Goal: Task Accomplishment & Management: Use online tool/utility

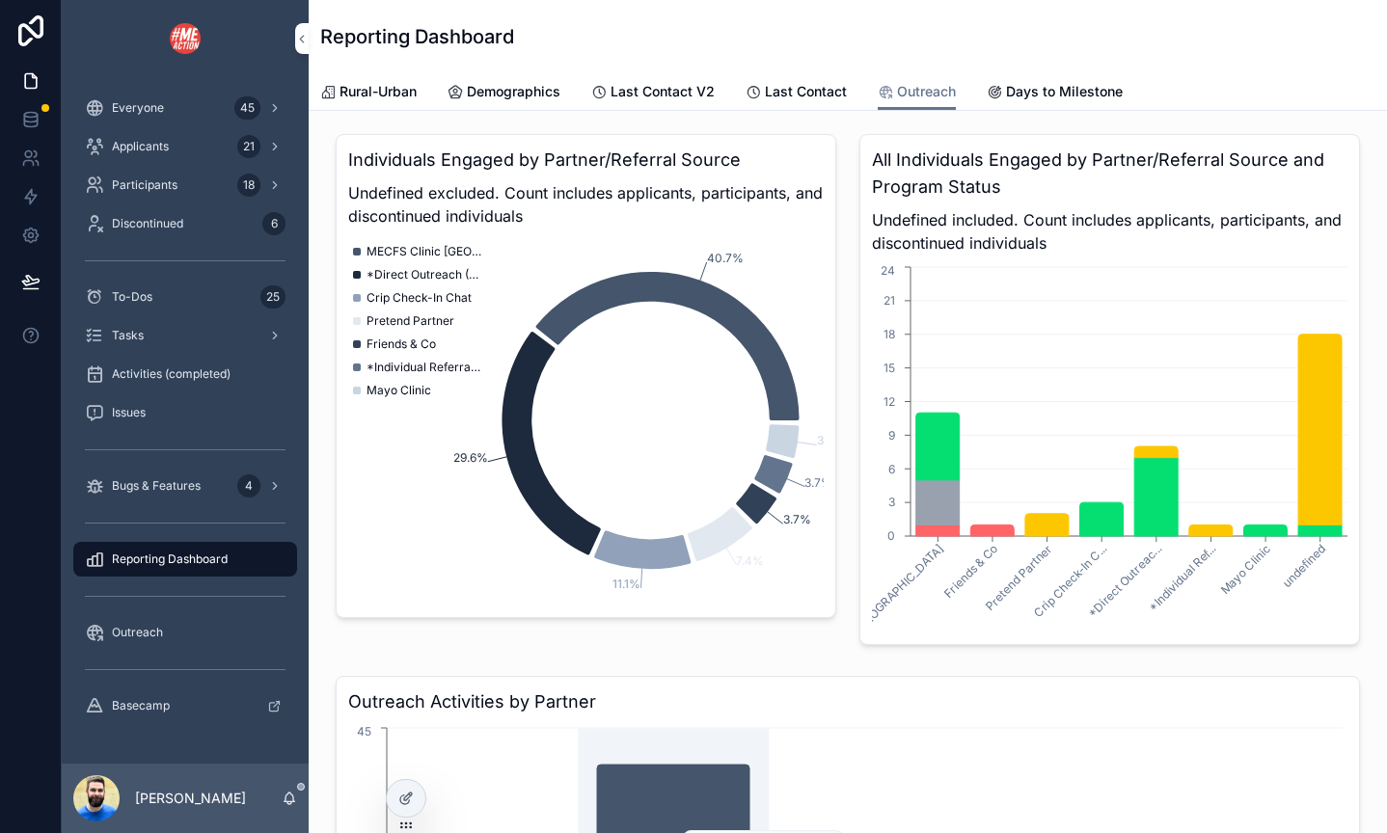
scroll to position [27, 0]
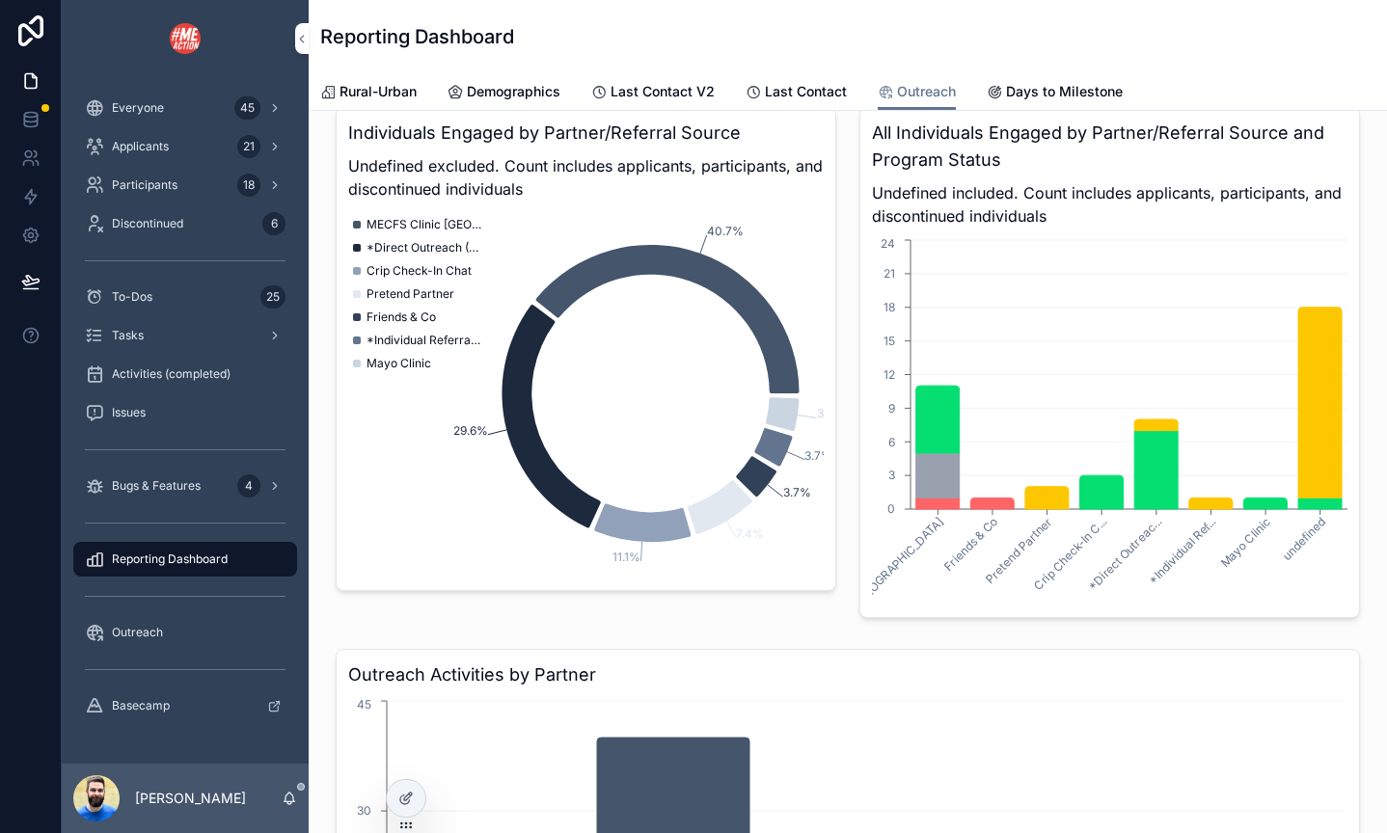
click at [144, 340] on div "Tasks" at bounding box center [185, 335] width 201 height 31
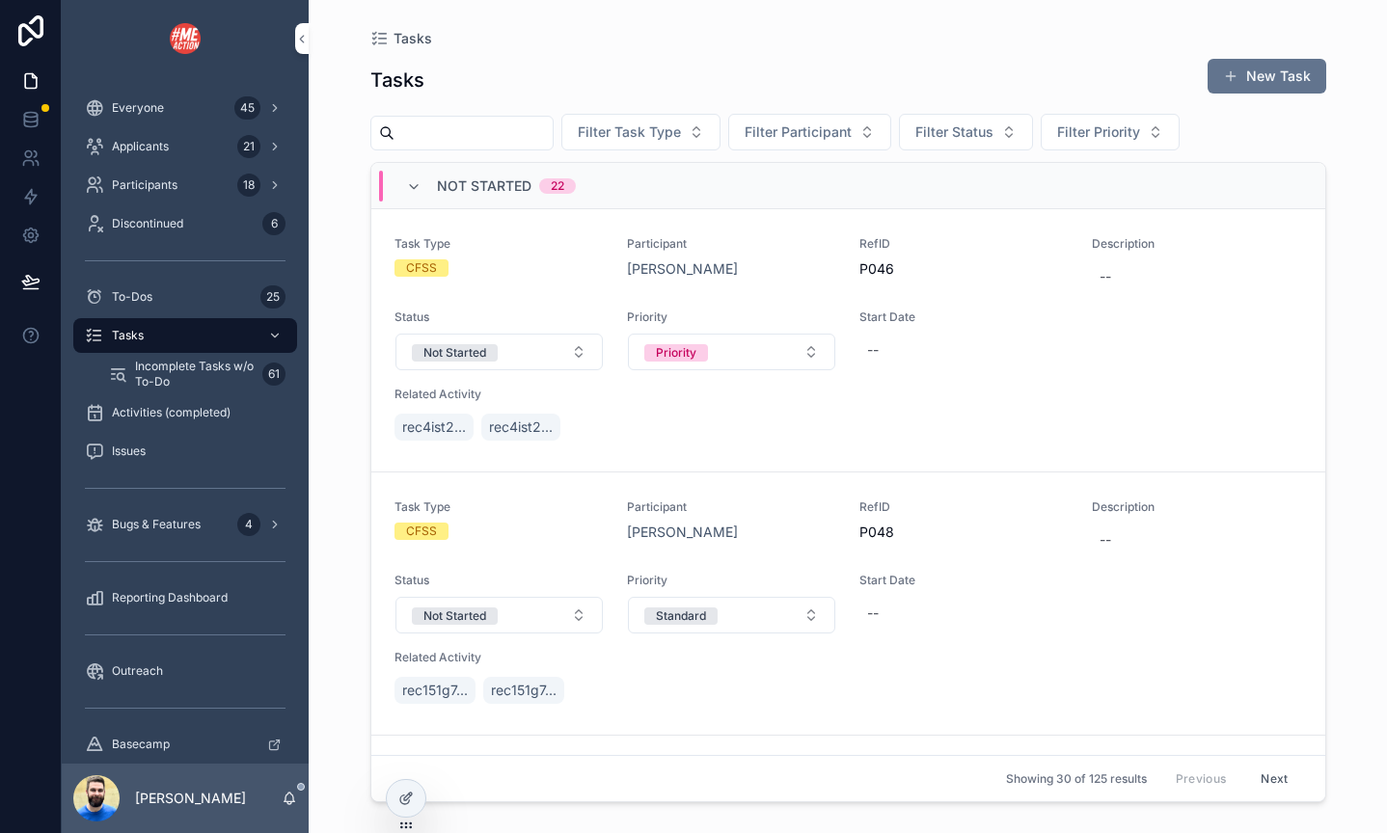
click at [135, 108] on span "Everyone" at bounding box center [138, 107] width 52 height 15
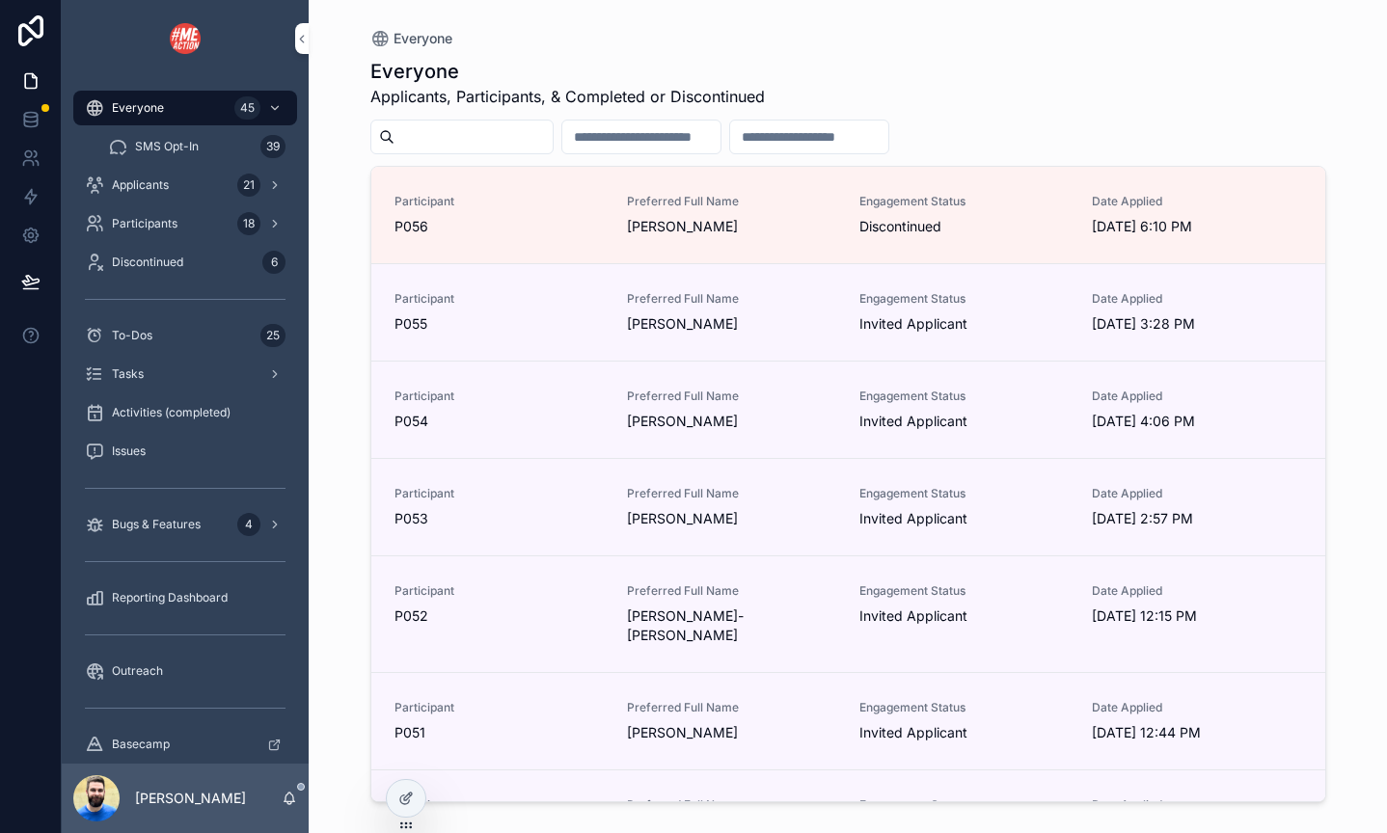
click at [152, 142] on span "SMS Opt-In" at bounding box center [167, 146] width 64 height 15
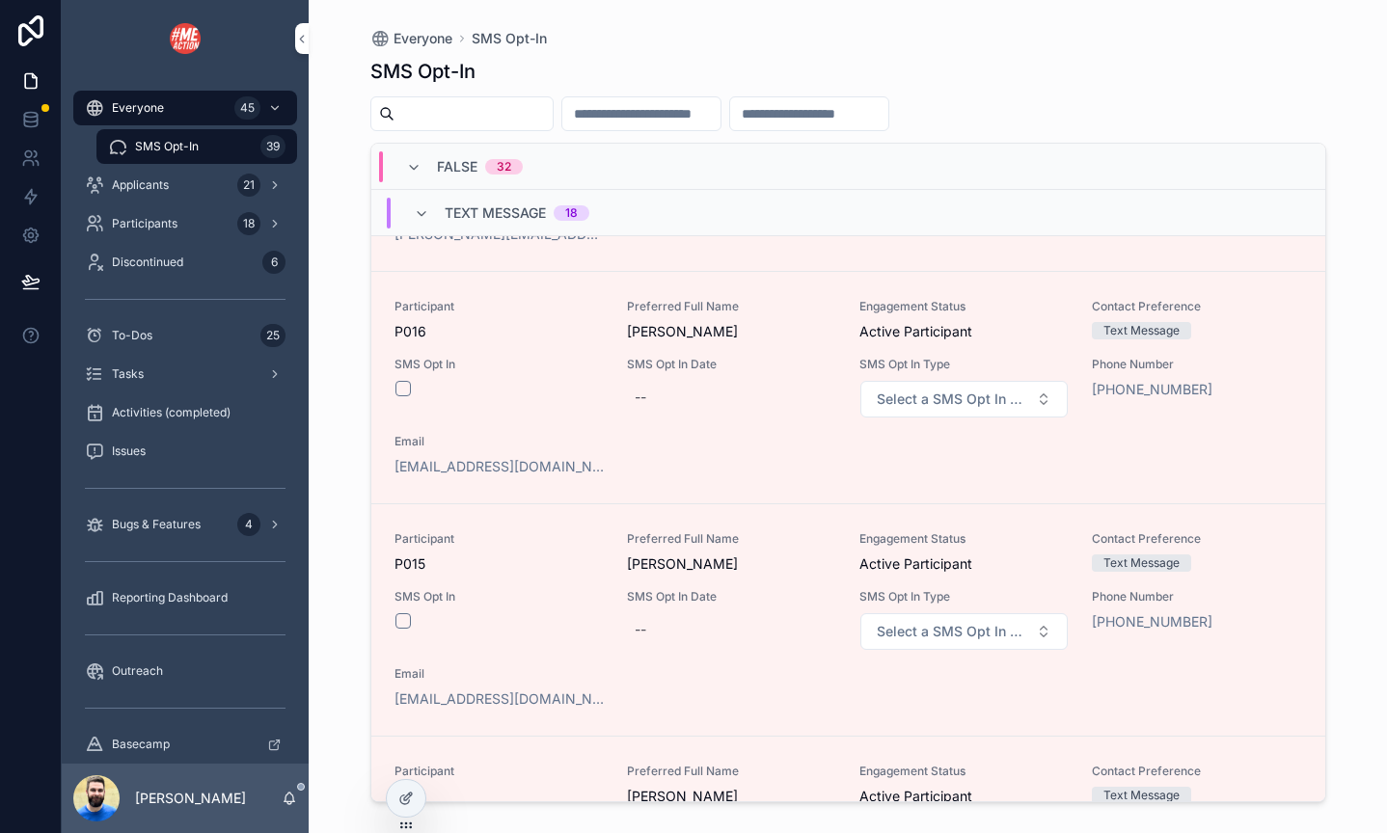
scroll to position [3849, 0]
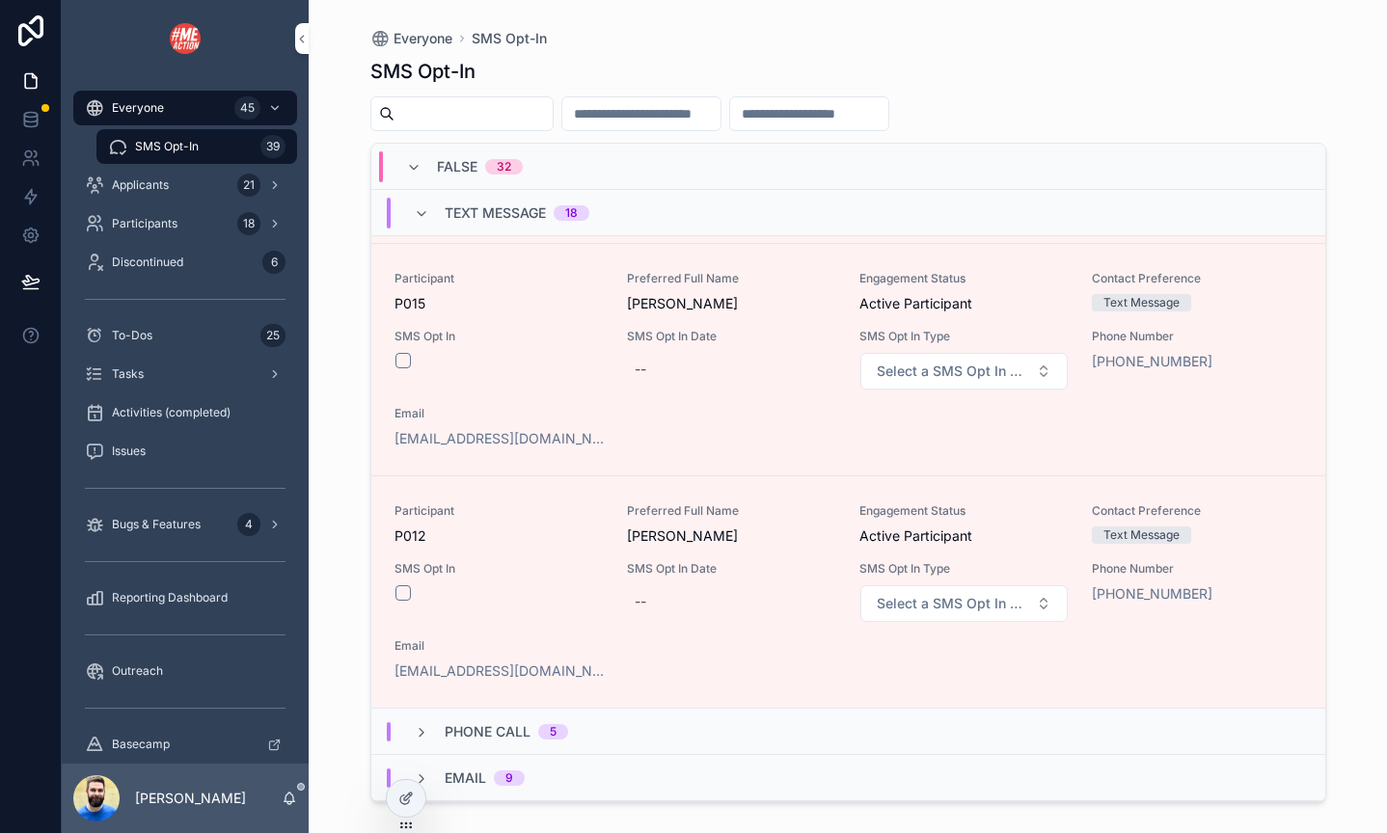
click at [152, 368] on div "Tasks" at bounding box center [185, 374] width 201 height 31
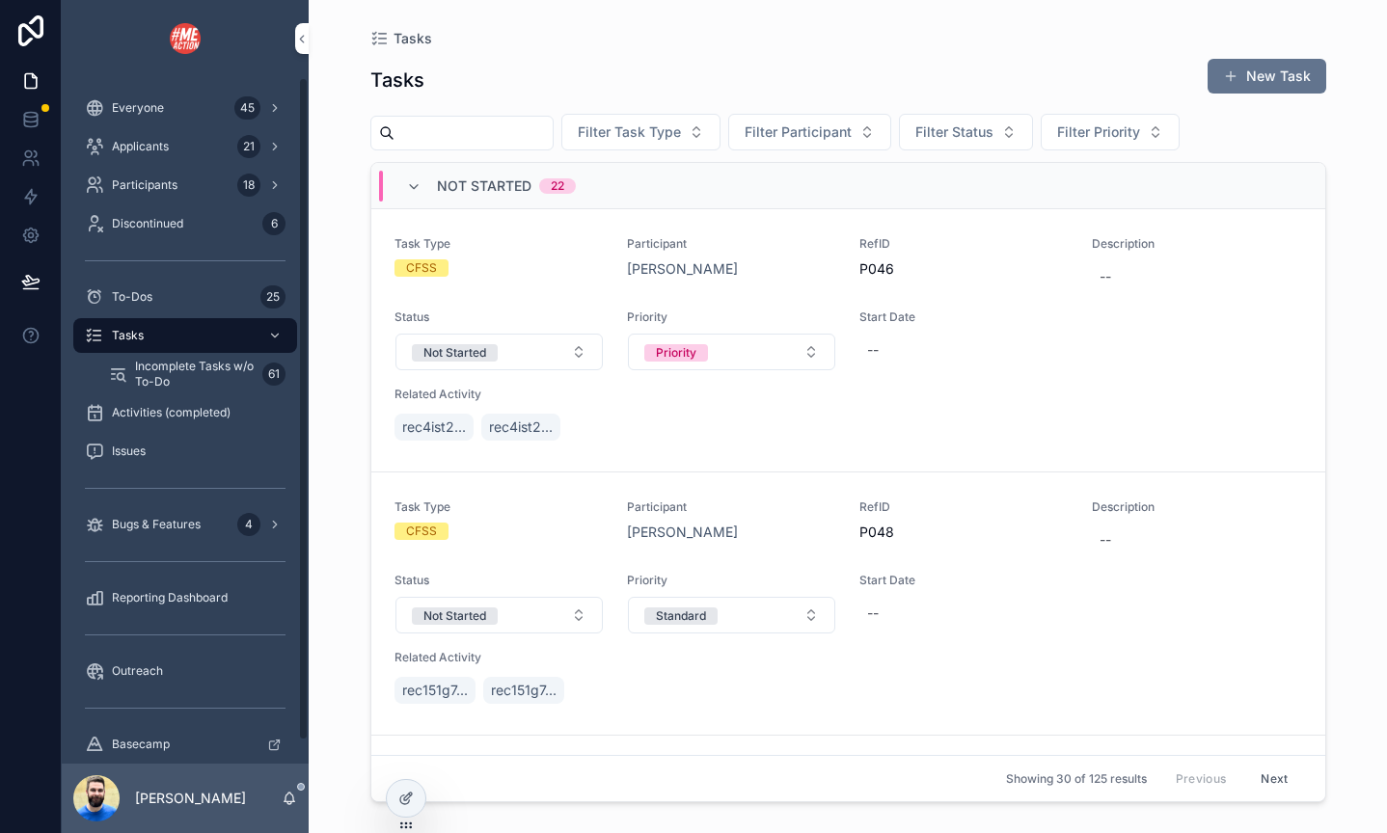
click at [170, 372] on span "Incomplete Tasks w/o To-Do" at bounding box center [195, 374] width 120 height 31
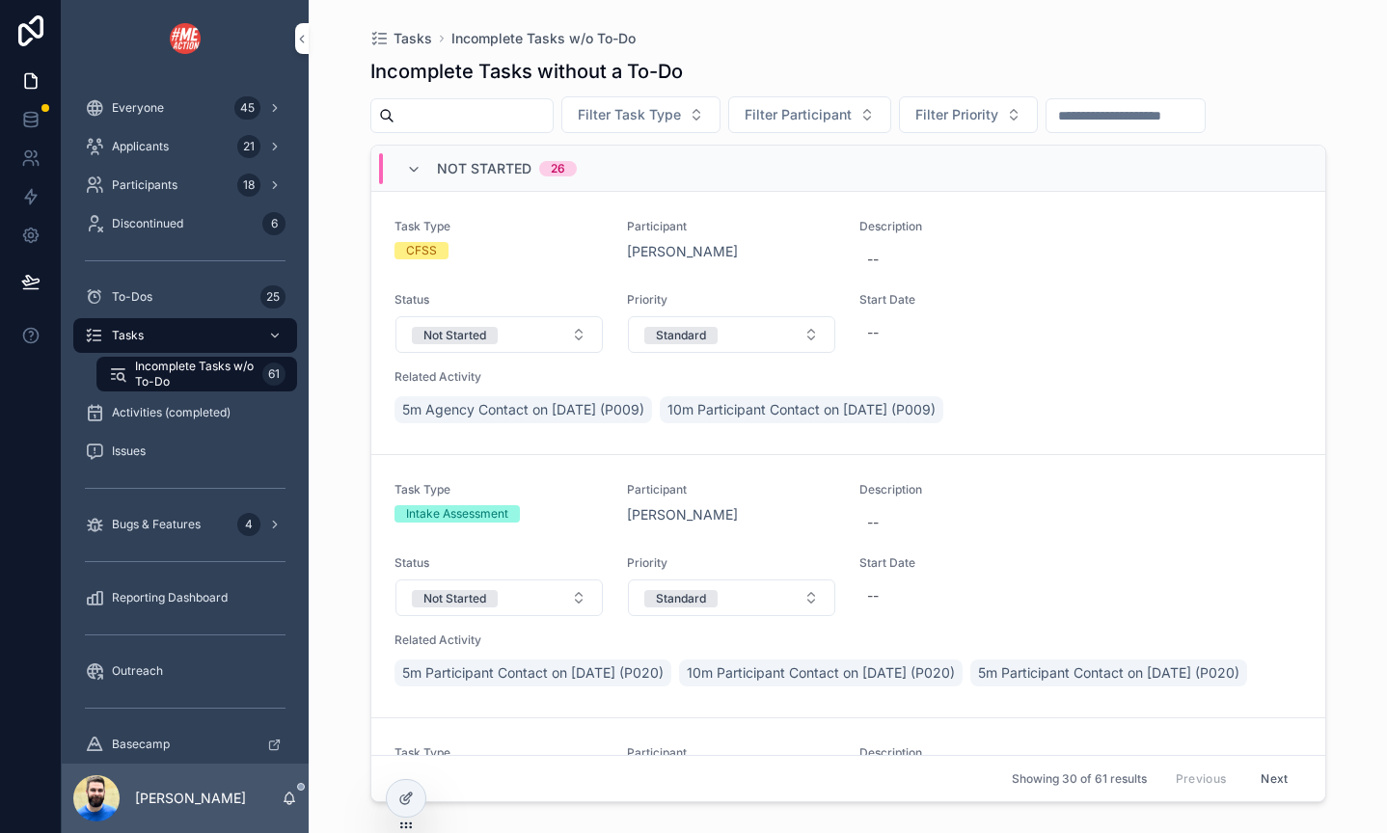
click at [148, 301] on span "To-Dos" at bounding box center [132, 296] width 40 height 15
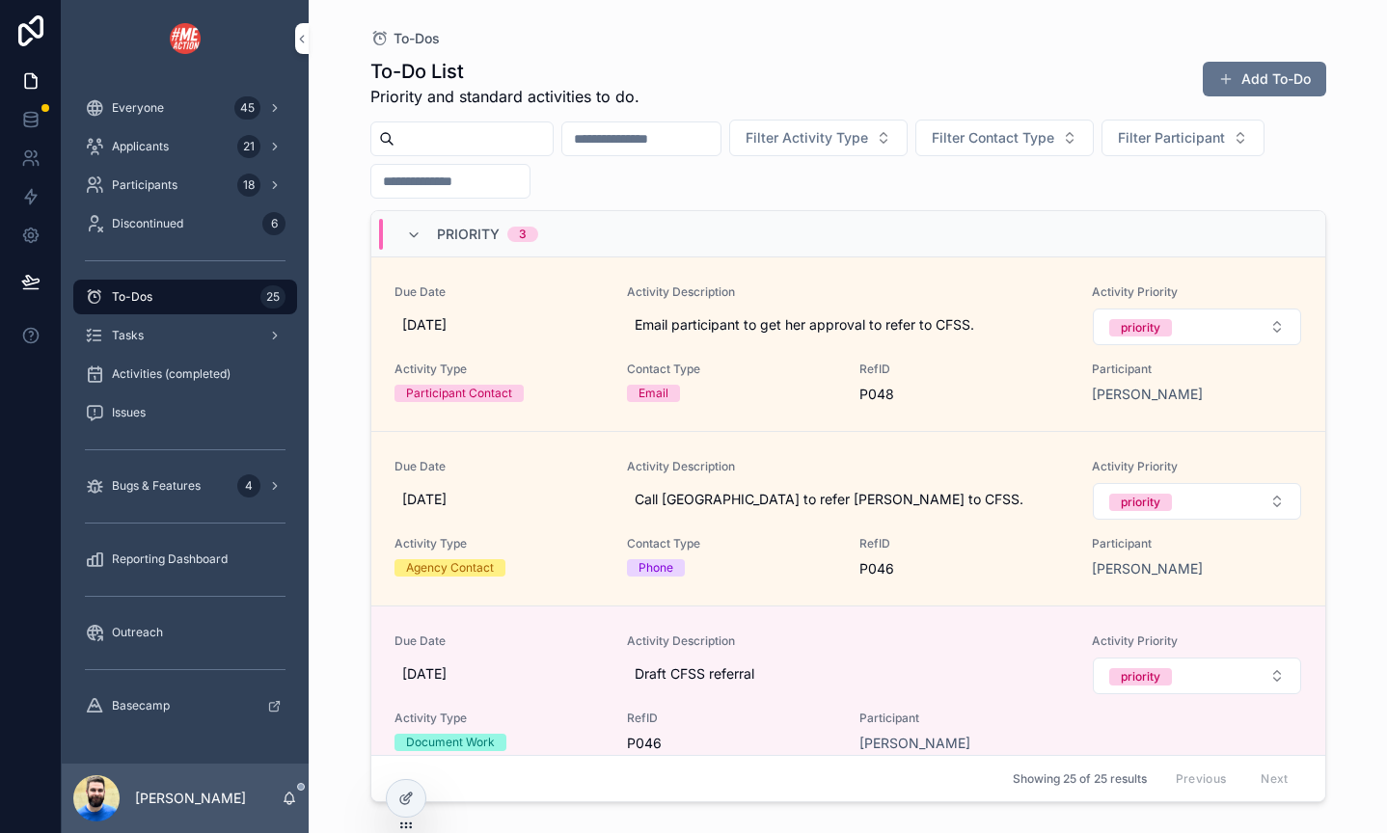
click at [160, 184] on span "Participants" at bounding box center [145, 184] width 66 height 15
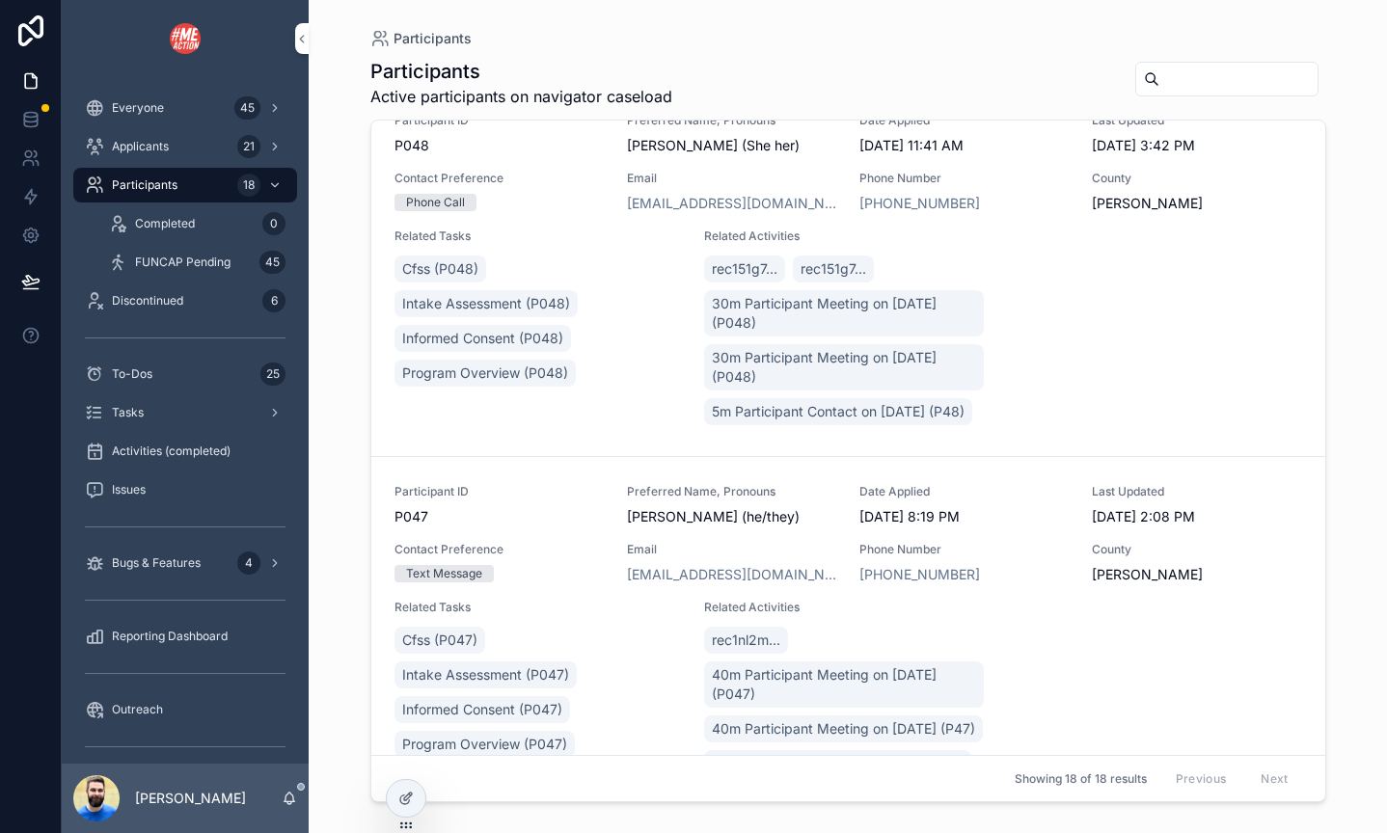
scroll to position [36, 0]
click at [739, 267] on span "rec151g7..." at bounding box center [745, 267] width 66 height 19
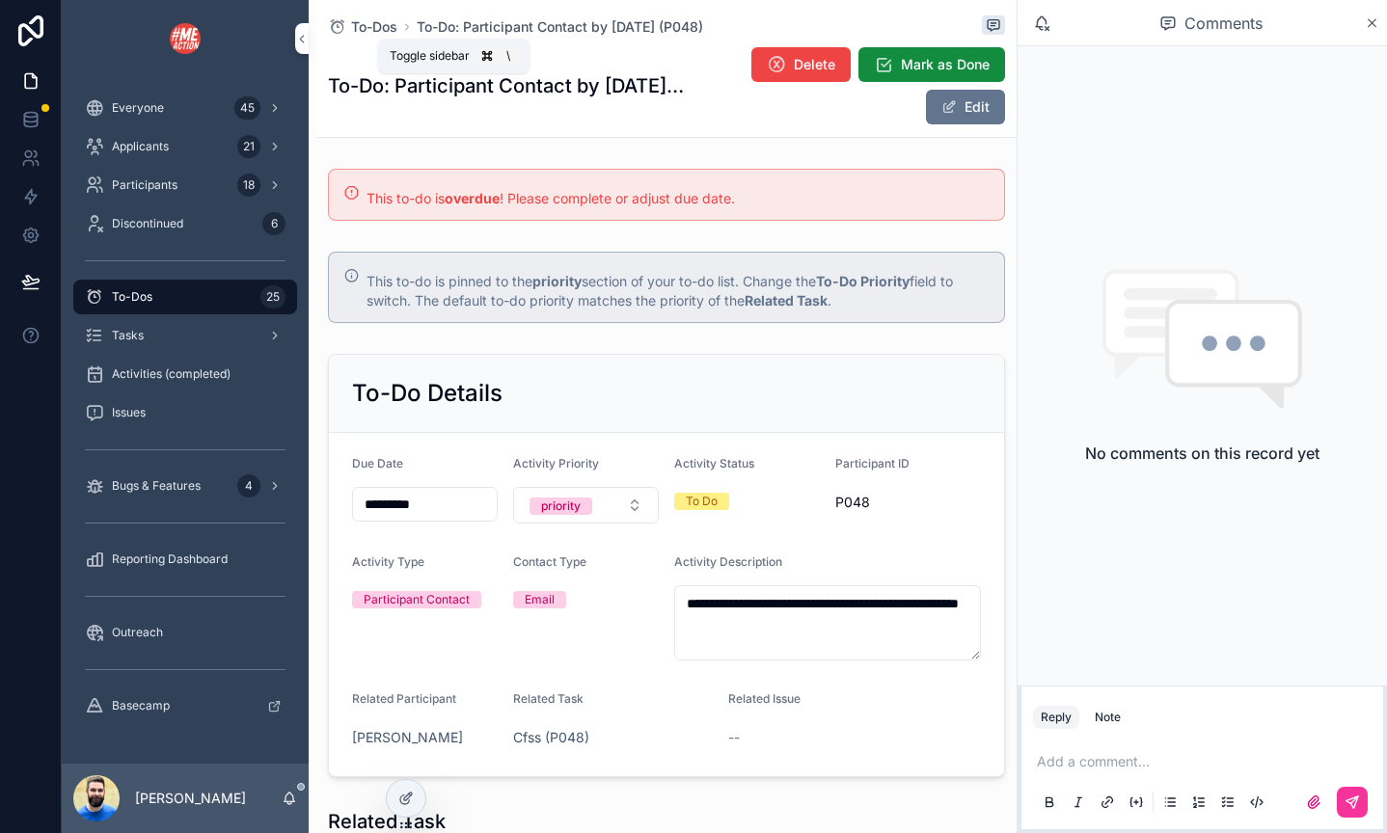
click at [301, 37] on icon "scrollable content" at bounding box center [302, 39] width 4 height 7
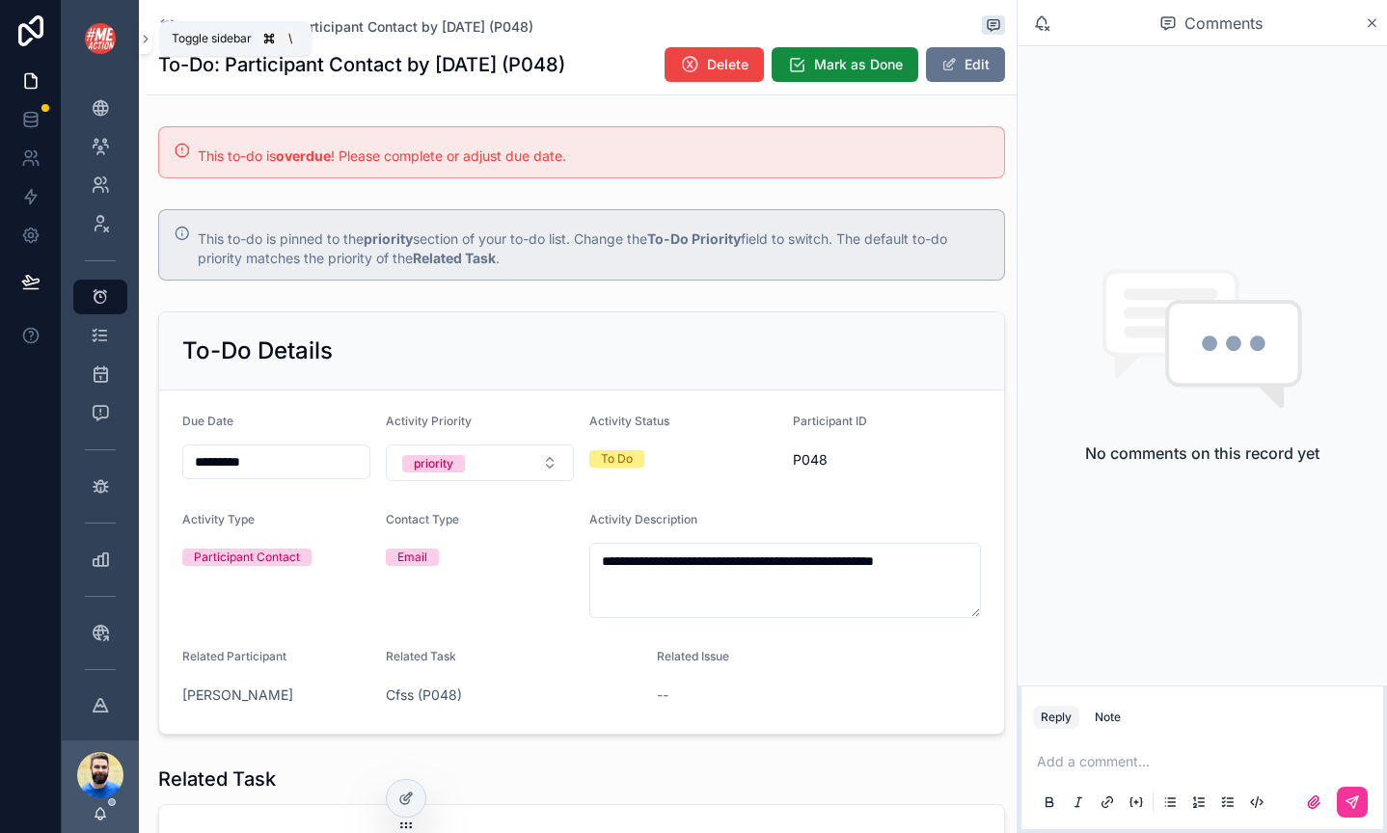
click at [144, 44] on icon "scrollable content" at bounding box center [145, 39] width 13 height 14
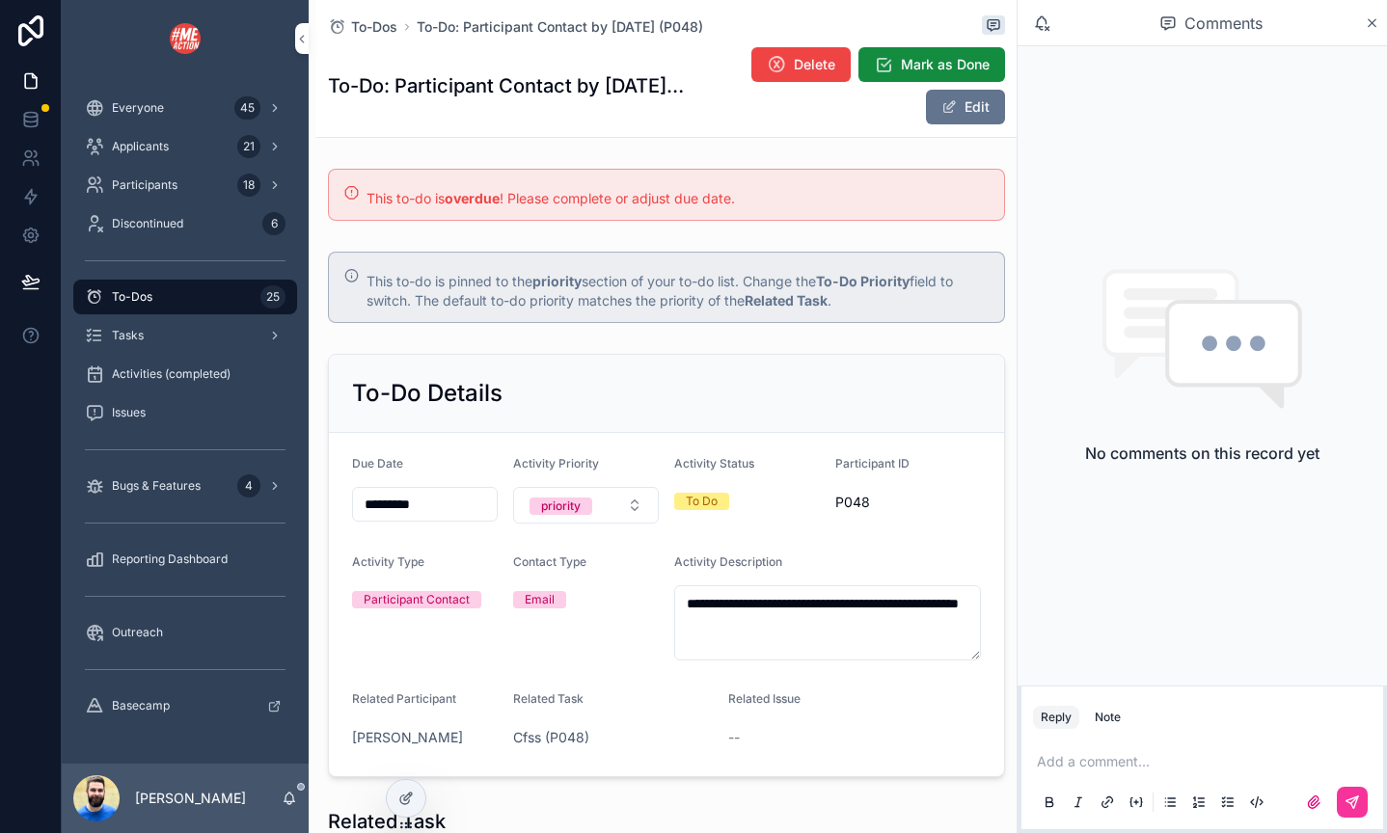
click at [366, 26] on span "To-Dos" at bounding box center [374, 26] width 46 height 19
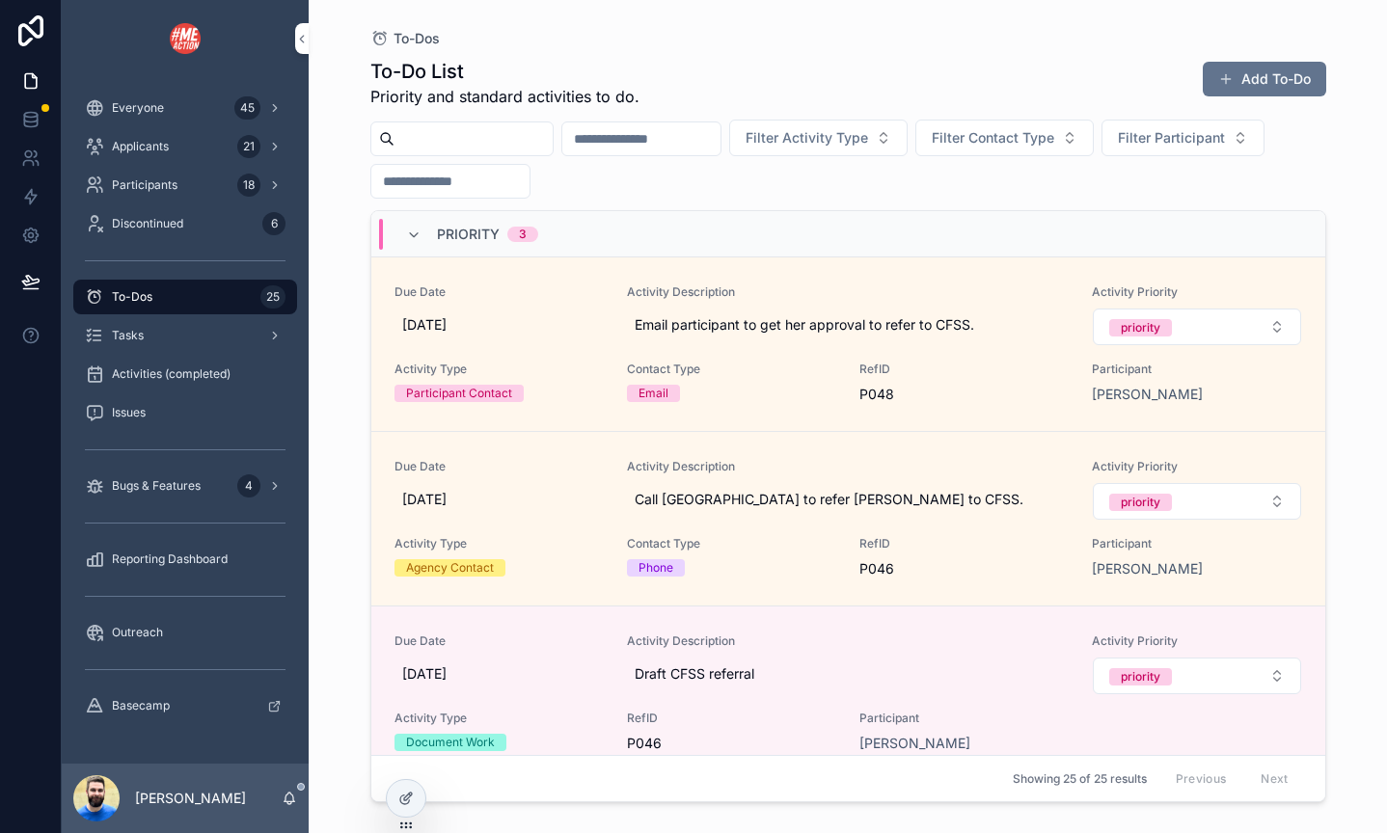
click at [150, 141] on span "Applicants" at bounding box center [140, 146] width 57 height 15
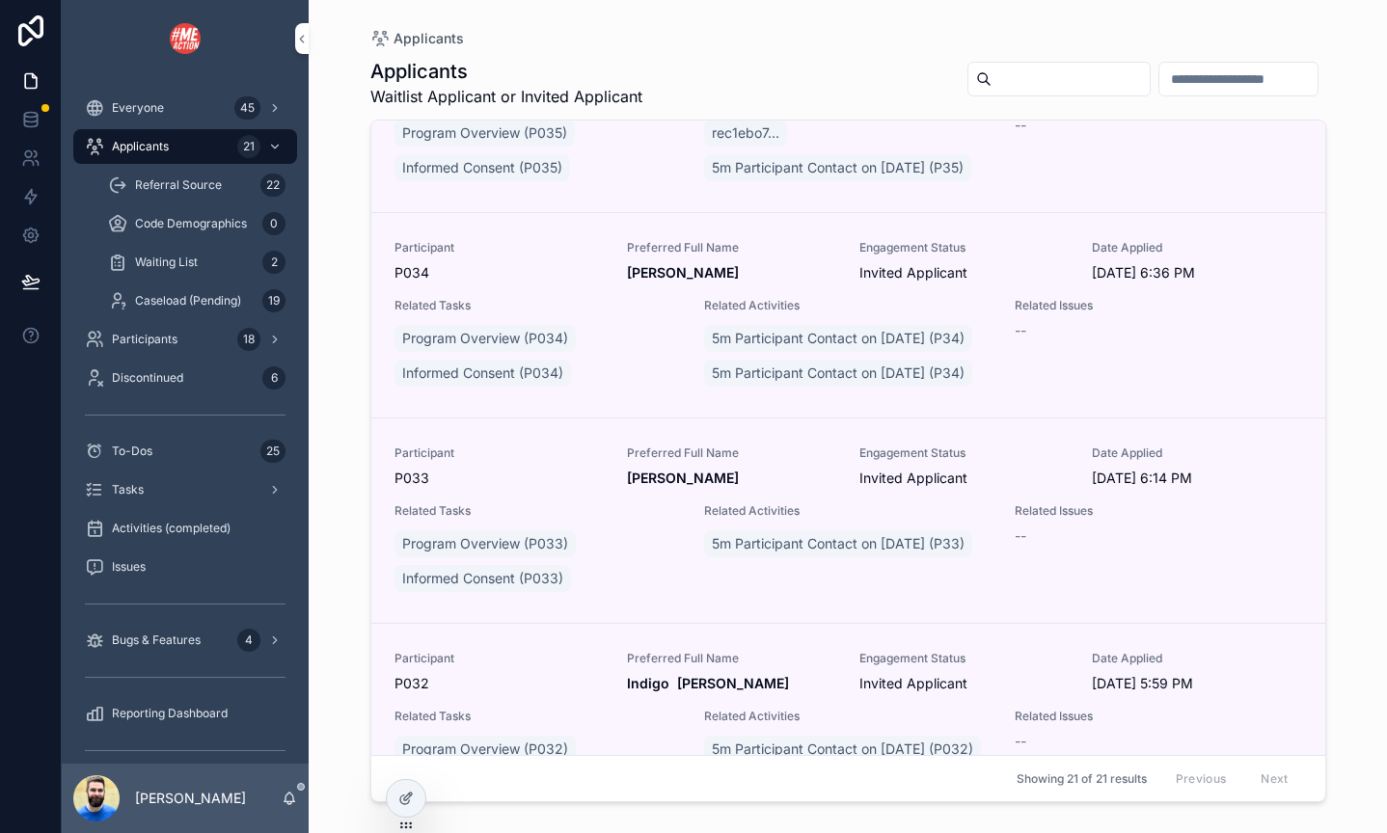
scroll to position [3136, 0]
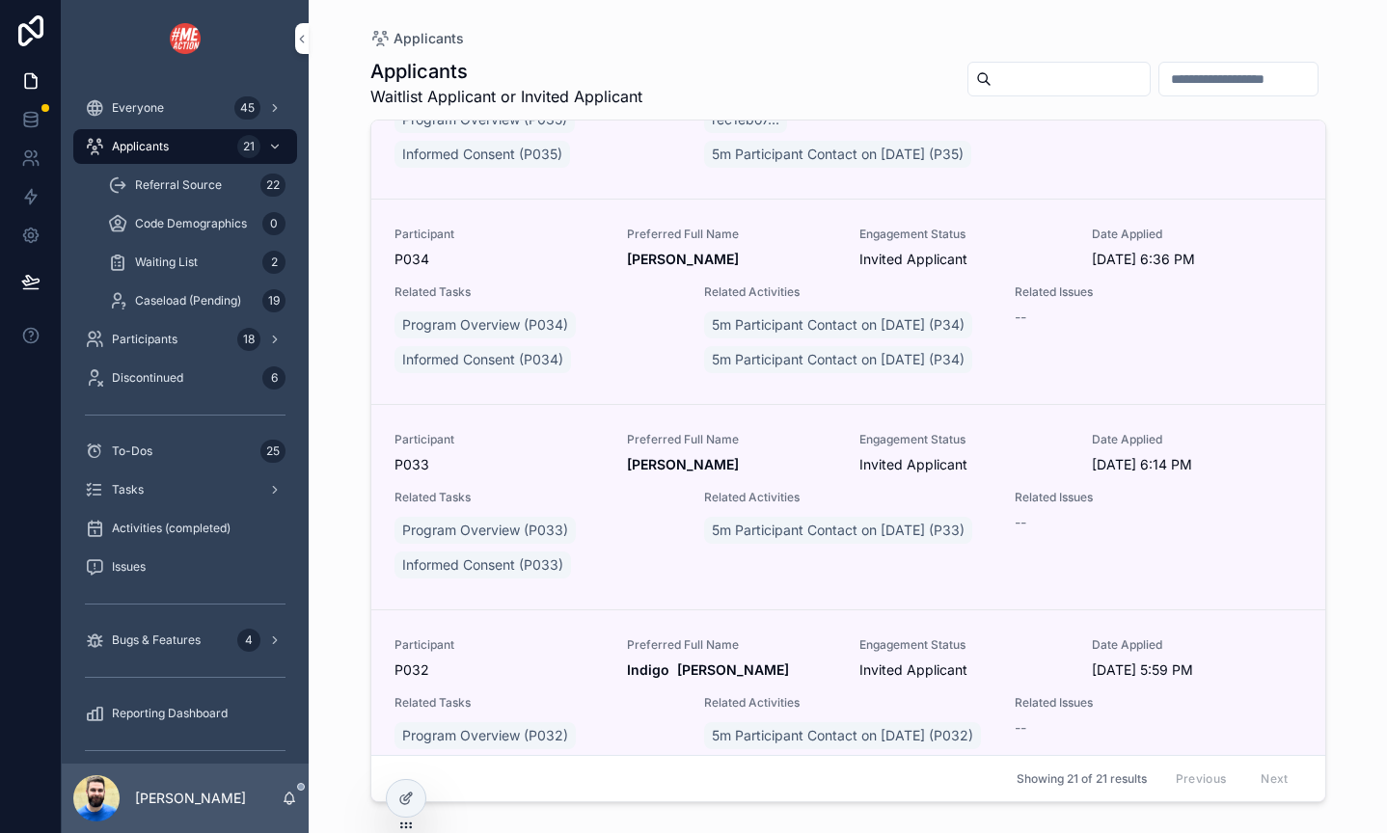
click at [502, 164] on span "Informed Consent (P035)" at bounding box center [482, 154] width 160 height 19
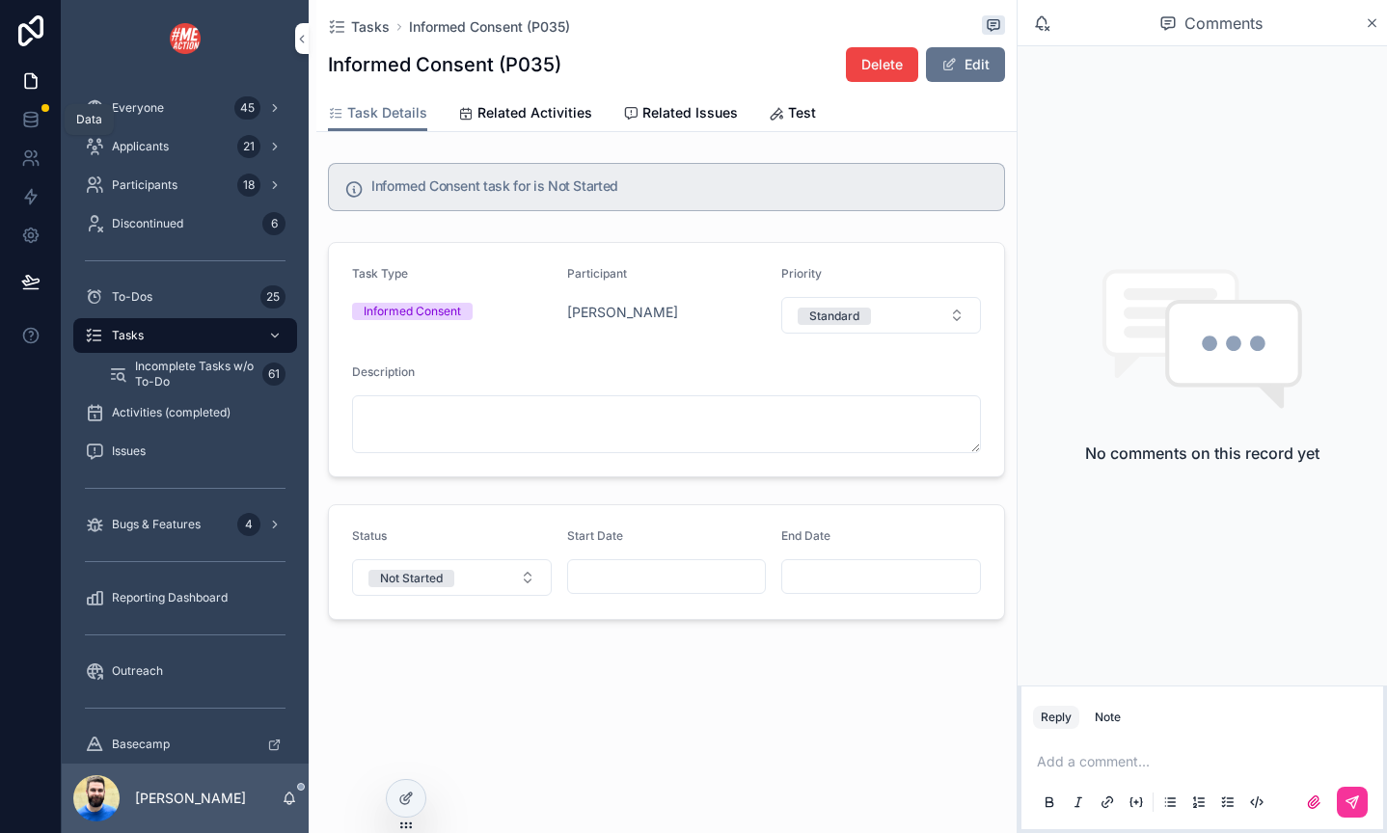
click at [27, 128] on icon at bounding box center [30, 119] width 19 height 19
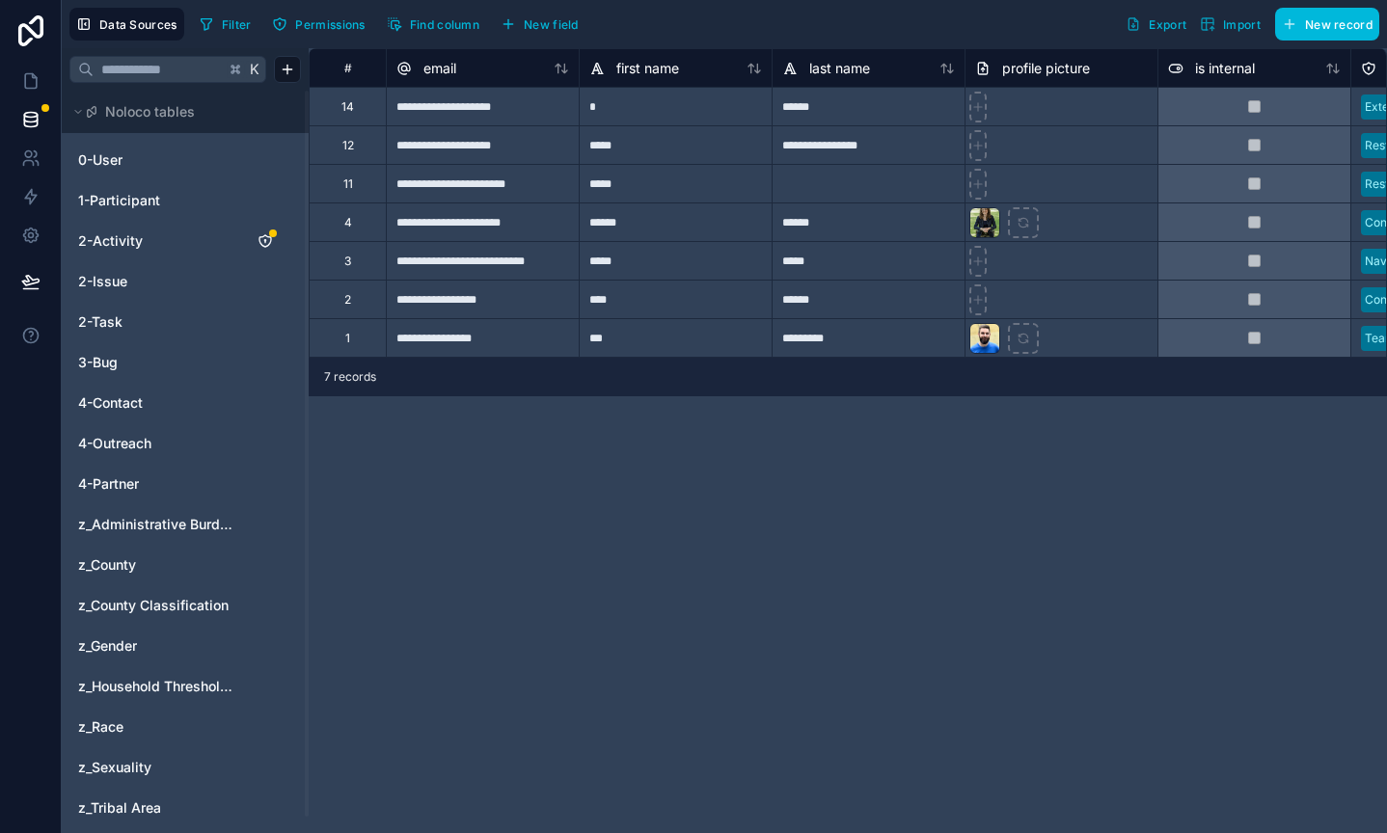
click at [75, 115] on icon at bounding box center [78, 112] width 12 height 12
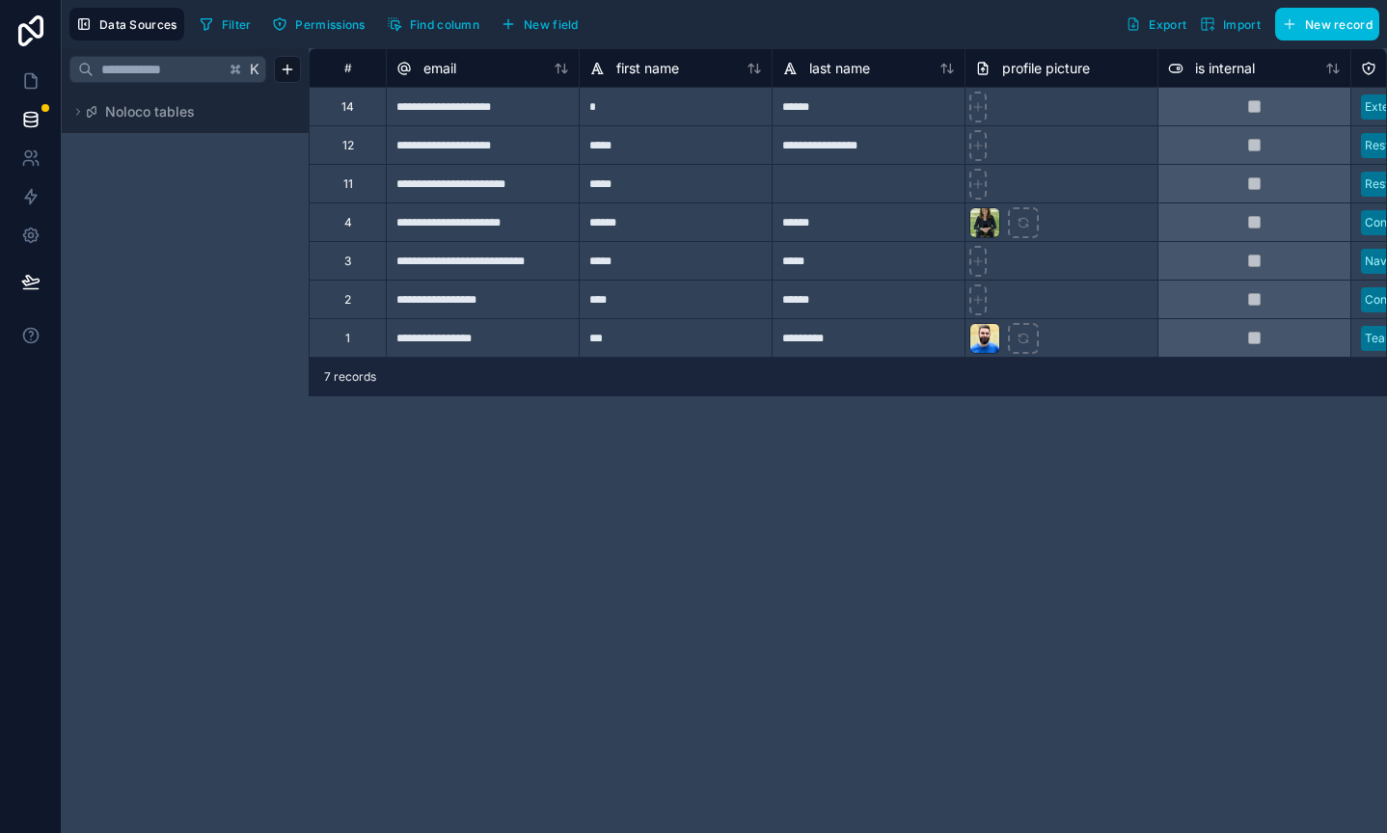
click at [75, 115] on icon at bounding box center [78, 112] width 12 height 12
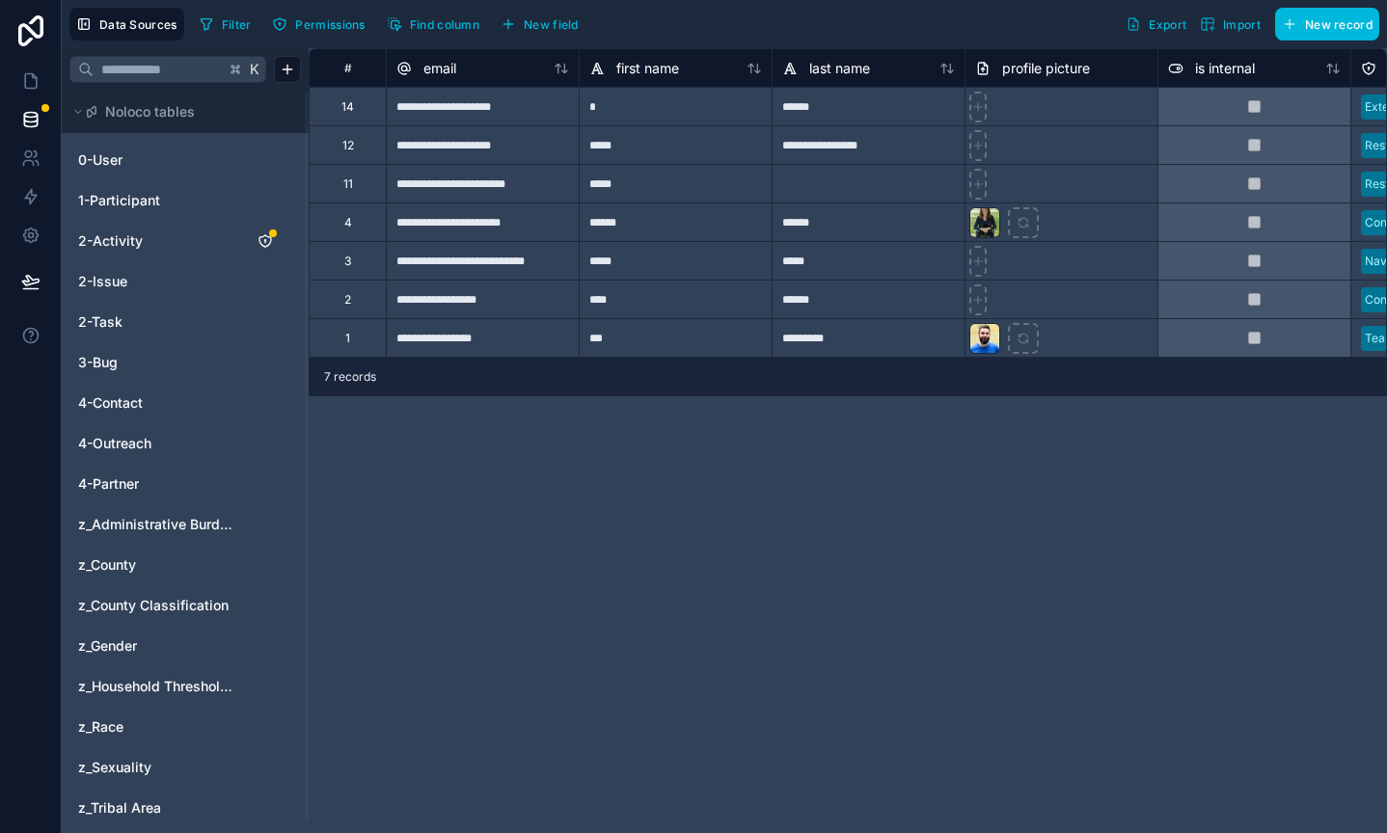
click at [75, 115] on icon at bounding box center [78, 112] width 12 height 12
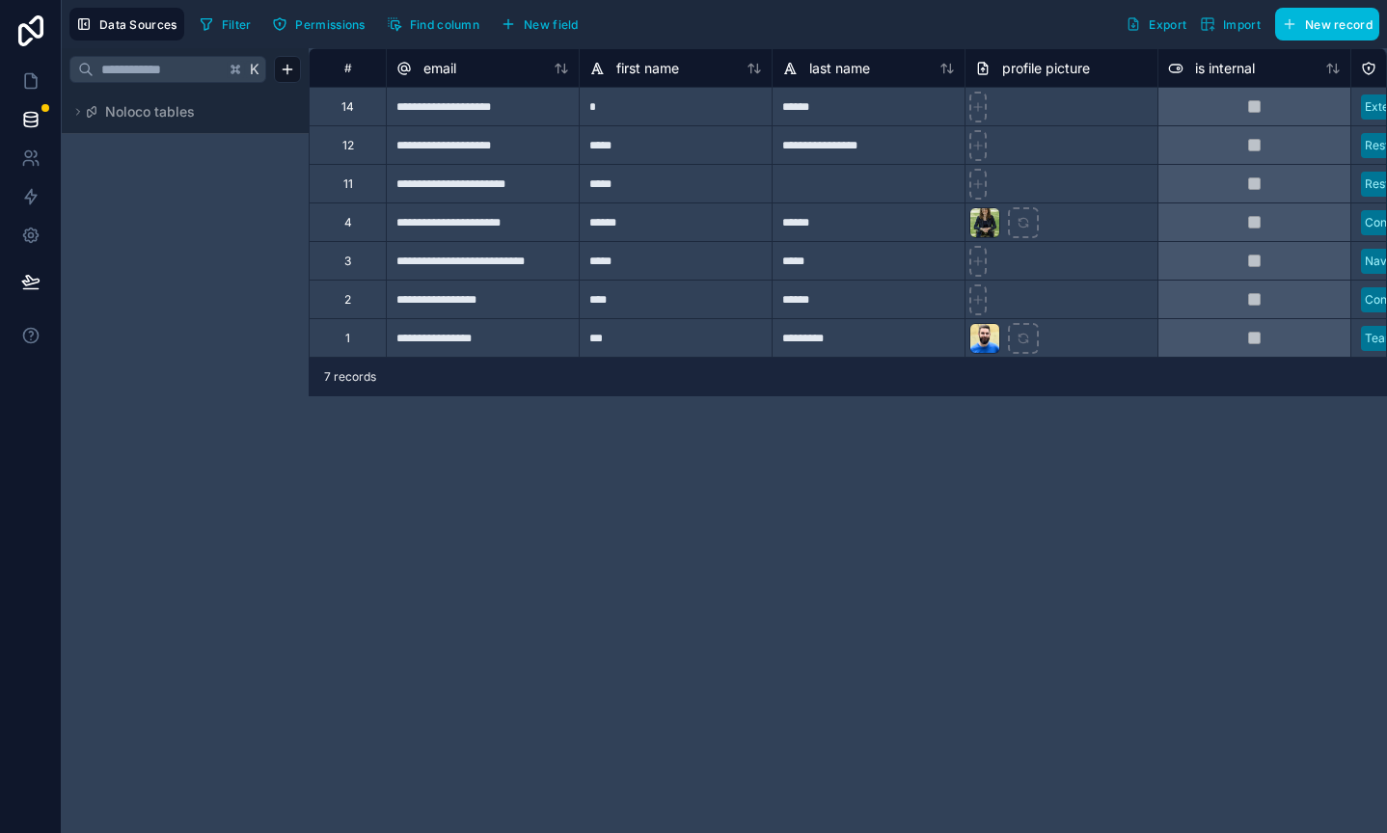
click at [75, 115] on icon at bounding box center [78, 112] width 12 height 12
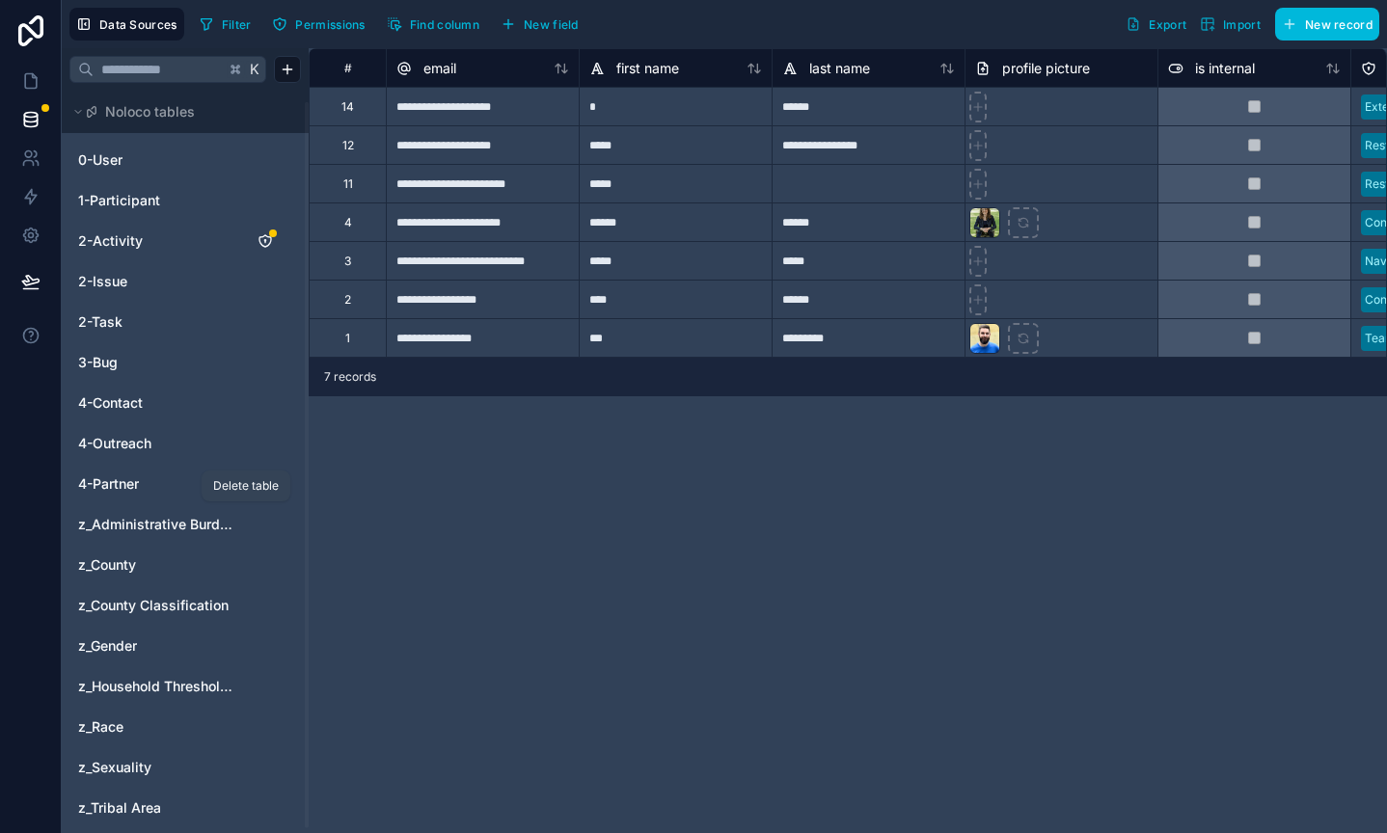
scroll to position [16, 0]
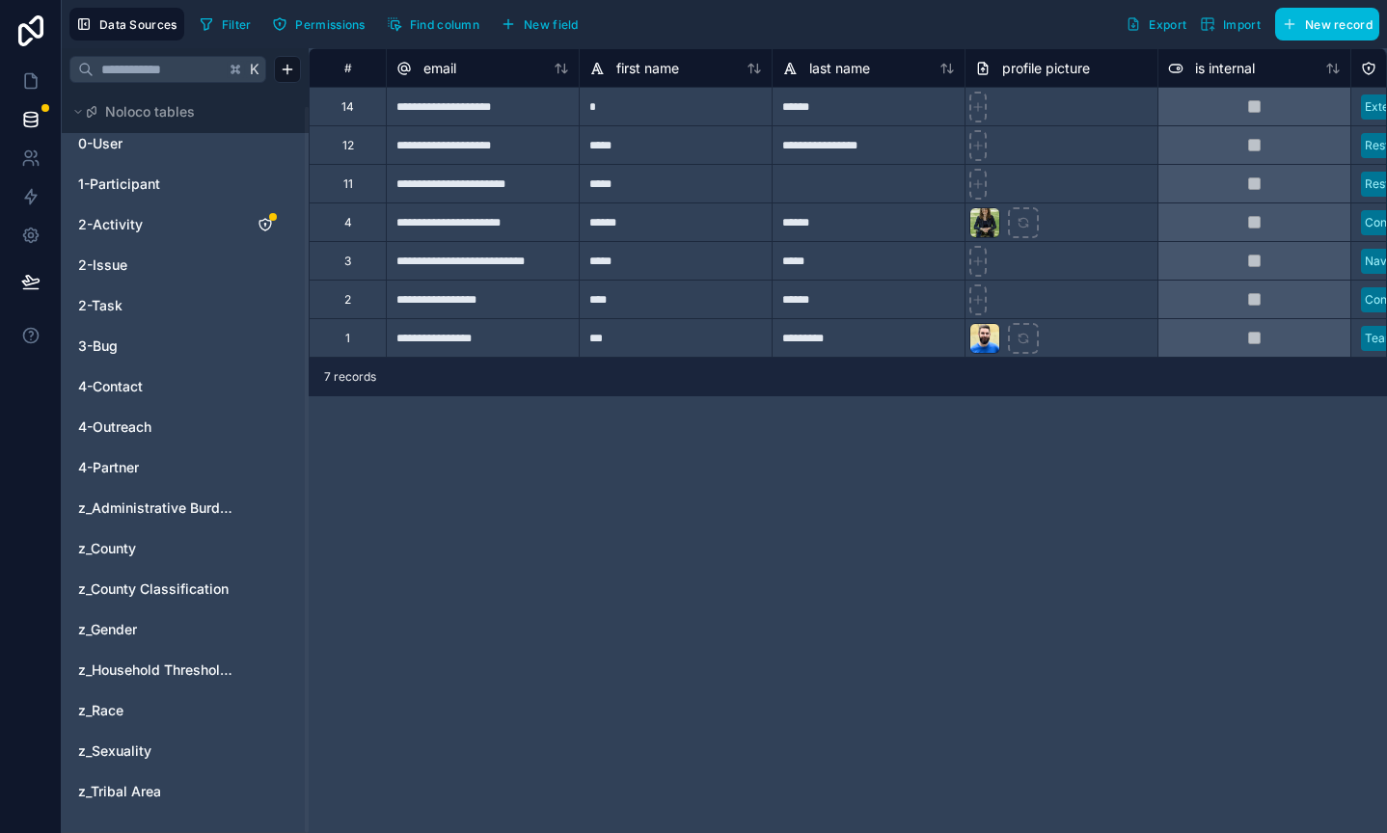
click at [126, 305] on link "2-Task" at bounding box center [156, 305] width 156 height 19
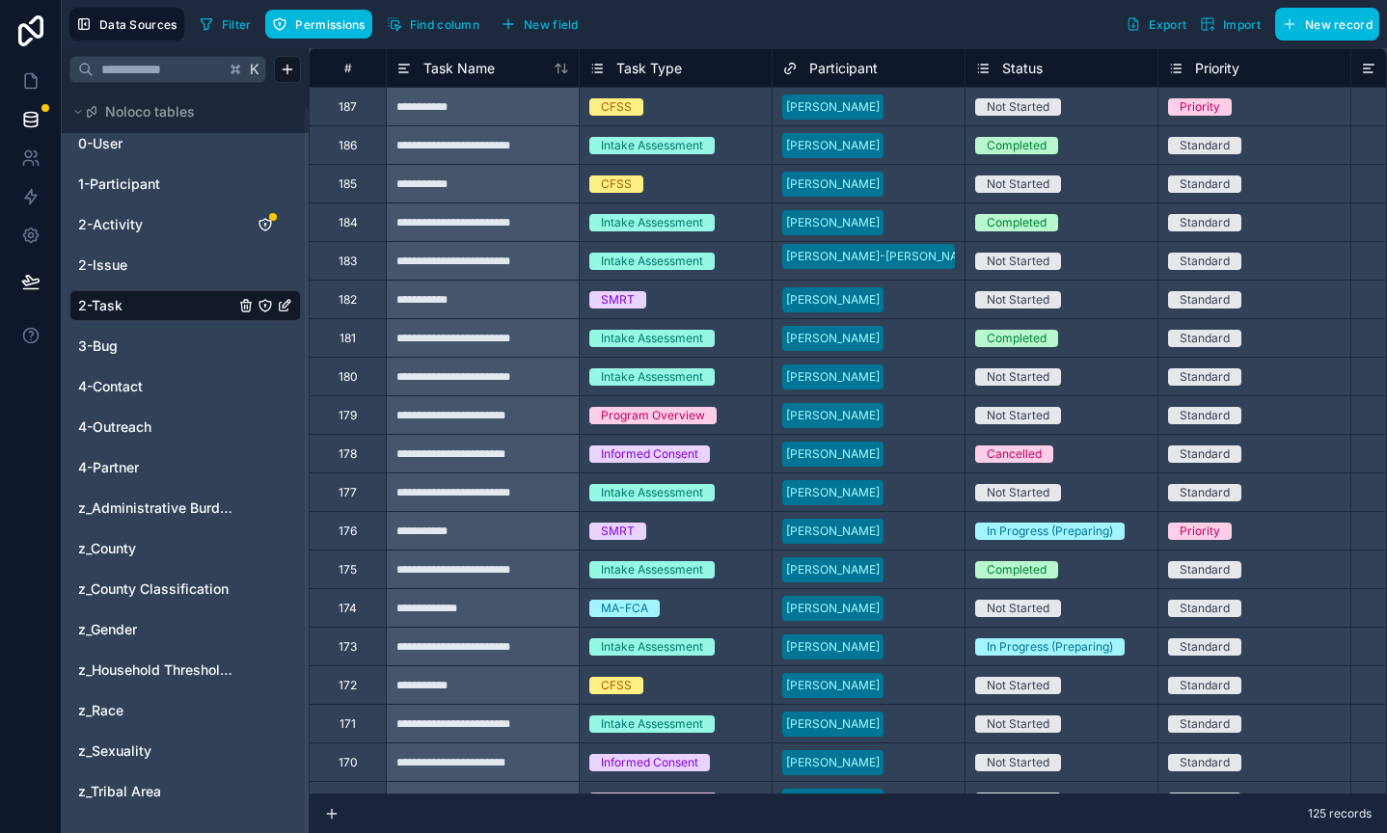
click at [223, 21] on span "Filter" at bounding box center [237, 24] width 30 height 14
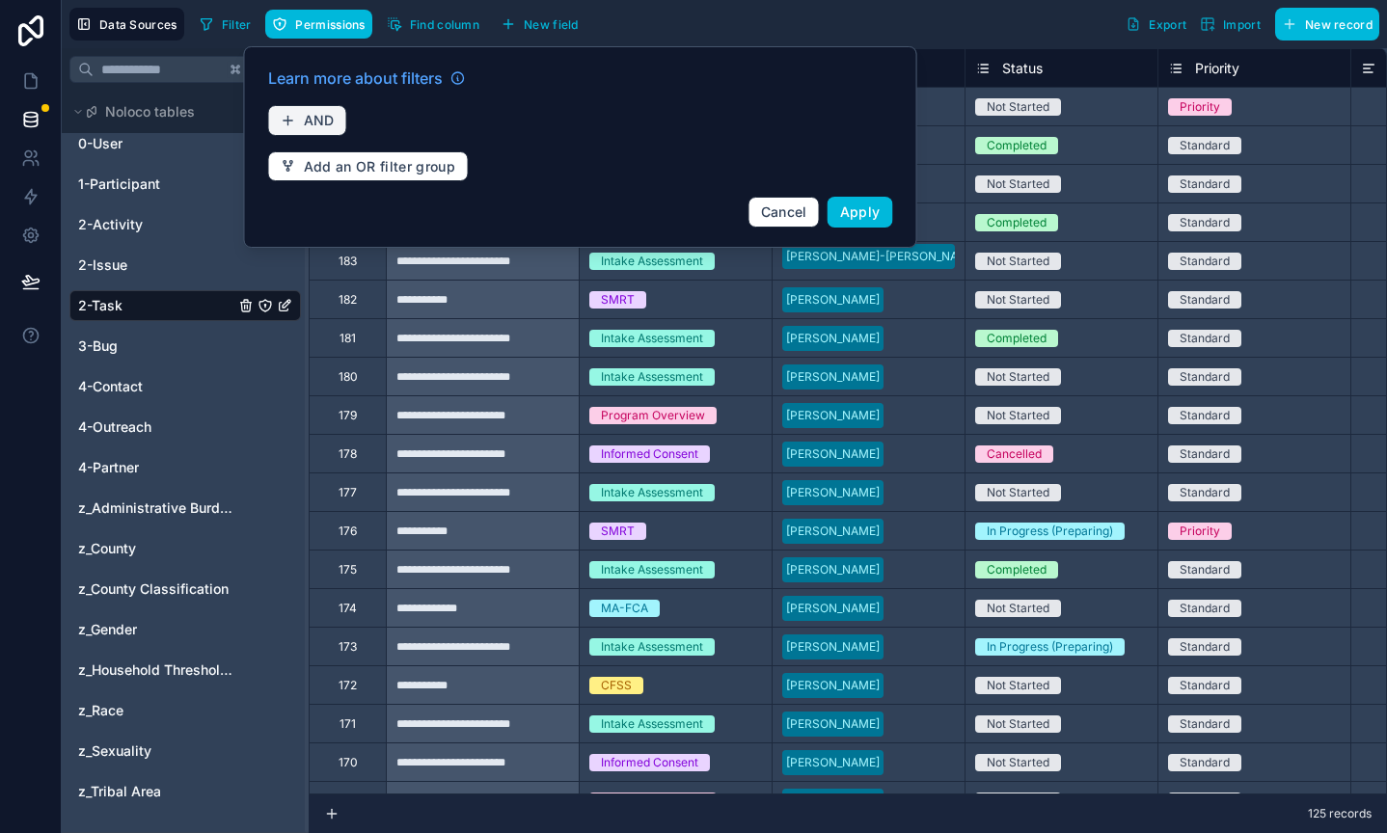
click at [313, 117] on span "AND" at bounding box center [319, 120] width 31 height 17
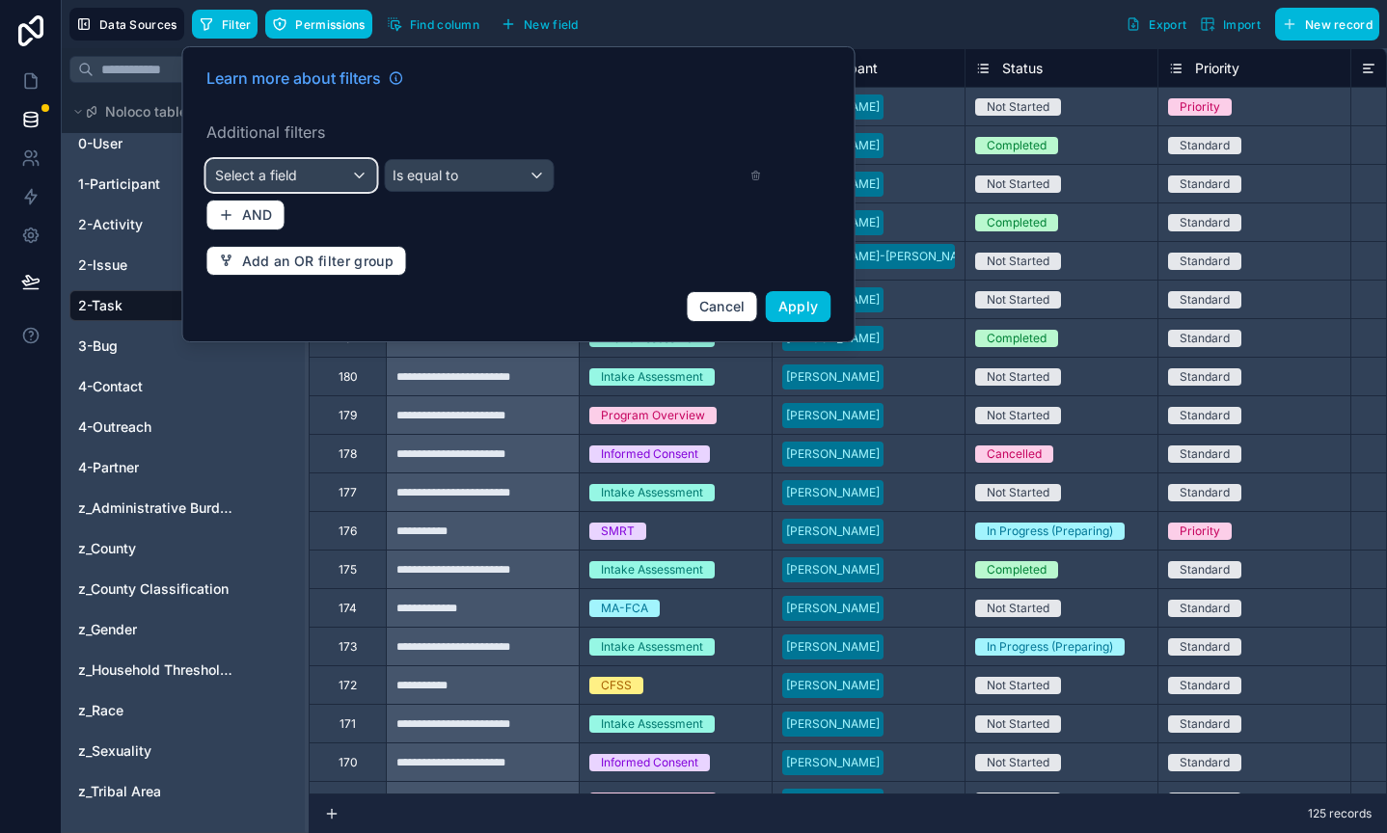
click at [318, 169] on div "Select a field" at bounding box center [291, 175] width 169 height 31
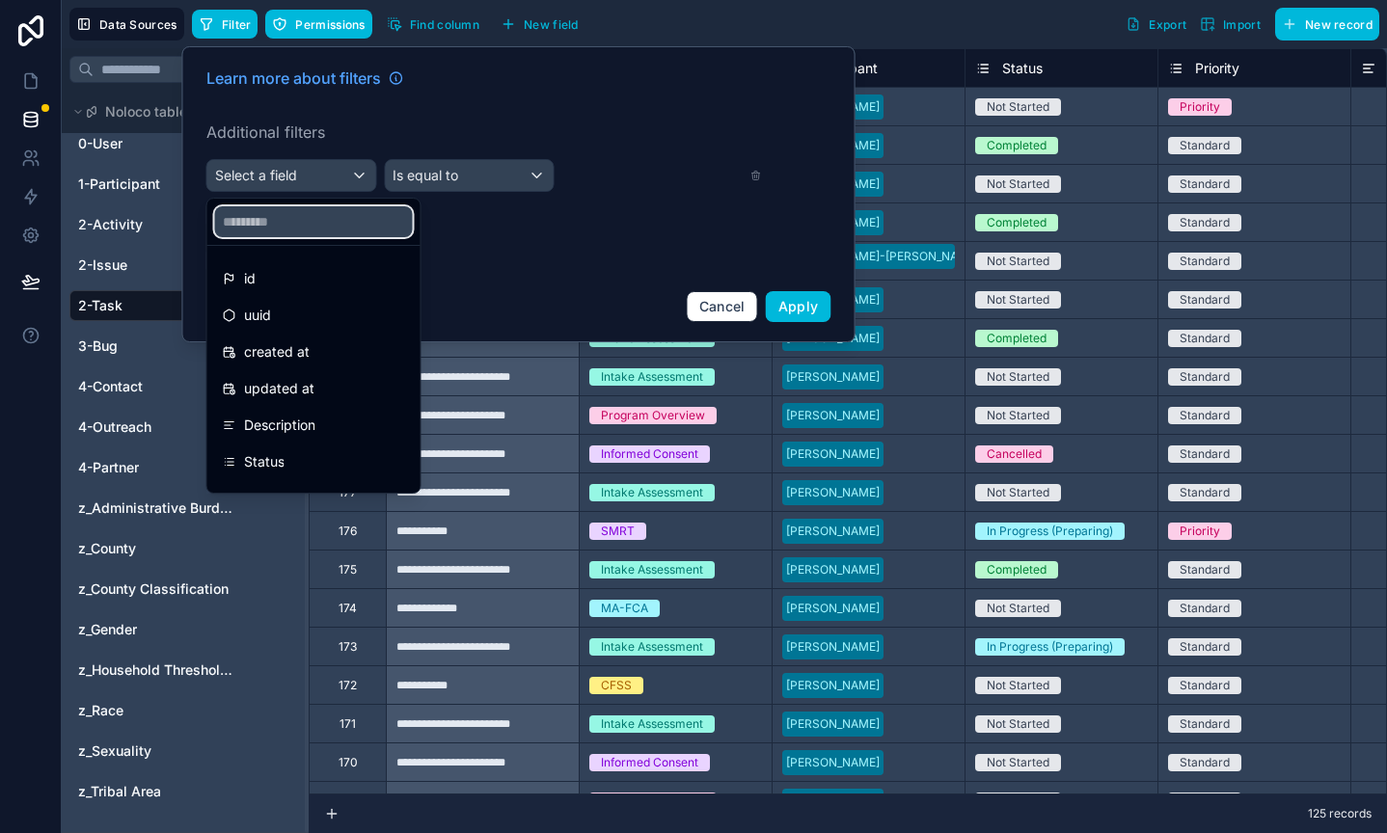
click at [316, 227] on input "text" at bounding box center [314, 221] width 198 height 31
type input "*"
click at [286, 314] on div "Status" at bounding box center [314, 315] width 182 height 23
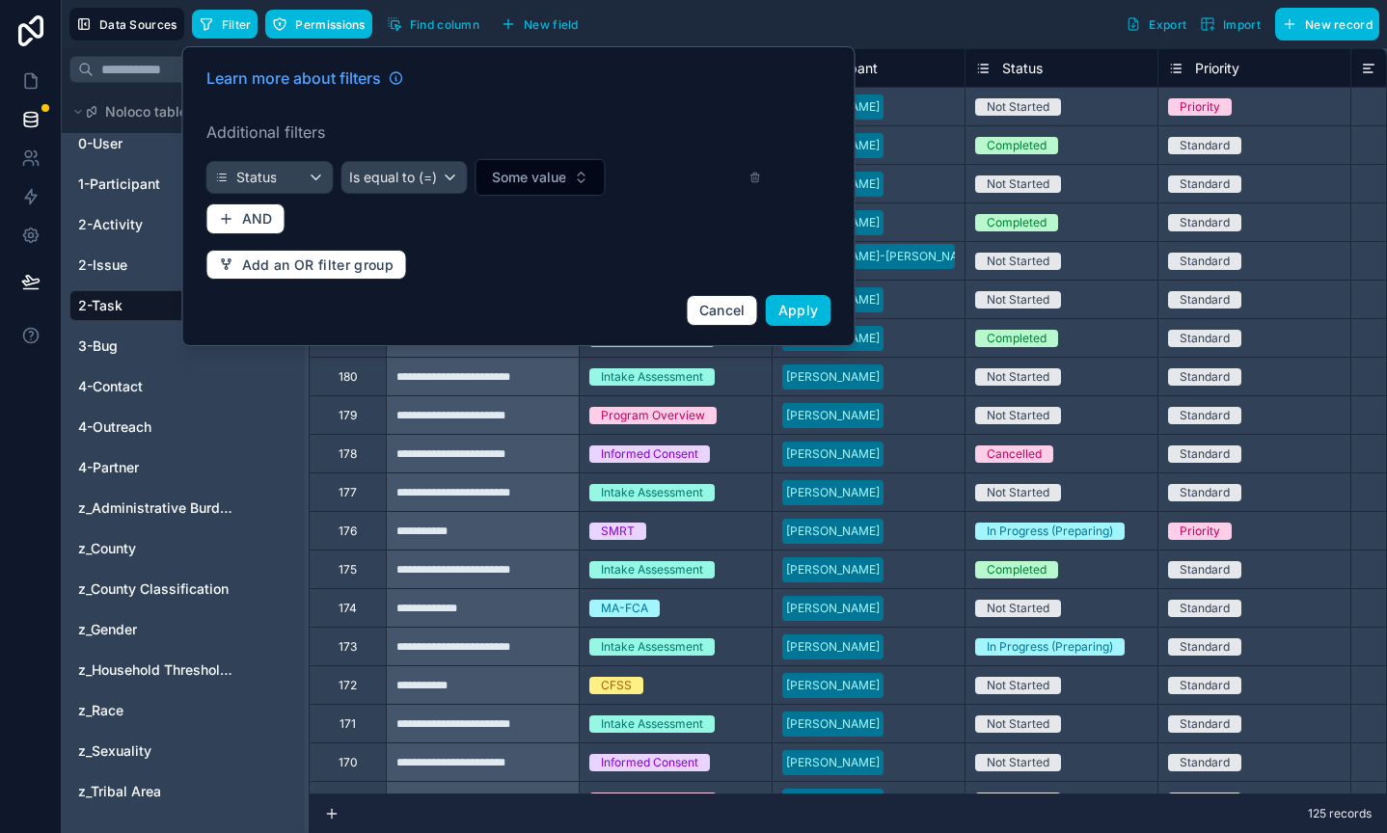
click at [513, 182] on span "Some value" at bounding box center [529, 177] width 74 height 19
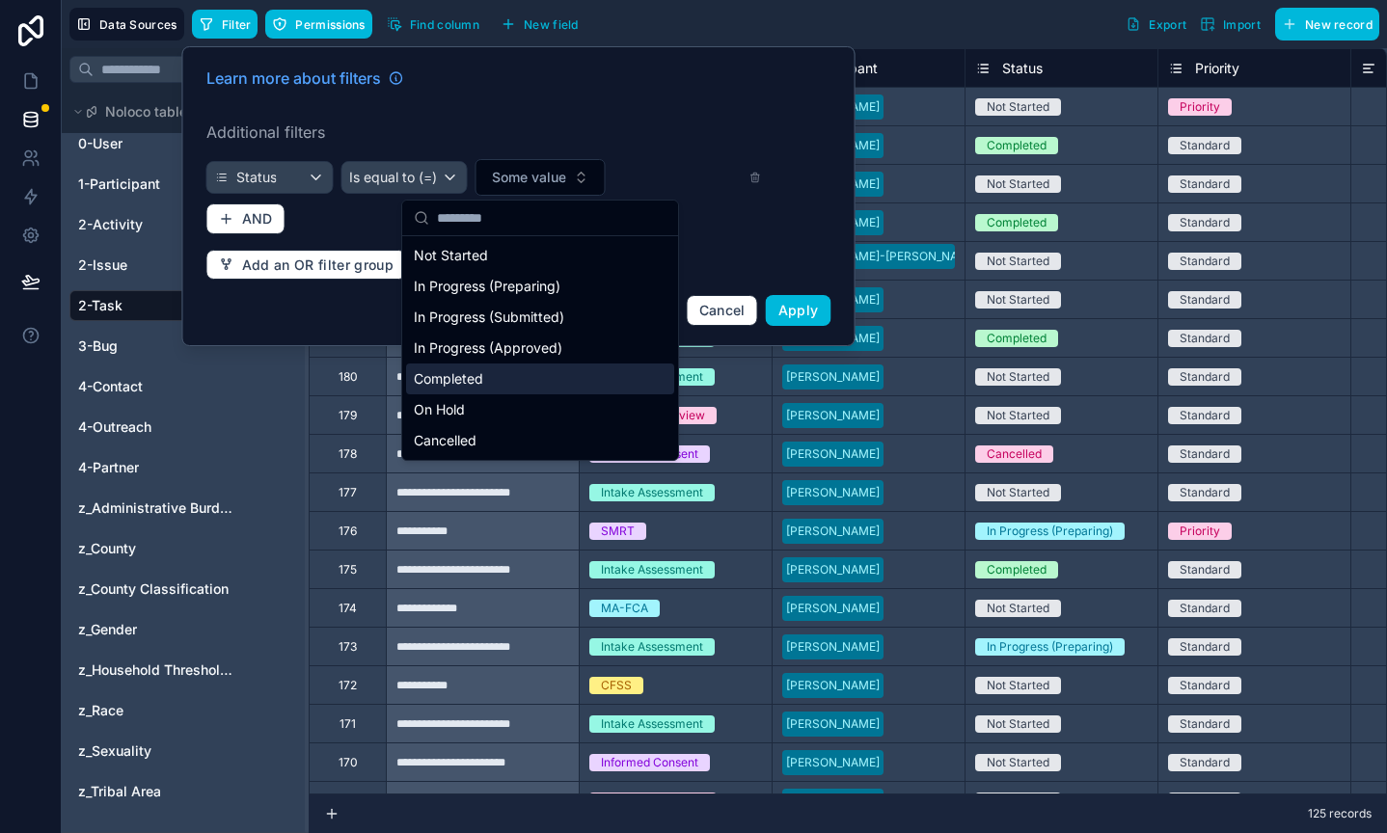
click at [472, 376] on div "Completed" at bounding box center [540, 379] width 268 height 31
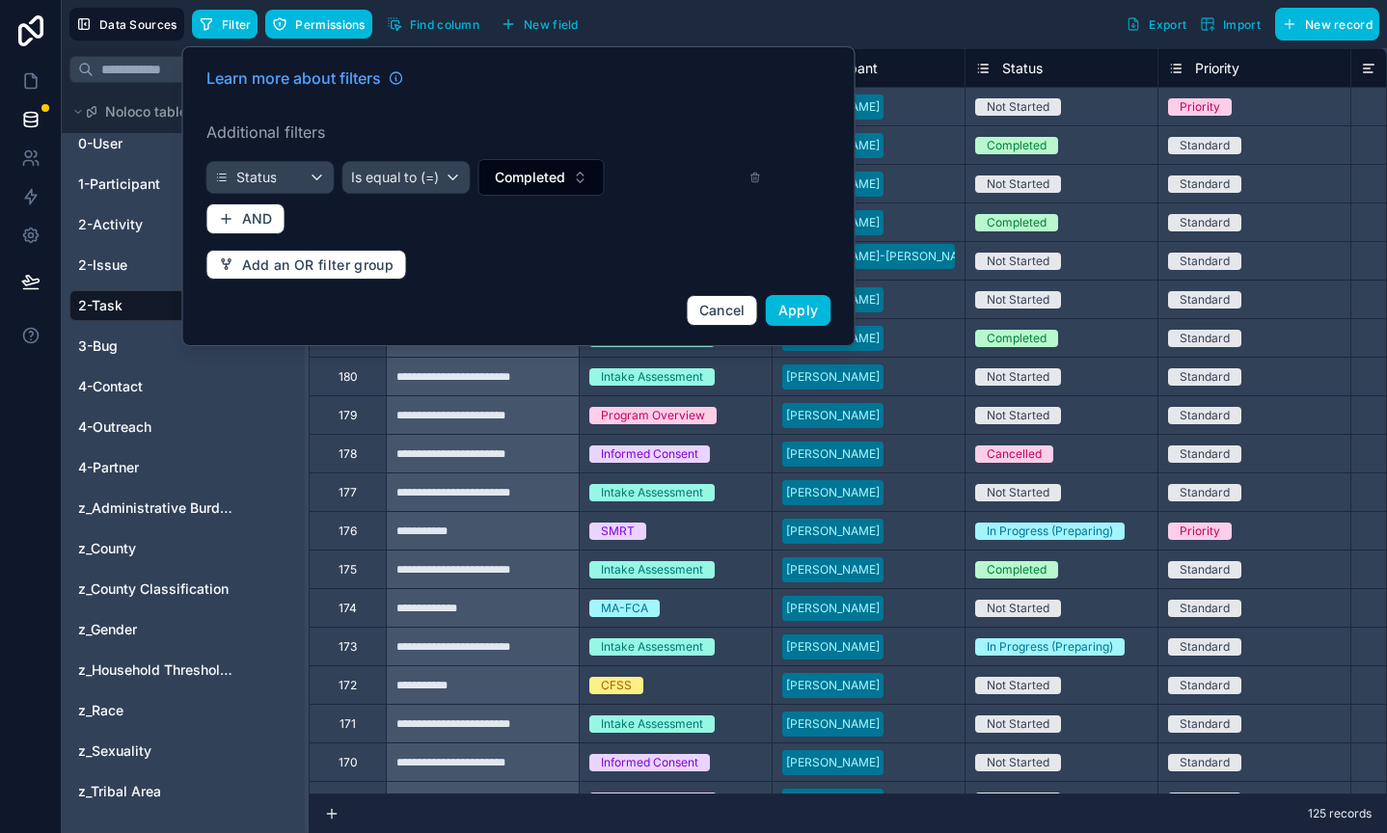
click at [806, 307] on span "Apply" at bounding box center [798, 310] width 40 height 16
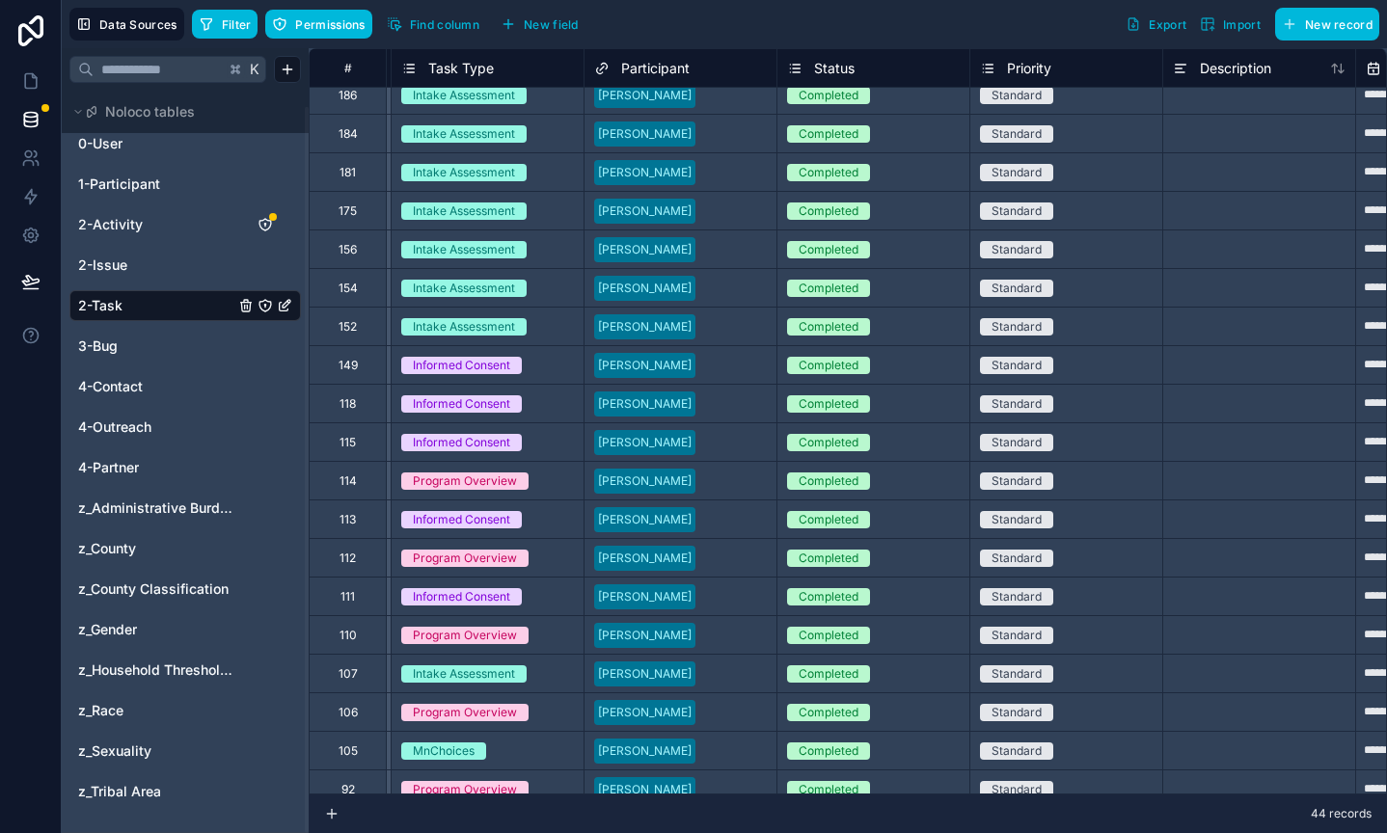
scroll to position [12, 187]
click at [214, 29] on button "Filter" at bounding box center [225, 24] width 67 height 29
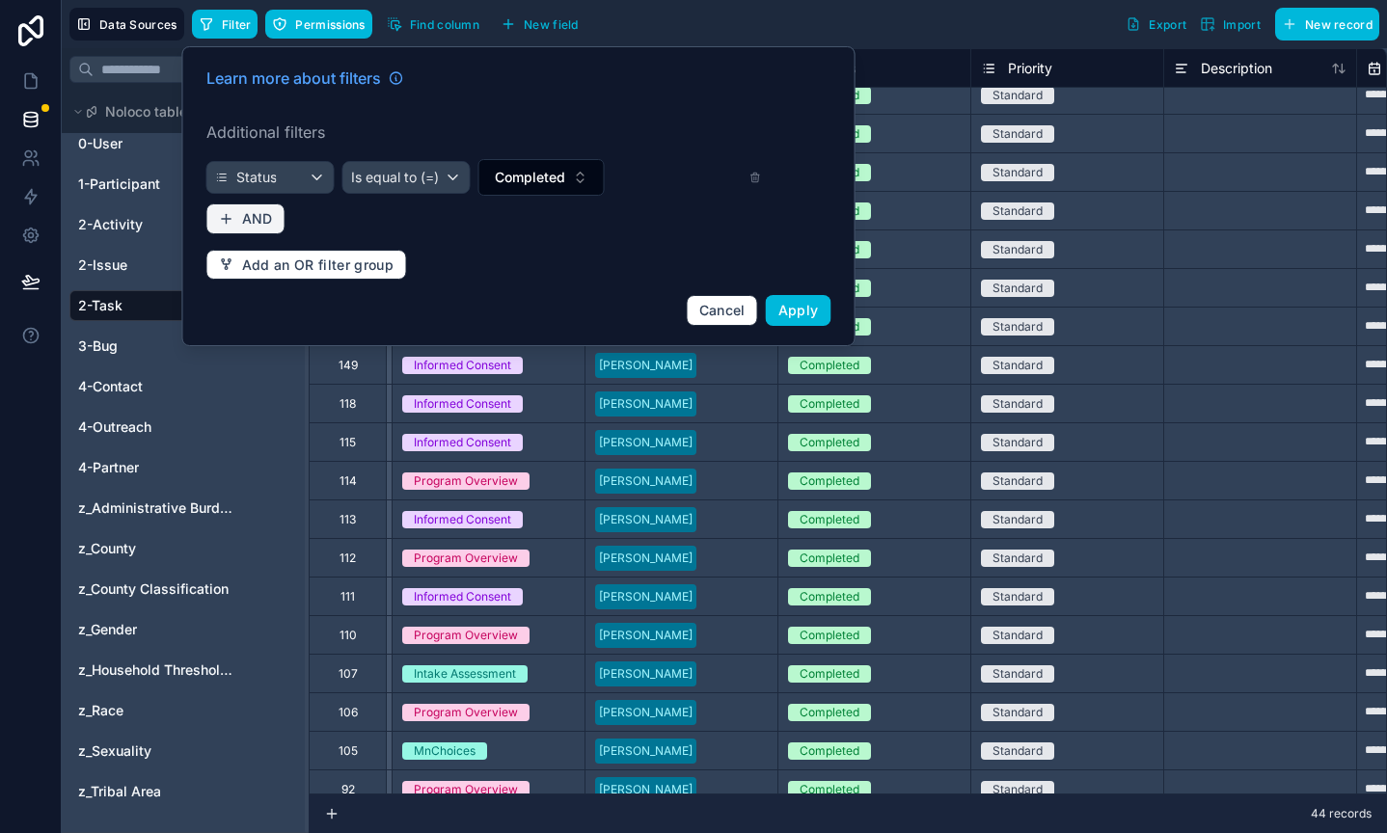
click at [266, 221] on span "AND" at bounding box center [257, 218] width 31 height 17
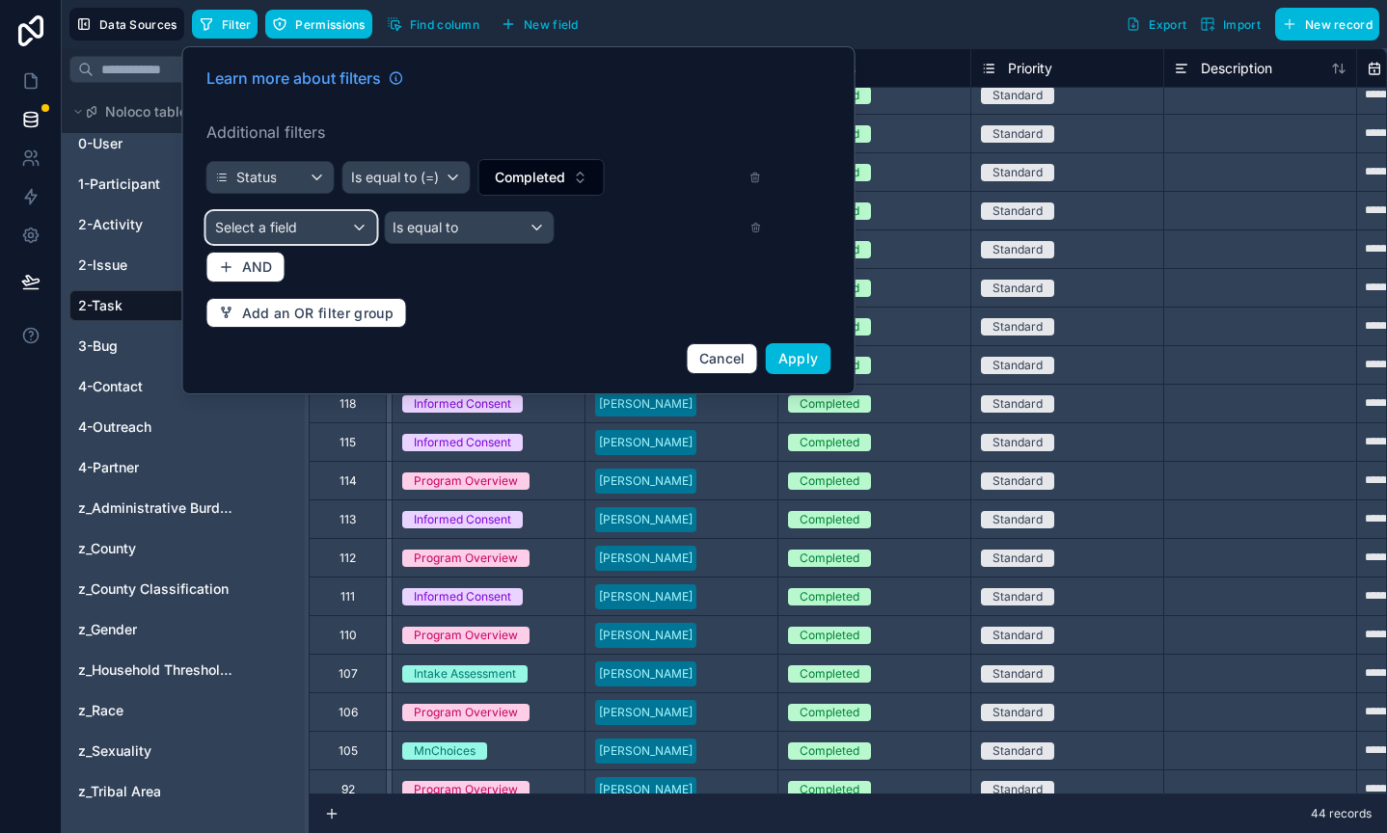
click at [259, 229] on span "Select a field" at bounding box center [256, 227] width 82 height 16
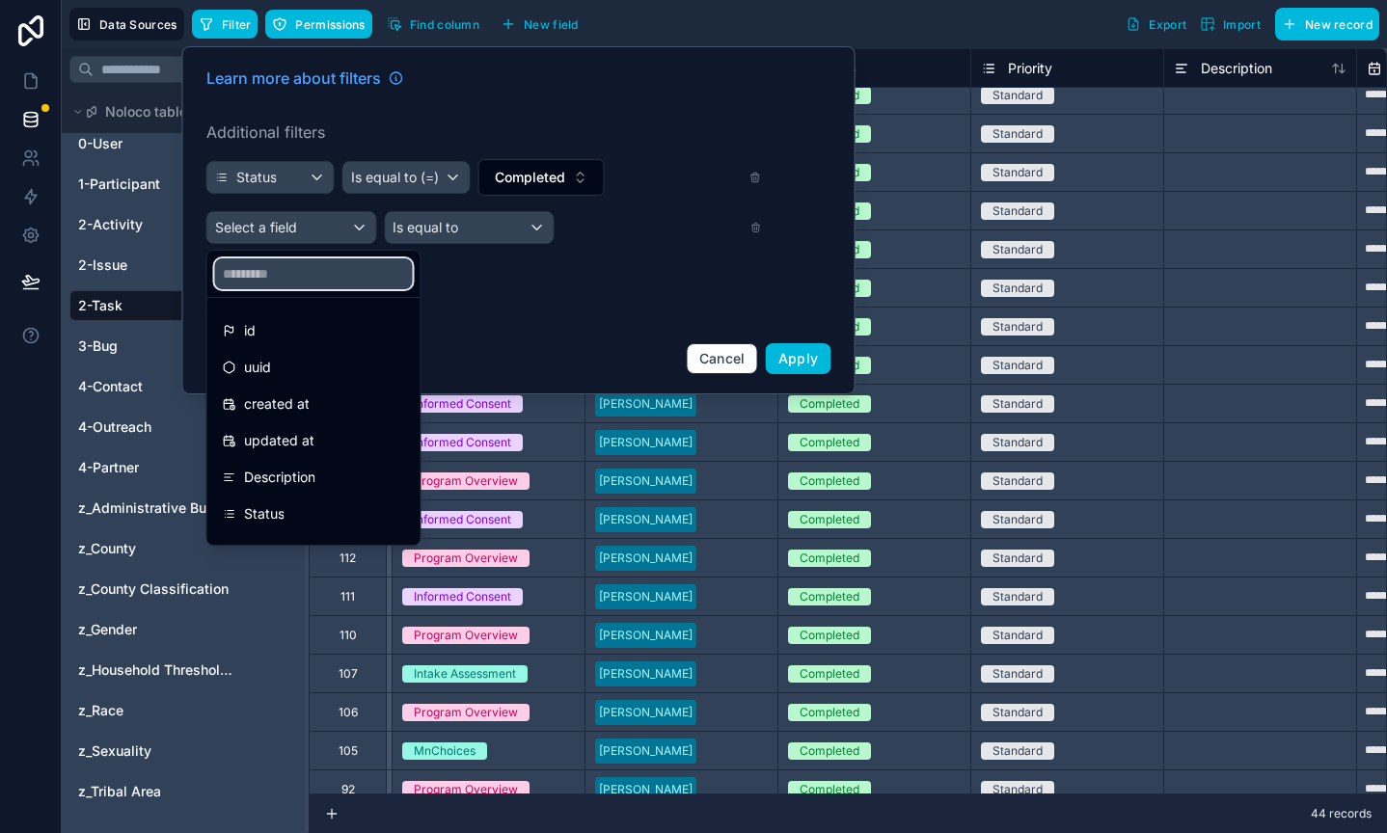
click at [244, 262] on input "text" at bounding box center [314, 273] width 198 height 31
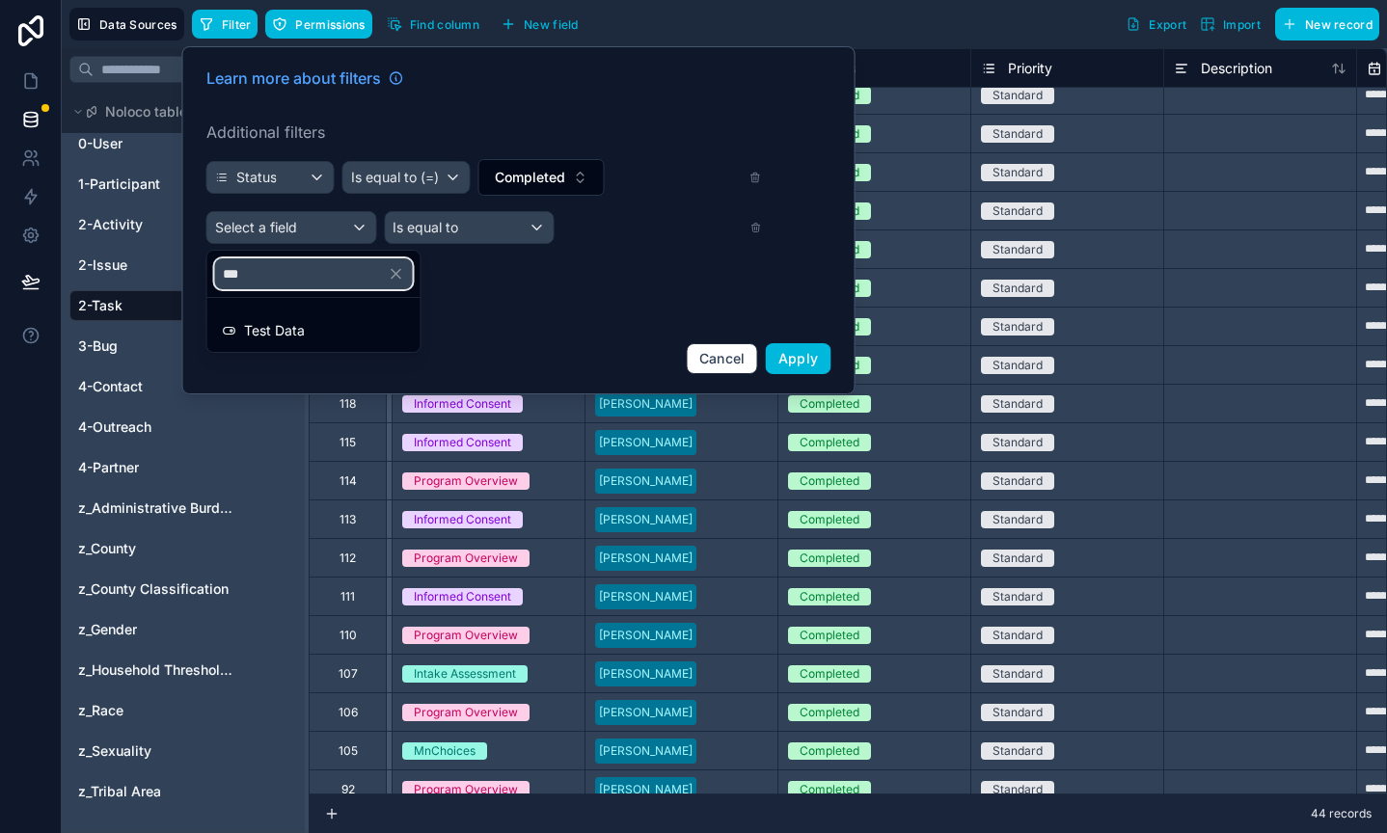
type input "***"
click at [258, 336] on span "Test Data" at bounding box center [274, 330] width 61 height 23
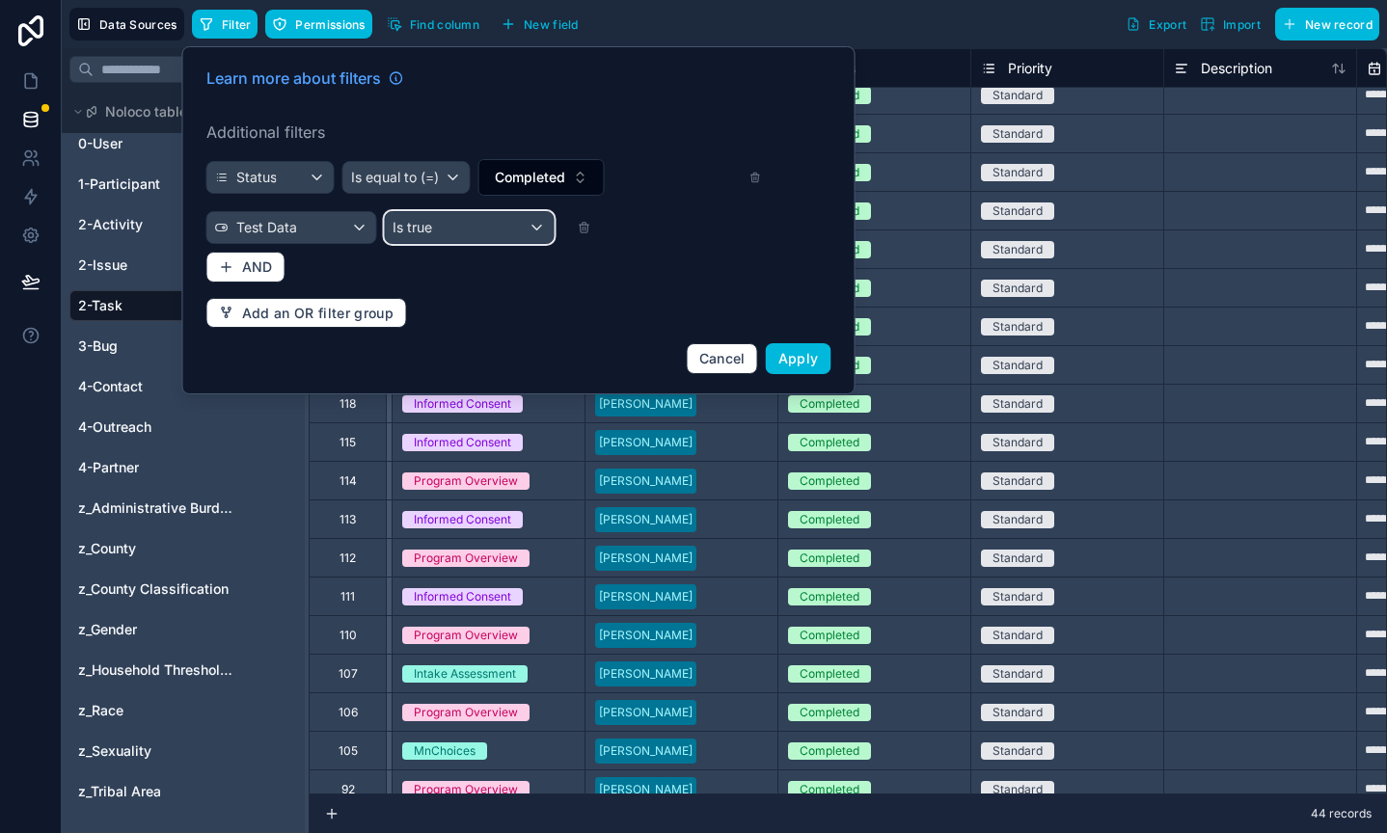
click at [471, 227] on div "Is true" at bounding box center [469, 227] width 169 height 31
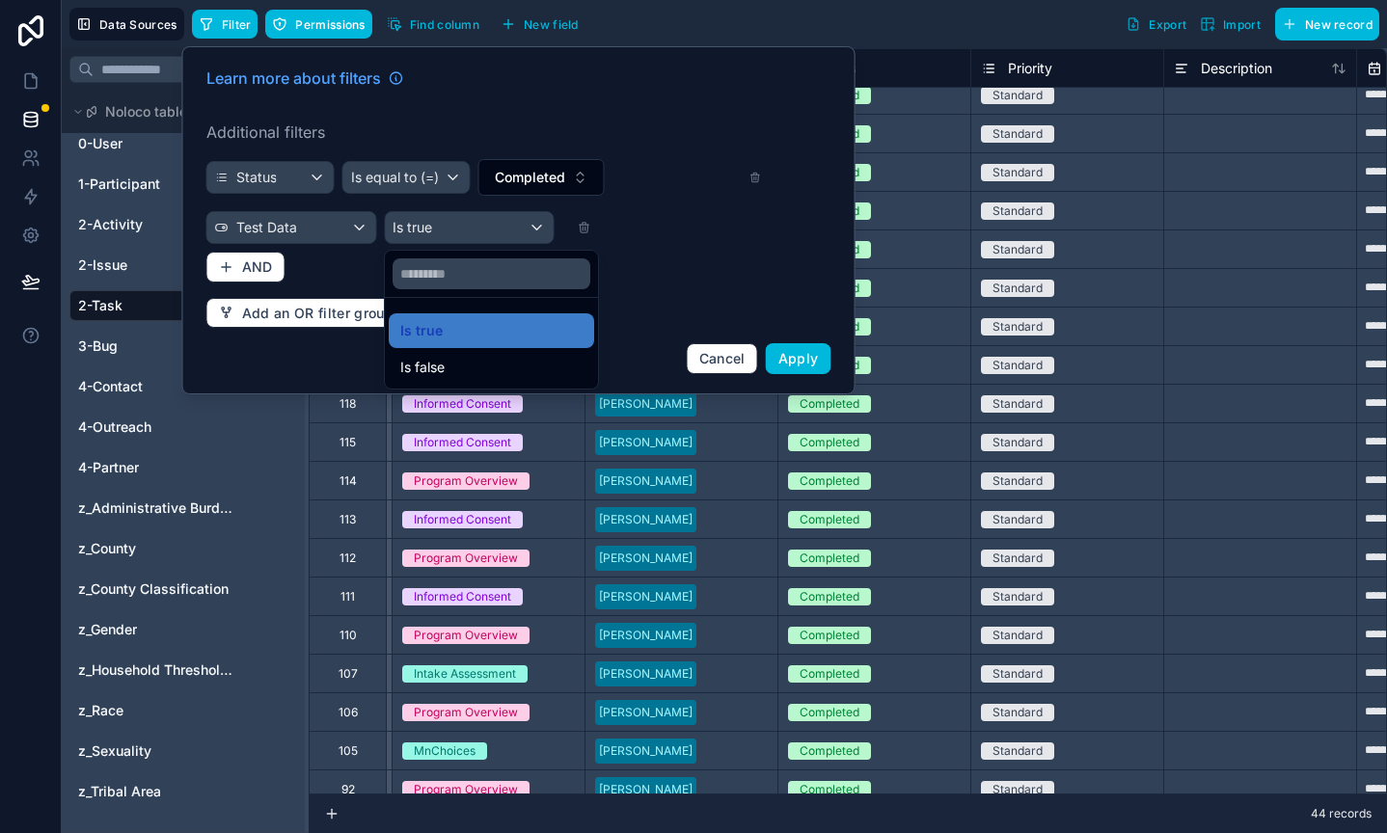
click at [433, 353] on div "Is false" at bounding box center [491, 367] width 205 height 35
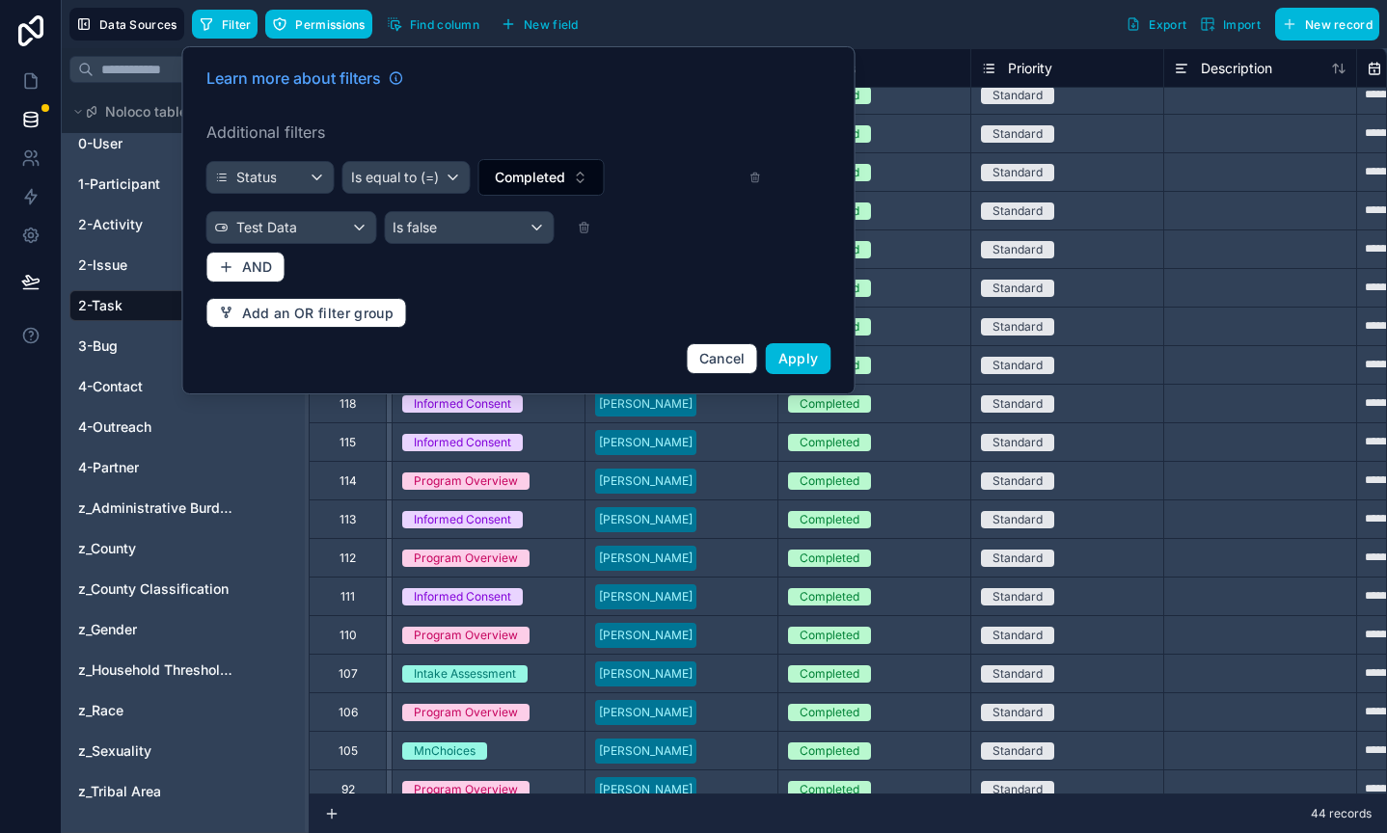
click at [818, 354] on button "Apply" at bounding box center [799, 358] width 66 height 31
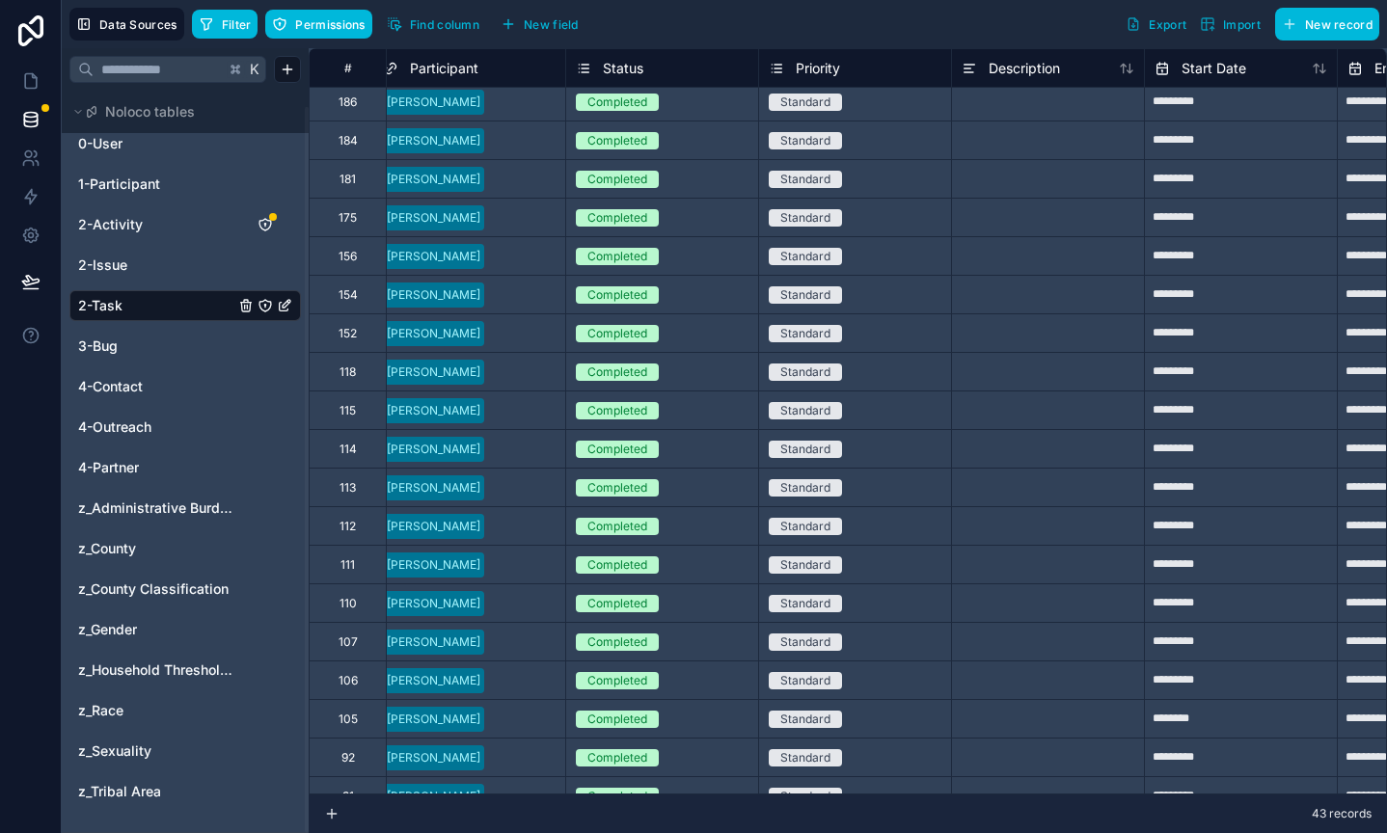
scroll to position [5, 362]
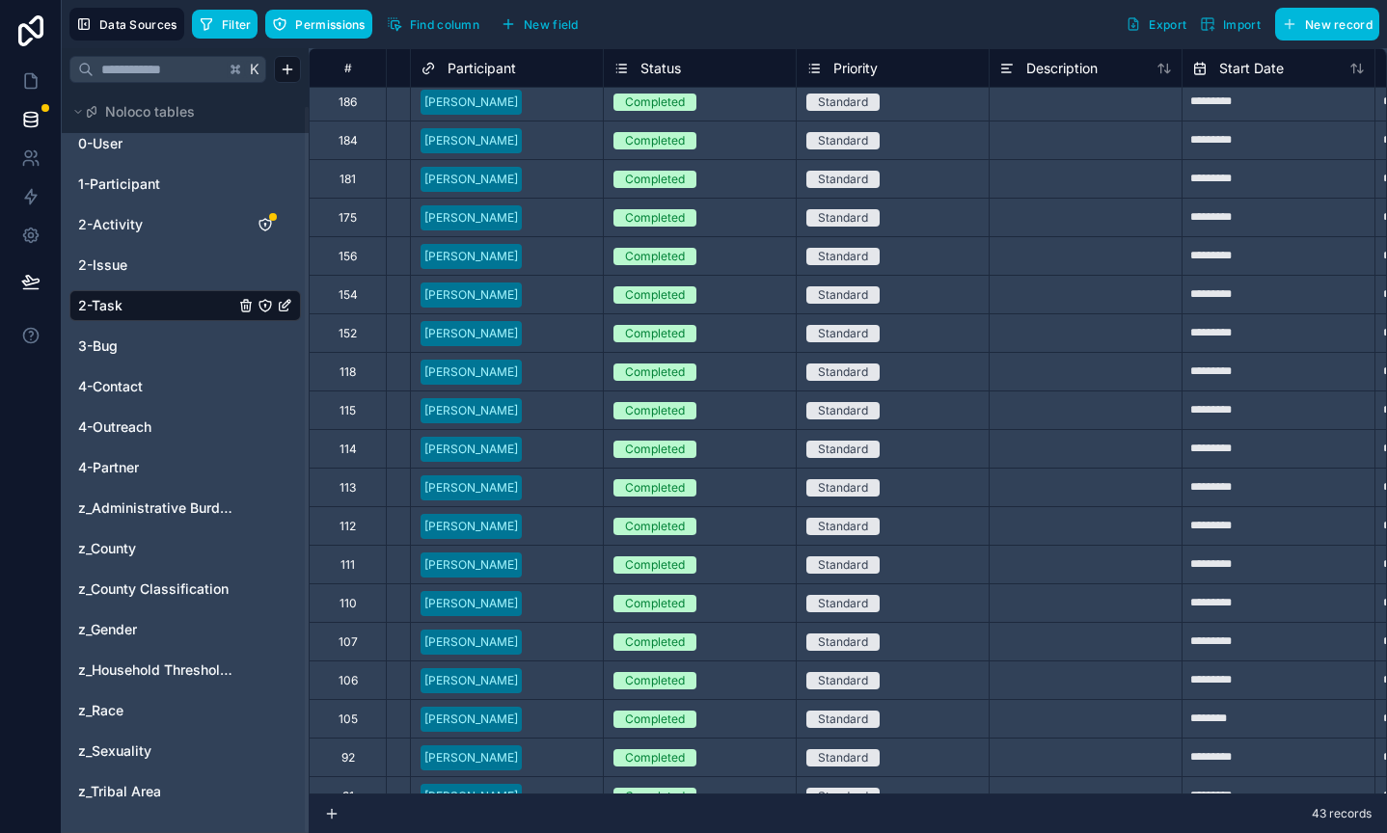
click at [223, 29] on span "Filter" at bounding box center [237, 24] width 30 height 14
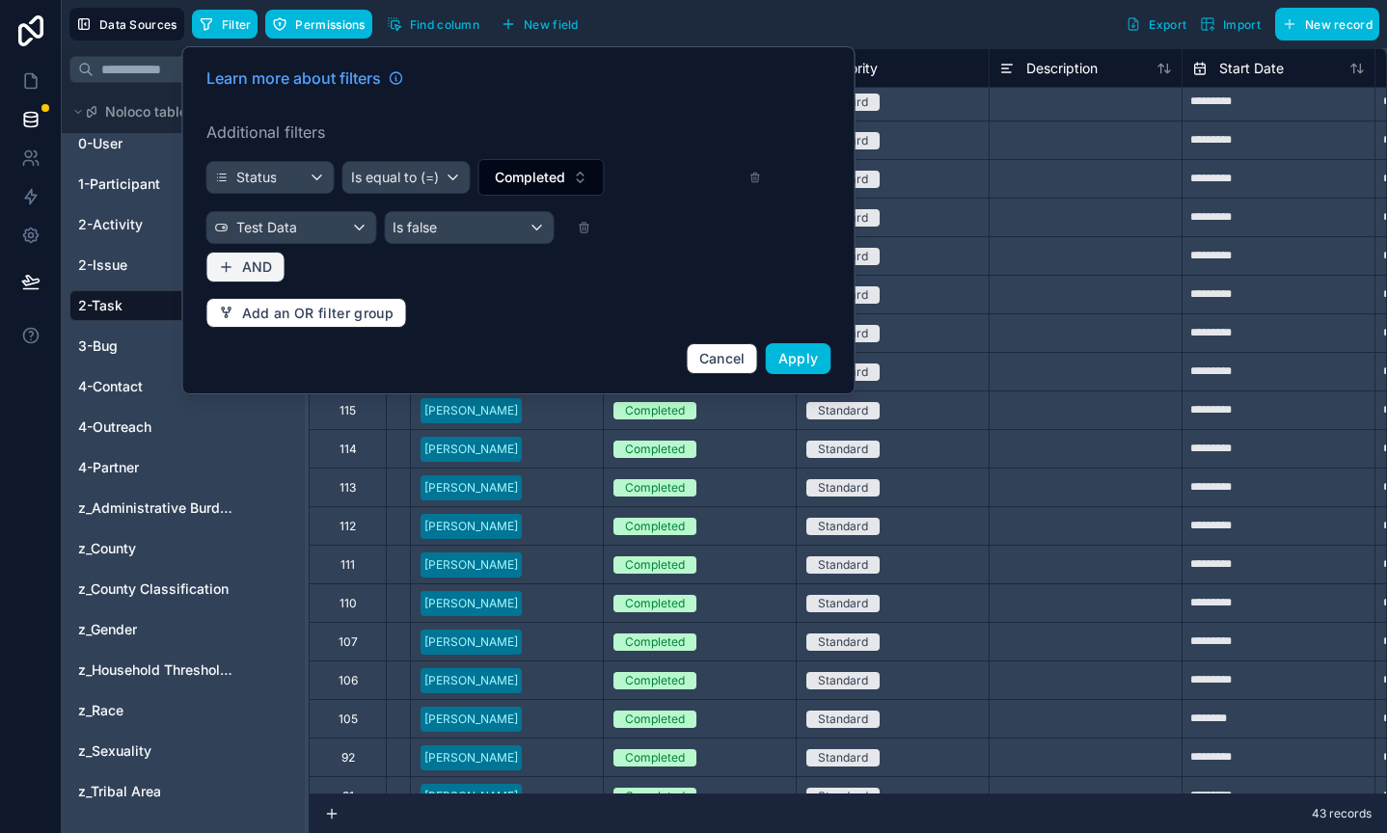
click at [251, 274] on span "AND" at bounding box center [257, 266] width 31 height 17
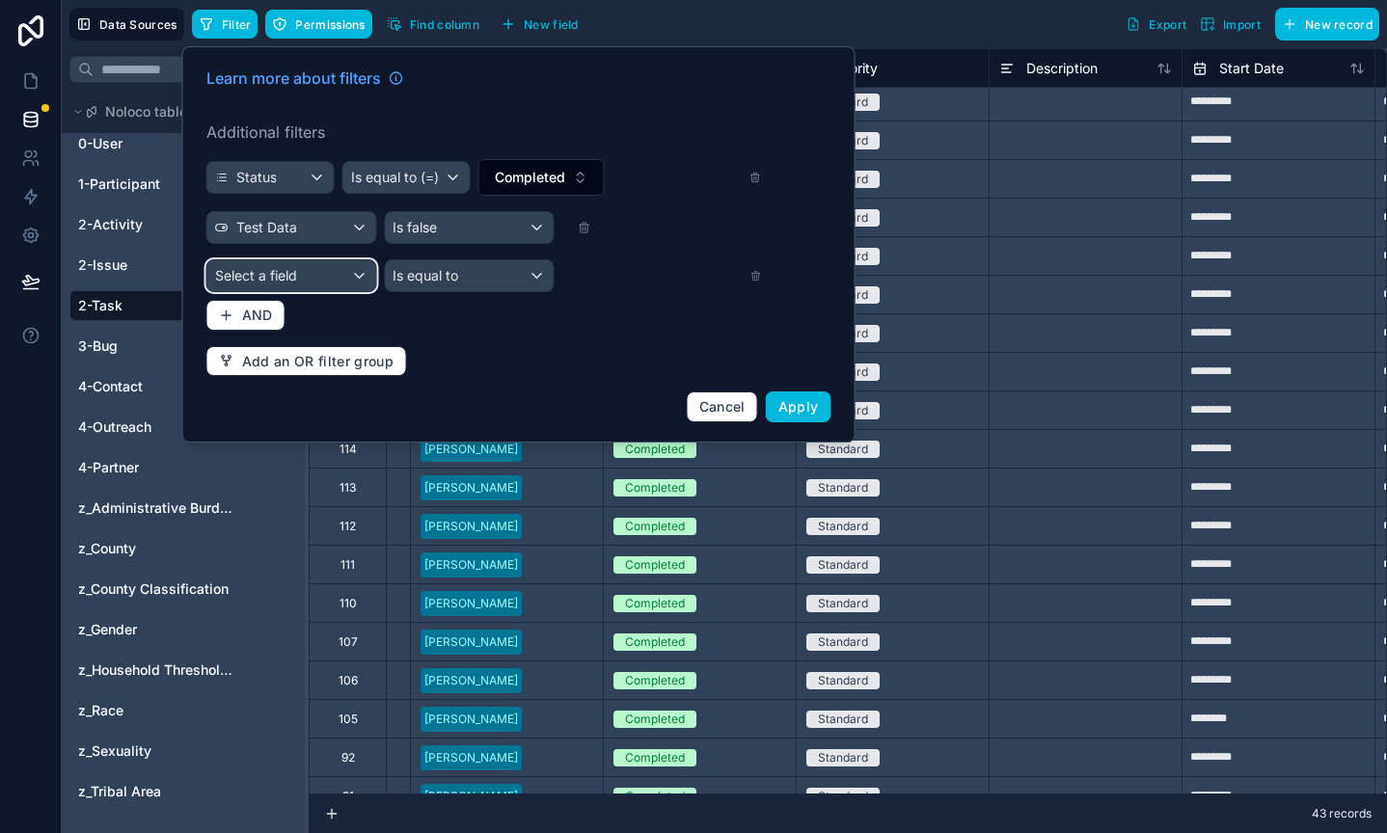
click at [286, 276] on span "Select a field" at bounding box center [256, 275] width 82 height 16
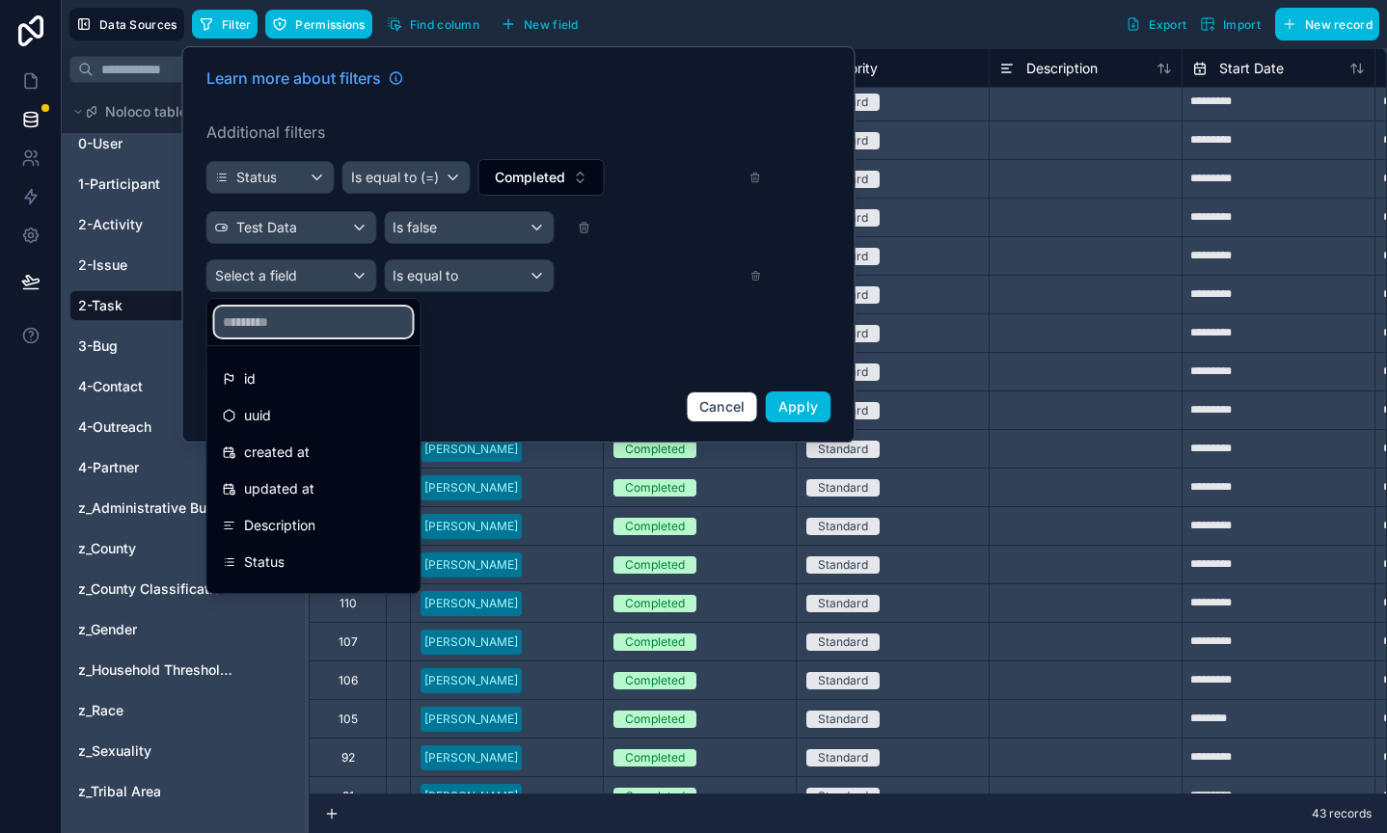
click at [281, 327] on input "text" at bounding box center [314, 322] width 198 height 31
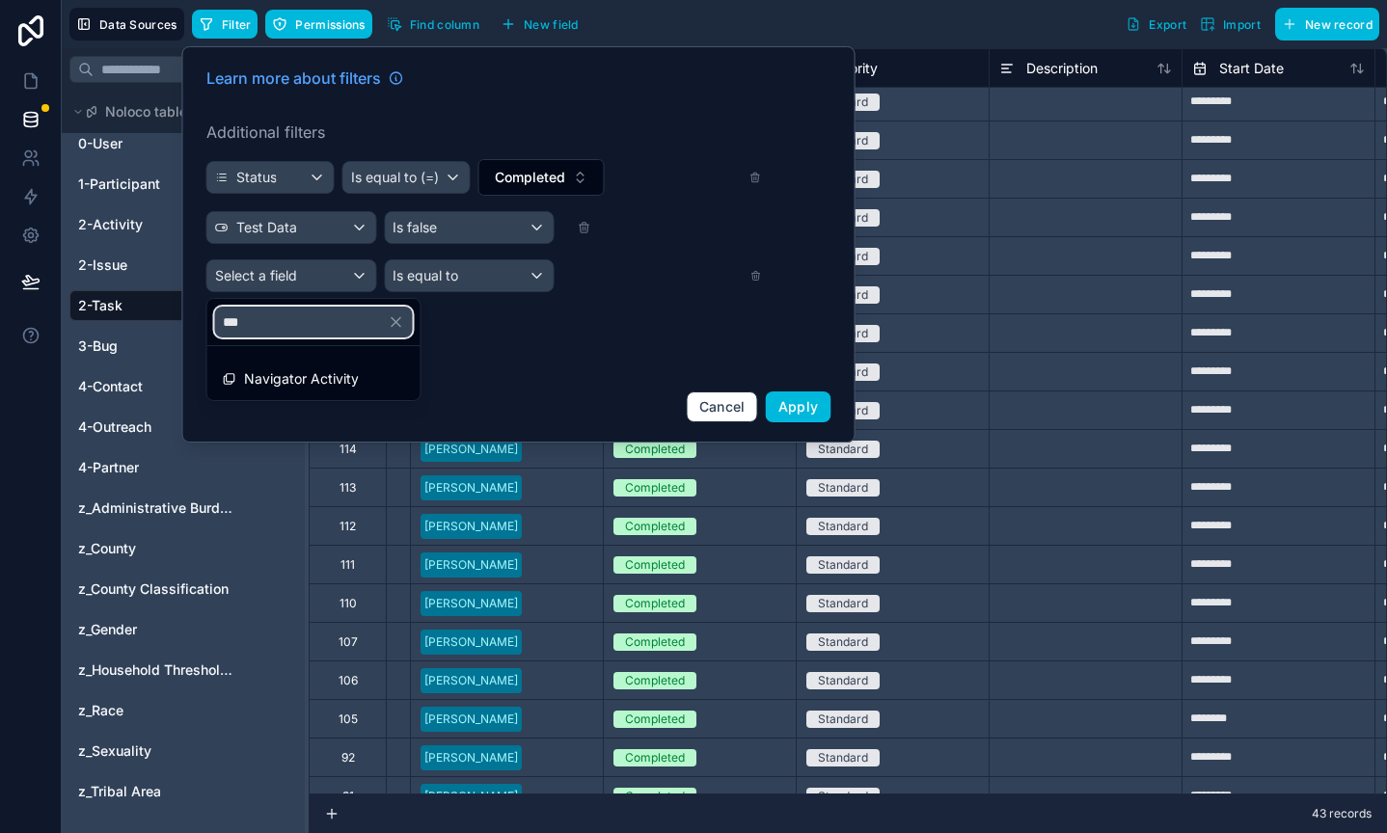
type input "***"
click at [277, 371] on span "Navigator Activity" at bounding box center [301, 378] width 115 height 23
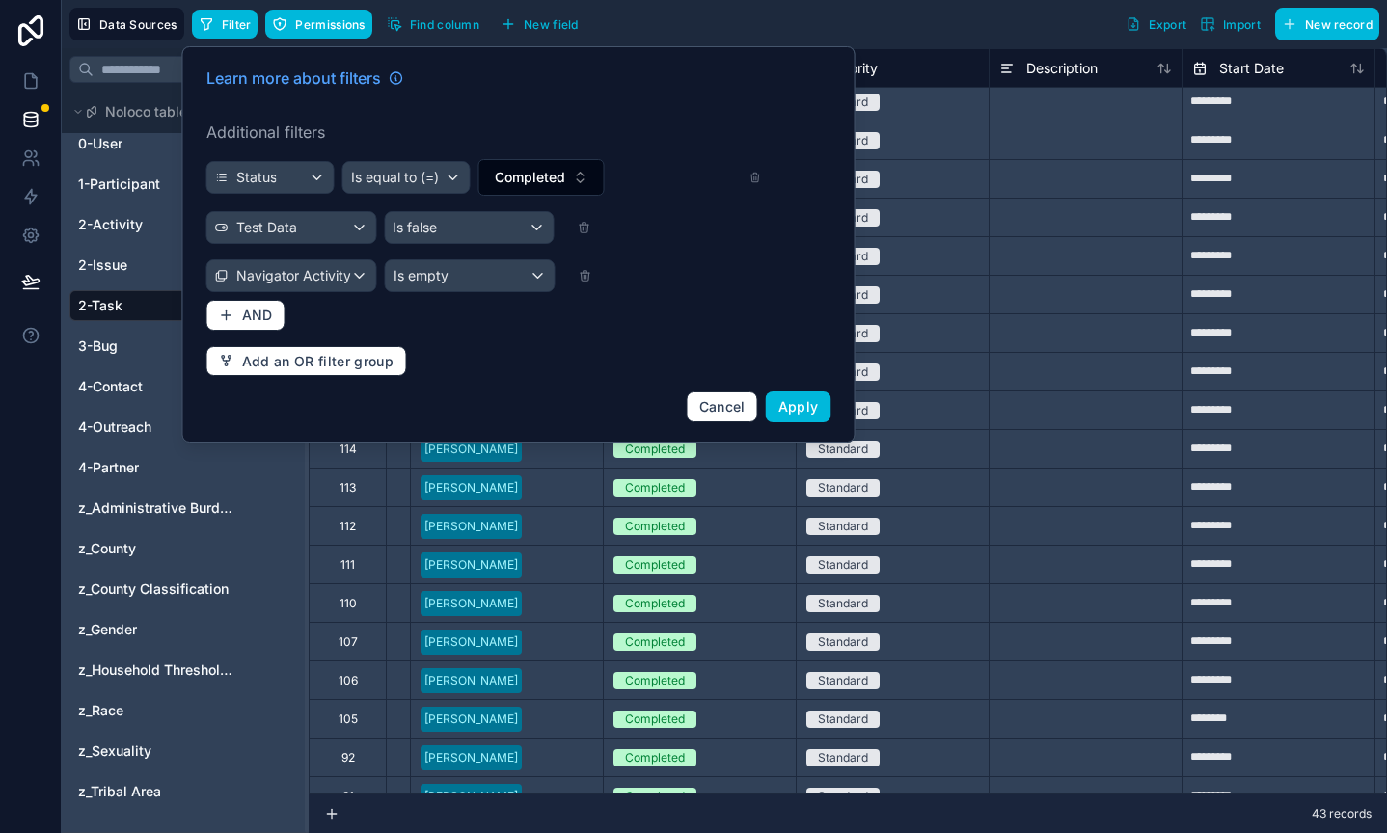
click at [808, 398] on span "Apply" at bounding box center [798, 406] width 40 height 16
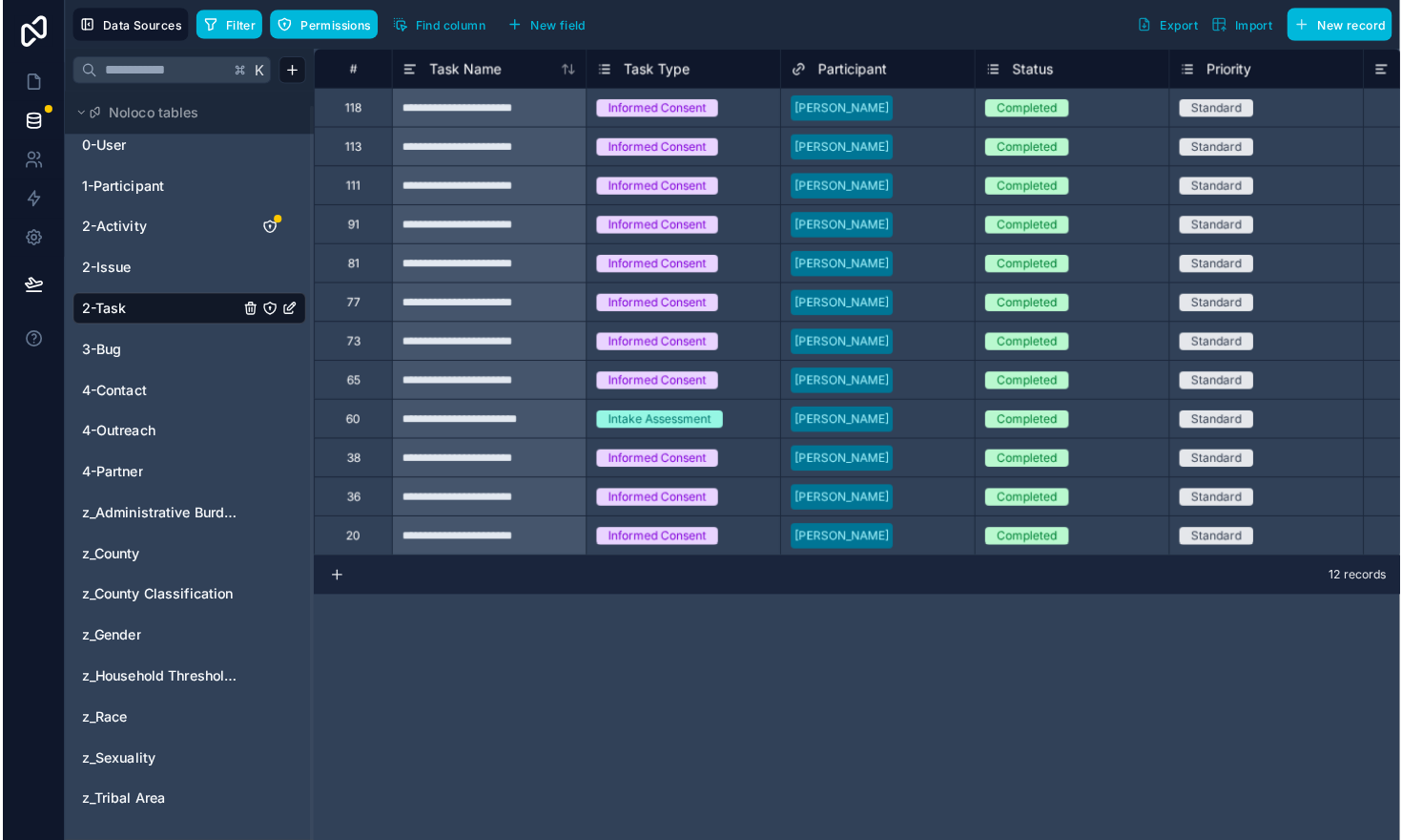
scroll to position [1, 0]
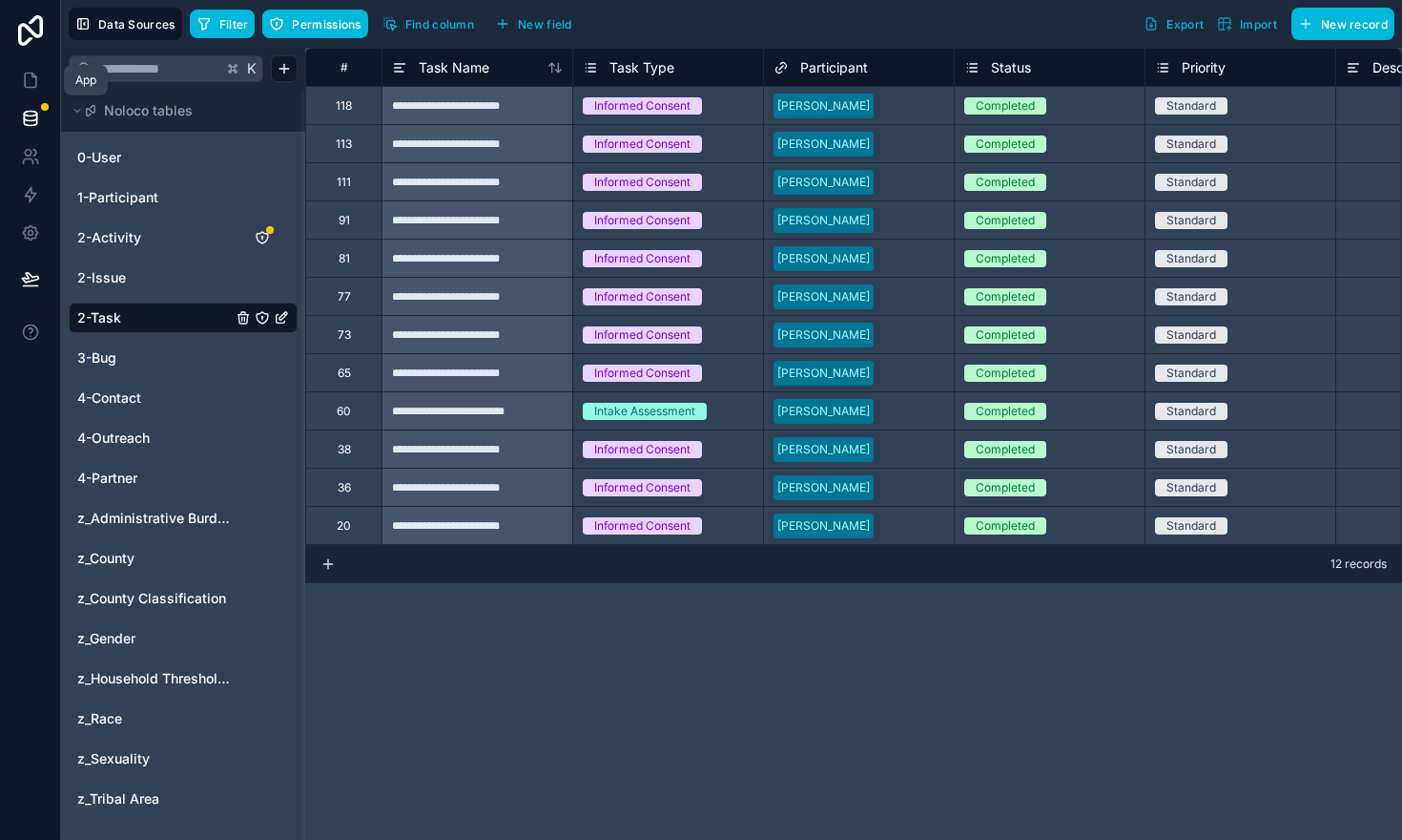
click at [32, 77] on icon at bounding box center [30, 79] width 19 height 19
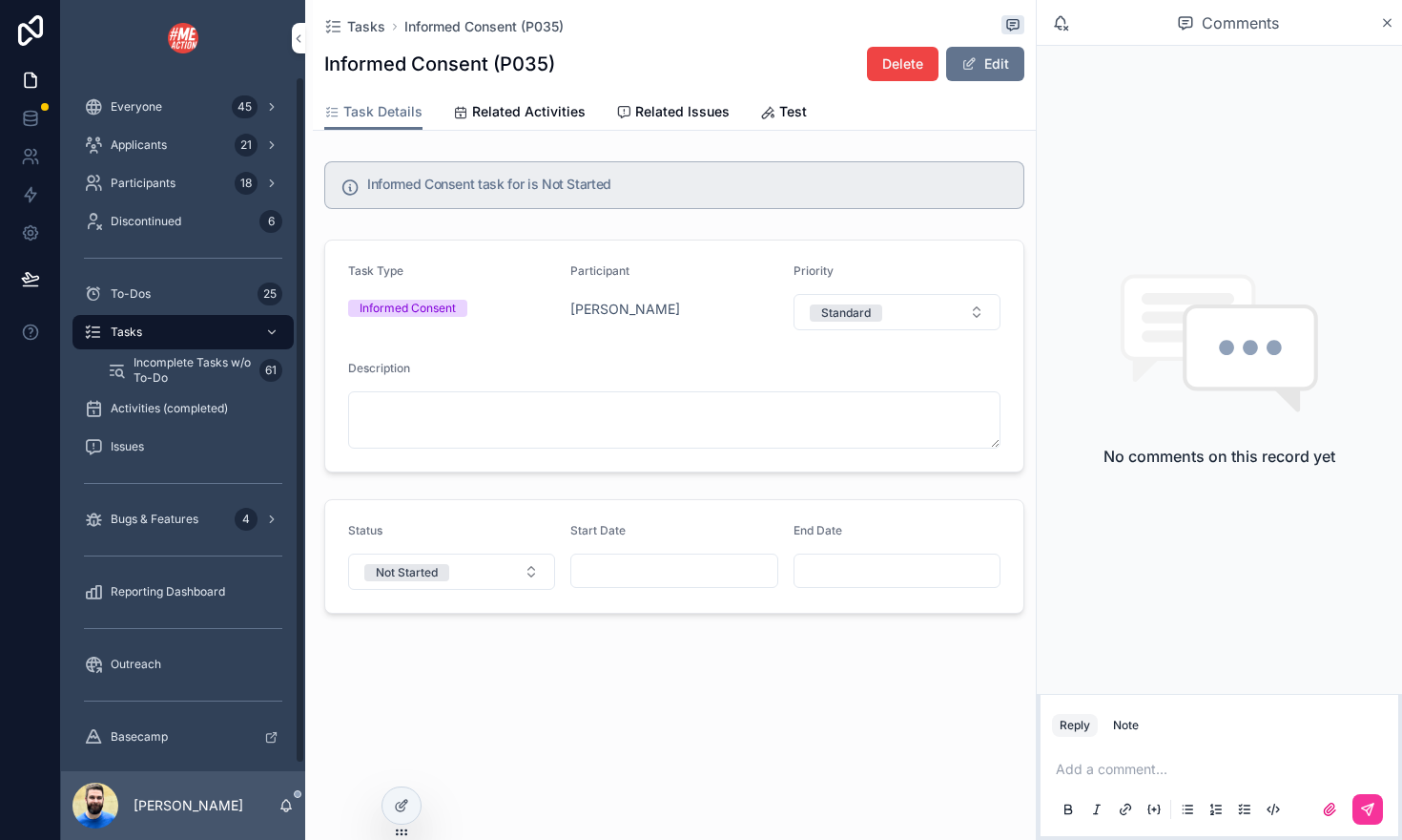
click at [151, 360] on span "Incomplete Tasks w/o To-Do" at bounding box center [193, 370] width 119 height 31
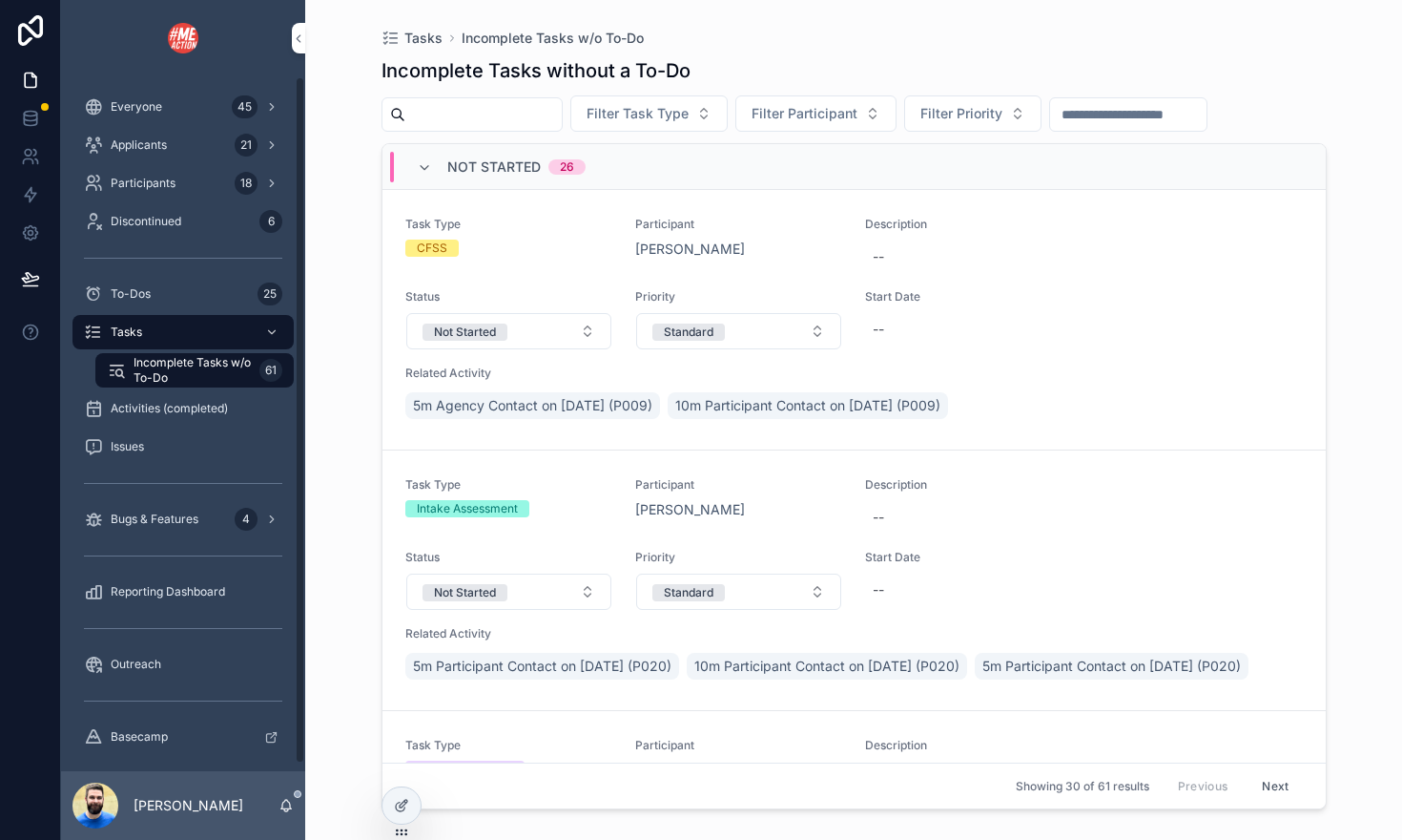
click at [124, 108] on span "Everyone" at bounding box center [137, 106] width 51 height 15
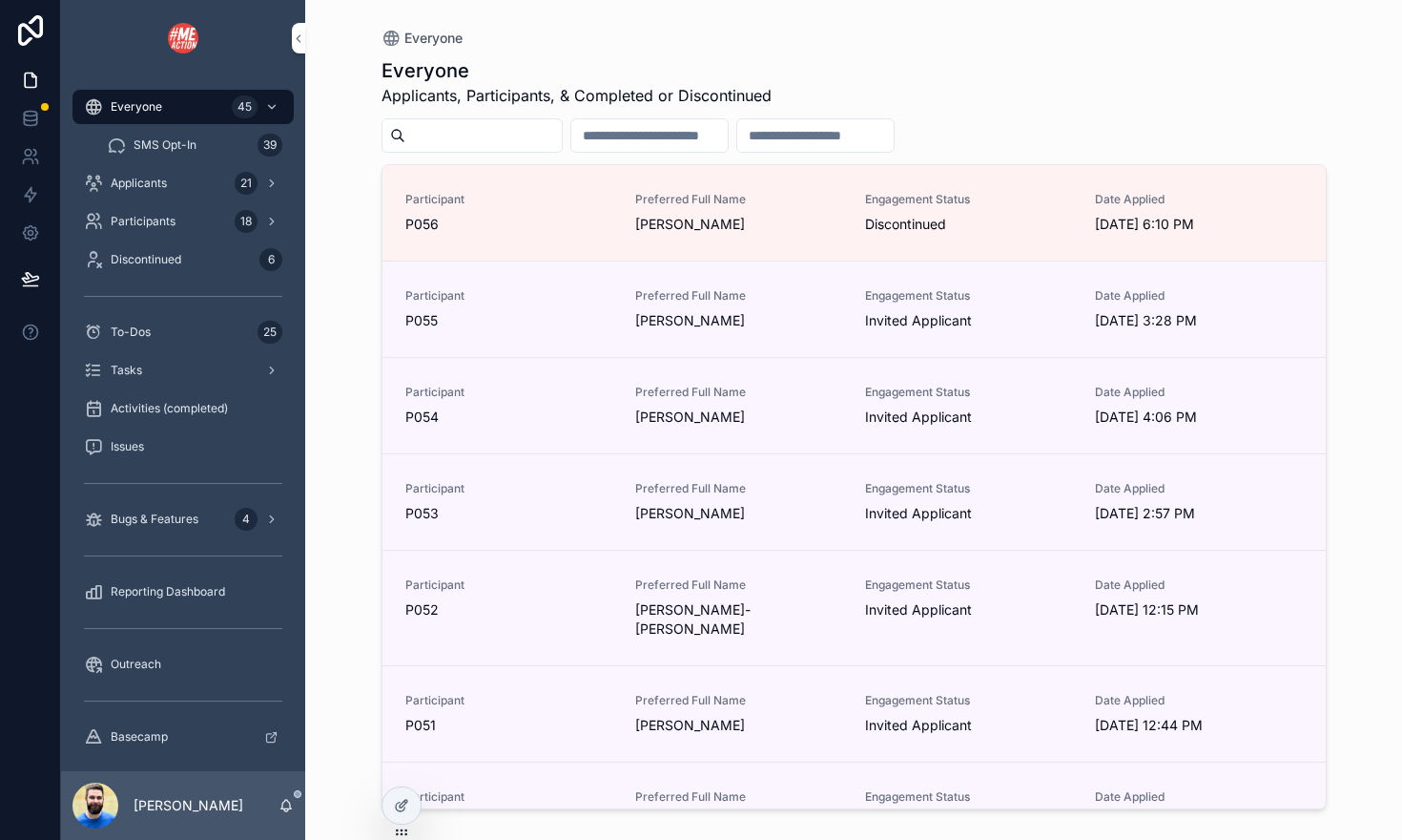
click at [140, 140] on span "SMS Opt-In" at bounding box center [165, 144] width 63 height 15
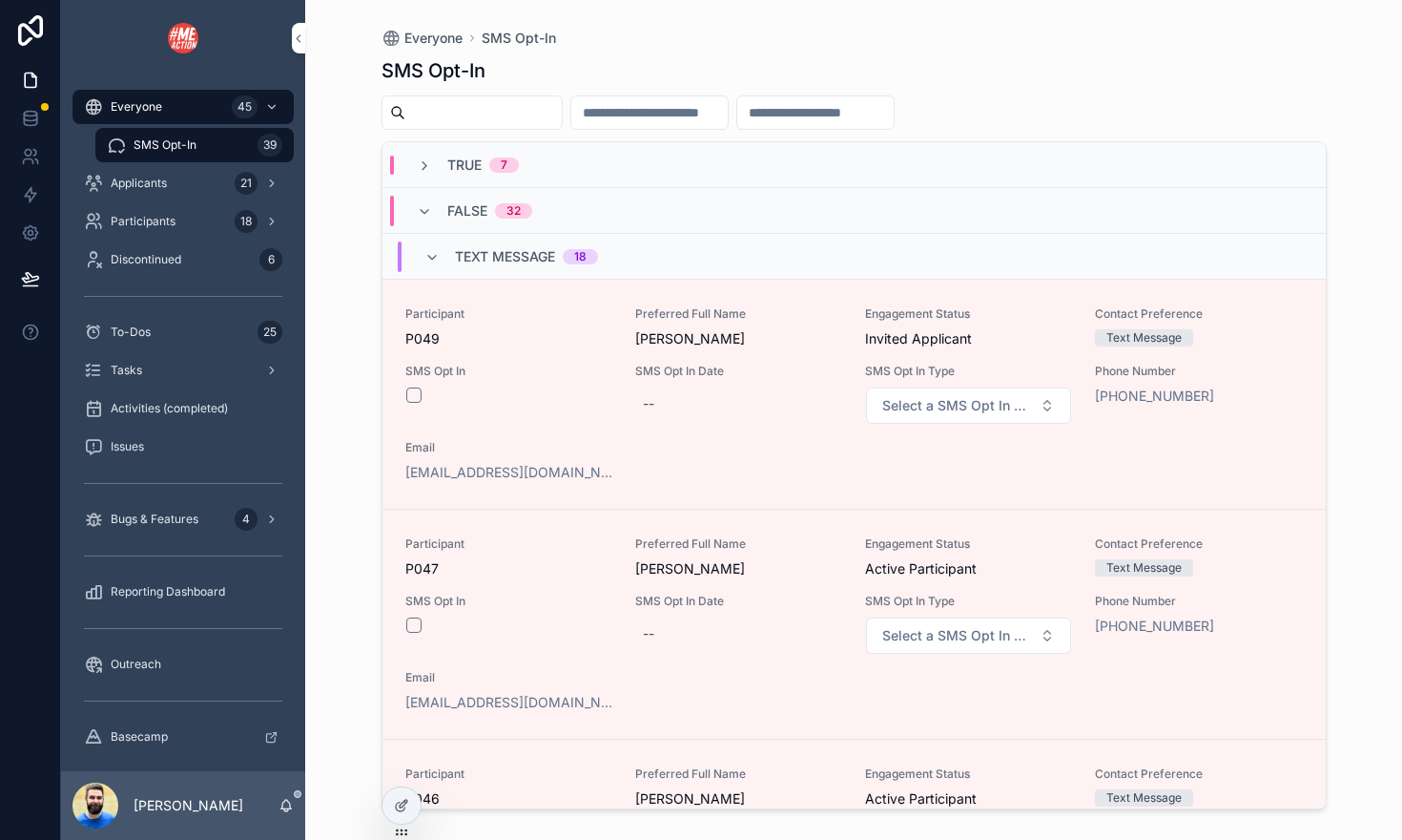
click at [172, 368] on div "Tasks" at bounding box center [183, 370] width 199 height 31
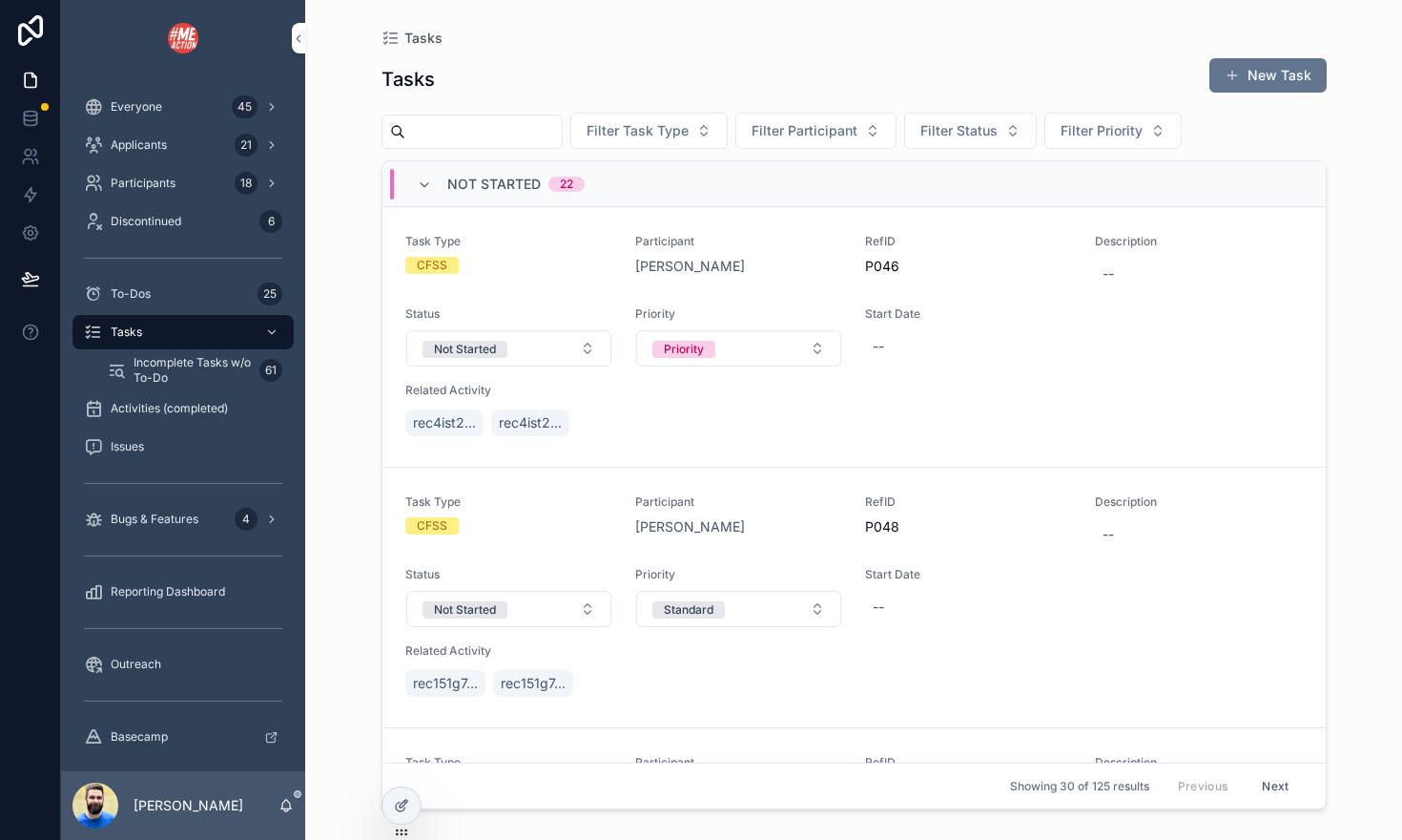
click at [181, 376] on span "Incomplete Tasks w/o To-Do" at bounding box center [193, 370] width 119 height 31
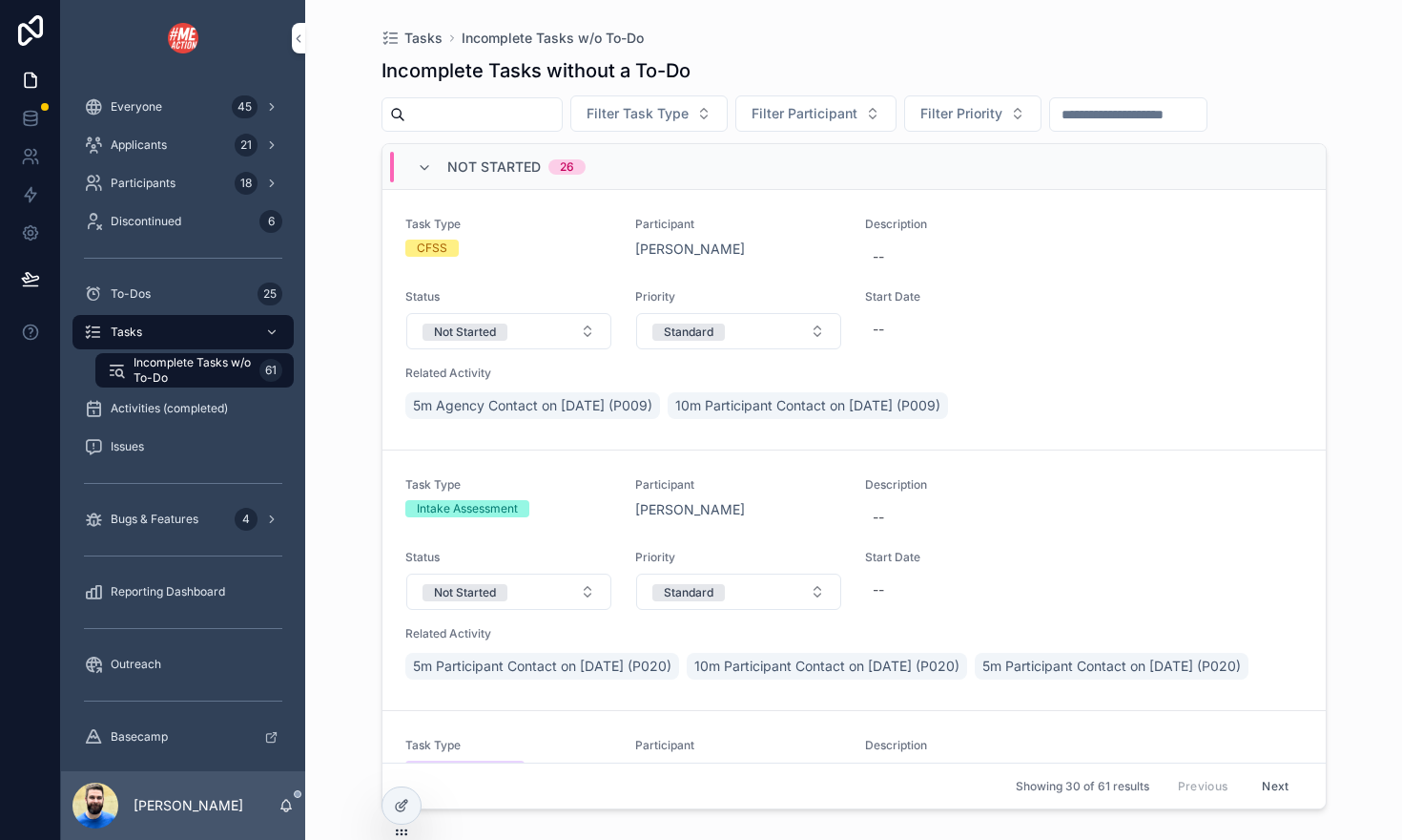
click at [125, 299] on span "To-Dos" at bounding box center [131, 293] width 40 height 15
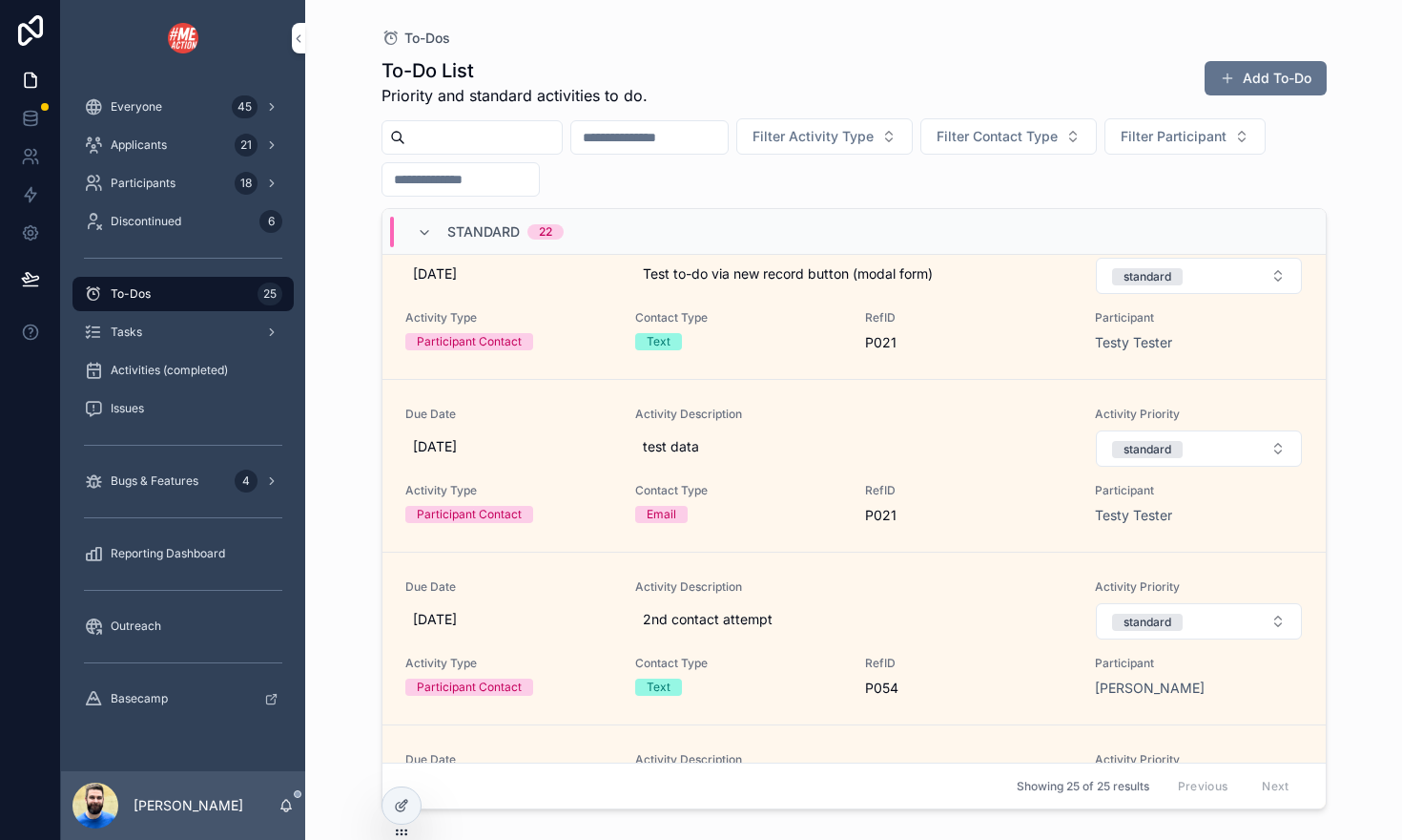
scroll to position [537, 0]
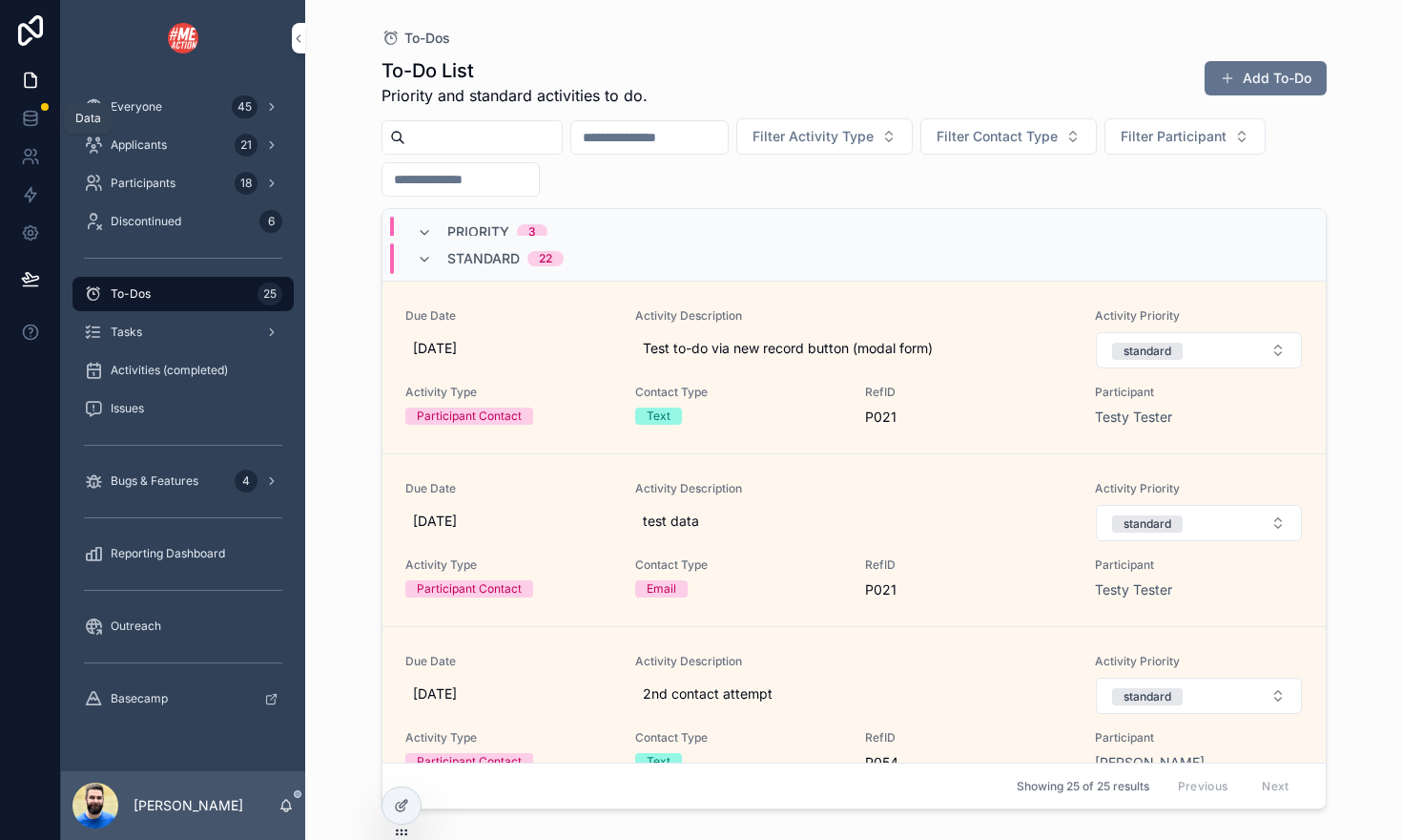
click at [27, 122] on icon at bounding box center [30, 118] width 19 height 19
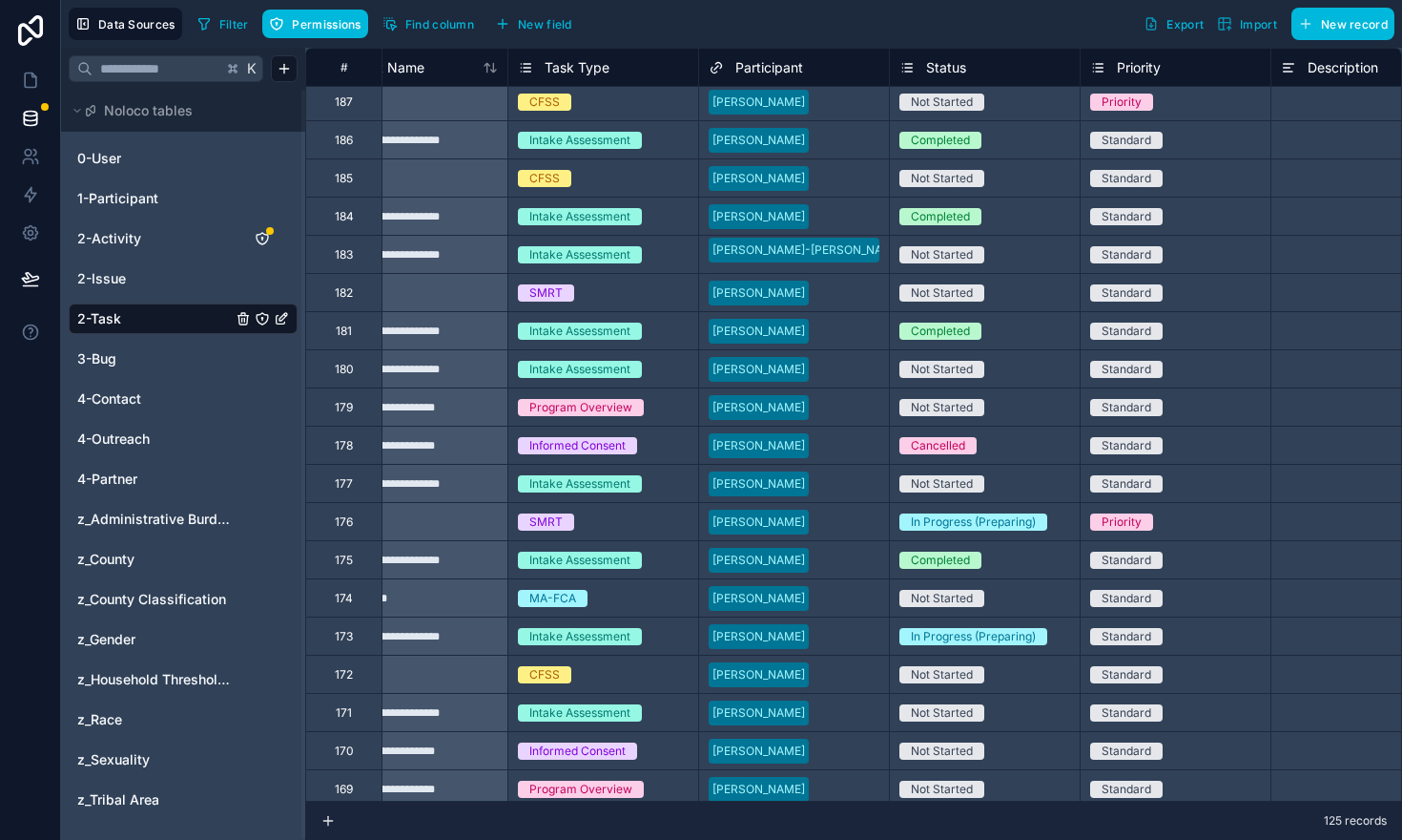
scroll to position [4, 0]
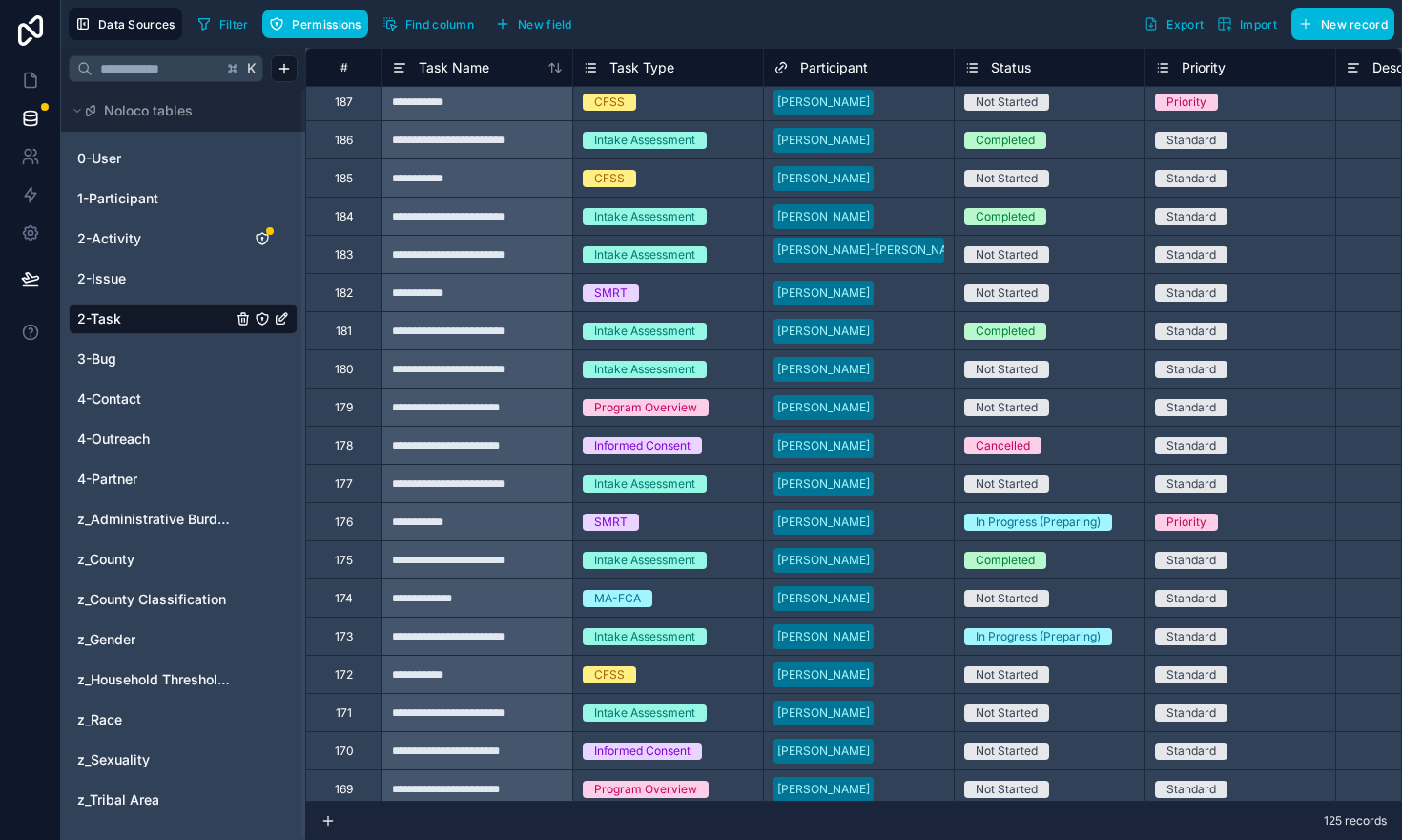
click at [220, 19] on span "Filter" at bounding box center [234, 24] width 30 height 14
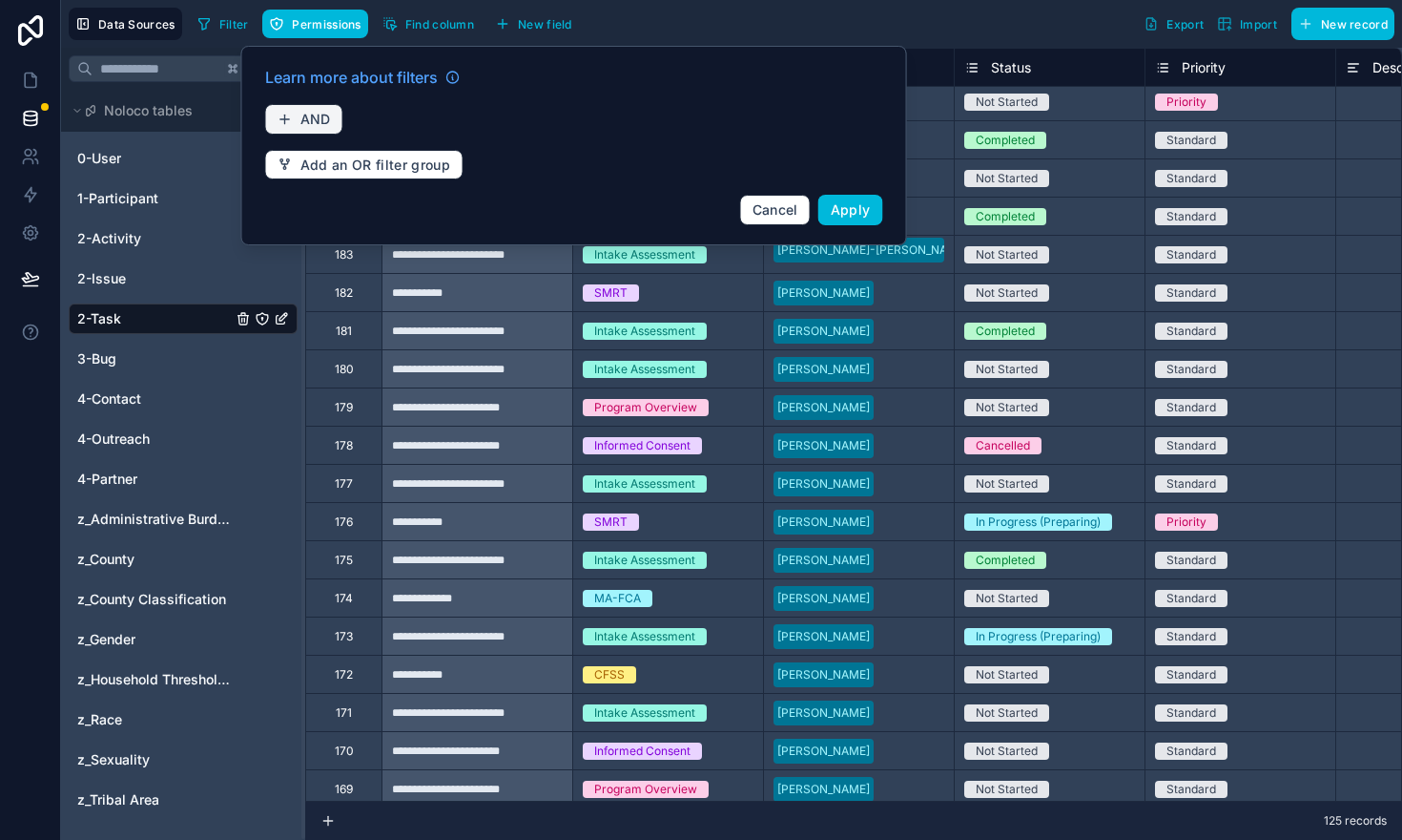
click at [307, 121] on span "AND" at bounding box center [316, 119] width 31 height 17
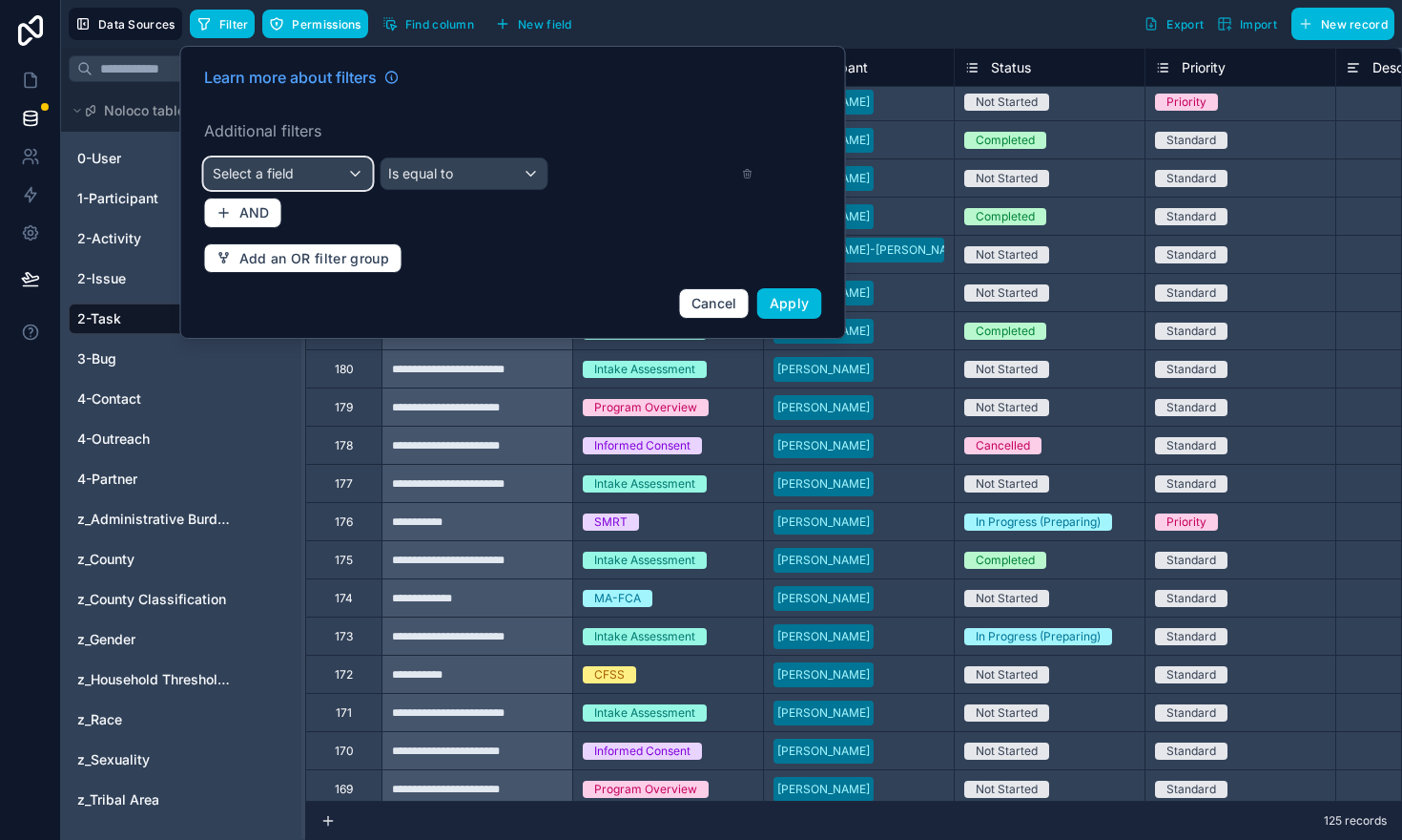
click at [273, 170] on span "Select a field" at bounding box center [253, 173] width 81 height 16
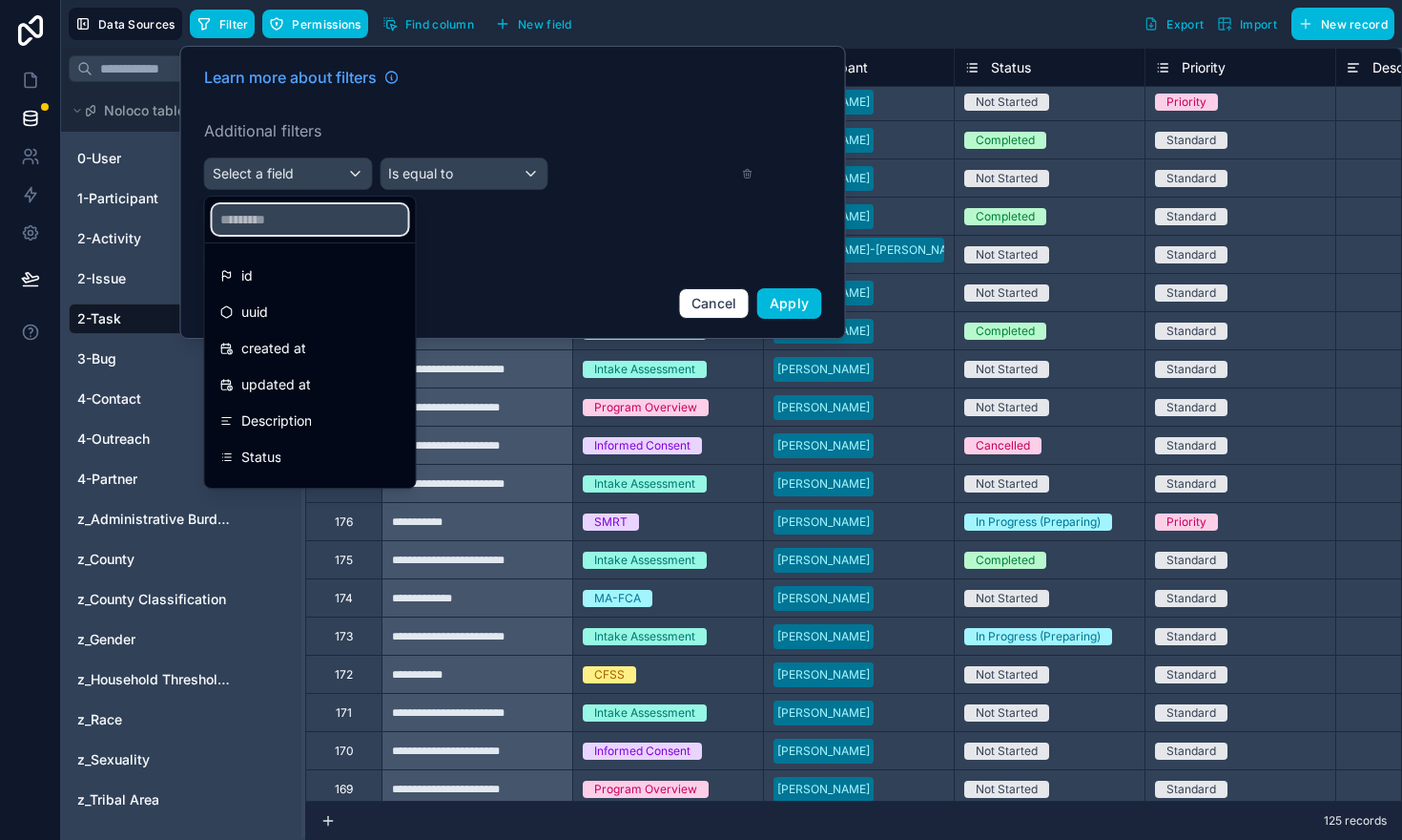
click at [253, 230] on input "text" at bounding box center [311, 219] width 196 height 31
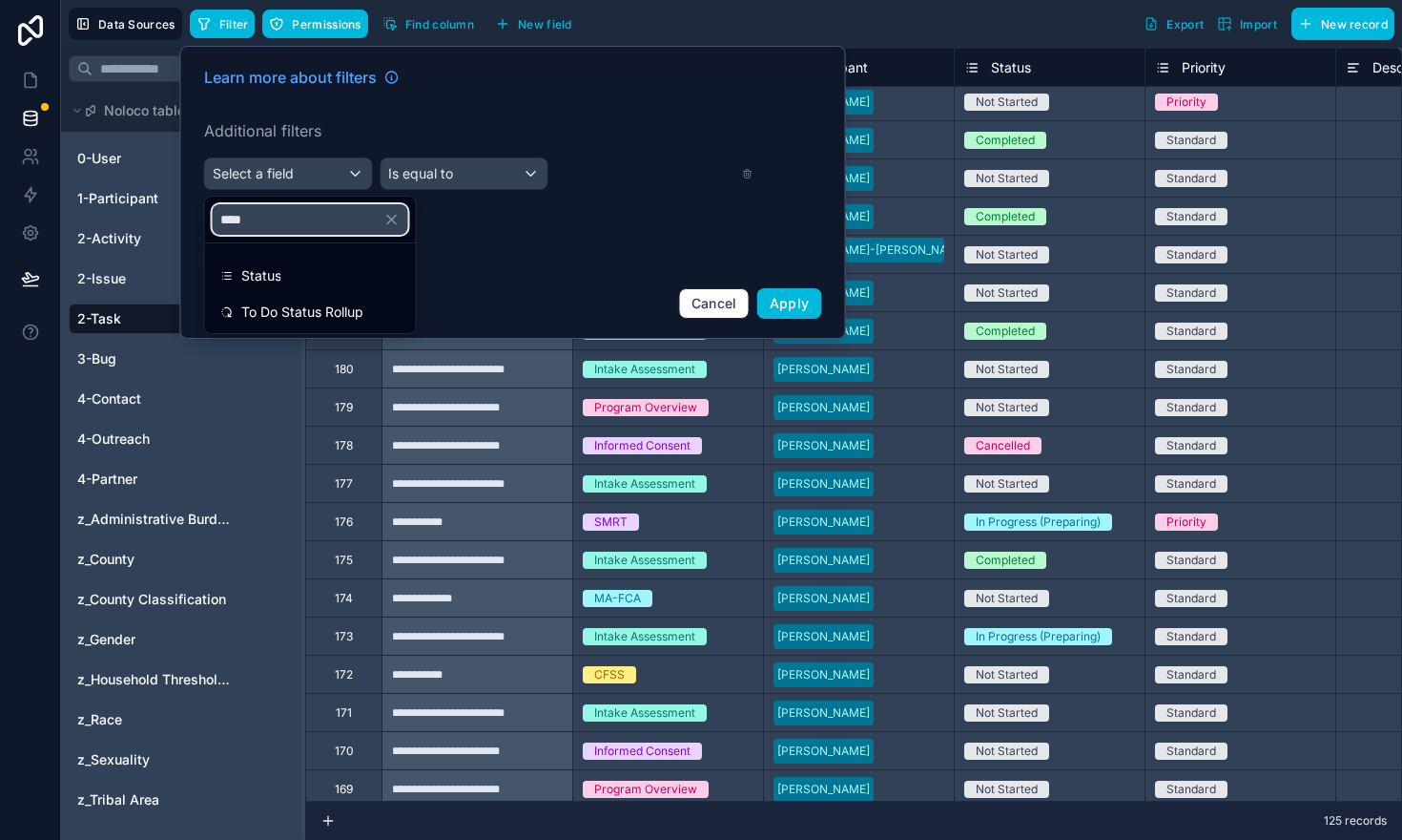
type input "****"
click at [265, 272] on span "Status" at bounding box center [261, 275] width 40 height 23
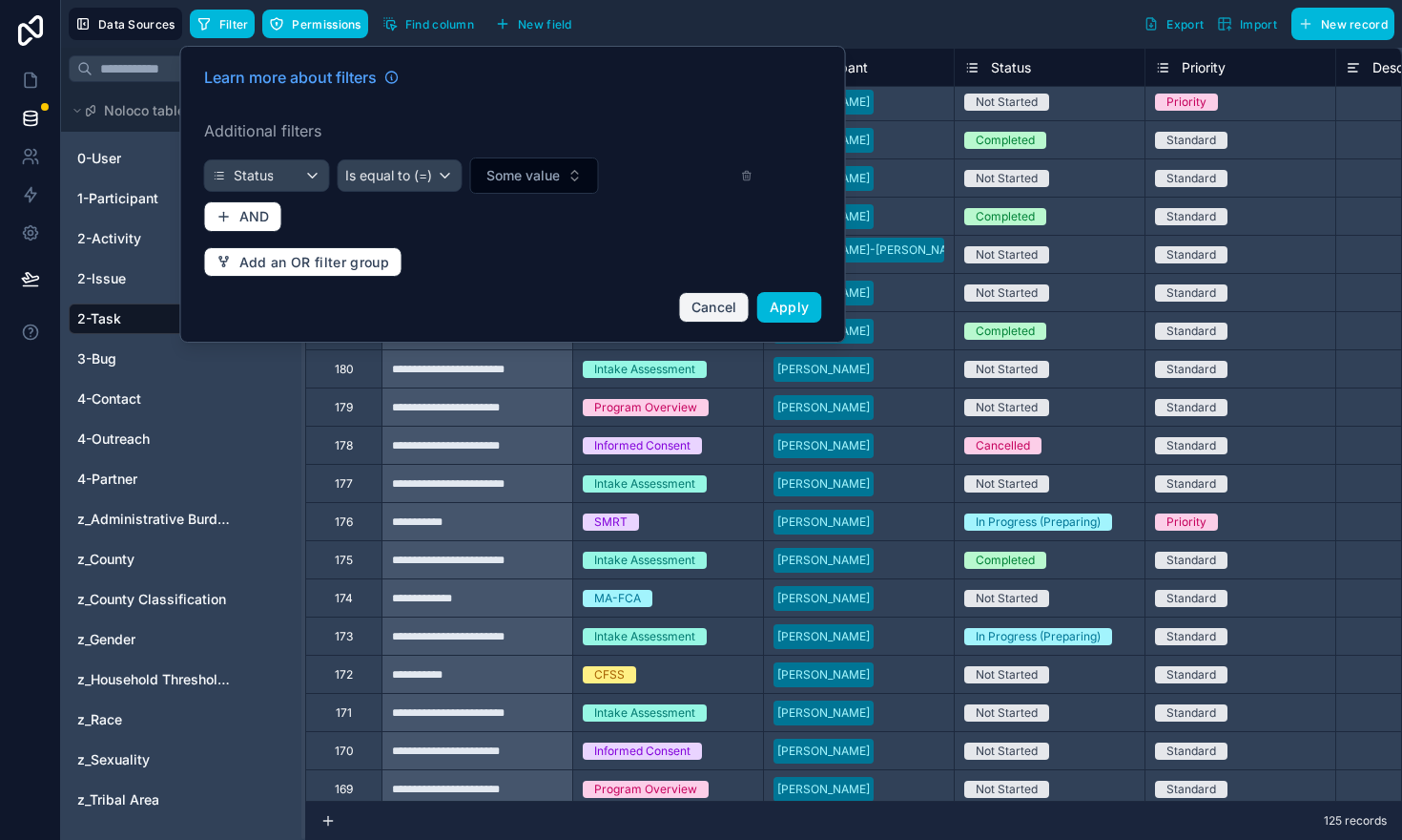
click at [716, 308] on span "Cancel" at bounding box center [714, 307] width 46 height 16
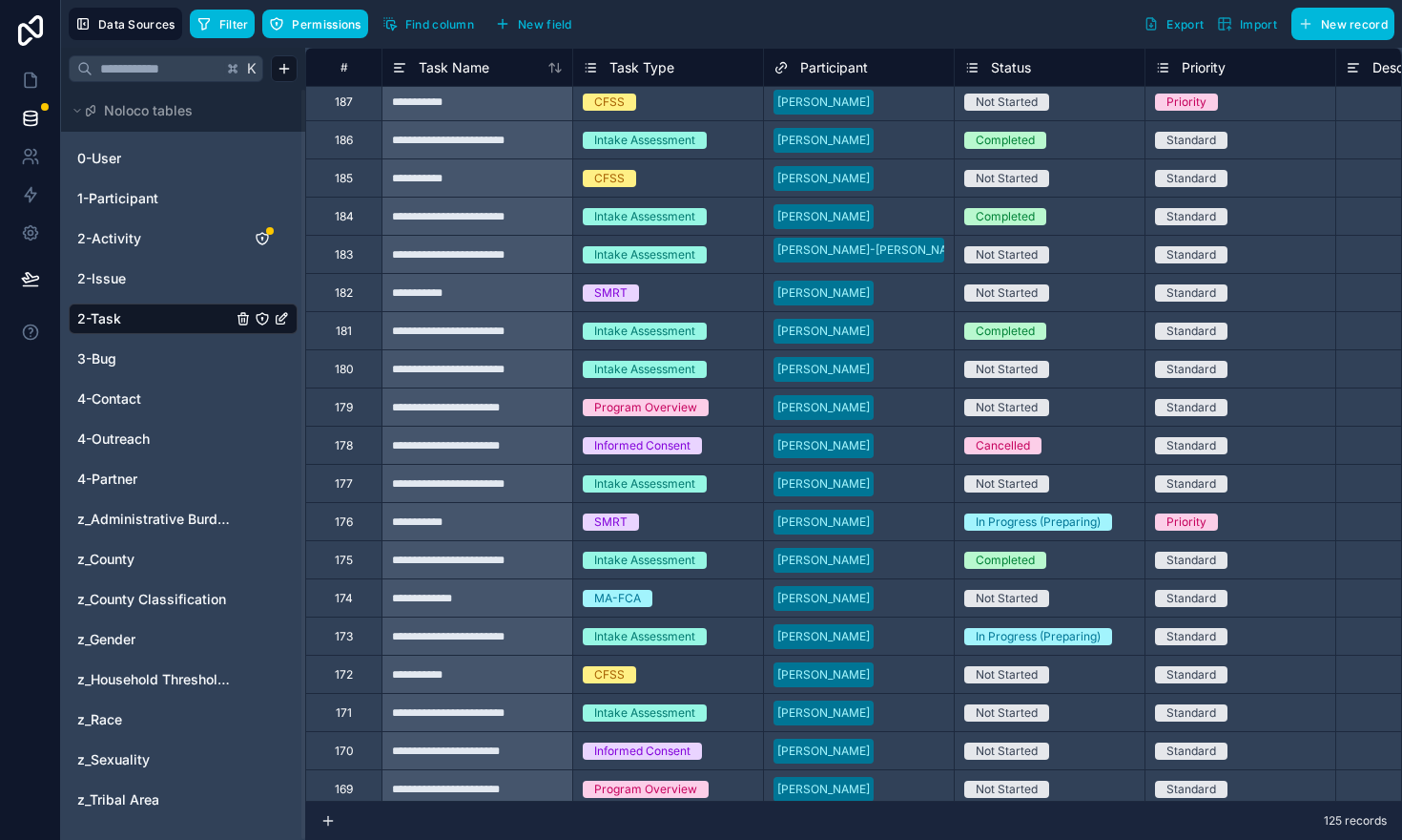
click at [195, 246] on link "2-Activity" at bounding box center [154, 237] width 154 height 19
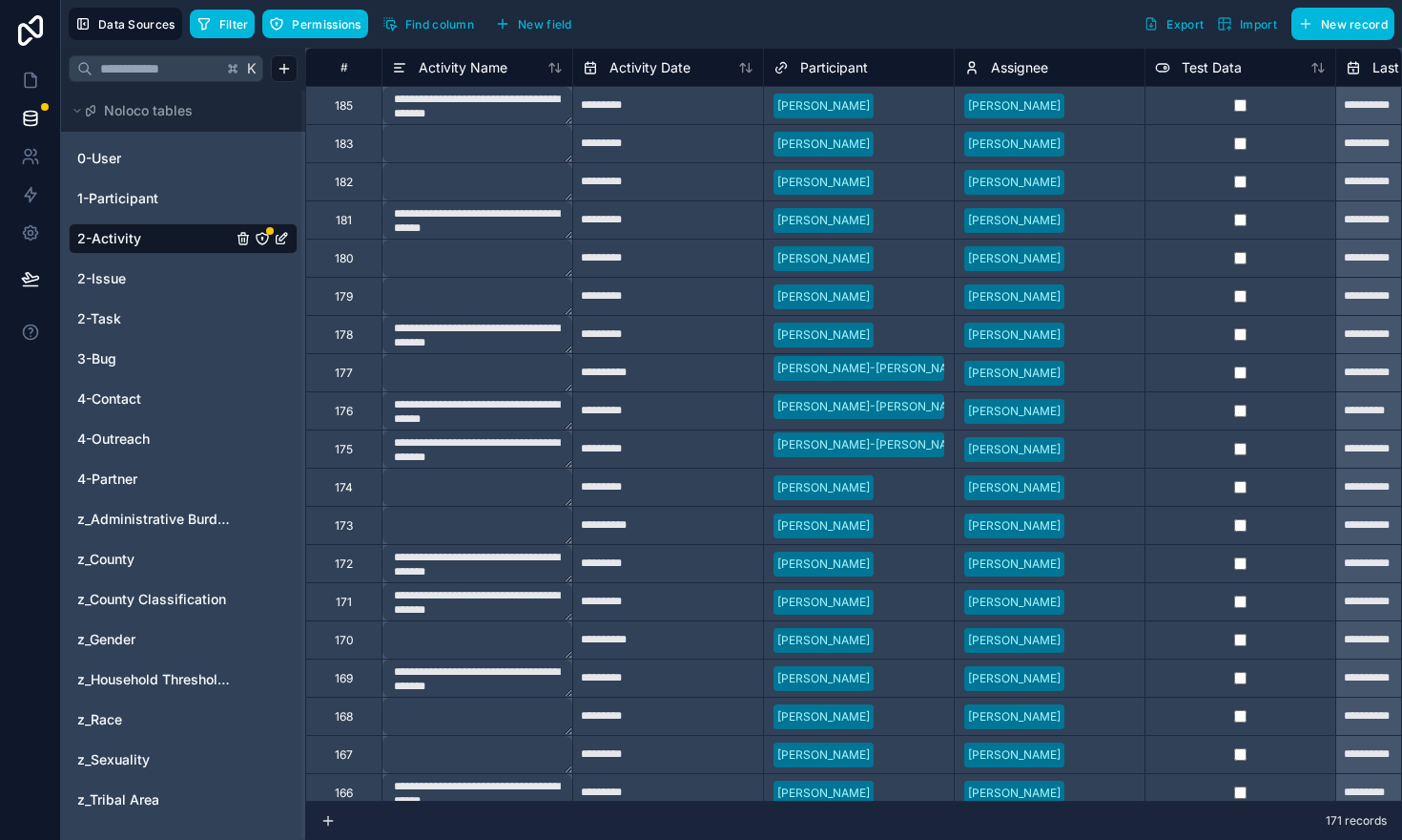
click at [221, 28] on span "Filter" at bounding box center [234, 24] width 30 height 14
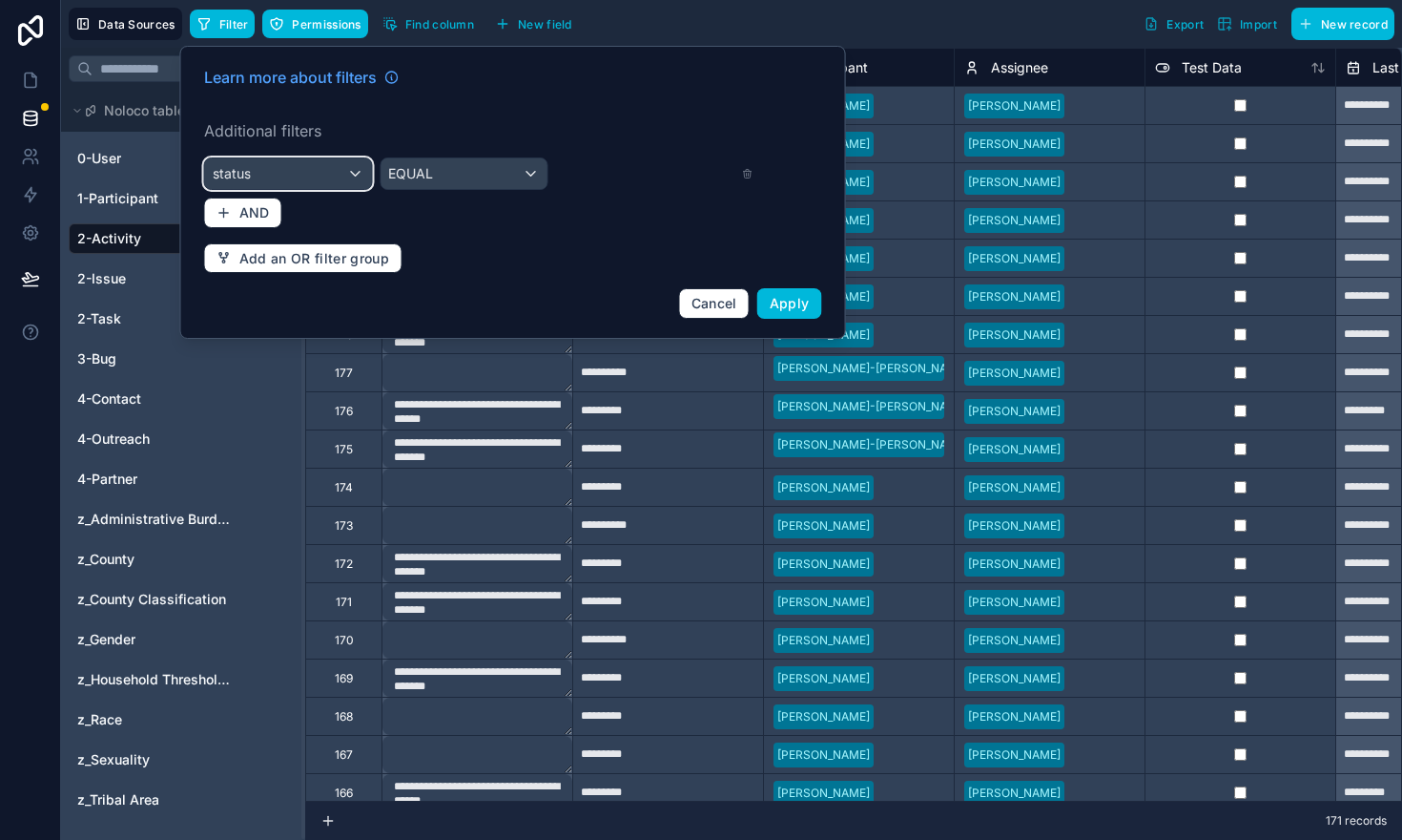
click at [353, 170] on div "status" at bounding box center [288, 173] width 167 height 31
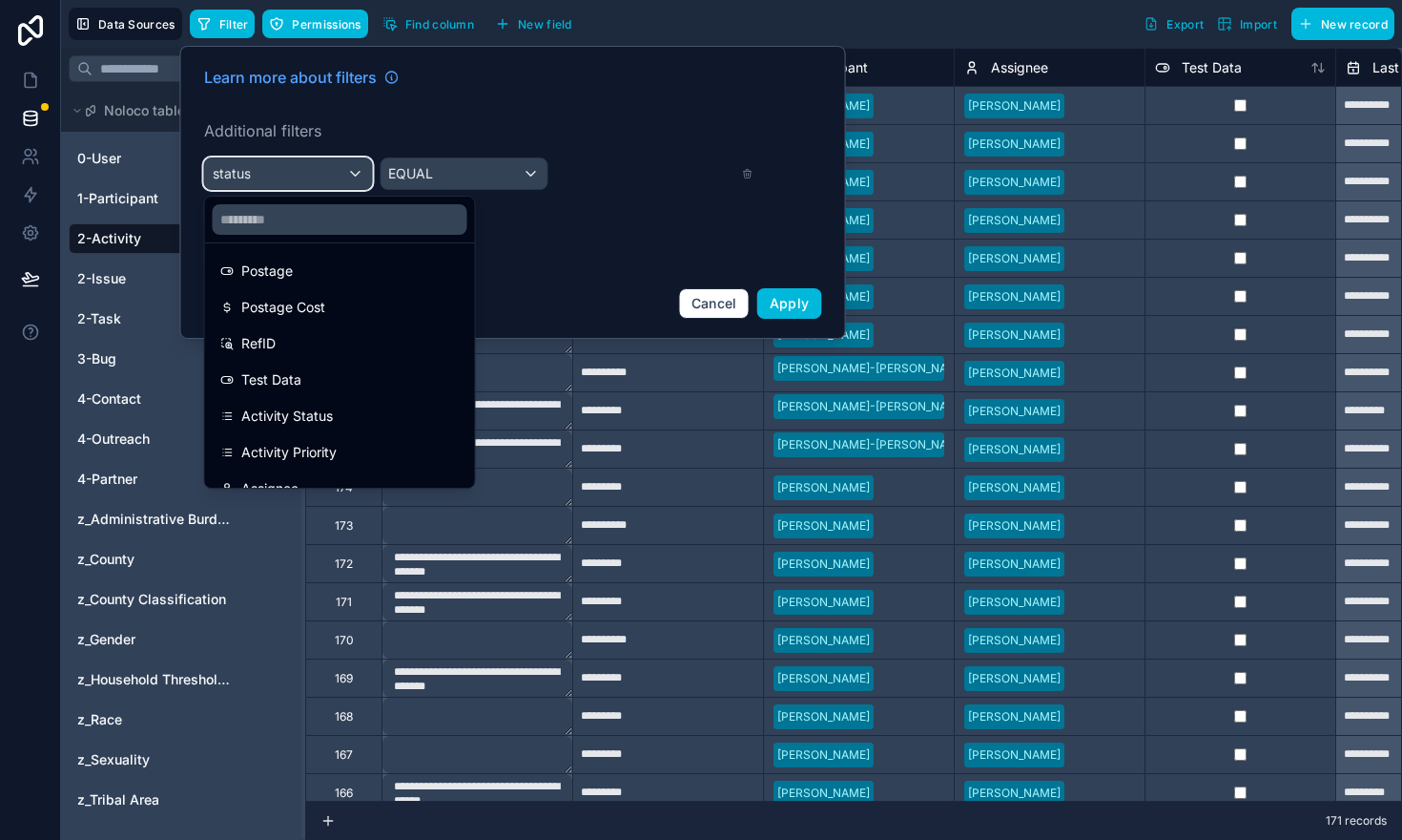
scroll to position [457, 0]
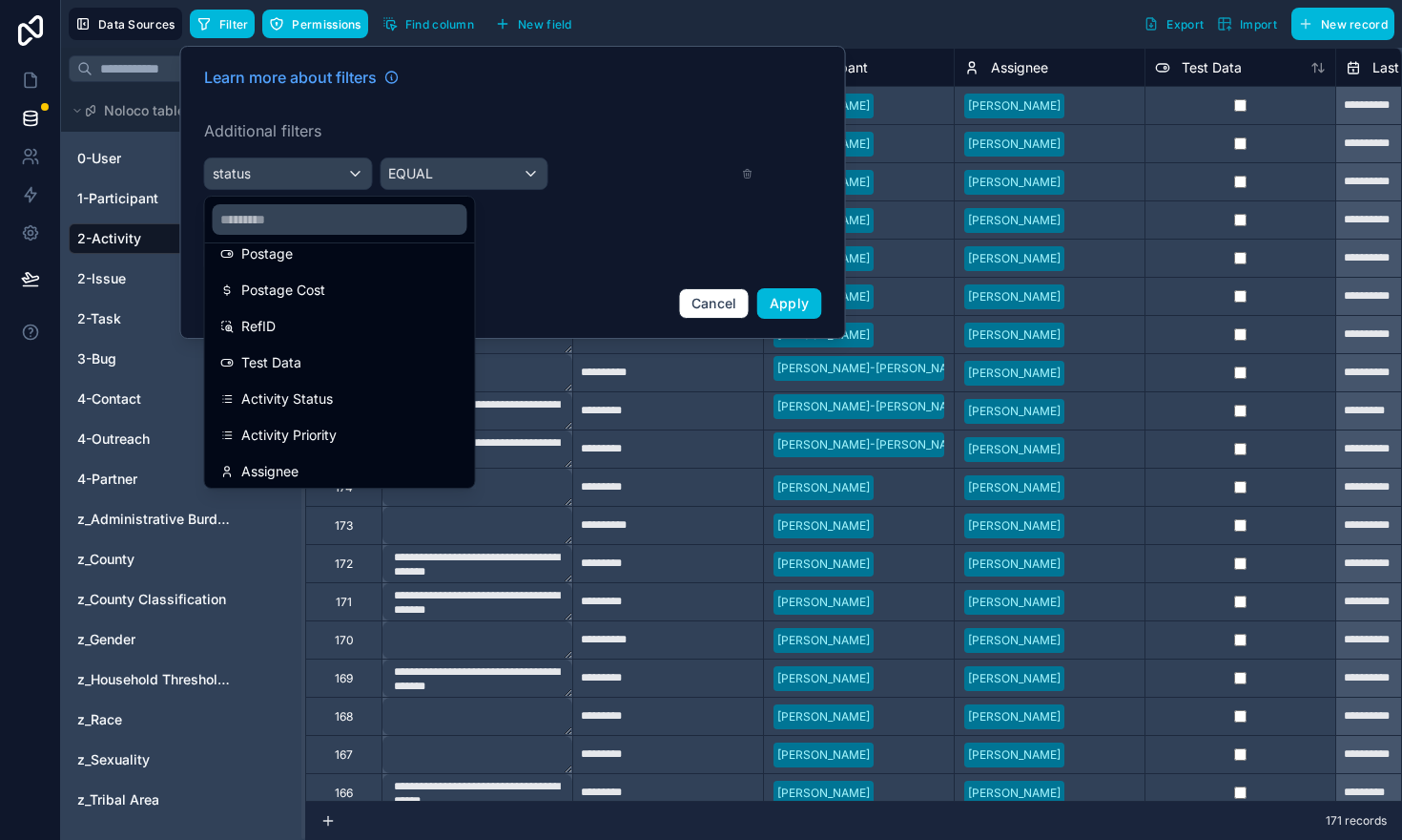
click at [391, 398] on div "Activity Status" at bounding box center [340, 398] width 239 height 23
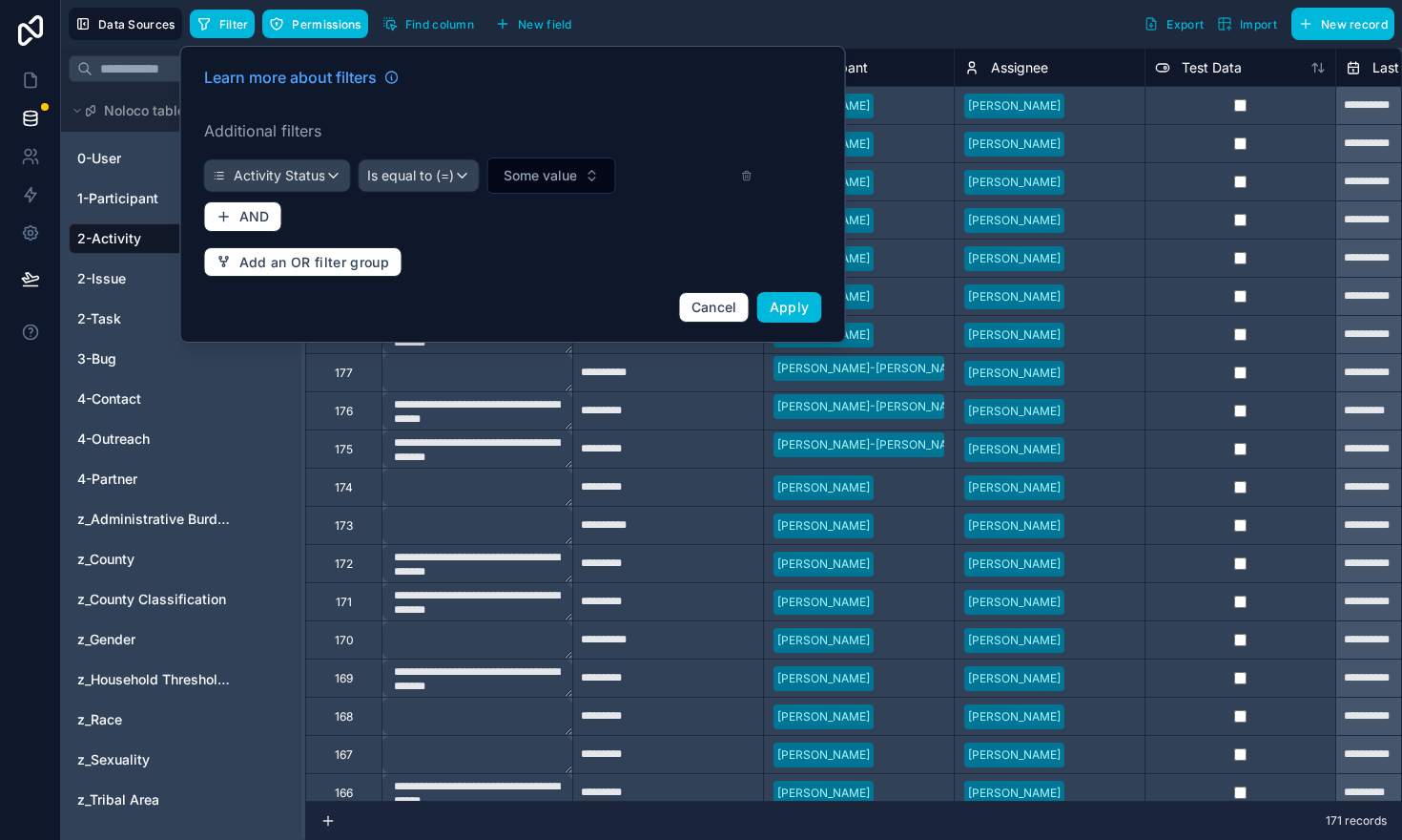
click at [514, 170] on span "Some value" at bounding box center [540, 175] width 73 height 19
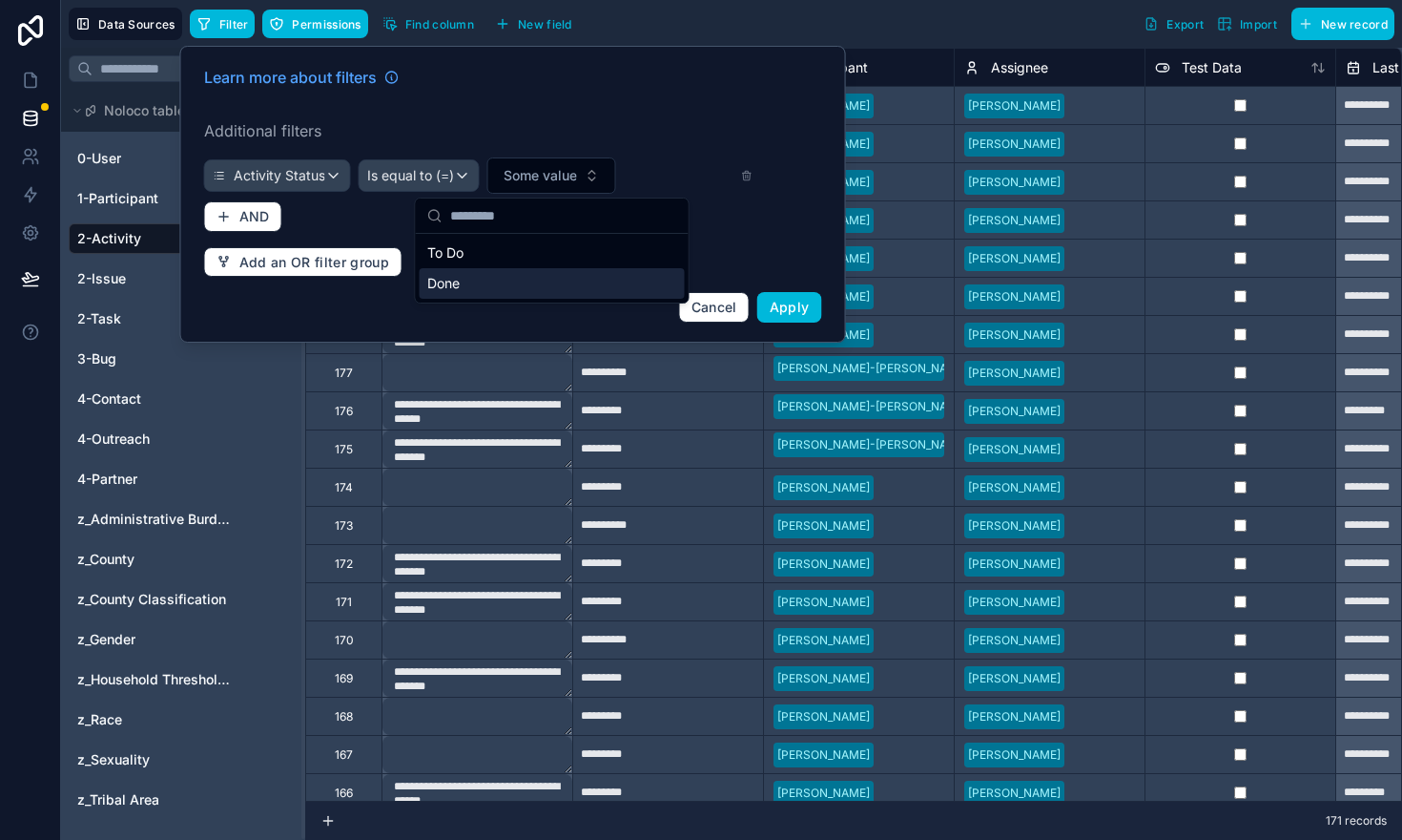
click at [459, 278] on div "Done" at bounding box center [552, 283] width 265 height 31
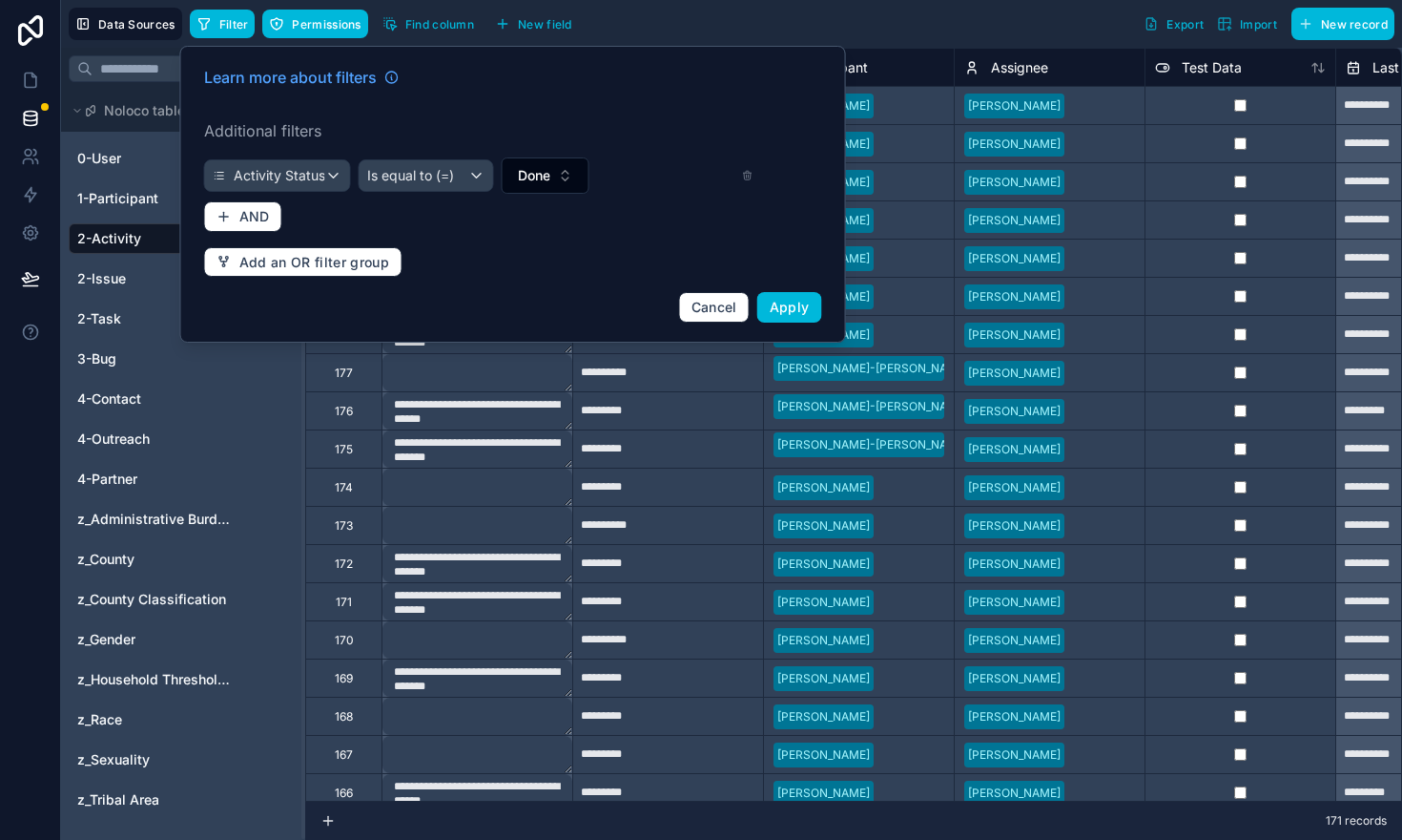
click at [798, 309] on span "Apply" at bounding box center [790, 307] width 40 height 16
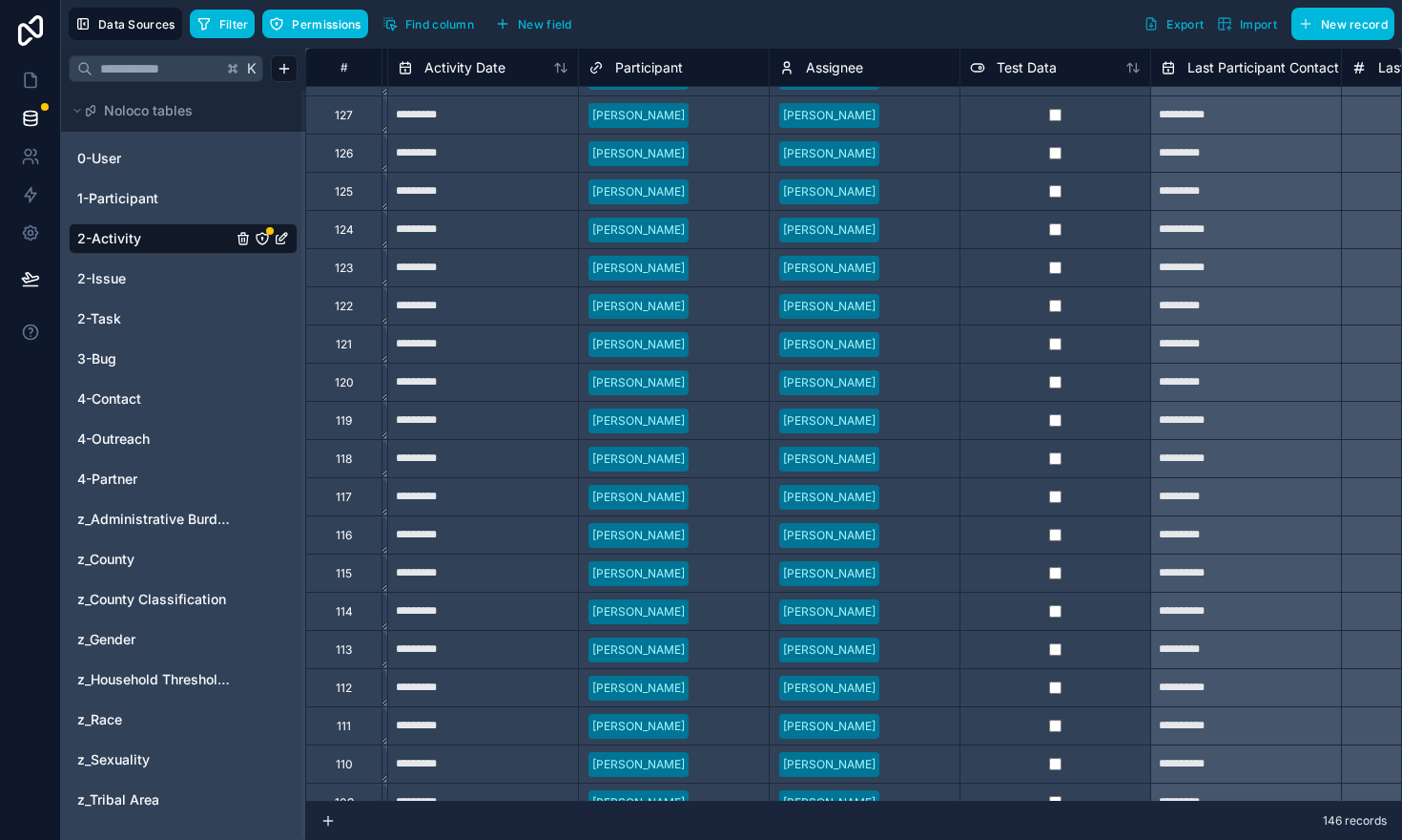
scroll to position [1150, 185]
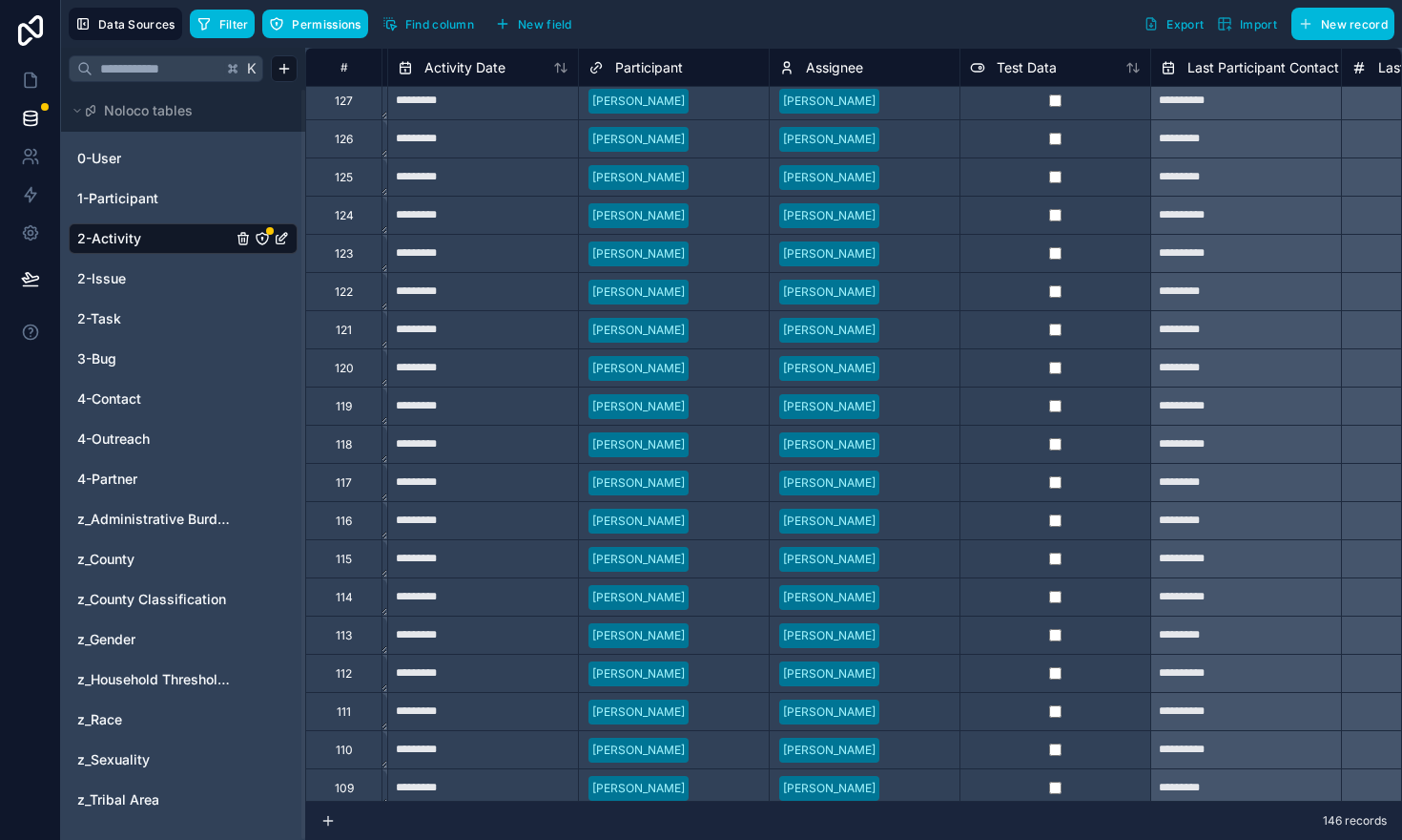
click at [231, 30] on span "Filter" at bounding box center [234, 24] width 30 height 14
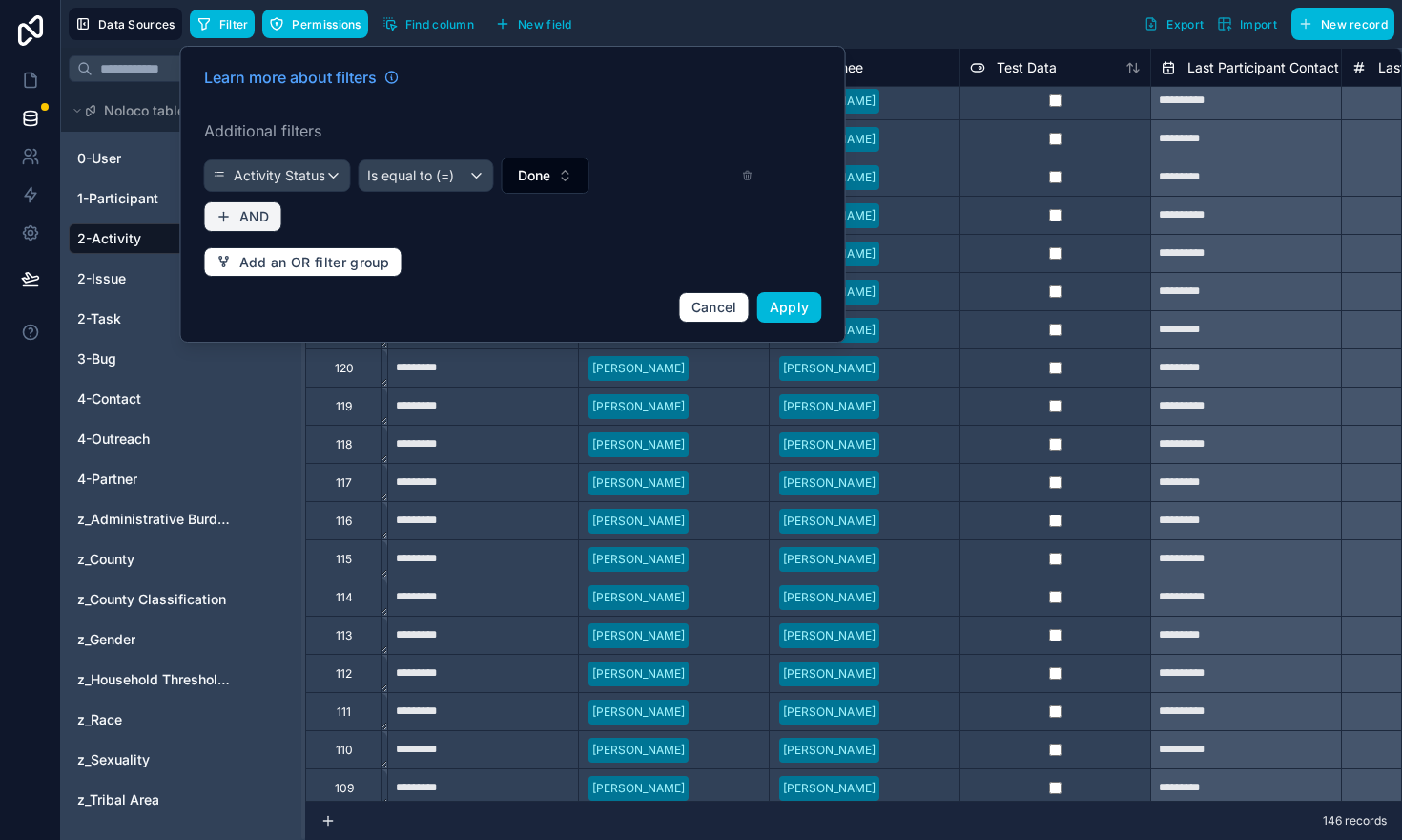
click at [253, 219] on span "AND" at bounding box center [254, 216] width 31 height 17
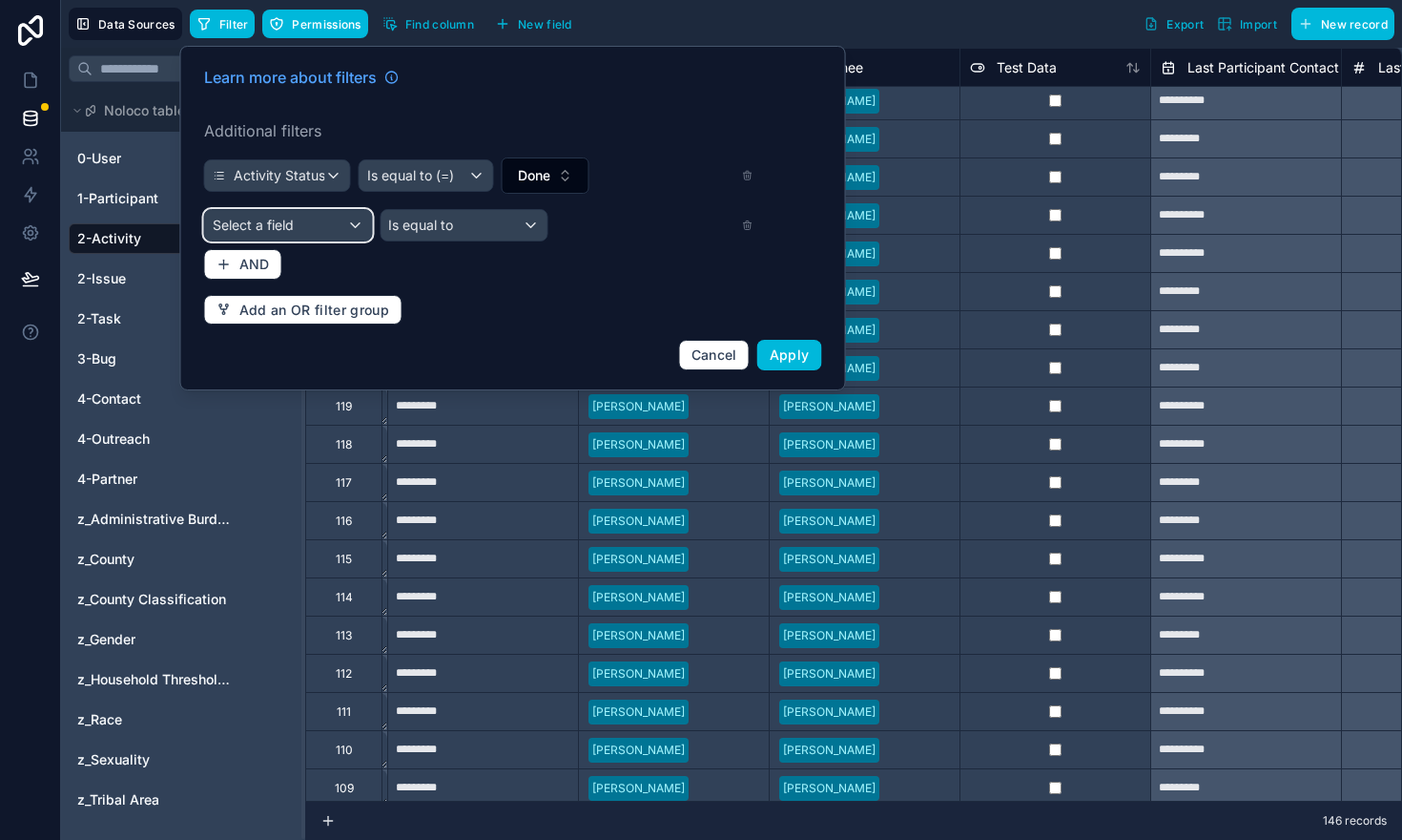
click at [291, 222] on span "Select a field" at bounding box center [253, 225] width 81 height 16
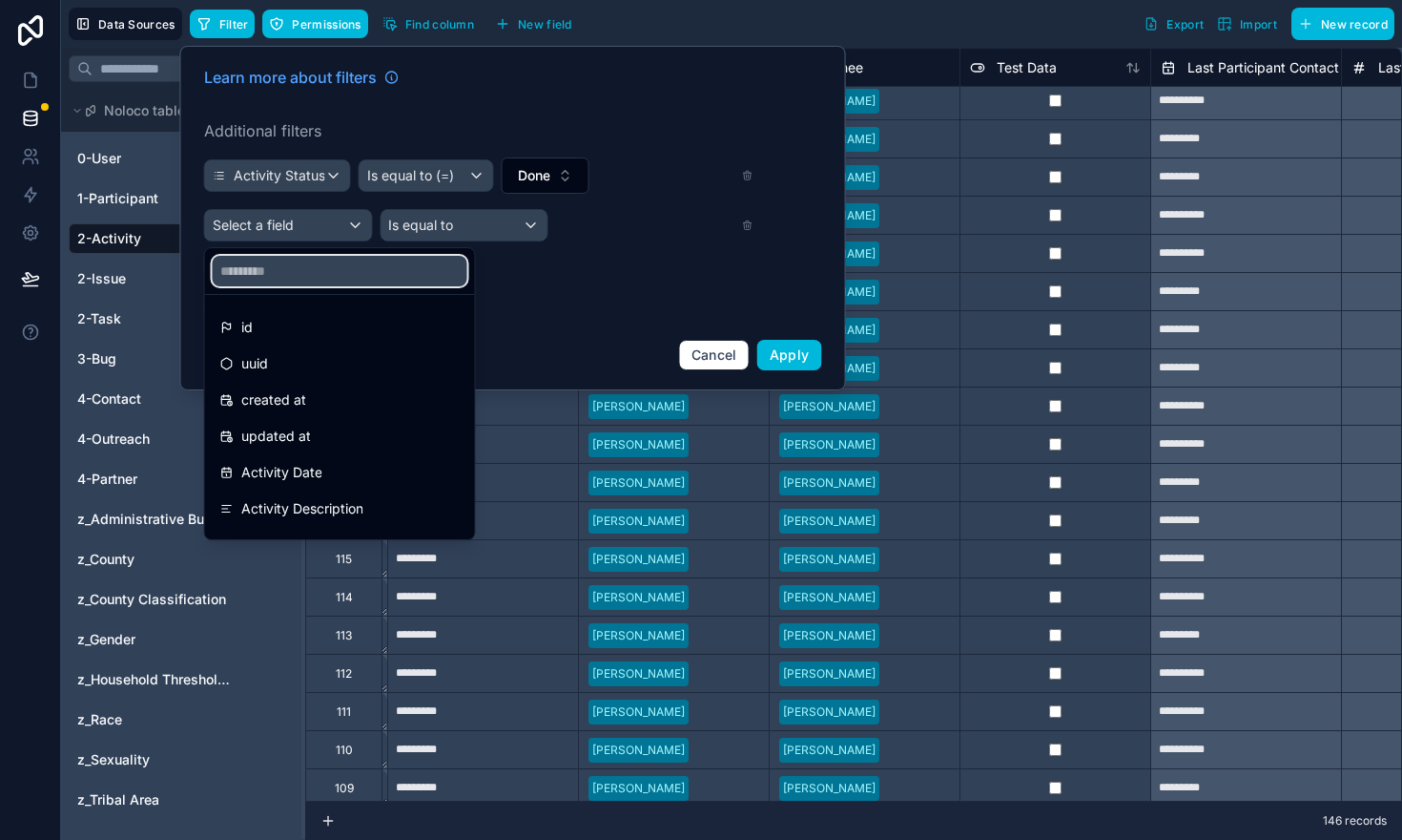
click at [283, 267] on input "text" at bounding box center [339, 270] width 254 height 31
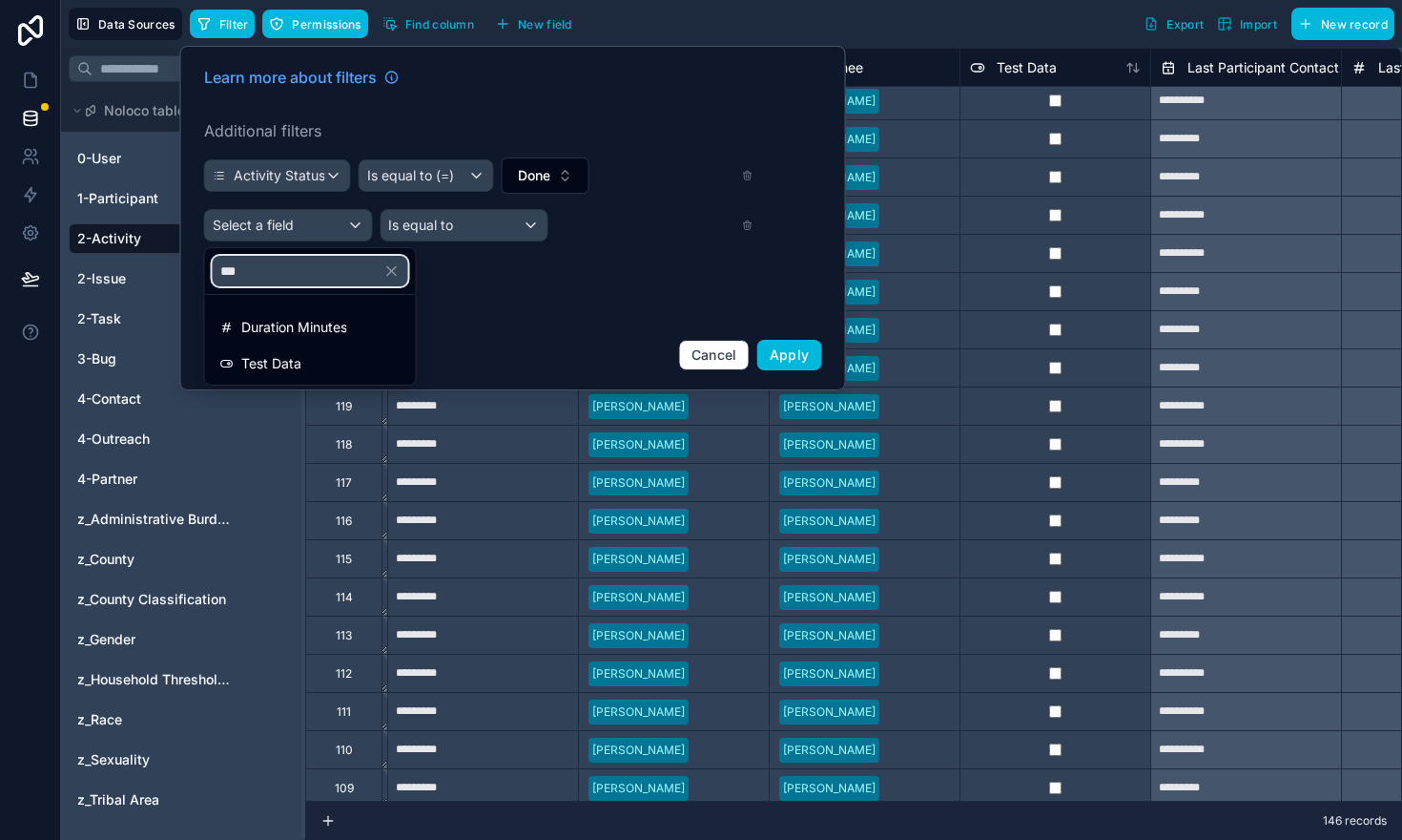
type input "***"
click at [292, 353] on span "Test Data" at bounding box center [271, 363] width 60 height 23
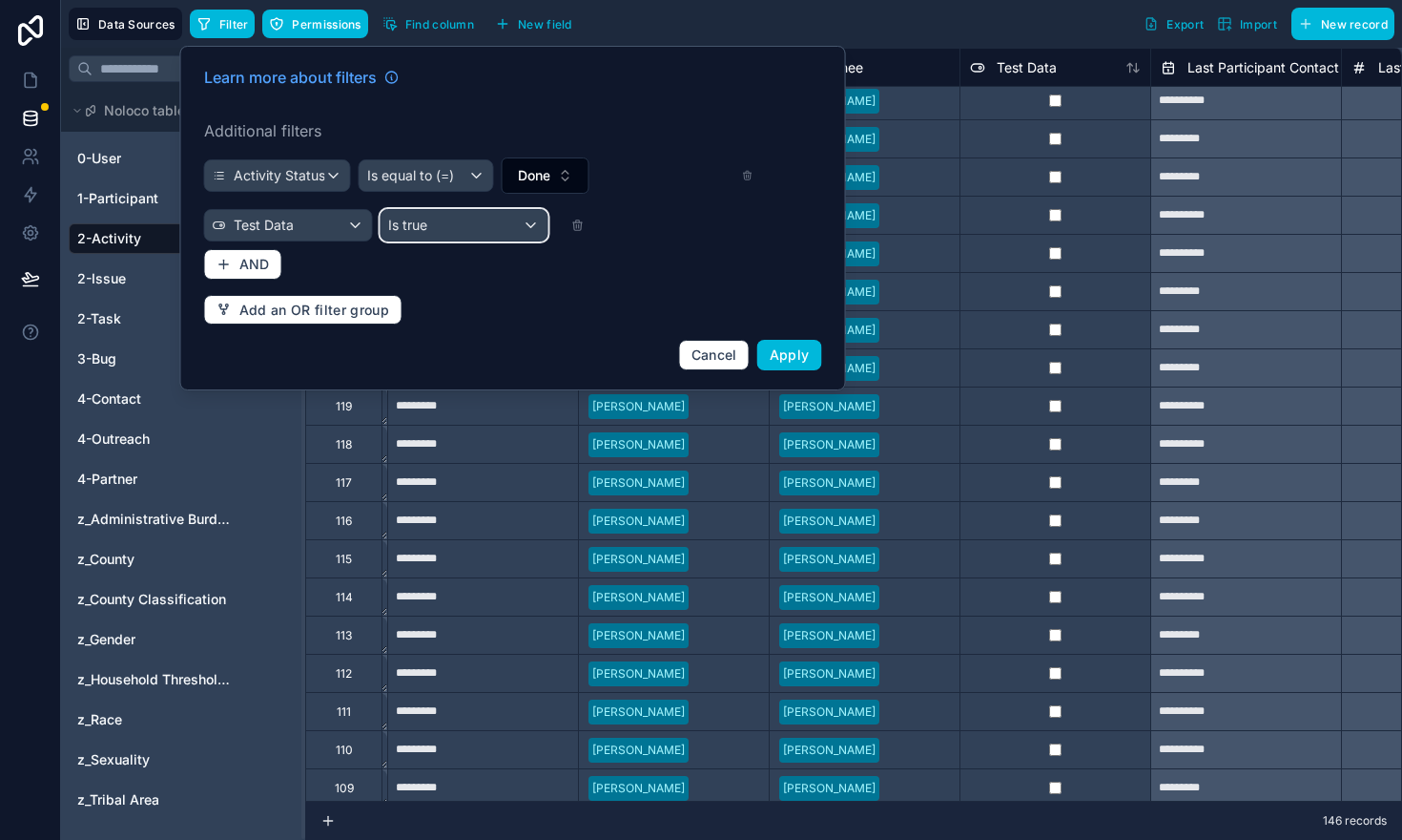
click at [430, 227] on div "Is true" at bounding box center [464, 225] width 167 height 31
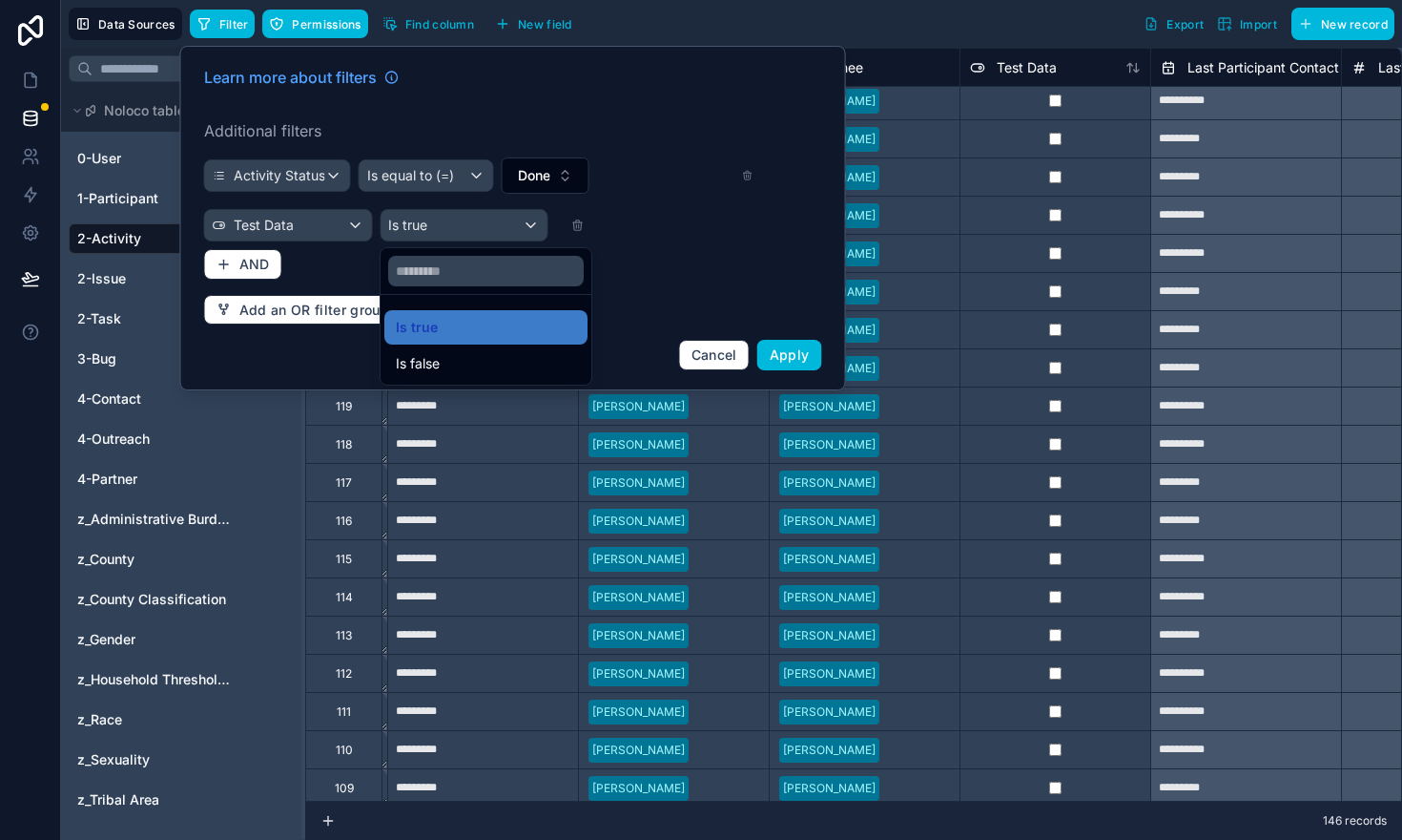
click at [418, 354] on span "Is false" at bounding box center [418, 363] width 44 height 23
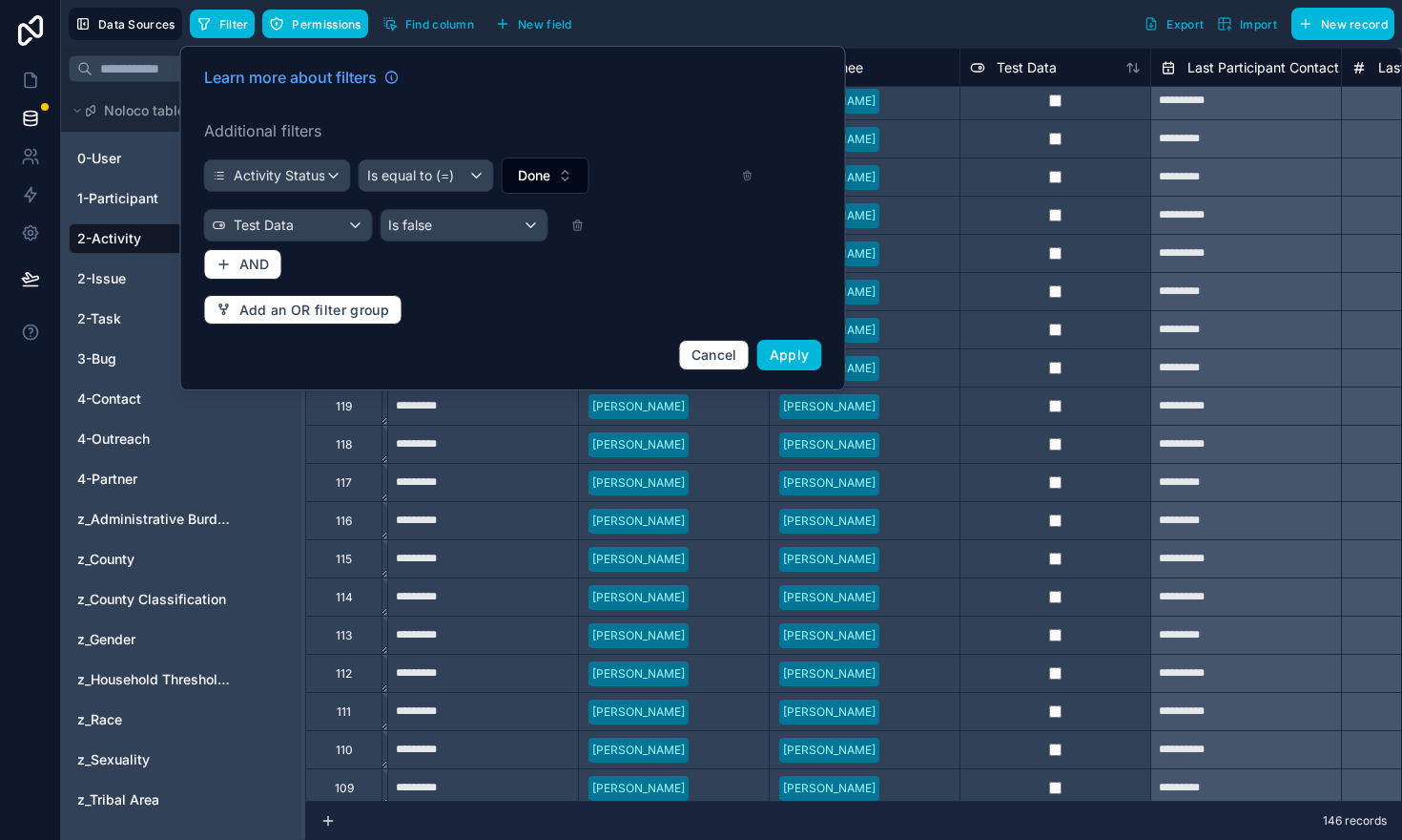
click at [791, 362] on button "Apply" at bounding box center [791, 354] width 65 height 31
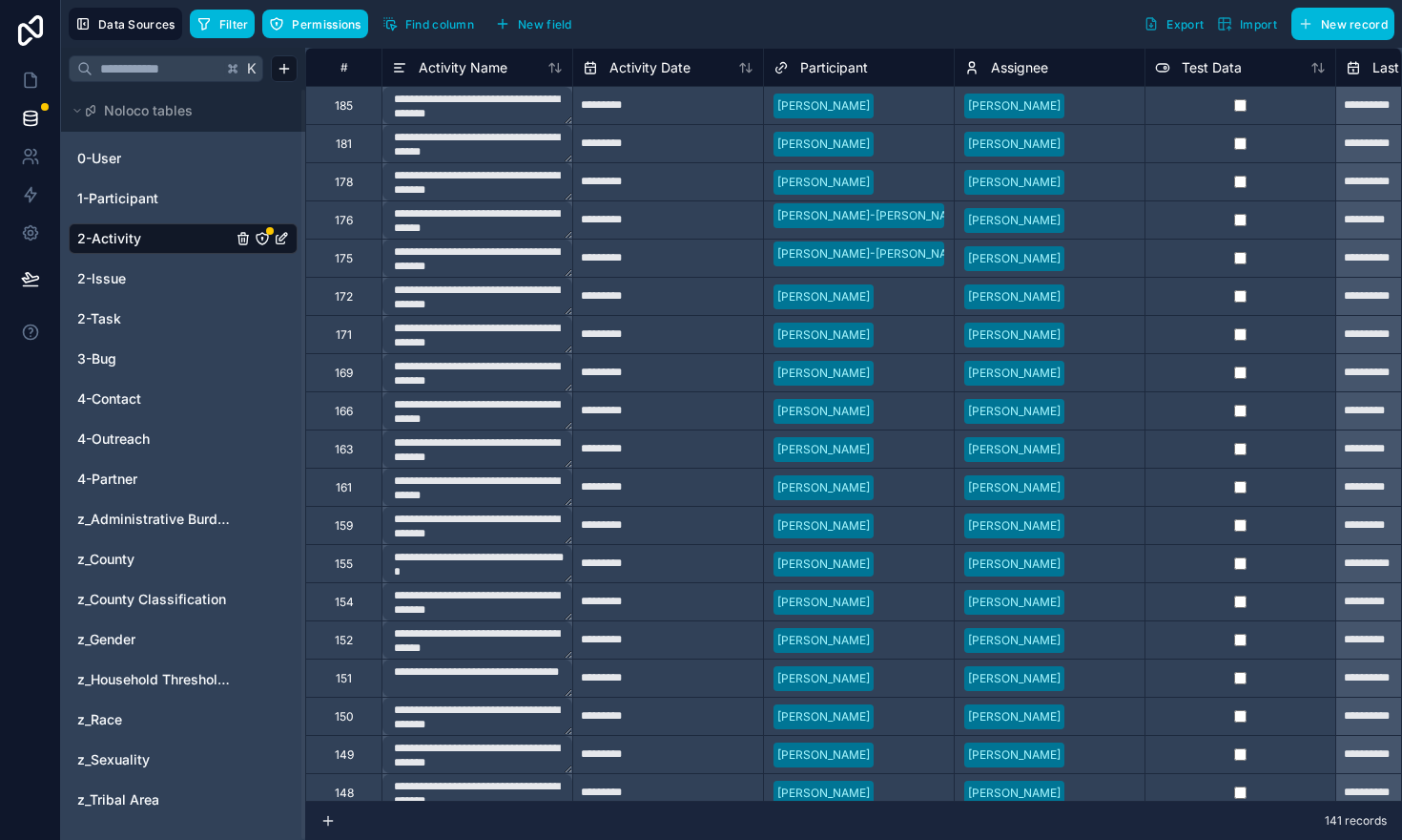
click at [232, 24] on span "Filter" at bounding box center [234, 24] width 30 height 14
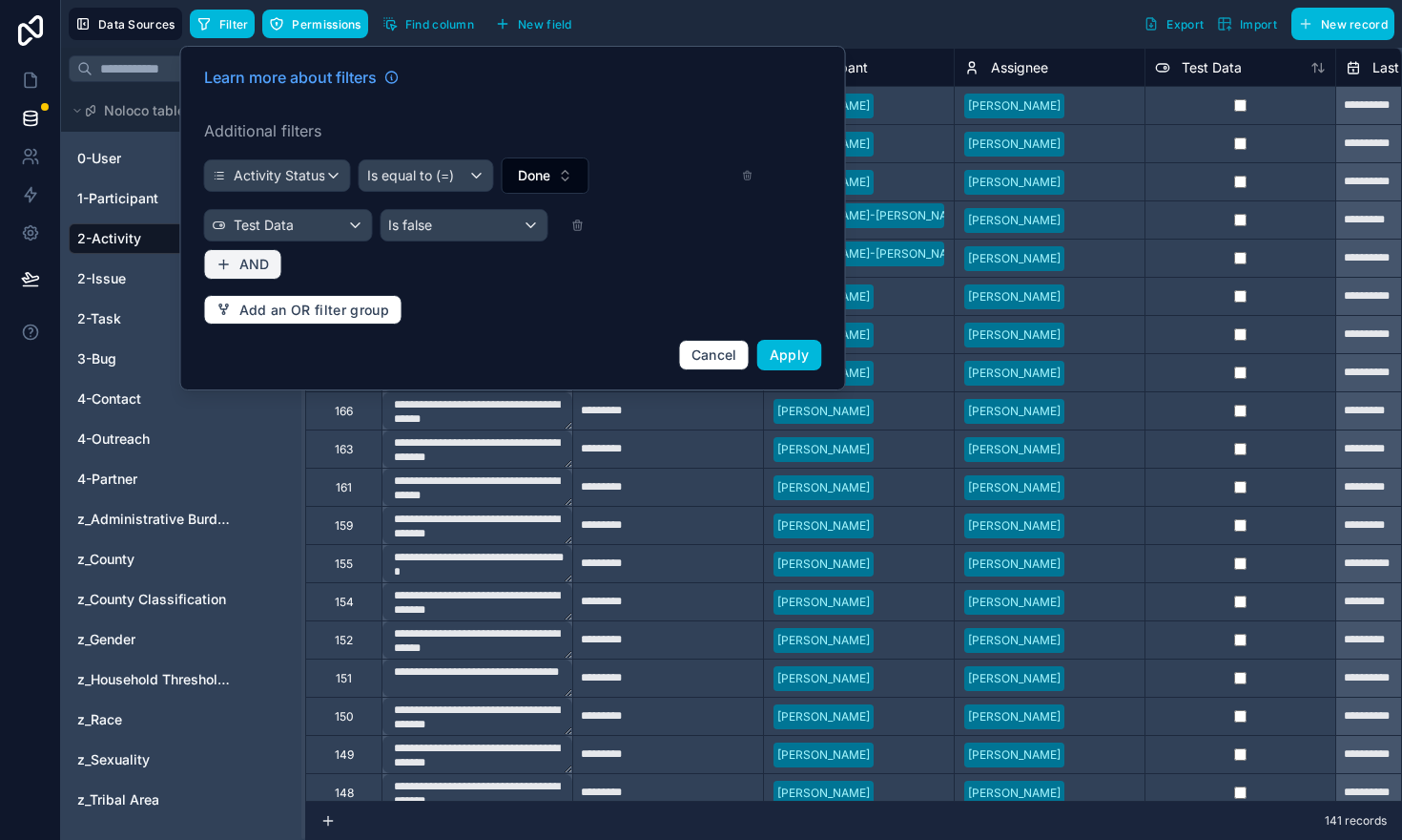
click at [258, 266] on span "AND" at bounding box center [254, 263] width 31 height 17
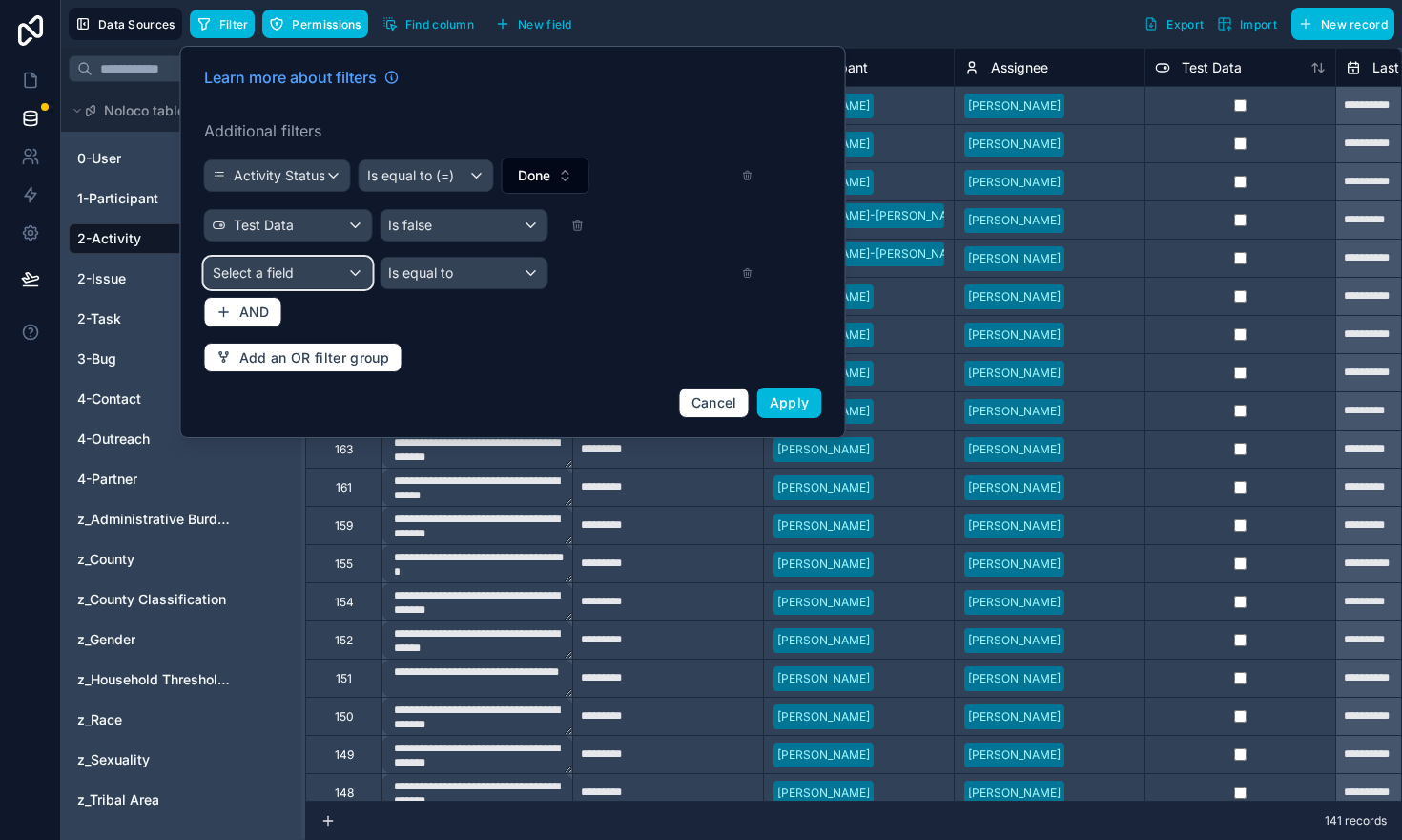
click at [275, 282] on div "Select a field" at bounding box center [288, 272] width 167 height 31
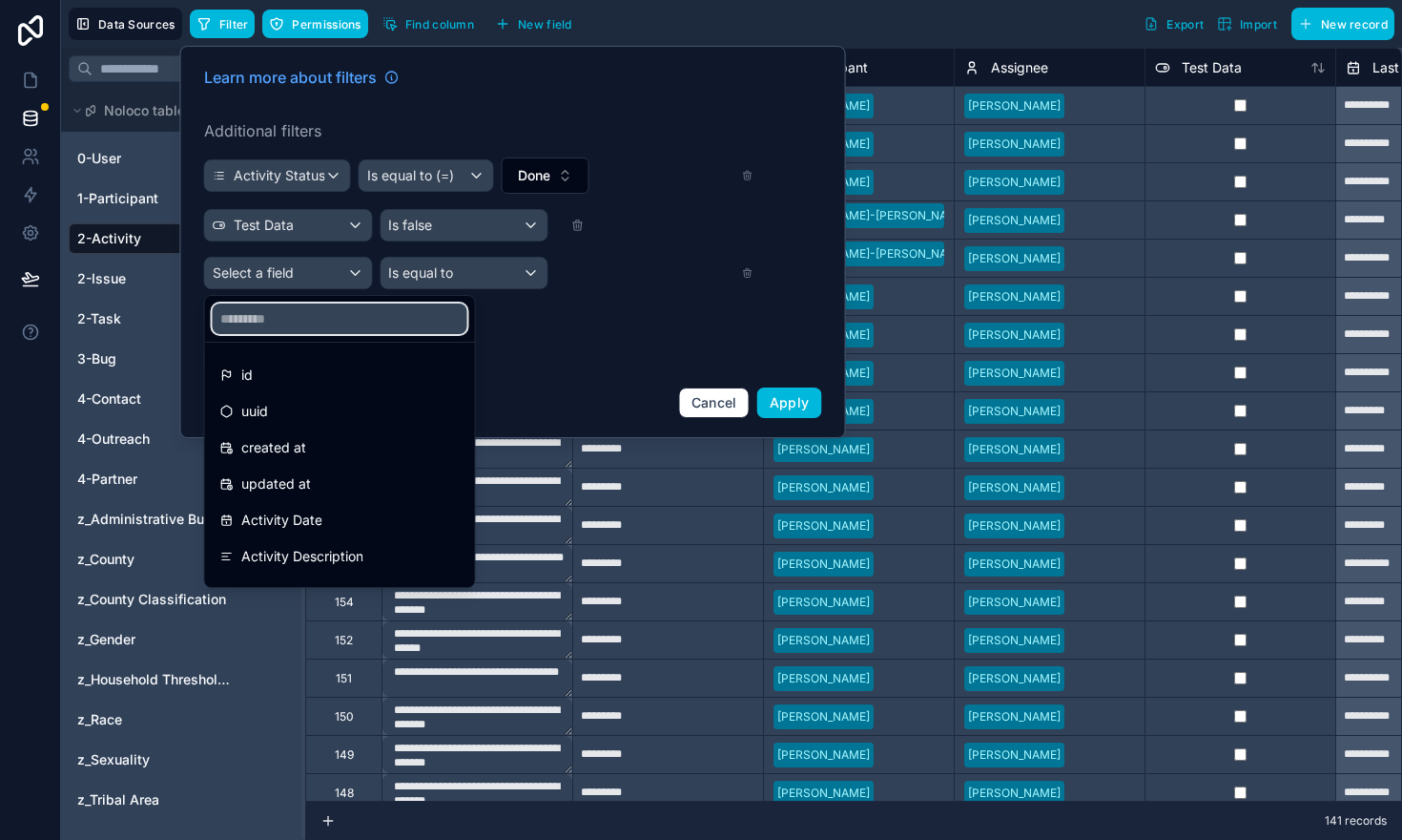
click at [318, 327] on input "text" at bounding box center [339, 319] width 254 height 31
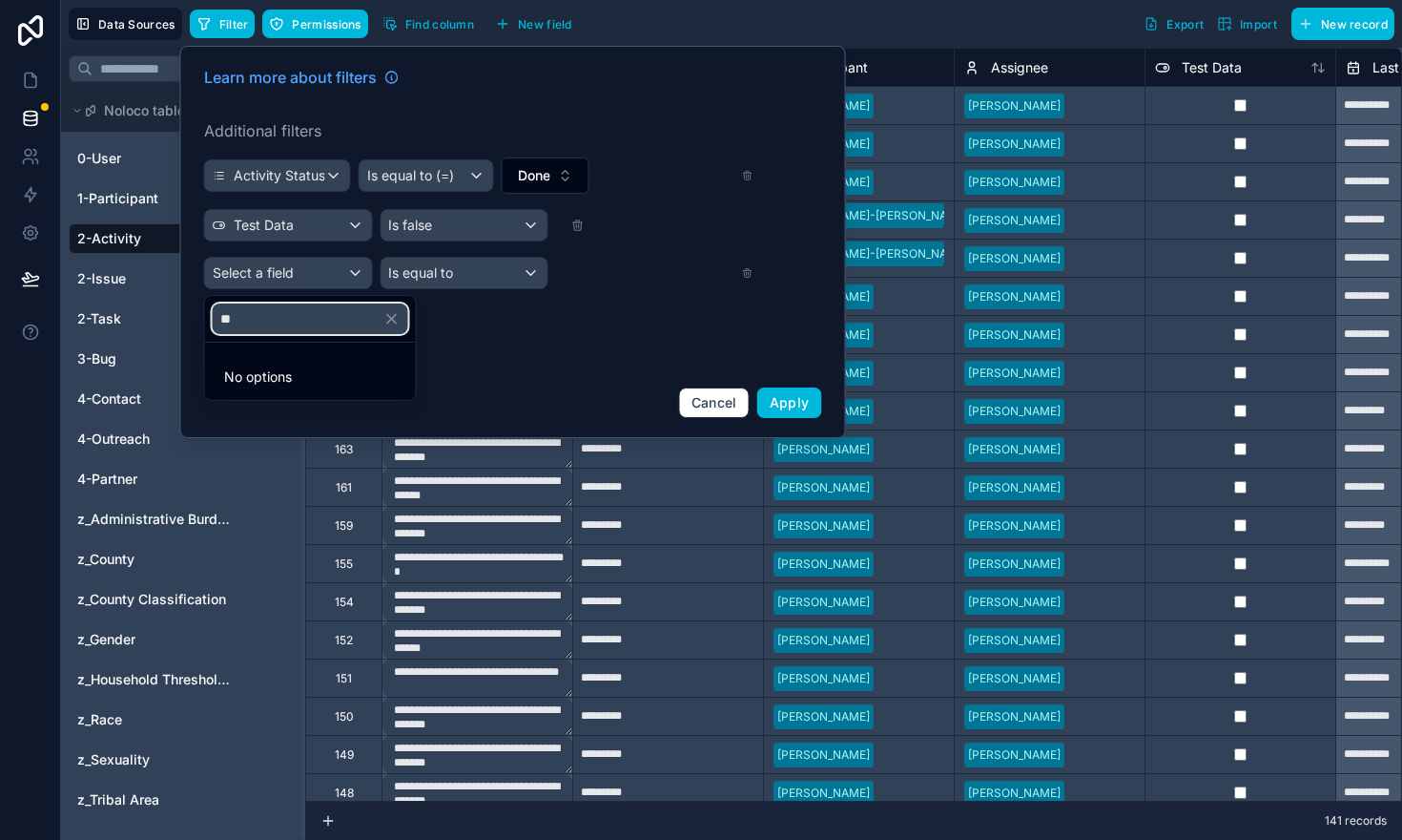
type input "*"
type input "**"
click at [309, 358] on div "administrative burdens collection" at bounding box center [333, 375] width 250 height 35
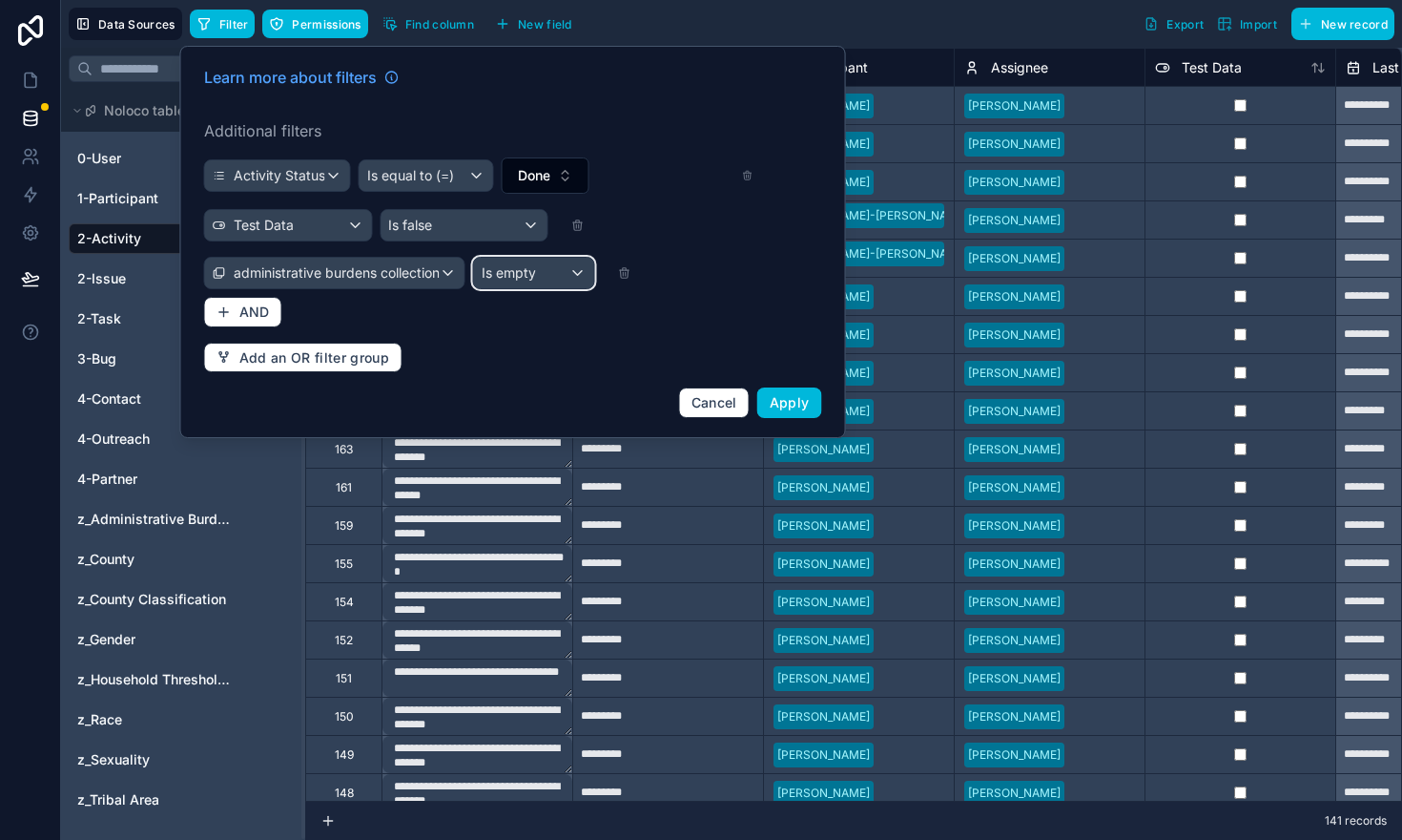
click at [536, 264] on span "Is empty" at bounding box center [509, 272] width 54 height 19
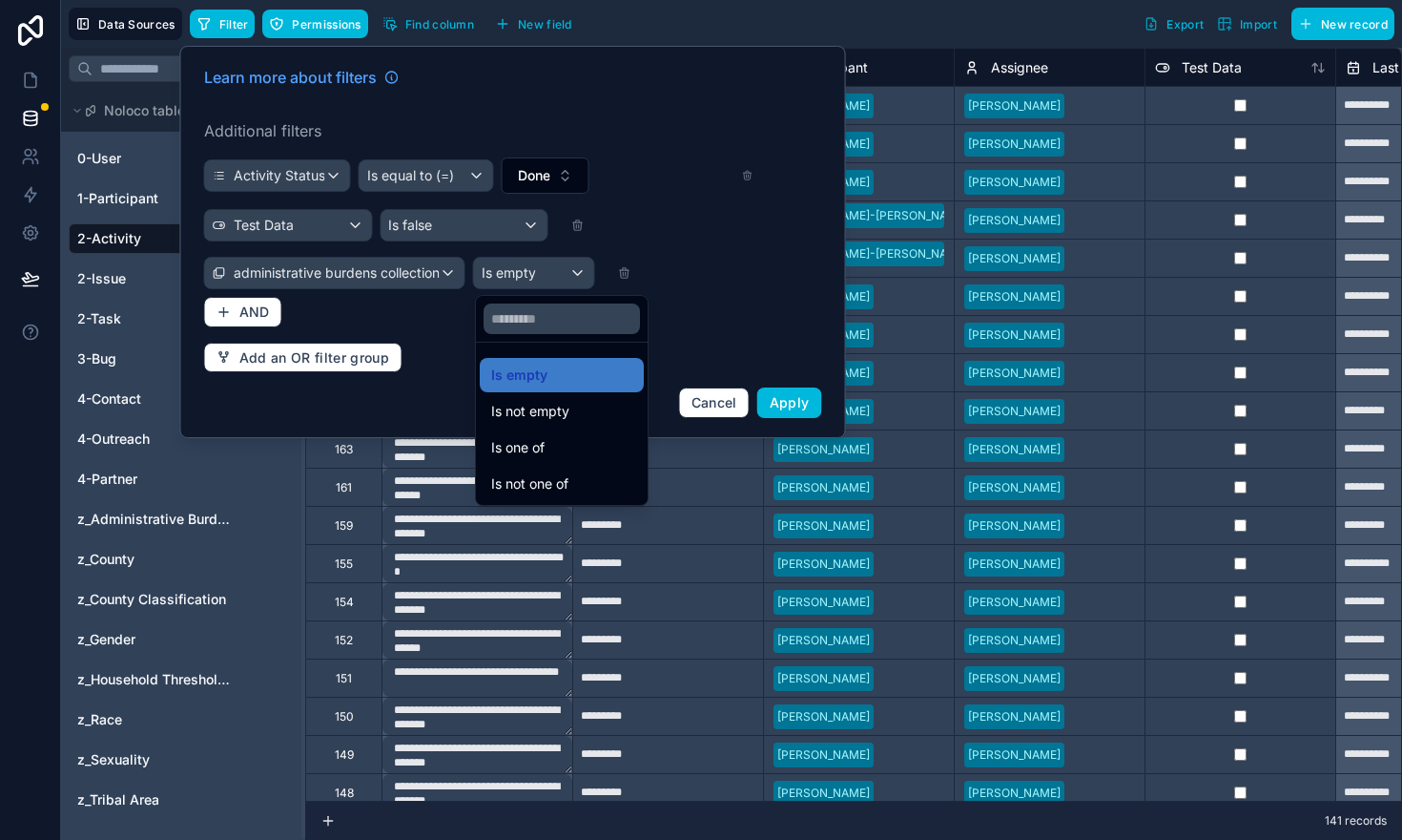
click at [547, 447] on div "Is one of" at bounding box center [562, 447] width 141 height 23
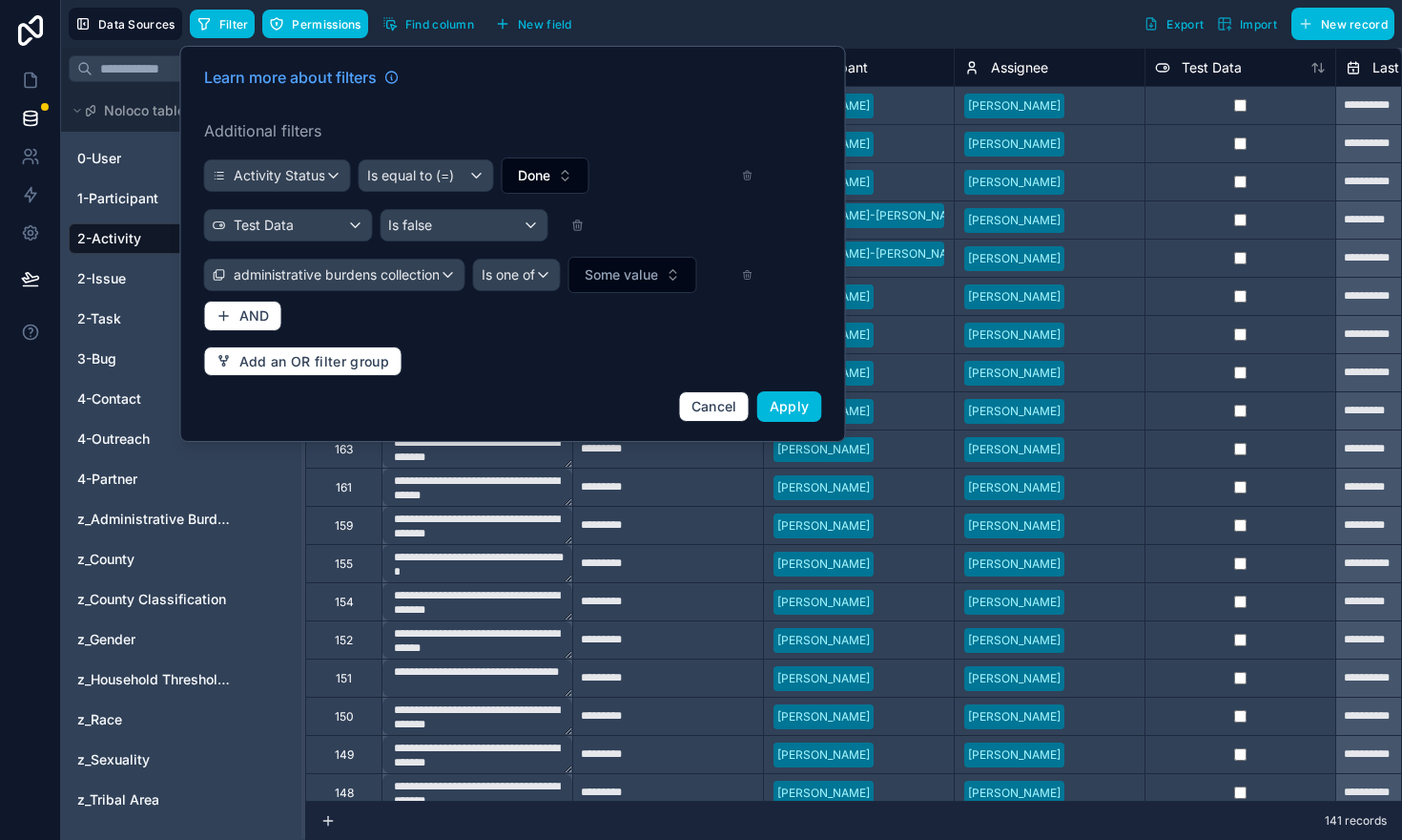
click at [623, 267] on span "Some value" at bounding box center [621, 274] width 73 height 19
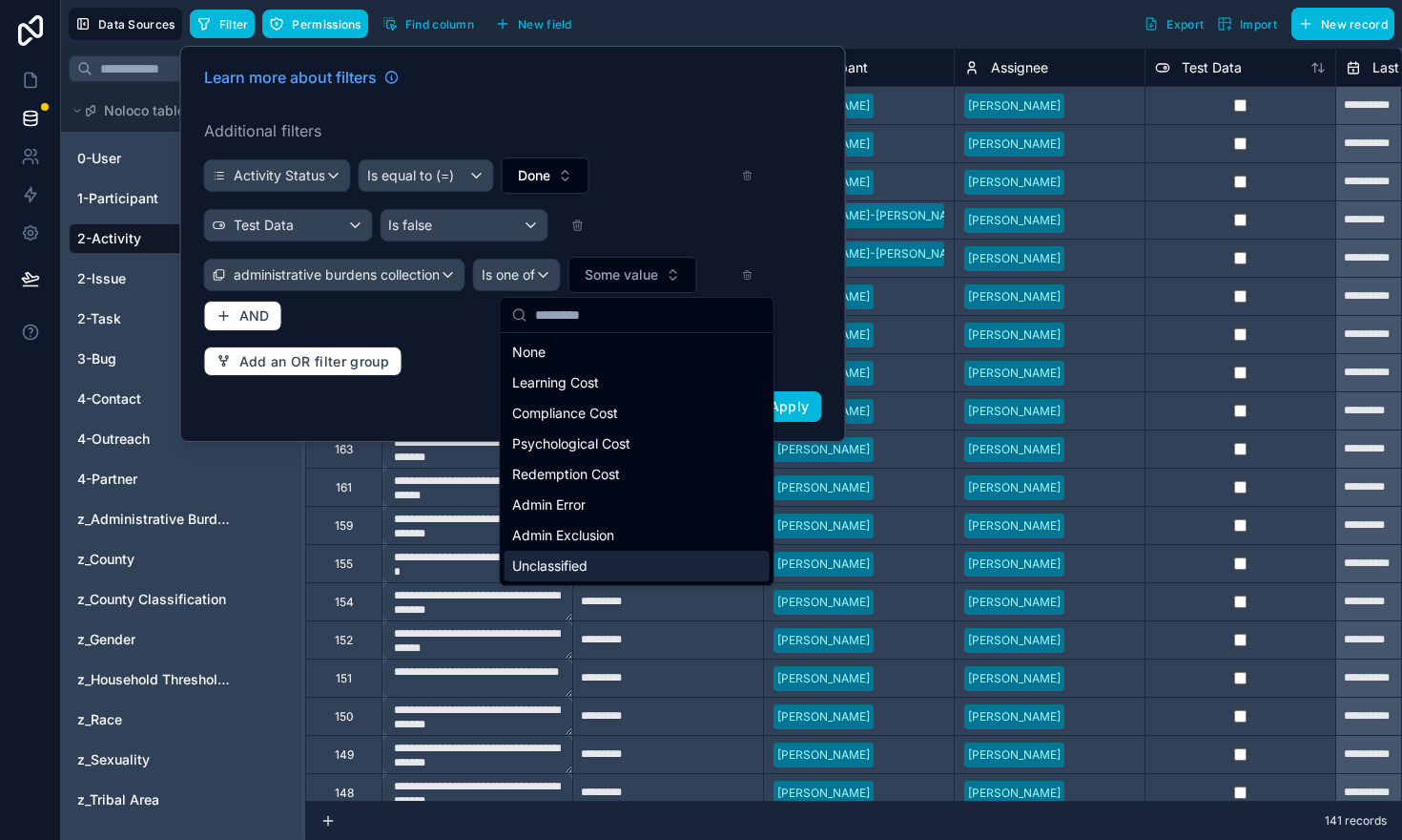
click at [633, 567] on div "Unclassified" at bounding box center [637, 565] width 265 height 31
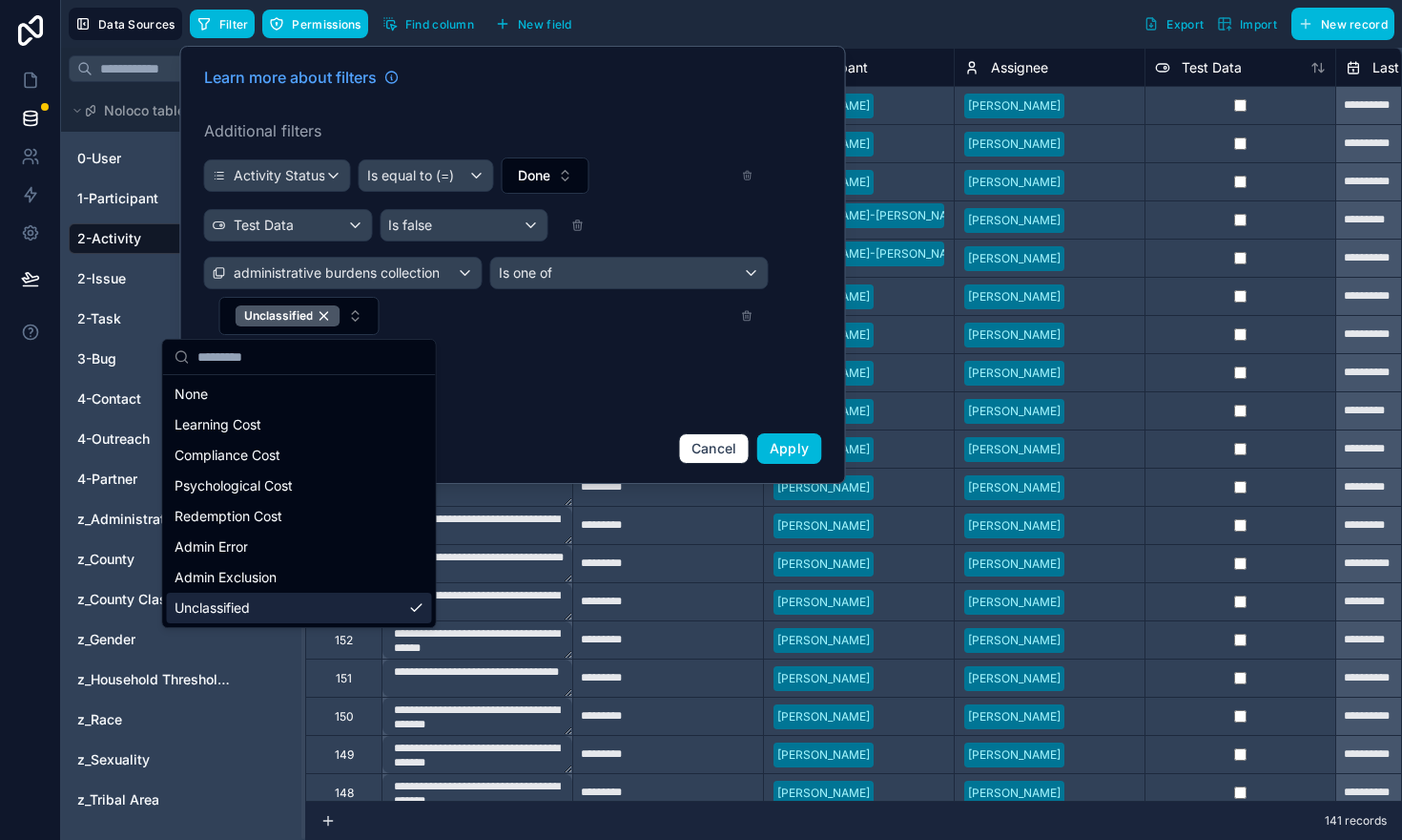
click at [779, 444] on span "Apply" at bounding box center [790, 448] width 40 height 16
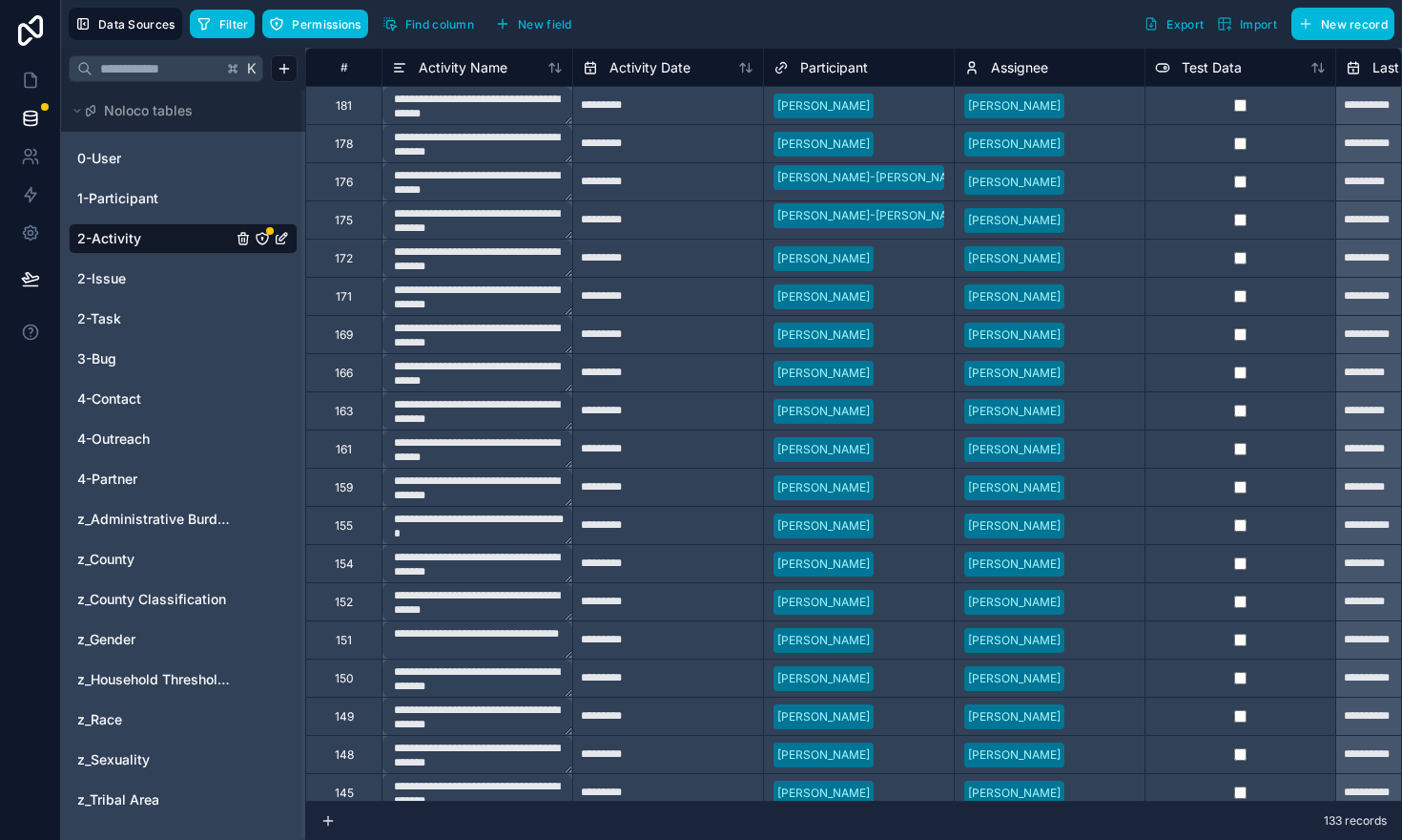
click at [198, 23] on icon "button" at bounding box center [204, 23] width 15 height 15
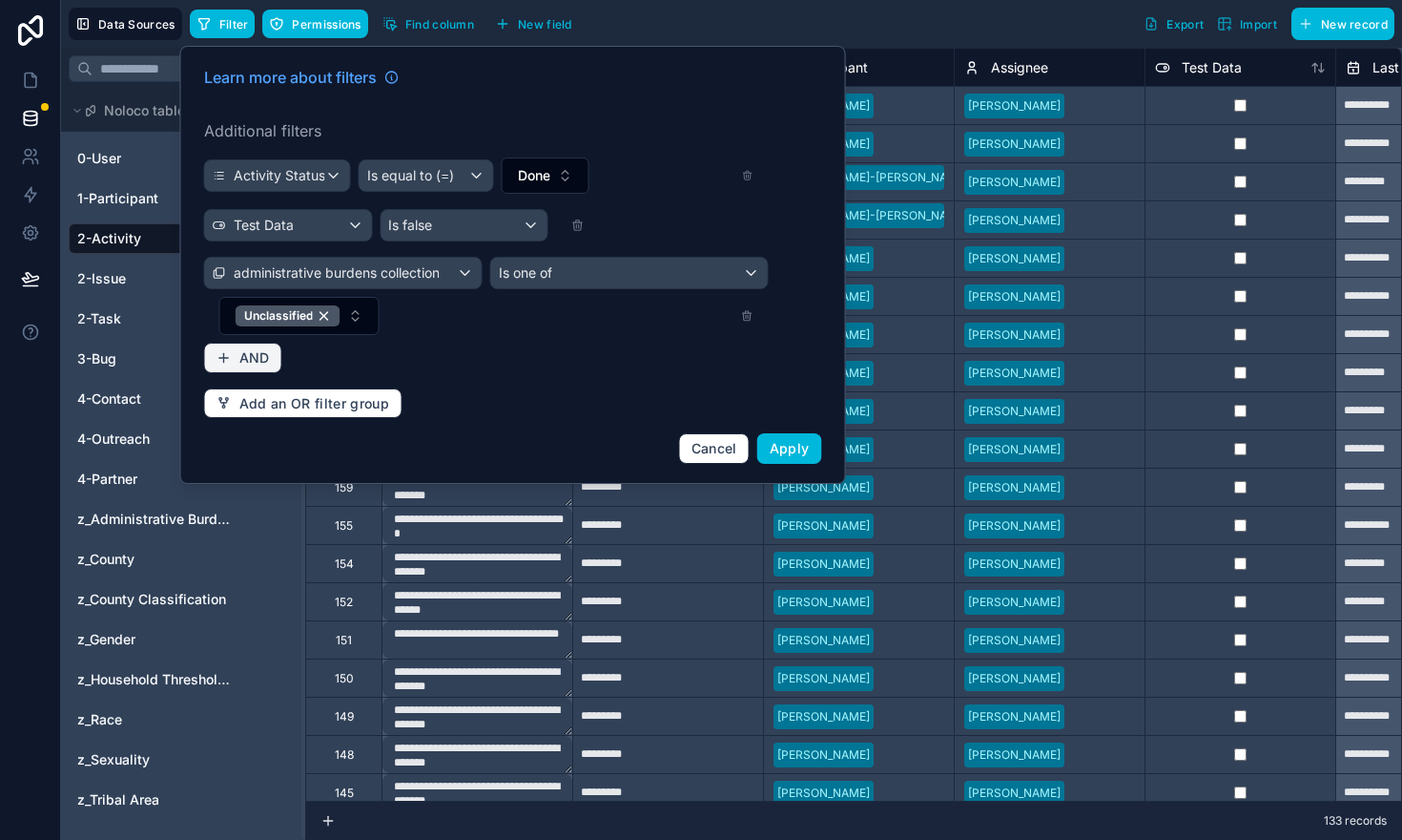
click at [253, 356] on span "AND" at bounding box center [254, 357] width 31 height 17
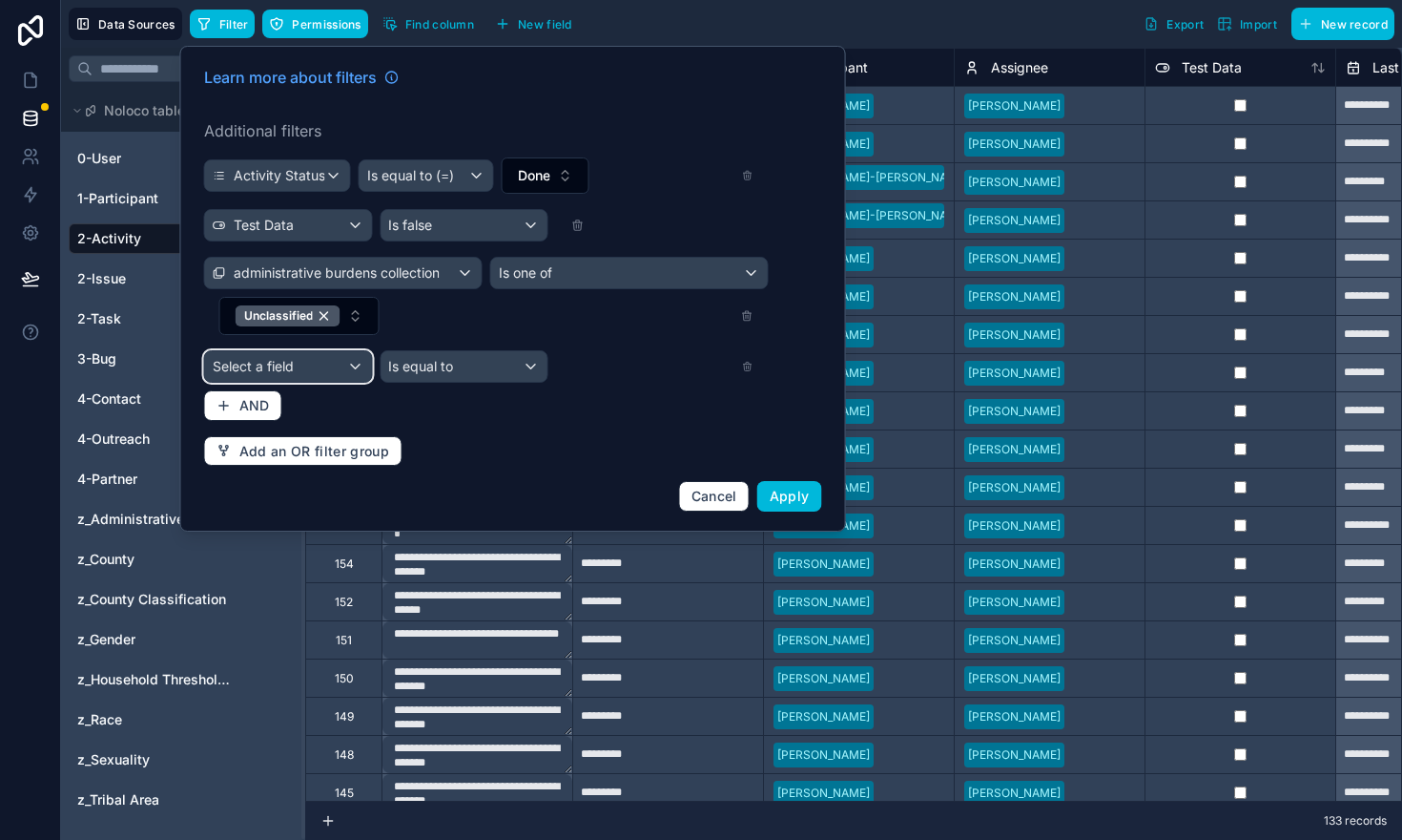
click at [266, 372] on span "Select a field" at bounding box center [253, 366] width 81 height 16
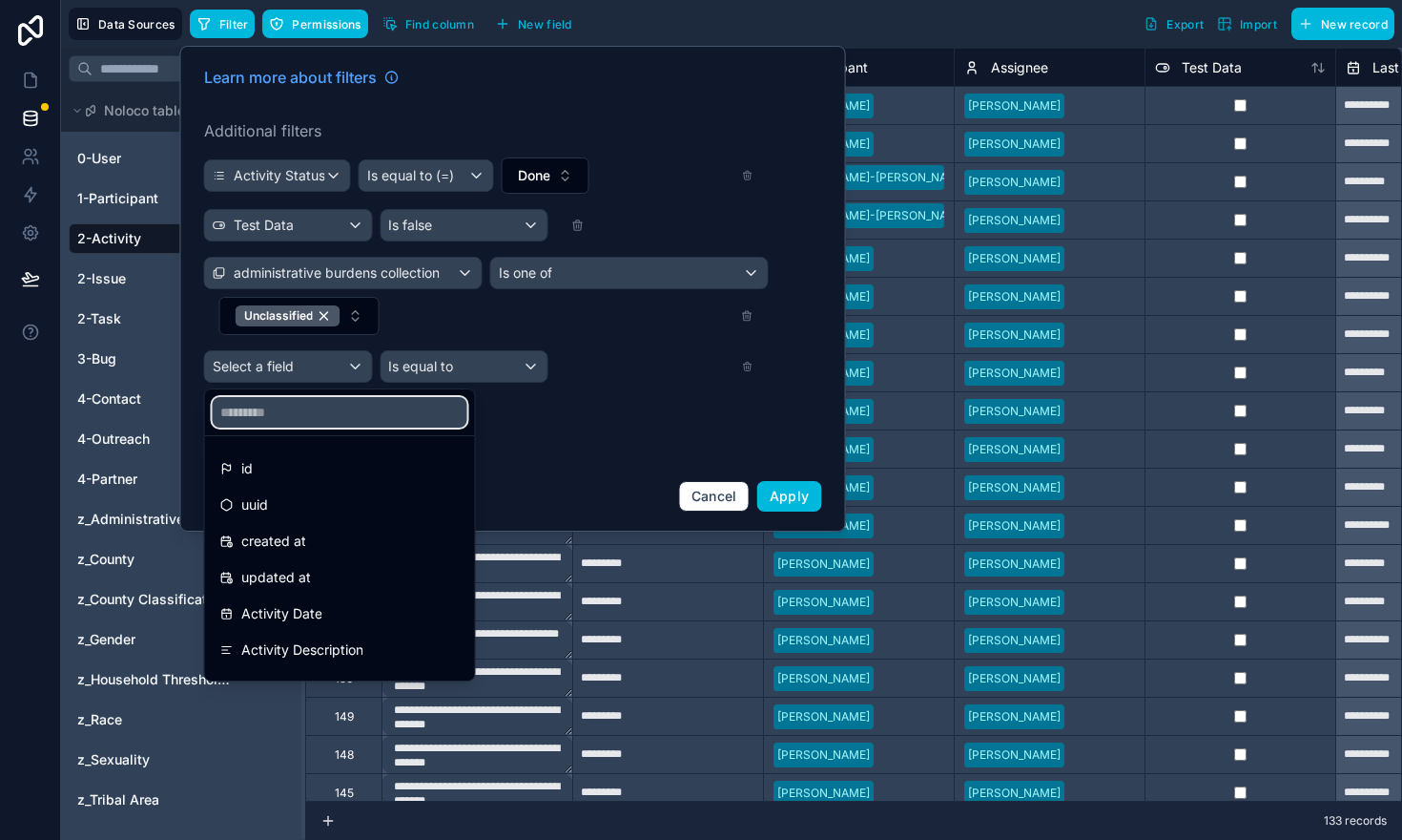
click at [273, 420] on input "text" at bounding box center [339, 412] width 254 height 31
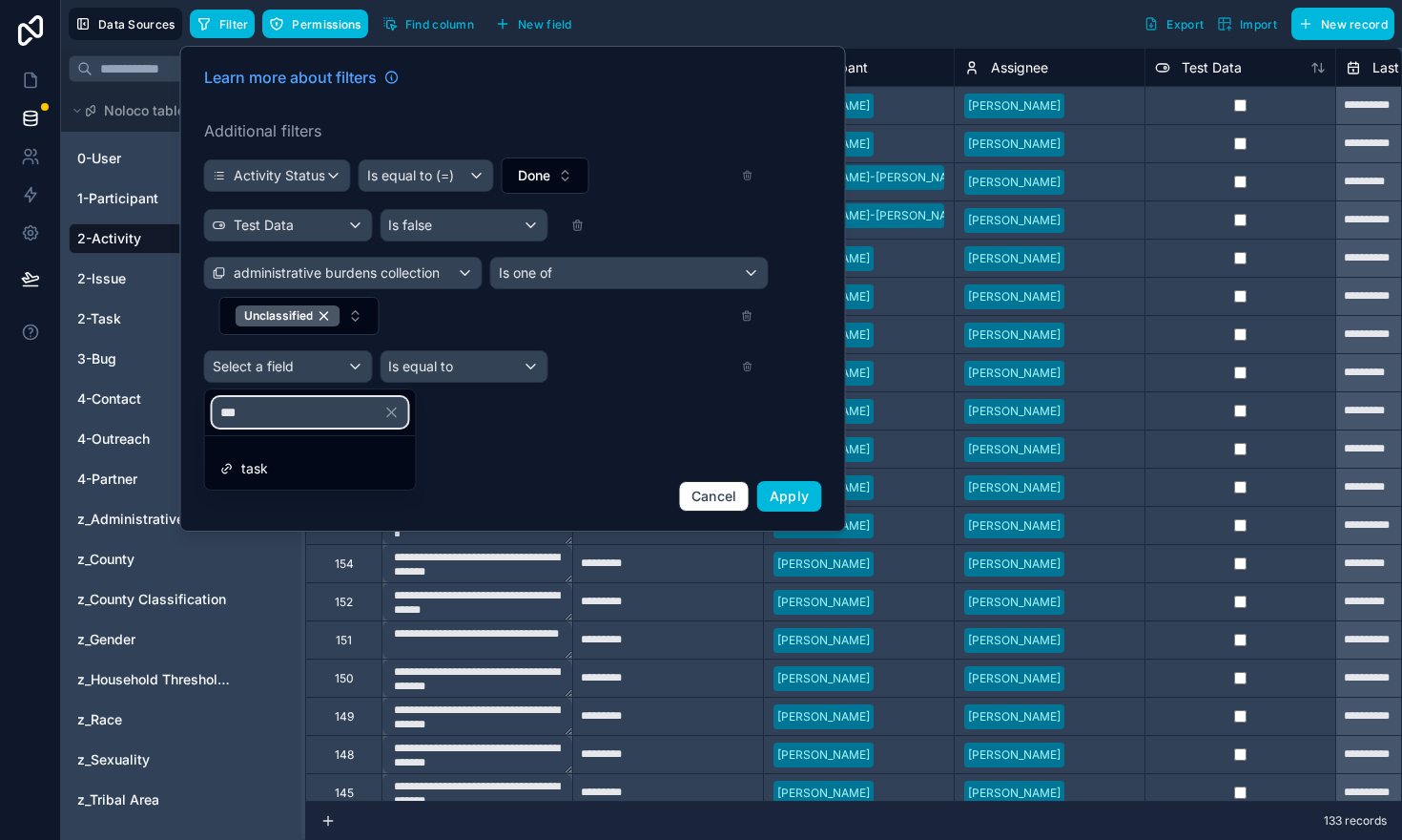
type input "***"
click at [272, 472] on div "task" at bounding box center [311, 468] width 180 height 23
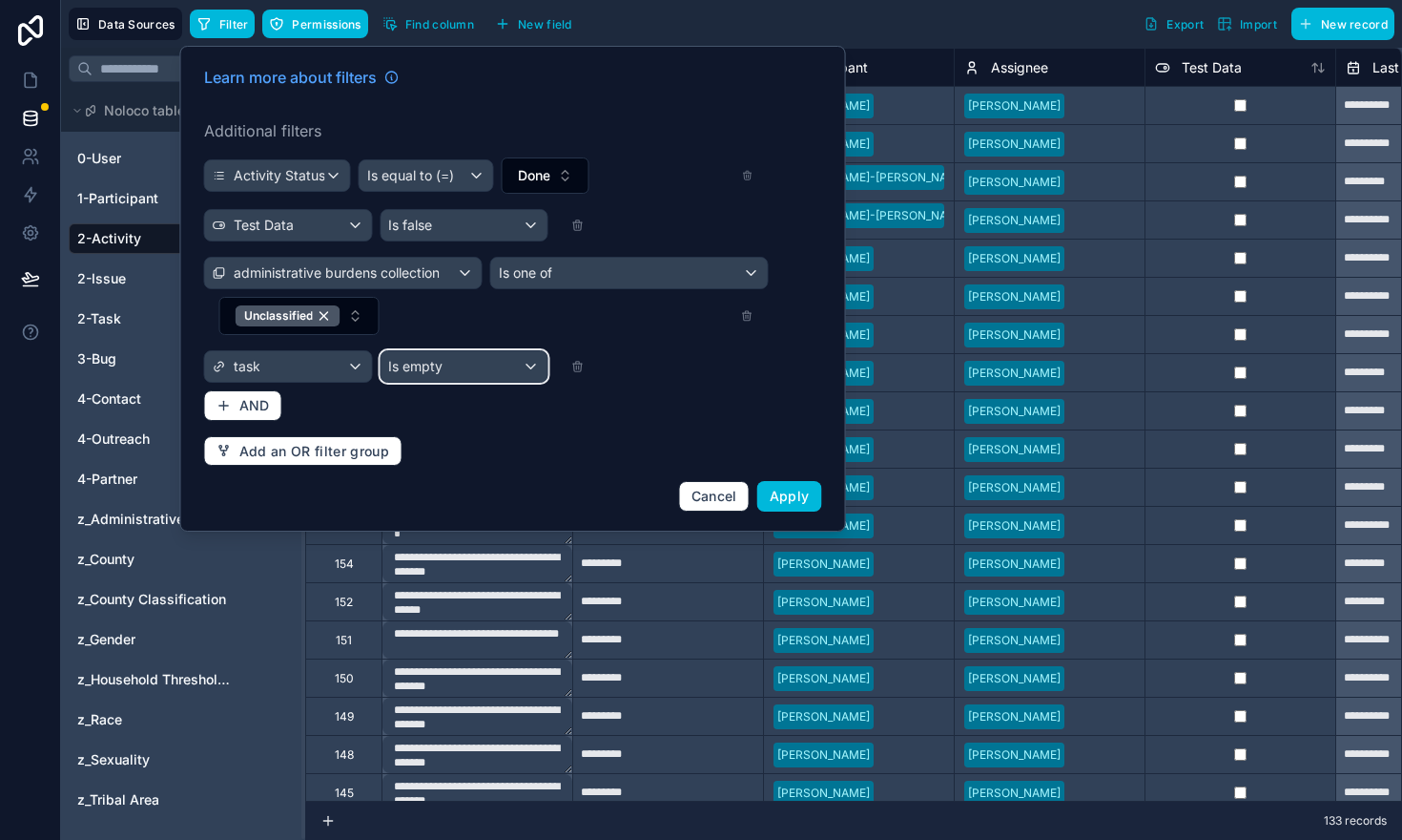
click at [431, 371] on span "Is empty" at bounding box center [415, 366] width 54 height 19
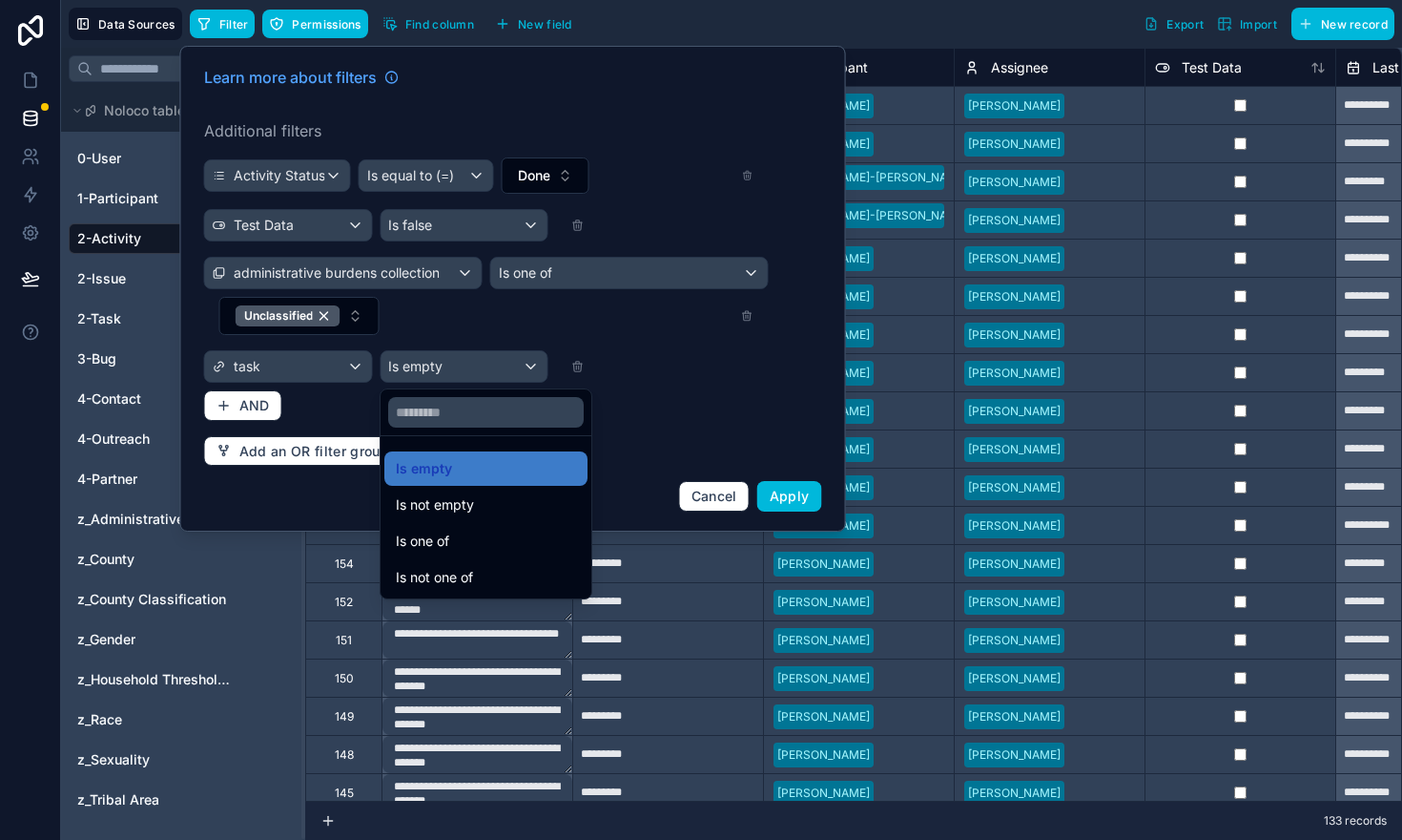
click at [491, 549] on div "Is one of" at bounding box center [486, 540] width 180 height 23
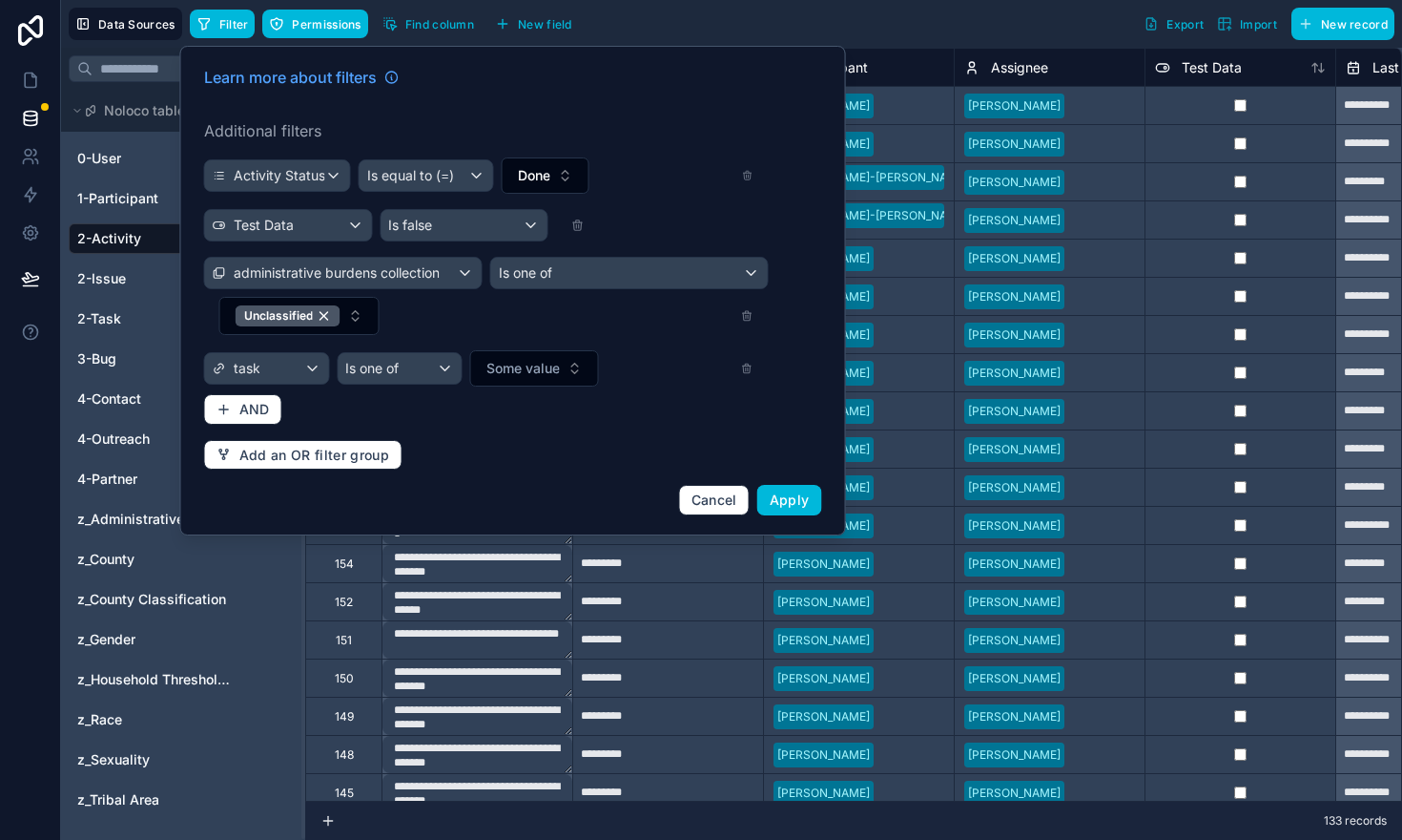
click at [540, 377] on span "Some value" at bounding box center [523, 368] width 73 height 19
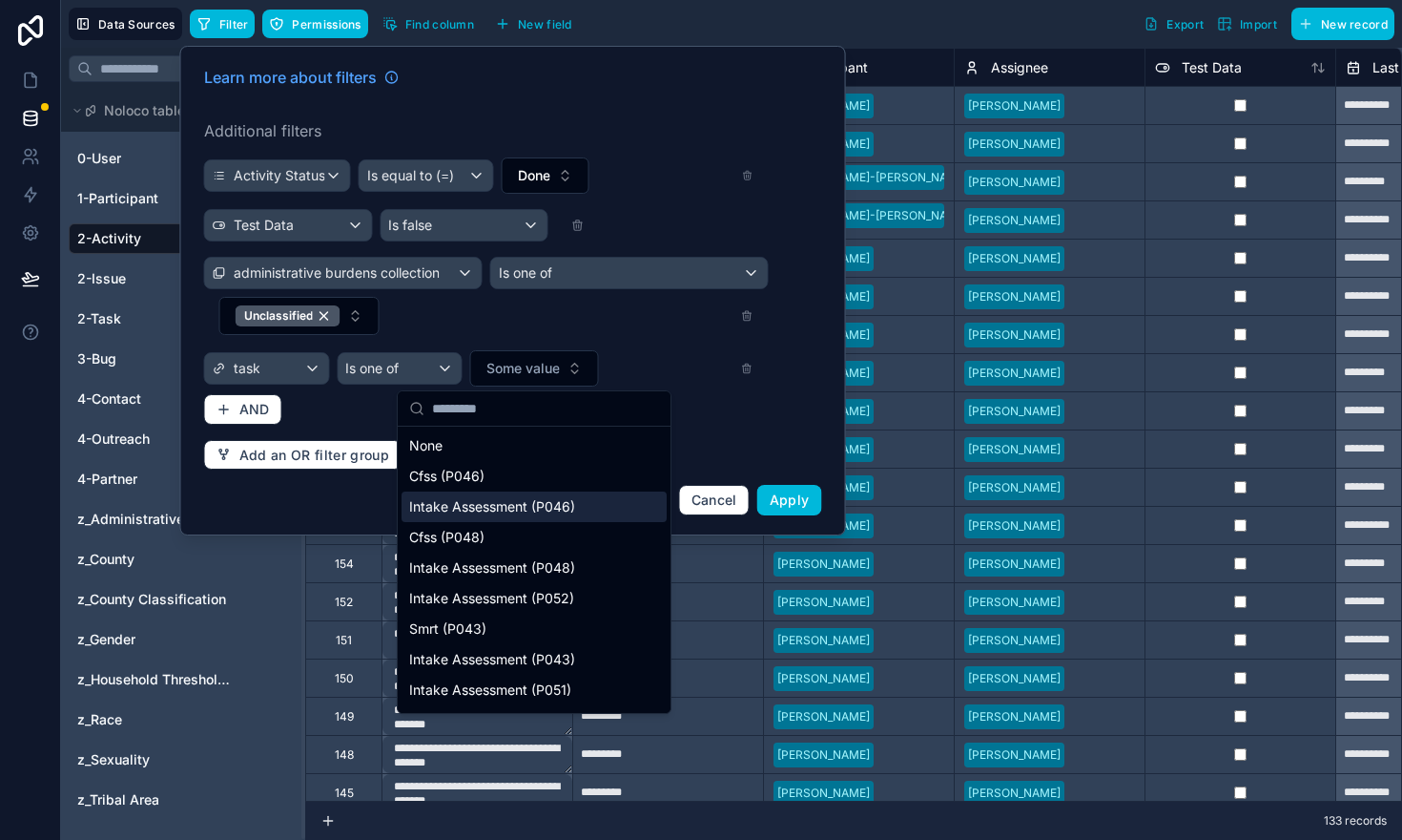
click at [515, 513] on span "Intake Assessment (P046)" at bounding box center [493, 506] width 166 height 19
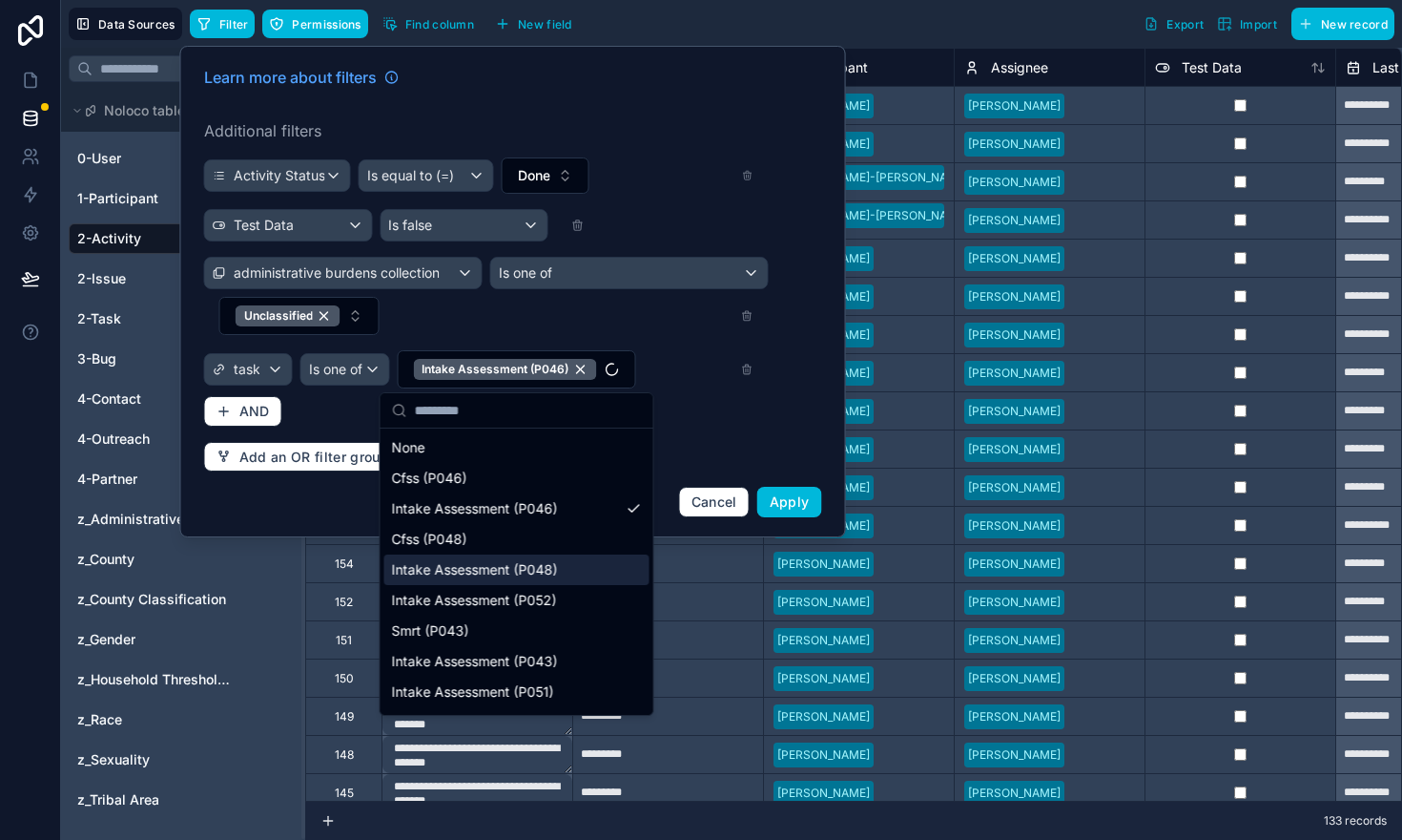
click at [497, 572] on span "Intake Assessment (P048)" at bounding box center [475, 569] width 166 height 19
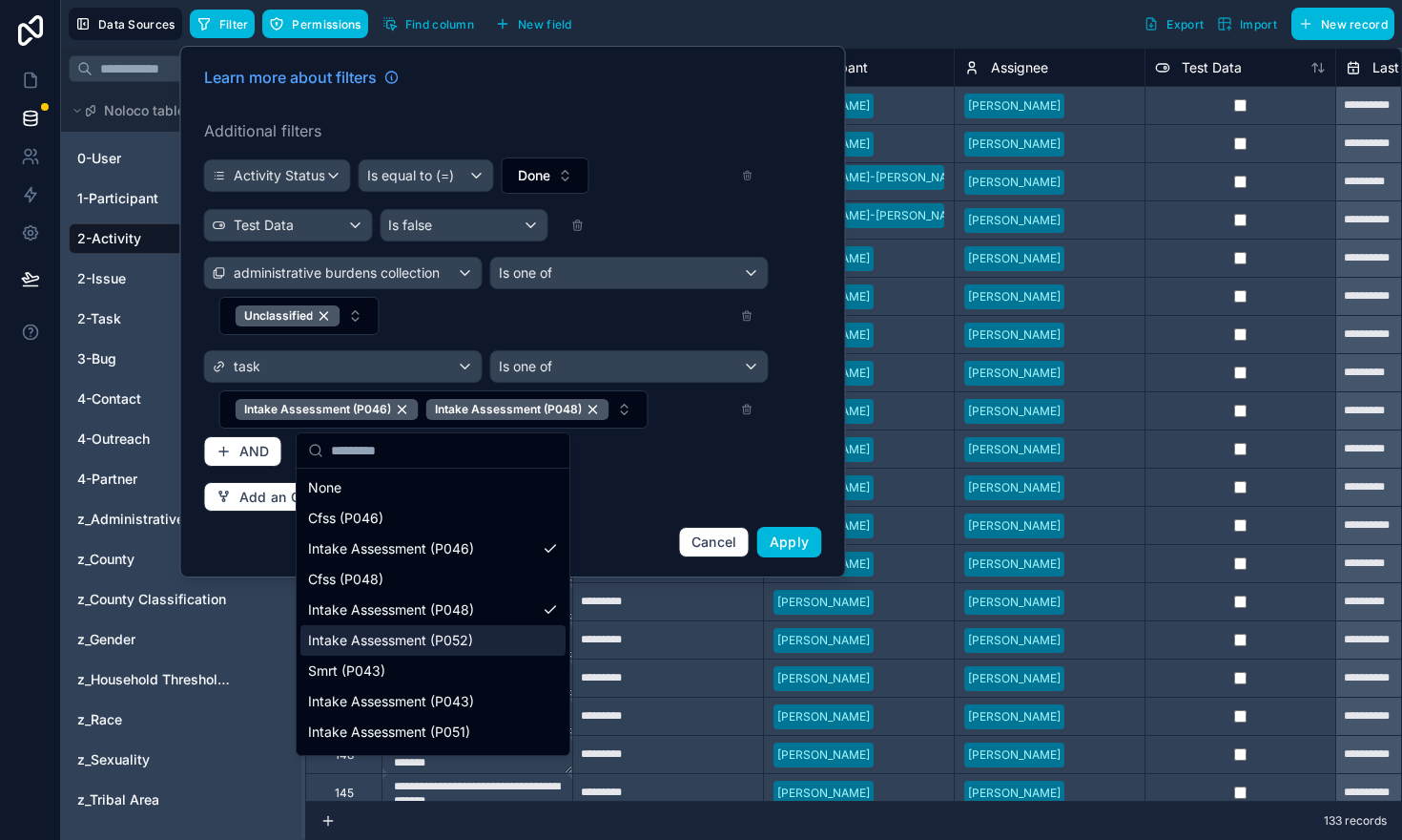
click at [454, 650] on div "Intake Assessment (P052)" at bounding box center [433, 640] width 265 height 31
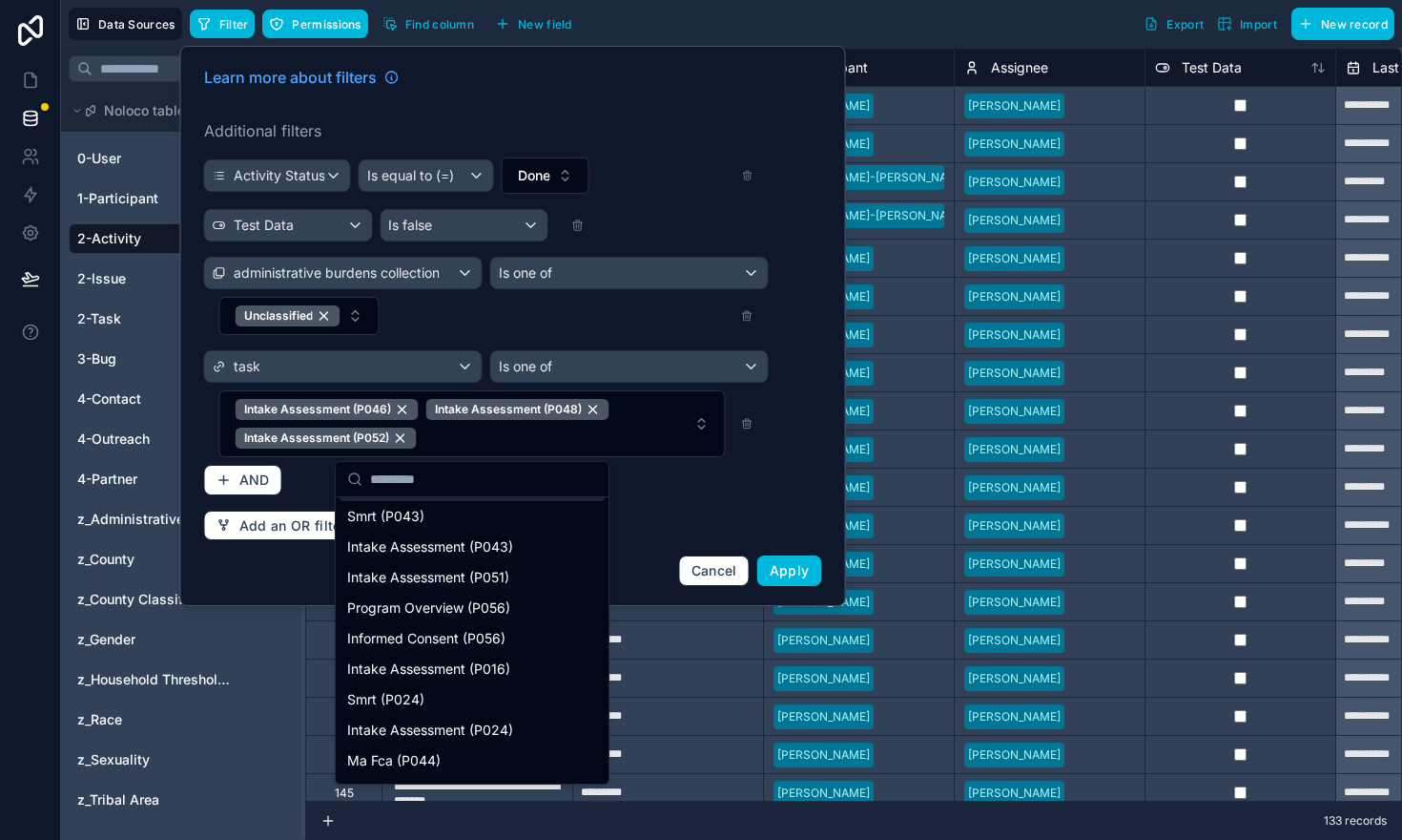
scroll to position [185, 0]
click at [434, 551] on span "Intake Assessment (P043)" at bounding box center [430, 544] width 166 height 19
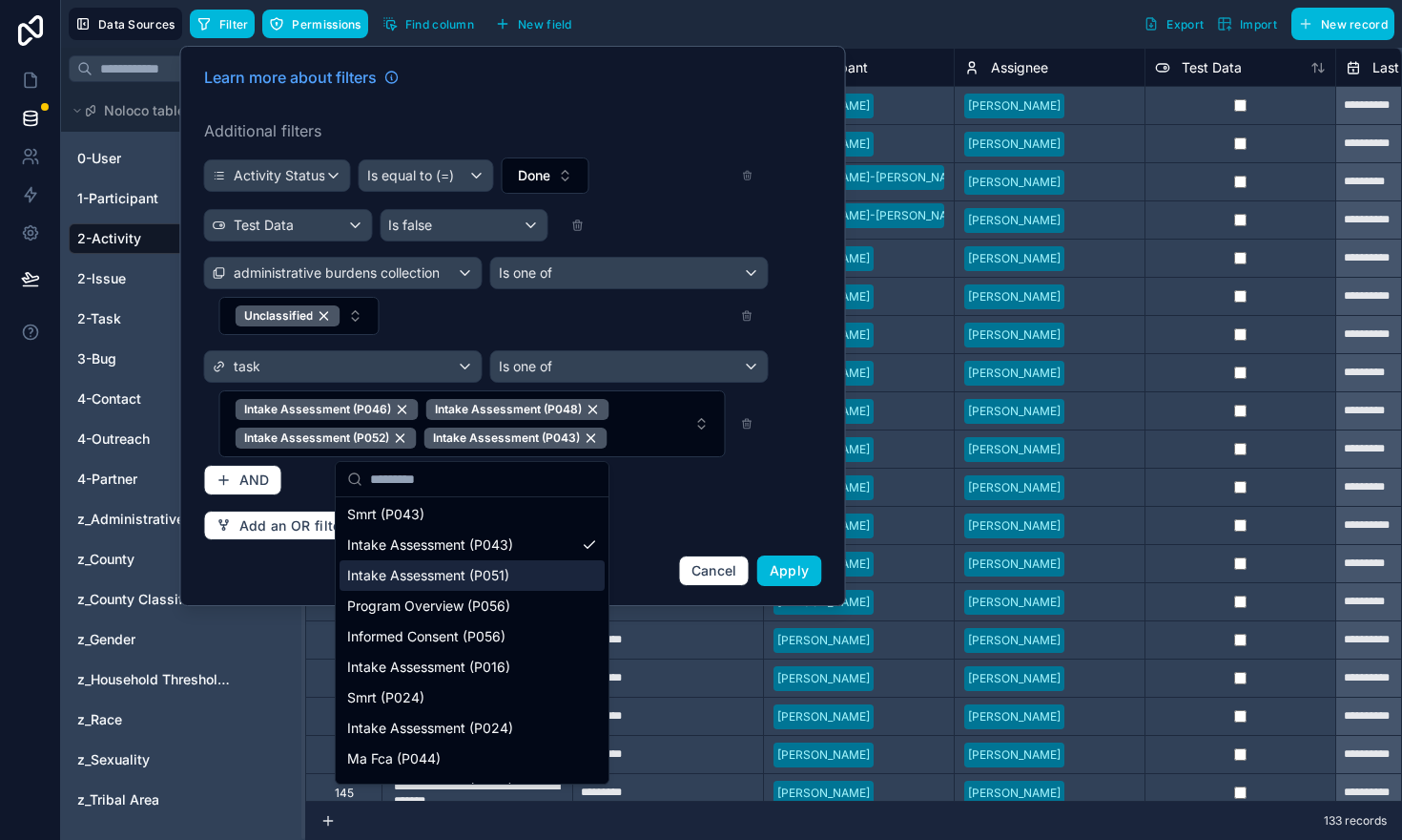
click at [426, 583] on span "Intake Assessment (P051)" at bounding box center [428, 575] width 162 height 19
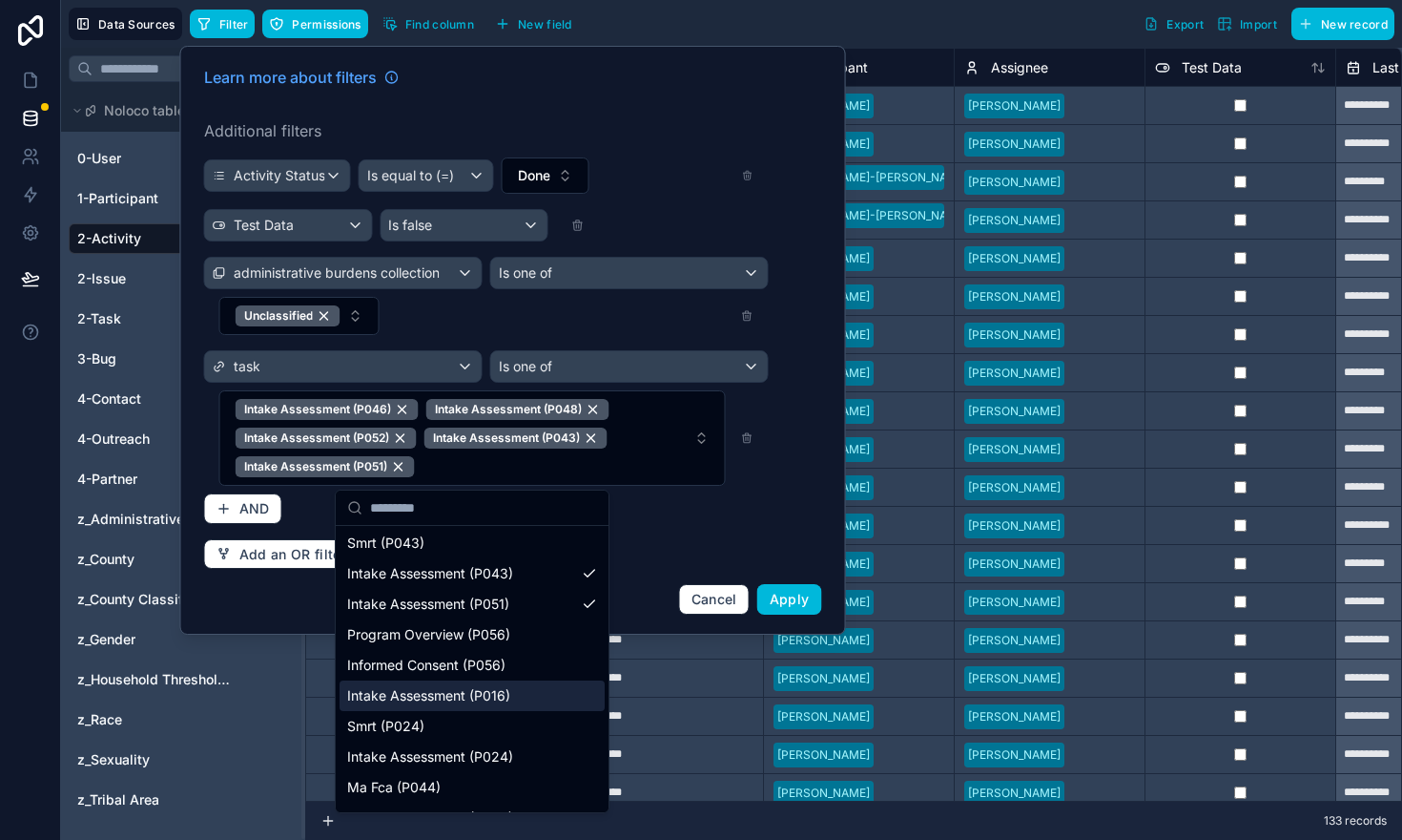
click at [467, 690] on span "Intake Assessment (P016)" at bounding box center [428, 695] width 163 height 19
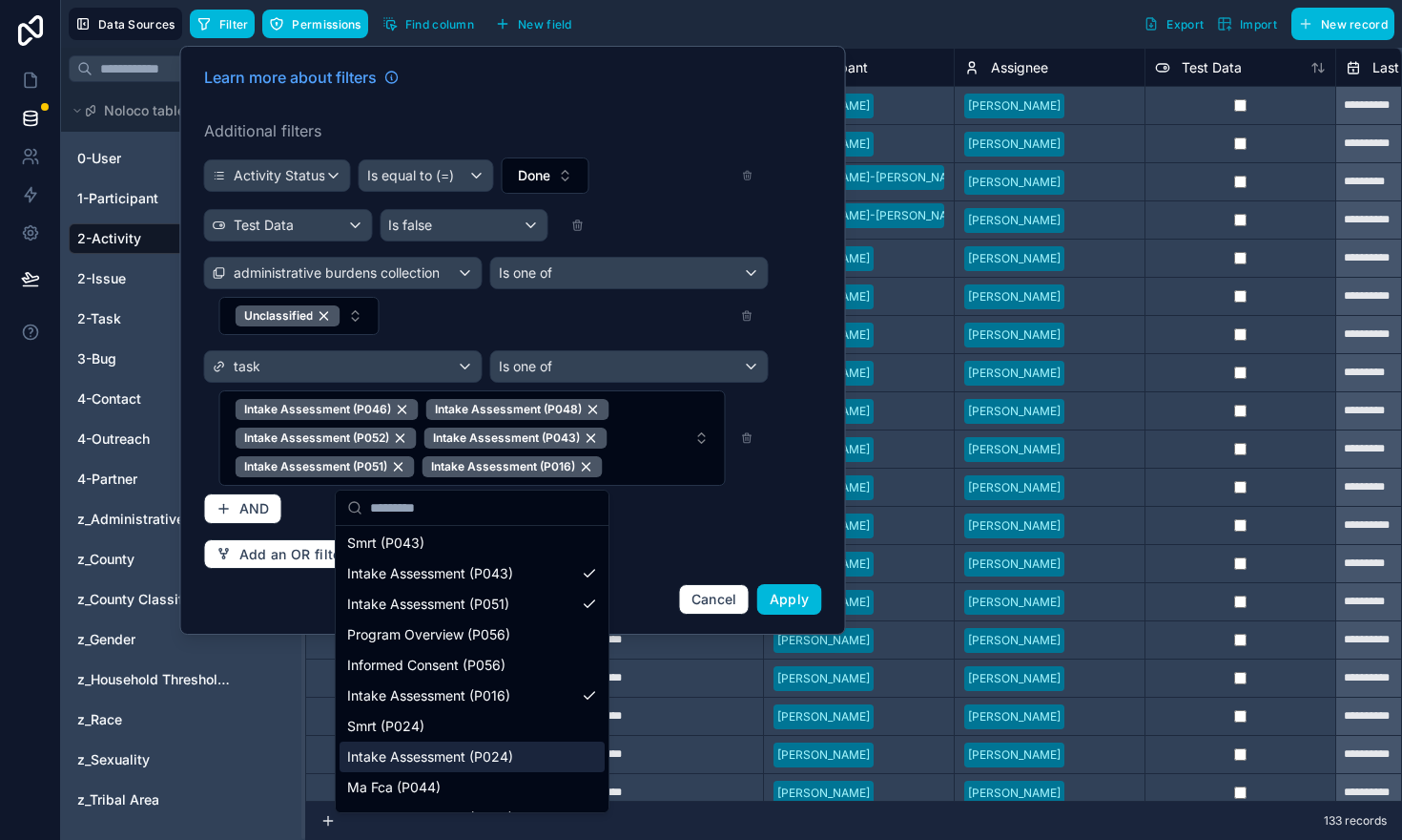
click at [467, 749] on span "Intake Assessment (P024)" at bounding box center [430, 756] width 166 height 19
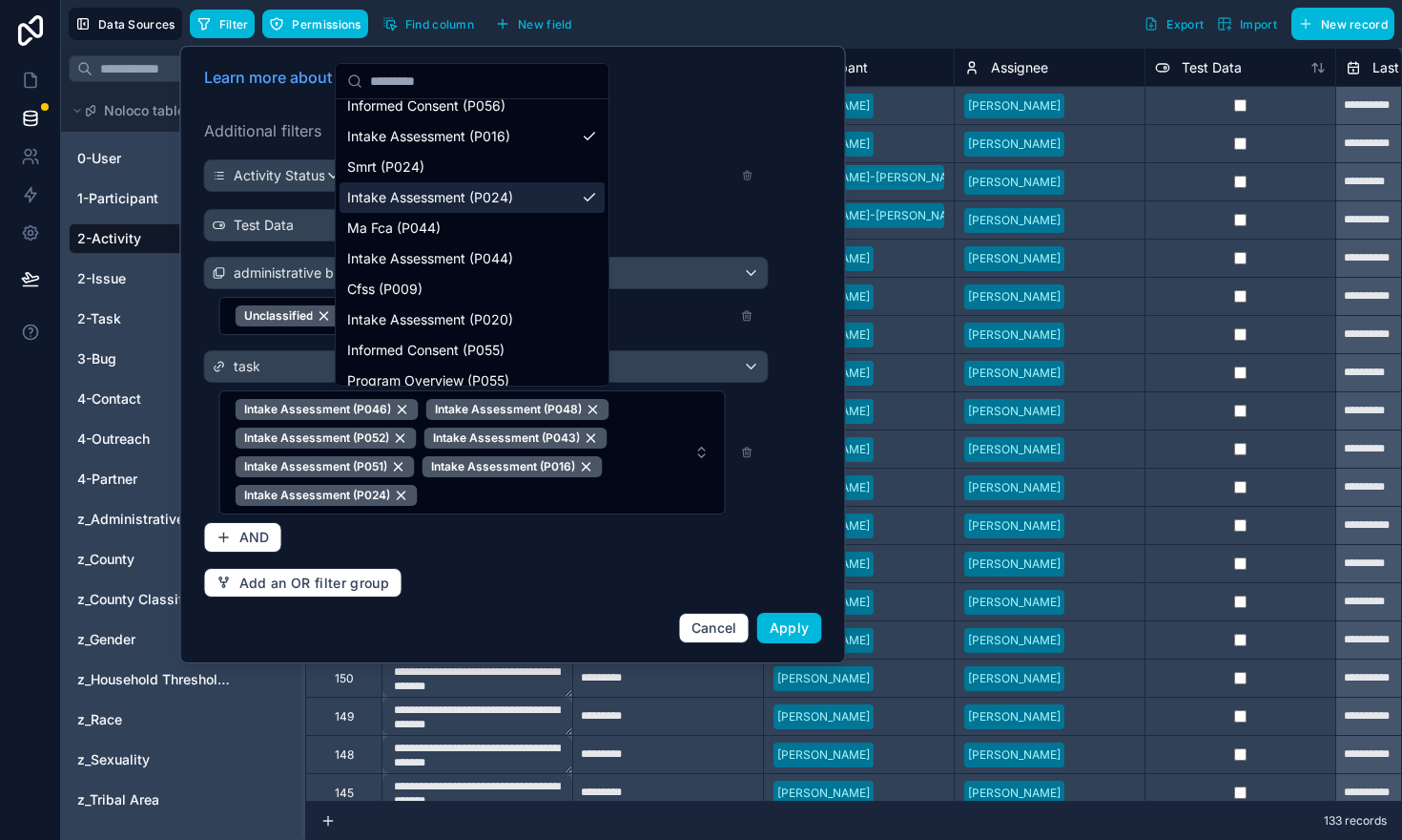
scroll to position [324, 0]
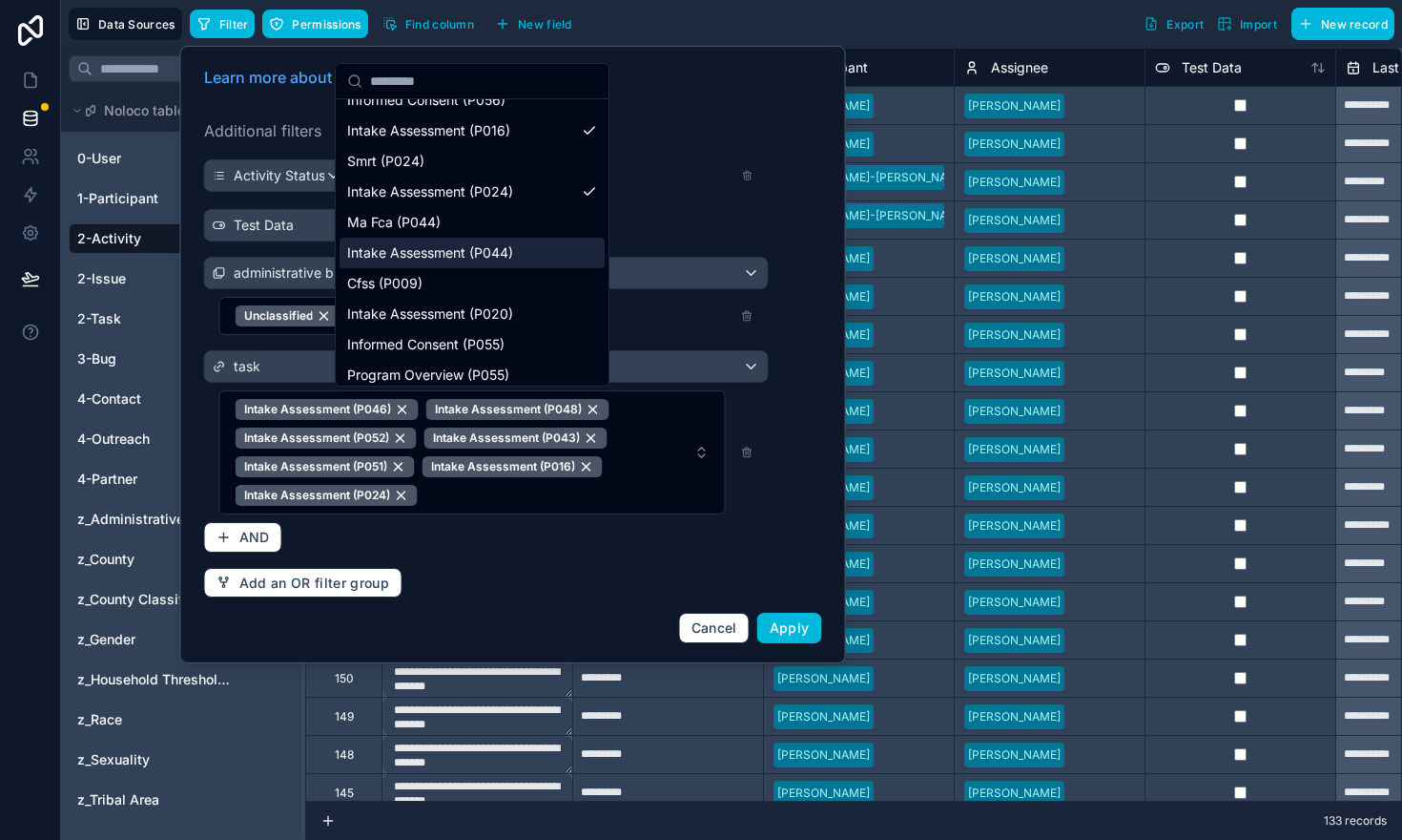
click at [450, 244] on span "Intake Assessment (P044)" at bounding box center [430, 252] width 166 height 19
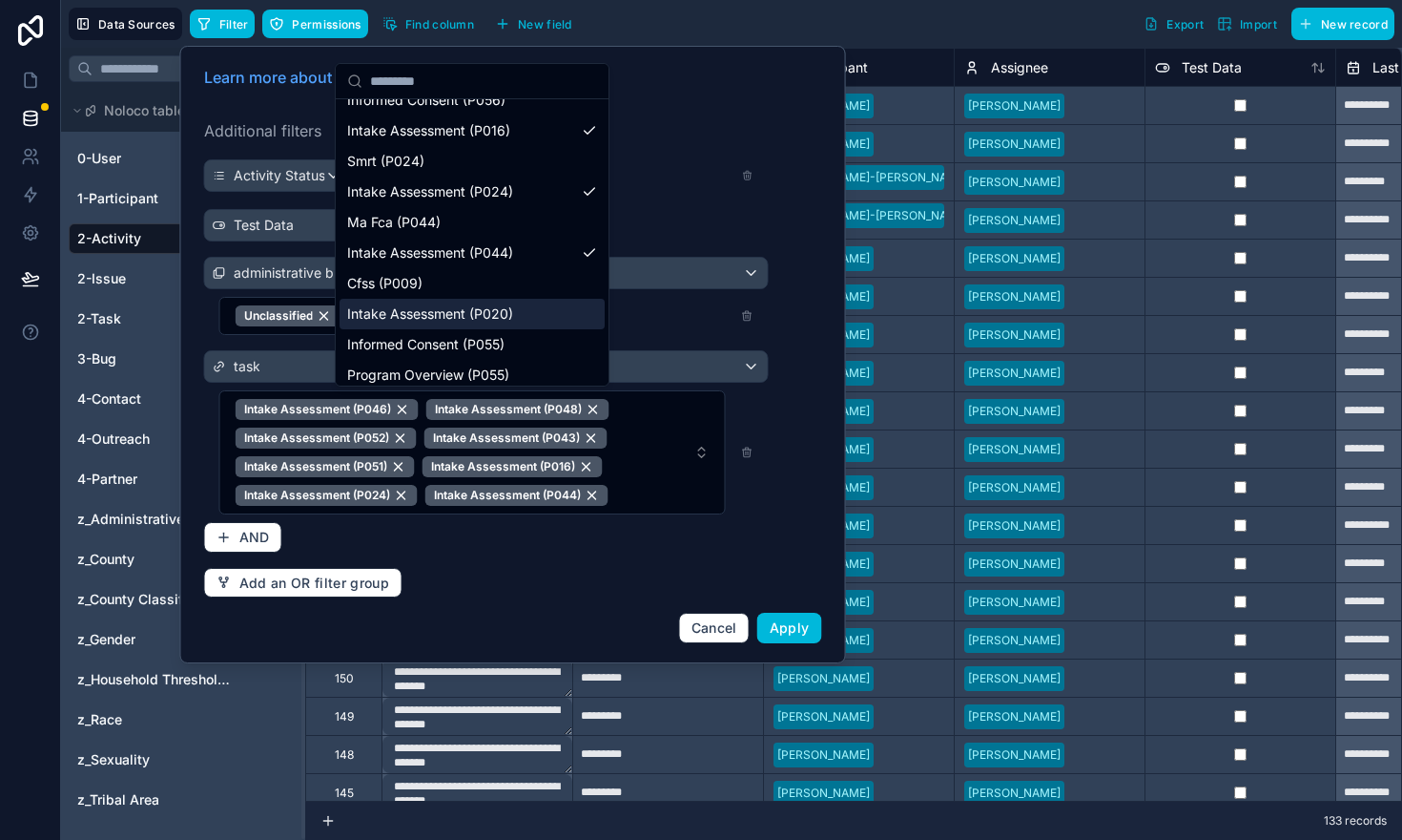
click at [439, 322] on span "Intake Assessment (P020)" at bounding box center [430, 314] width 166 height 19
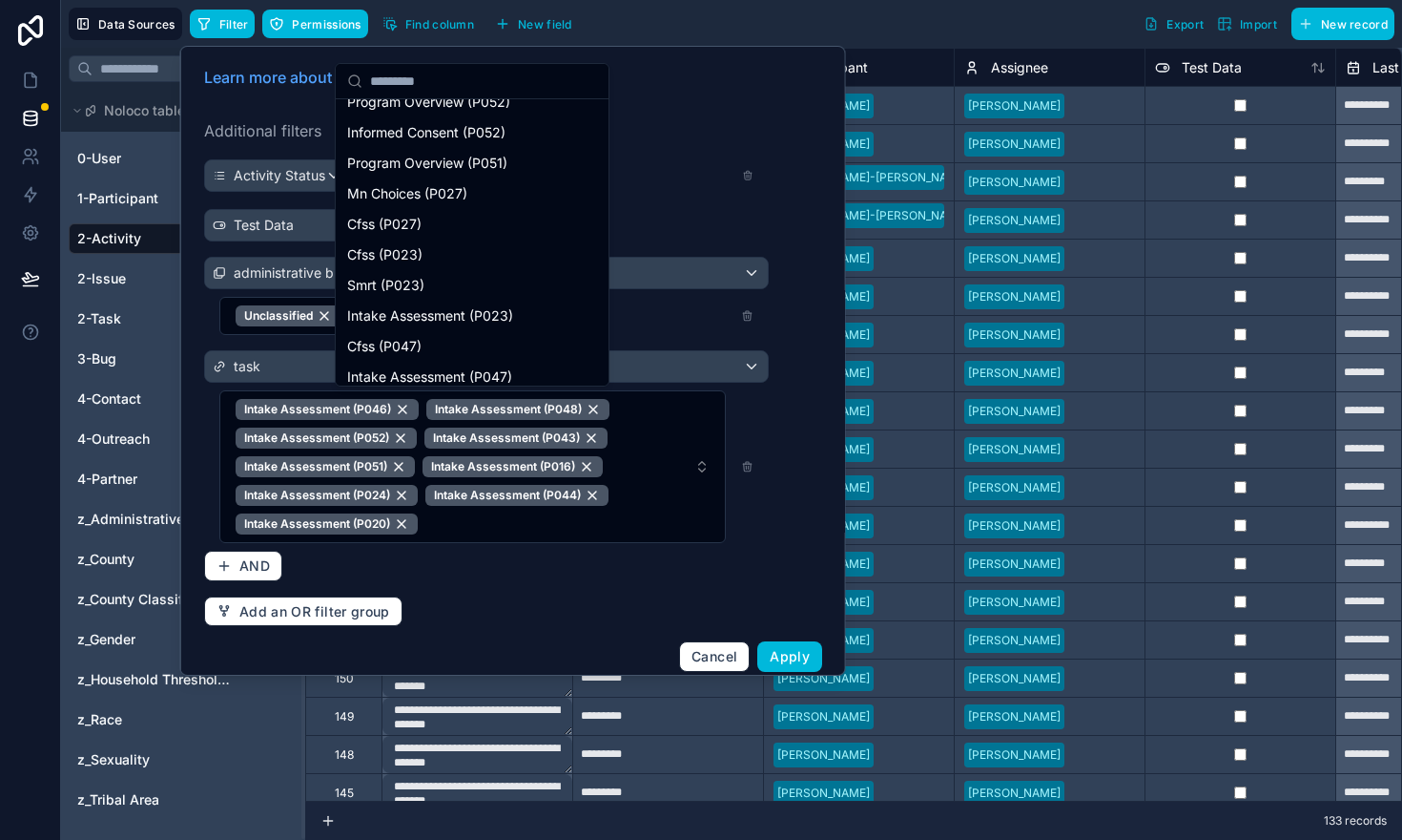
scroll to position [782, 0]
click at [439, 315] on span "Intake Assessment (P023)" at bounding box center [430, 314] width 166 height 19
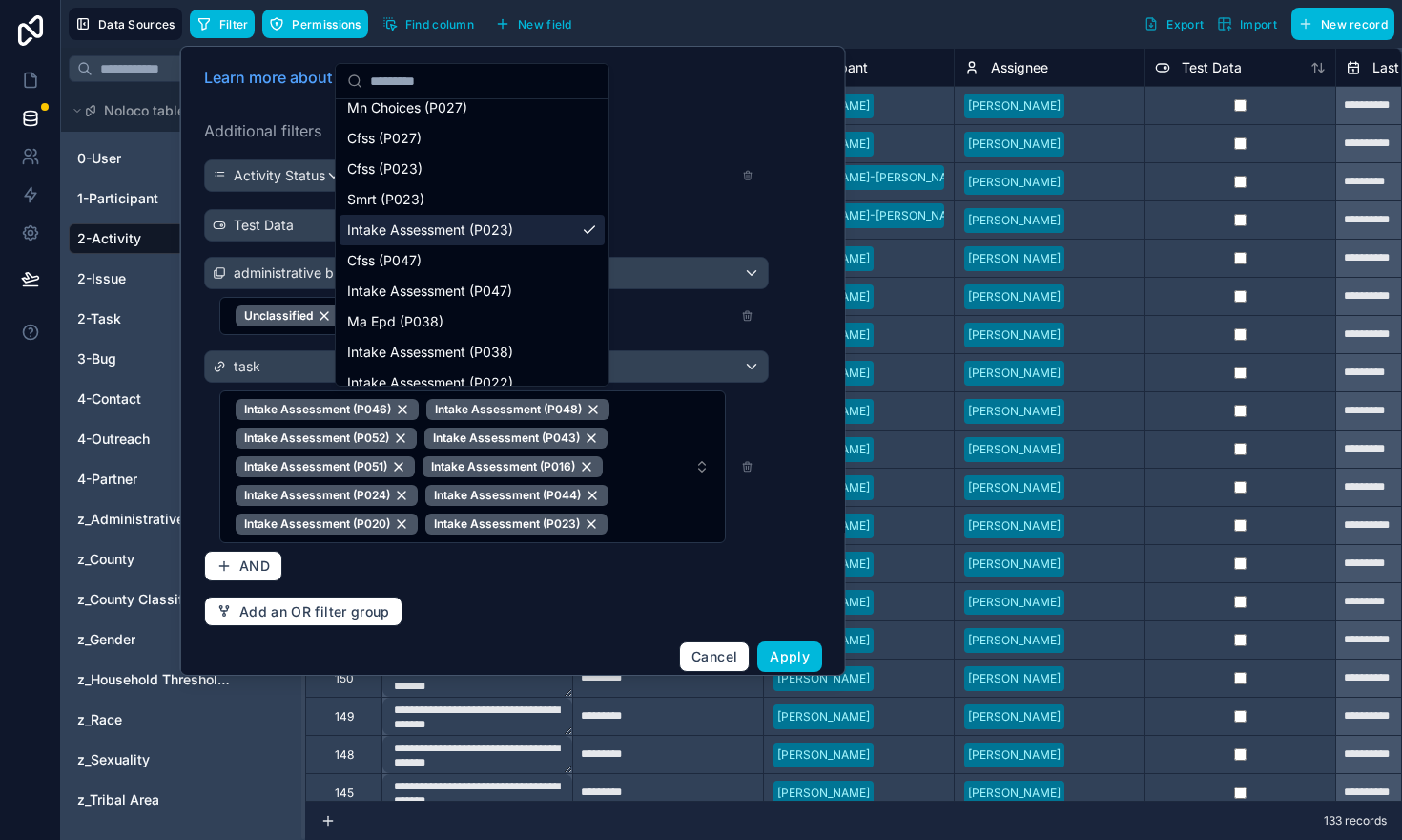
scroll to position [871, 0]
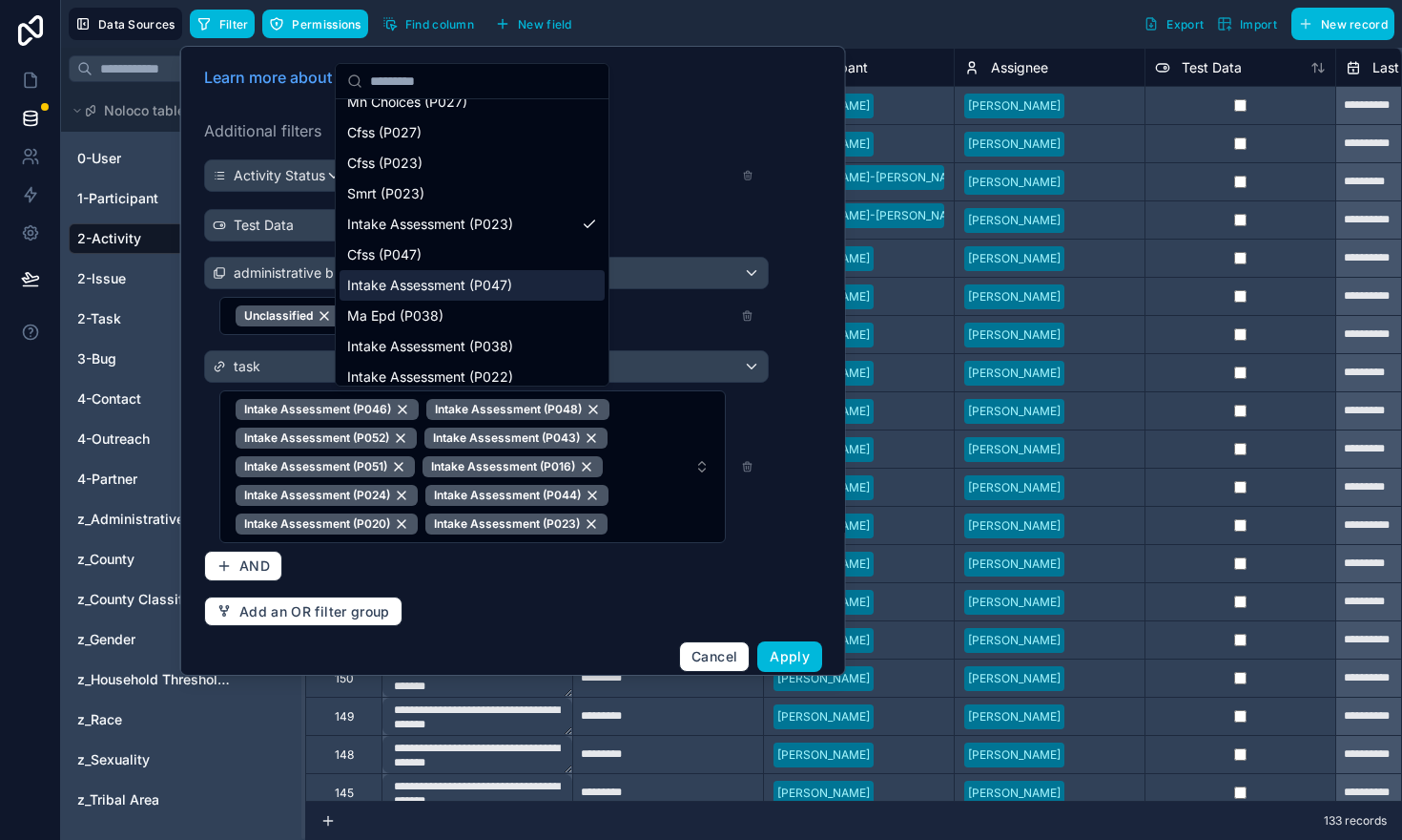
click at [439, 286] on span "Intake Assessment (P047)" at bounding box center [429, 285] width 165 height 19
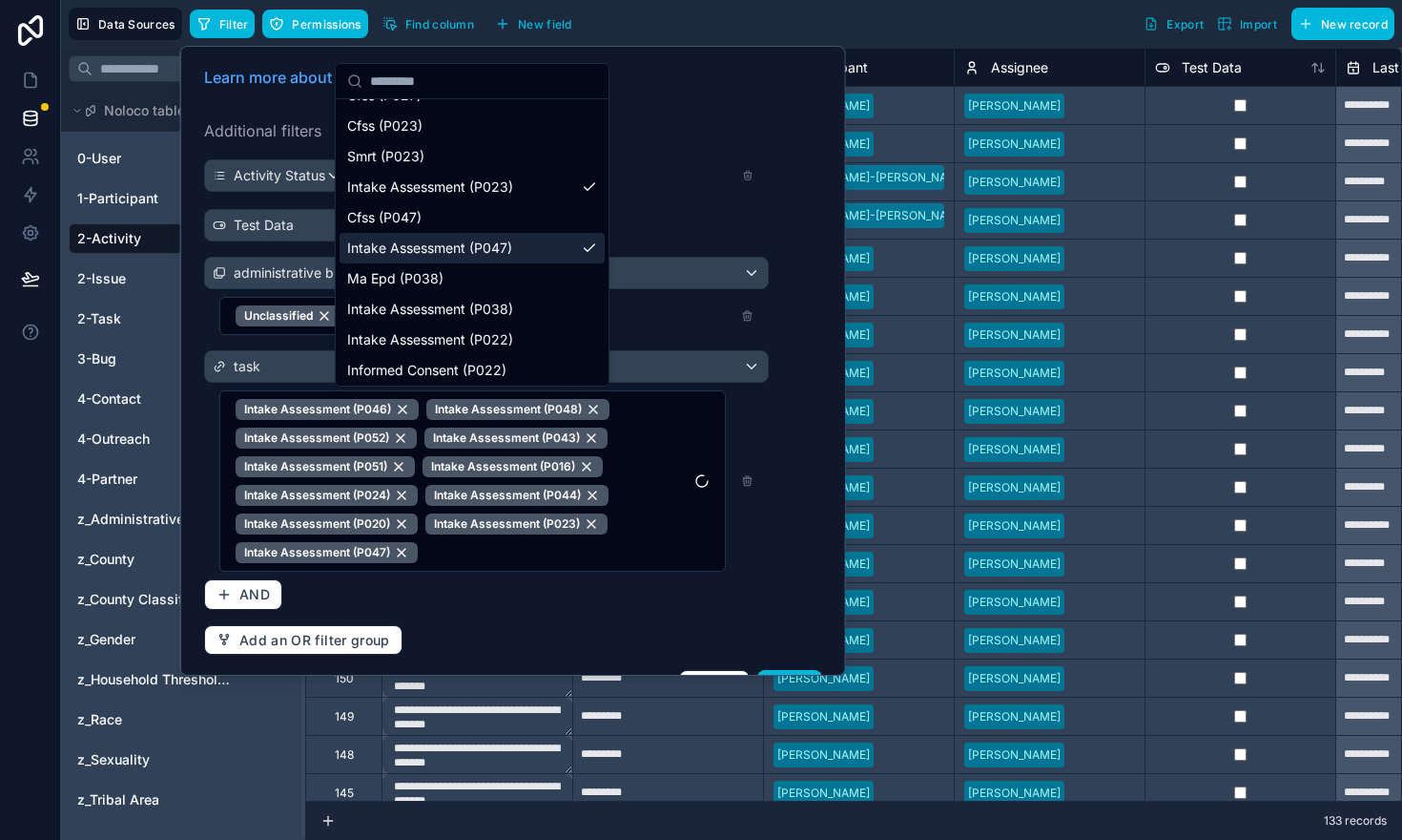
scroll to position [915, 0]
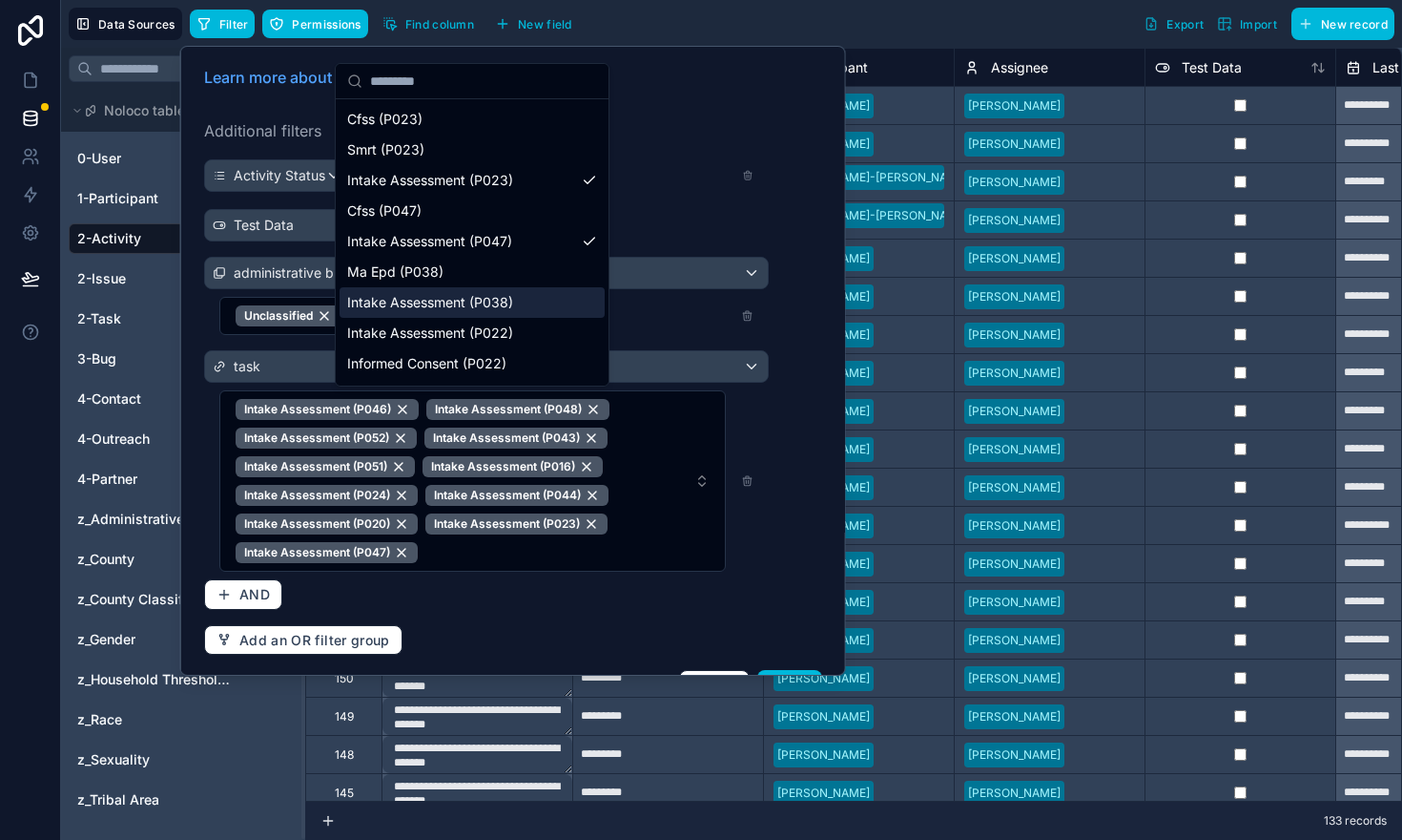
click at [435, 305] on span "Intake Assessment (P038)" at bounding box center [430, 302] width 166 height 19
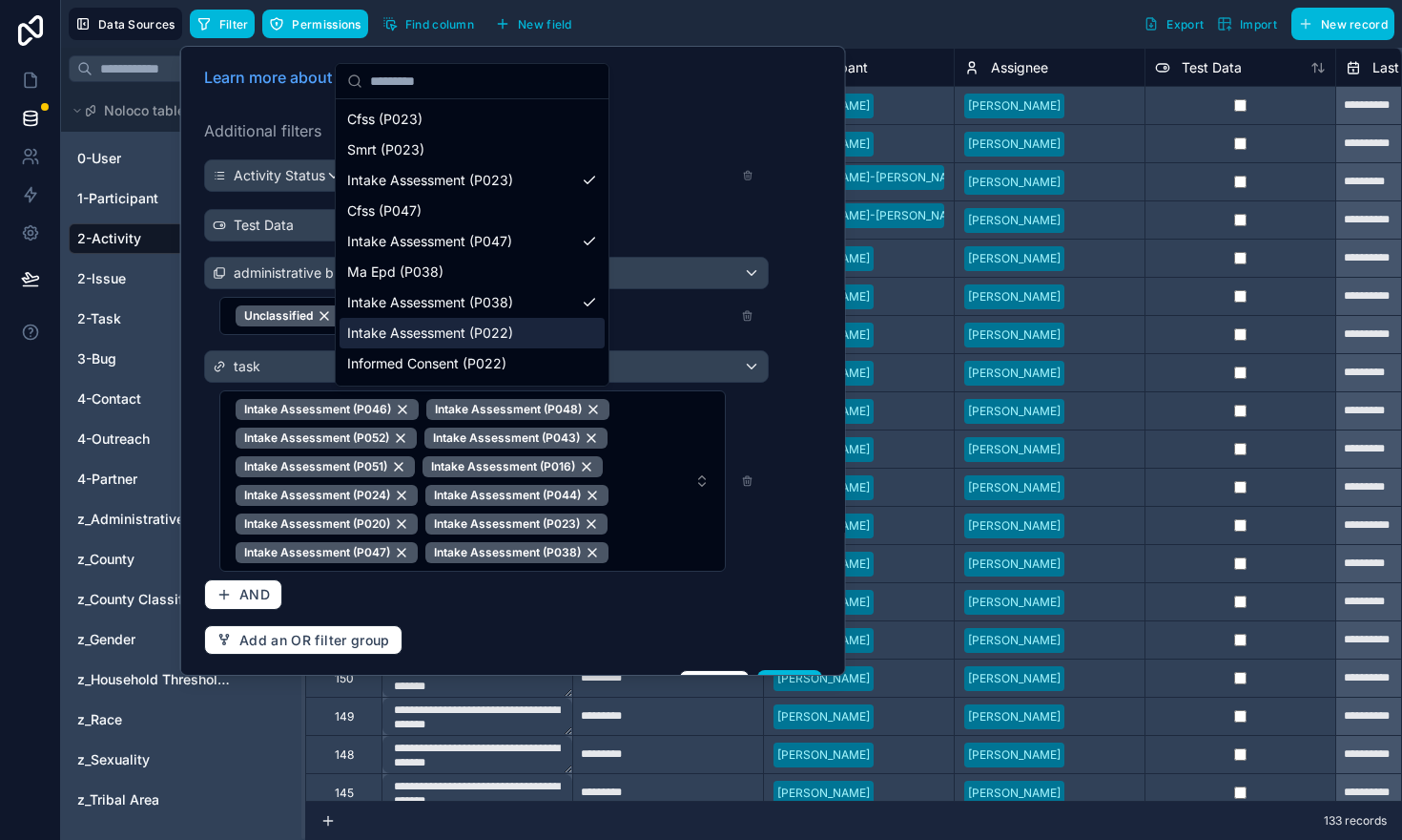
click at [430, 336] on span "Intake Assessment (P022)" at bounding box center [430, 332] width 166 height 19
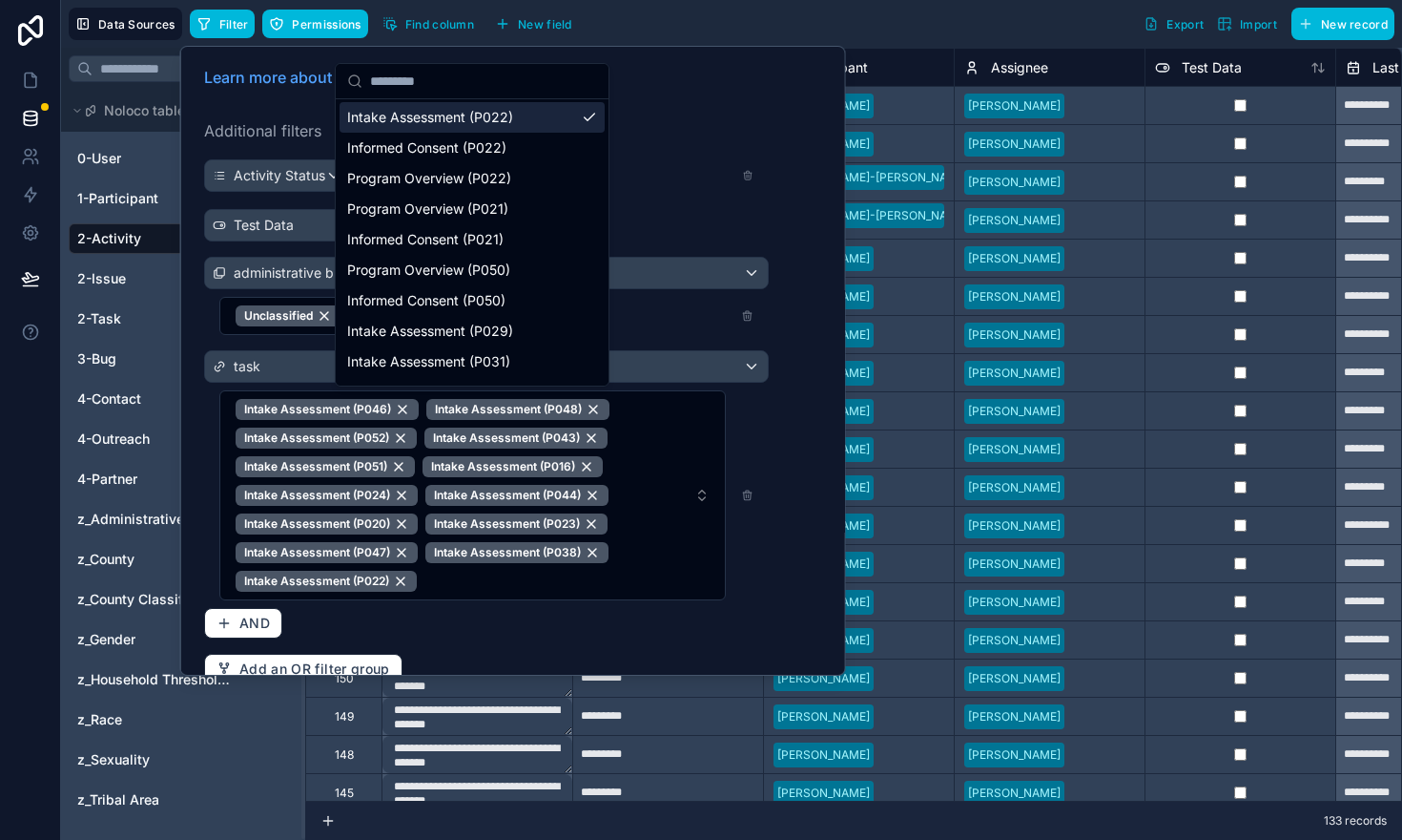
scroll to position [1134, 0]
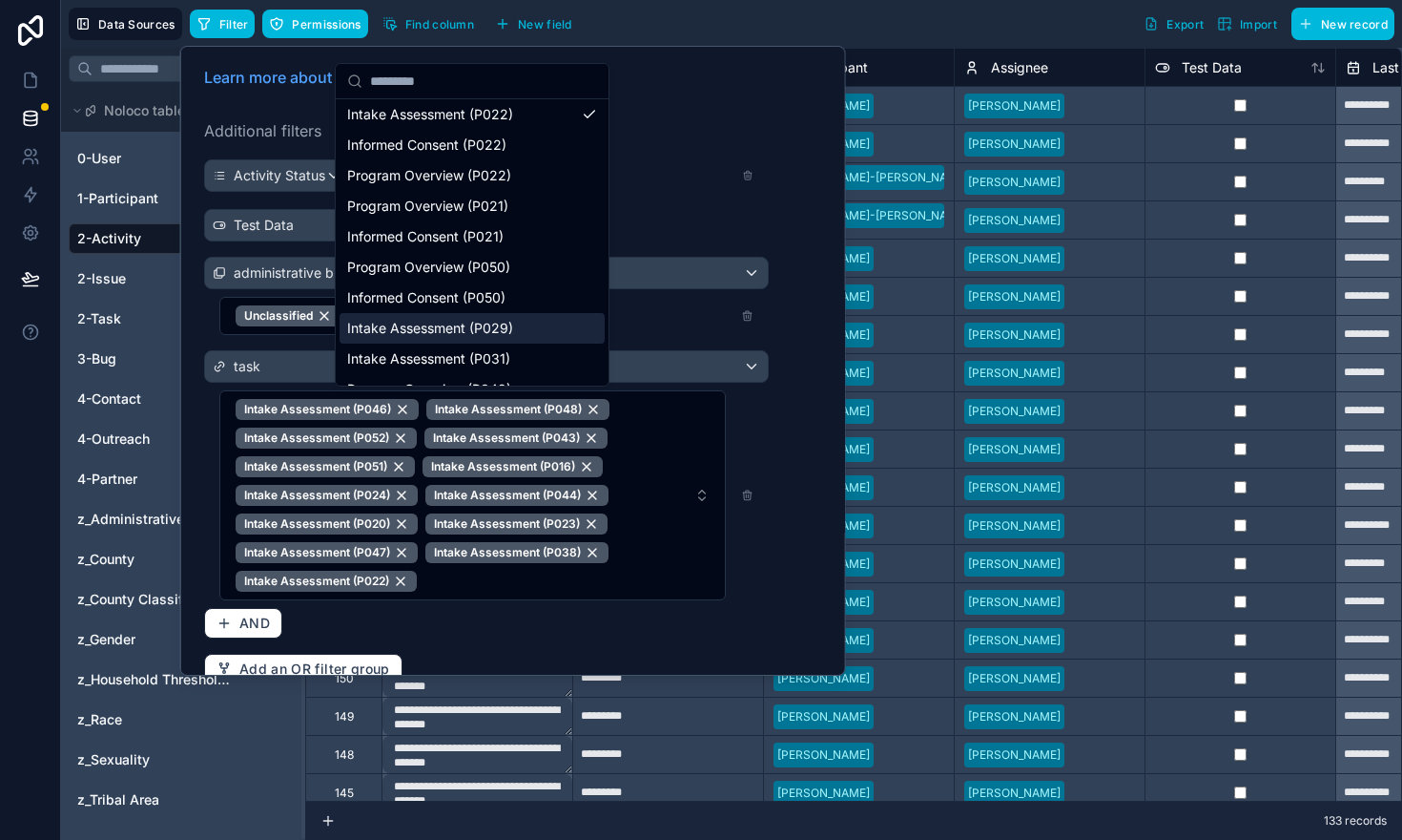
click at [430, 329] on span "Intake Assessment (P029)" at bounding box center [430, 327] width 166 height 19
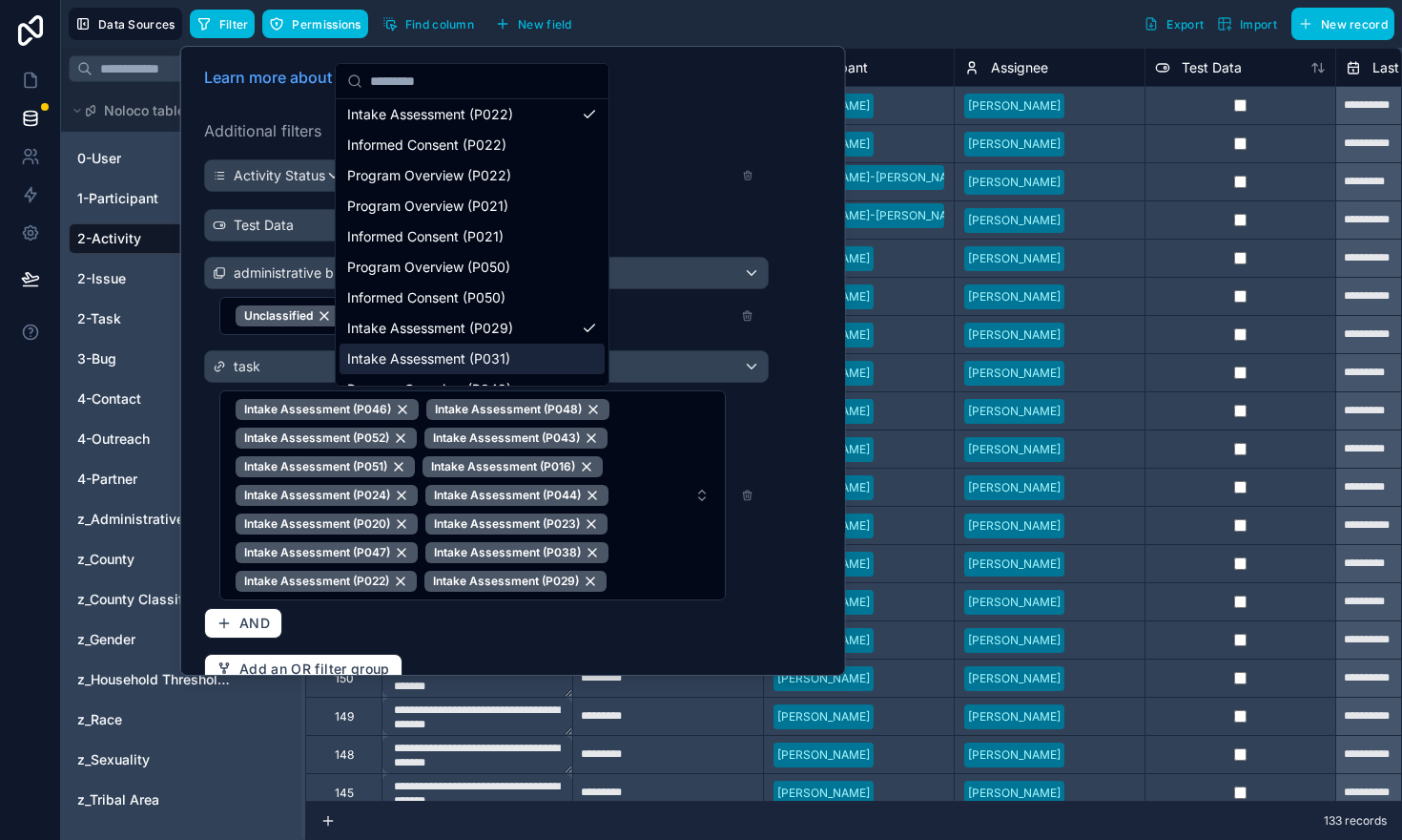
click at [427, 361] on span "Intake Assessment (P031)" at bounding box center [428, 358] width 163 height 19
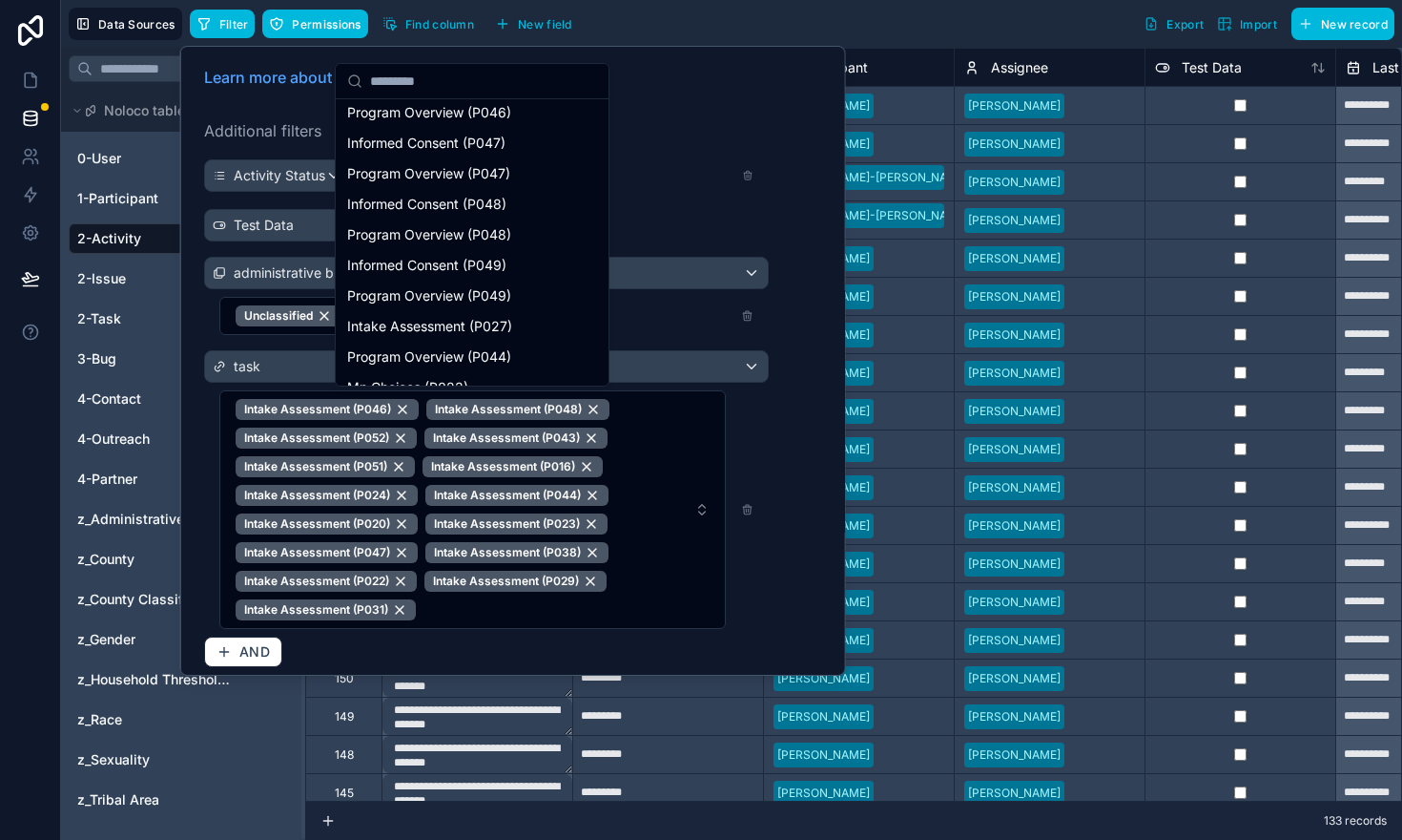
scroll to position [1662, 0]
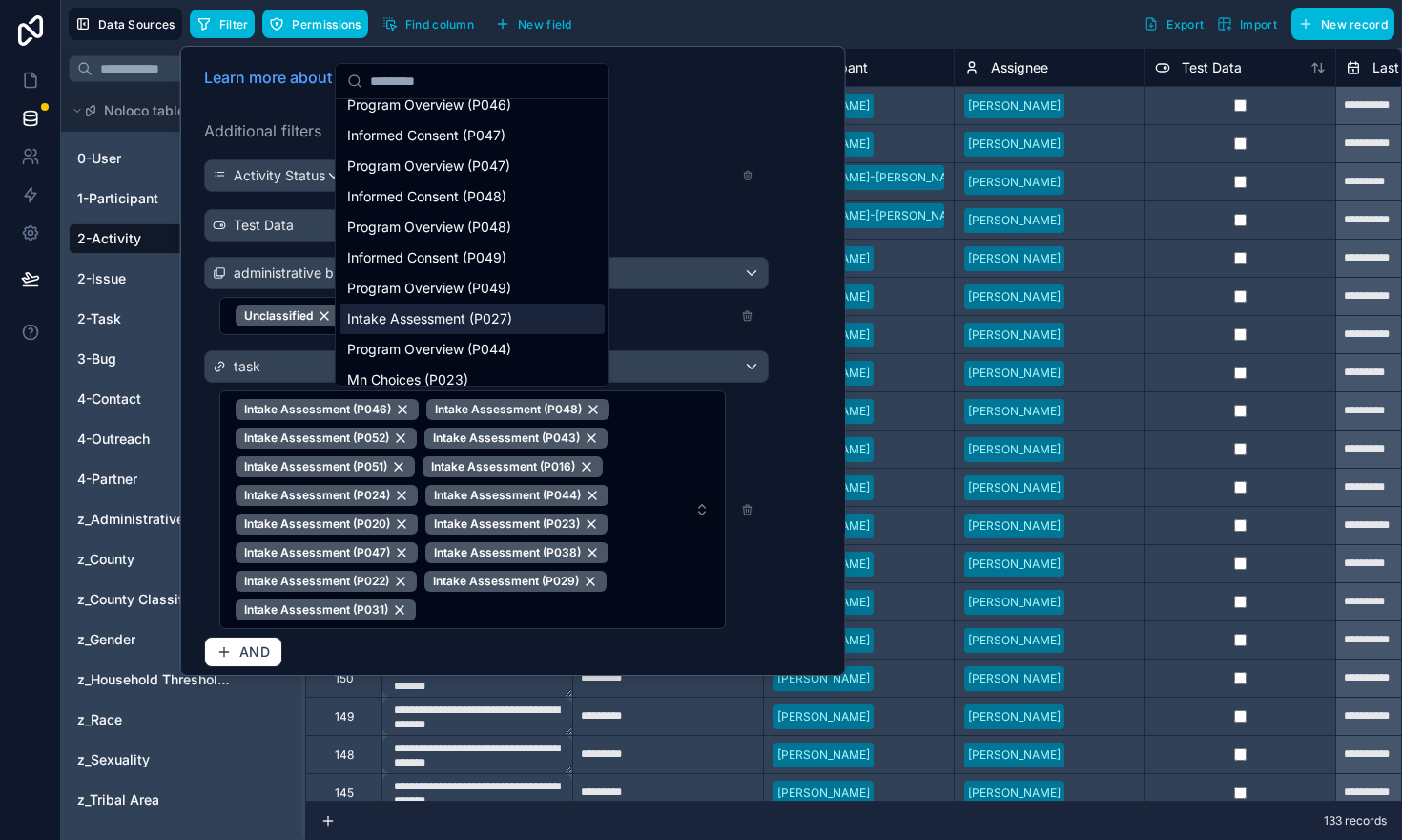
click at [431, 315] on span "Intake Assessment (P027)" at bounding box center [429, 318] width 165 height 19
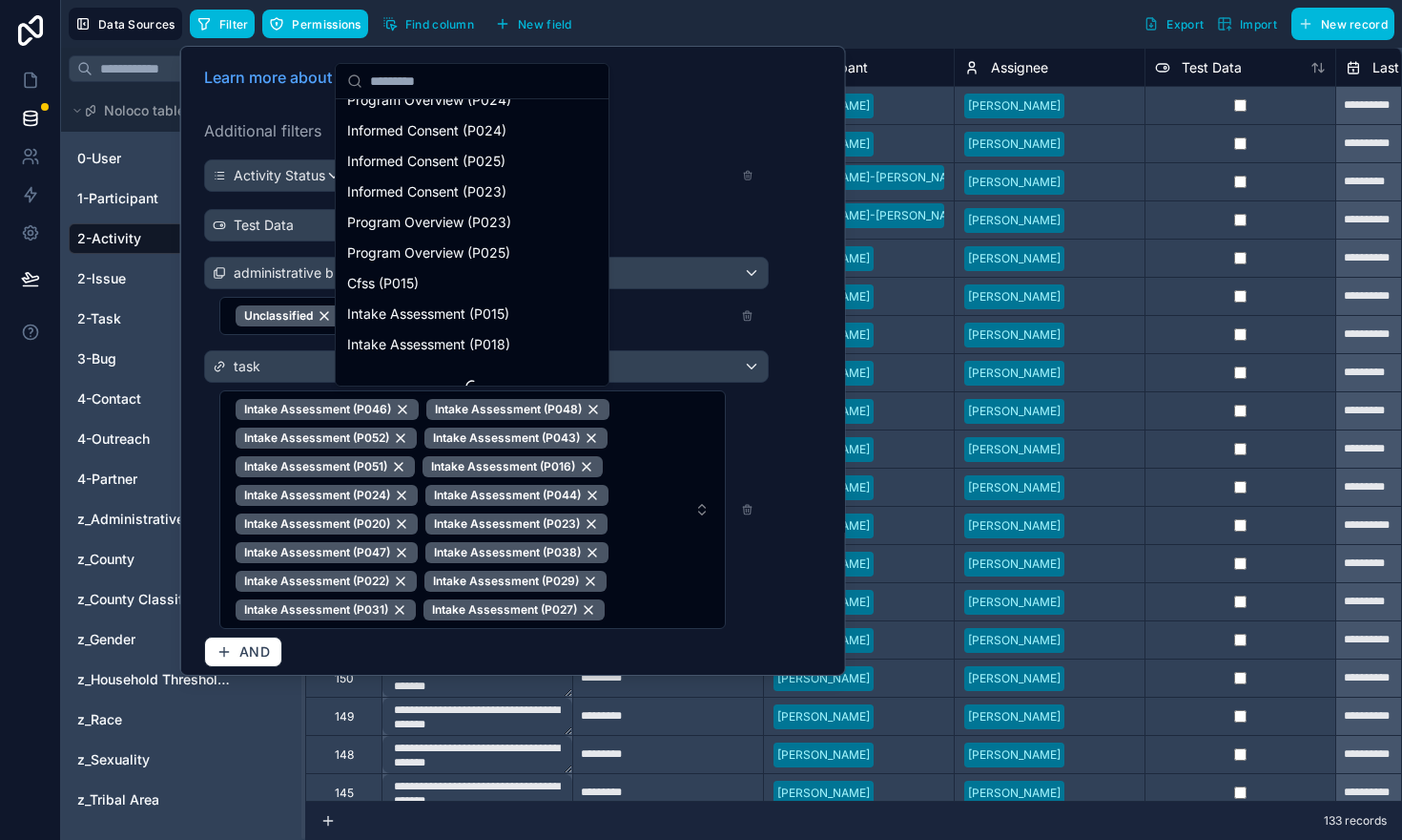
scroll to position [2838, 0]
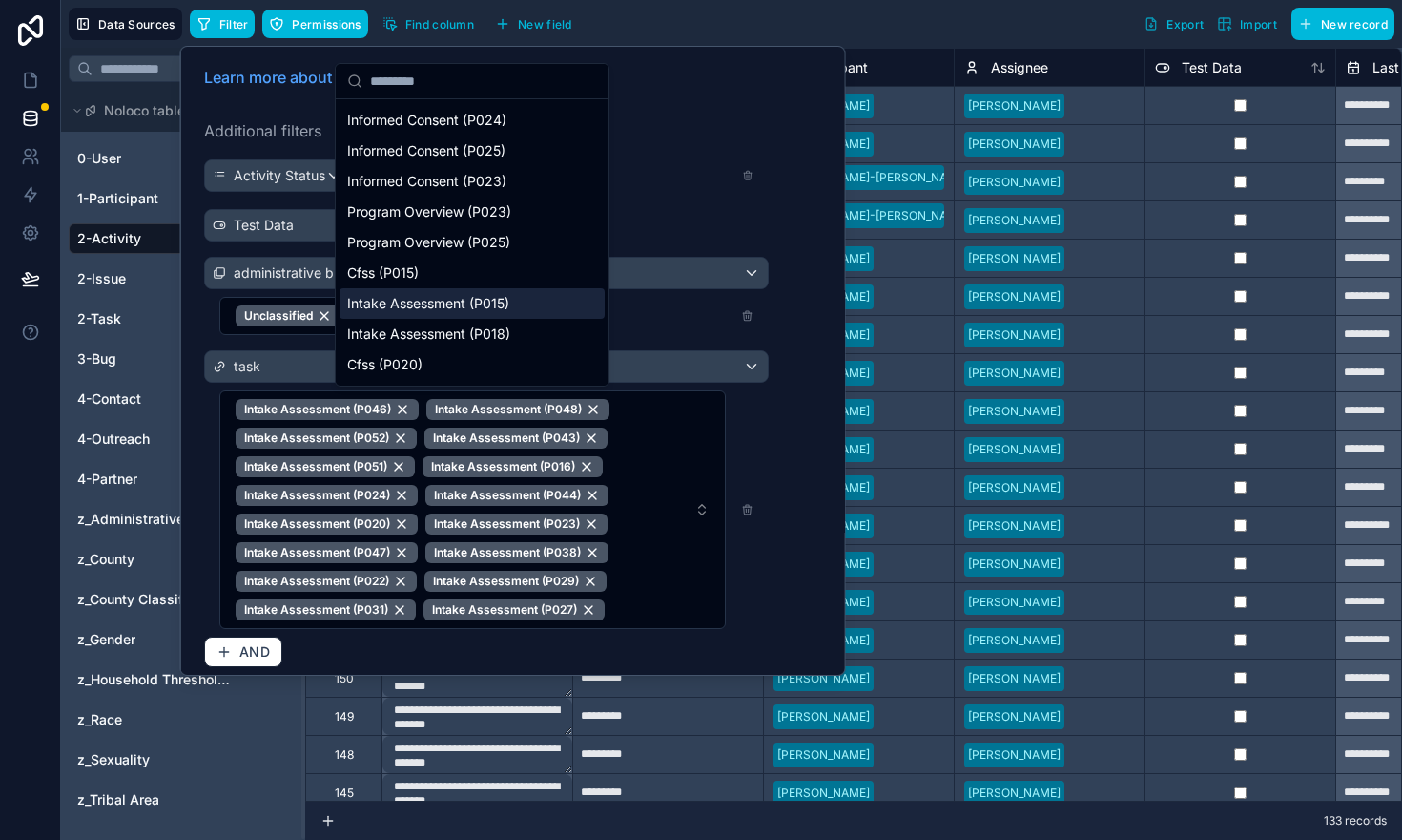
click at [422, 305] on span "Intake Assessment (P015)" at bounding box center [428, 303] width 162 height 19
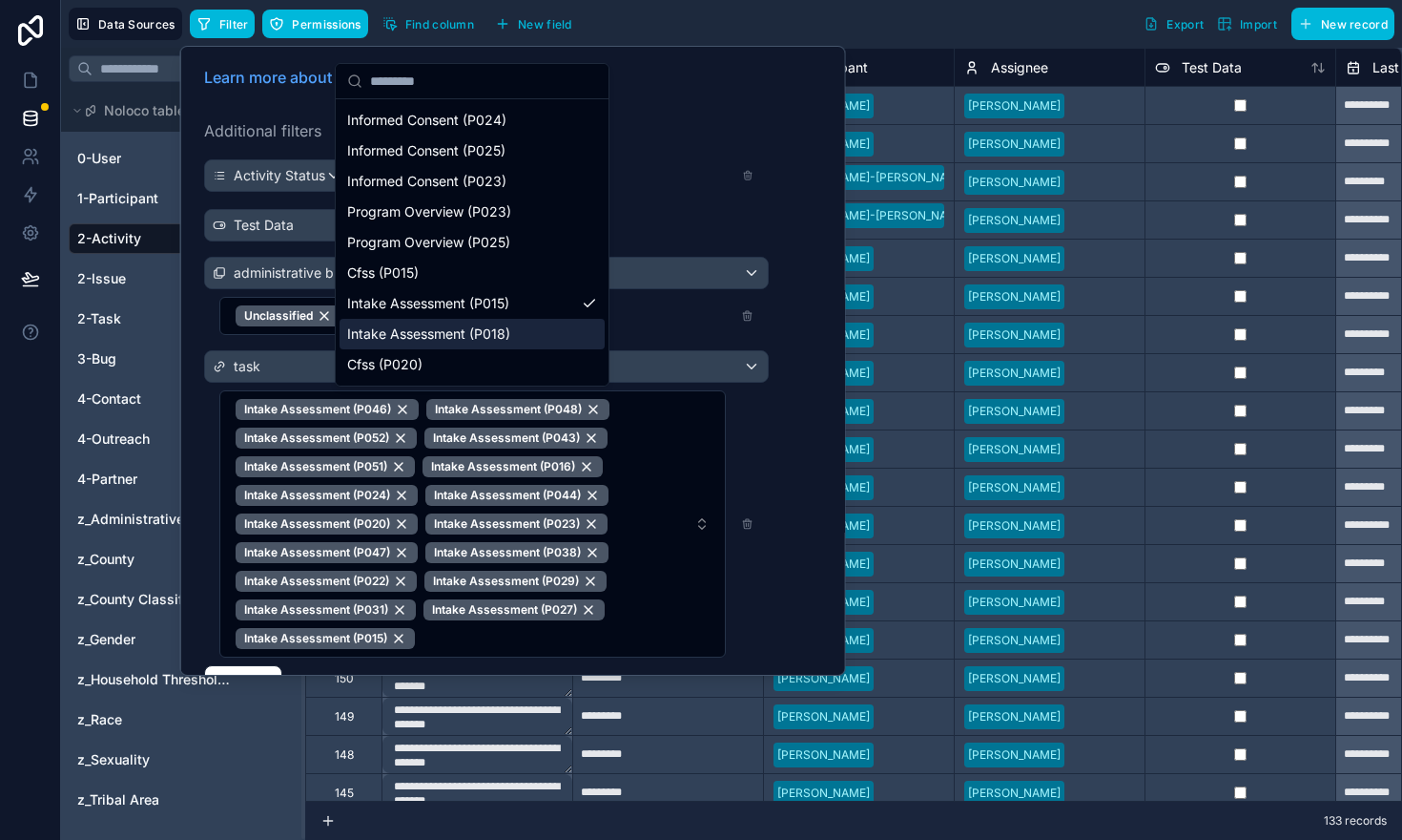
click at [421, 330] on span "Intake Assessment (P018)" at bounding box center [428, 333] width 163 height 19
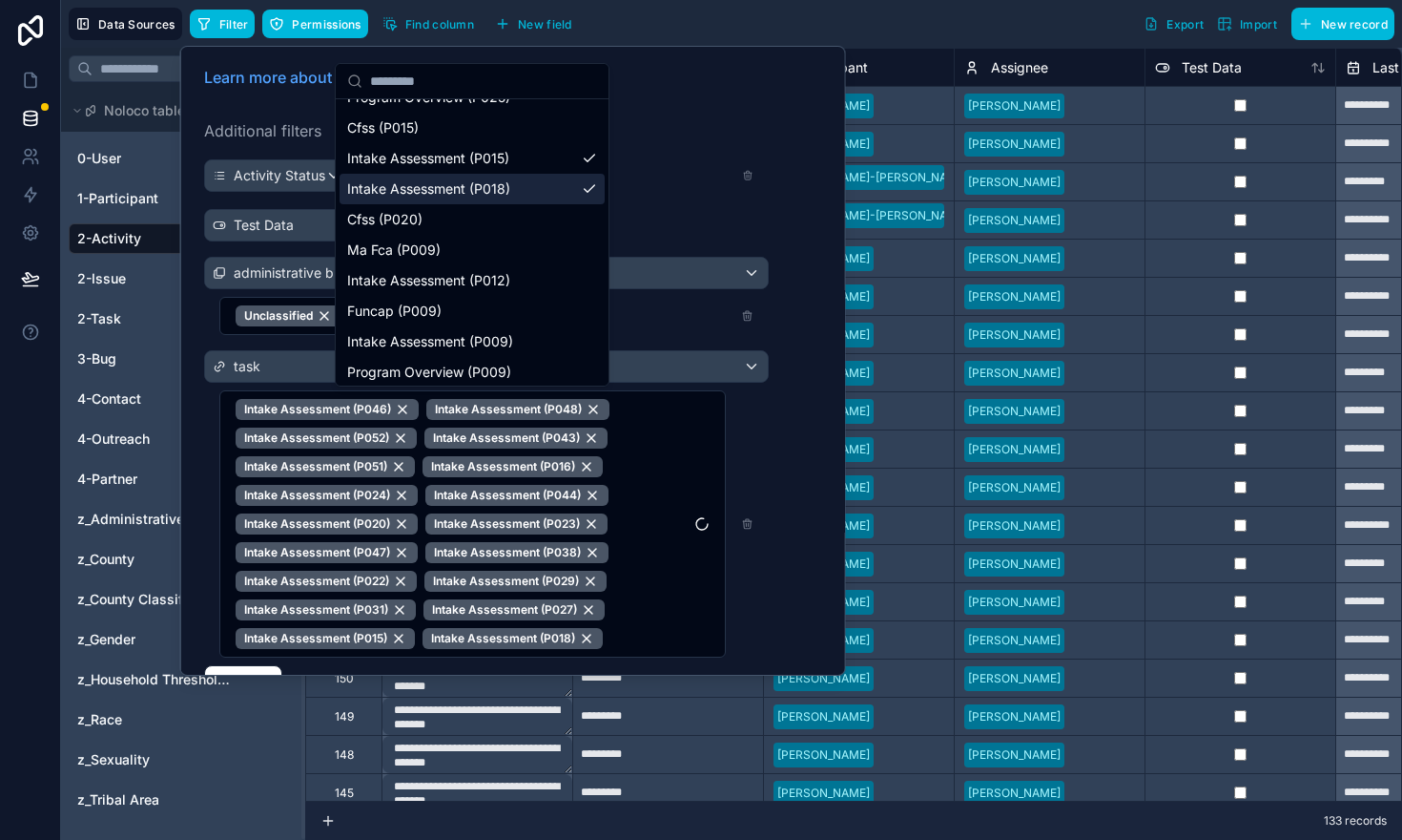
scroll to position [2987, 0]
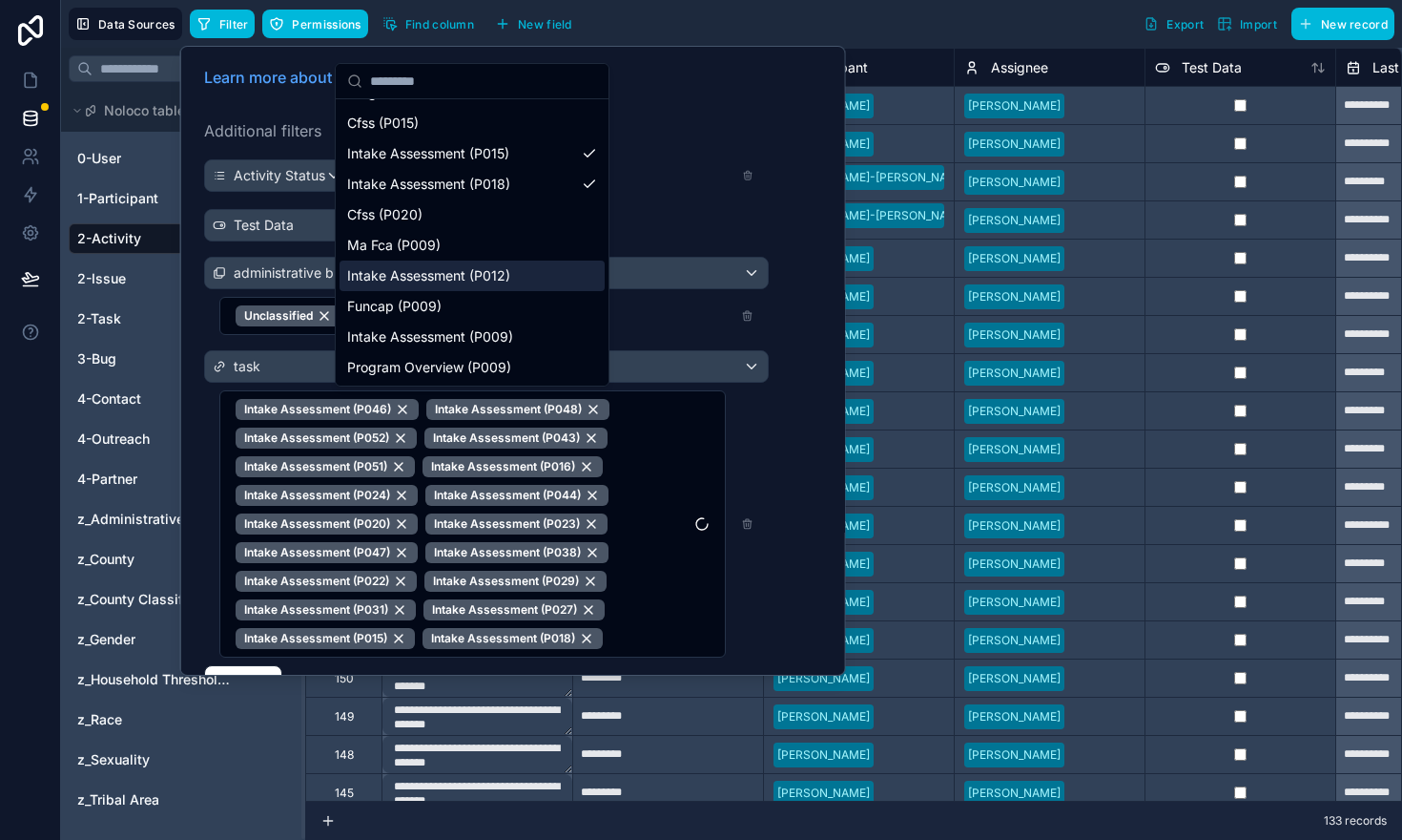
click at [401, 288] on div "Intake Assessment (P012)" at bounding box center [472, 275] width 265 height 31
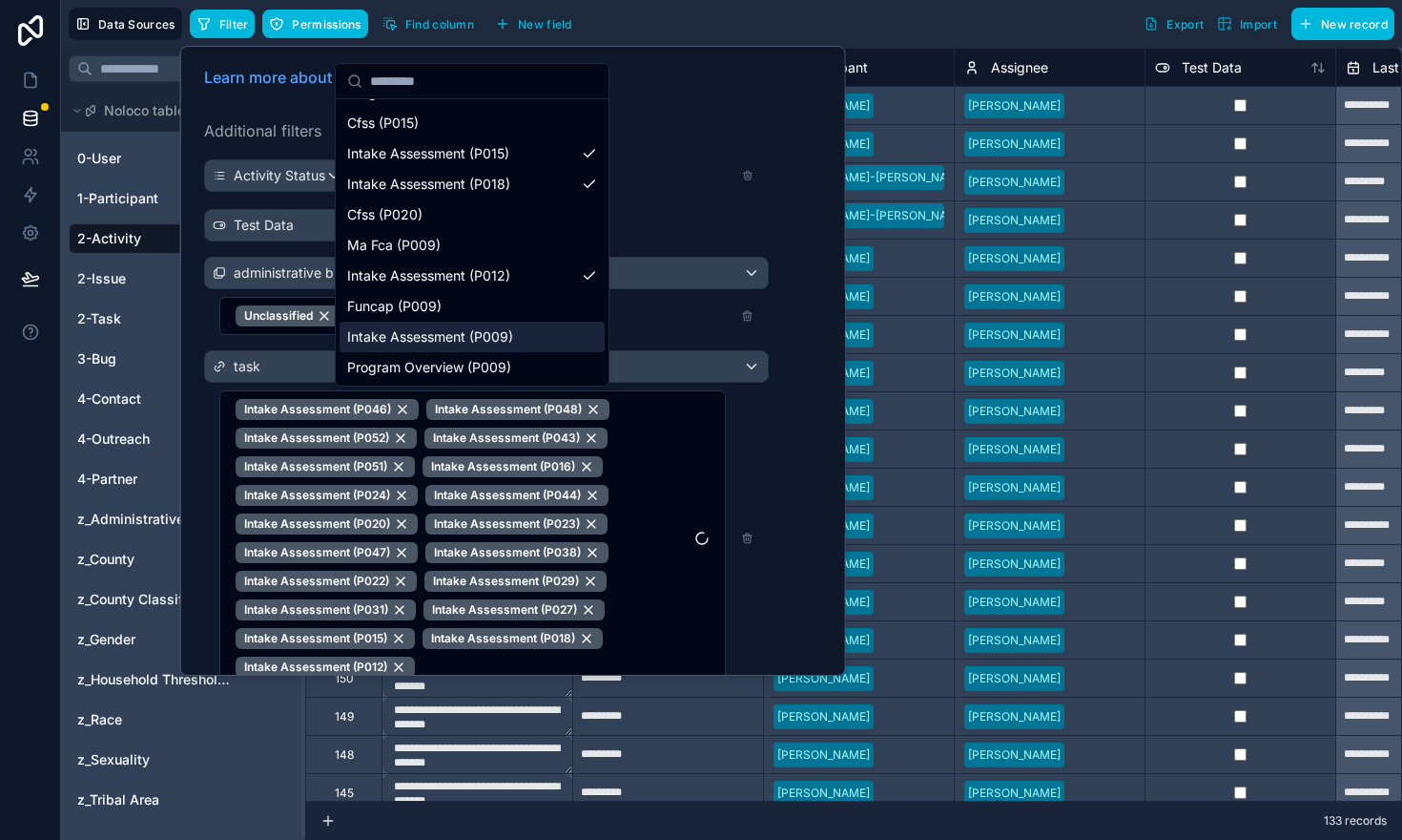
click at [394, 342] on span "Intake Assessment (P009)" at bounding box center [430, 336] width 166 height 19
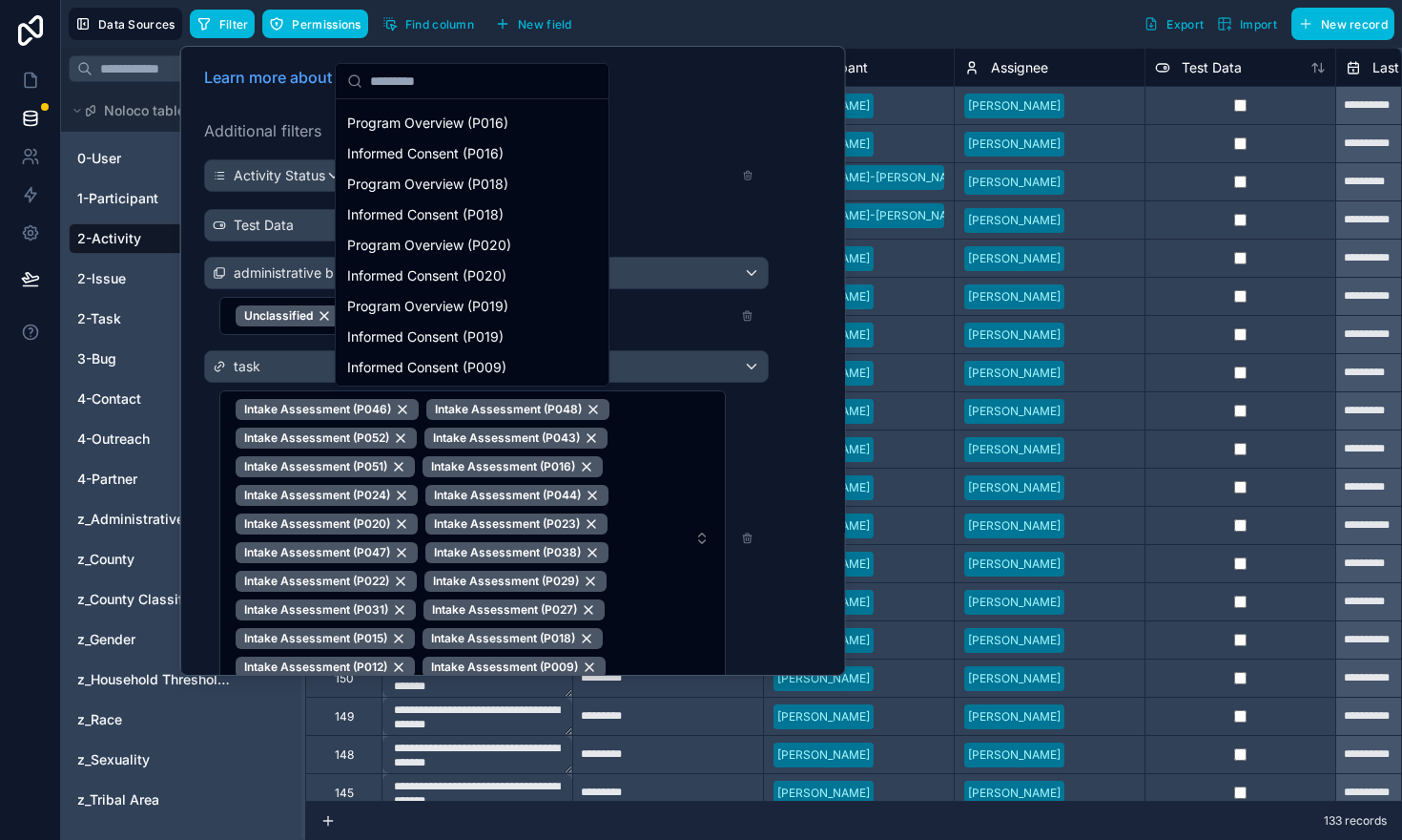
scroll to position [3568, 0]
click at [798, 437] on div "Learn more about filters Additional filters Activity Status Is equal to (=) Don…" at bounding box center [514, 440] width 641 height 772
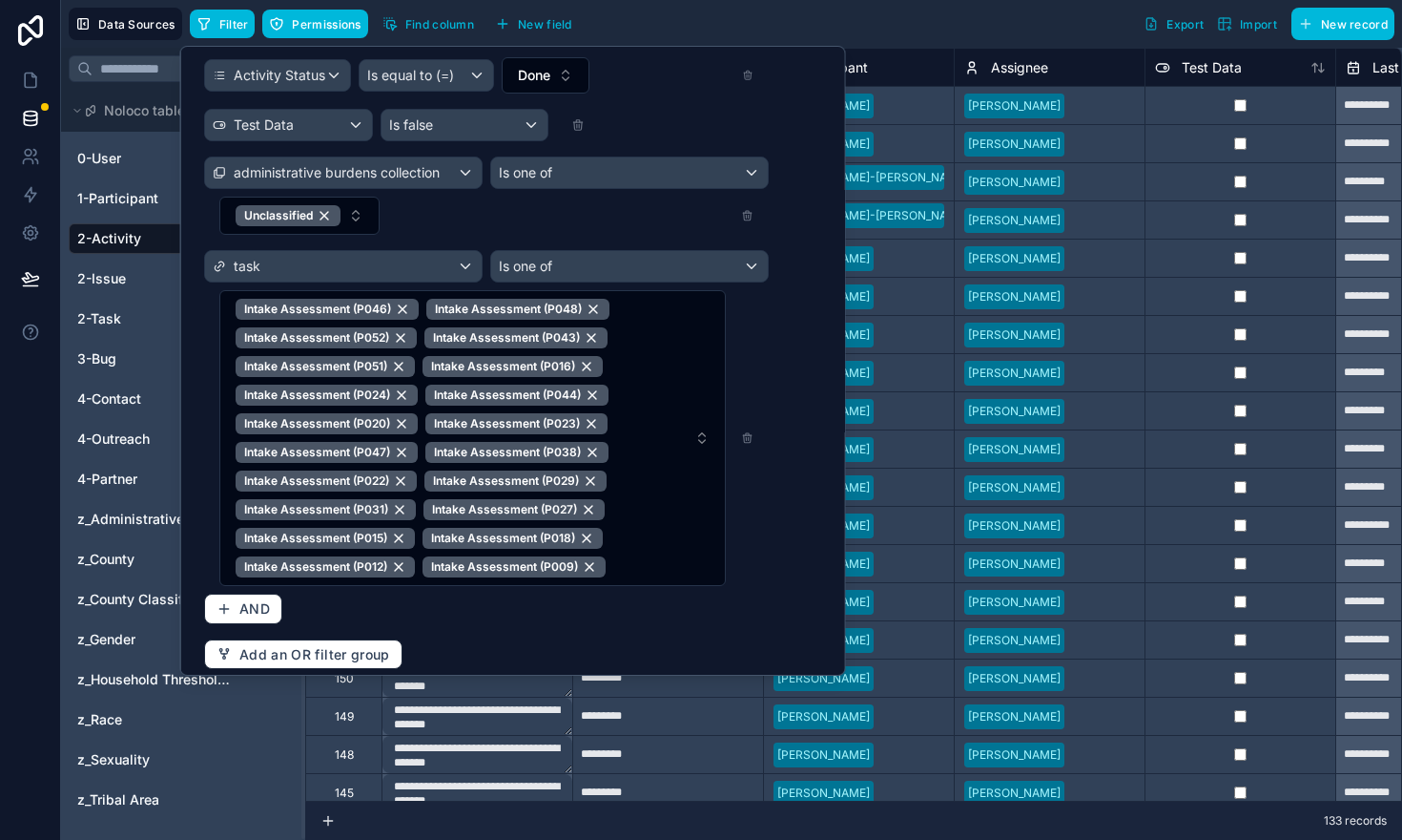
scroll to position [158, 0]
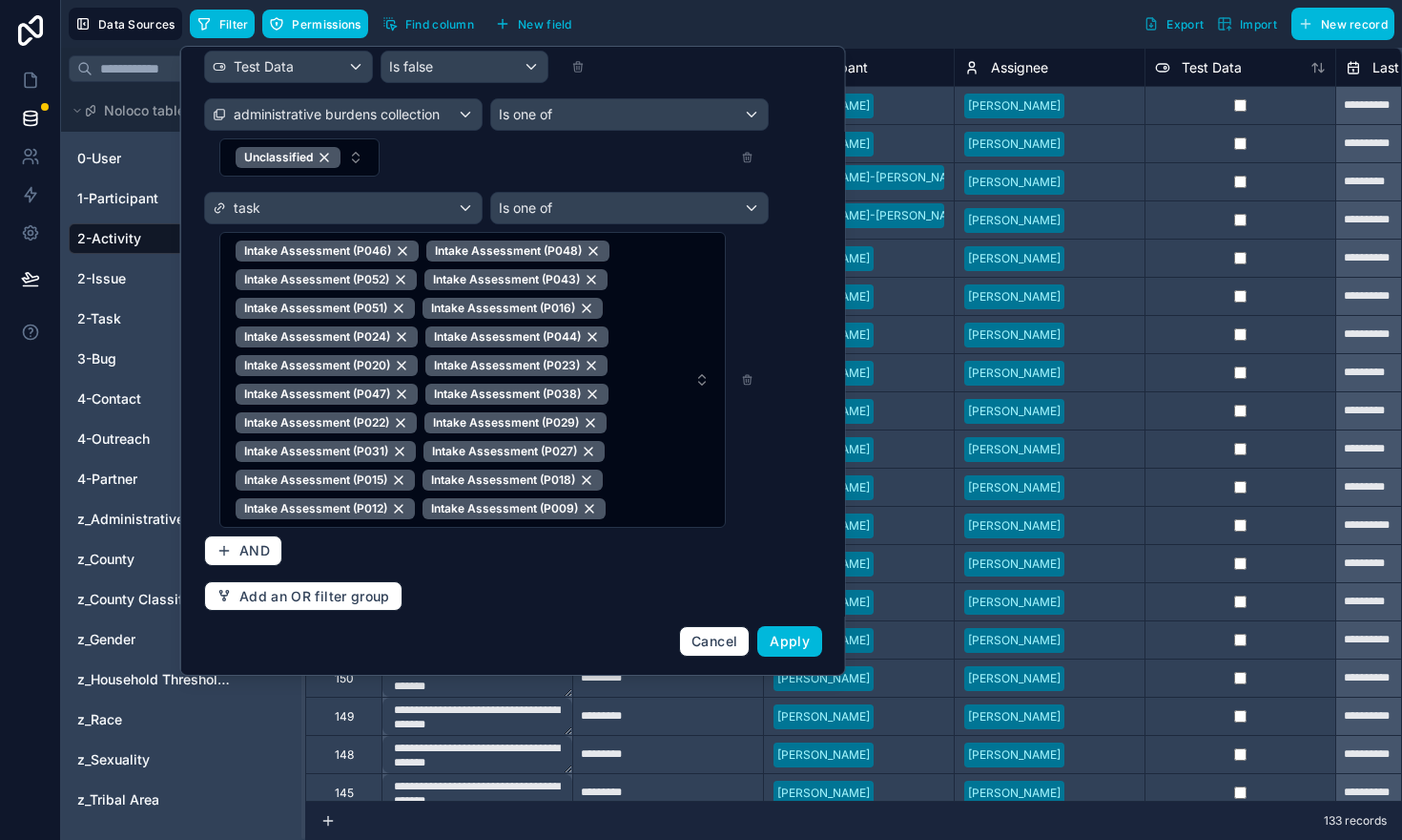
click at [788, 639] on span "Apply" at bounding box center [790, 640] width 40 height 16
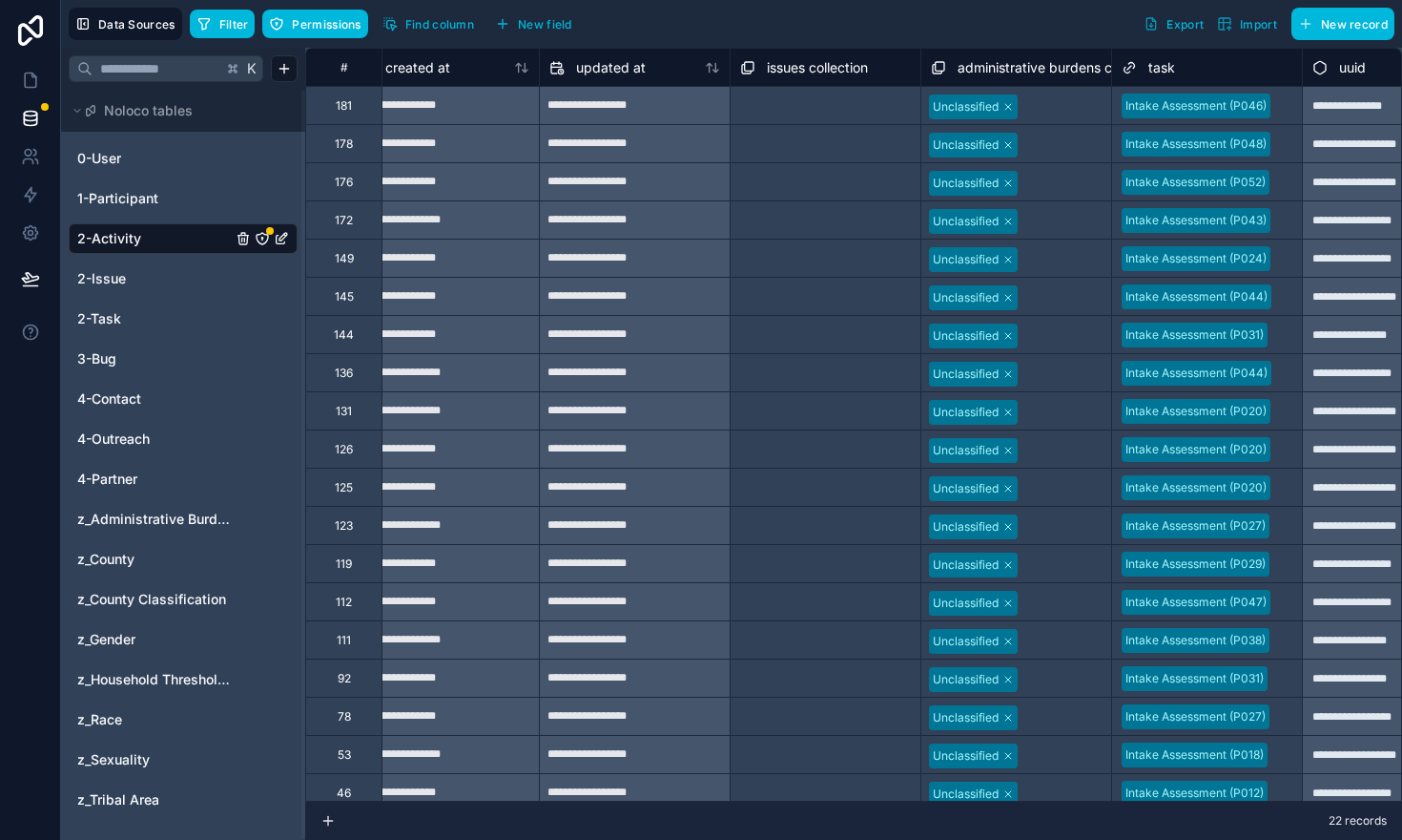
scroll to position [0, 3941]
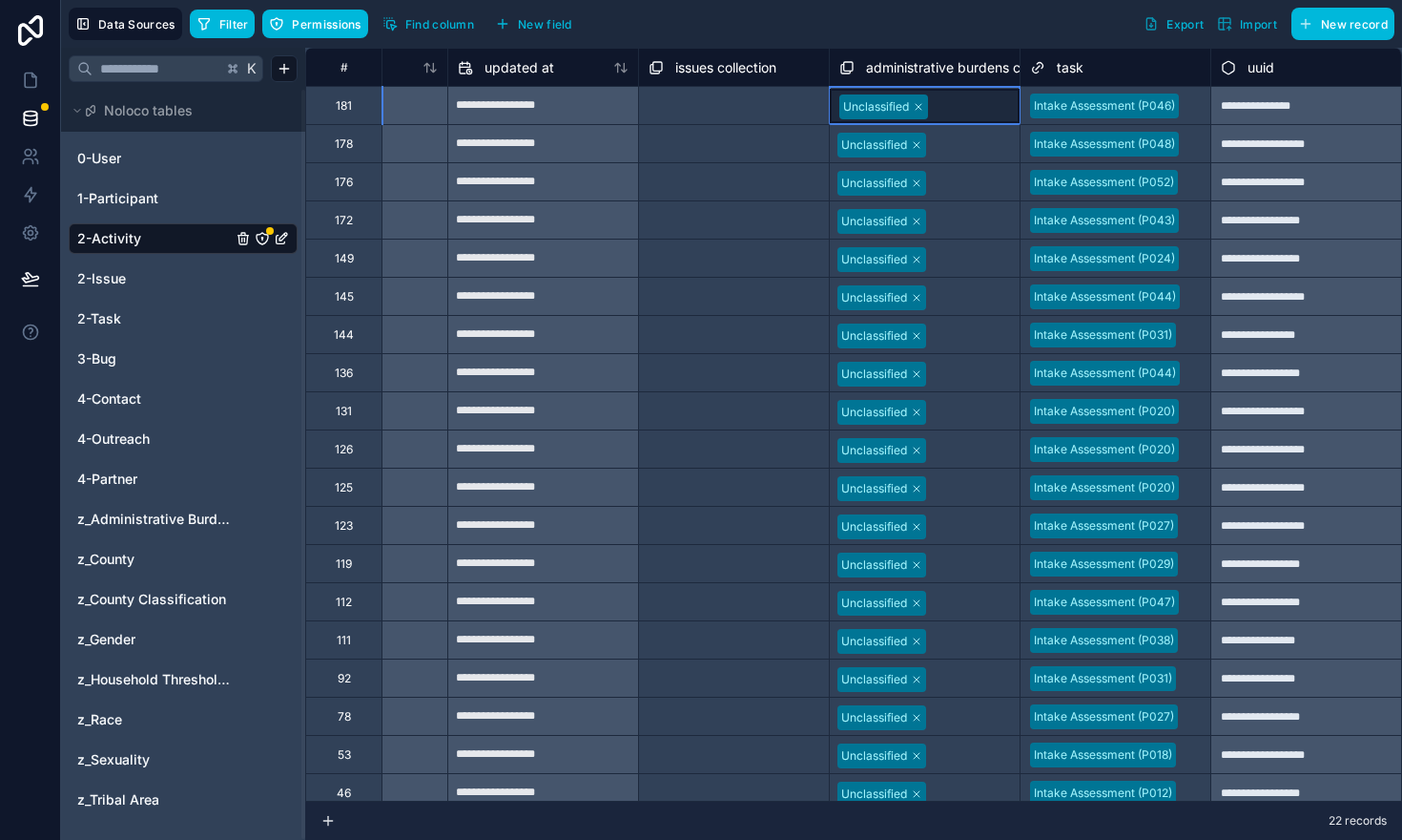
click at [947, 108] on div at bounding box center [971, 106] width 74 height 19
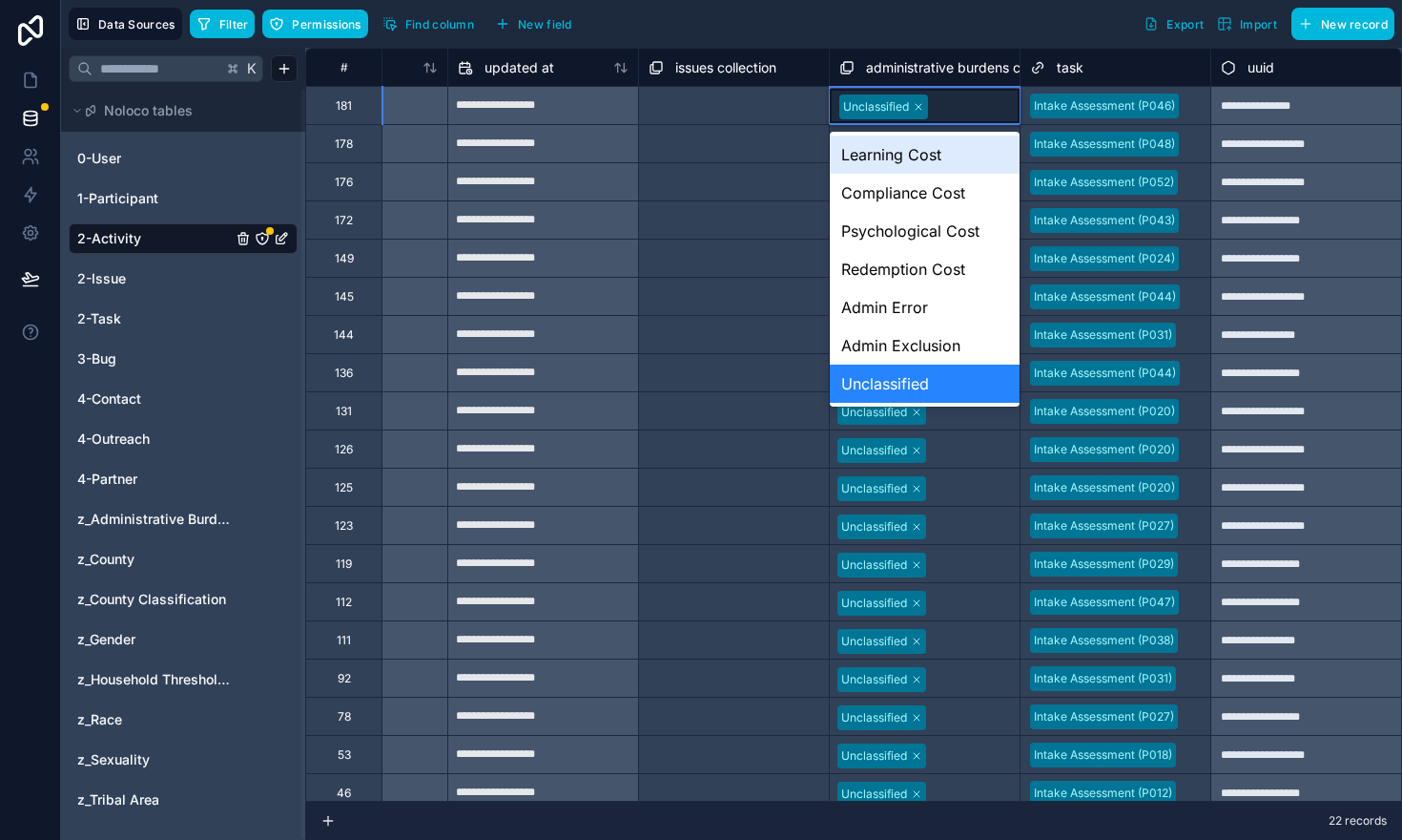
click at [940, 107] on div at bounding box center [971, 106] width 74 height 19
click at [891, 387] on div "Unclassified" at bounding box center [925, 383] width 190 height 39
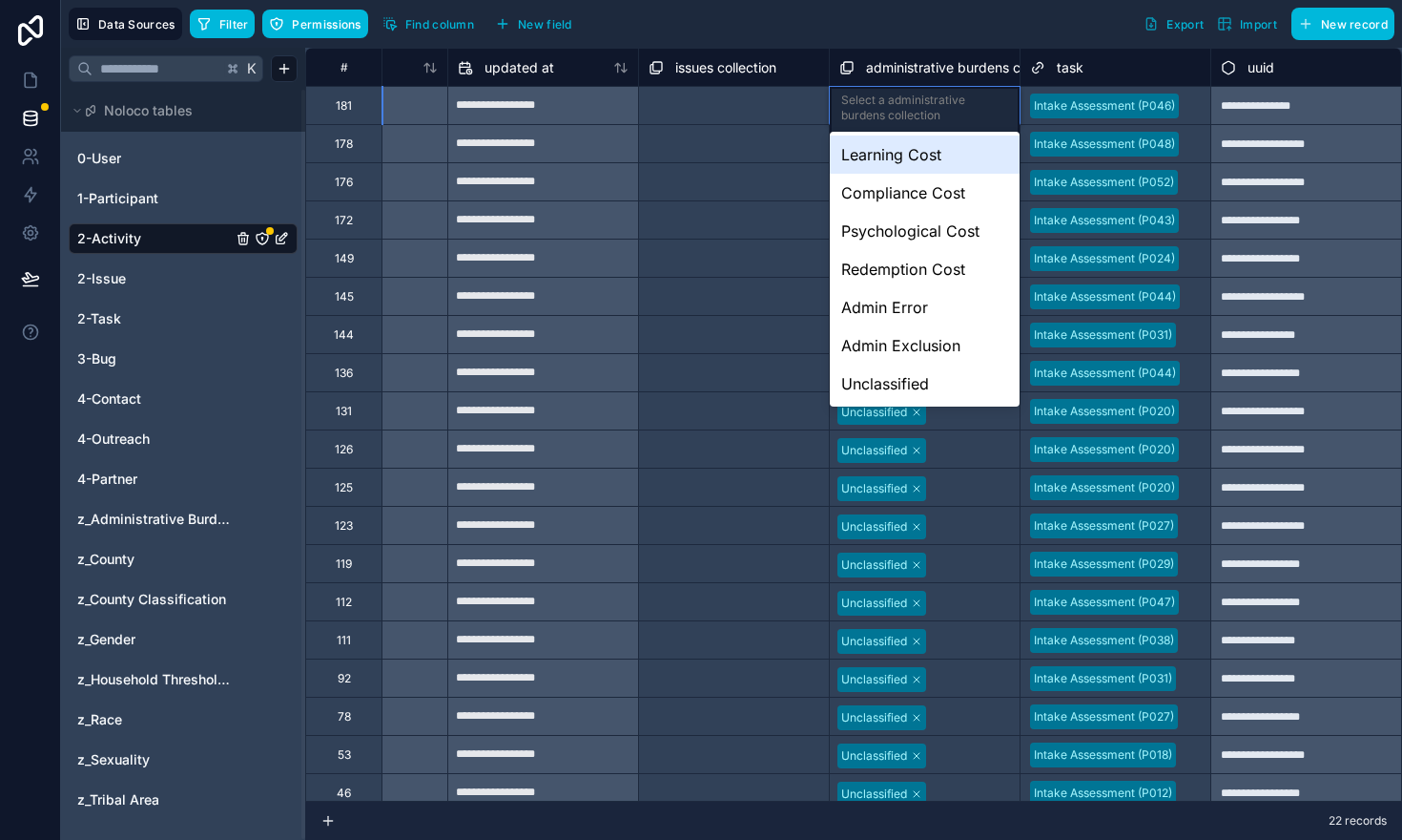
click at [887, 120] on div "Select a administrative burdens collection" at bounding box center [924, 108] width 167 height 31
click at [880, 197] on div "Compliance Cost" at bounding box center [925, 192] width 190 height 39
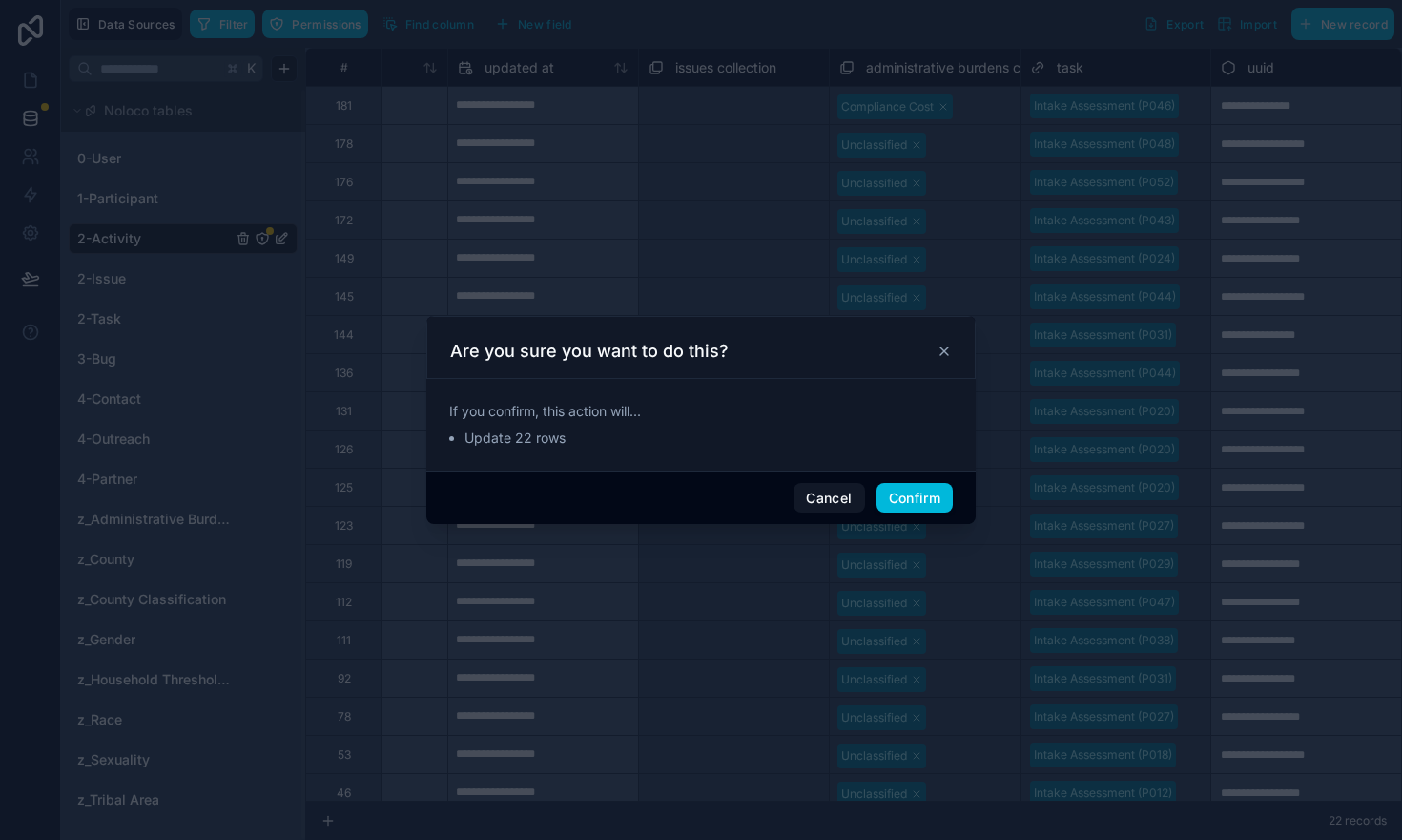
click at [916, 496] on button "Confirm" at bounding box center [914, 498] width 76 height 31
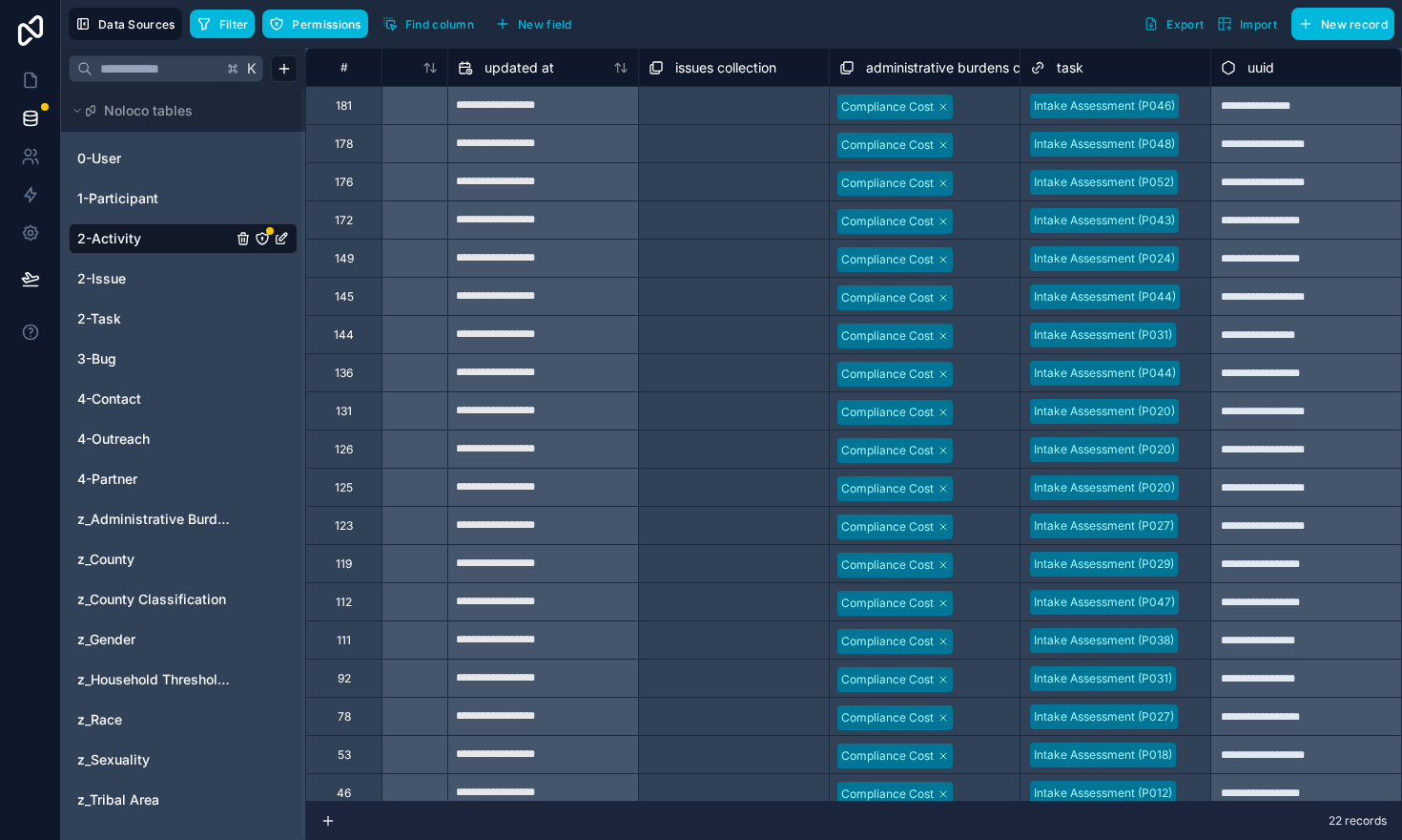
click at [212, 28] on button "Filter" at bounding box center [223, 24] width 66 height 29
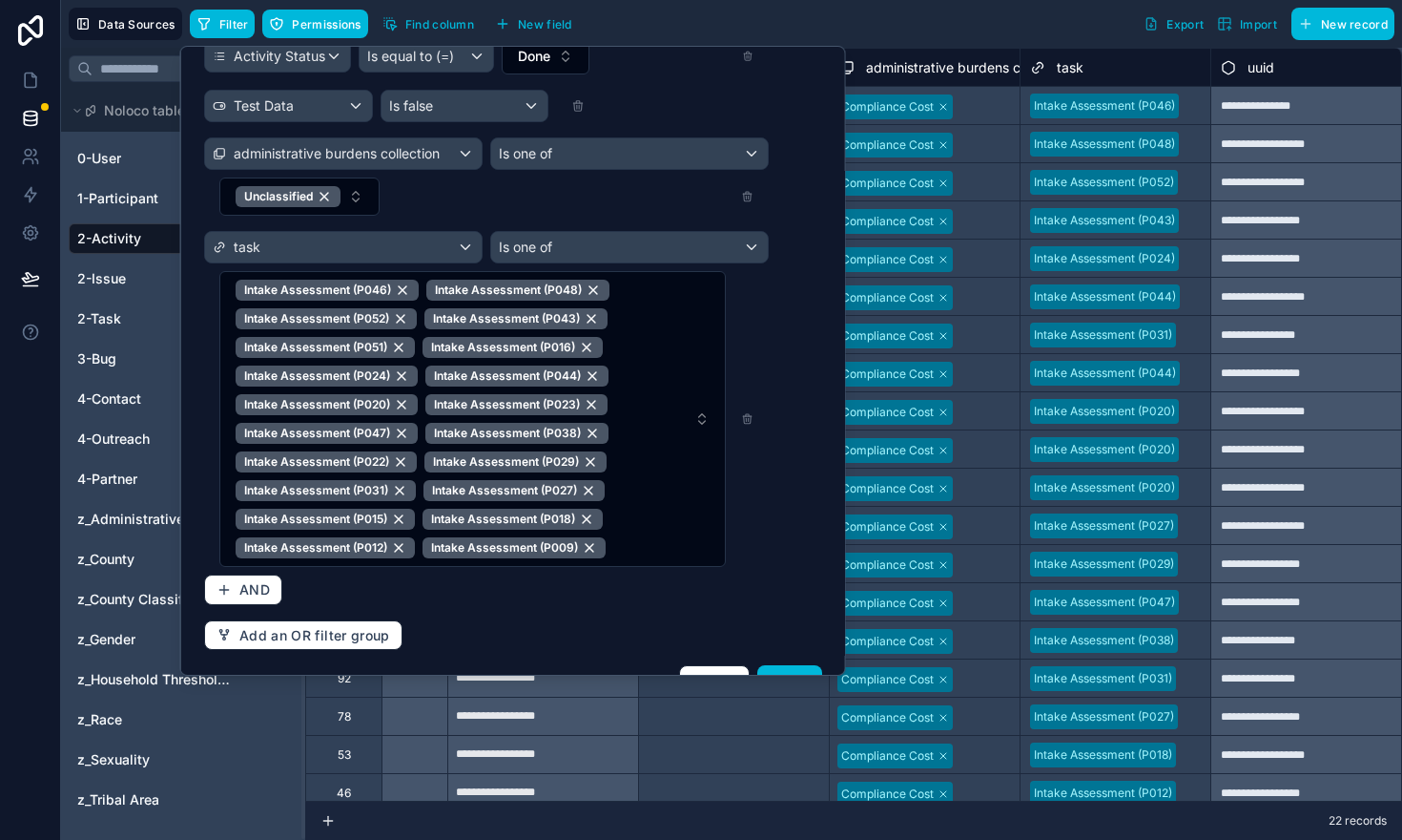
scroll to position [111, 0]
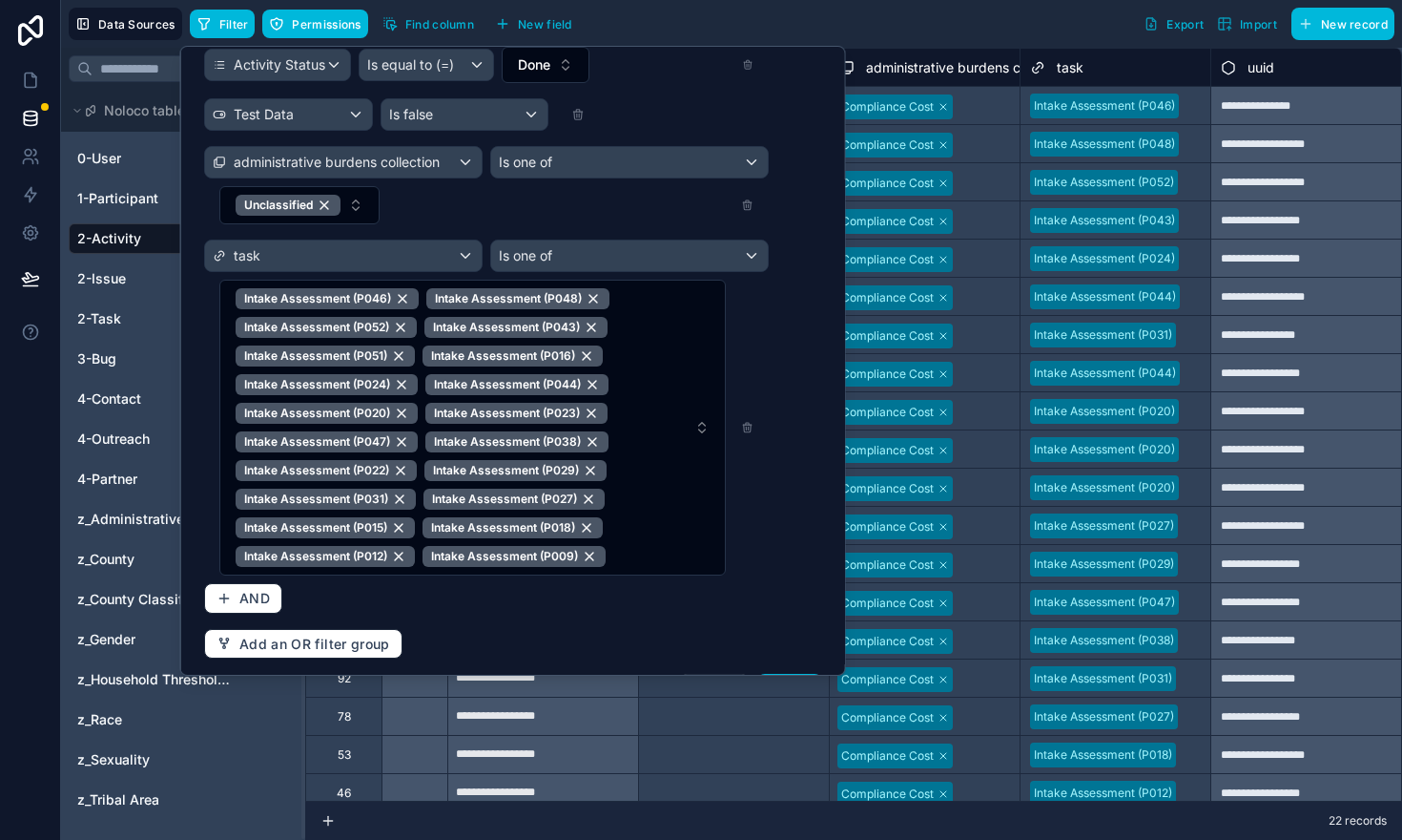
click at [748, 428] on icon at bounding box center [748, 427] width 0 height 3
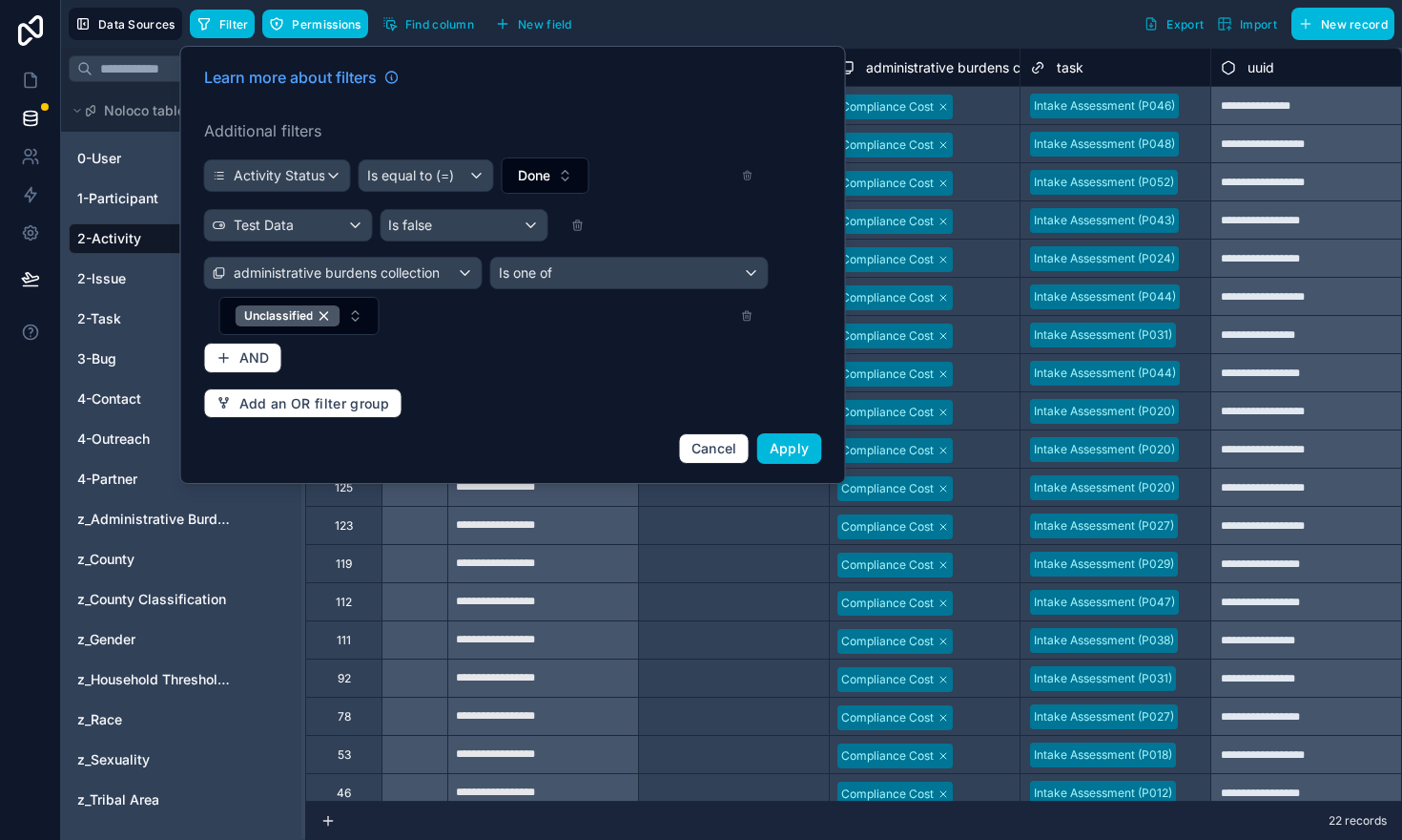
scroll to position [0, 0]
click at [239, 363] on span "AND" at bounding box center [254, 357] width 31 height 17
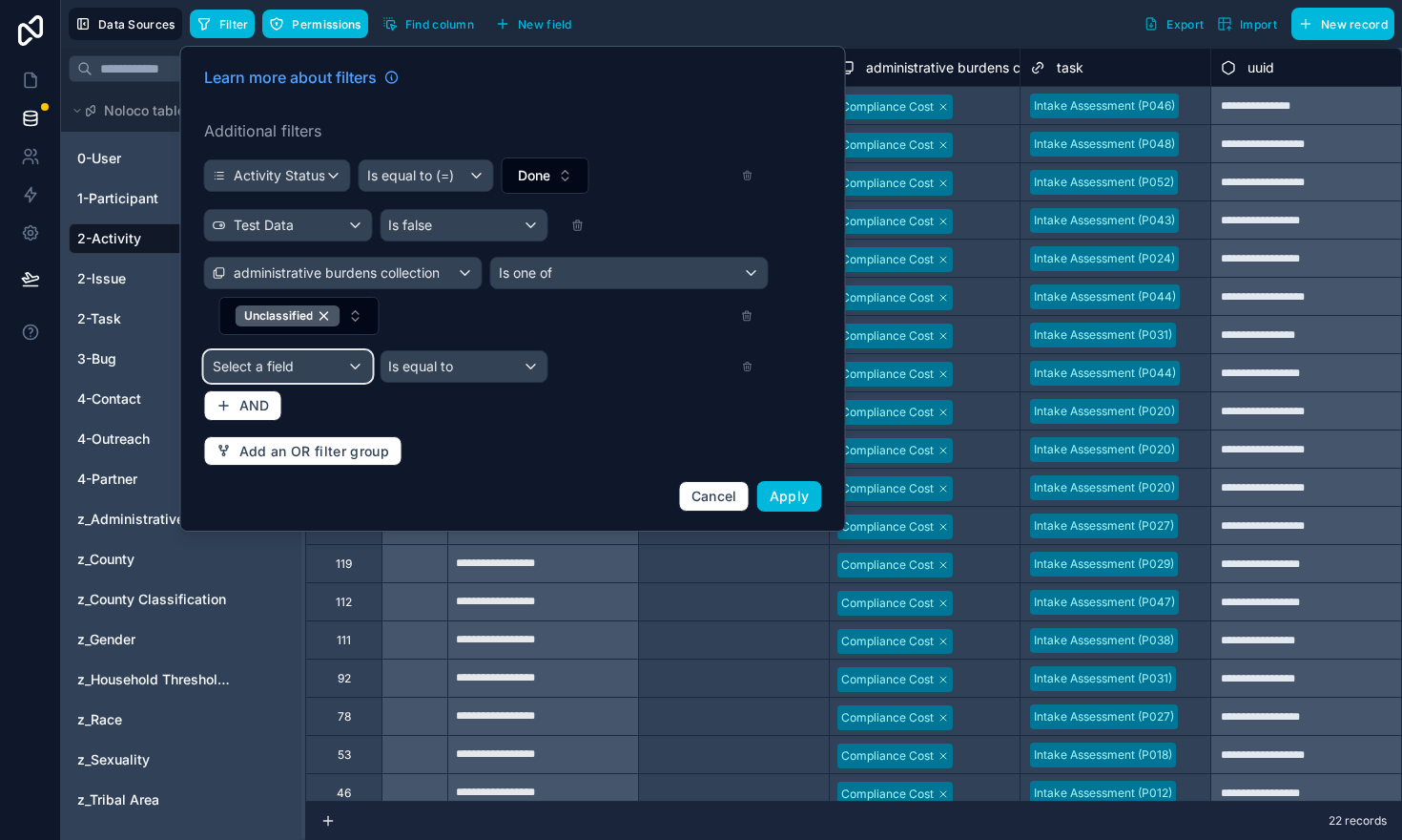
click at [270, 363] on span "Select a field" at bounding box center [253, 366] width 81 height 16
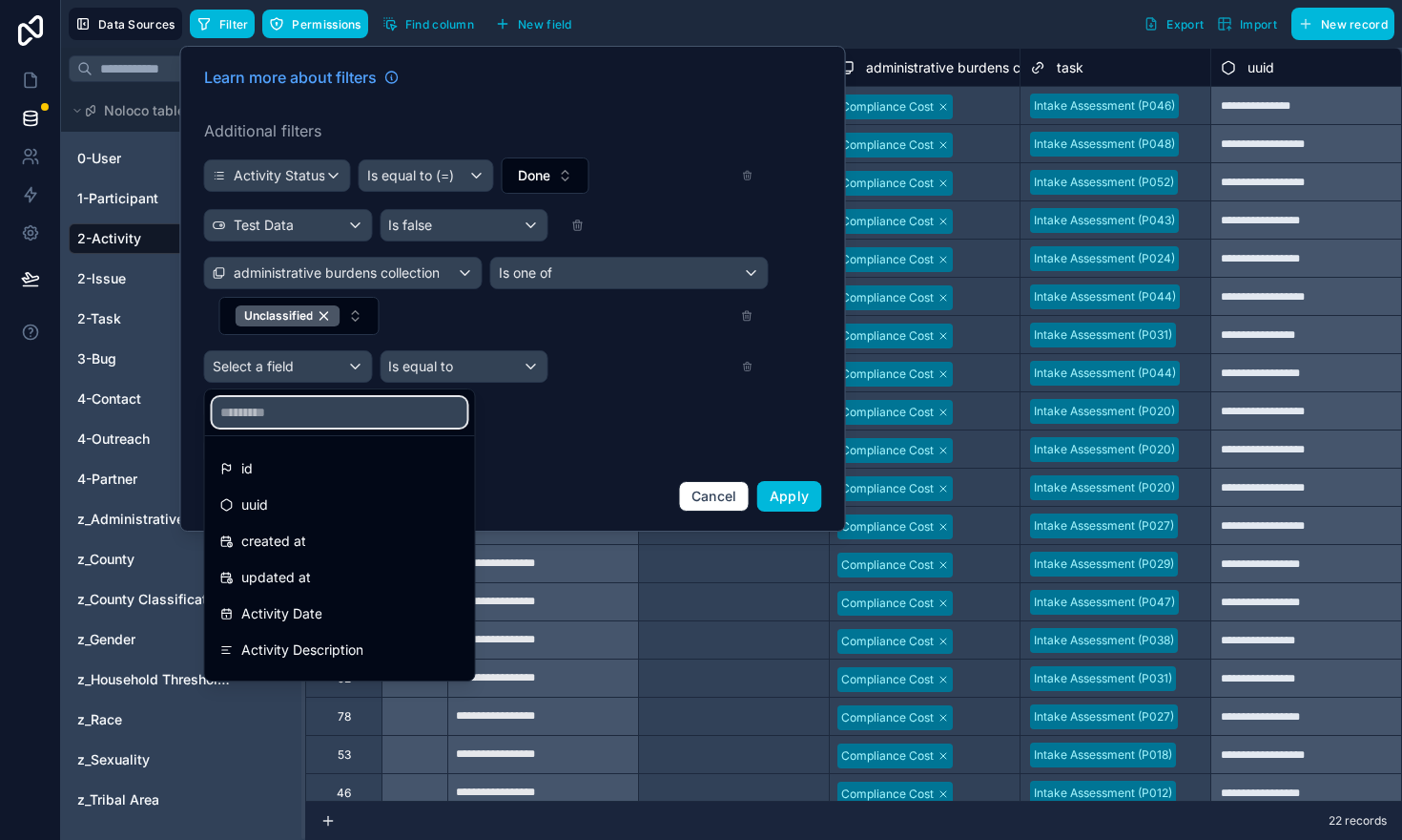
click at [263, 410] on input "text" at bounding box center [339, 412] width 254 height 31
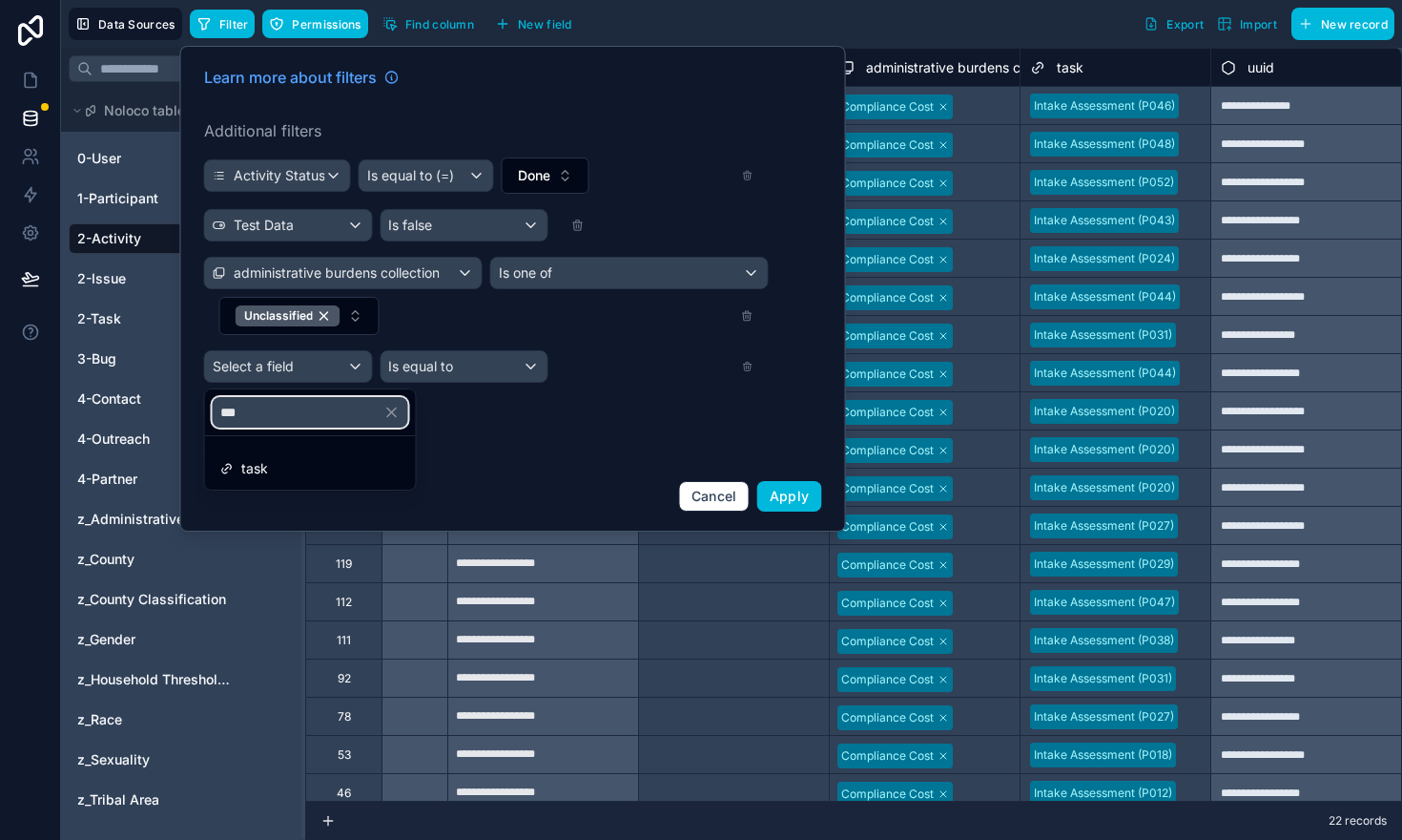
type input "***"
click at [263, 457] on span "task" at bounding box center [254, 468] width 27 height 23
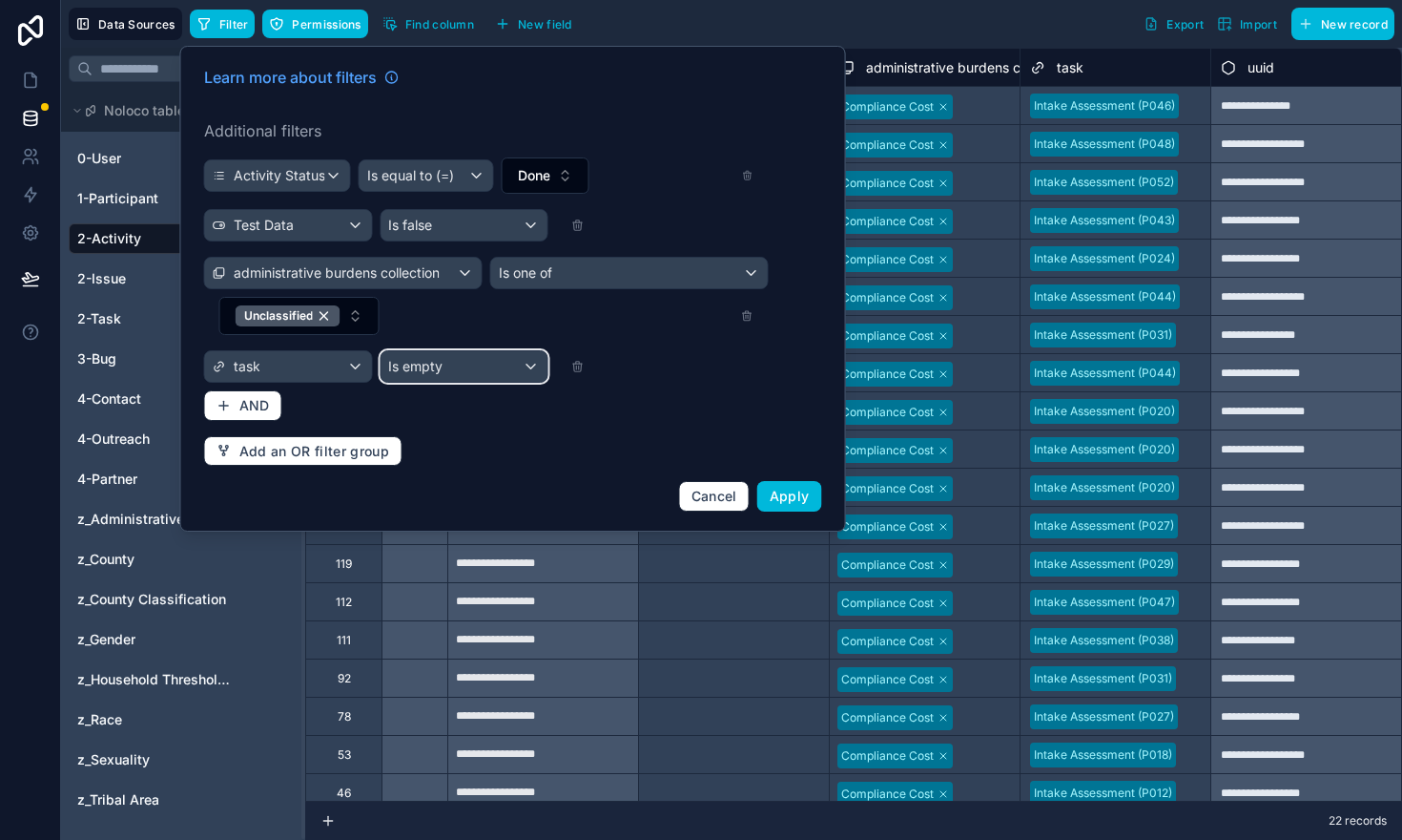
click at [407, 372] on span "Is empty" at bounding box center [415, 366] width 54 height 19
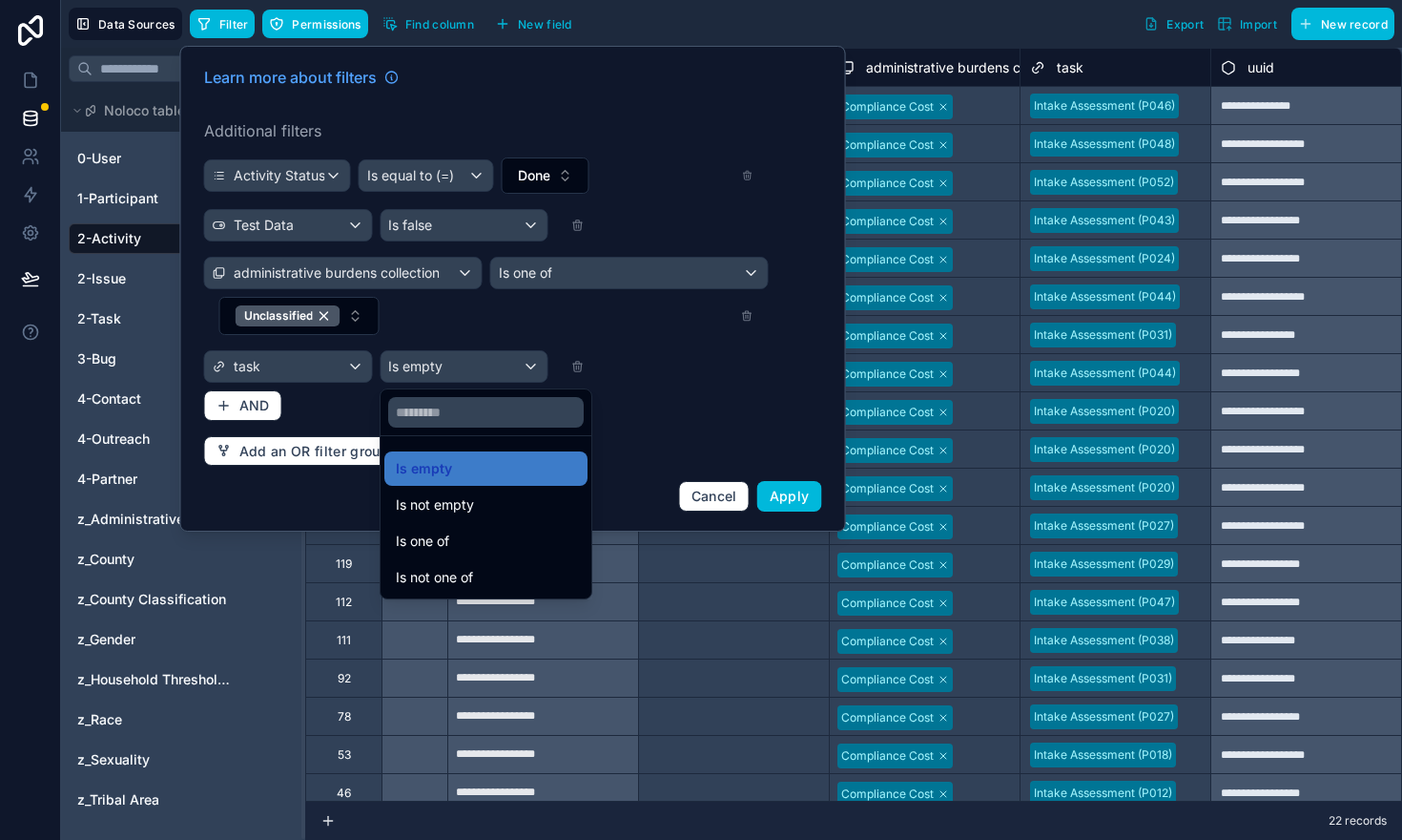
click at [429, 532] on span "Is one of" at bounding box center [422, 540] width 53 height 23
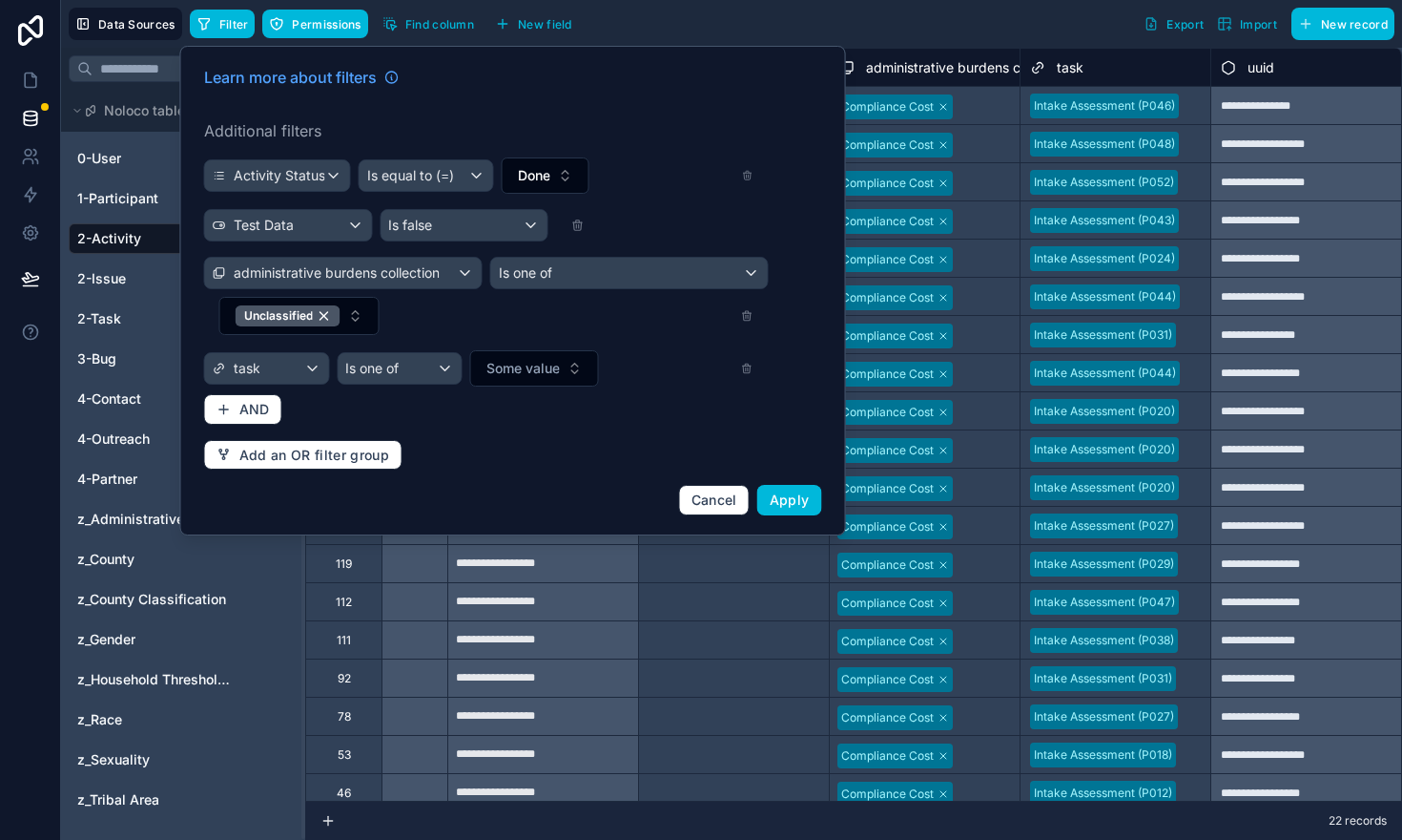
click at [531, 372] on span "Some value" at bounding box center [523, 368] width 73 height 19
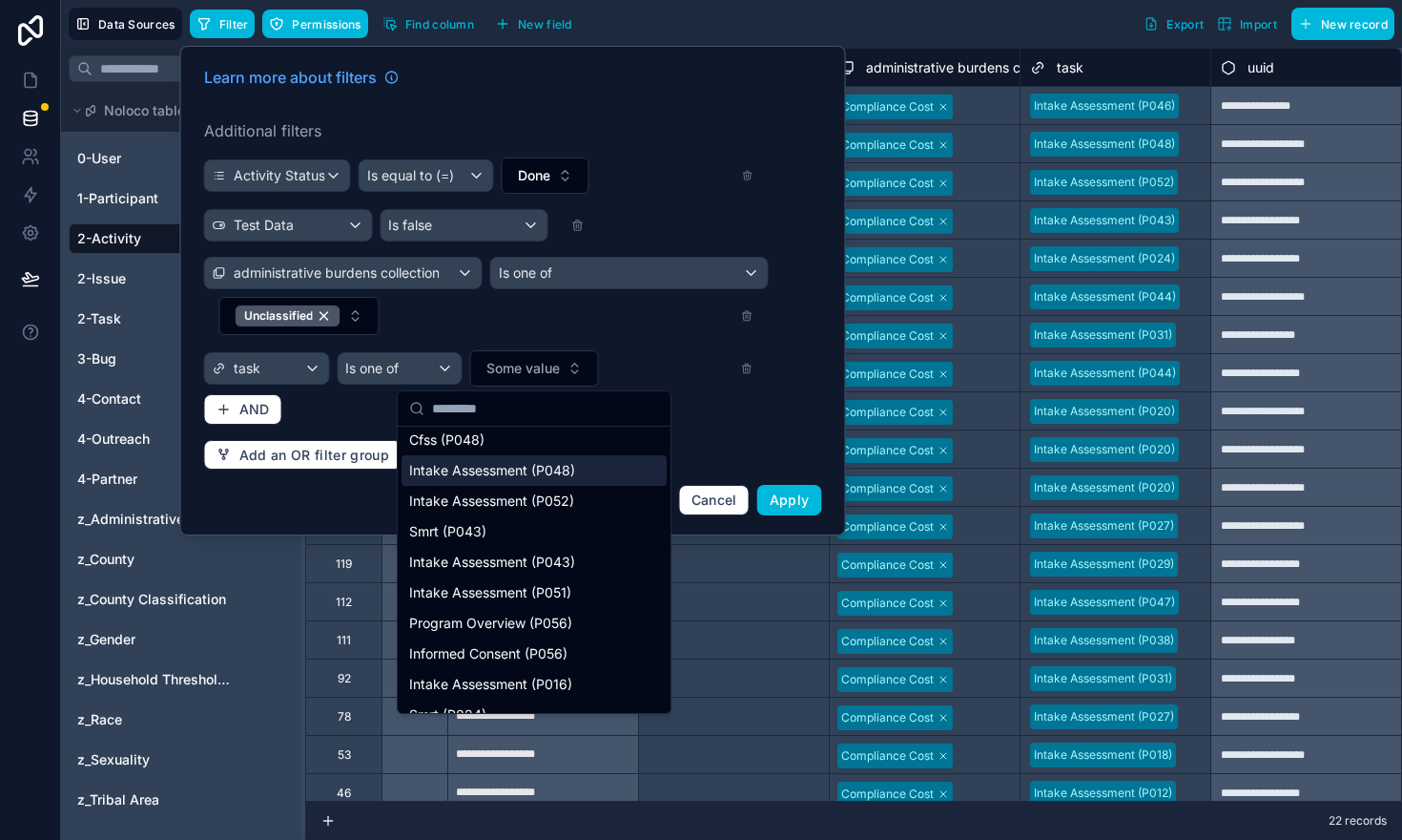
scroll to position [114, 0]
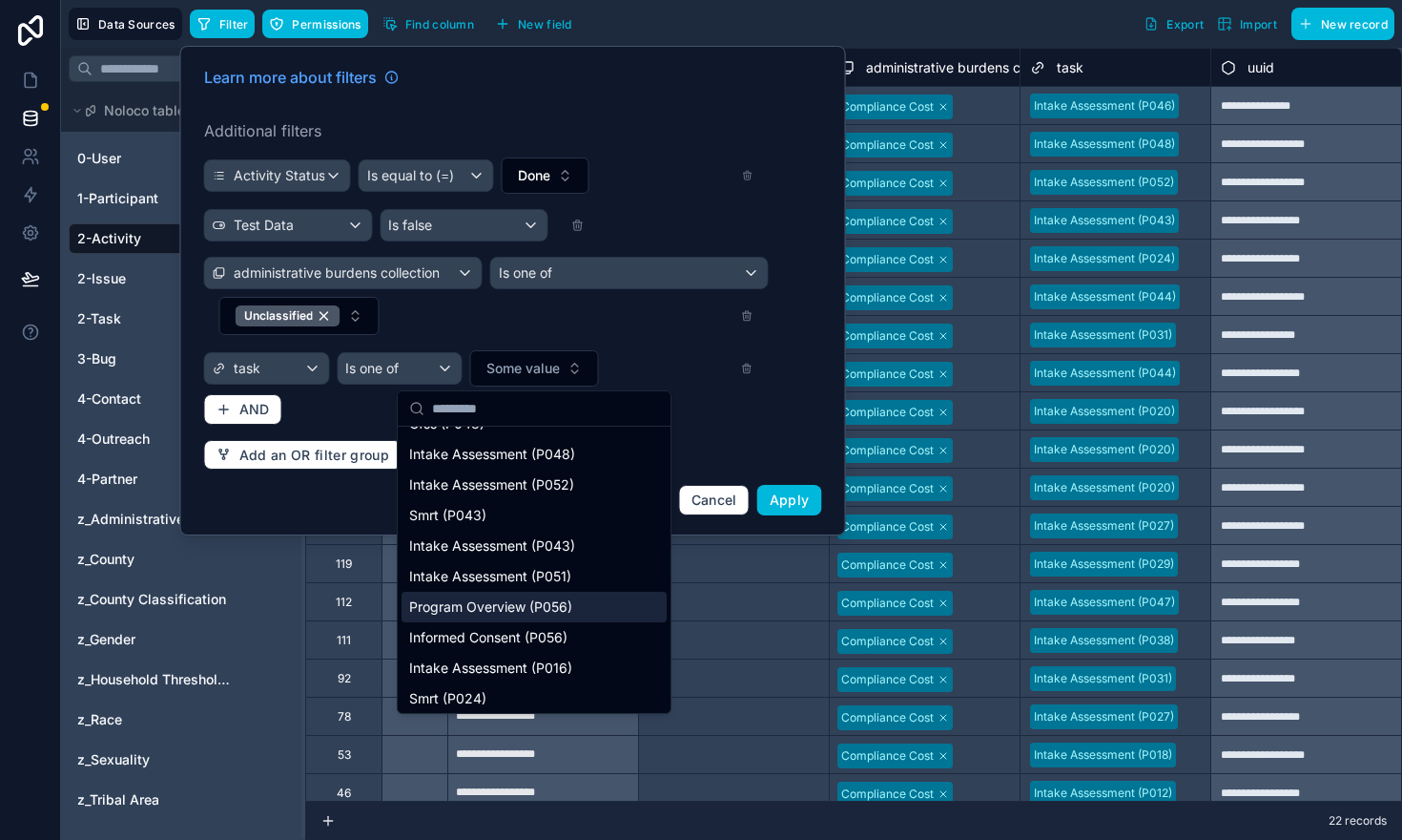
click at [552, 603] on span "Program Overview (P056)" at bounding box center [491, 607] width 163 height 19
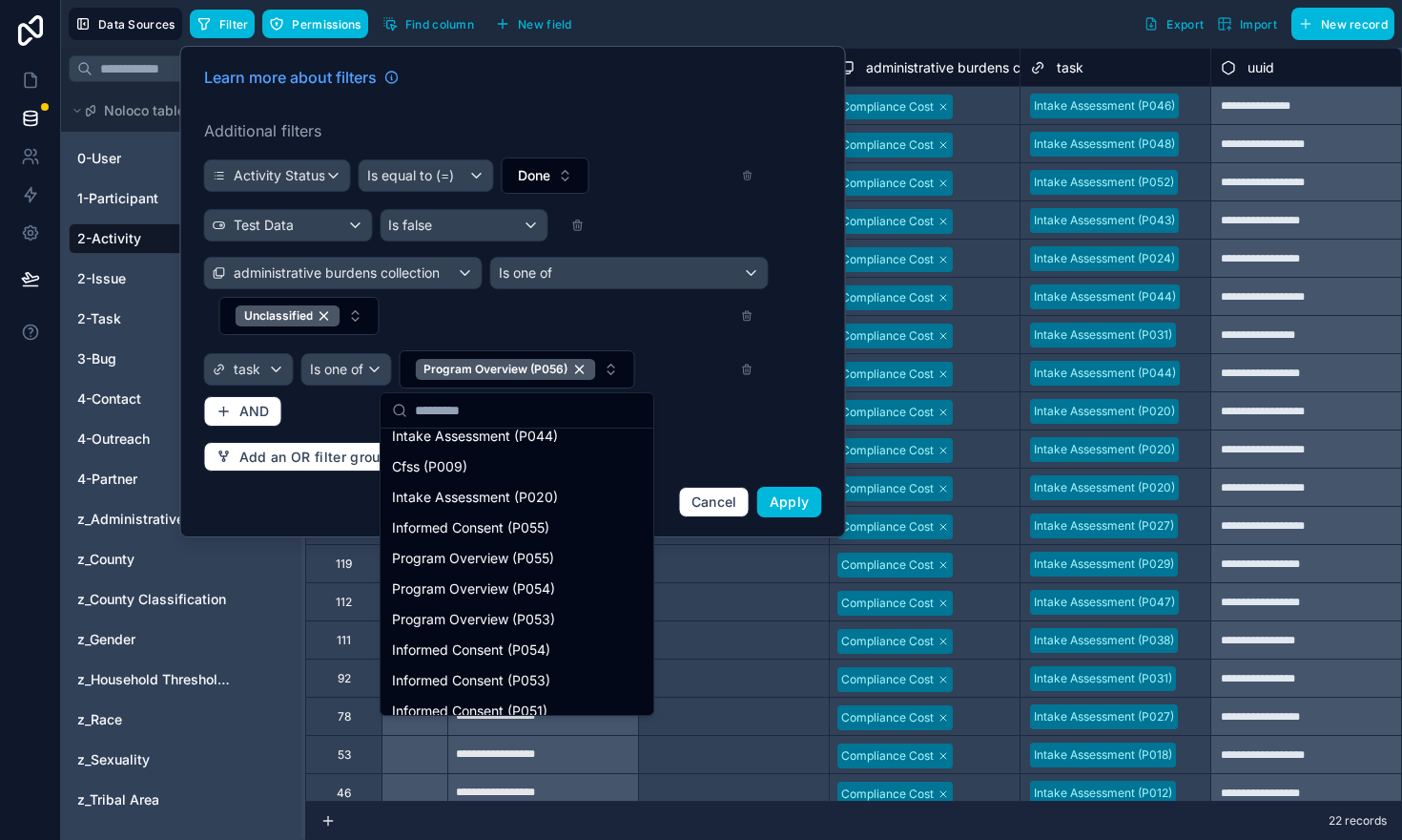
scroll to position [472, 0]
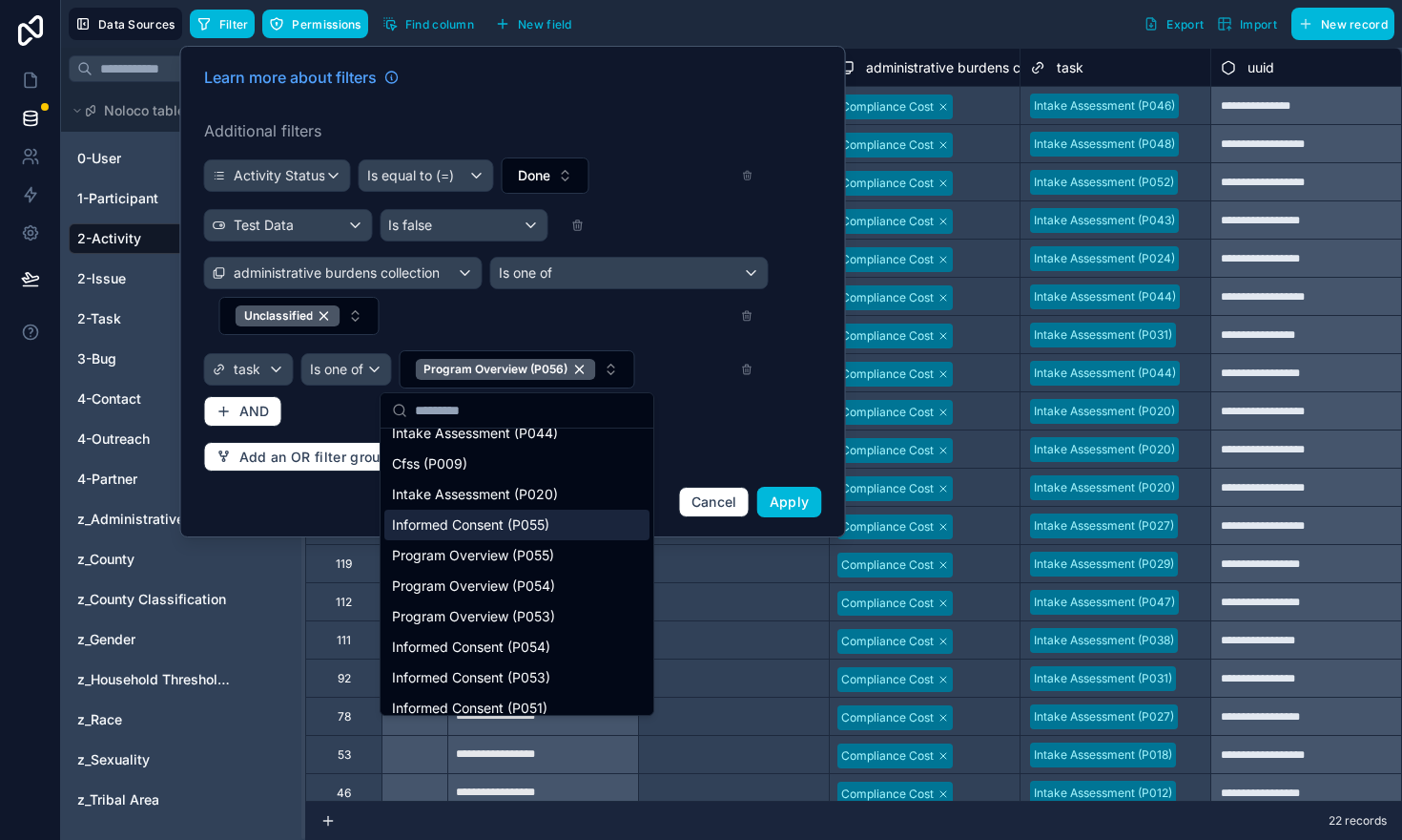
click at [494, 523] on span "Informed Consent (P055)" at bounding box center [470, 524] width 157 height 19
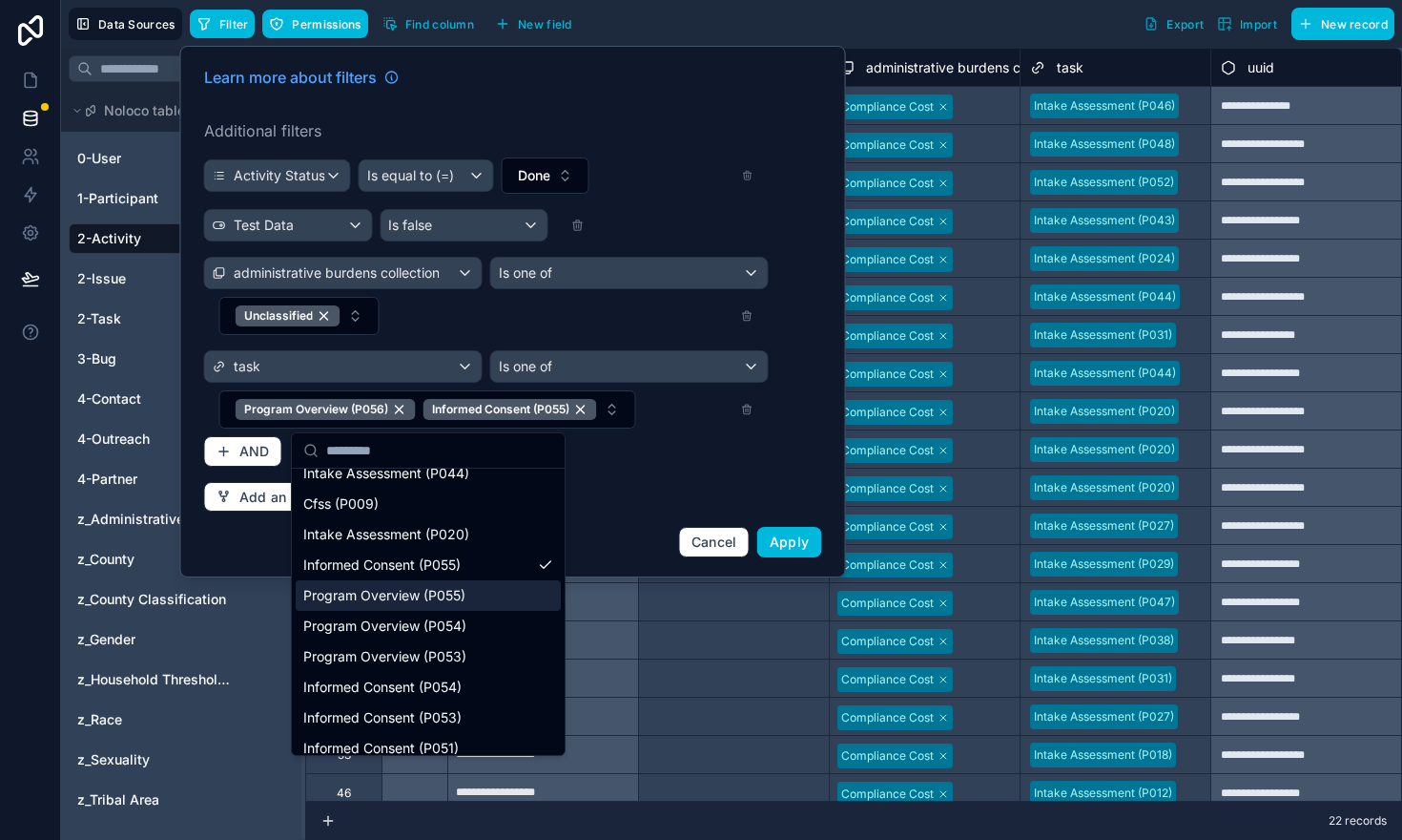
click at [471, 592] on div "Program Overview (P055)" at bounding box center [428, 595] width 265 height 31
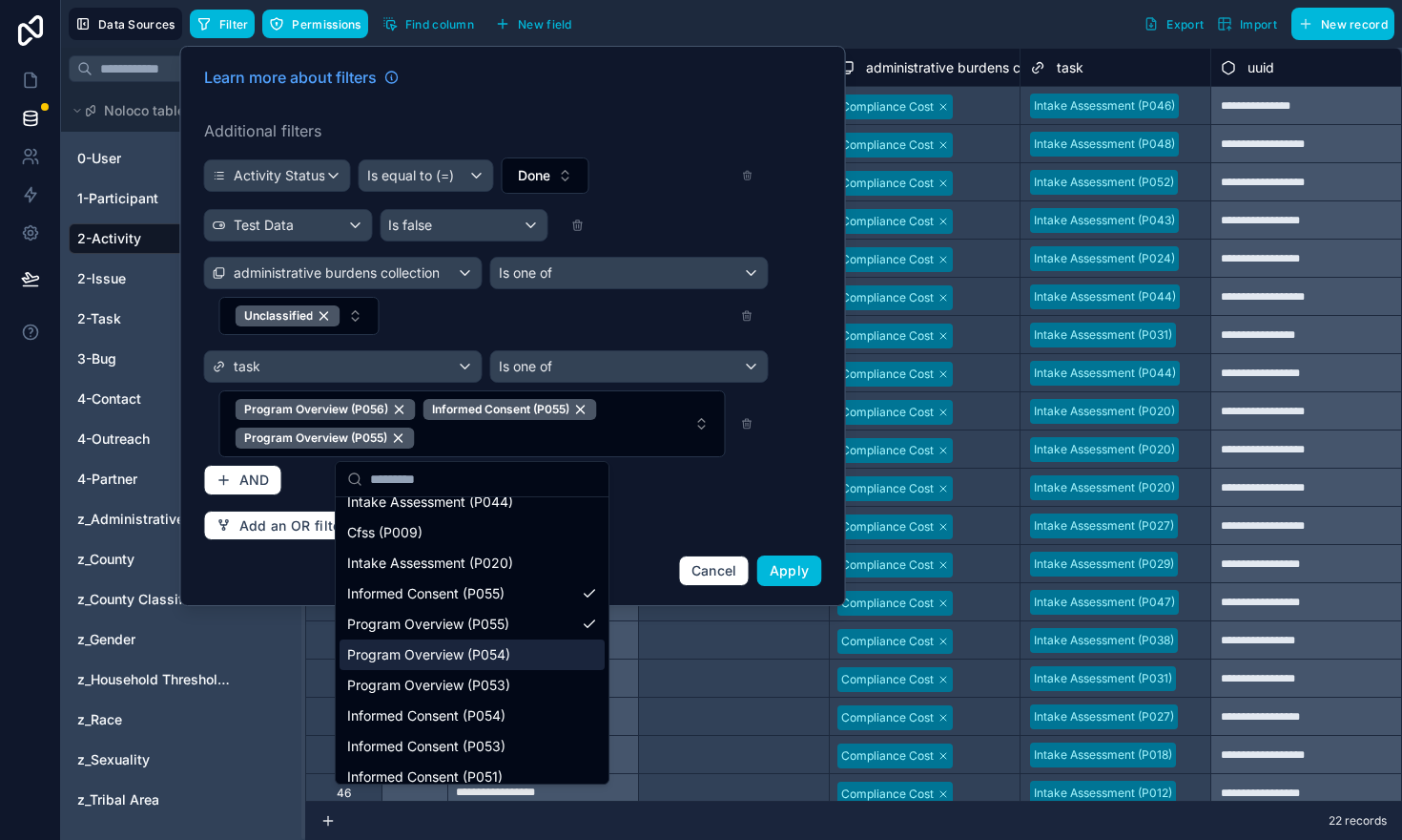
click at [504, 647] on span "Program Overview (P054)" at bounding box center [428, 654] width 163 height 19
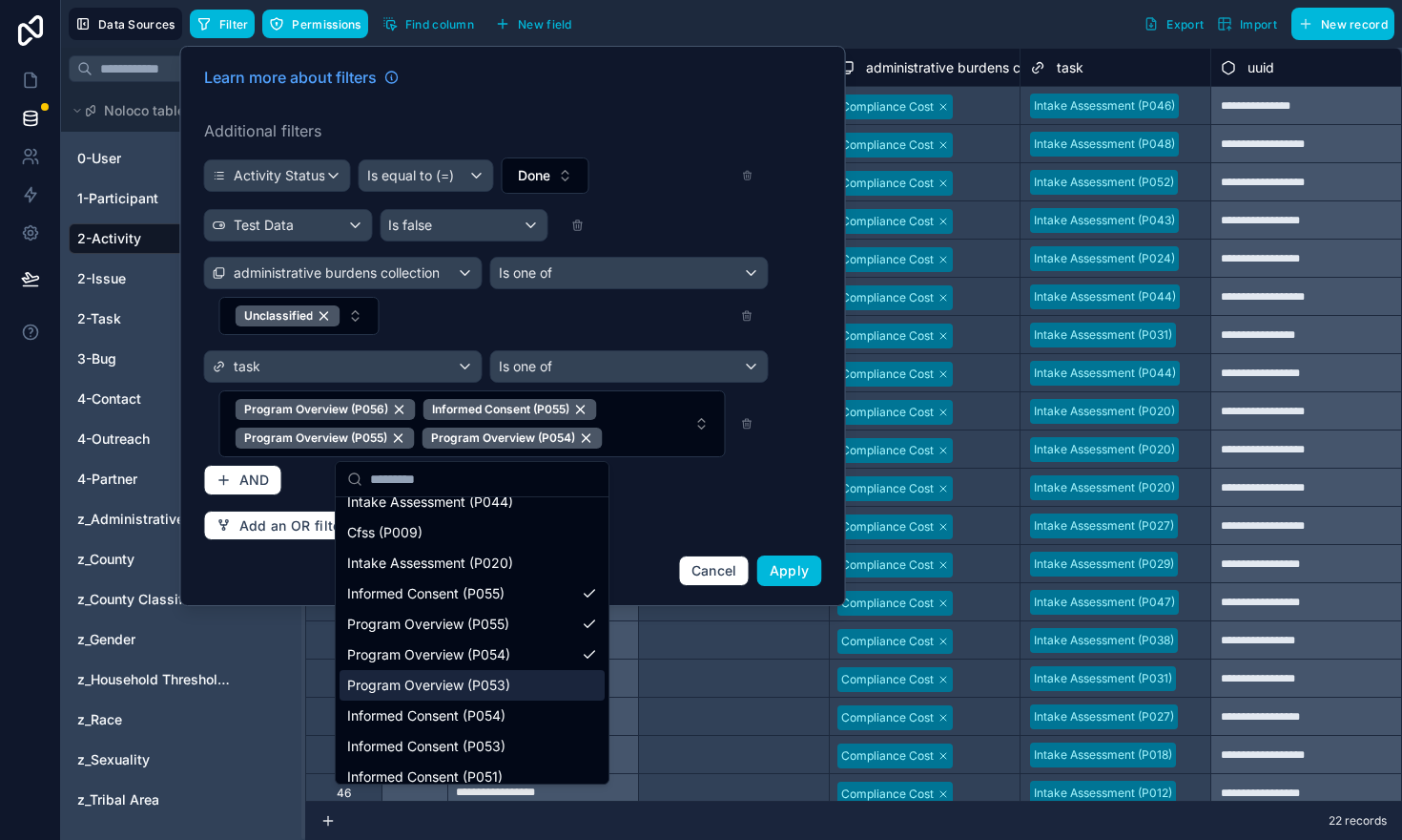
click at [512, 682] on div "Program Overview (P053)" at bounding box center [472, 685] width 265 height 31
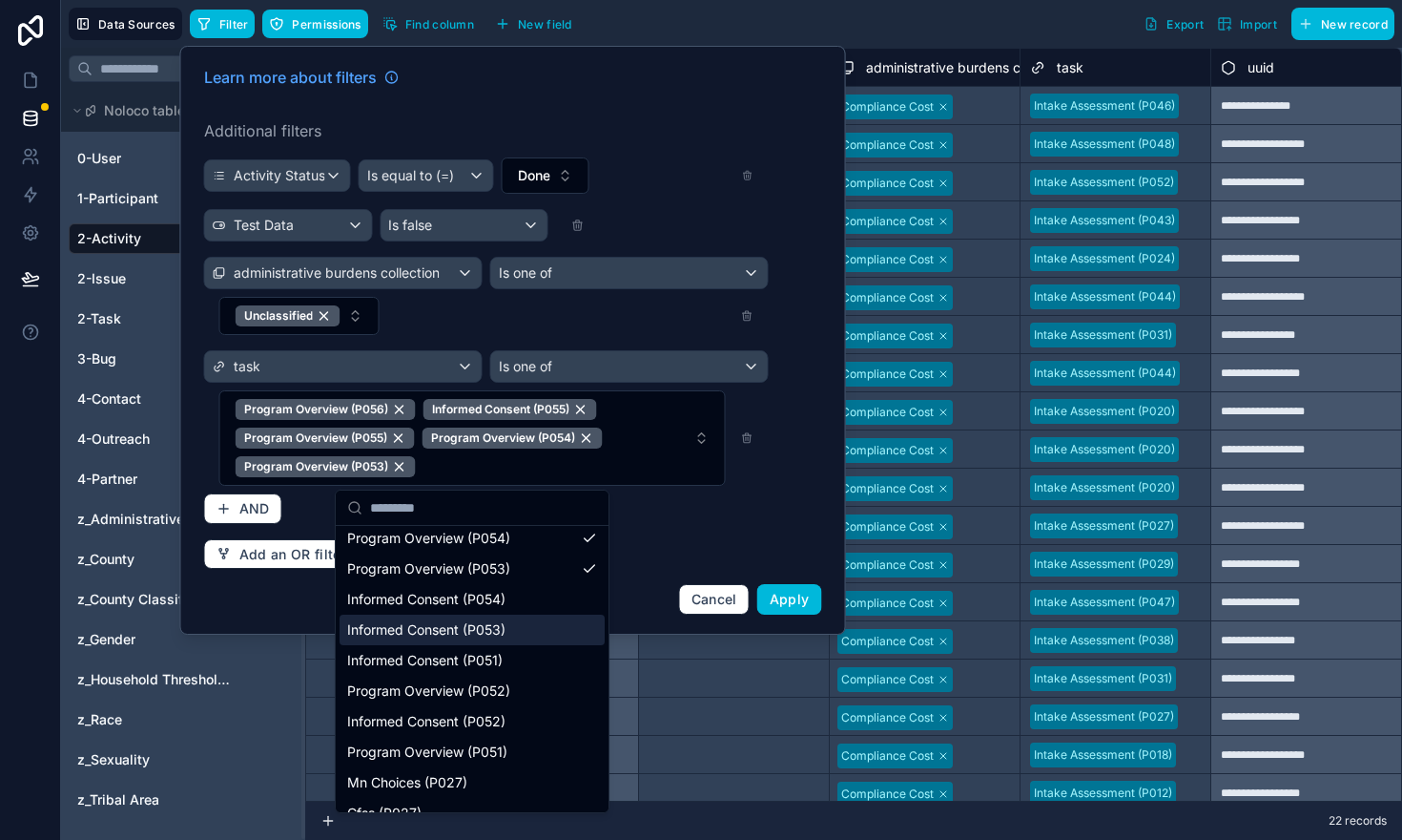
scroll to position [618, 0]
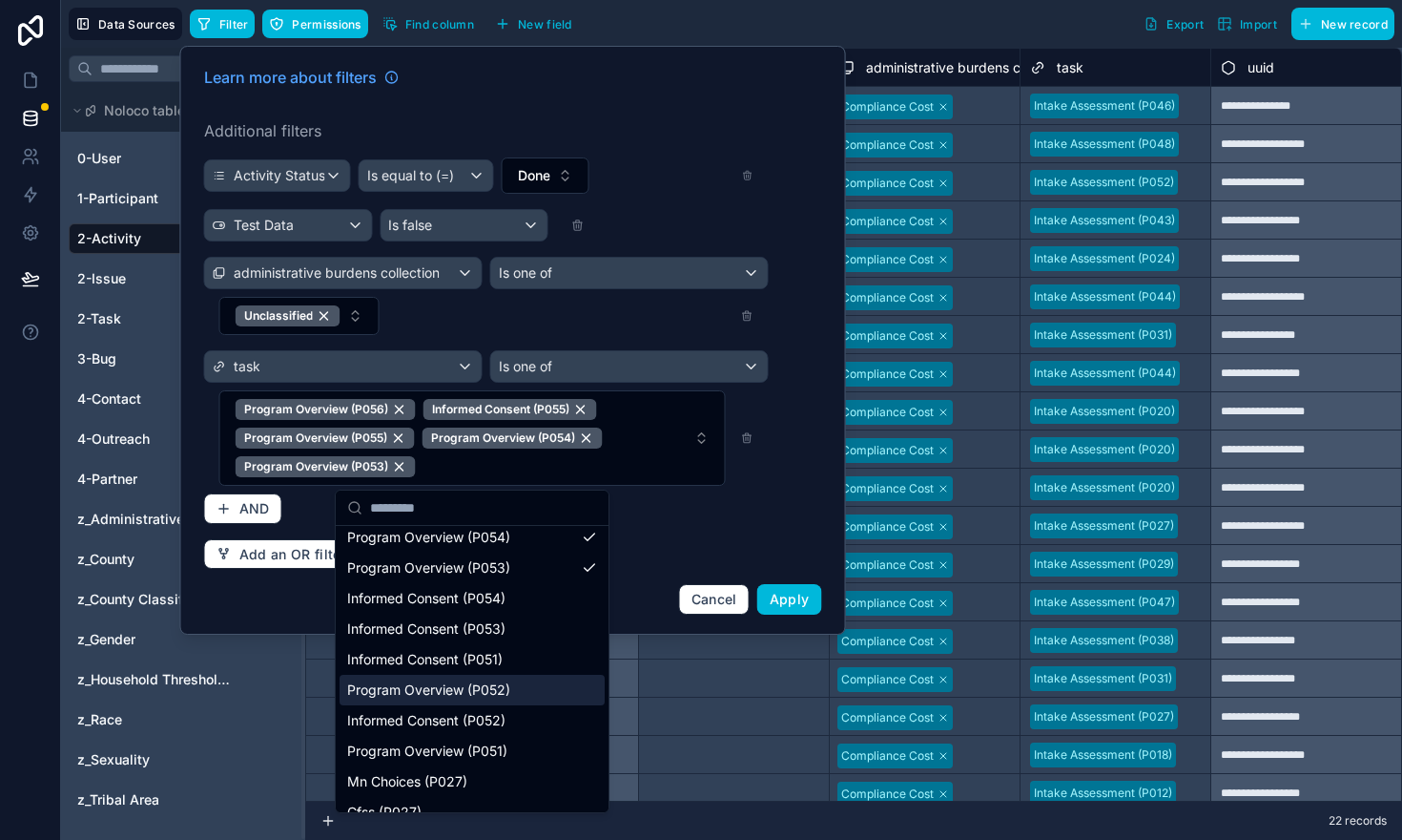
click at [498, 689] on span "Program Overview (P052)" at bounding box center [428, 689] width 163 height 19
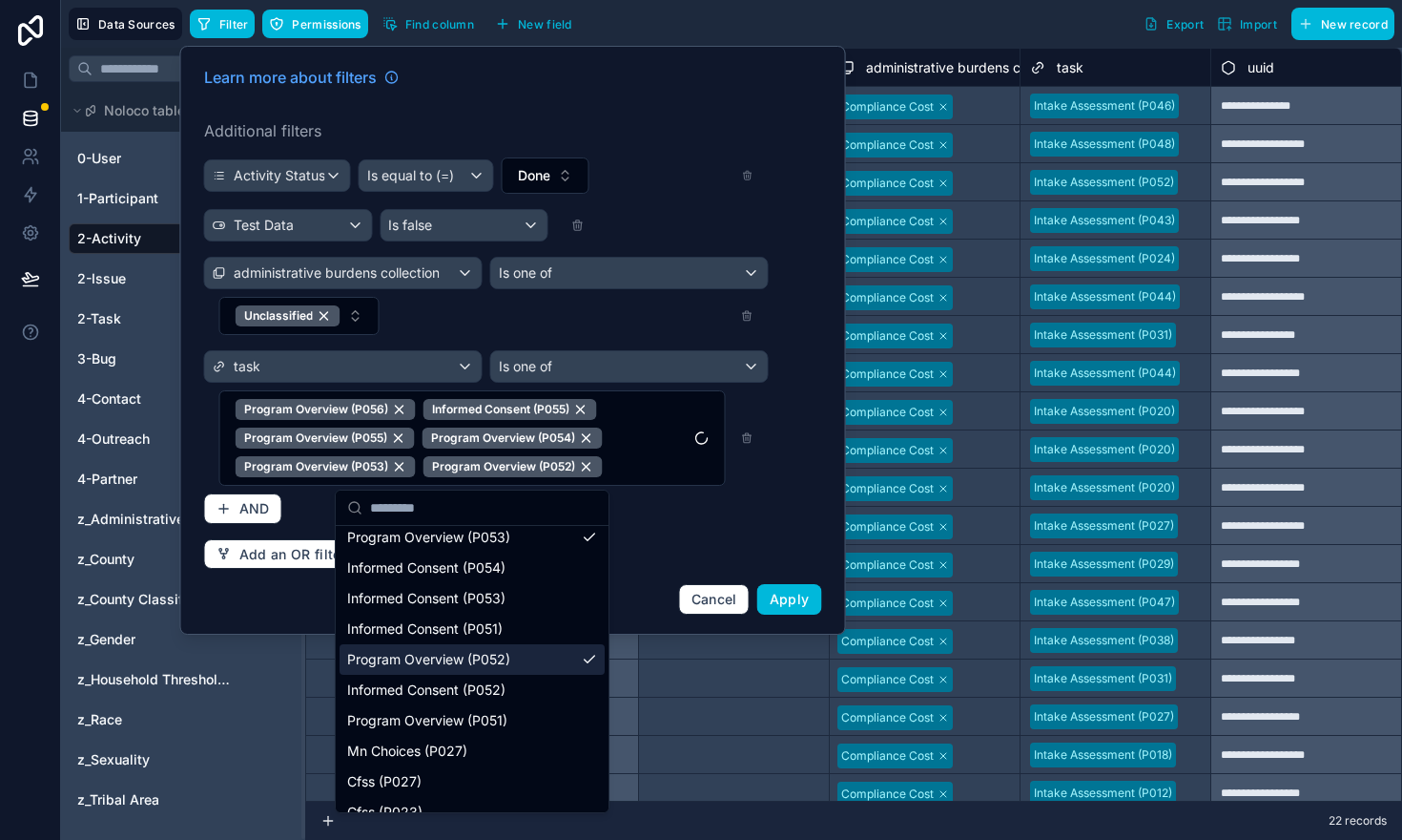
scroll to position [655, 0]
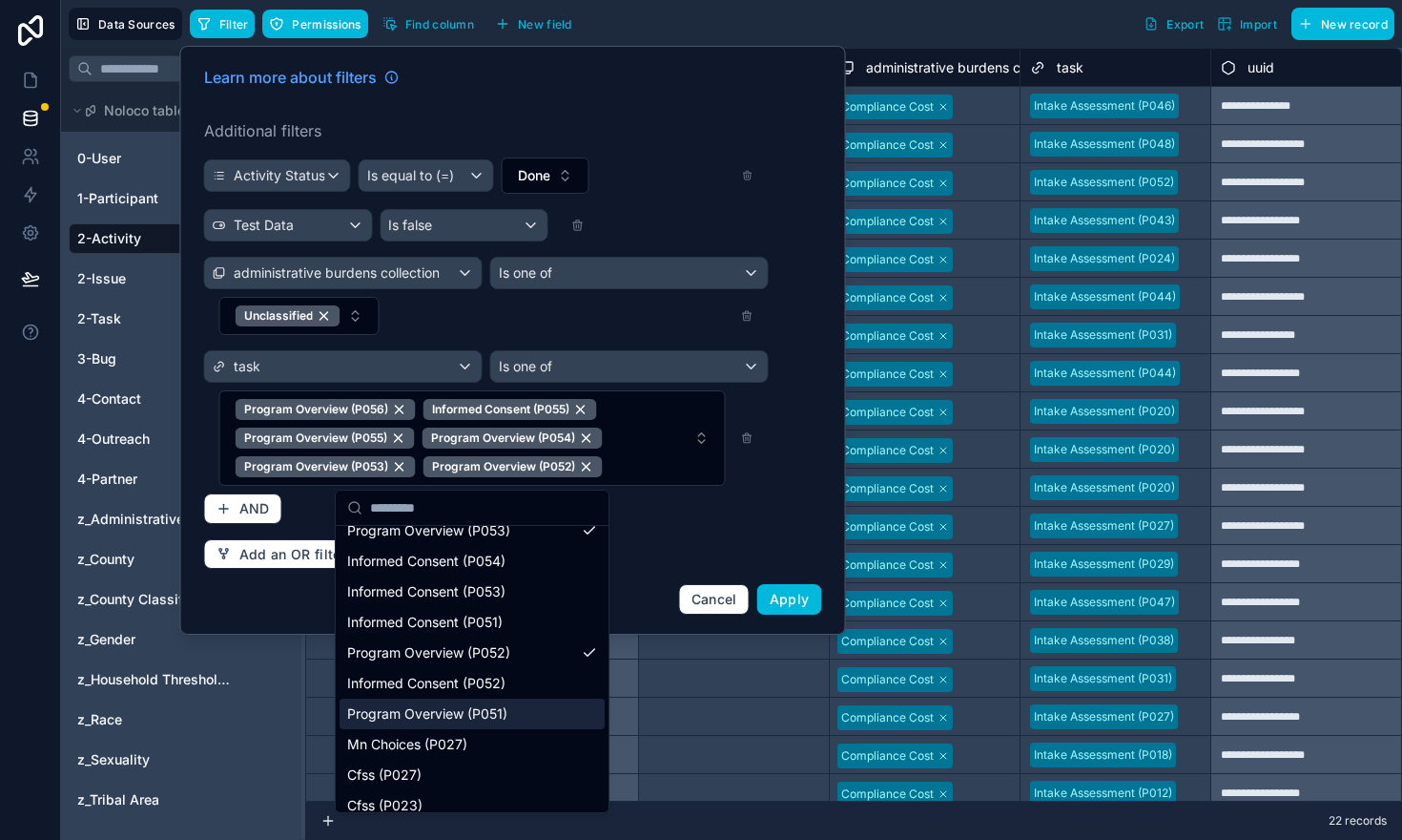
click at [489, 709] on span "Program Overview (P051)" at bounding box center [427, 713] width 160 height 19
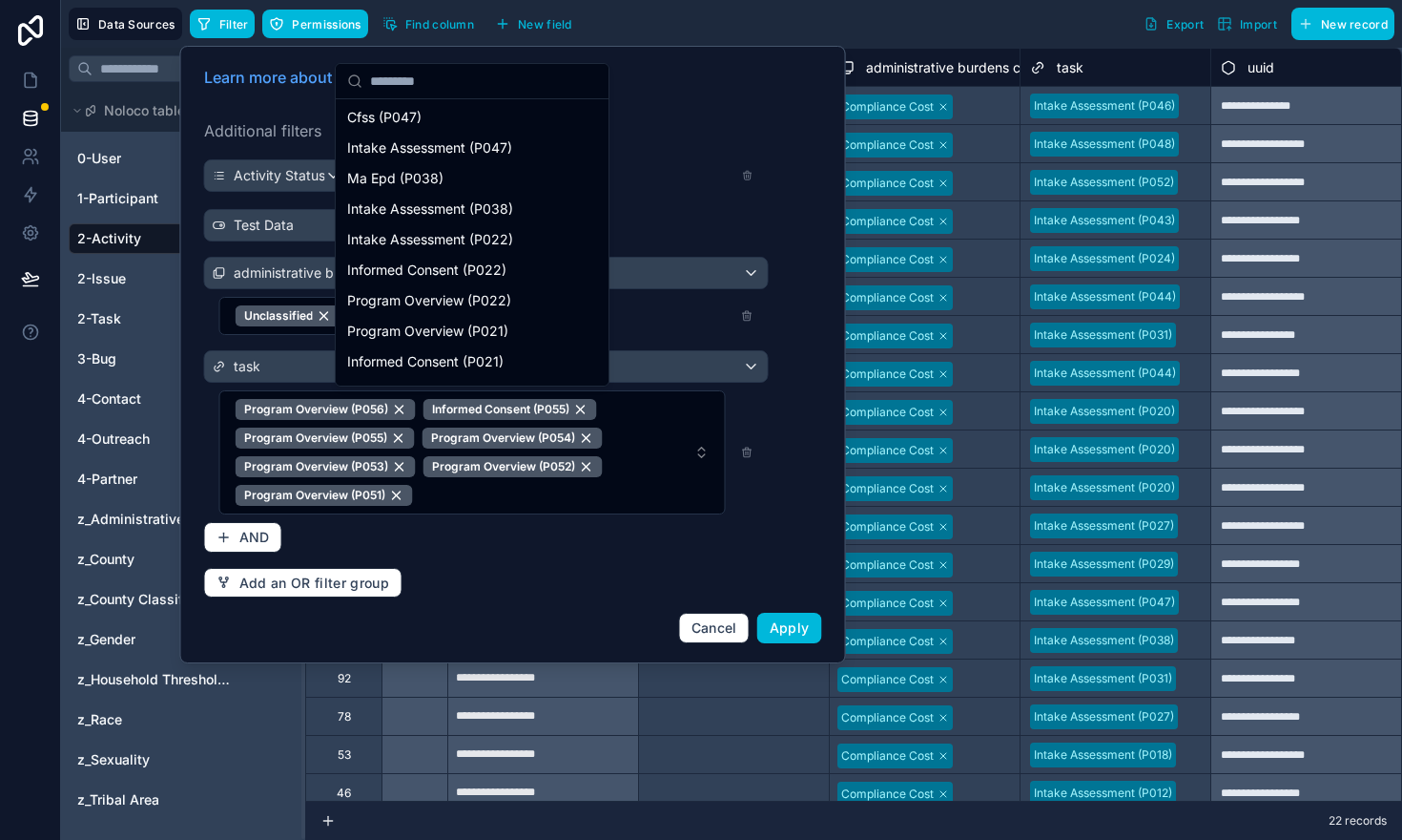
scroll to position [1010, 0]
click at [465, 297] on span "Program Overview (P022)" at bounding box center [429, 298] width 164 height 19
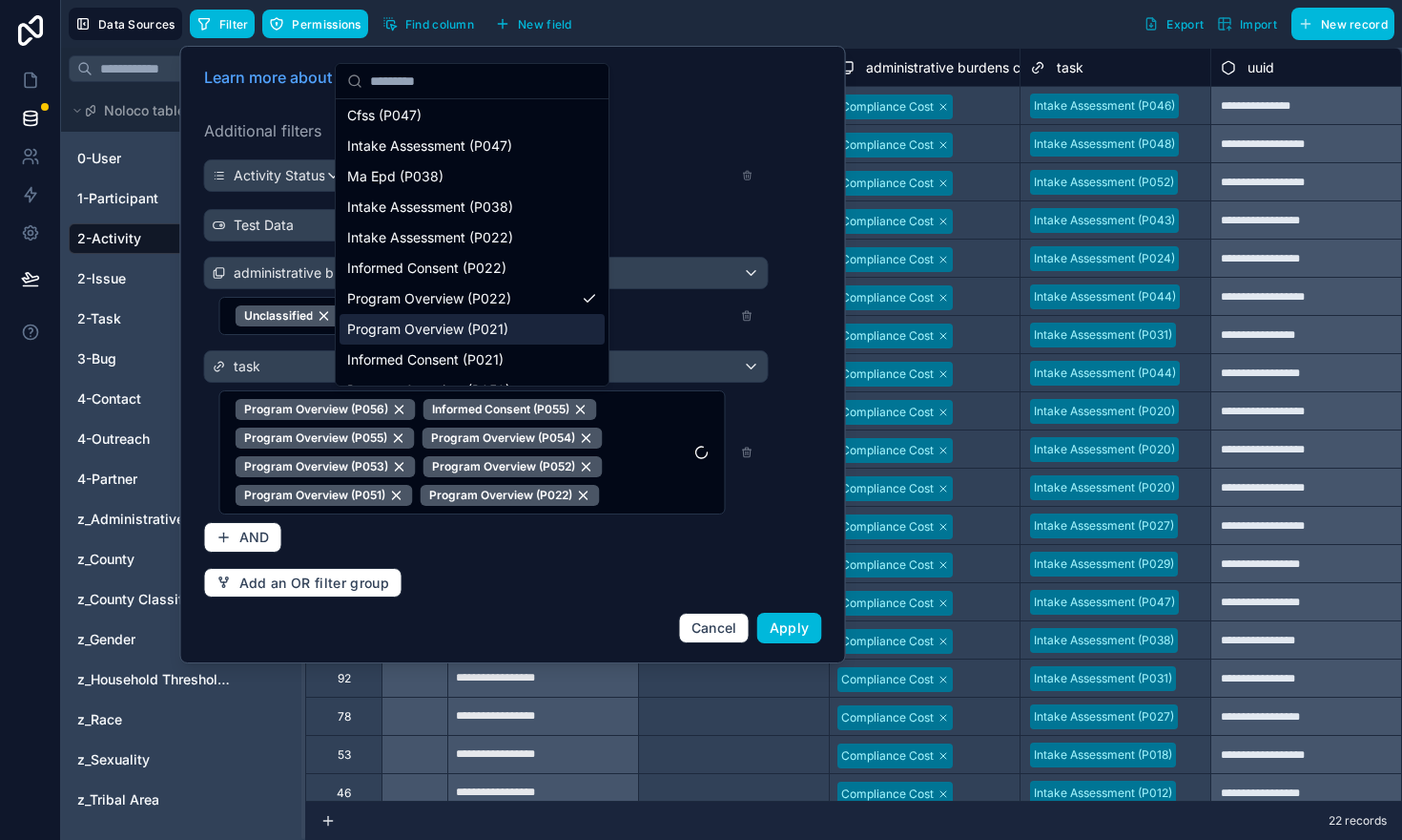
click at [453, 328] on span "Program Overview (P021)" at bounding box center [427, 328] width 161 height 19
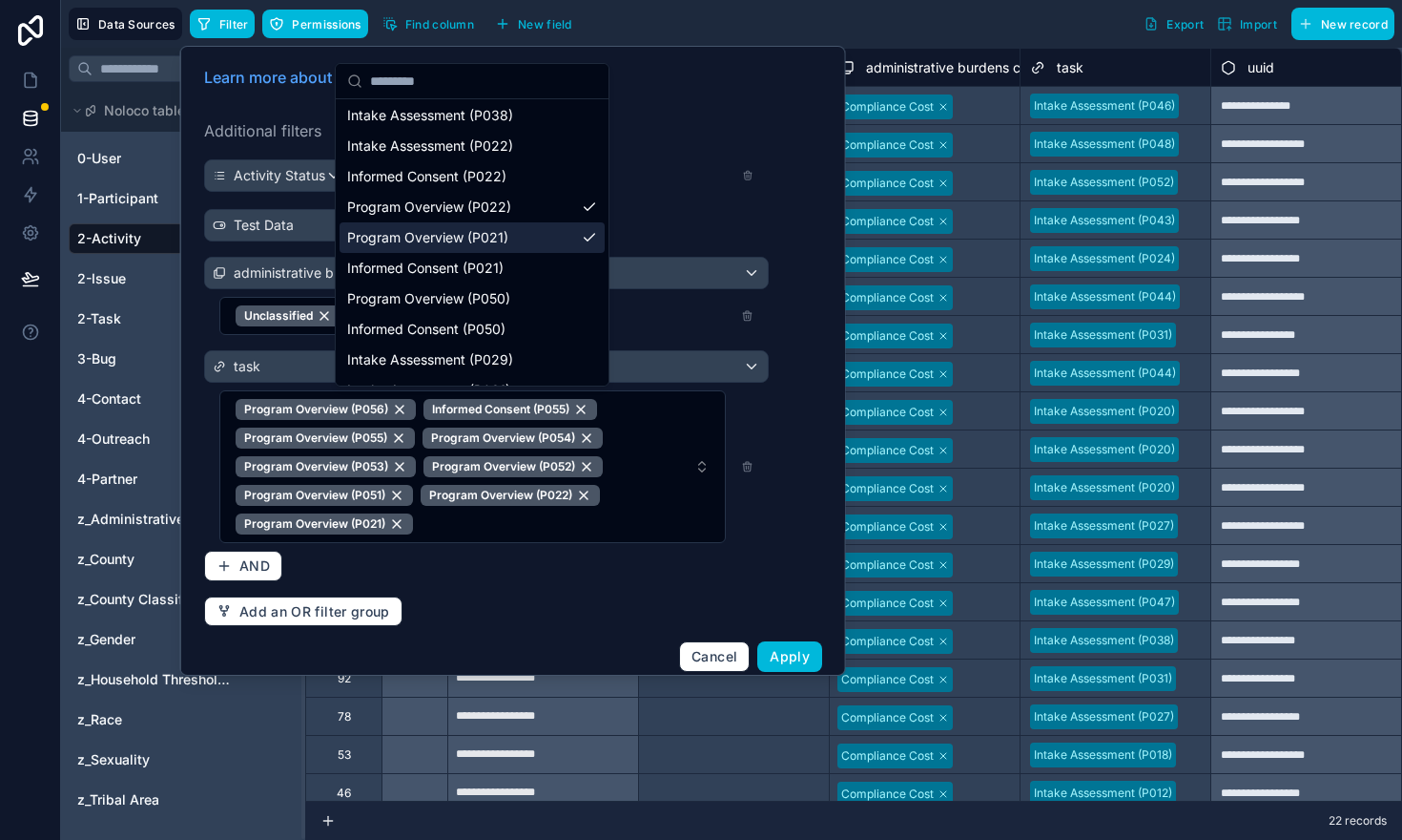
scroll to position [1104, 0]
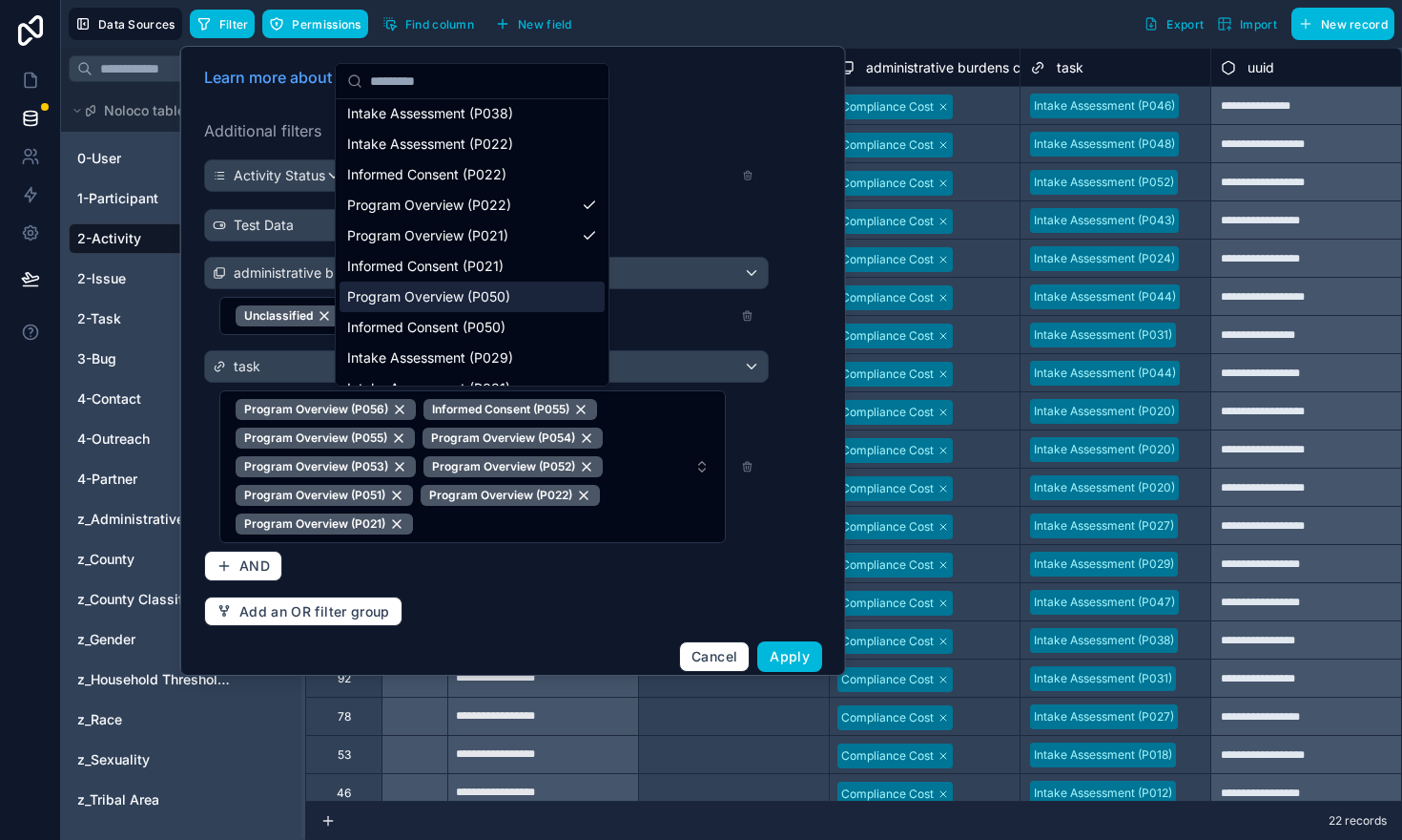
click at [440, 303] on span "Program Overview (P050)" at bounding box center [428, 296] width 163 height 19
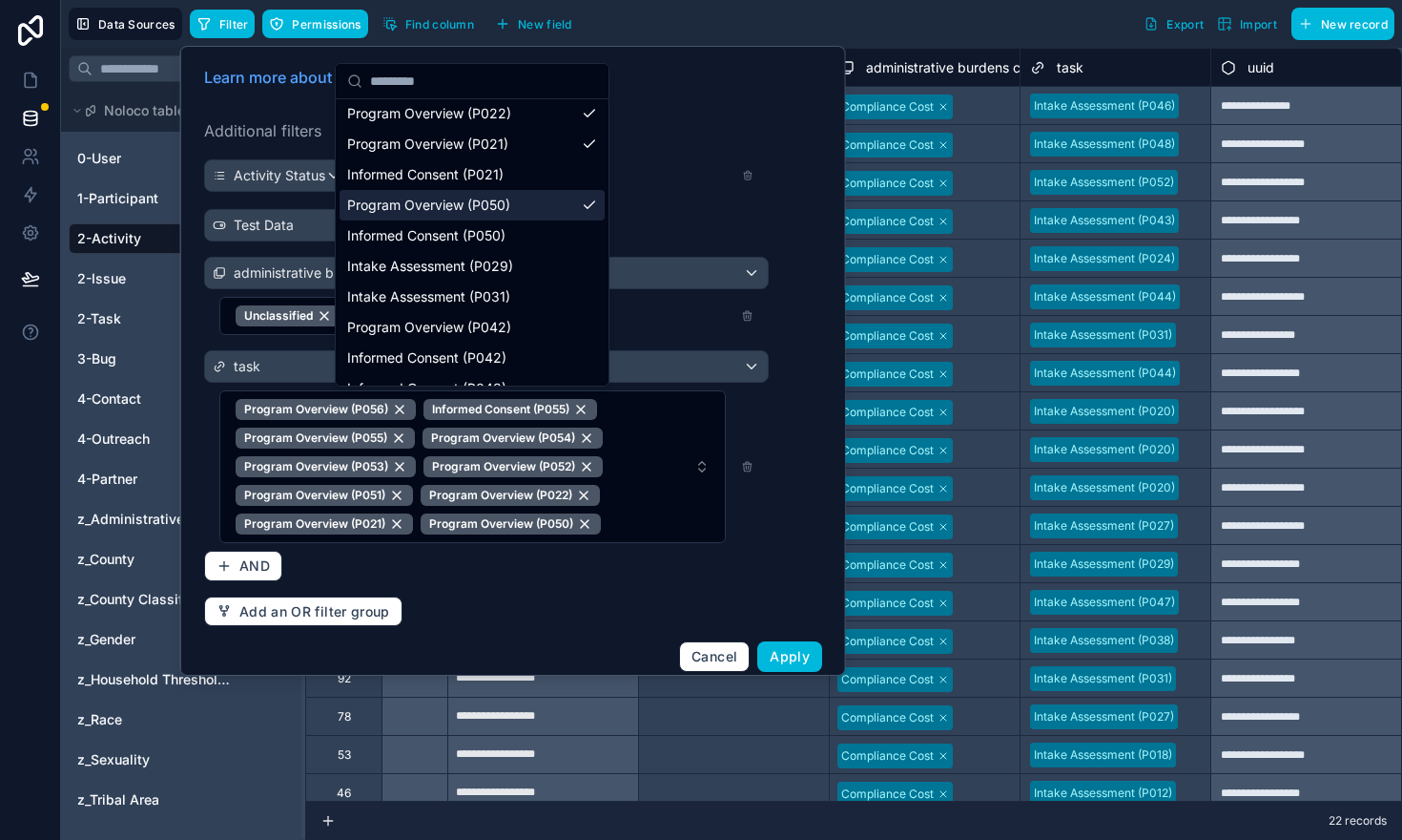
scroll to position [1199, 0]
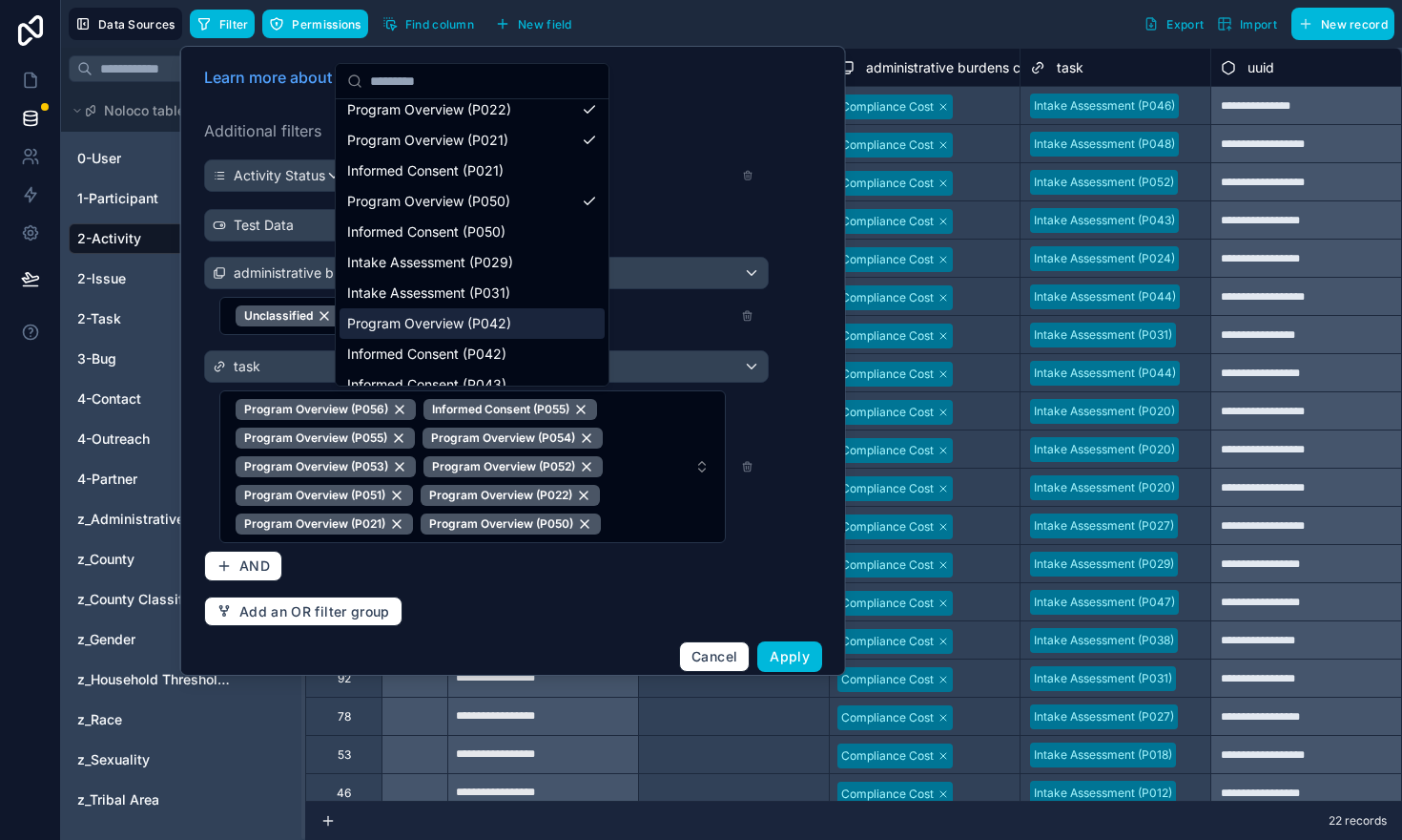
click at [435, 327] on span "Program Overview (P042)" at bounding box center [429, 323] width 164 height 19
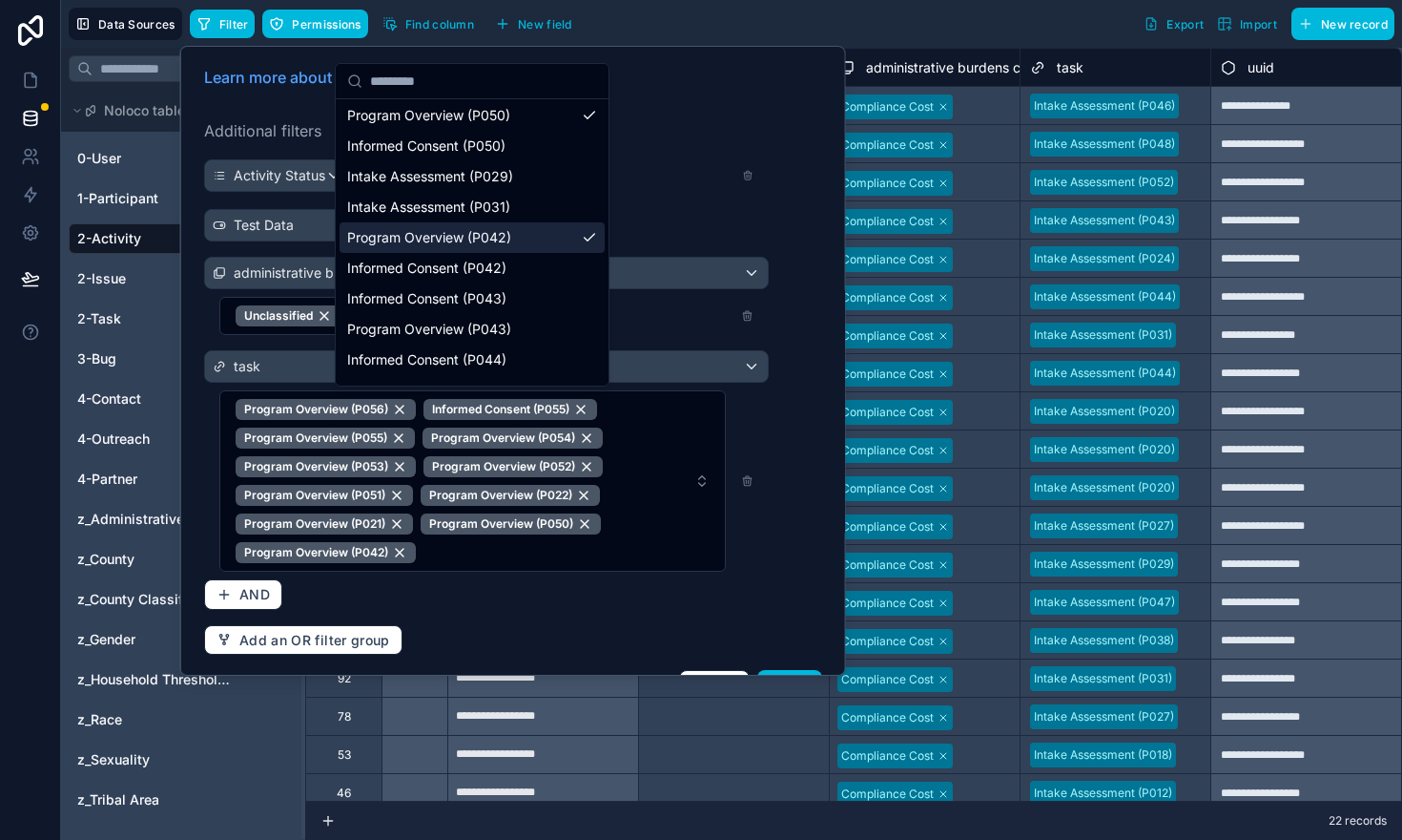
click at [435, 327] on span "Program Overview (P043)" at bounding box center [429, 328] width 164 height 19
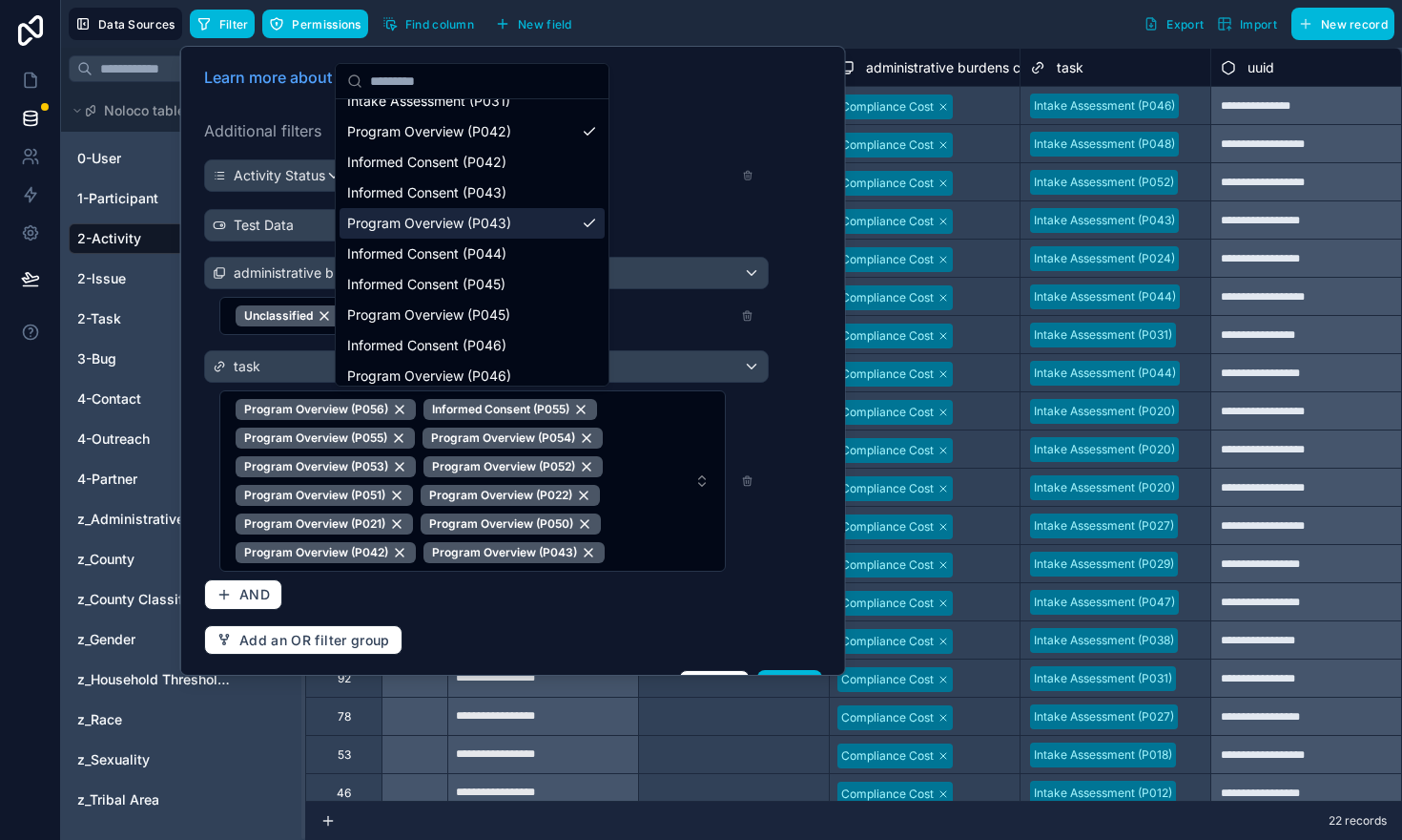
scroll to position [1400, 0]
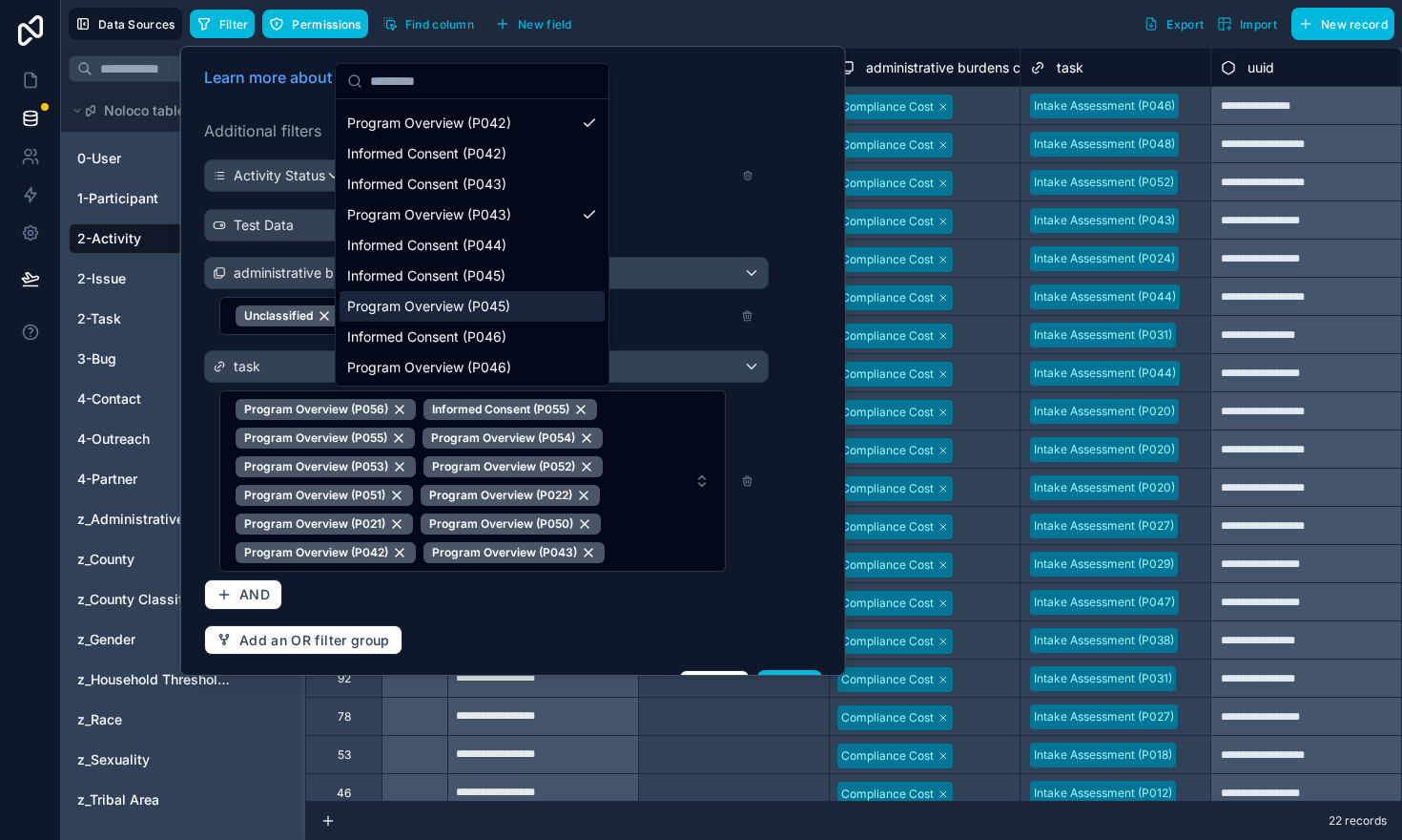
click at [429, 312] on span "Program Overview (P045)" at bounding box center [428, 306] width 163 height 19
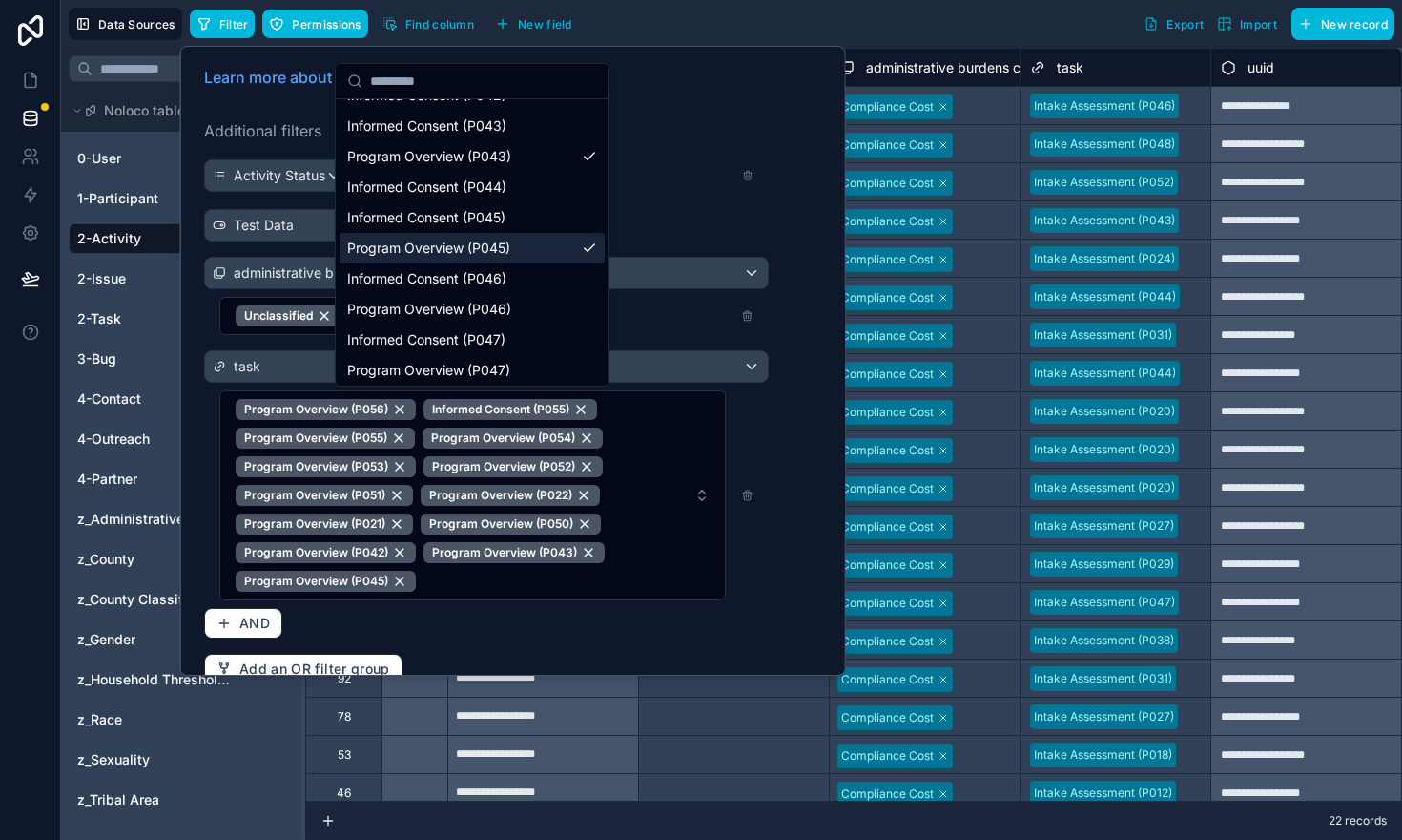
click at [429, 312] on span "Program Overview (P046)" at bounding box center [429, 309] width 164 height 19
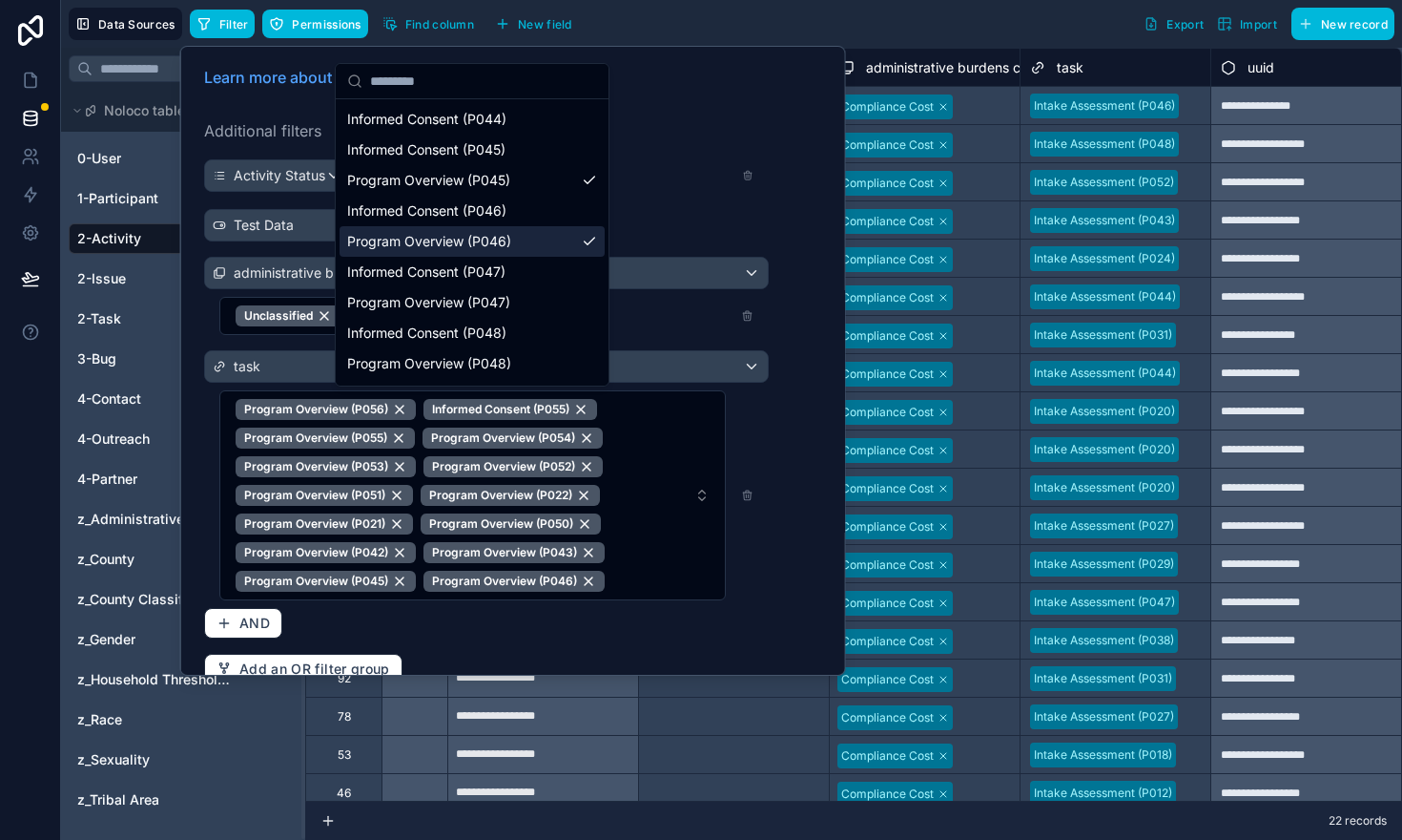
scroll to position [1532, 0]
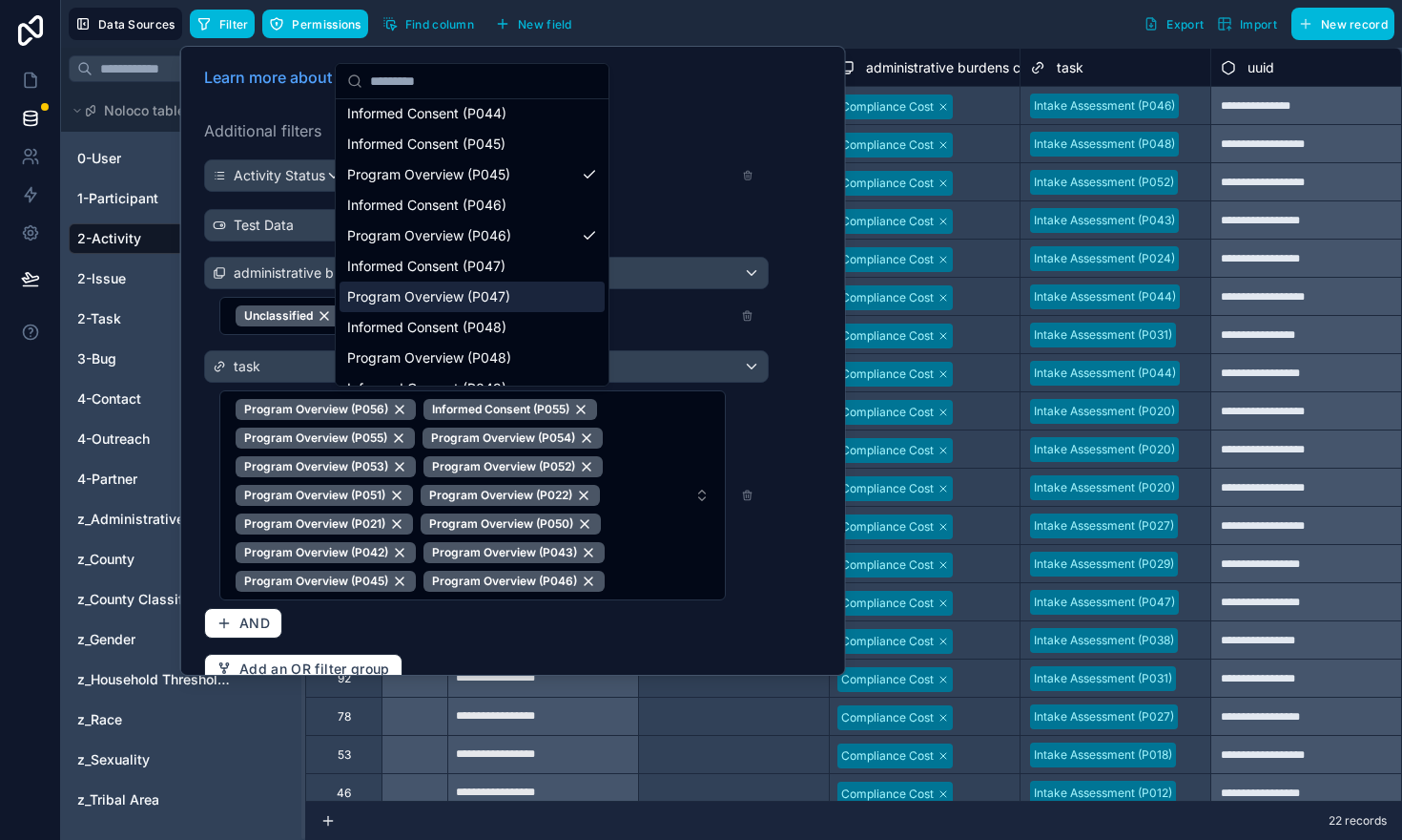
click at [424, 304] on span "Program Overview (P047)" at bounding box center [428, 296] width 163 height 19
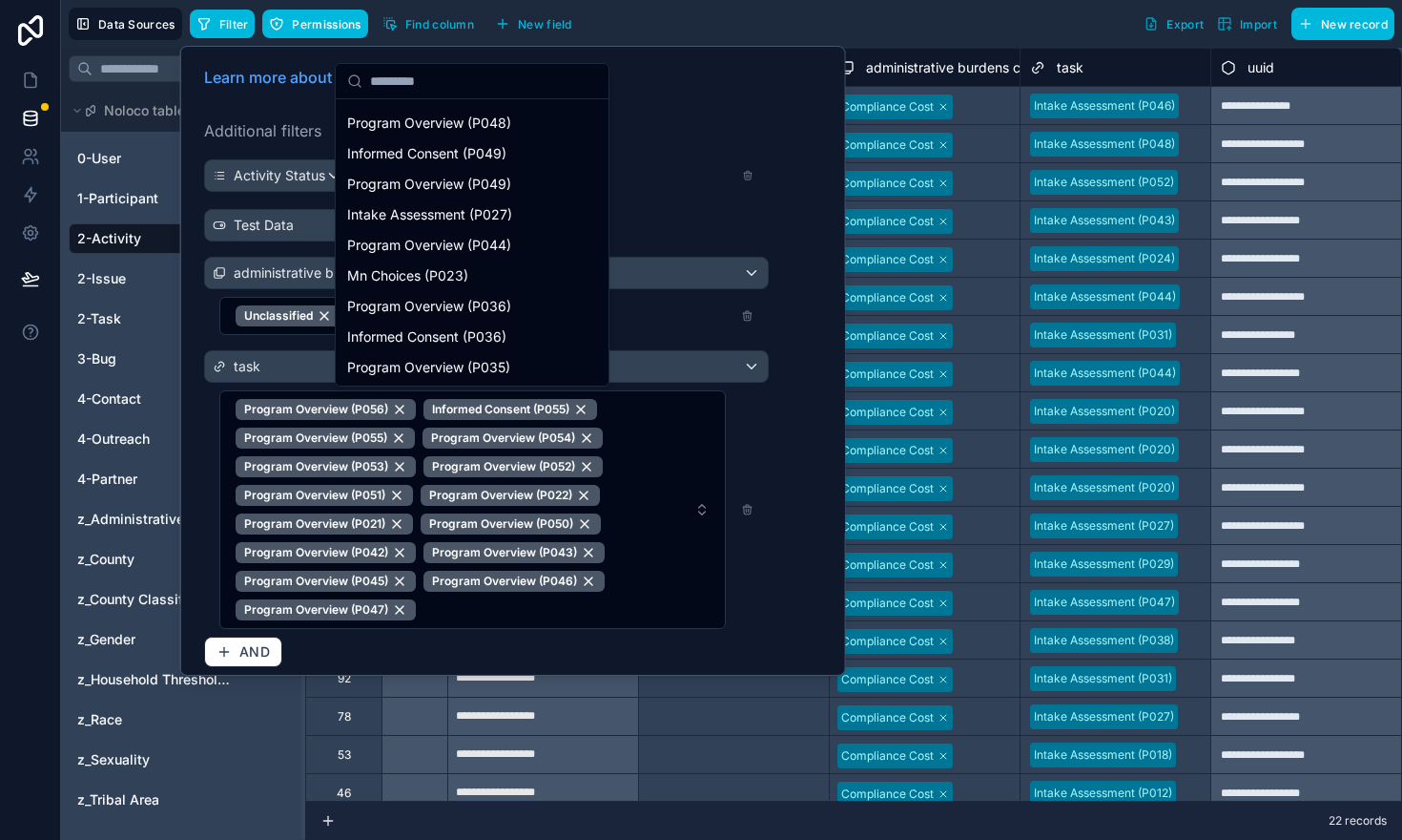
scroll to position [1772, 0]
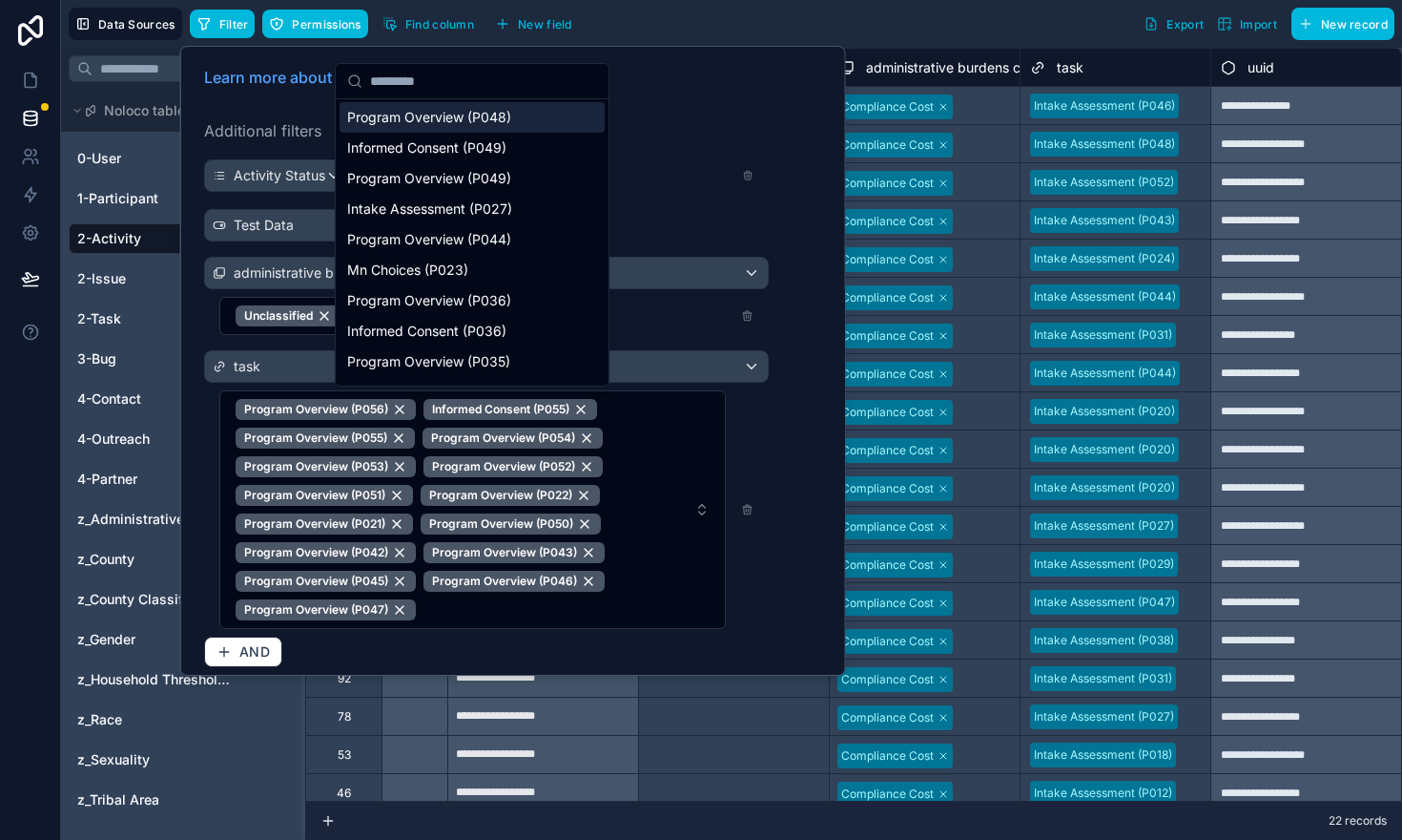
click at [393, 127] on div "Program Overview (P048)" at bounding box center [472, 117] width 265 height 31
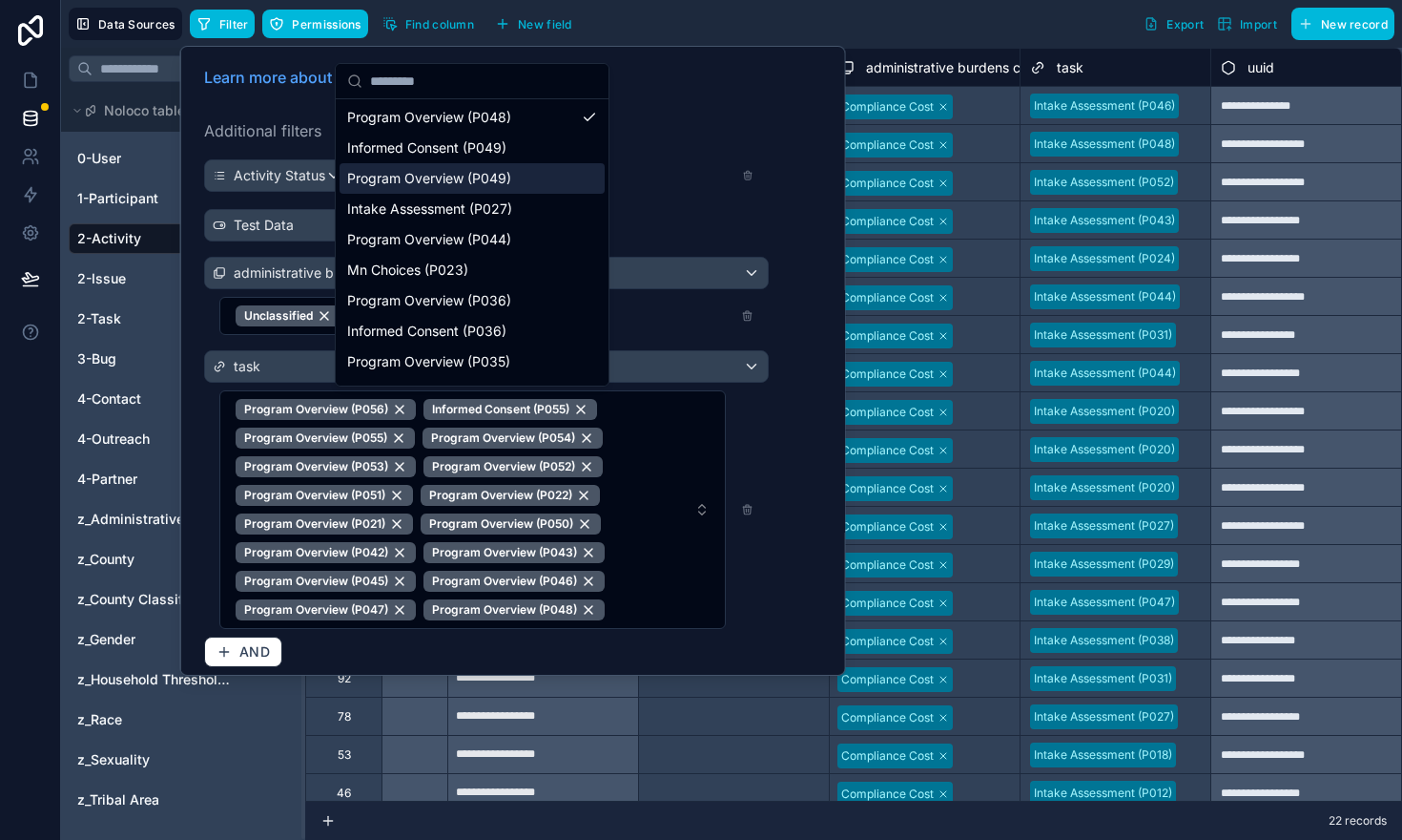
click at [387, 166] on div "Program Overview (P049)" at bounding box center [472, 178] width 265 height 31
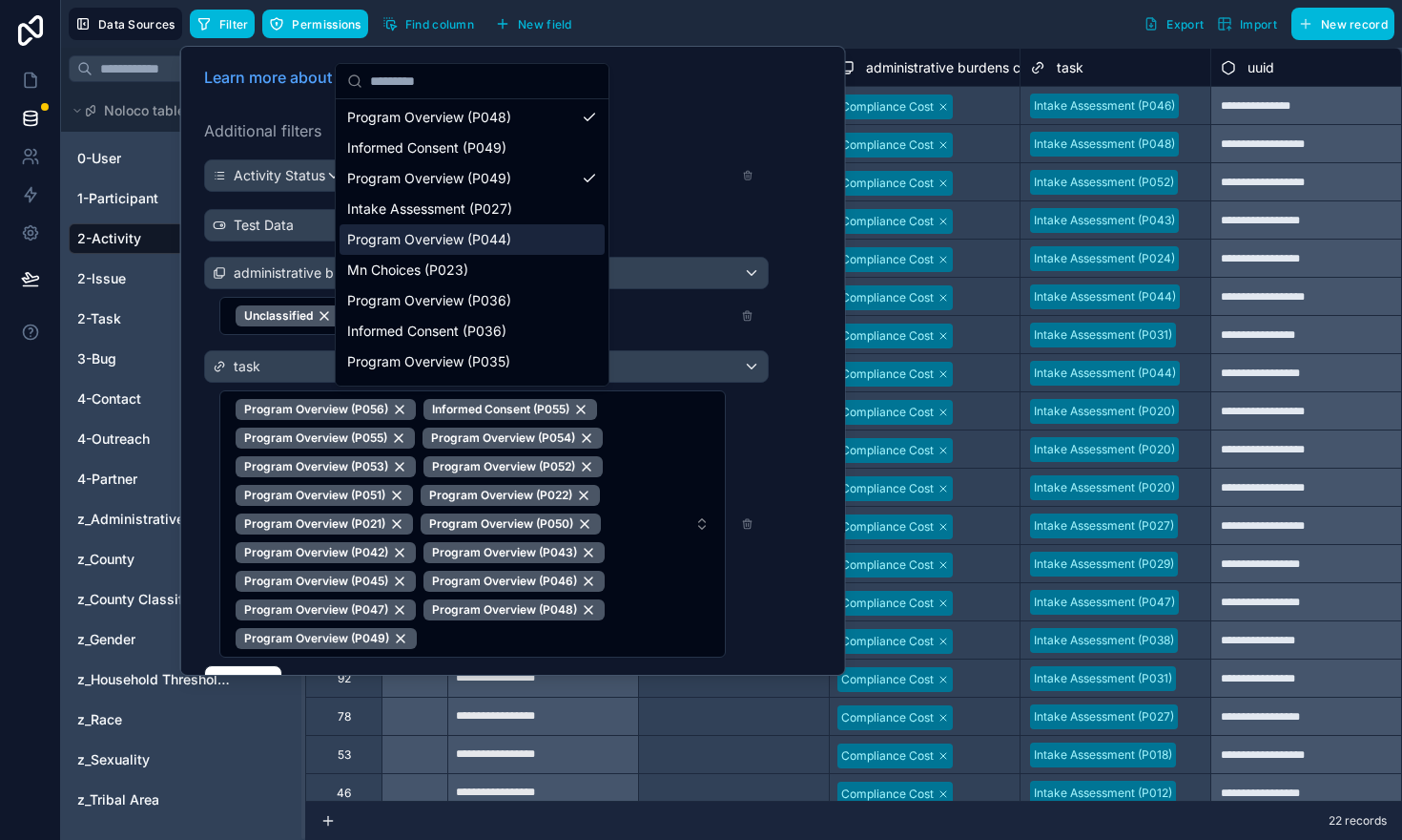
click at [388, 226] on div "Program Overview (P044)" at bounding box center [472, 239] width 265 height 31
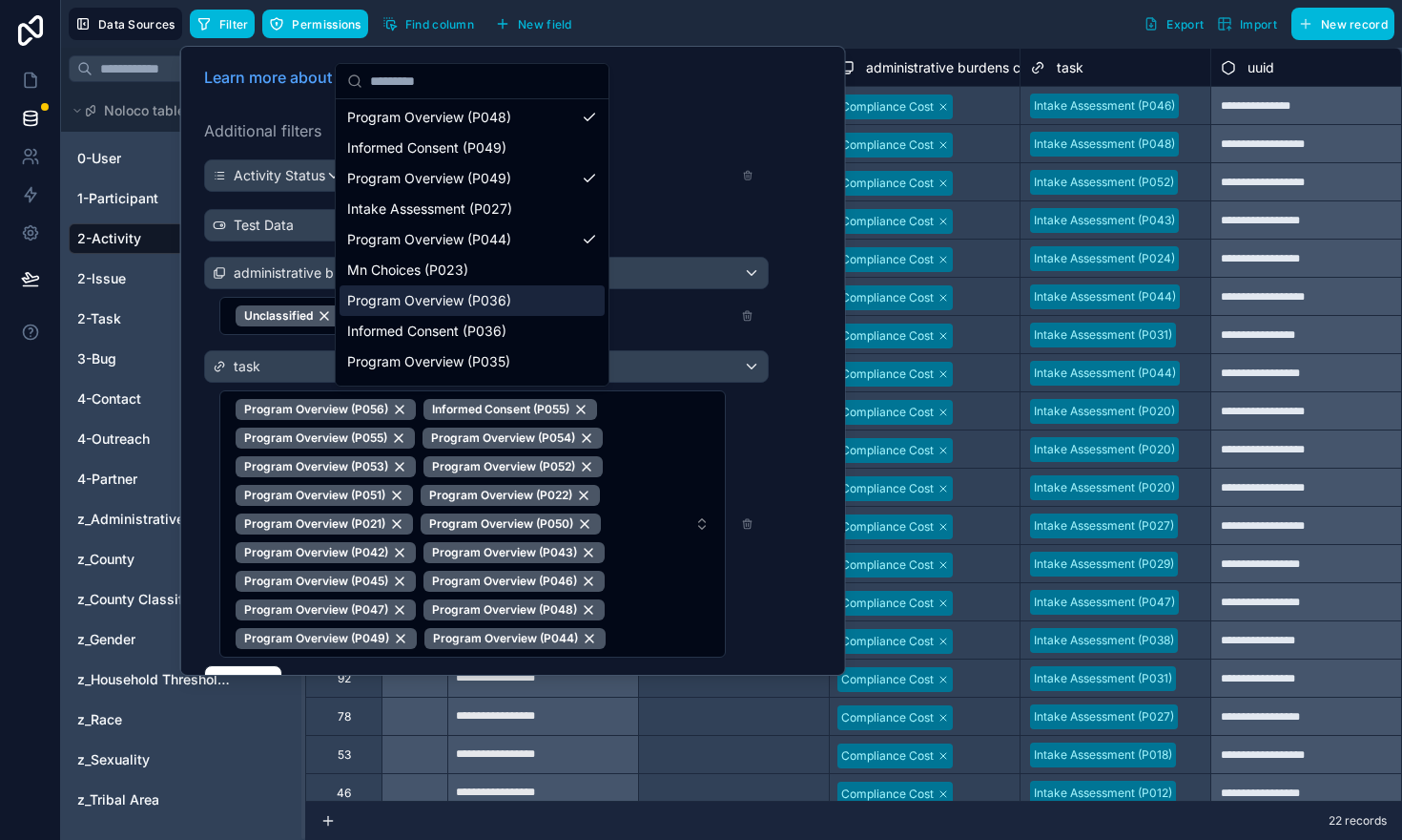
click at [395, 302] on span "Program Overview (P036)" at bounding box center [429, 300] width 164 height 19
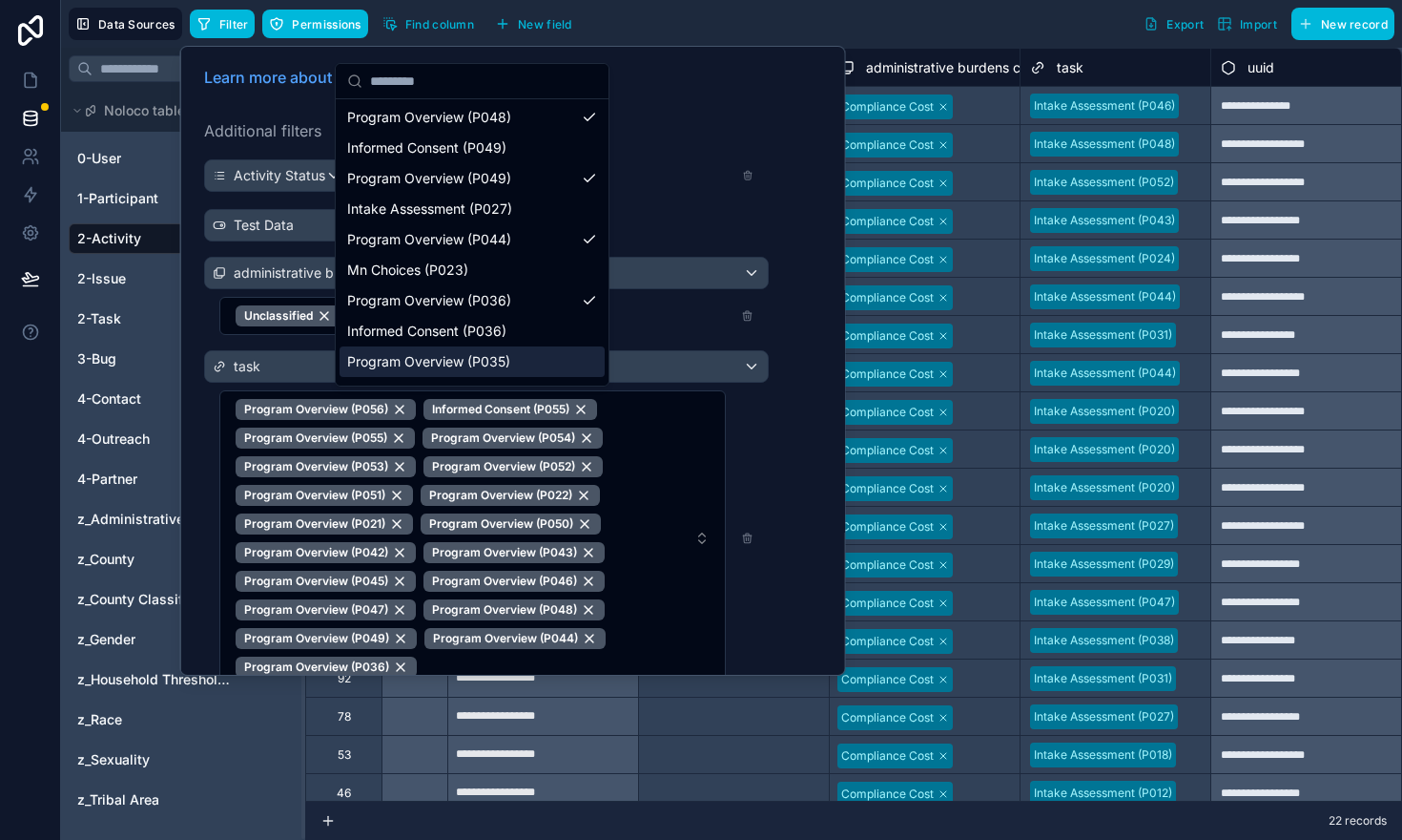
click at [403, 356] on span "Program Overview (P035)" at bounding box center [428, 361] width 163 height 19
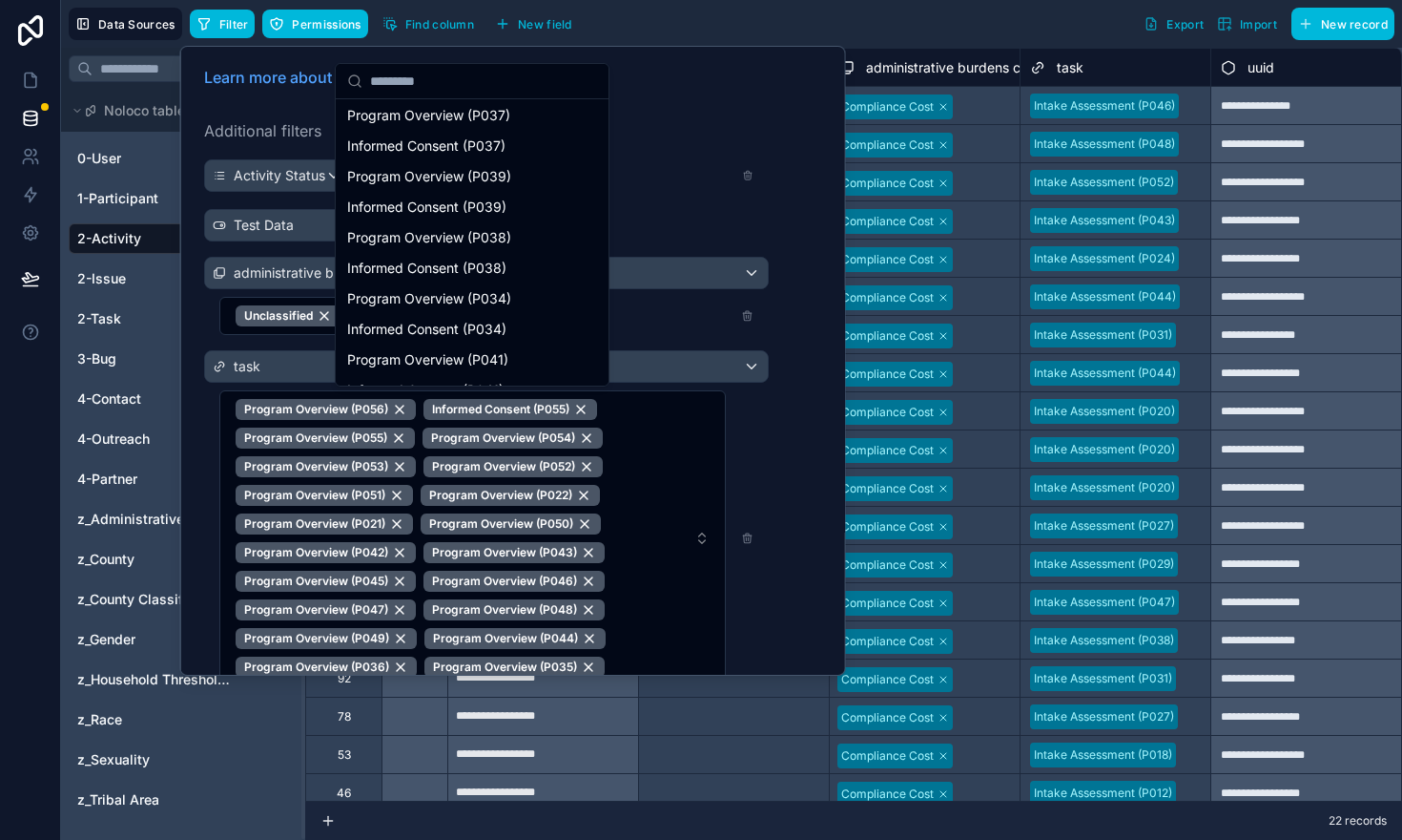
scroll to position [2080, 0]
click at [401, 120] on span "Program Overview (P037)" at bounding box center [428, 114] width 163 height 19
click at [401, 172] on span "Program Overview (P039)" at bounding box center [429, 175] width 164 height 19
click at [395, 232] on span "Program Overview (P038)" at bounding box center [429, 235] width 164 height 19
click at [385, 294] on span "Program Overview (P034)" at bounding box center [429, 297] width 164 height 19
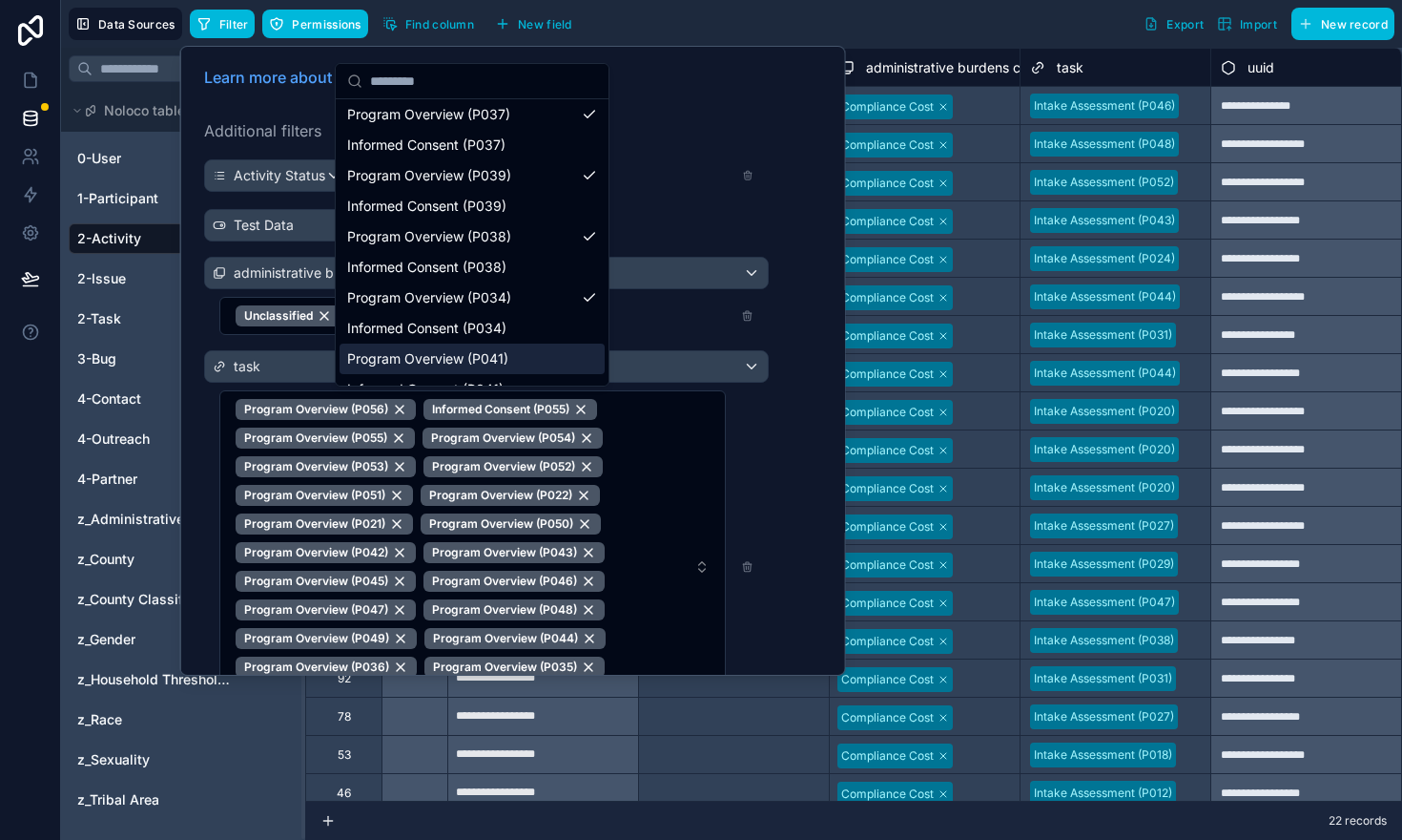
click at [380, 353] on span "Program Overview (P041)" at bounding box center [427, 358] width 161 height 19
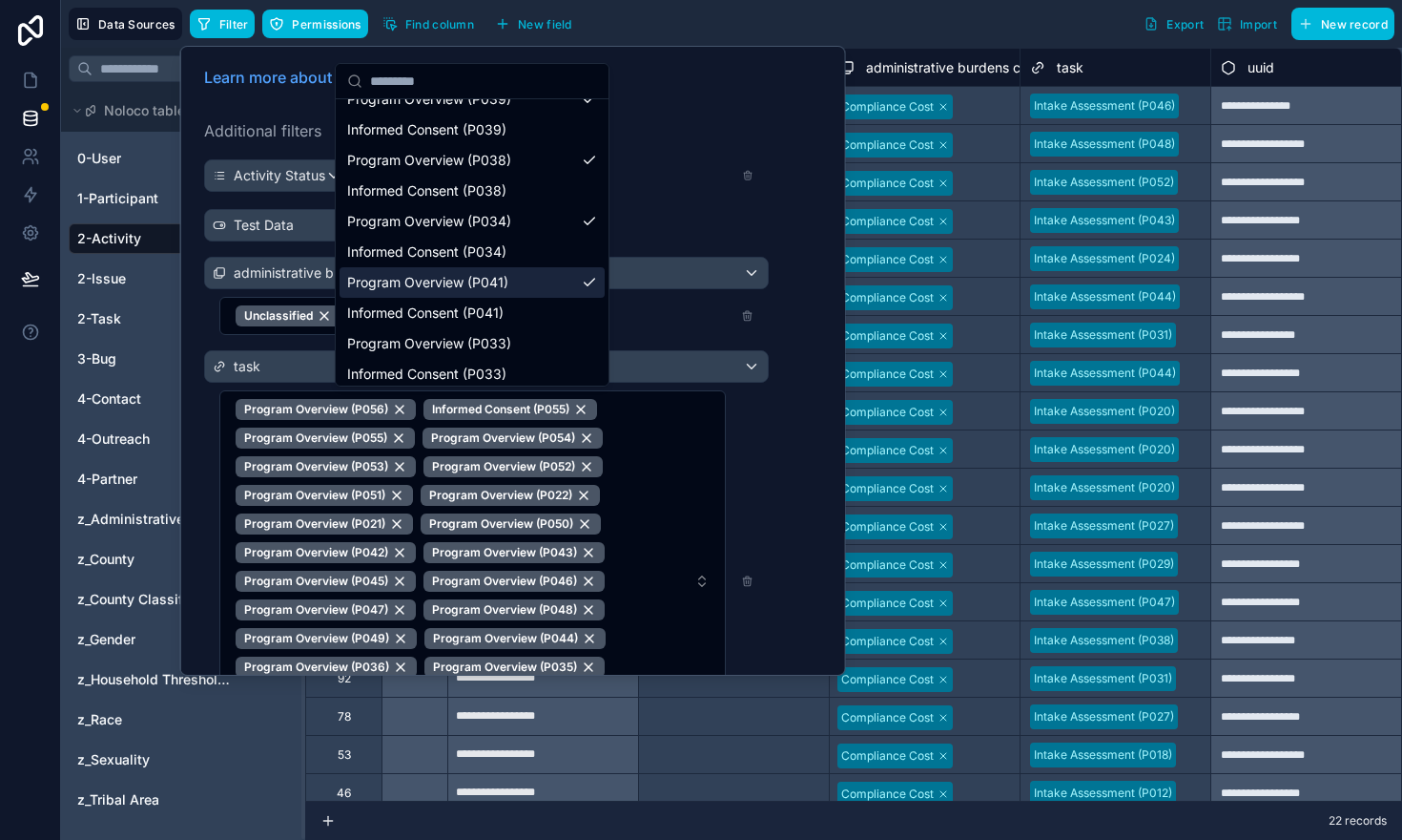
scroll to position [2159, 0]
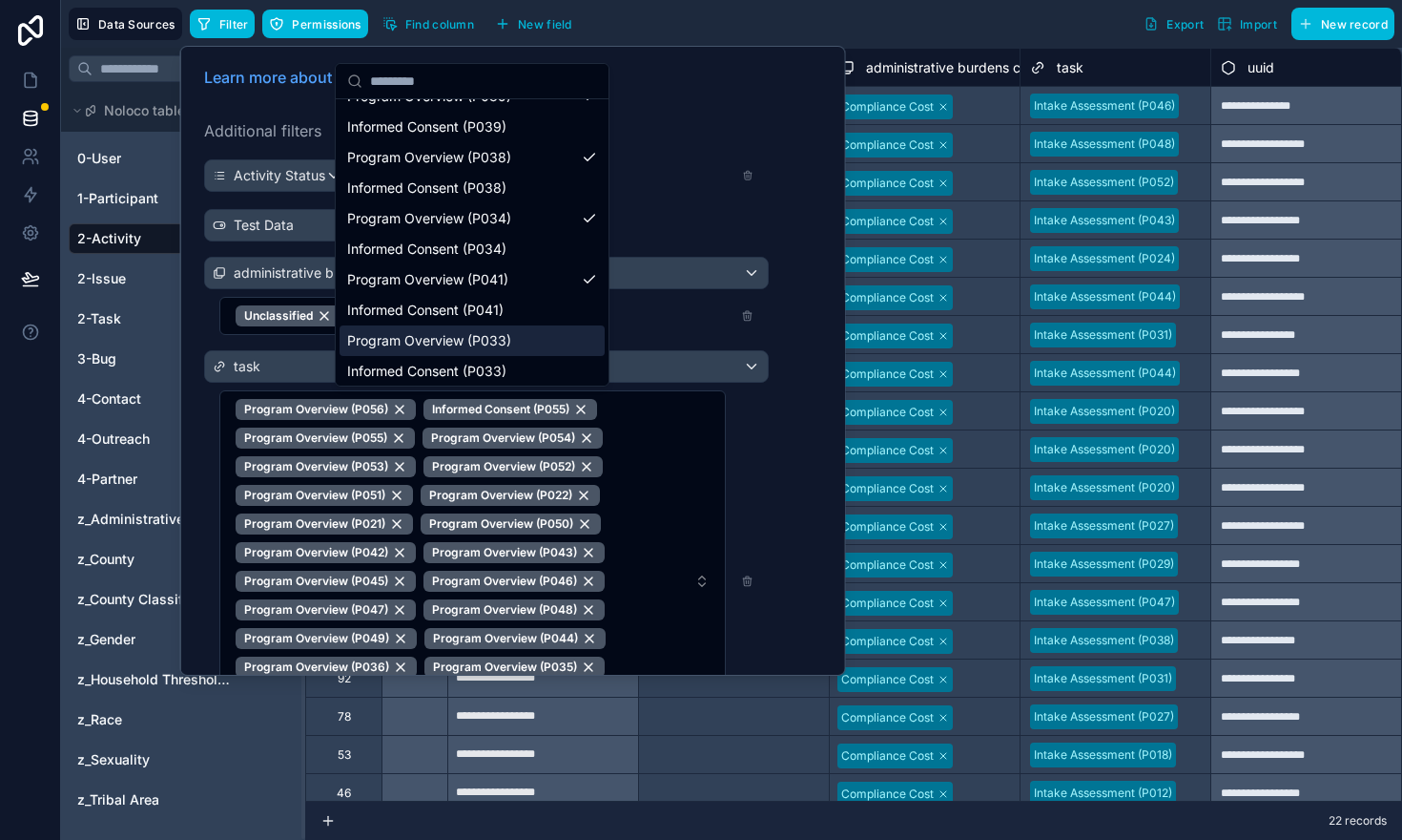
click at [373, 341] on span "Program Overview (P033)" at bounding box center [429, 340] width 164 height 19
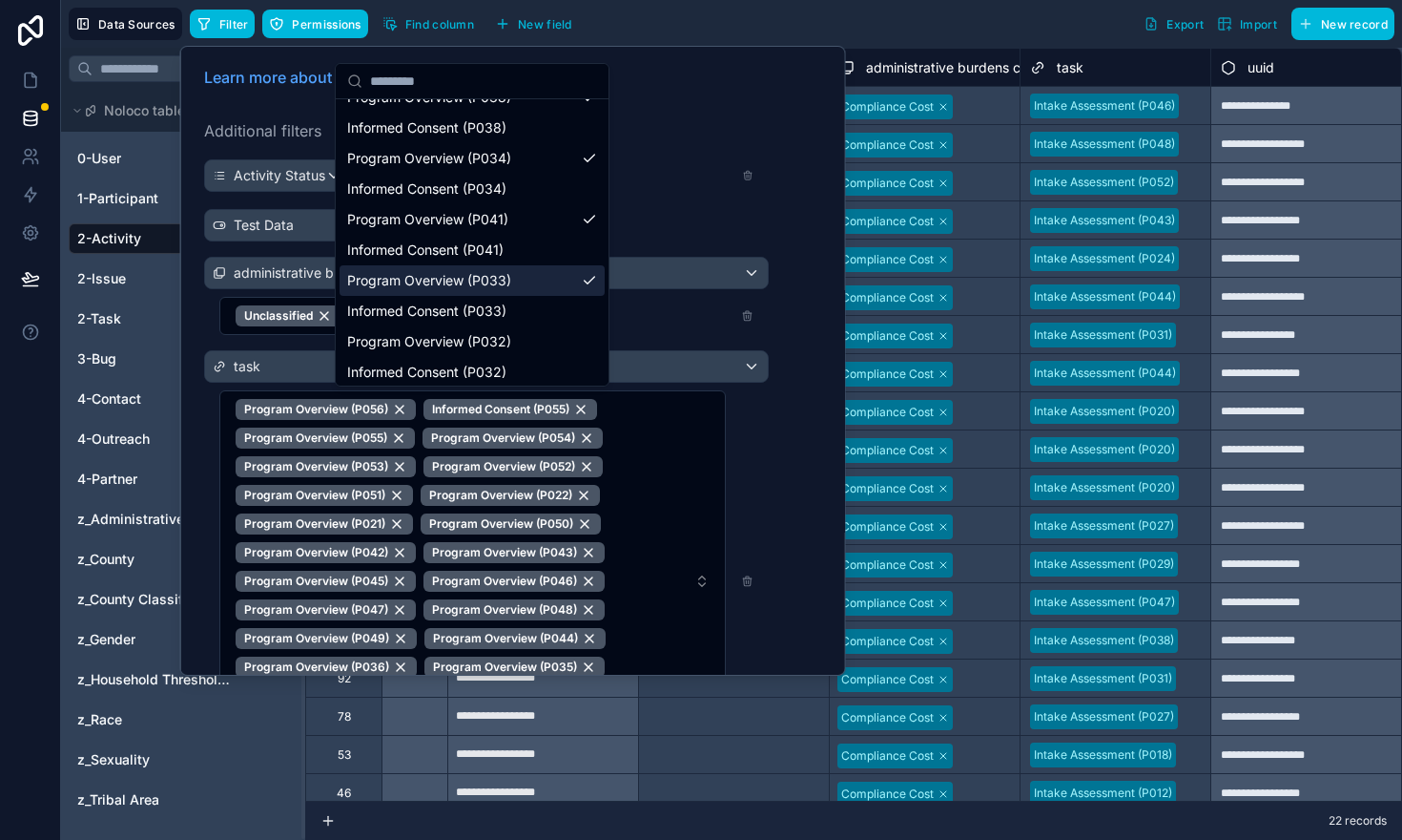
click at [373, 341] on span "Program Overview (P032)" at bounding box center [429, 341] width 164 height 19
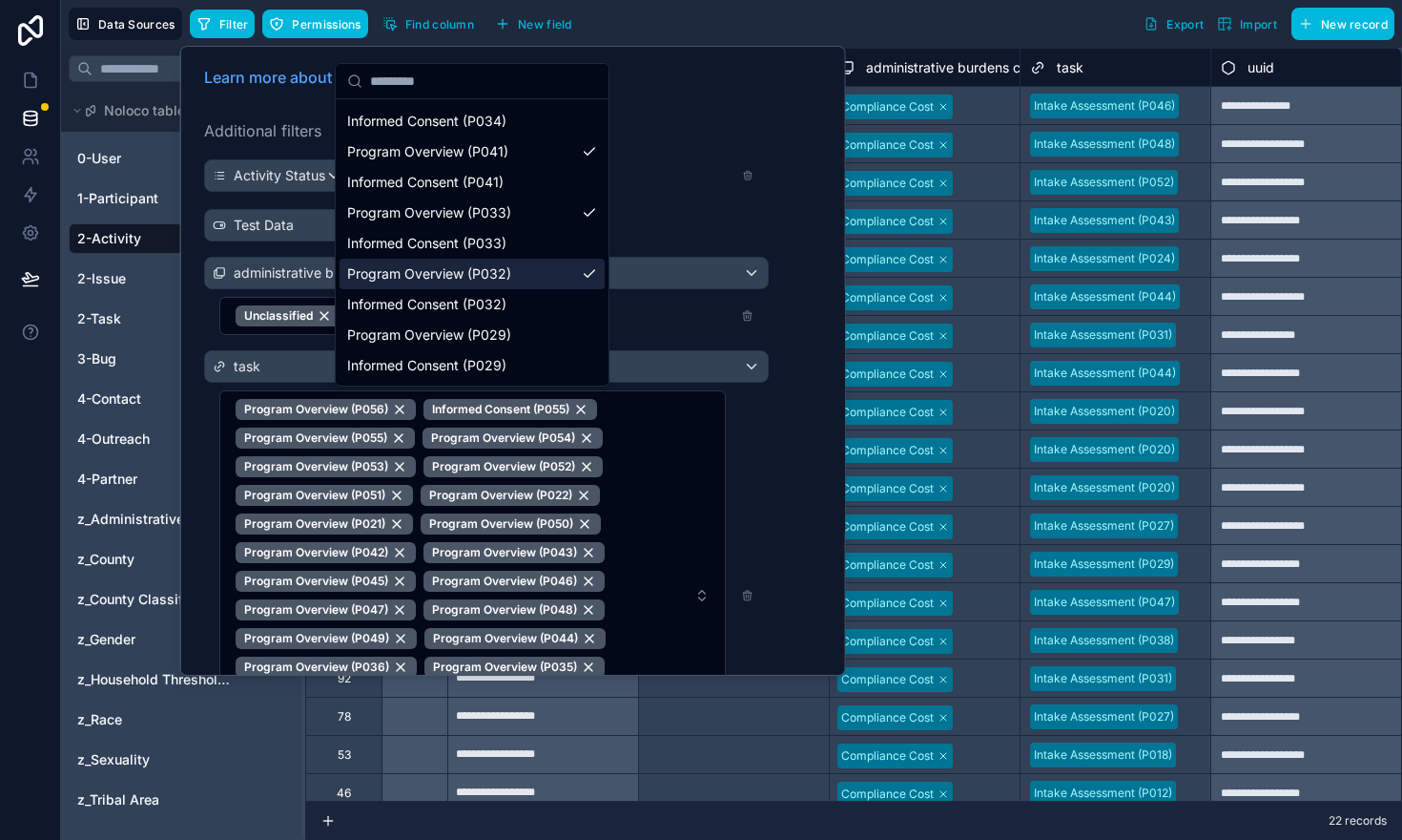
click at [373, 341] on span "Program Overview (P029)" at bounding box center [429, 334] width 164 height 19
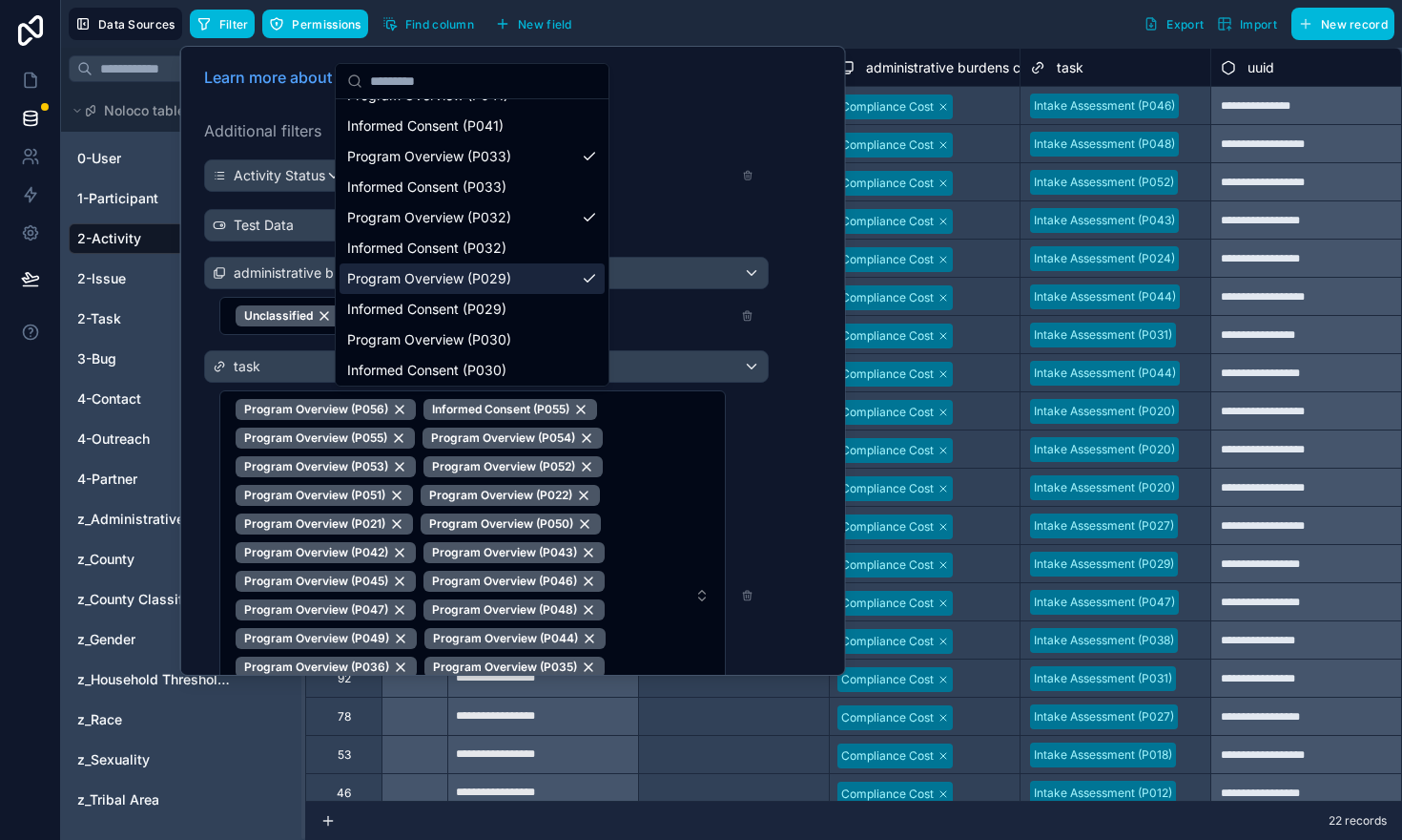
click at [373, 341] on span "Program Overview (P030)" at bounding box center [429, 339] width 164 height 19
click at [373, 341] on span "Program Overview (P031)" at bounding box center [427, 336] width 161 height 19
click at [373, 341] on span "Program Overview (P028)" at bounding box center [429, 336] width 164 height 19
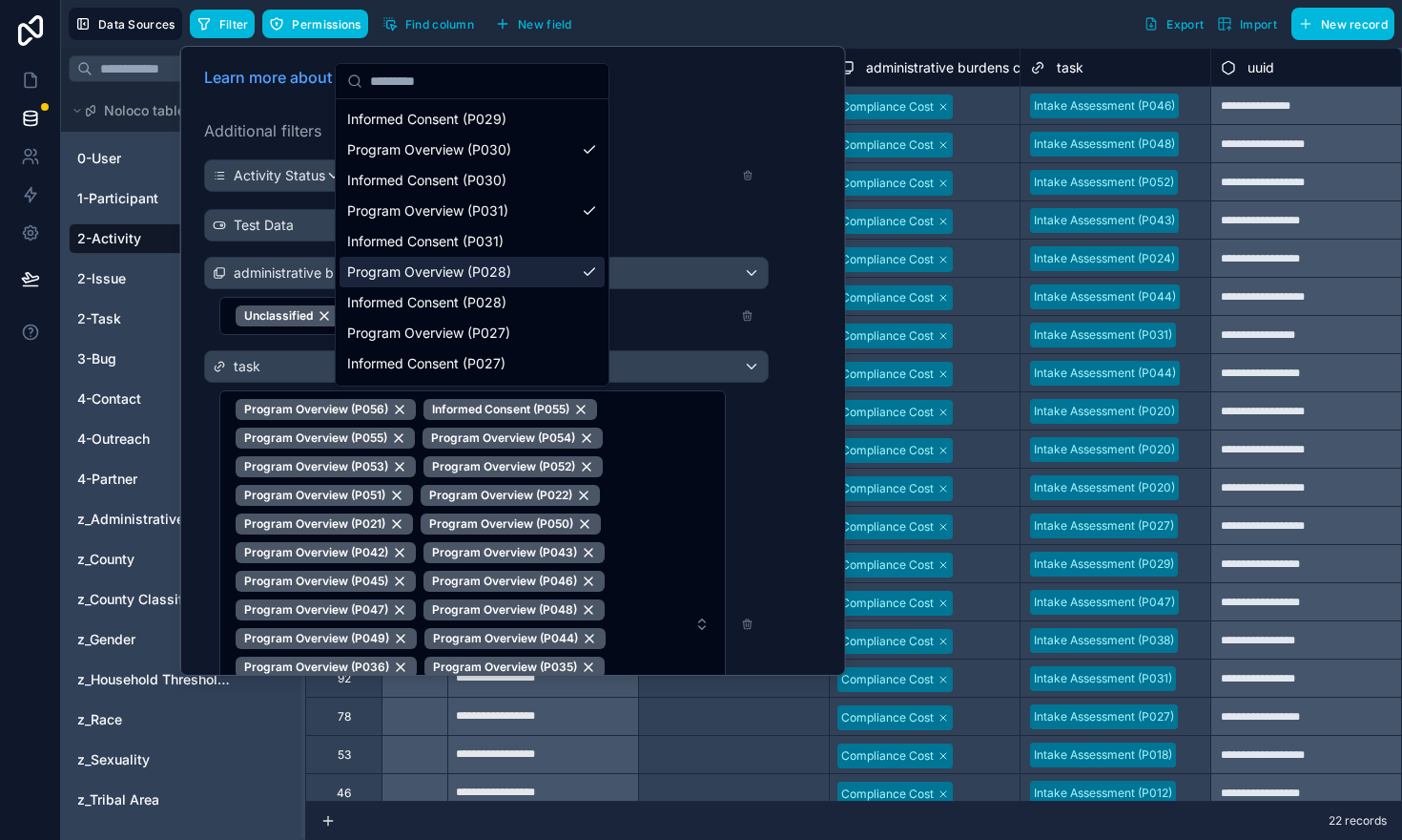
click at [373, 341] on span "Program Overview (P027)" at bounding box center [428, 332] width 163 height 19
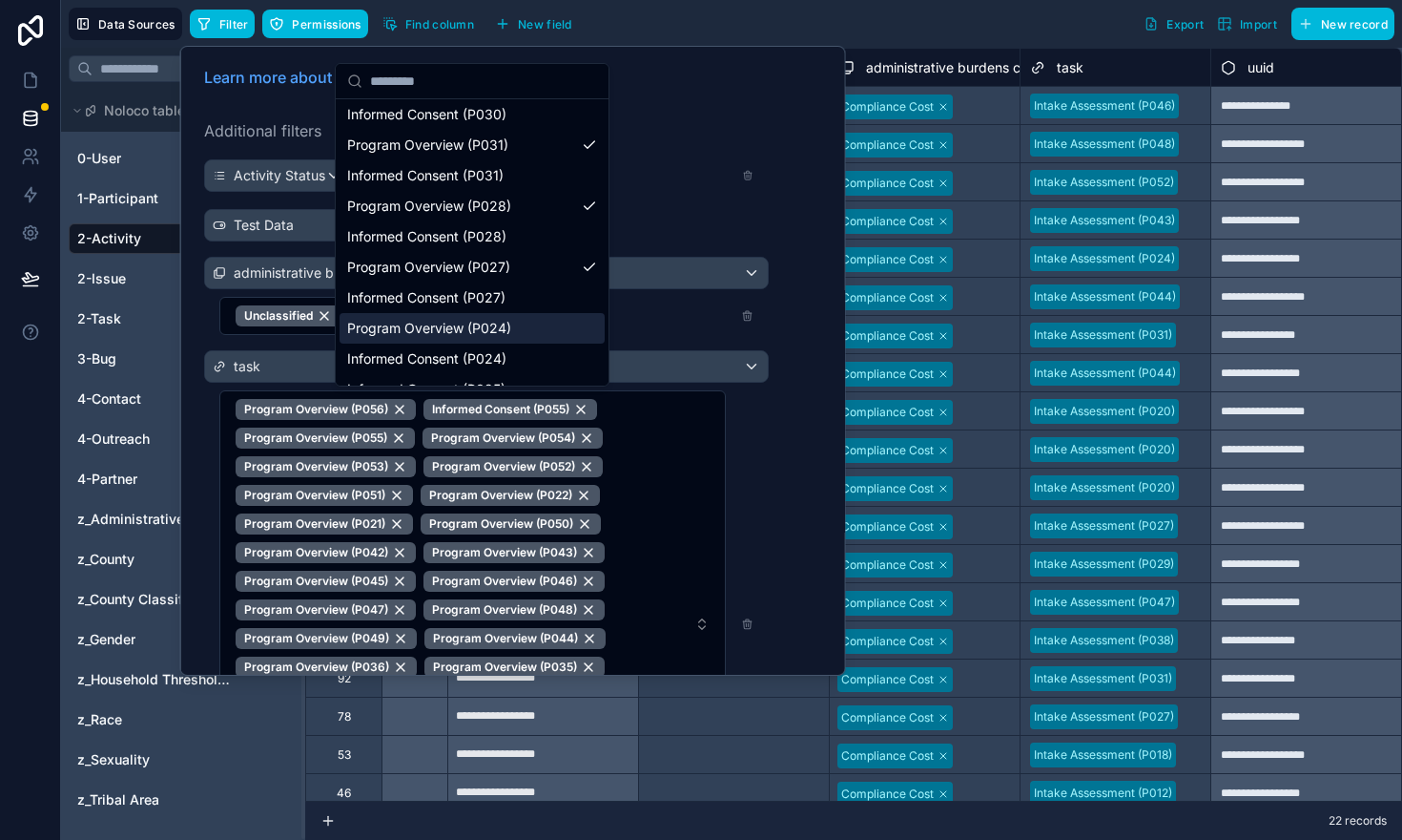
click at [371, 335] on span "Program Overview (P024)" at bounding box center [429, 327] width 164 height 19
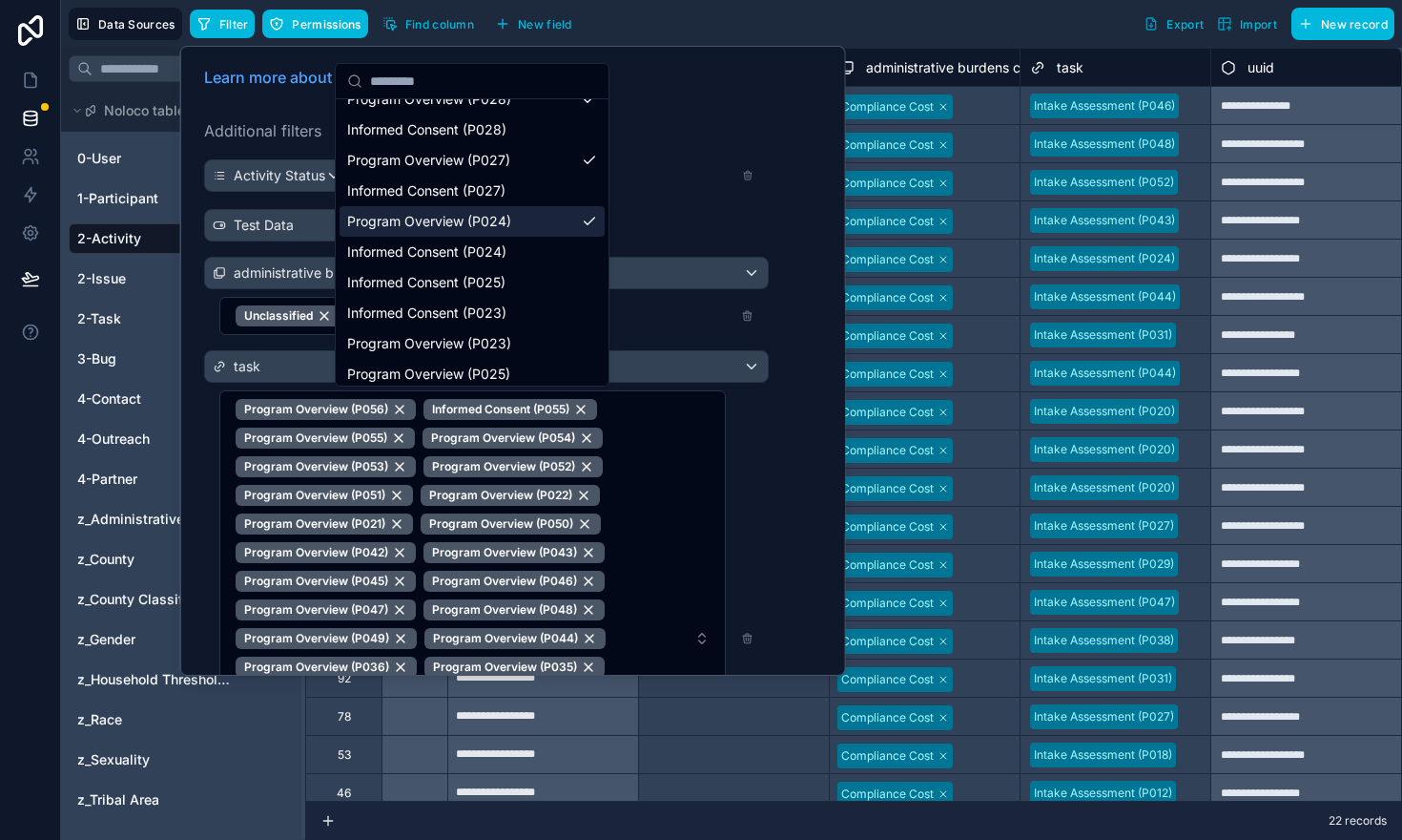
scroll to position [2710, 0]
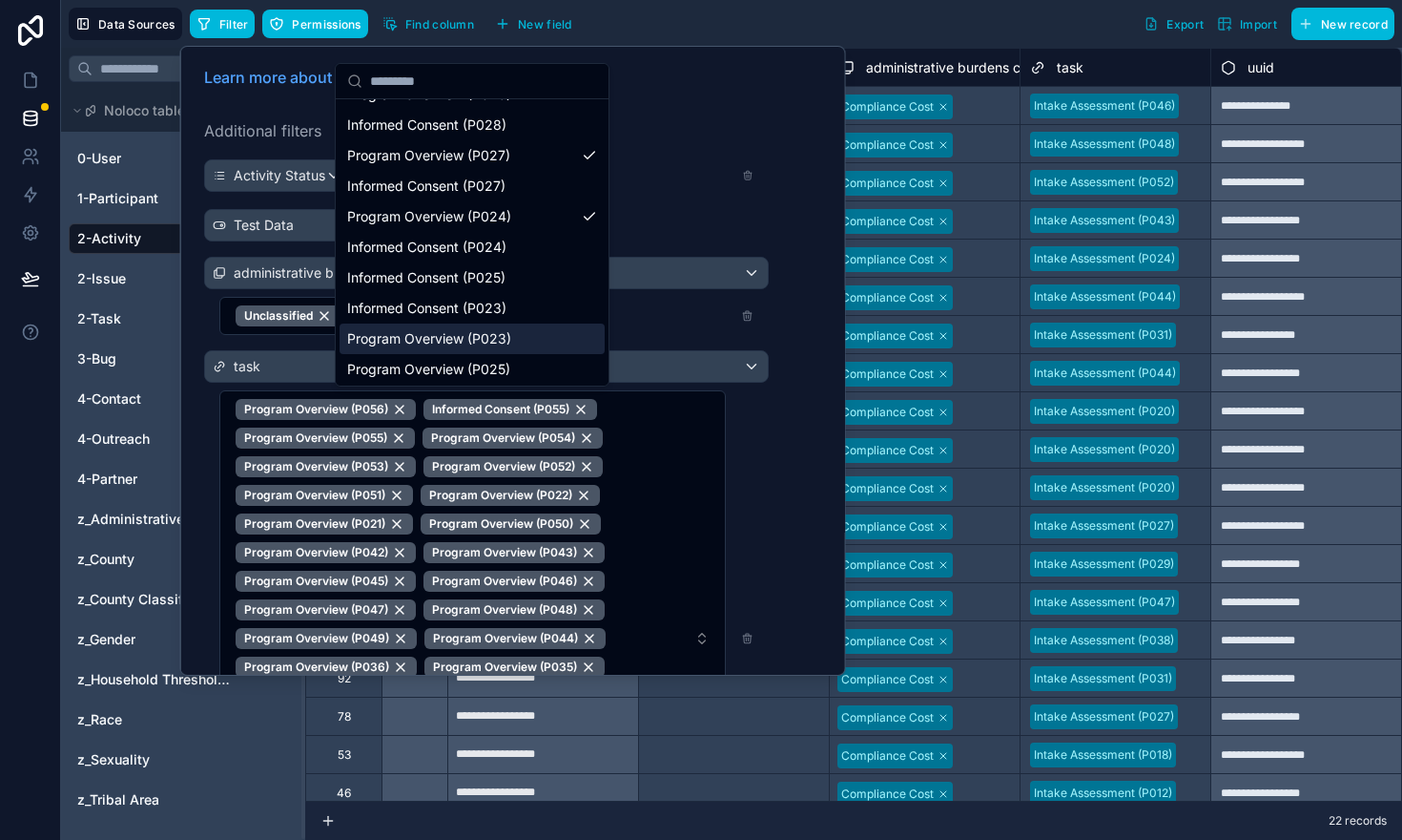
click at [370, 335] on span "Program Overview (P023)" at bounding box center [429, 338] width 164 height 19
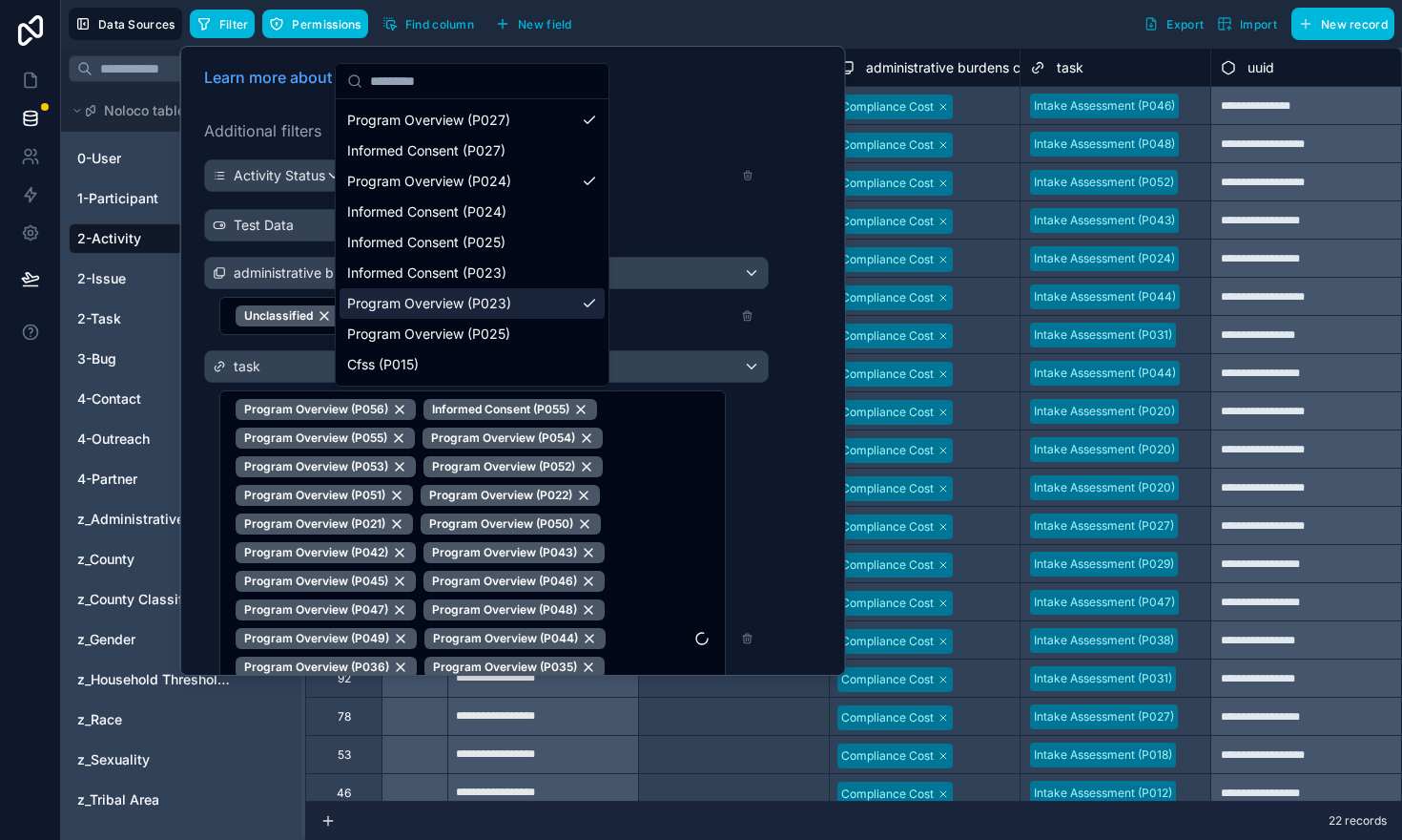
click at [370, 335] on span "Program Overview (P025)" at bounding box center [428, 333] width 163 height 19
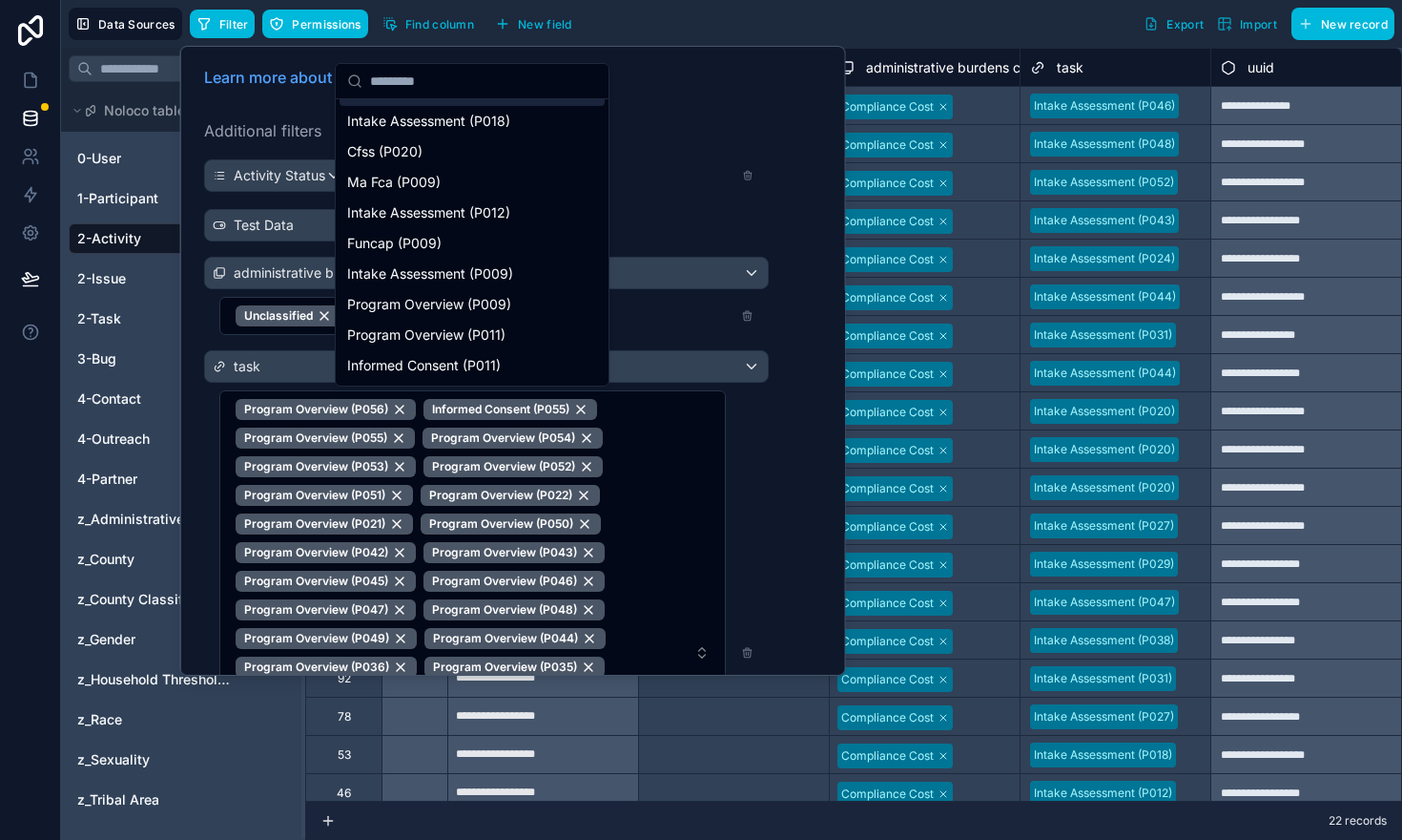
scroll to position [3052, 0]
click at [489, 304] on span "Program Overview (P009)" at bounding box center [429, 302] width 164 height 19
click at [483, 327] on span "Program Overview (P011)" at bounding box center [426, 332] width 158 height 19
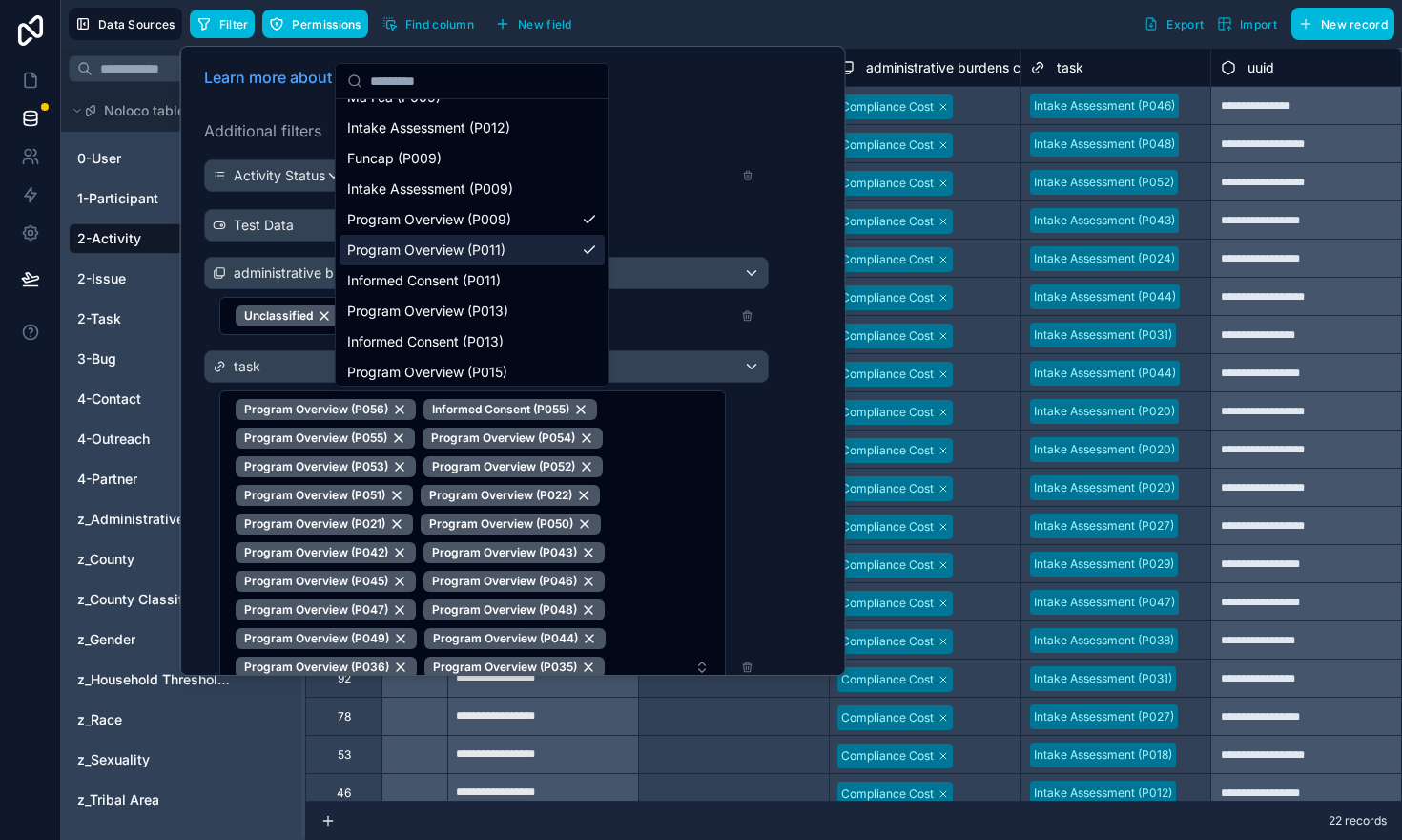
scroll to position [3135, 0]
click at [460, 311] on span "Program Overview (P013)" at bounding box center [427, 310] width 161 height 19
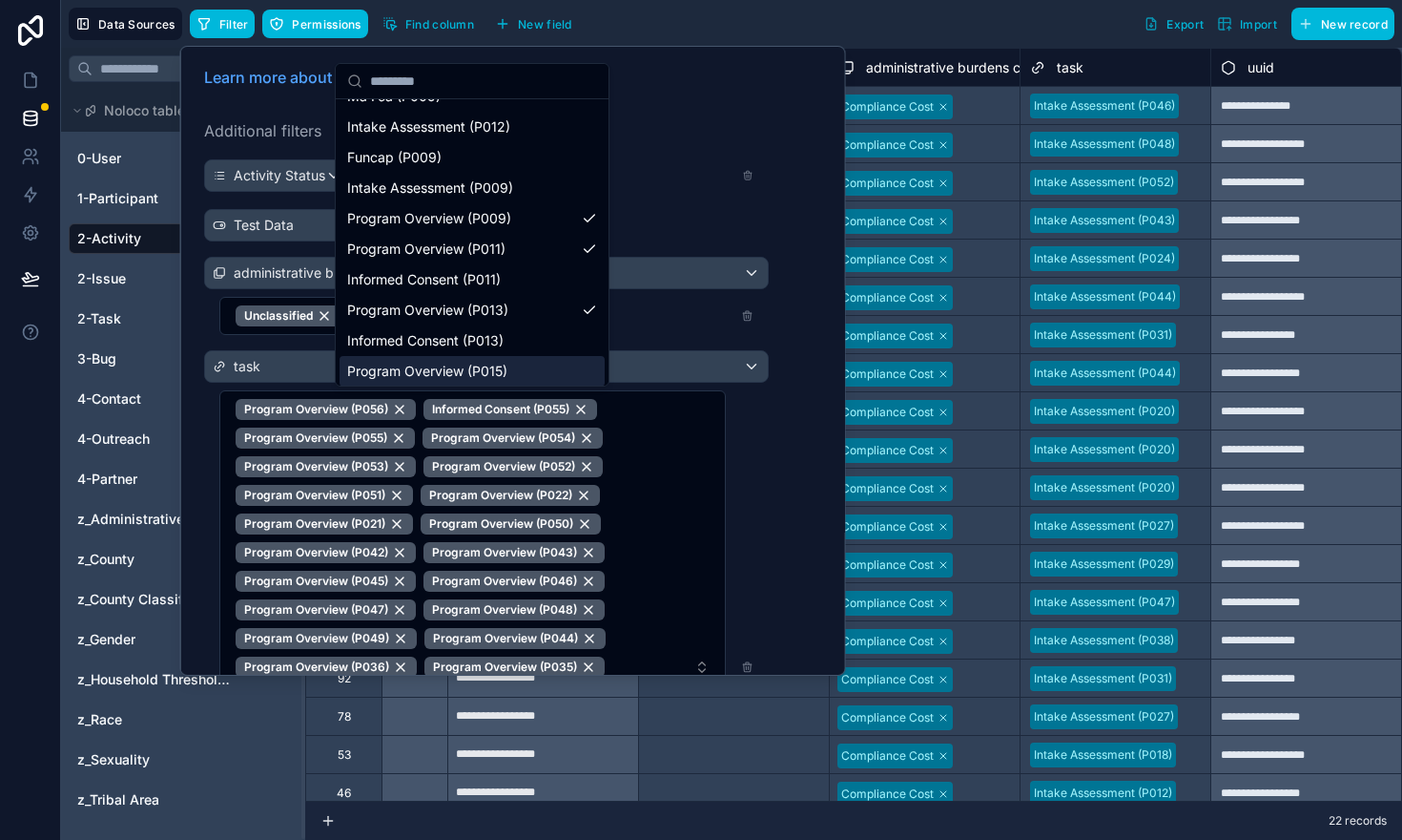
click at [450, 363] on span "Program Overview (P015)" at bounding box center [427, 370] width 160 height 19
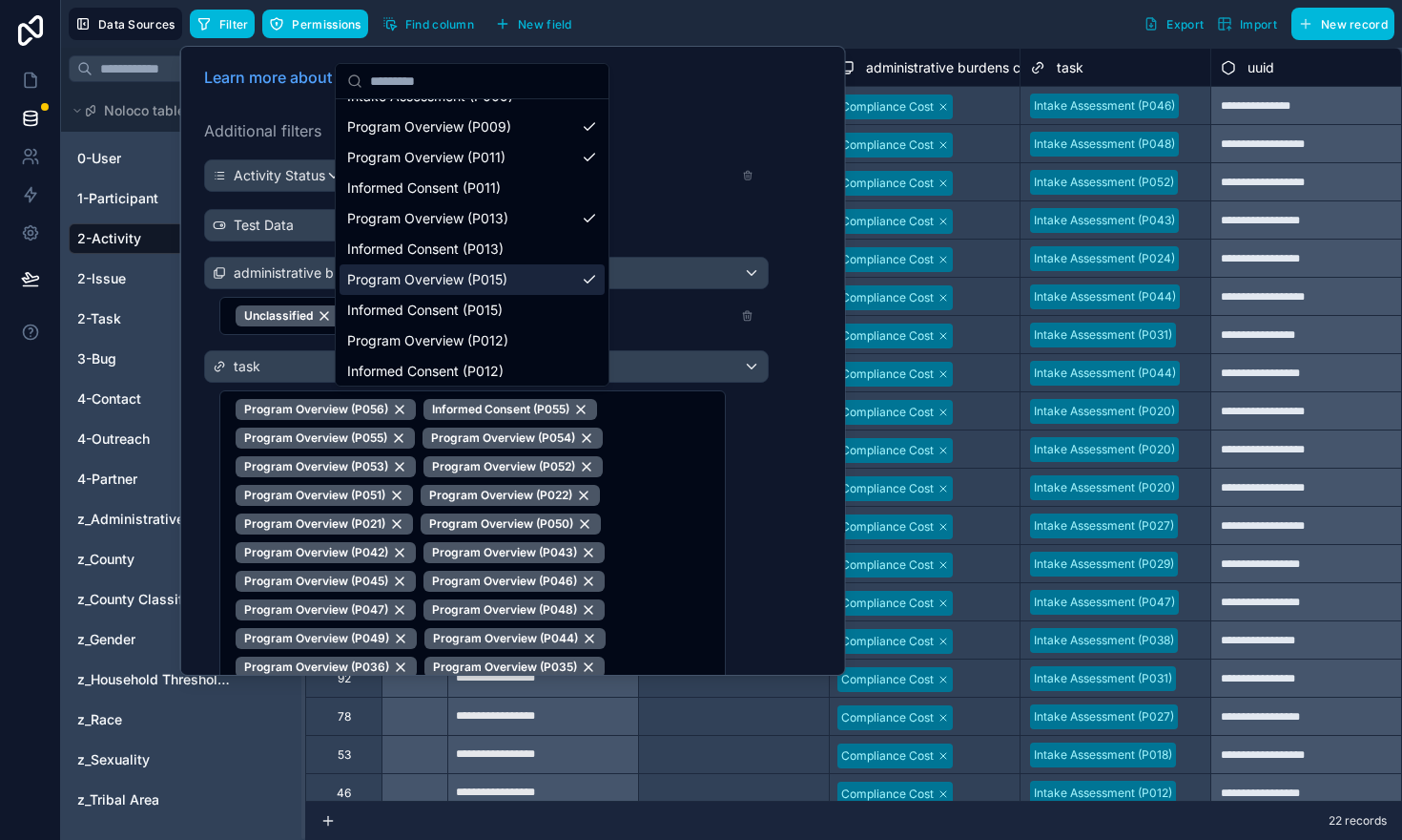
scroll to position [3234, 0]
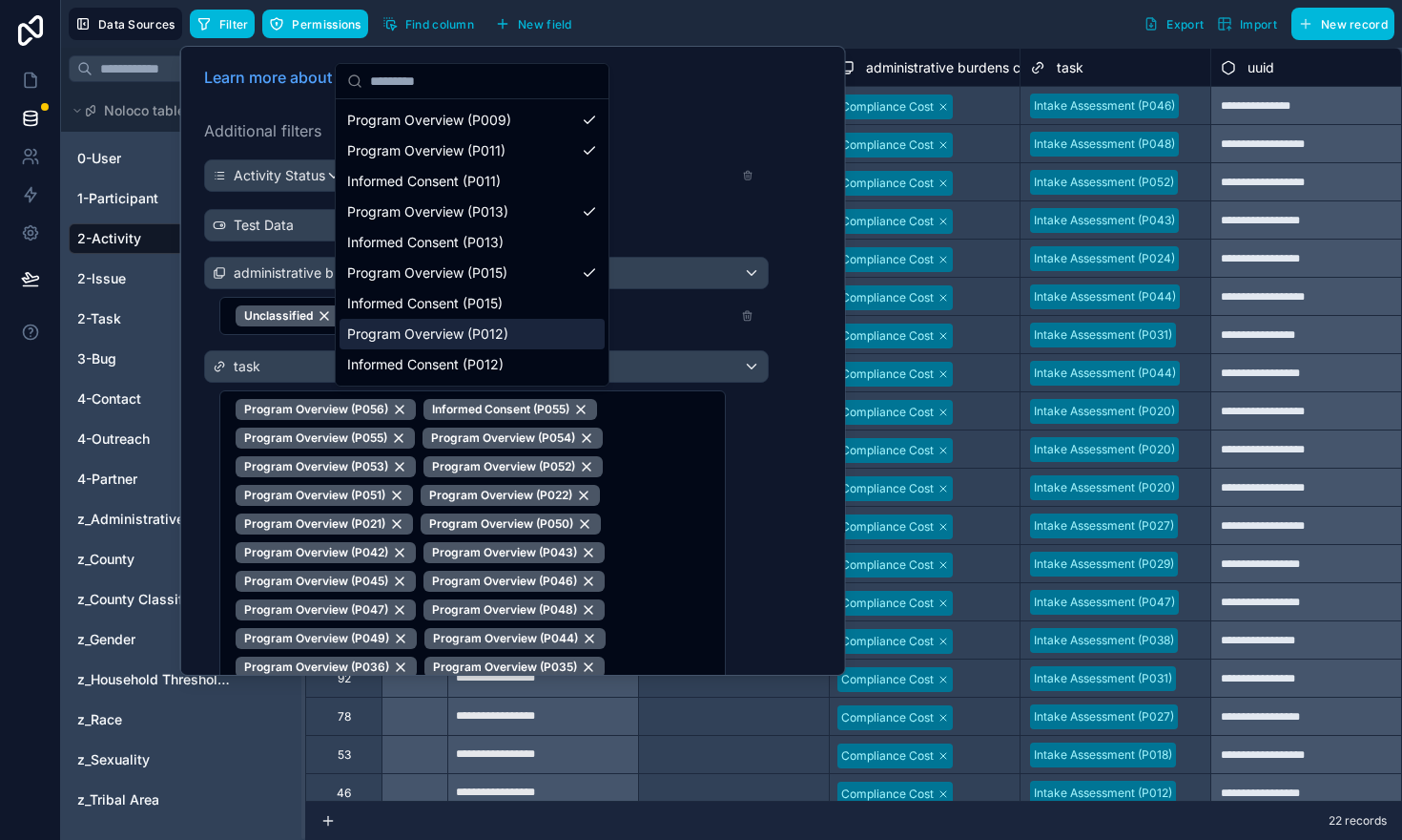
click at [438, 347] on div "Program Overview (P012)" at bounding box center [472, 333] width 265 height 31
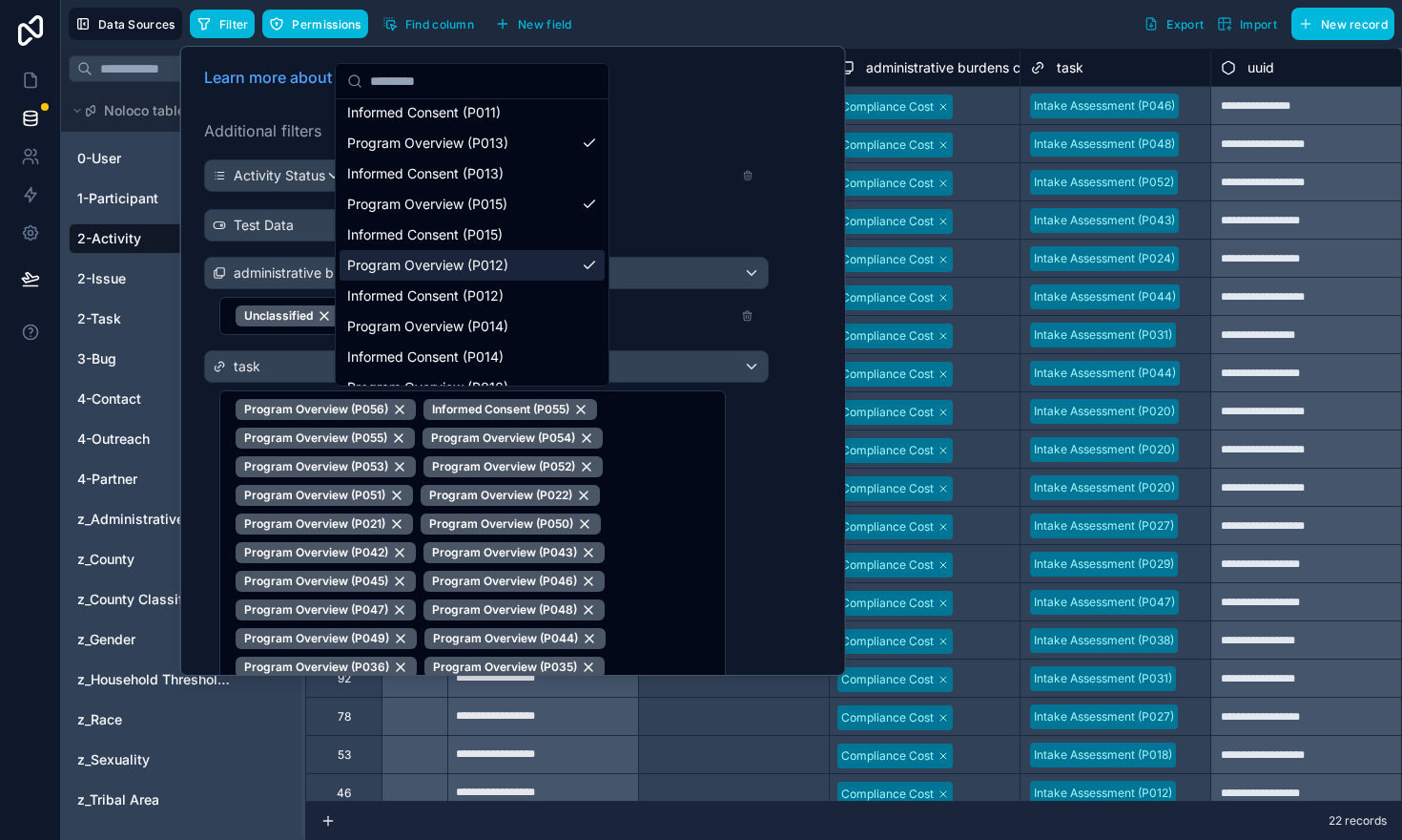
scroll to position [3310, 0]
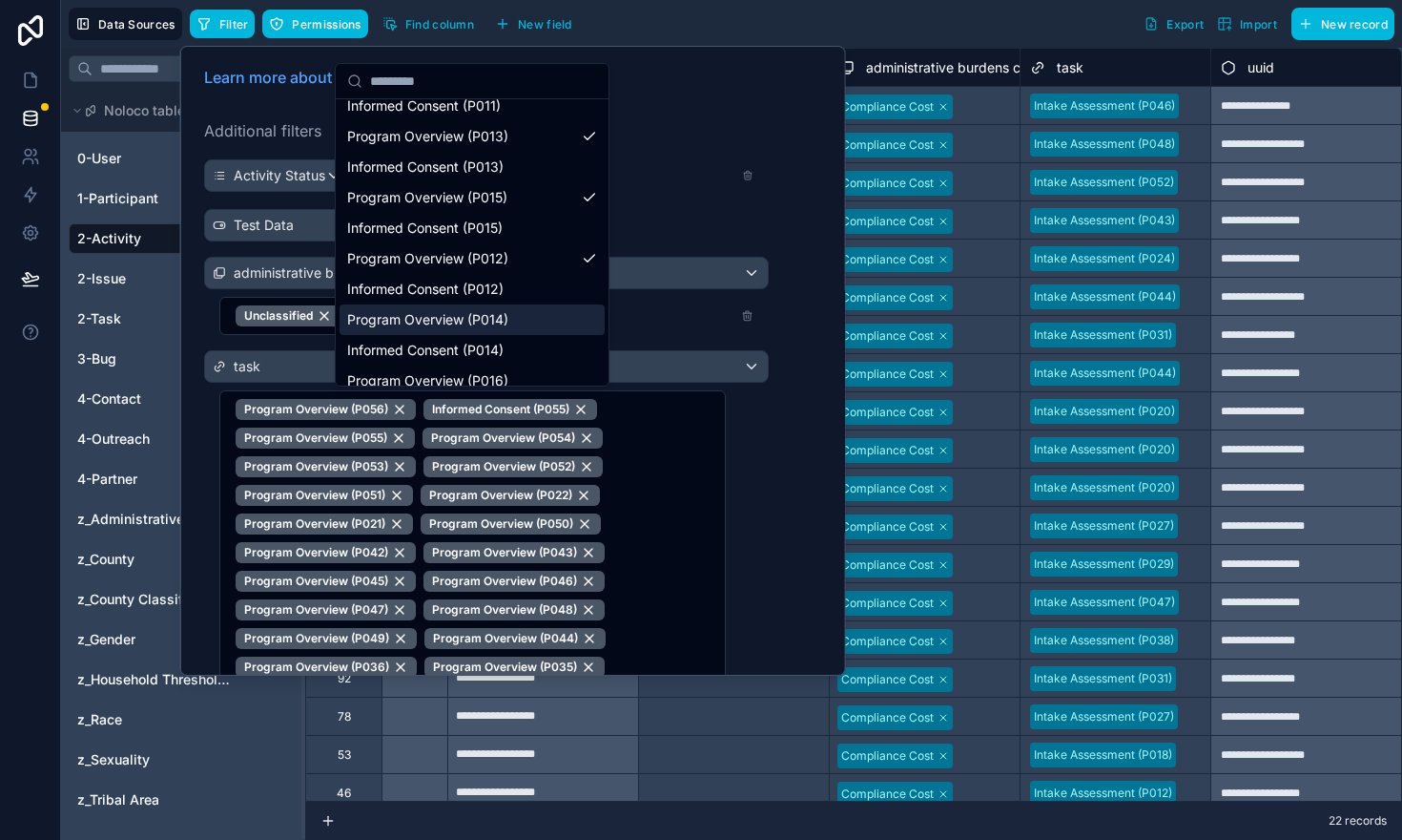
click at [419, 326] on span "Program Overview (P014)" at bounding box center [427, 319] width 161 height 19
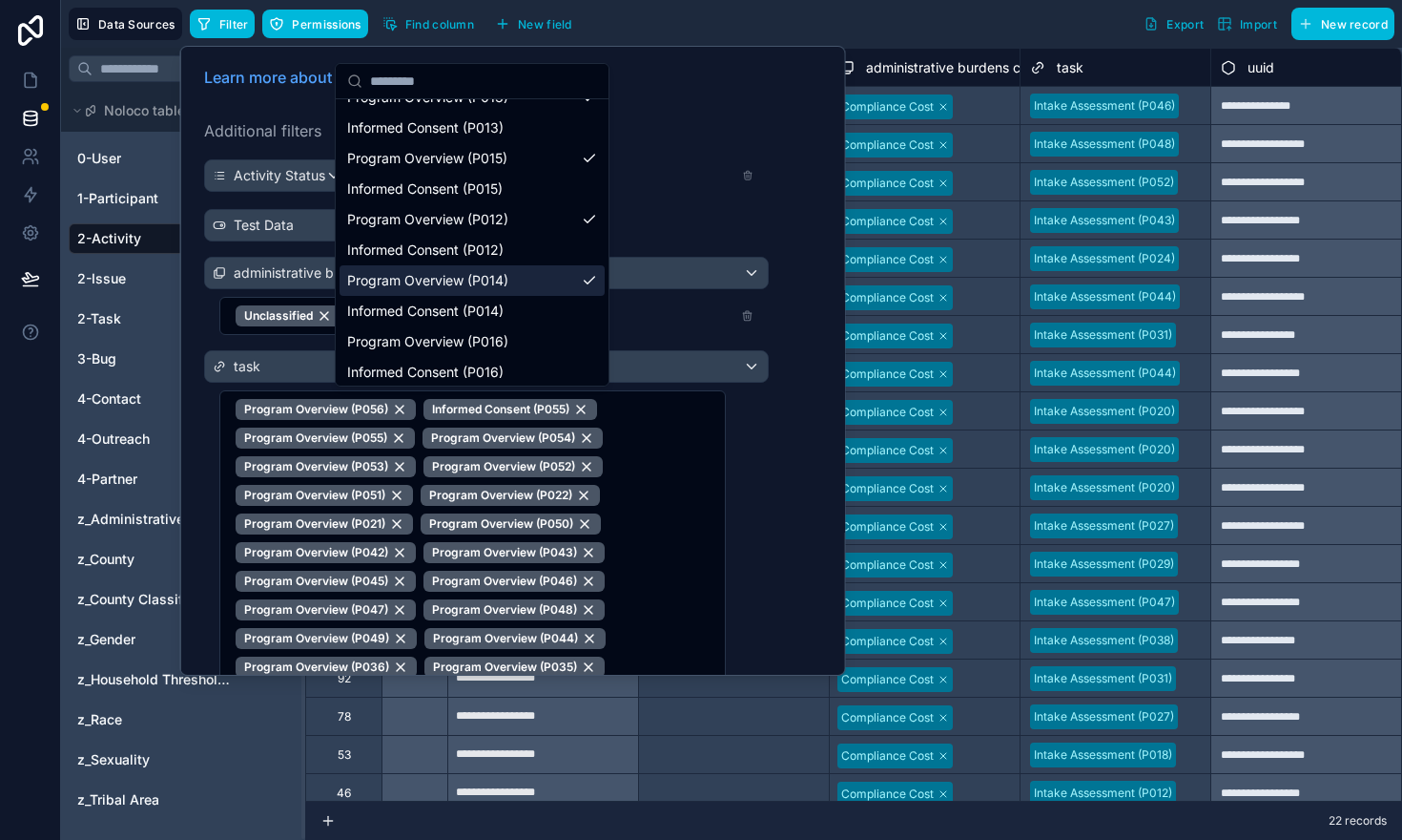
scroll to position [3352, 0]
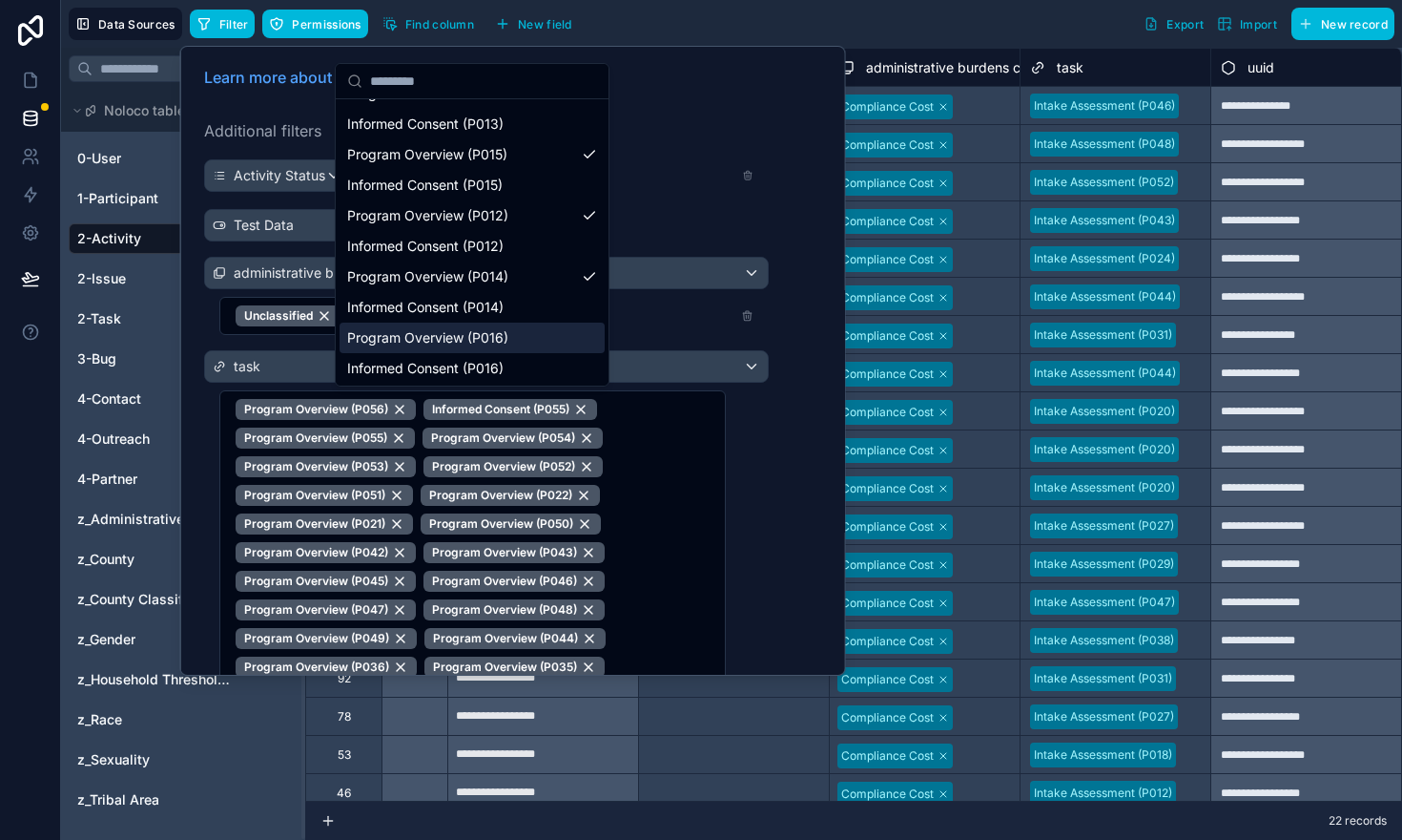
click at [412, 335] on span "Program Overview (P016)" at bounding box center [427, 337] width 161 height 19
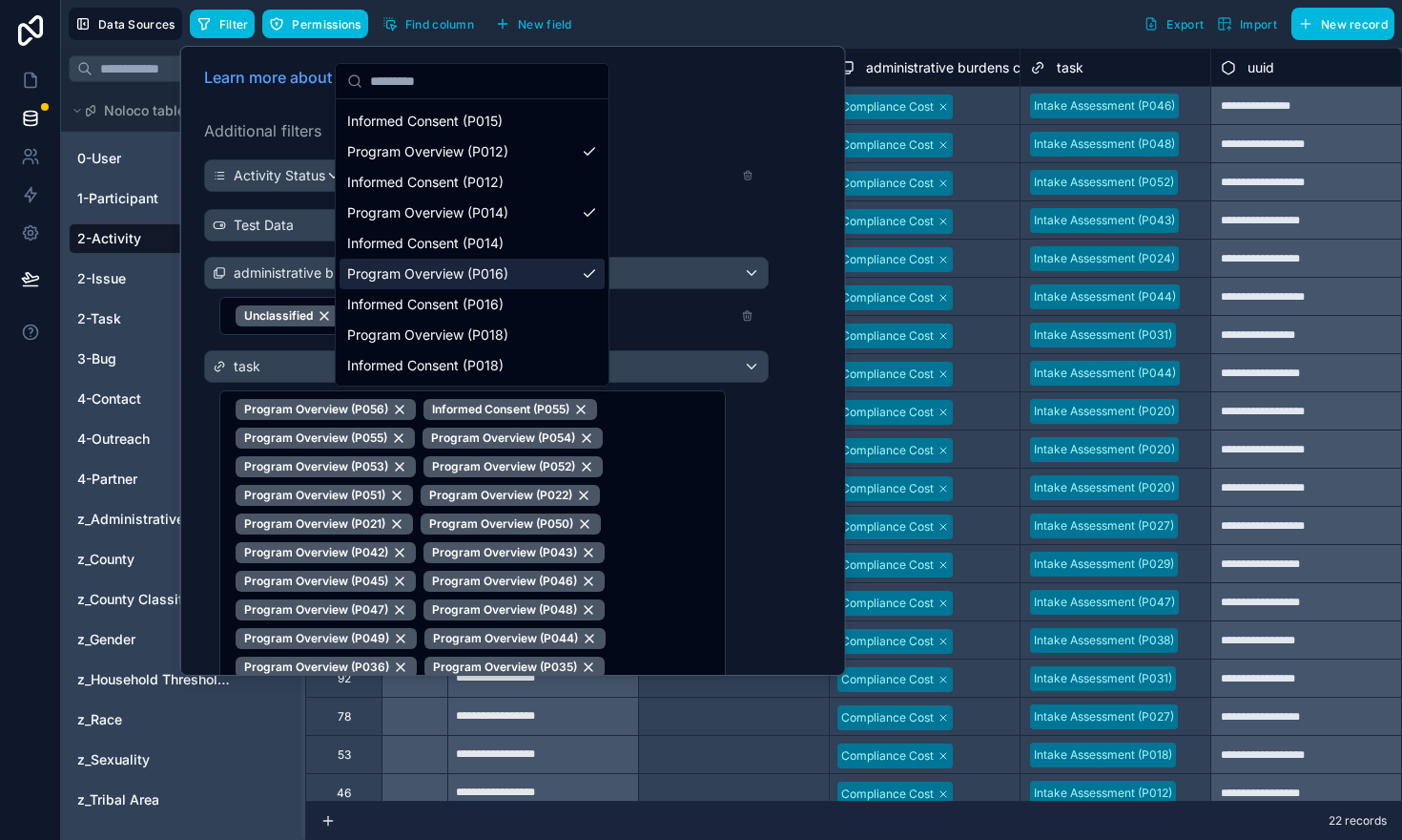
scroll to position [3418, 0]
click at [412, 335] on span "Program Overview (P018)" at bounding box center [427, 332] width 161 height 19
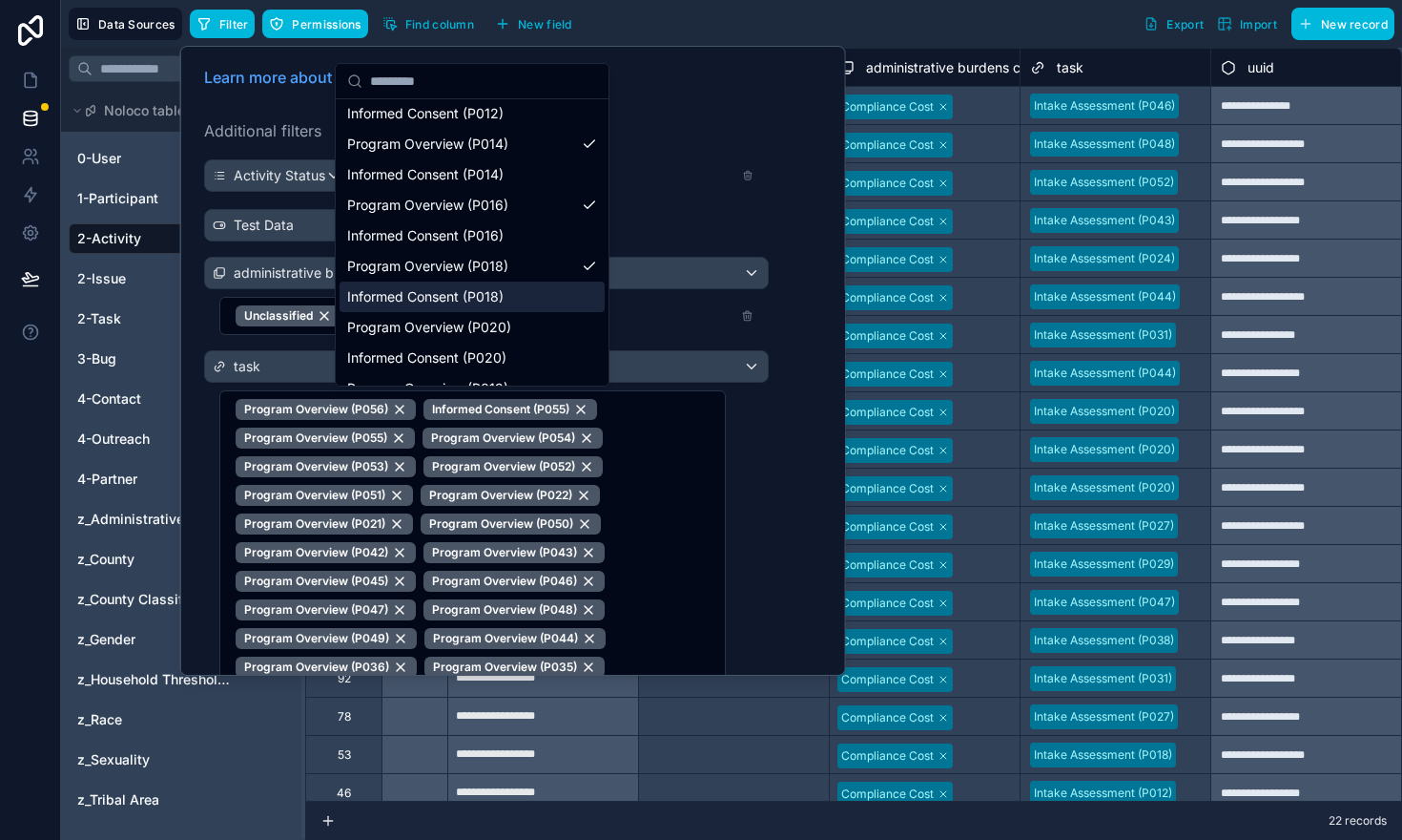
scroll to position [3491, 0]
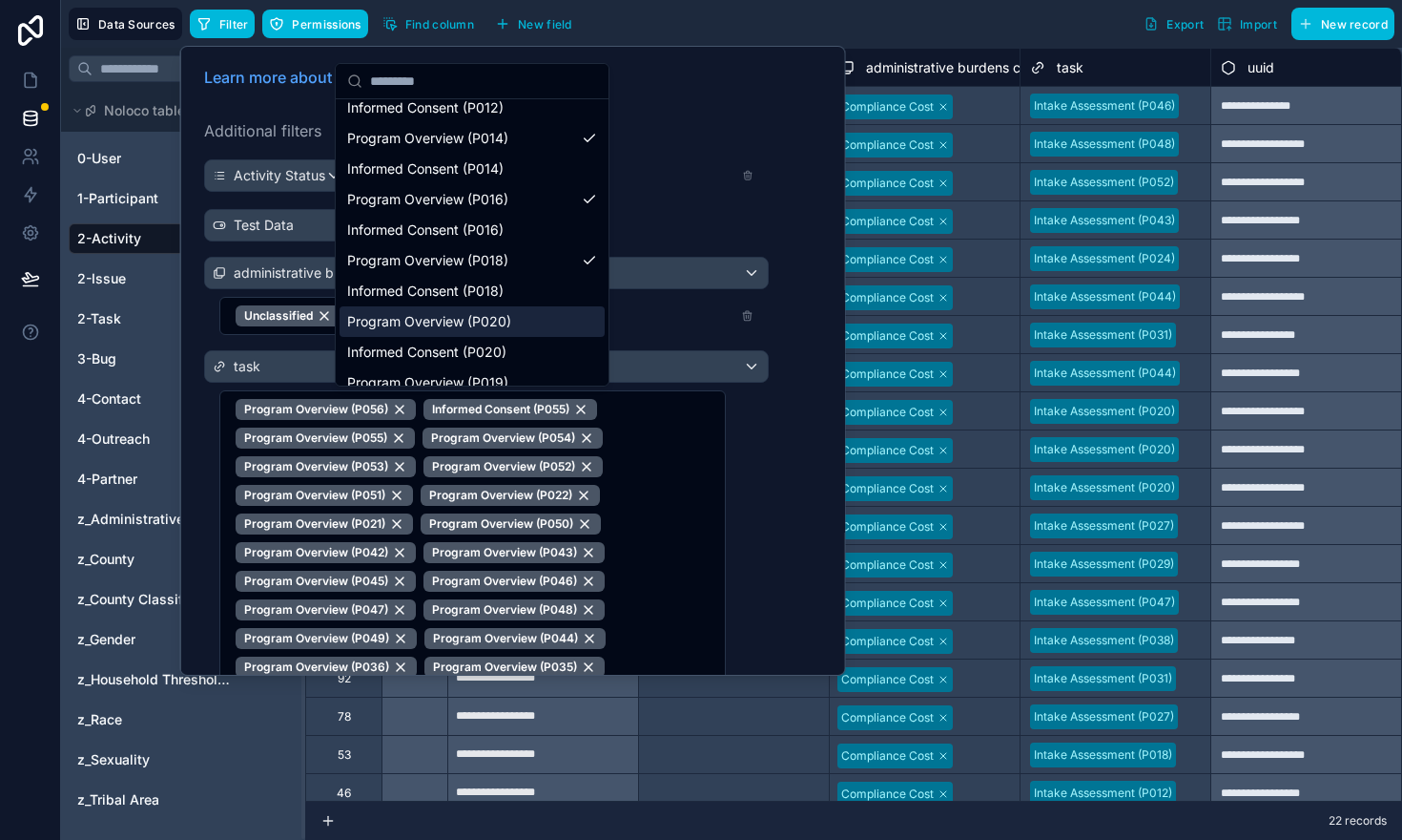
click at [366, 325] on span "Program Overview (P020)" at bounding box center [429, 321] width 164 height 19
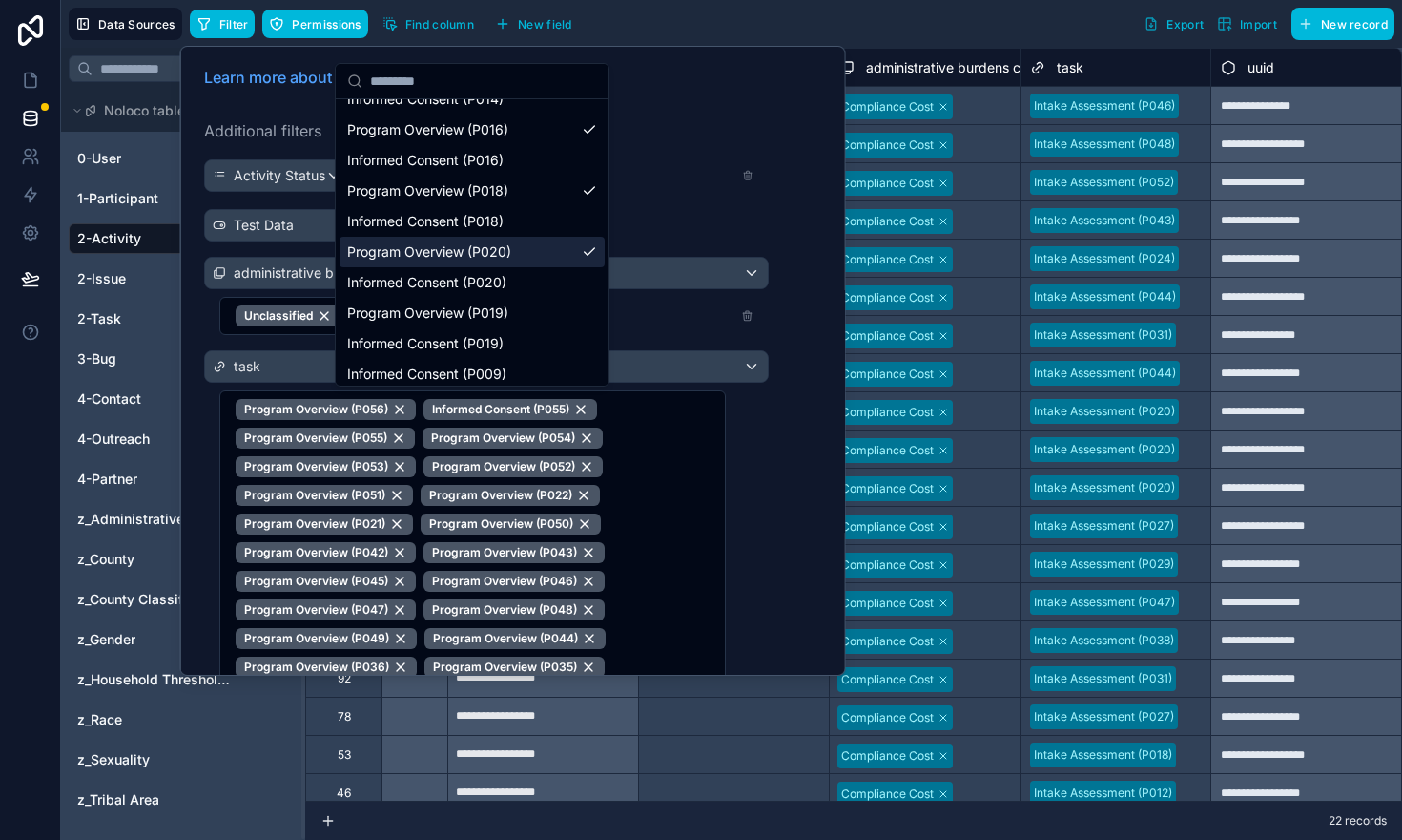
scroll to position [3568, 0]
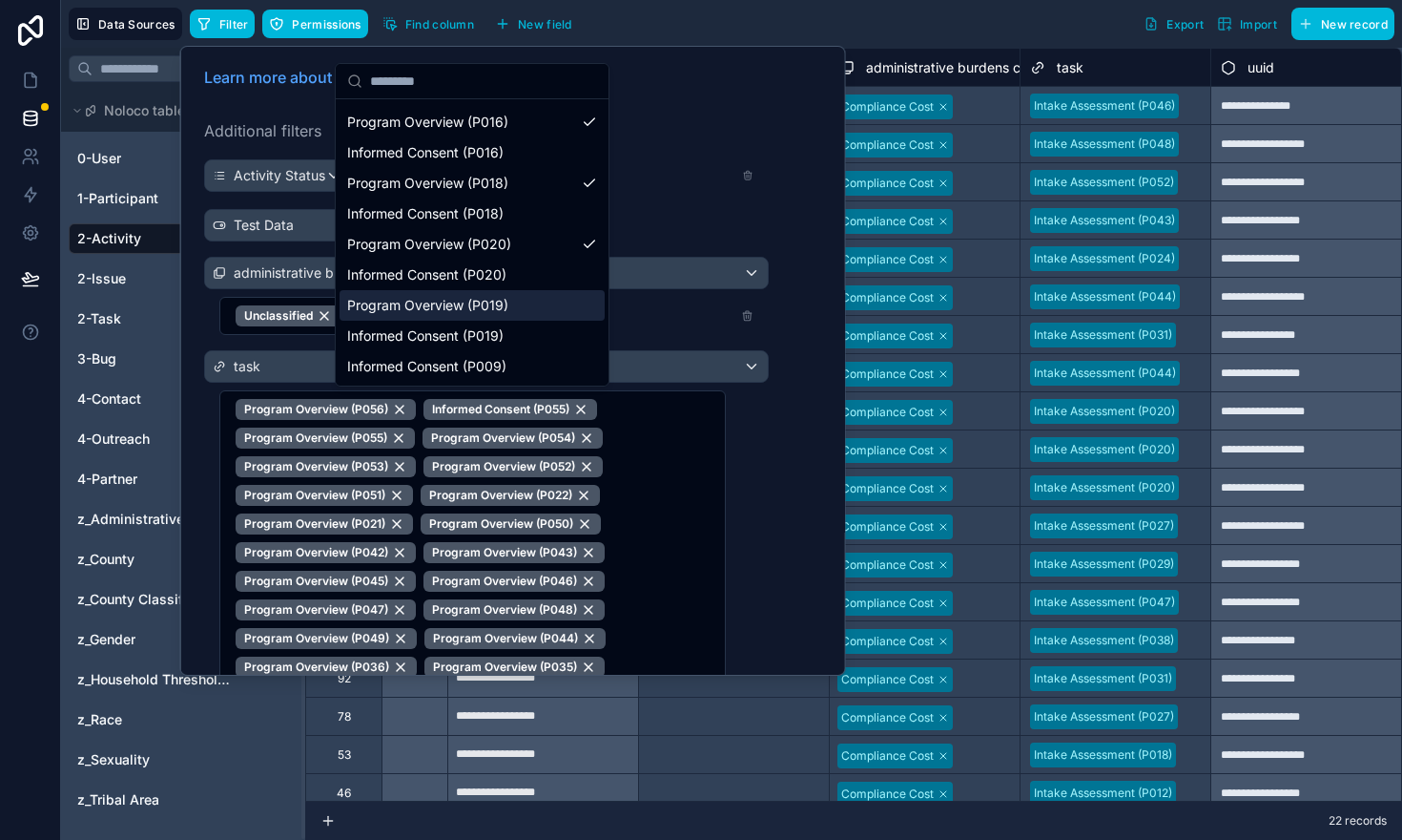
click at [360, 312] on span "Program Overview (P019)" at bounding box center [427, 305] width 161 height 19
click at [645, 108] on div "Learn more about filters Additional filters Activity Status Is equal to (=) Don…" at bounding box center [514, 626] width 641 height 1144
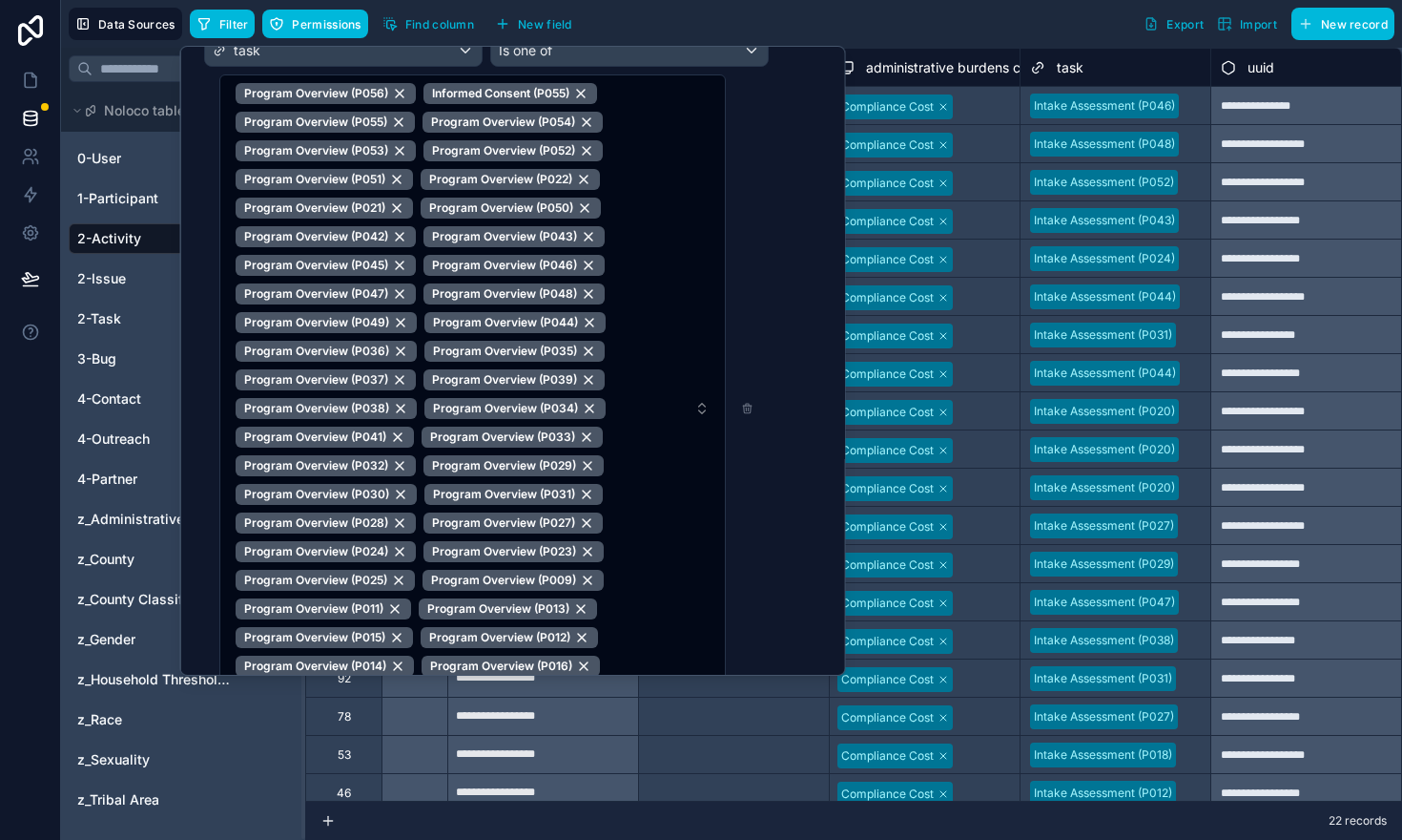
scroll to position [530, 0]
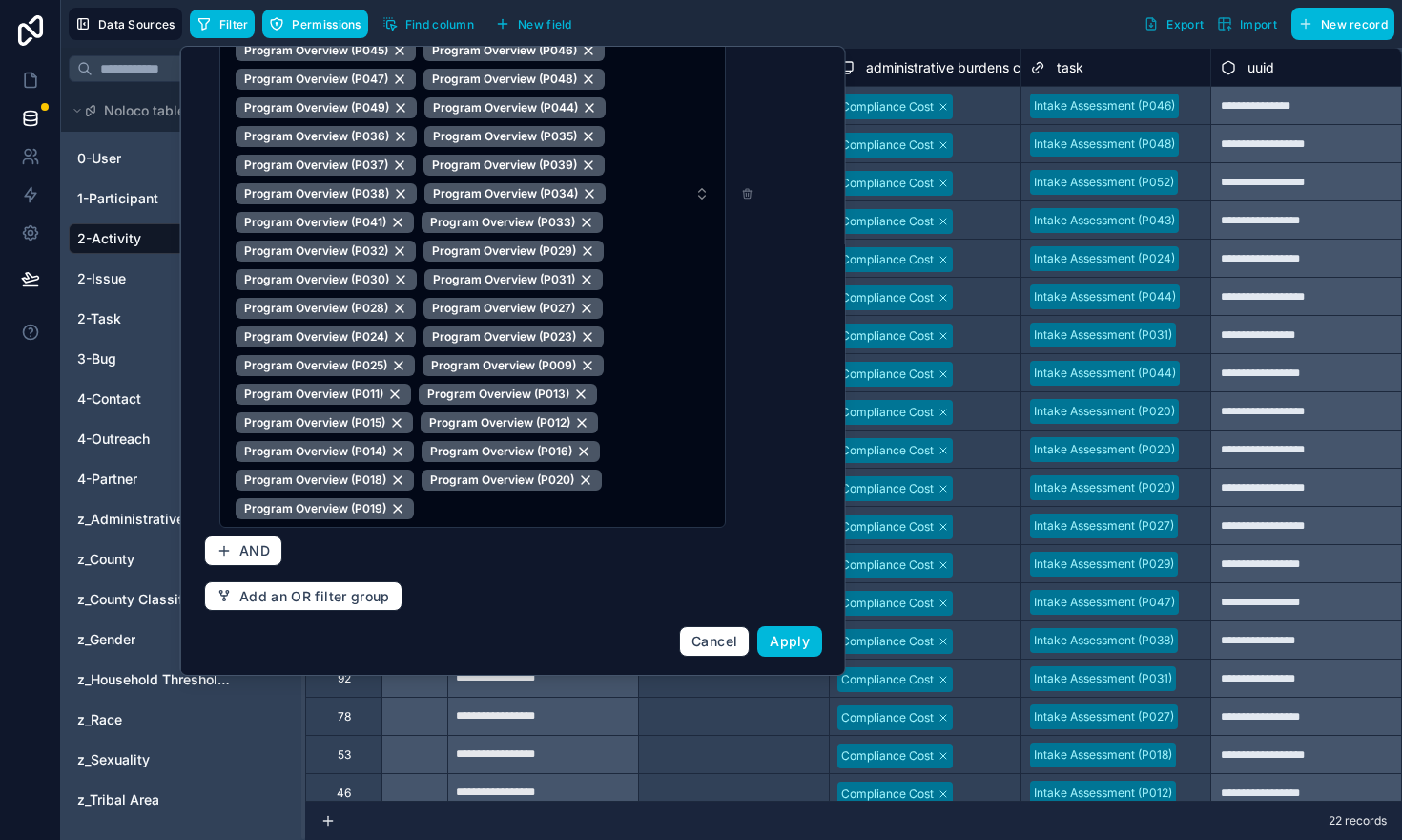
click at [793, 637] on span "Apply" at bounding box center [790, 640] width 40 height 16
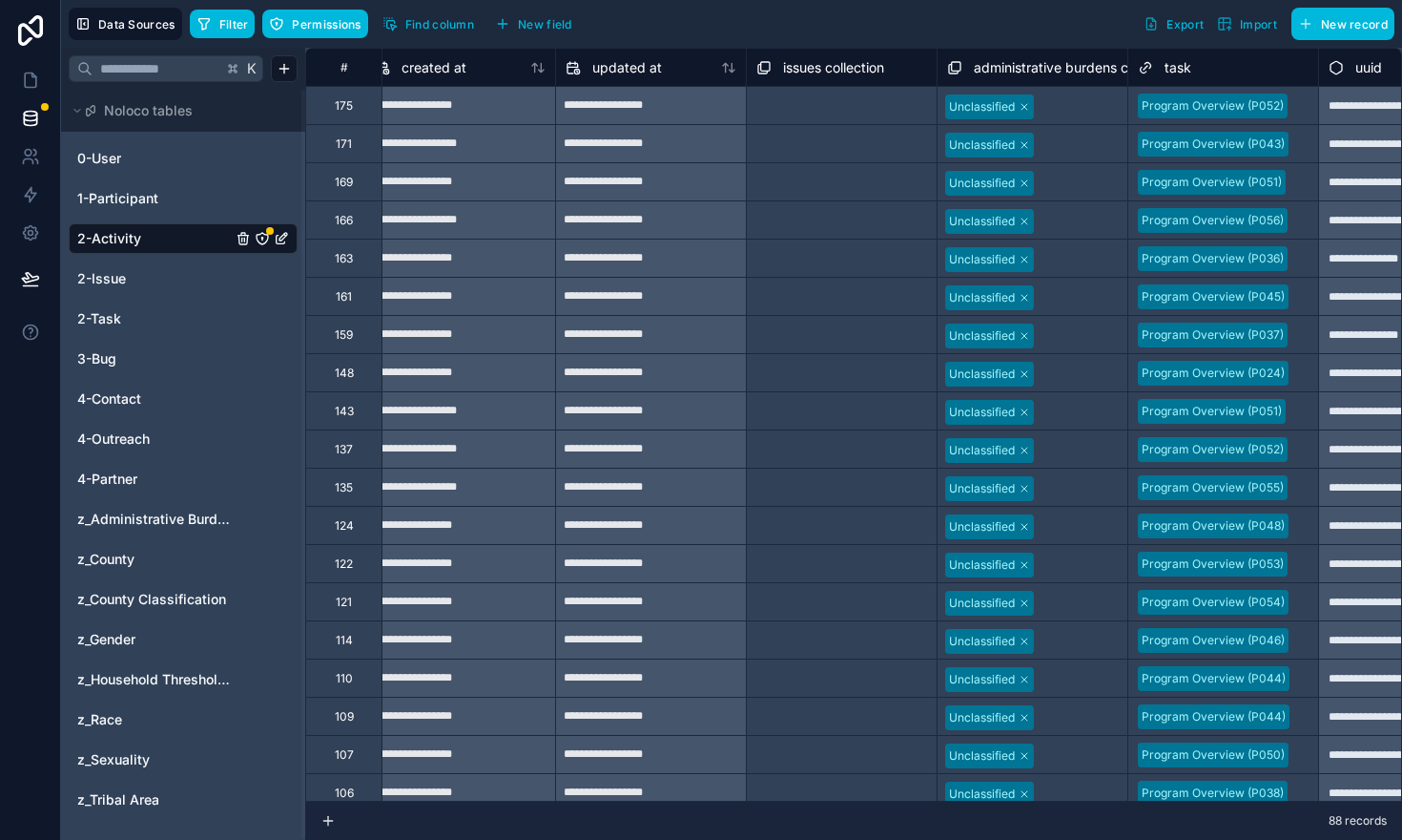
scroll to position [0, 3941]
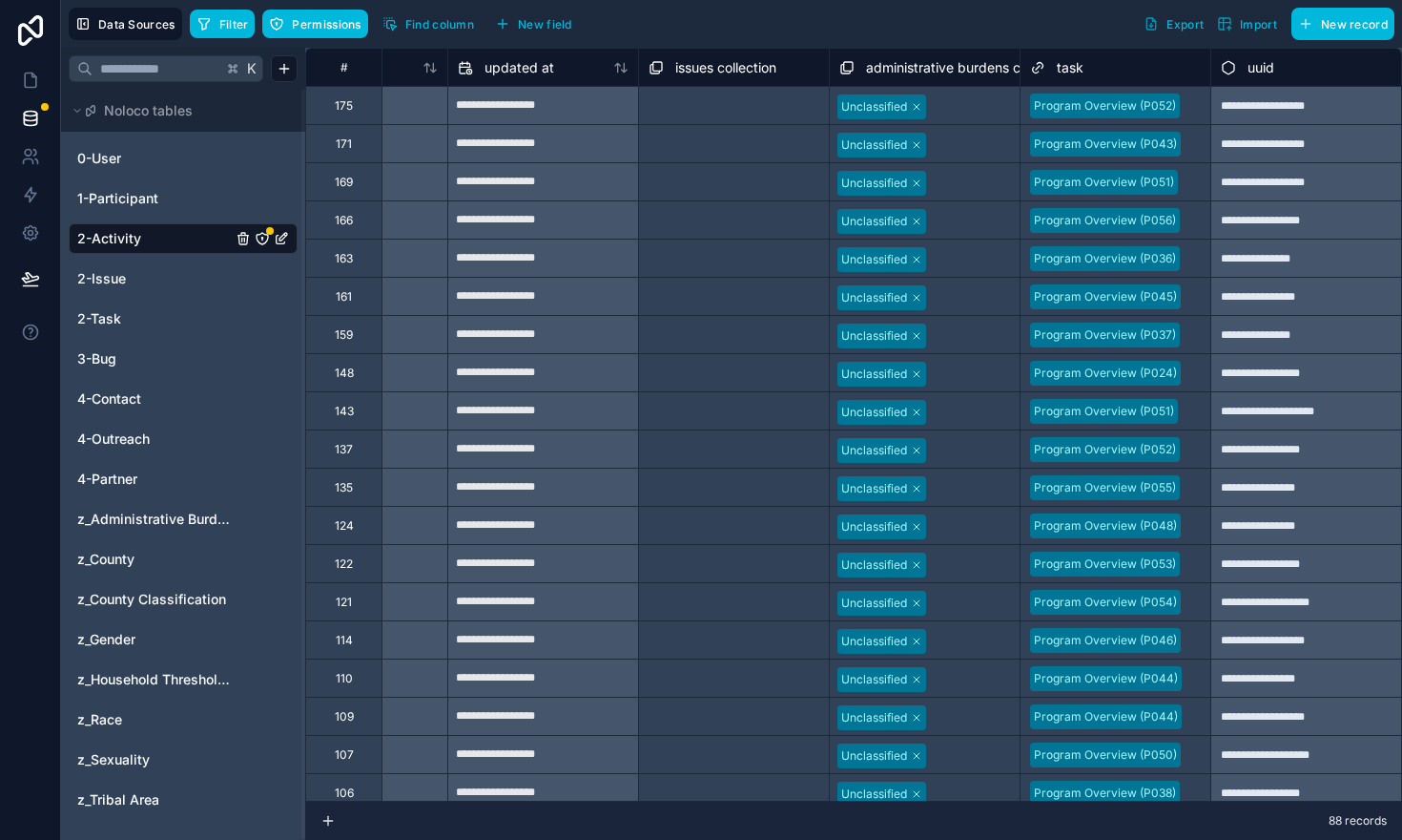
click at [960, 109] on div at bounding box center [971, 106] width 78 height 19
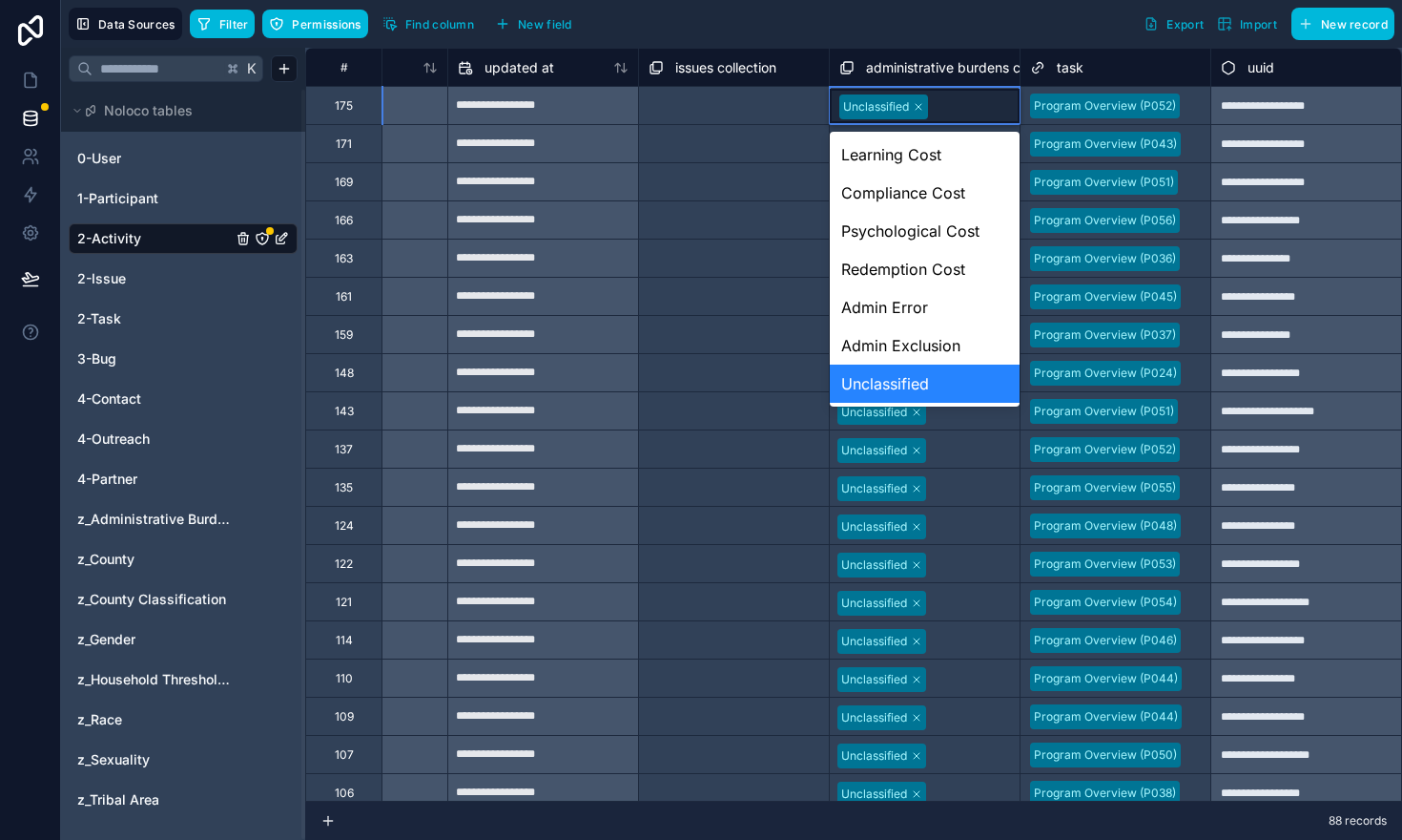
click at [925, 377] on div "Unclassified" at bounding box center [925, 383] width 190 height 39
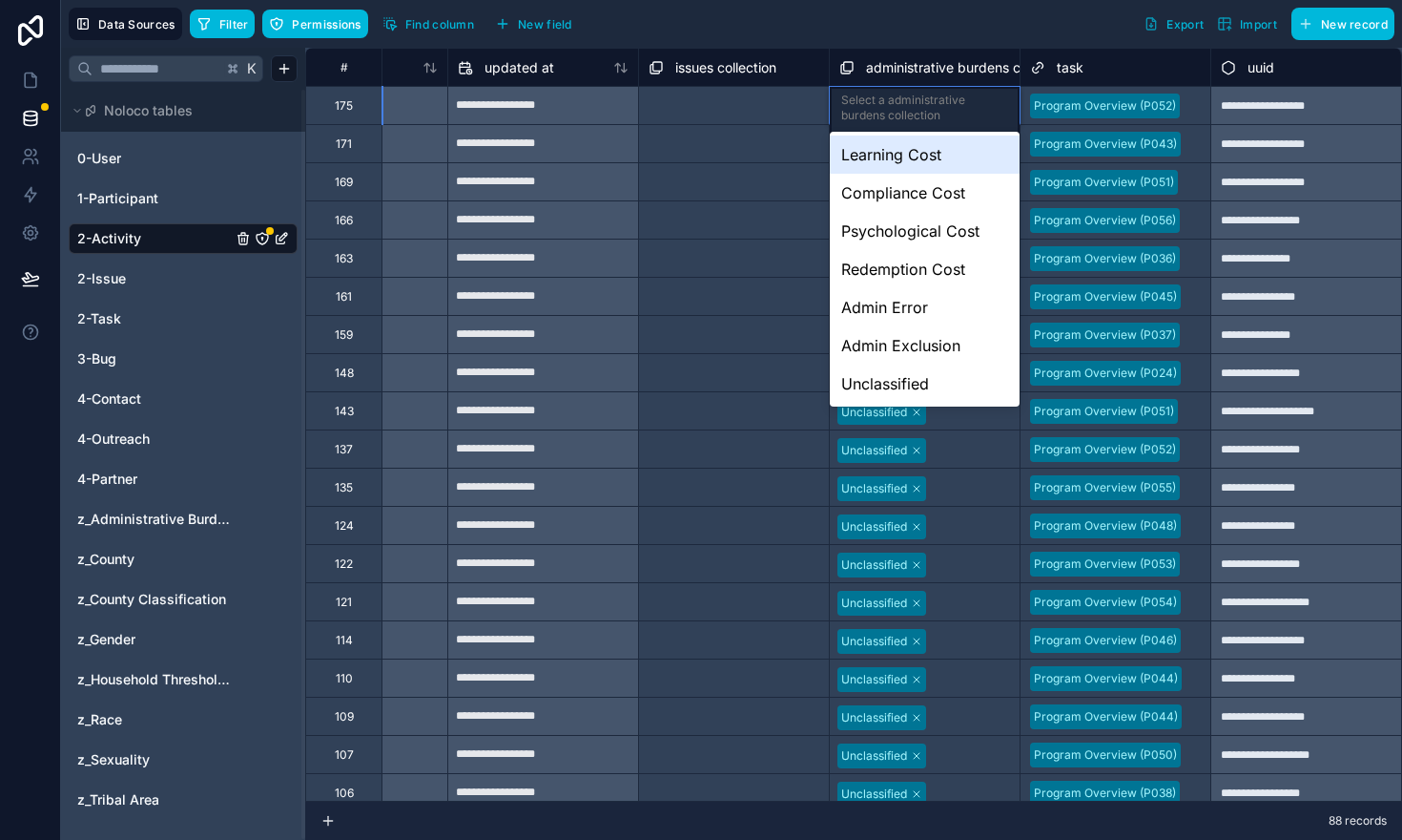
click at [911, 111] on div "Select a administrative burdens collection" at bounding box center [924, 108] width 167 height 31
click at [905, 160] on div "Learning Cost" at bounding box center [925, 154] width 190 height 39
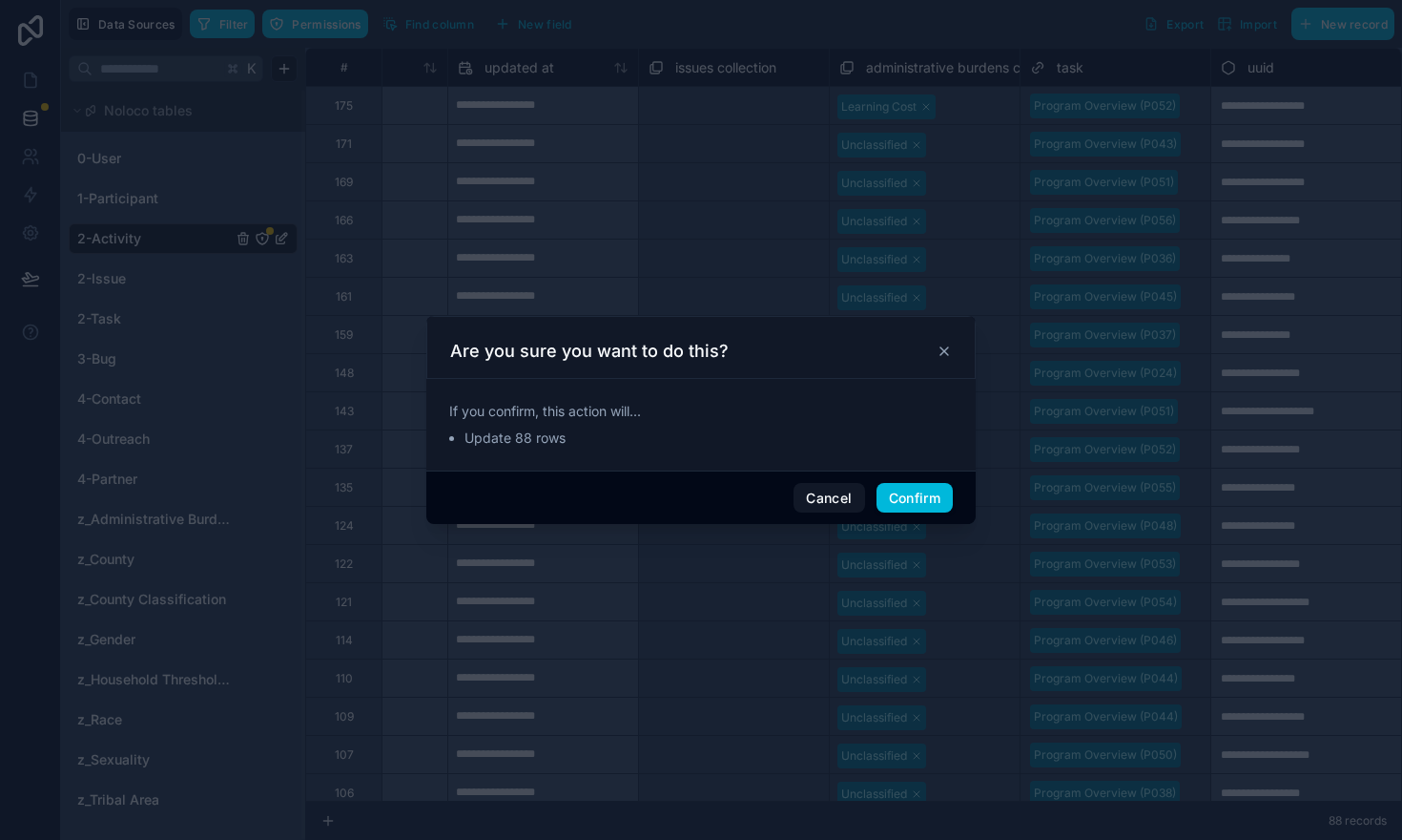
click at [905, 495] on button "Confirm" at bounding box center [914, 498] width 76 height 31
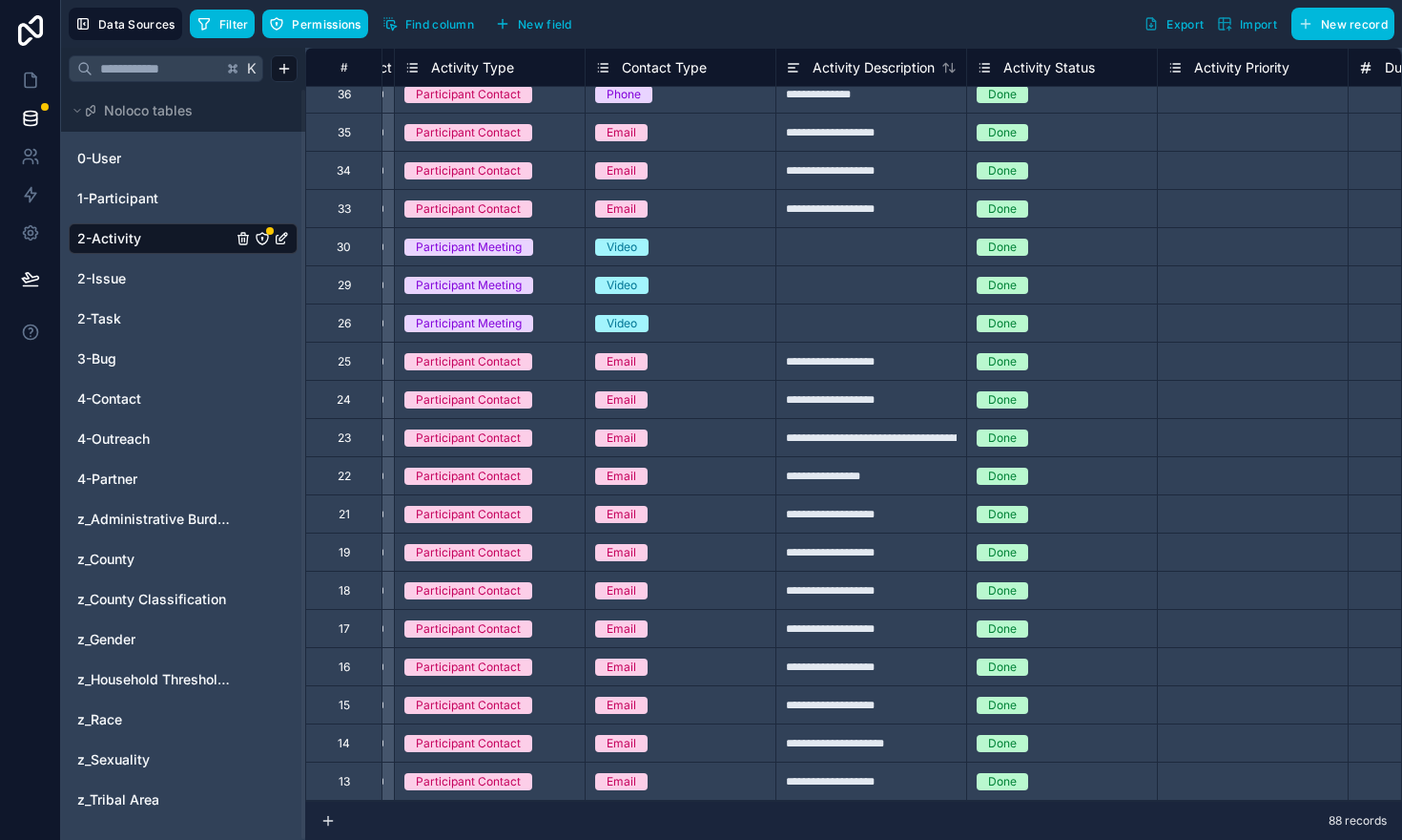
scroll to position [2644, 1329]
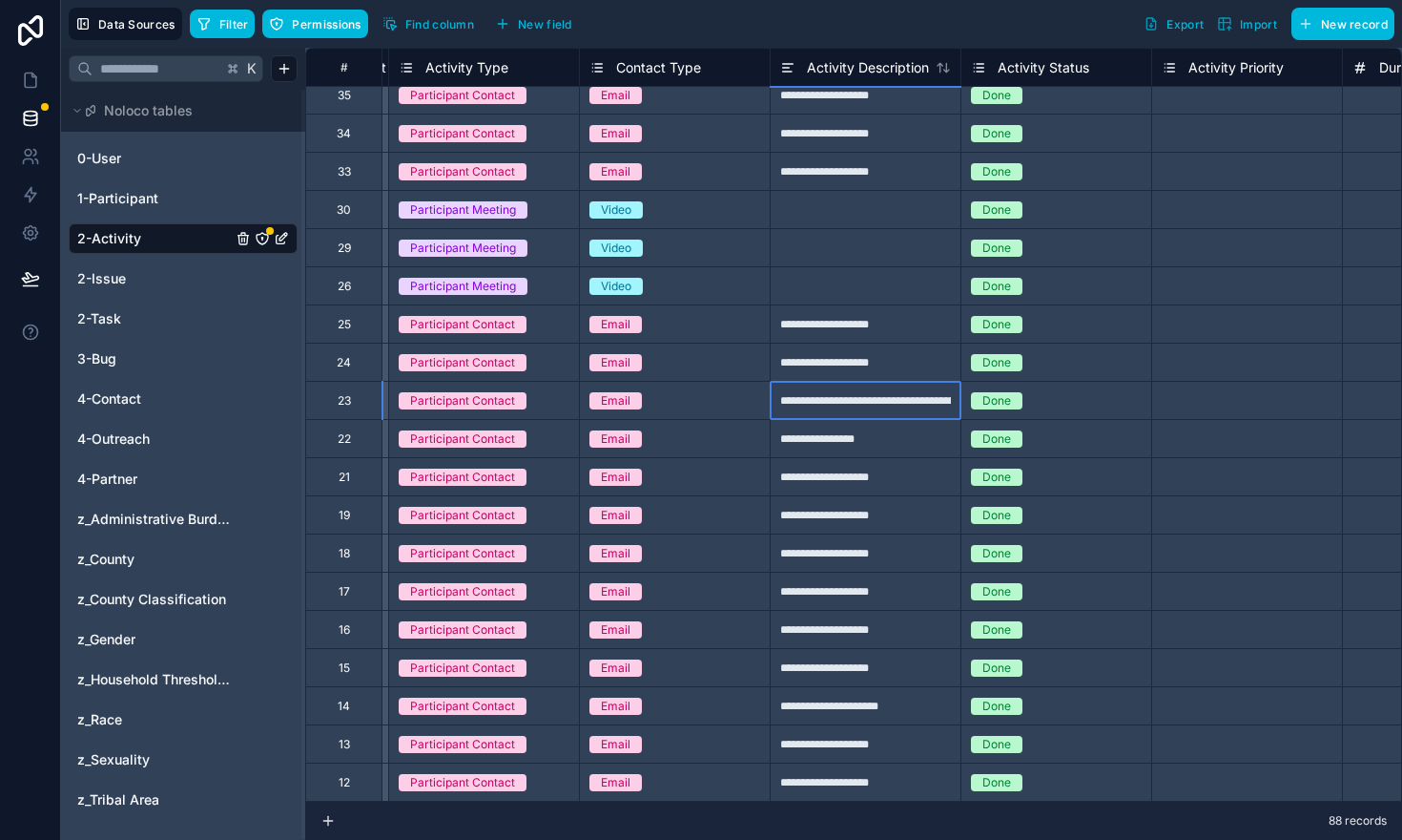
click at [821, 395] on div "**********" at bounding box center [865, 400] width 191 height 39
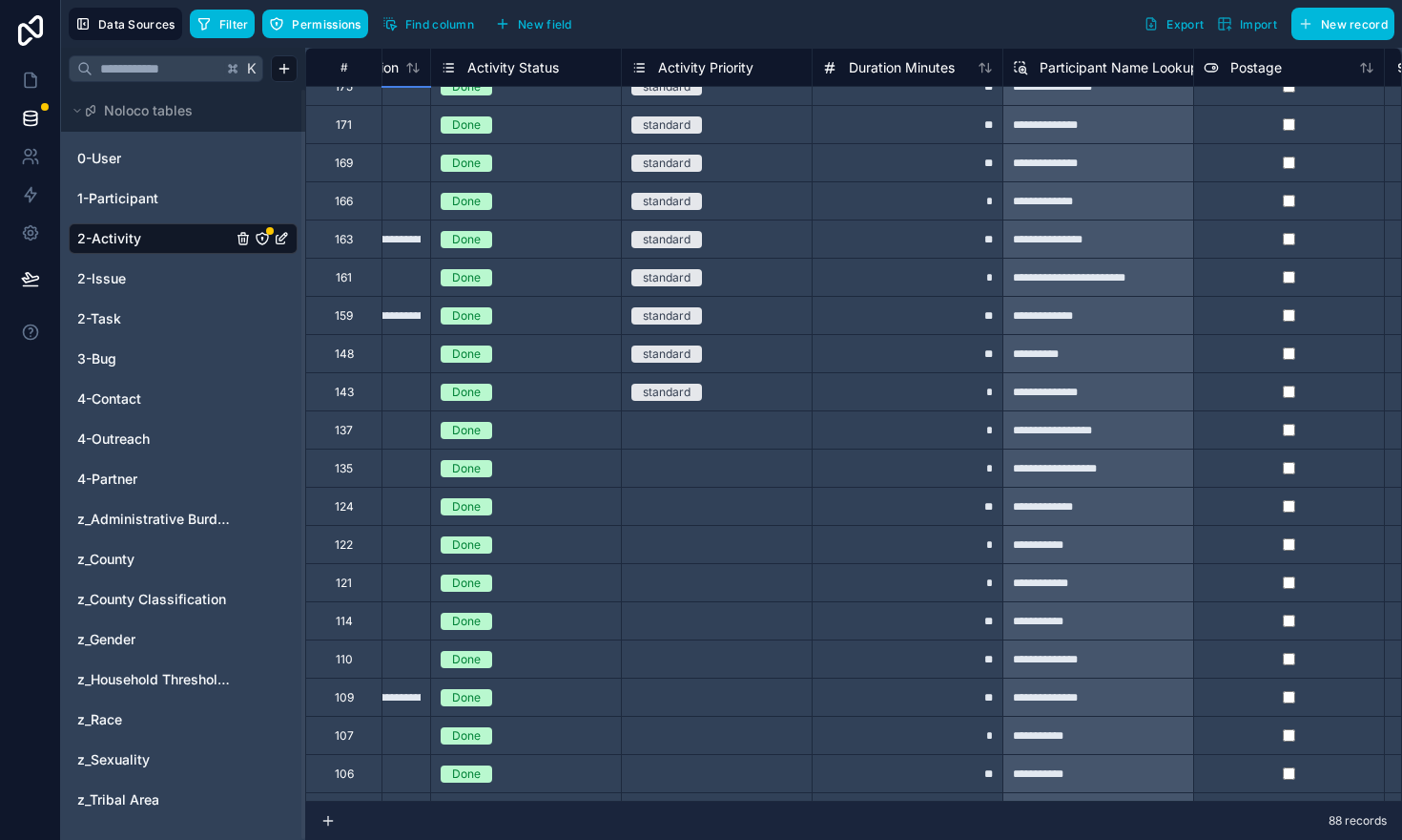
scroll to position [19, 1811]
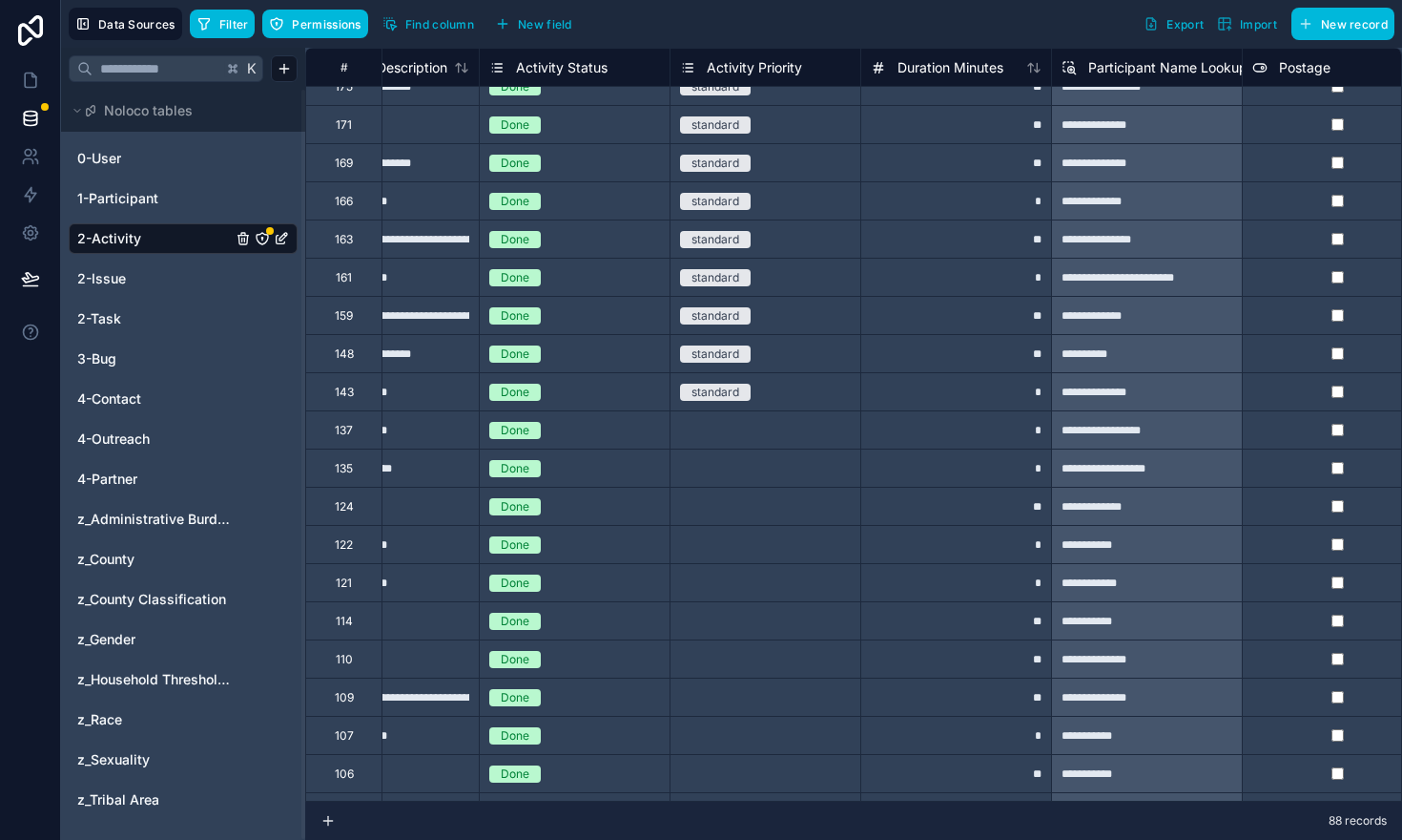
click at [418, 15] on button "Find column" at bounding box center [428, 24] width 105 height 29
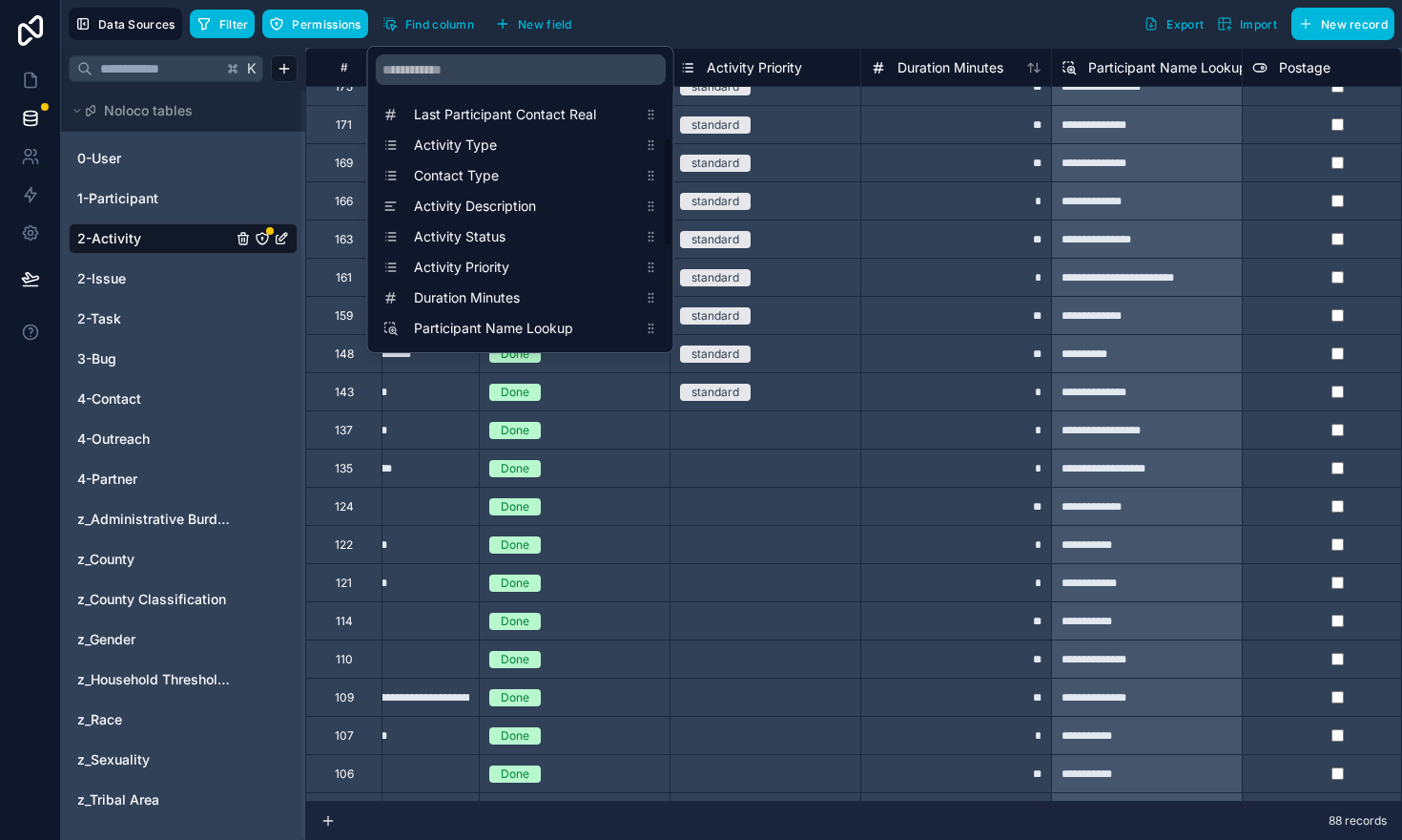
scroll to position [549, 0]
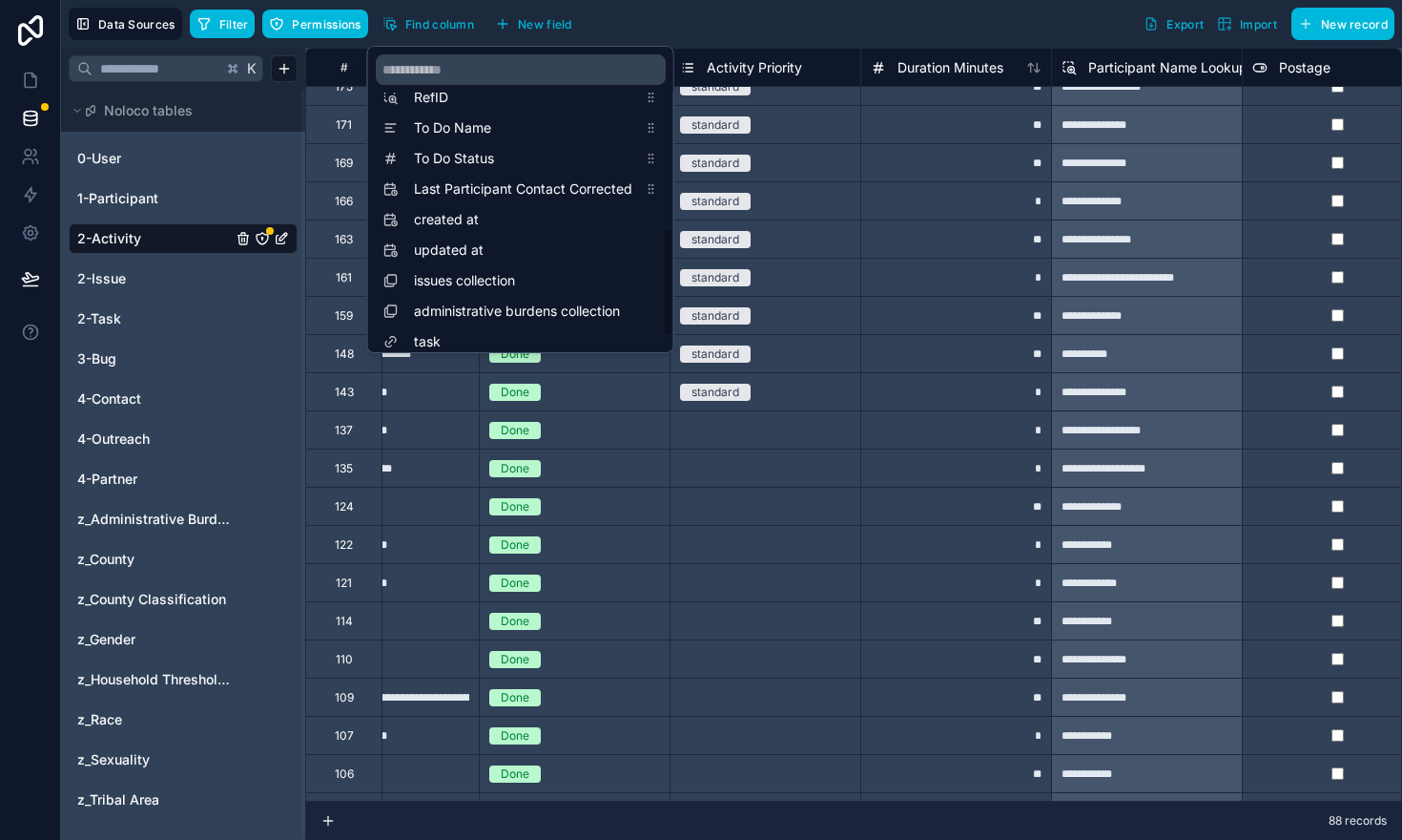
scroll to position [549, 0]
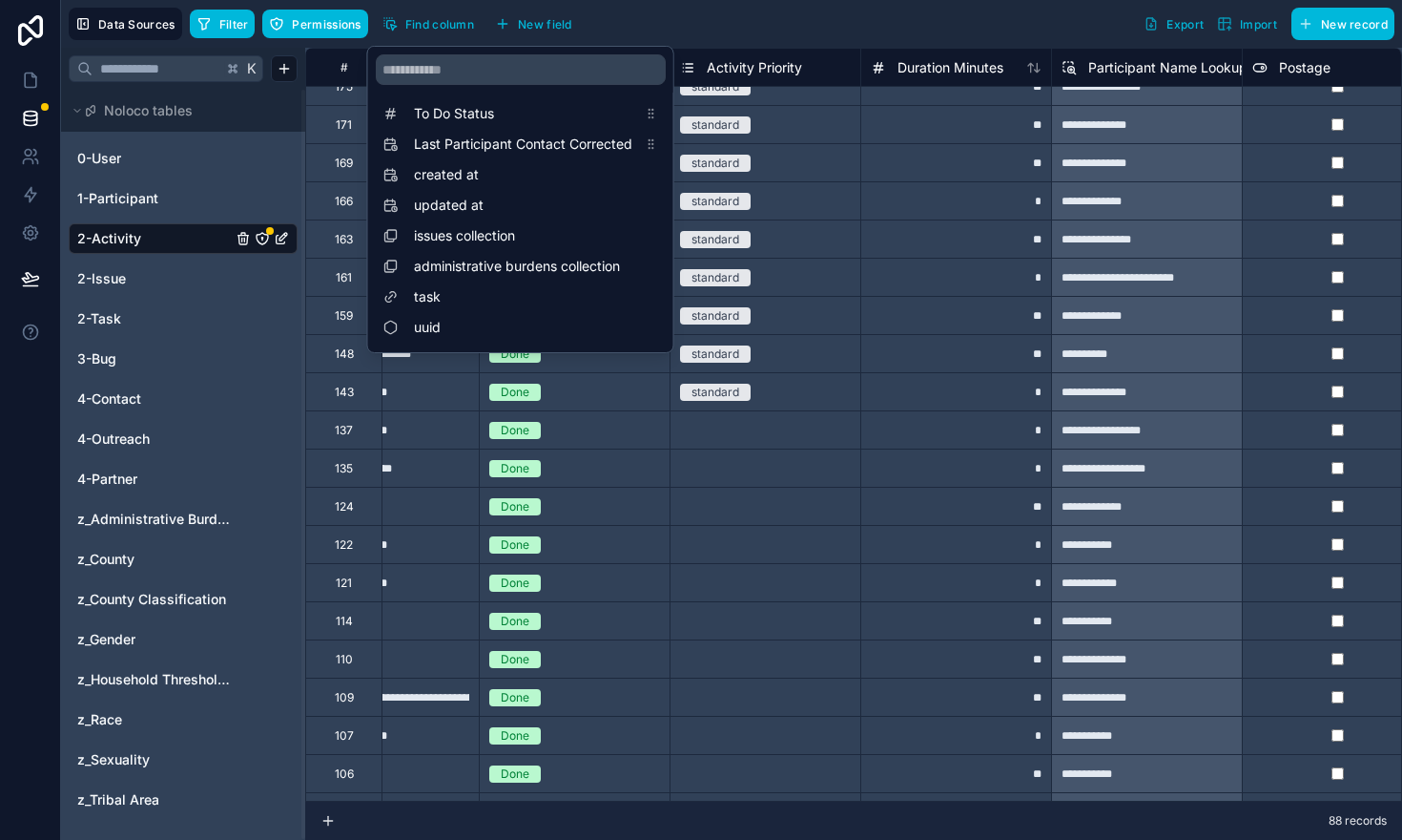
drag, startPoint x: 490, startPoint y: 307, endPoint x: 548, endPoint y: 347, distance: 70.5
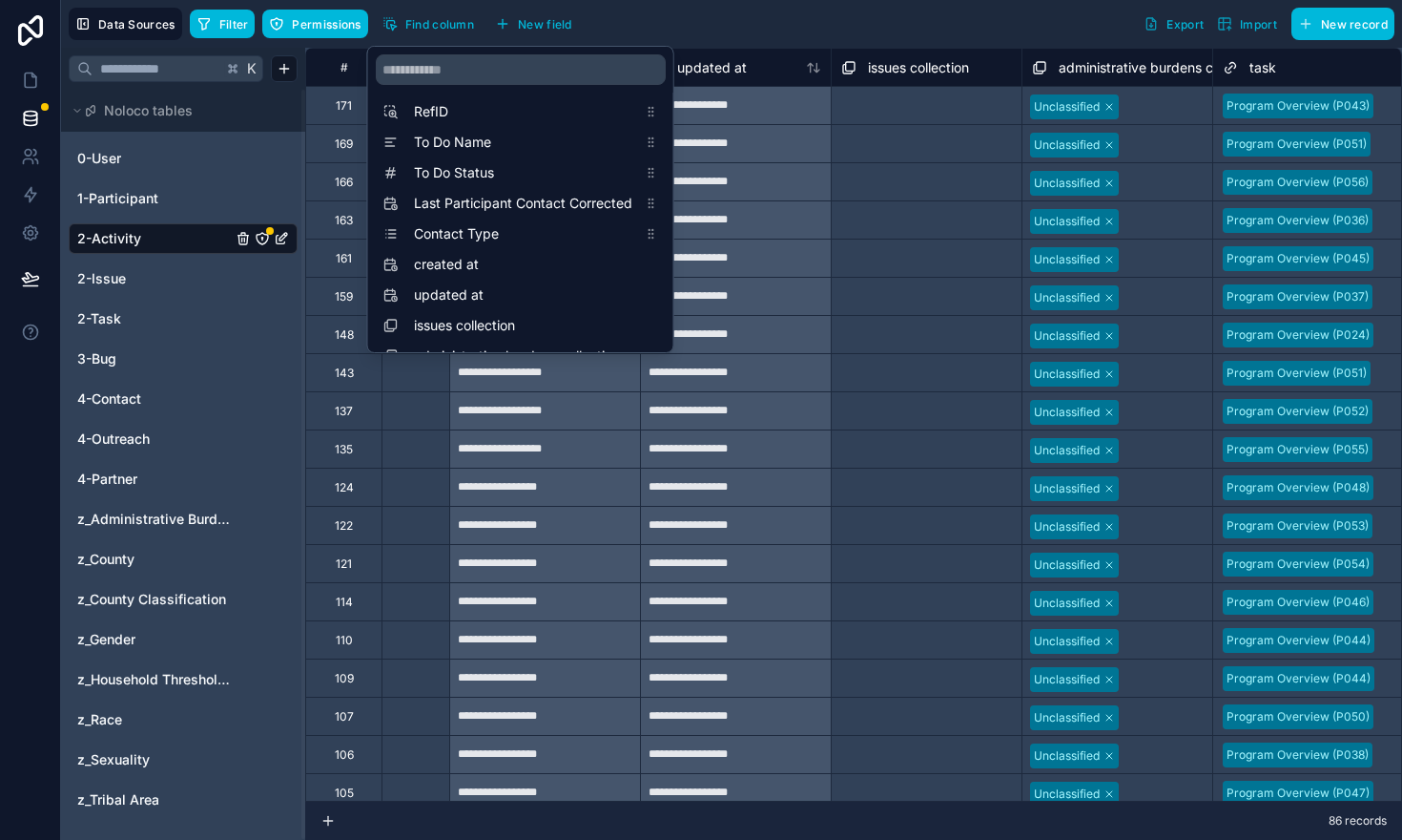
scroll to position [0, 3941]
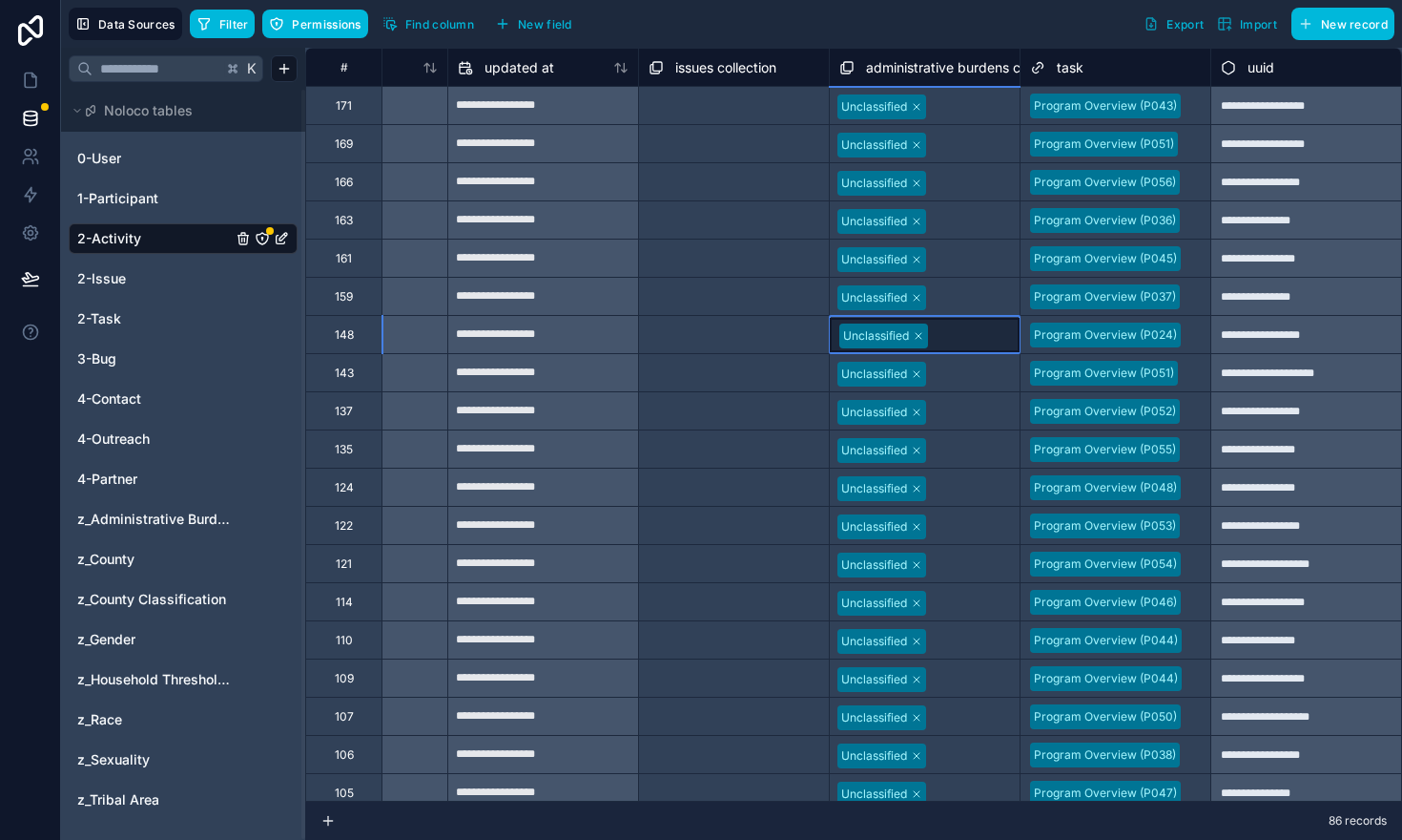
click at [1000, 325] on div "Unclassified" at bounding box center [925, 334] width 190 height 35
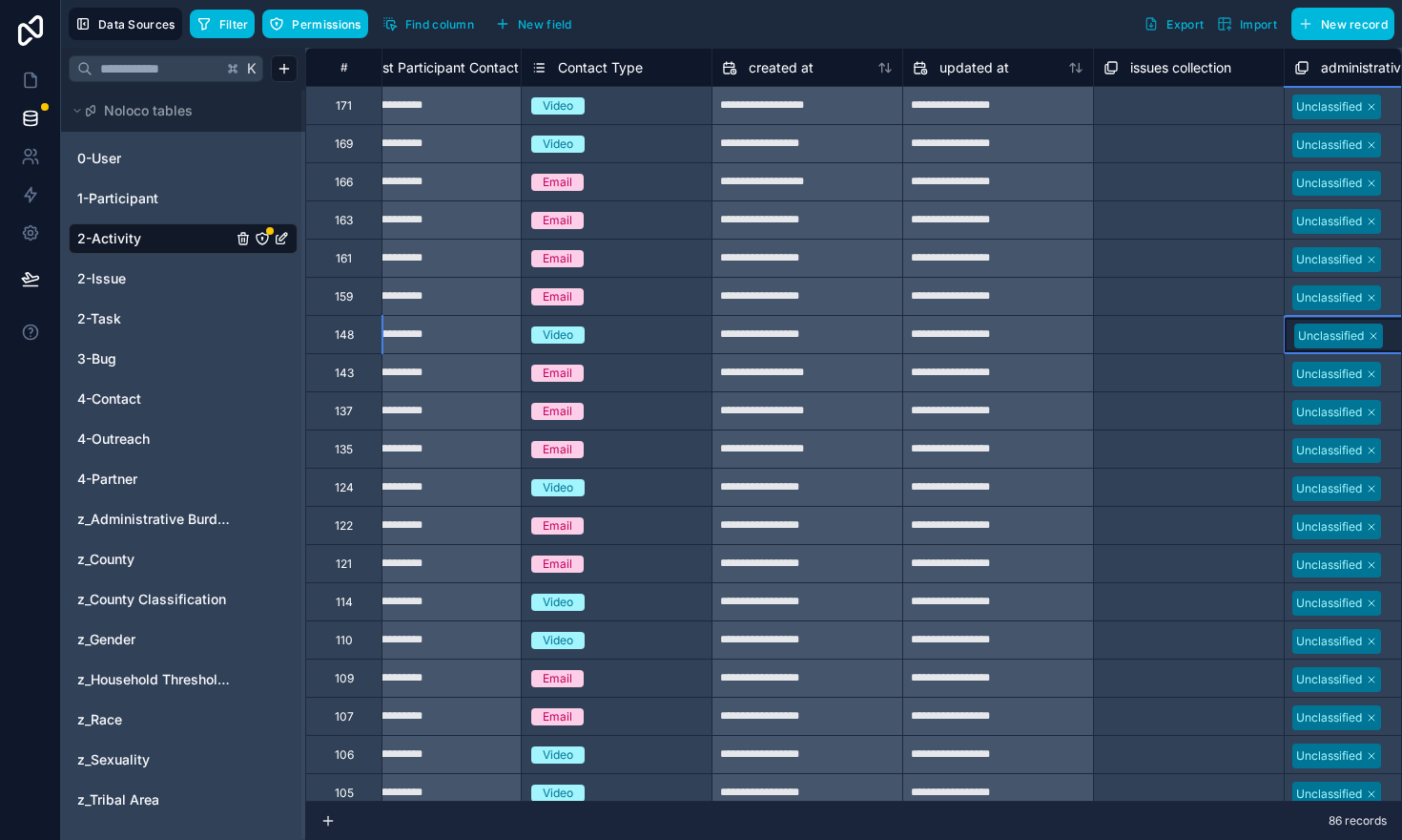
scroll to position [0, 3487]
click at [403, 21] on button "Find column" at bounding box center [428, 24] width 105 height 29
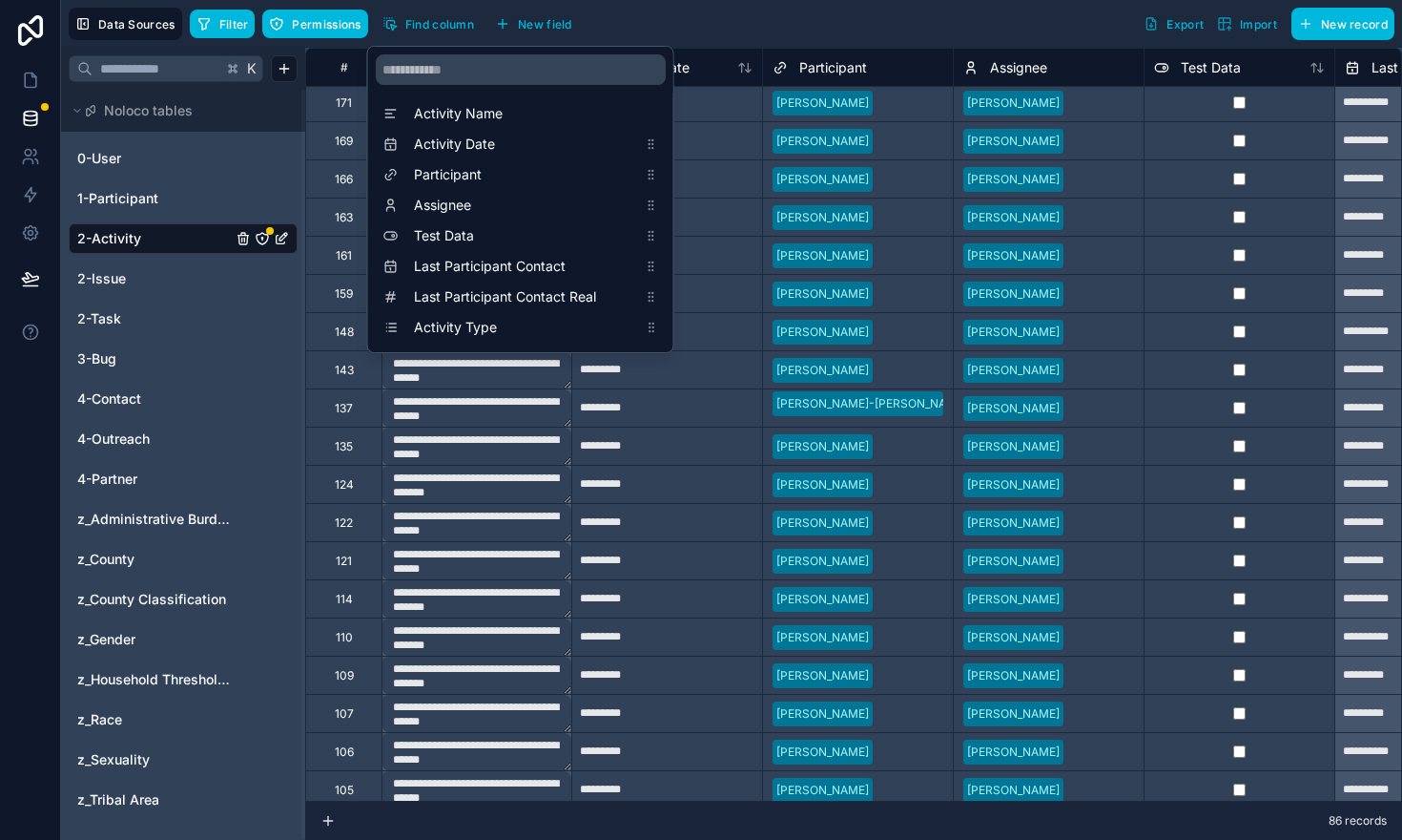
scroll to position [3, 0]
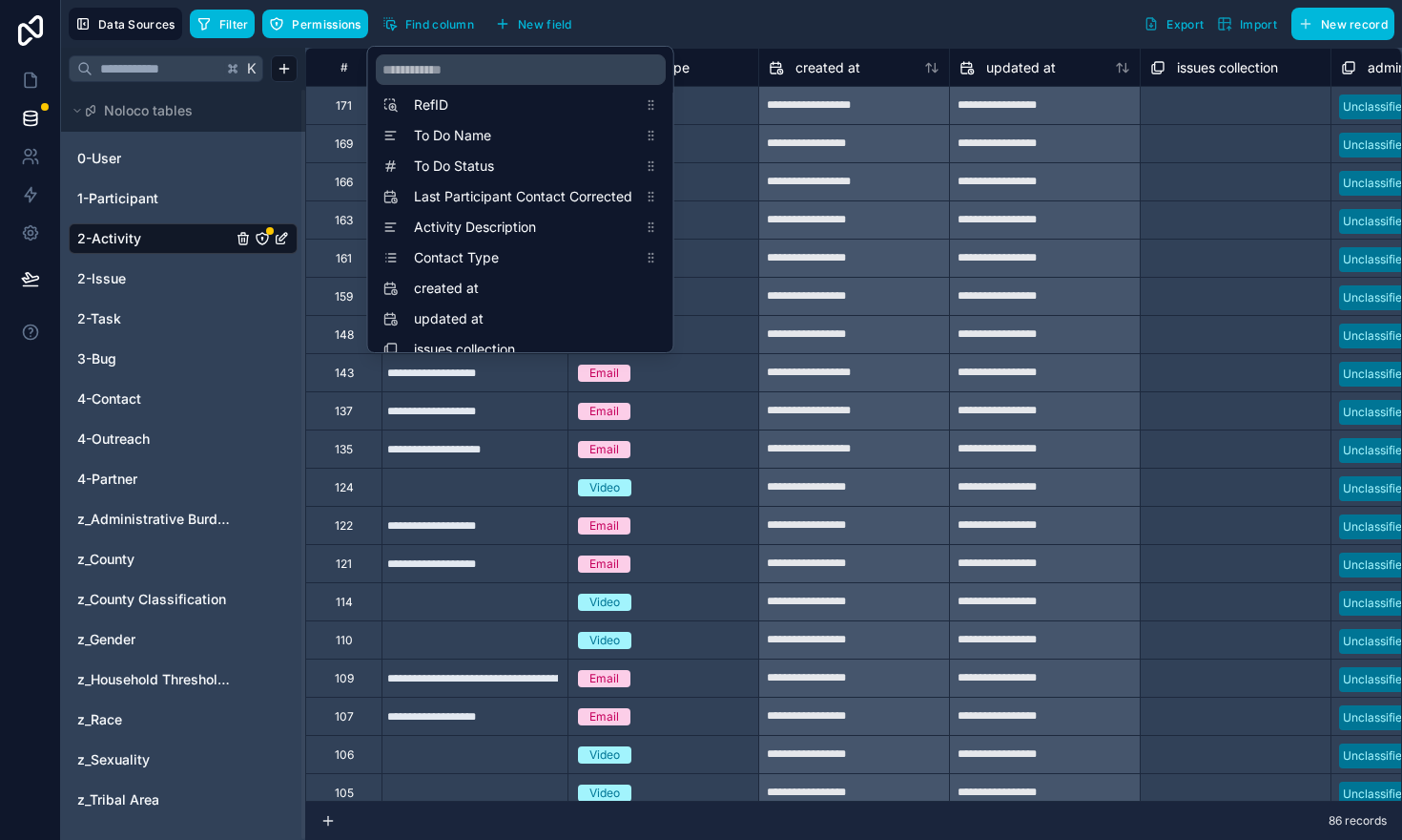
scroll to position [0, 3438]
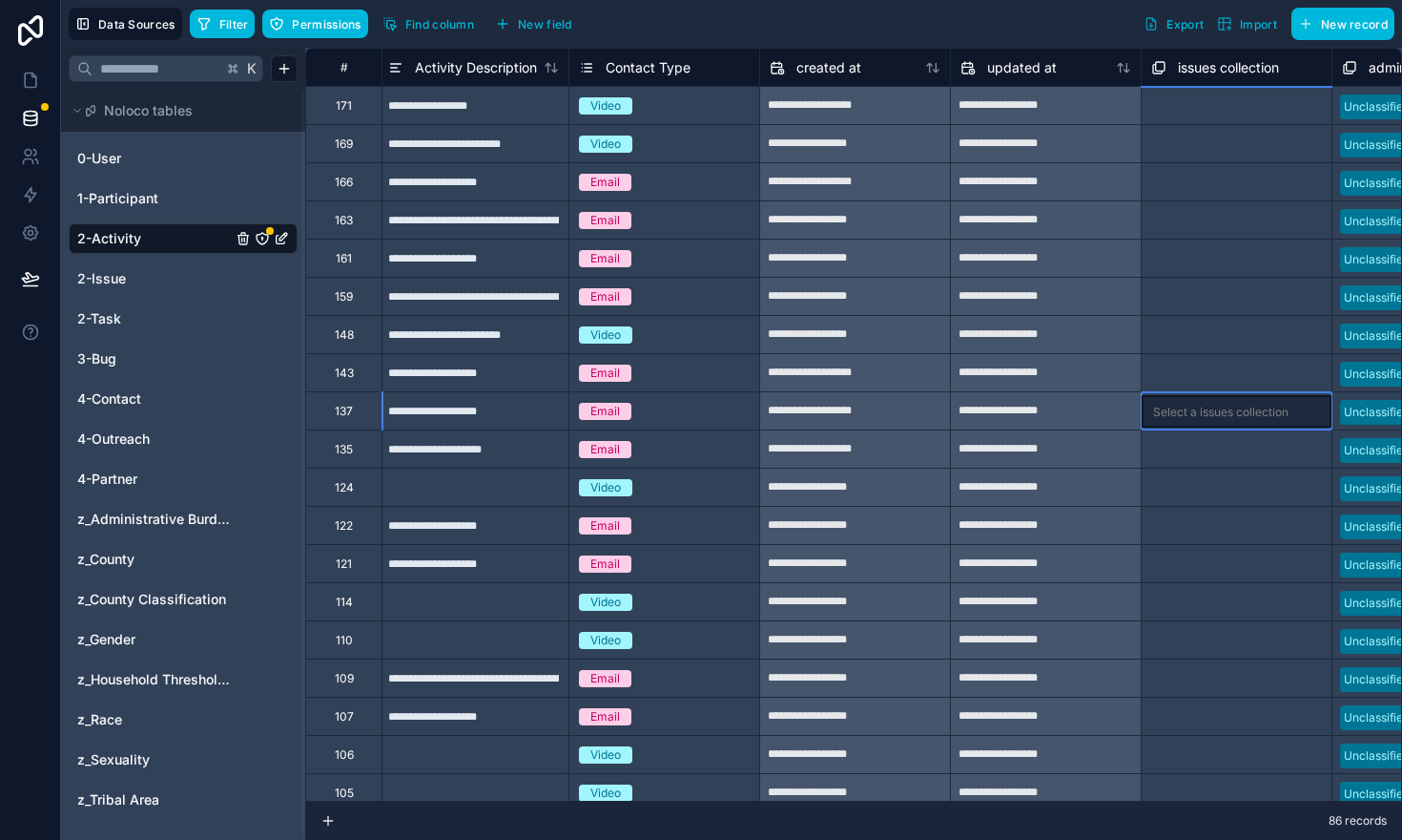
click at [1191, 420] on div "Select a issues collection" at bounding box center [1237, 411] width 190 height 33
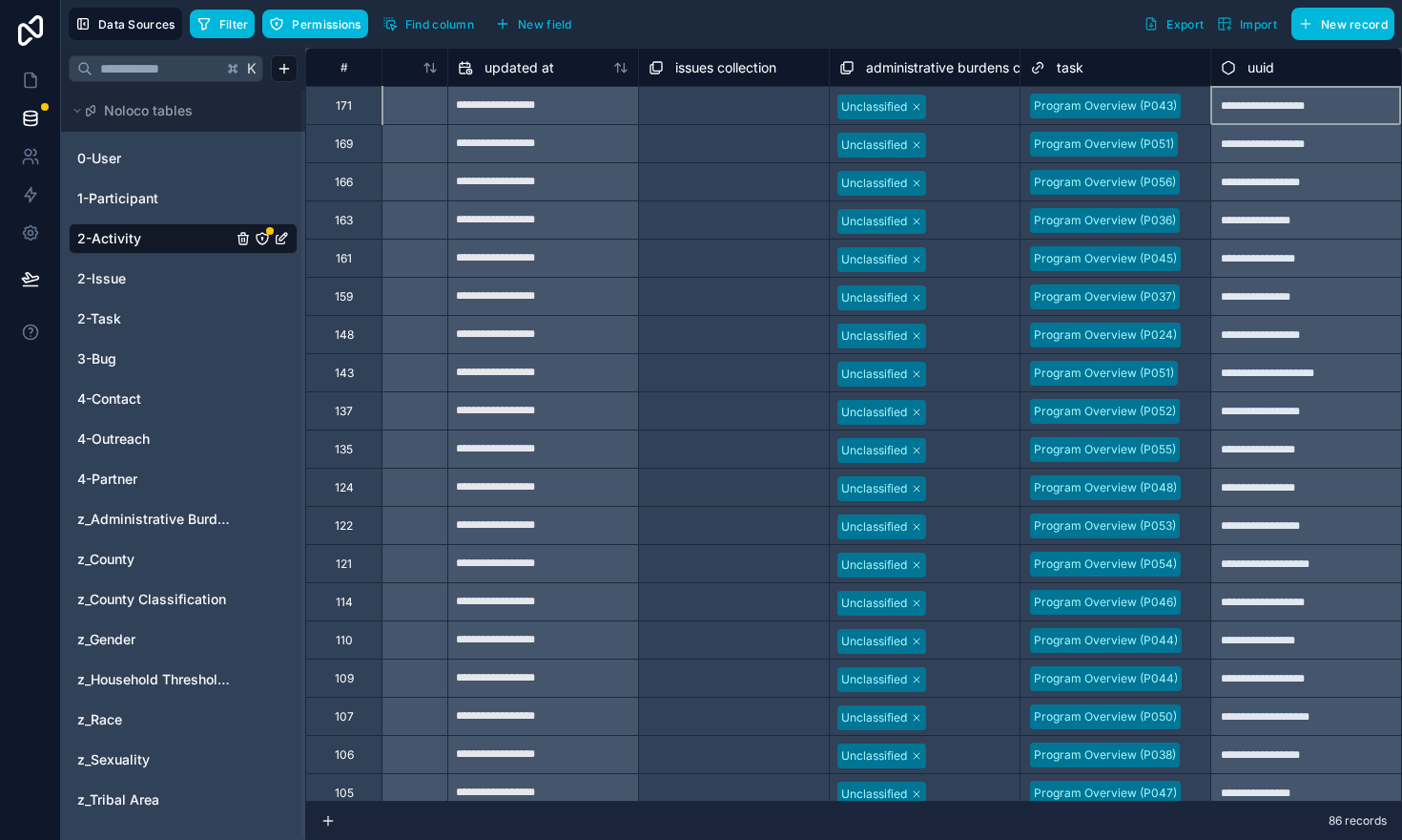
click at [958, 111] on div at bounding box center [971, 106] width 78 height 19
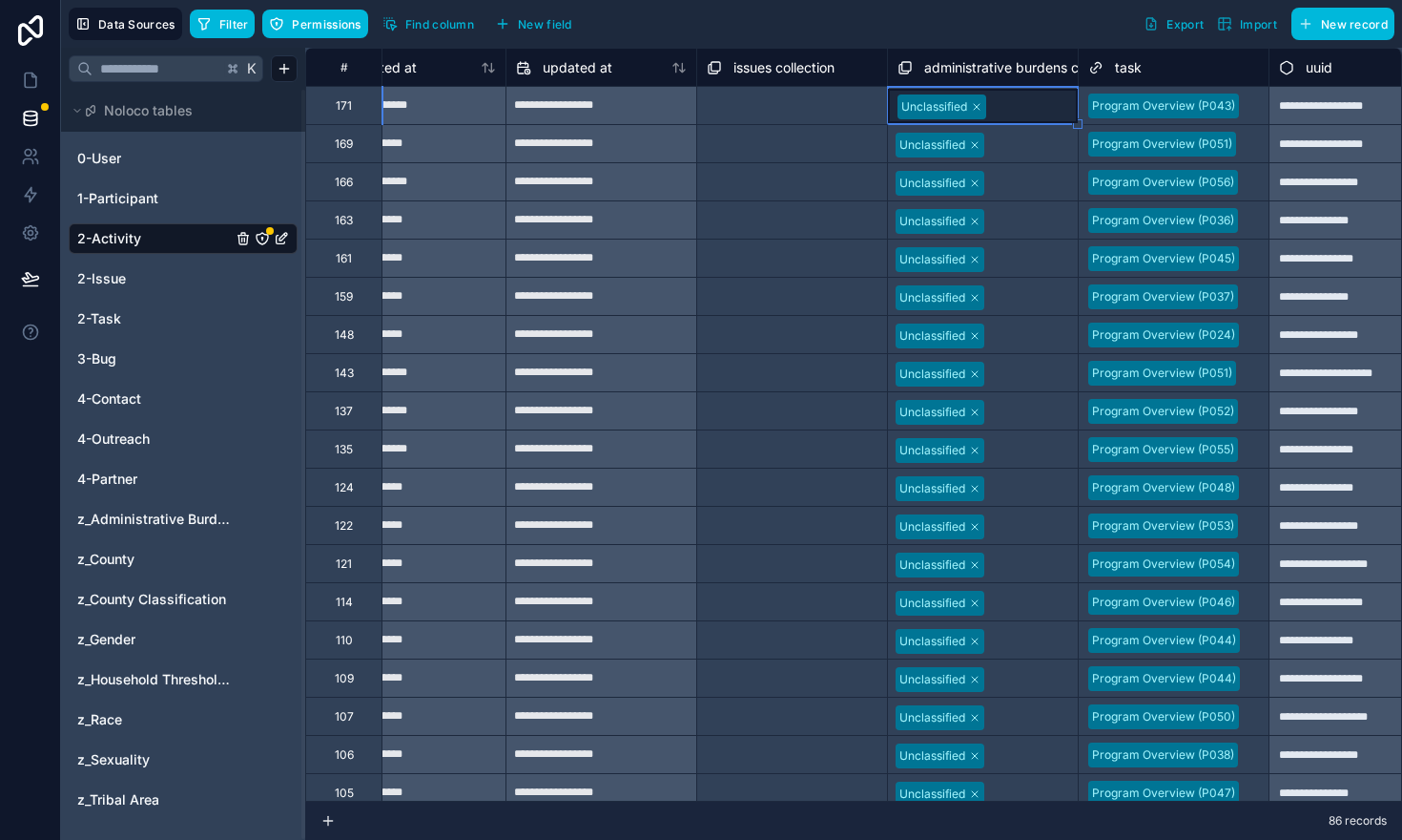
scroll to position [0, 3880]
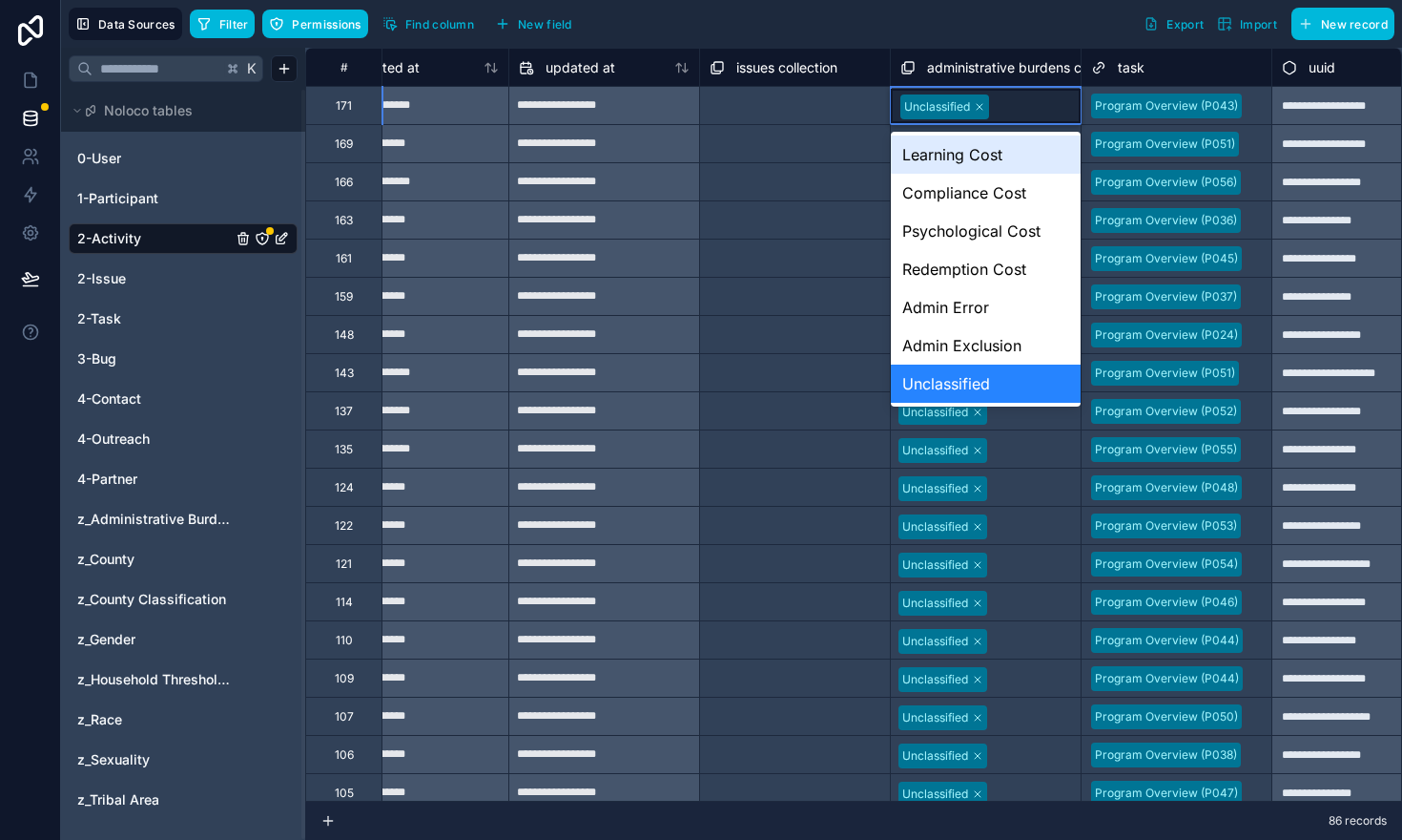
click at [961, 157] on div "Learning Cost" at bounding box center [986, 154] width 190 height 39
click at [947, 381] on div "Unclassified" at bounding box center [986, 383] width 190 height 39
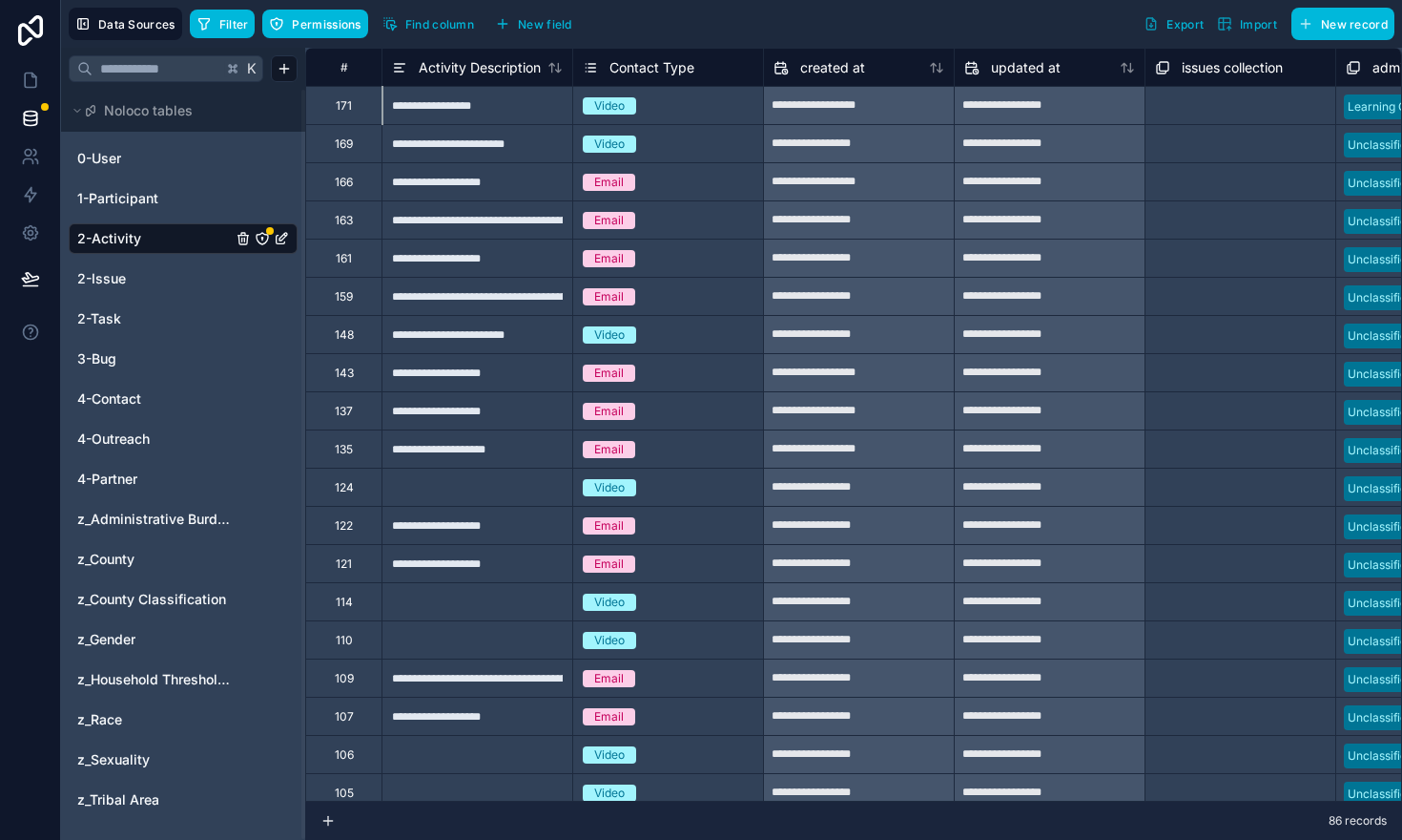
scroll to position [0, 3243]
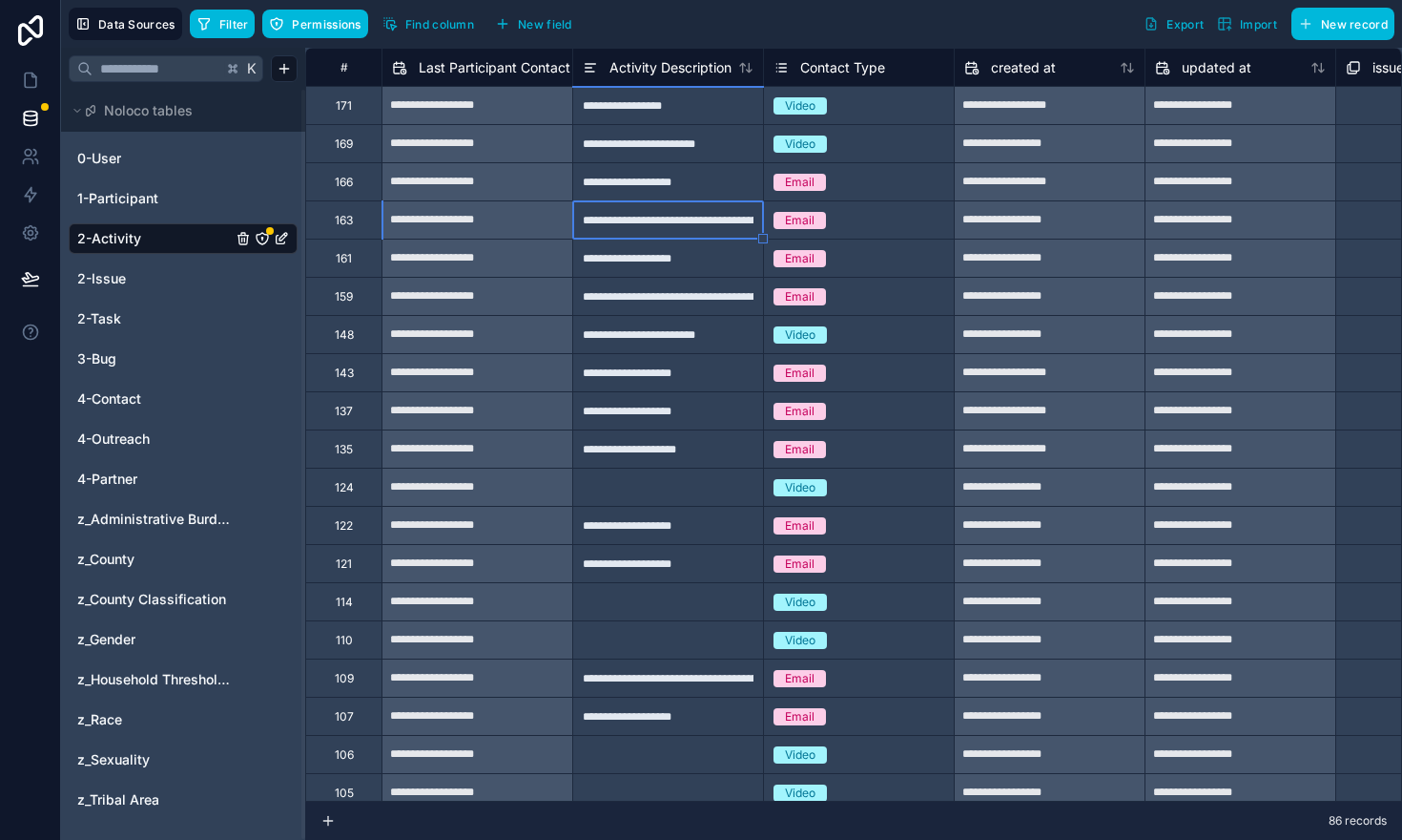
click at [713, 224] on div "**********" at bounding box center [668, 219] width 191 height 39
click at [713, 224] on input "**********" at bounding box center [669, 220] width 190 height 38
click at [924, 227] on div "Email" at bounding box center [859, 220] width 190 height 21
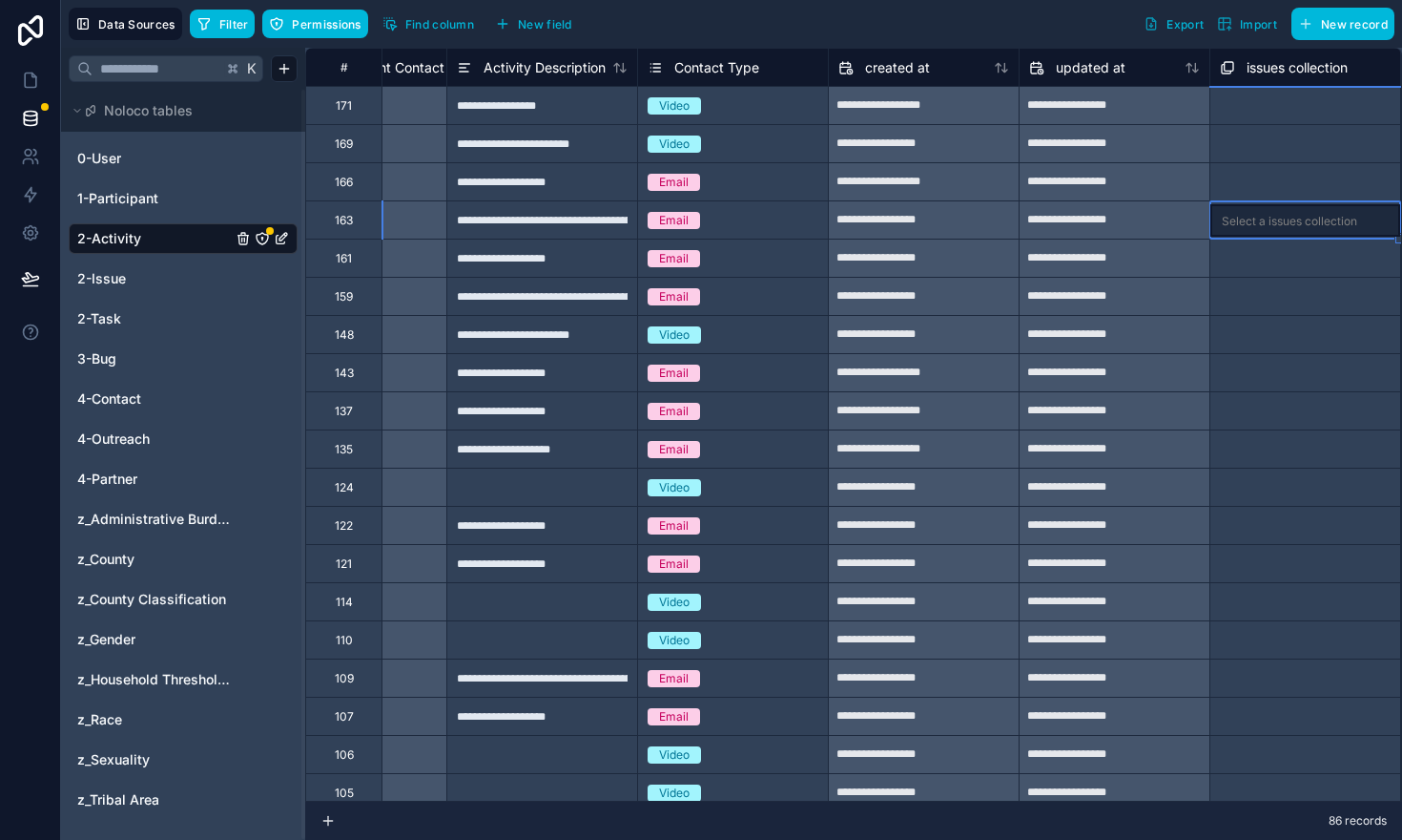
scroll to position [0, 3561]
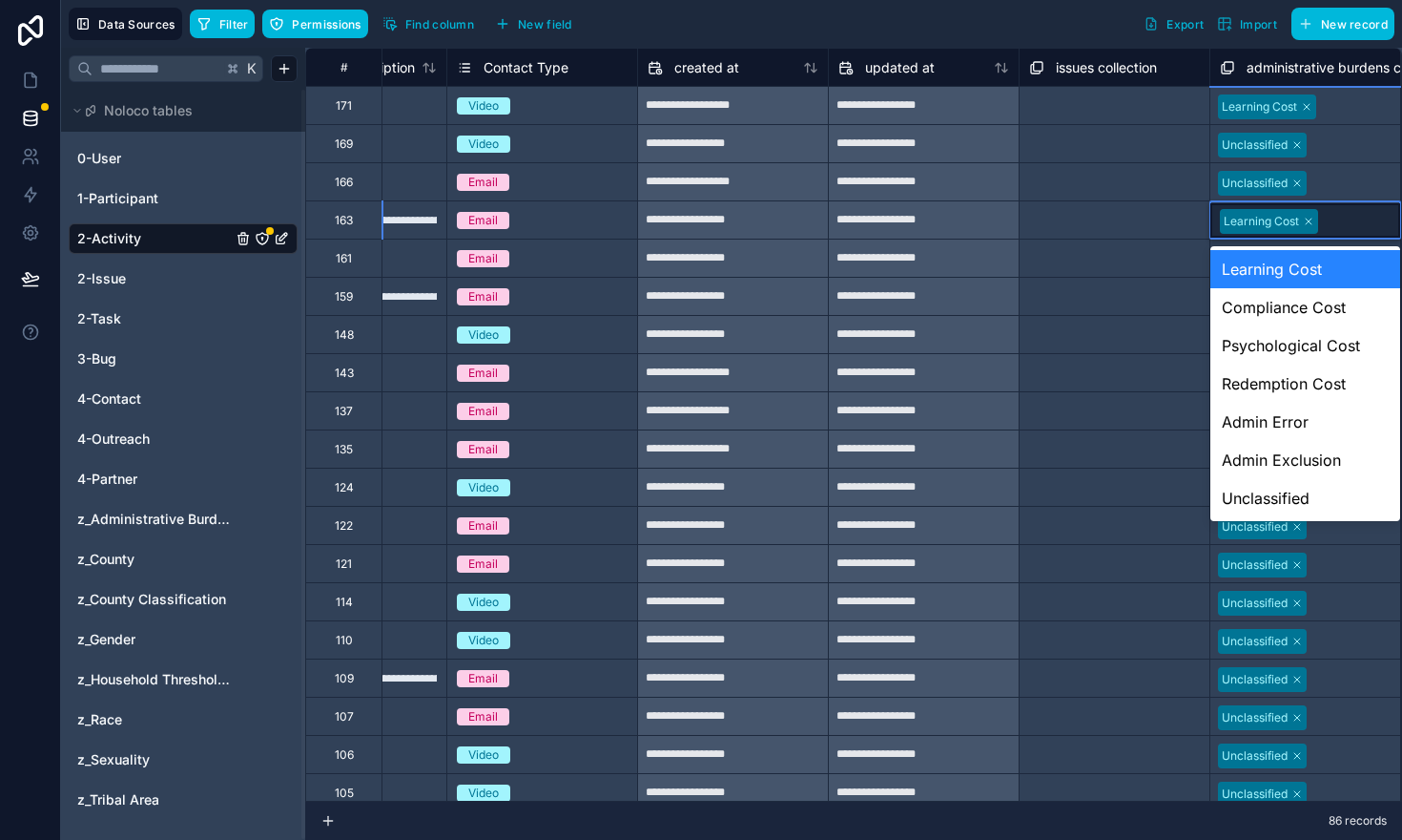
click at [1336, 223] on div at bounding box center [1356, 221] width 65 height 19
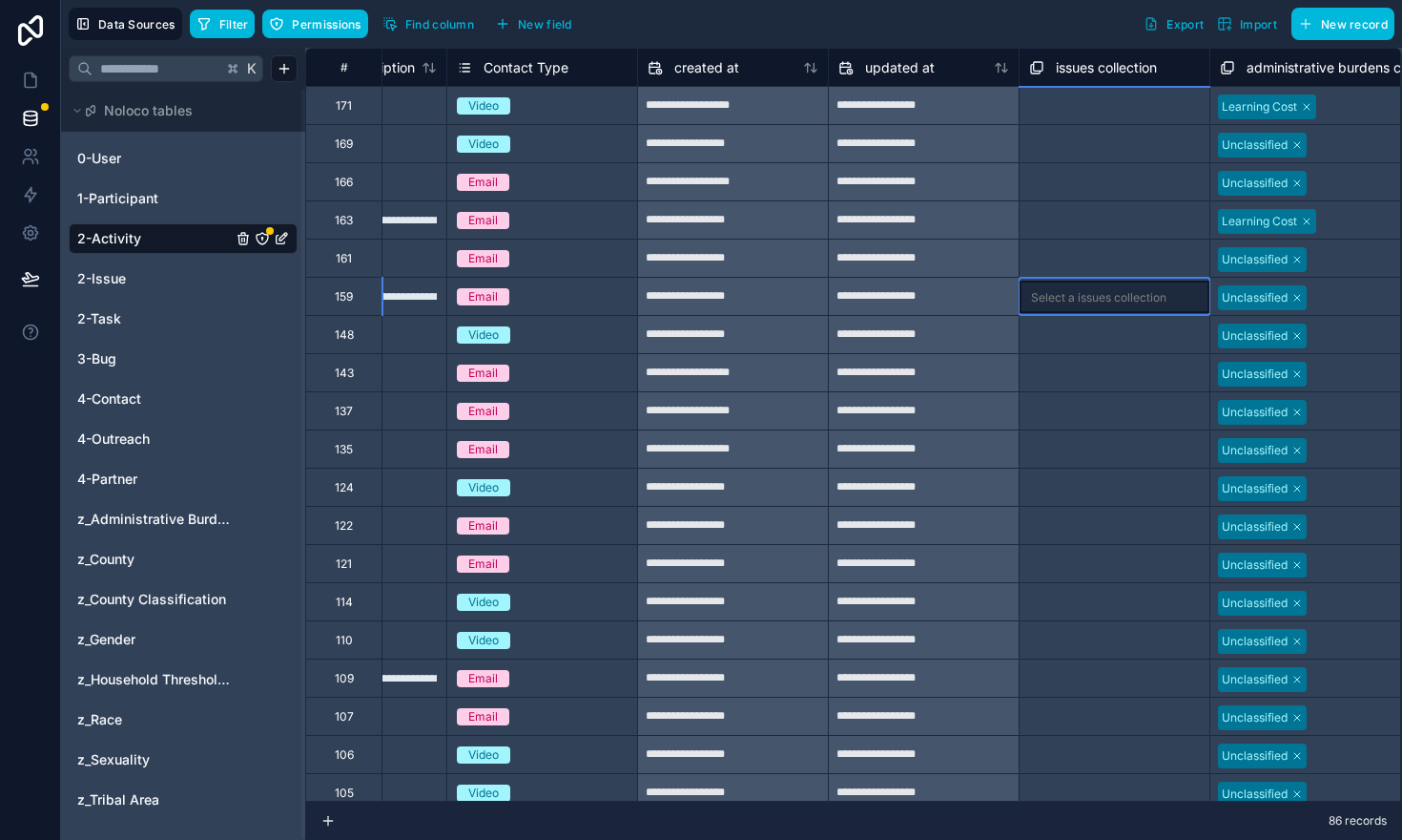
click at [1118, 277] on div "Select a issues collection" at bounding box center [1114, 296] width 191 height 39
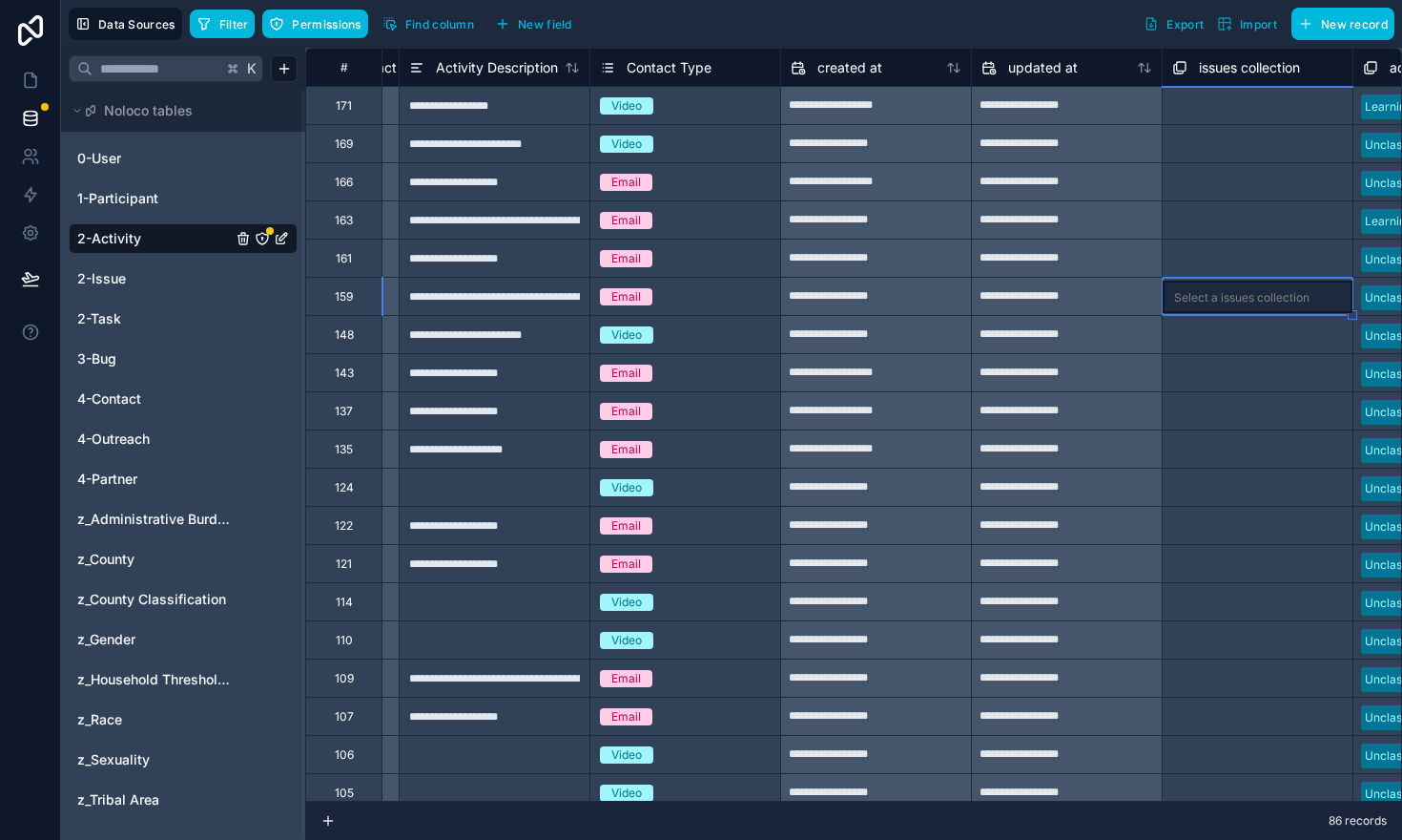
scroll to position [0, 3419]
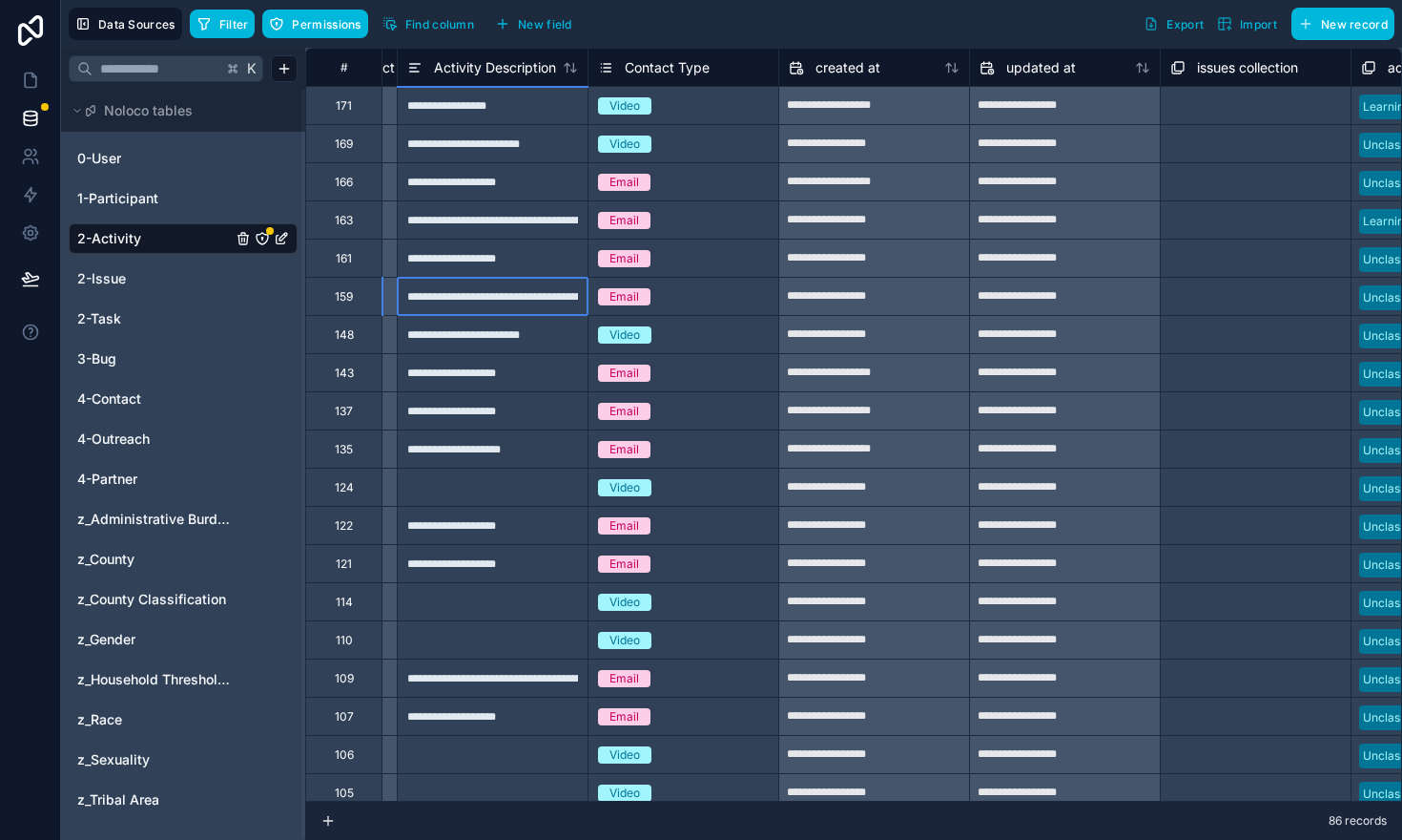
click at [531, 301] on div "**********" at bounding box center [492, 296] width 191 height 39
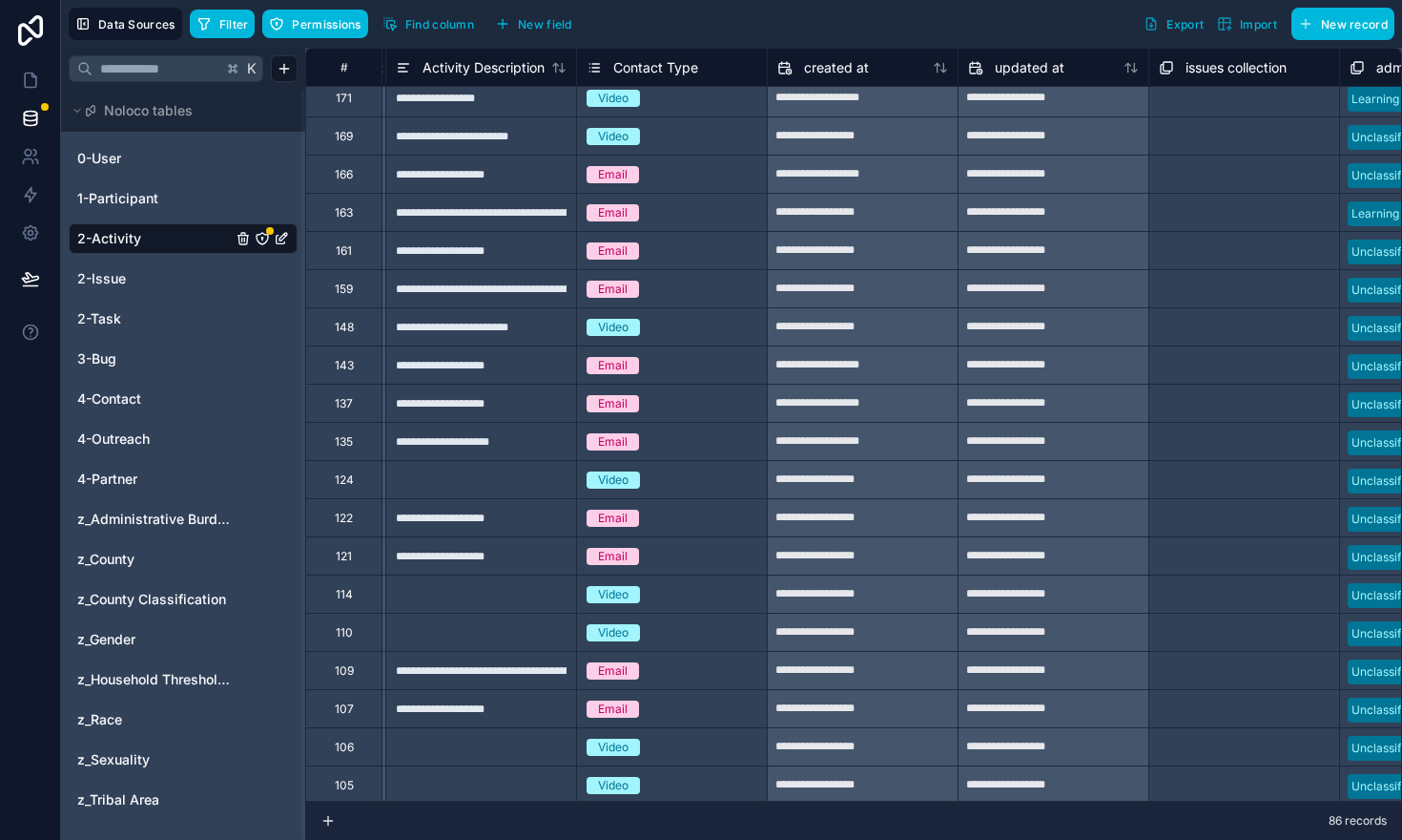
scroll to position [7, 3418]
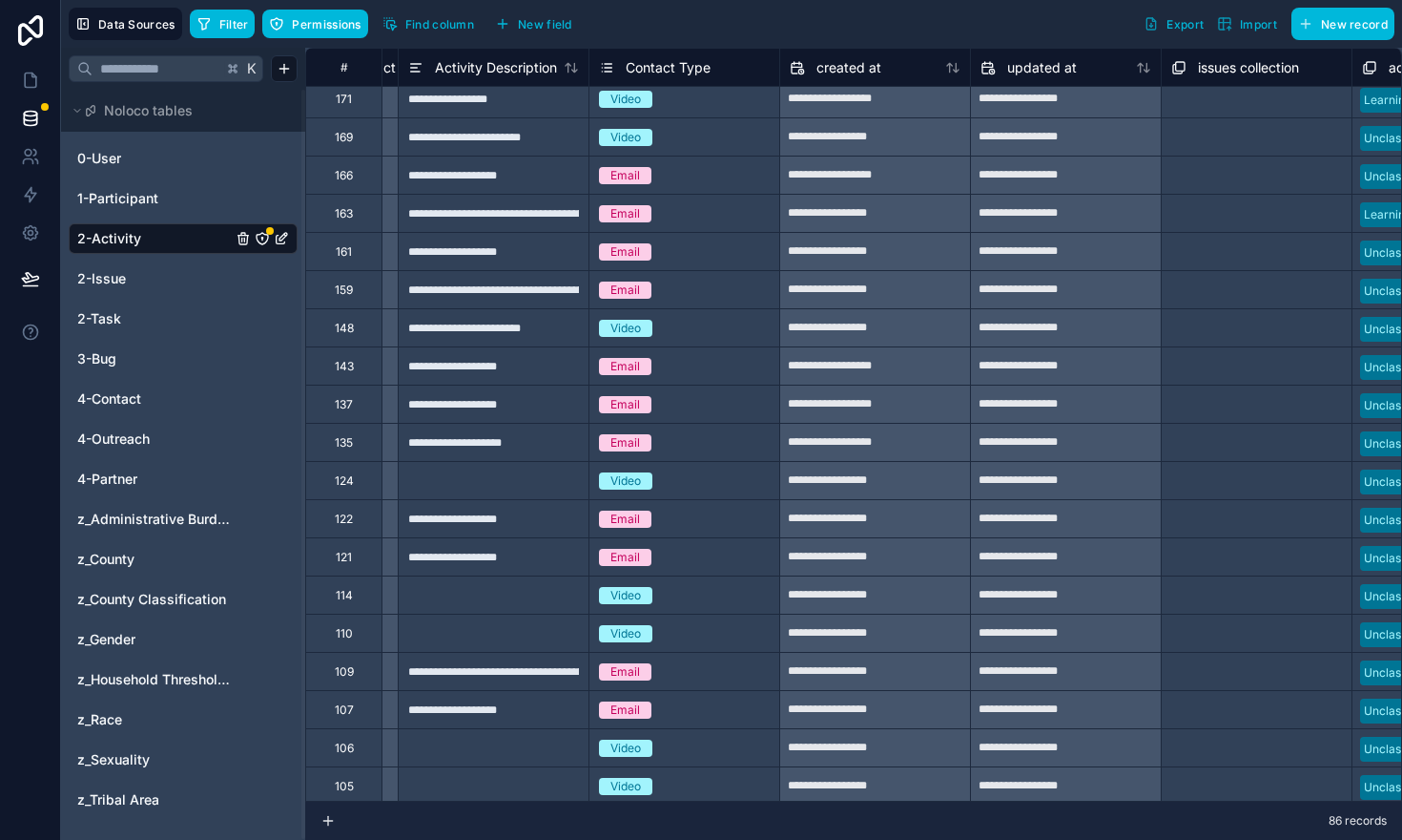
click at [555, 301] on div "**********" at bounding box center [493, 289] width 191 height 39
click at [1211, 285] on div "Select a issues collection" at bounding box center [1239, 290] width 136 height 15
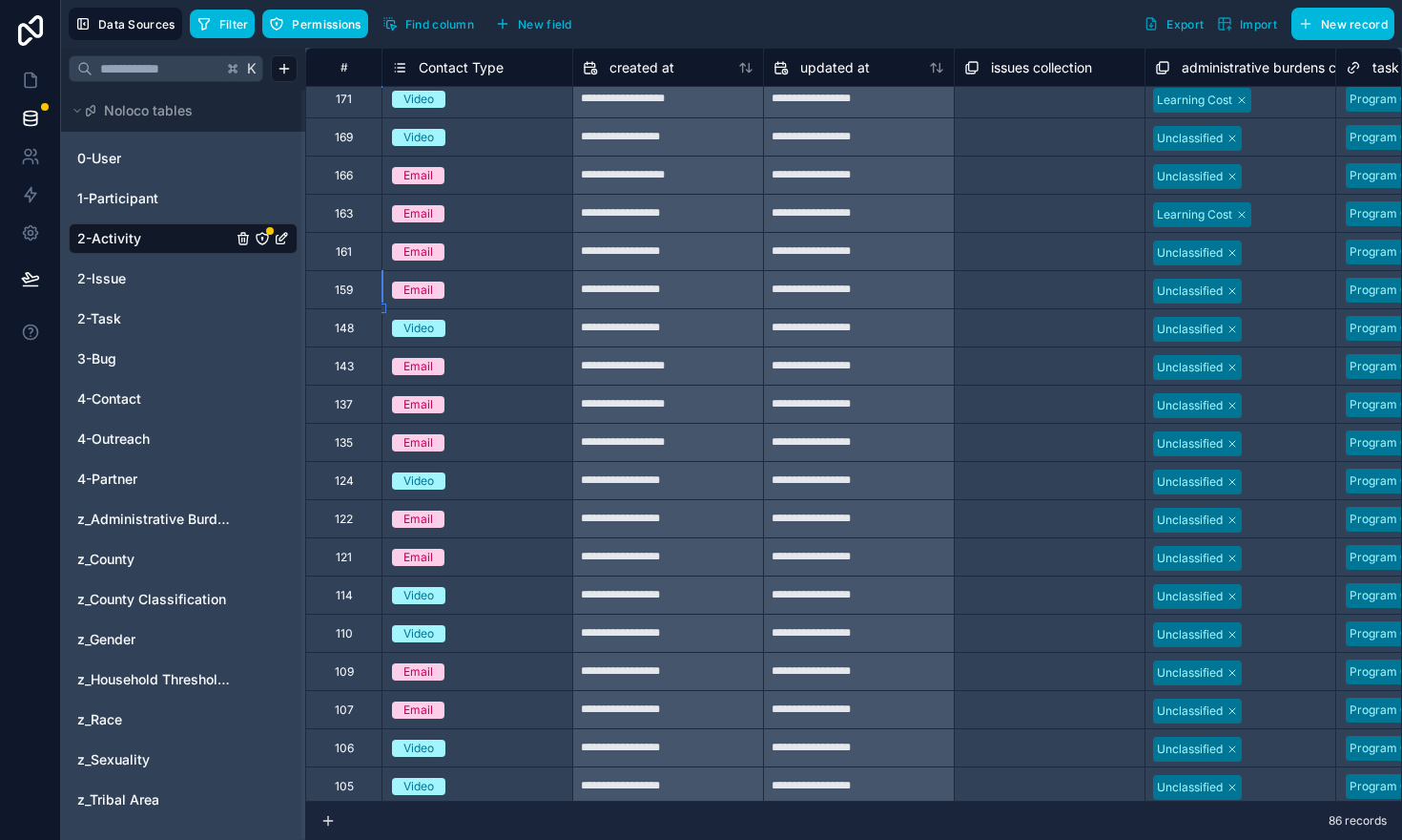
scroll to position [7, 3434]
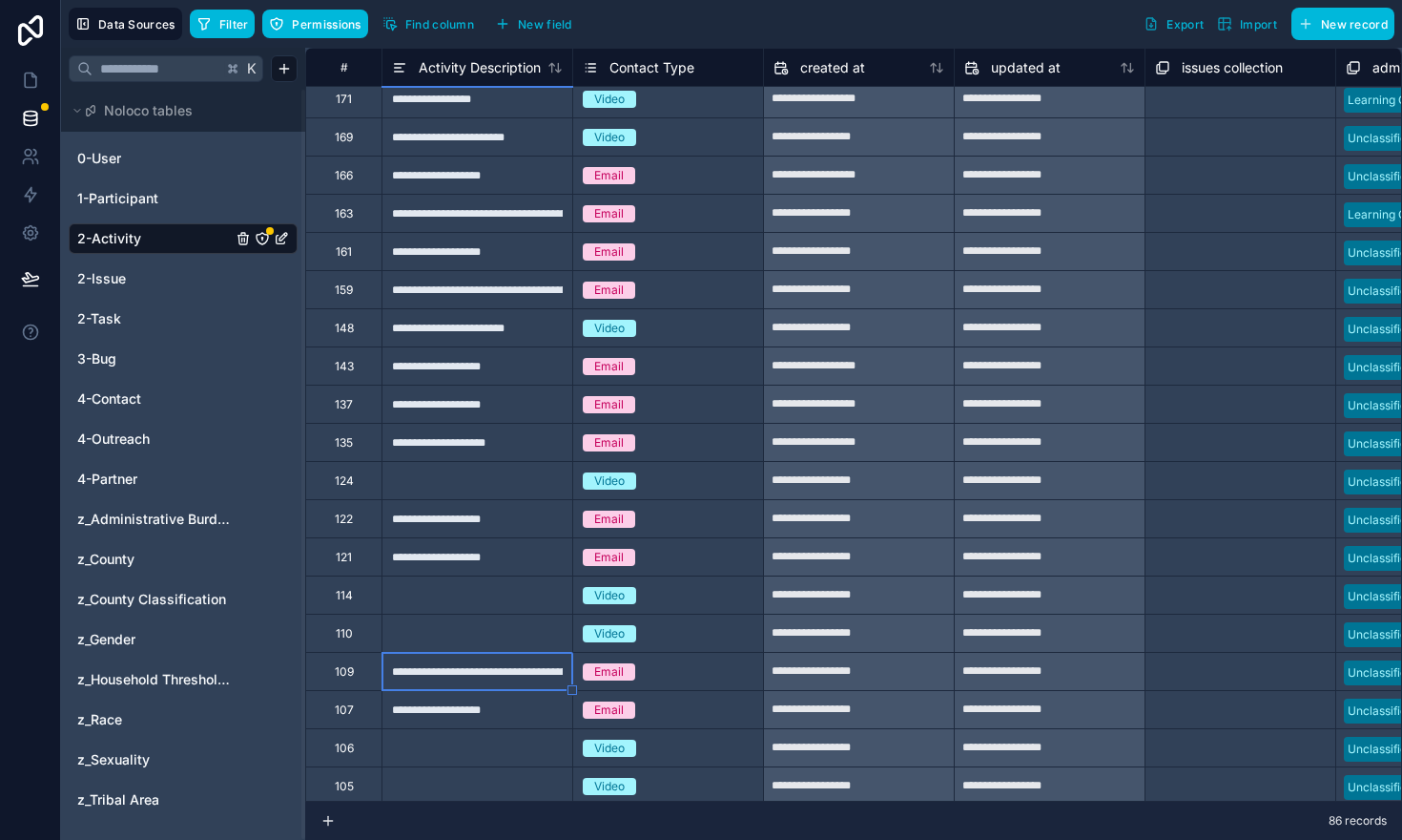
click at [506, 672] on div "**********" at bounding box center [477, 671] width 191 height 39
click at [728, 671] on div "Email" at bounding box center [669, 671] width 190 height 21
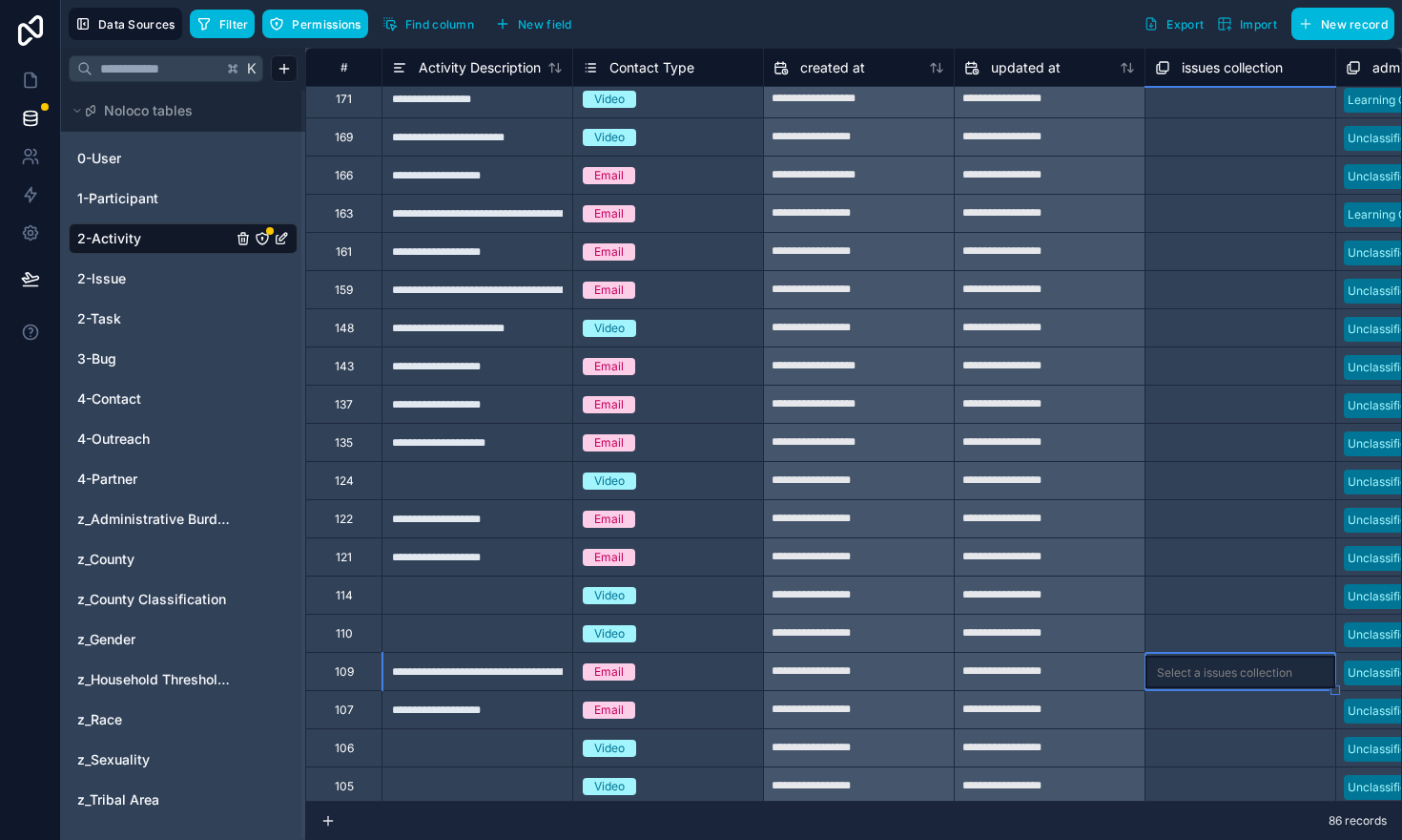
scroll to position [7, 3561]
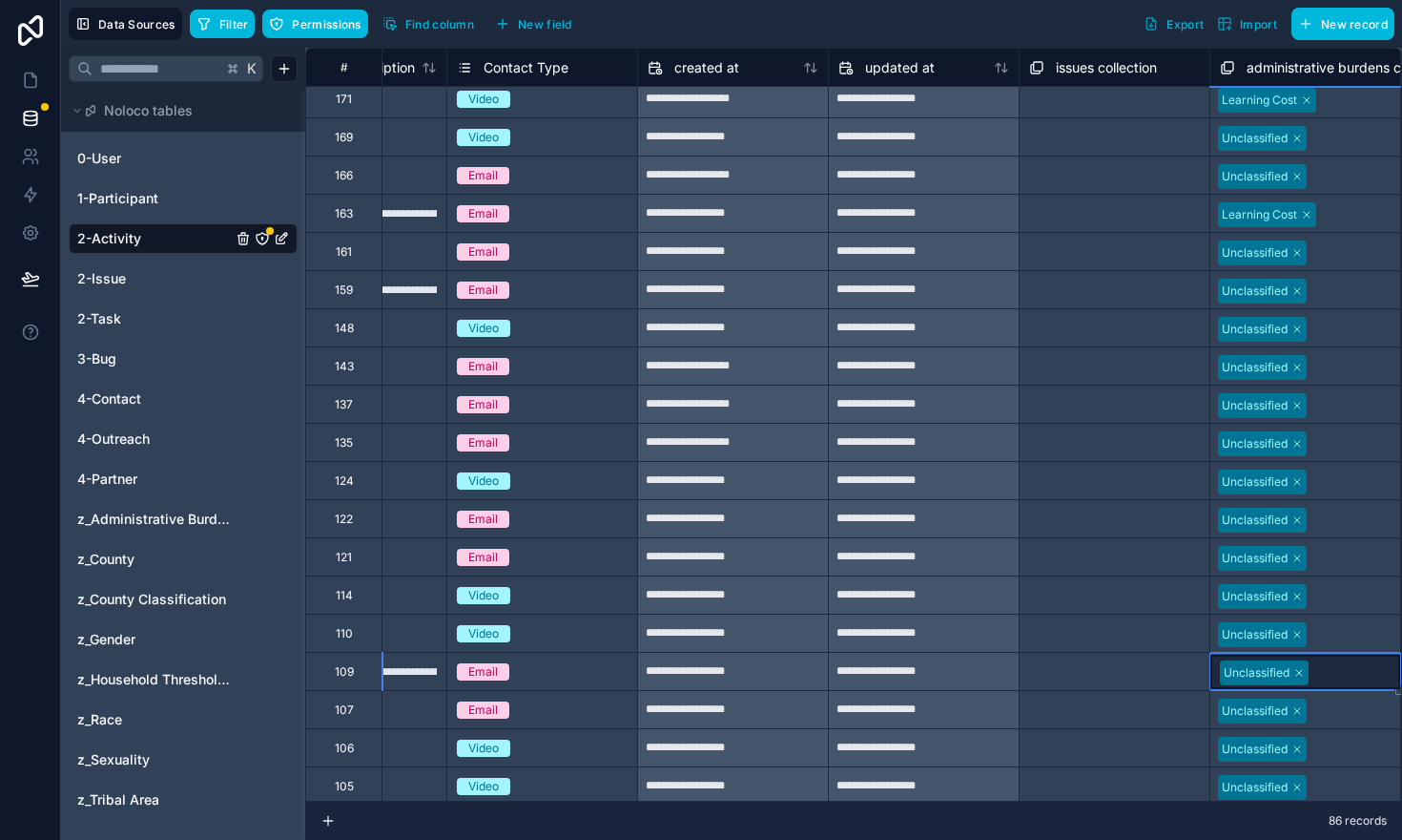
click at [1350, 216] on div at bounding box center [1355, 214] width 68 height 19
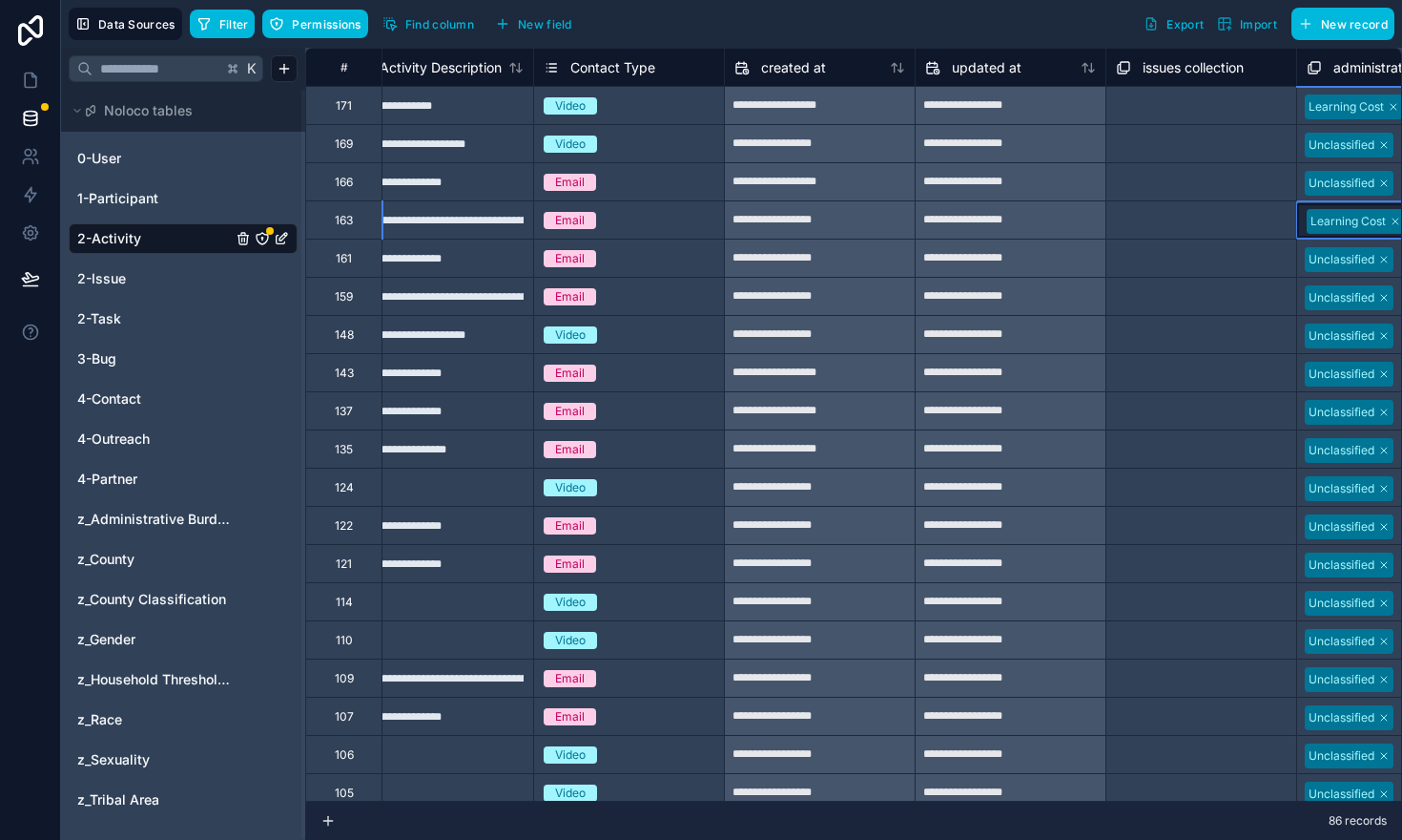
scroll to position [0, 3450]
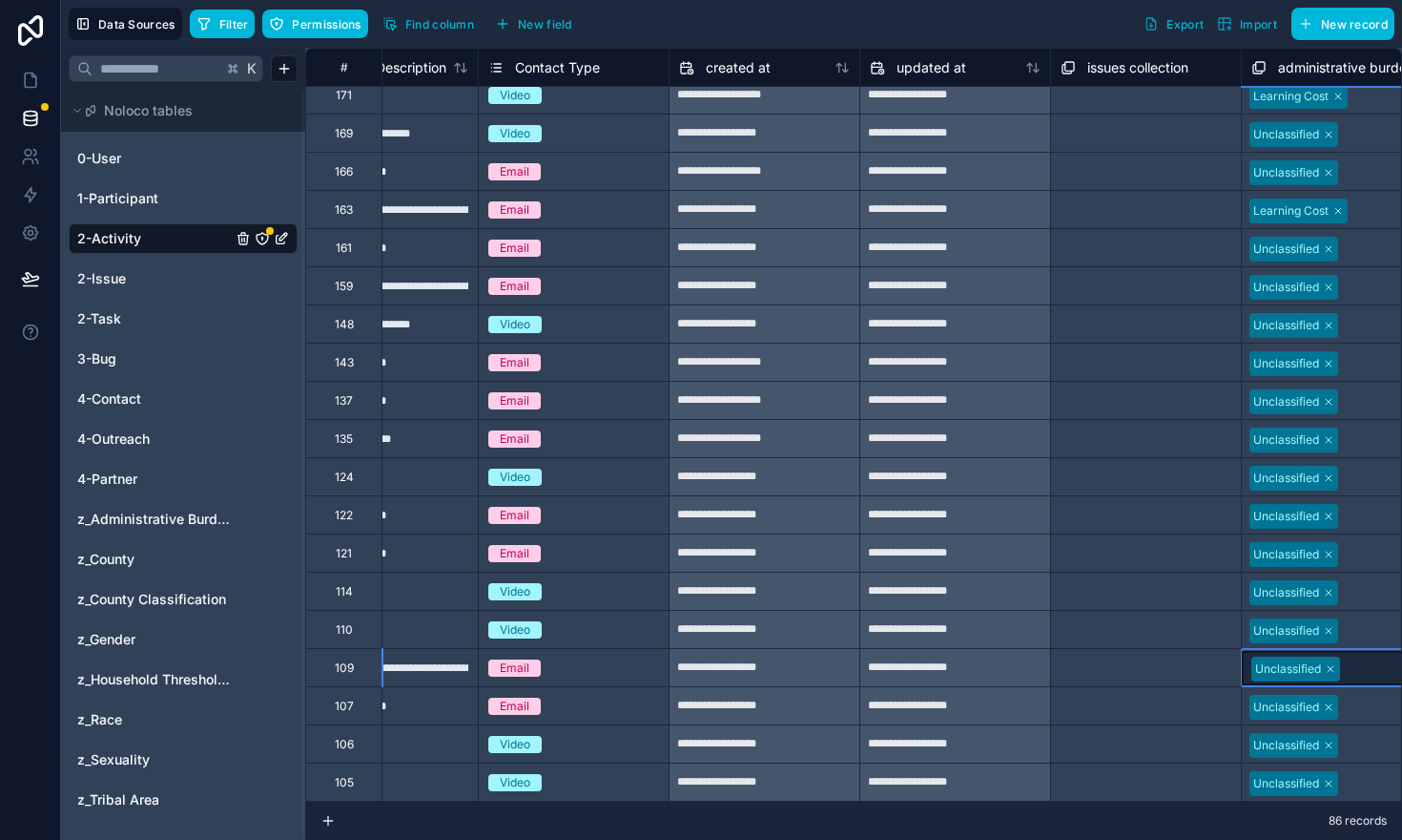
click at [1359, 663] on div at bounding box center [1383, 668] width 74 height 19
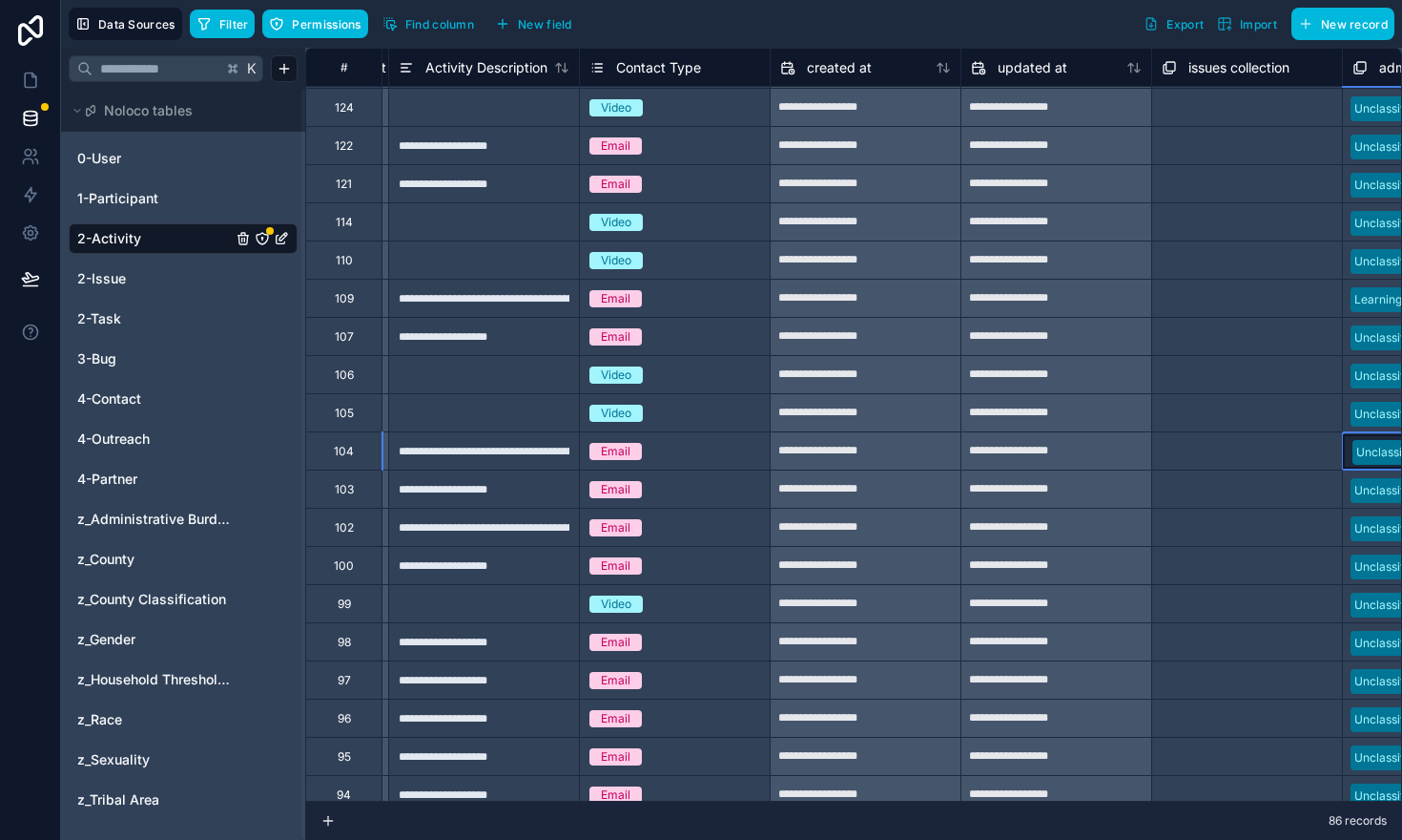
scroll to position [379, 3428]
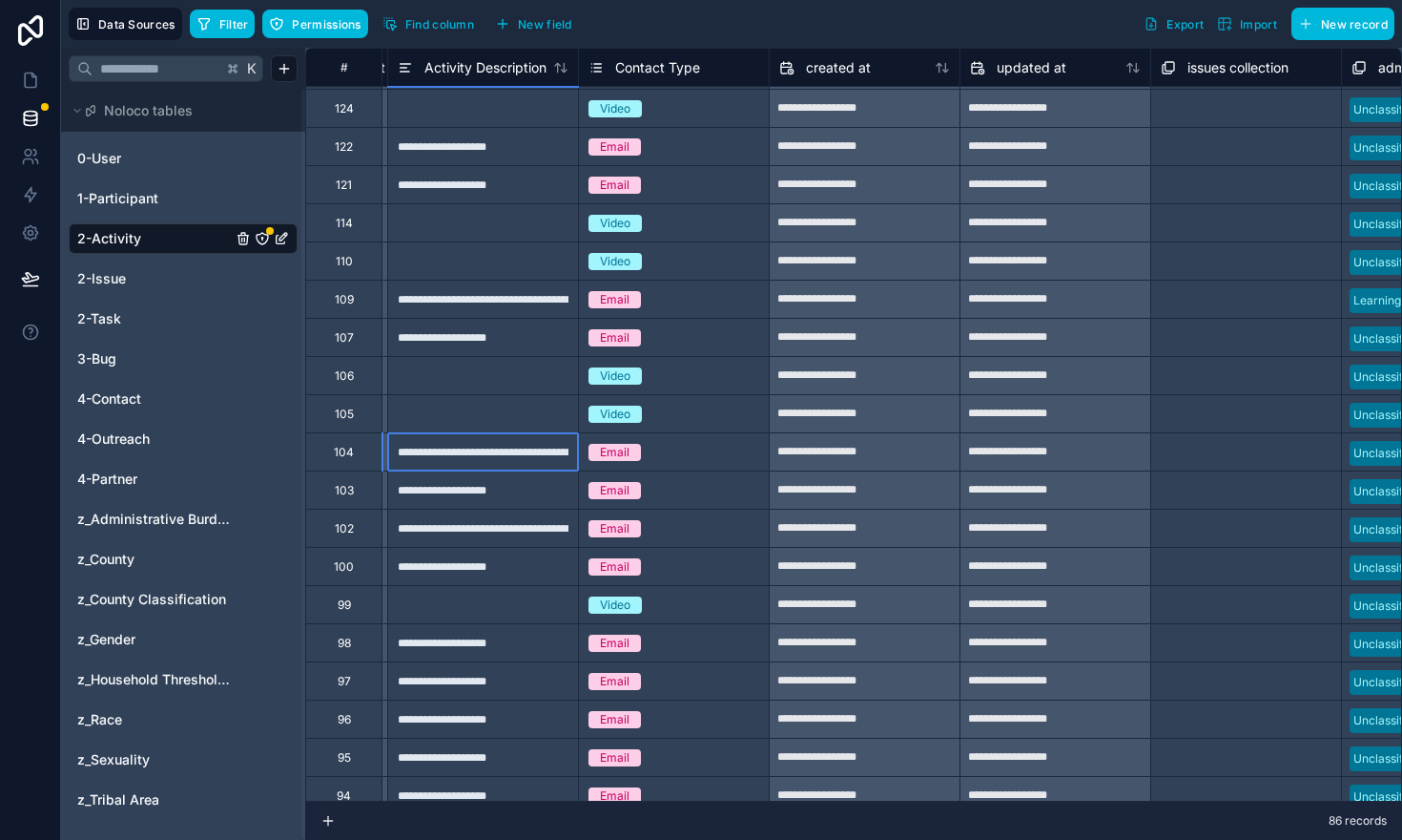
click at [557, 459] on div "**********" at bounding box center [482, 451] width 191 height 39
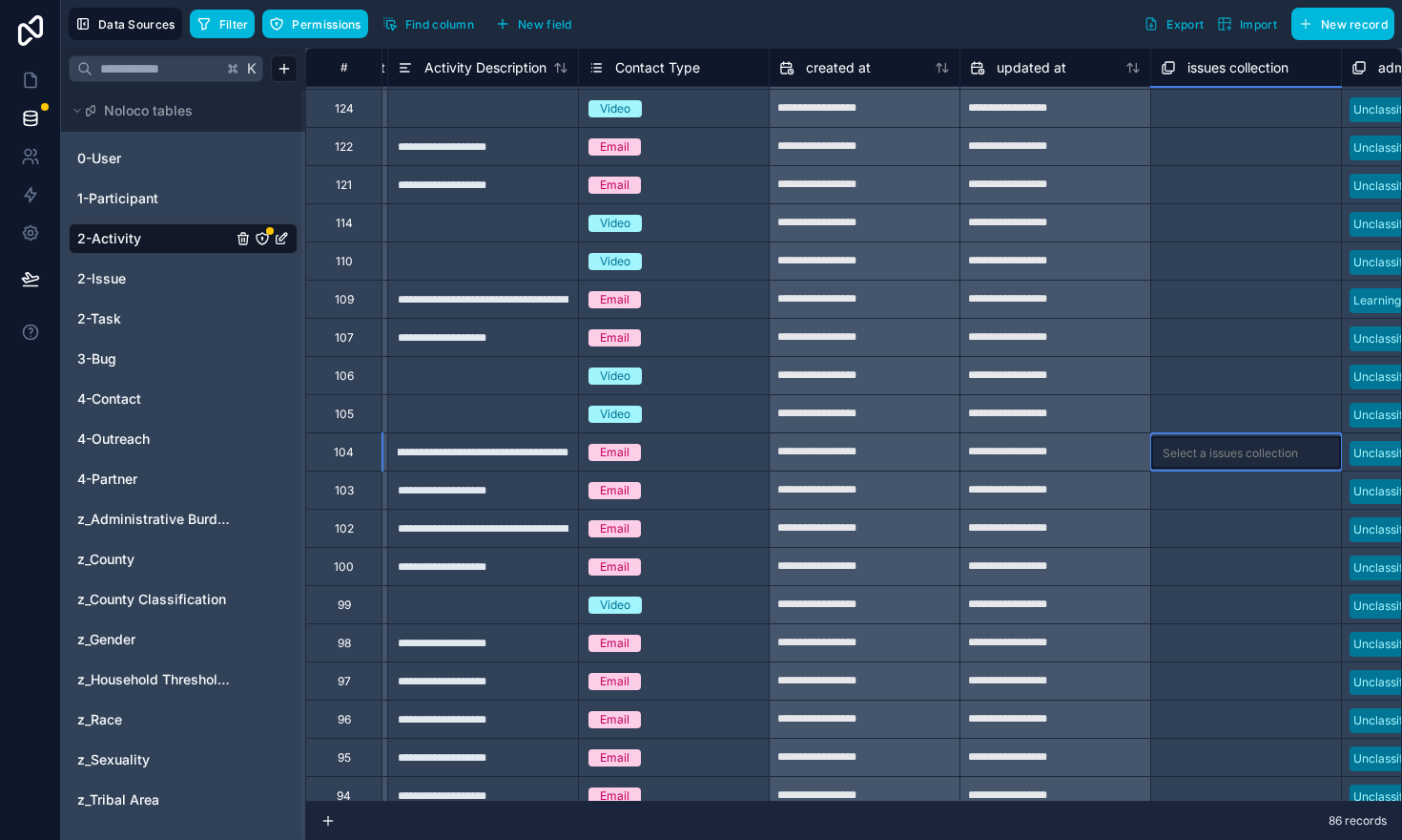
click at [1178, 452] on div "Select a issues collection" at bounding box center [1230, 452] width 136 height 15
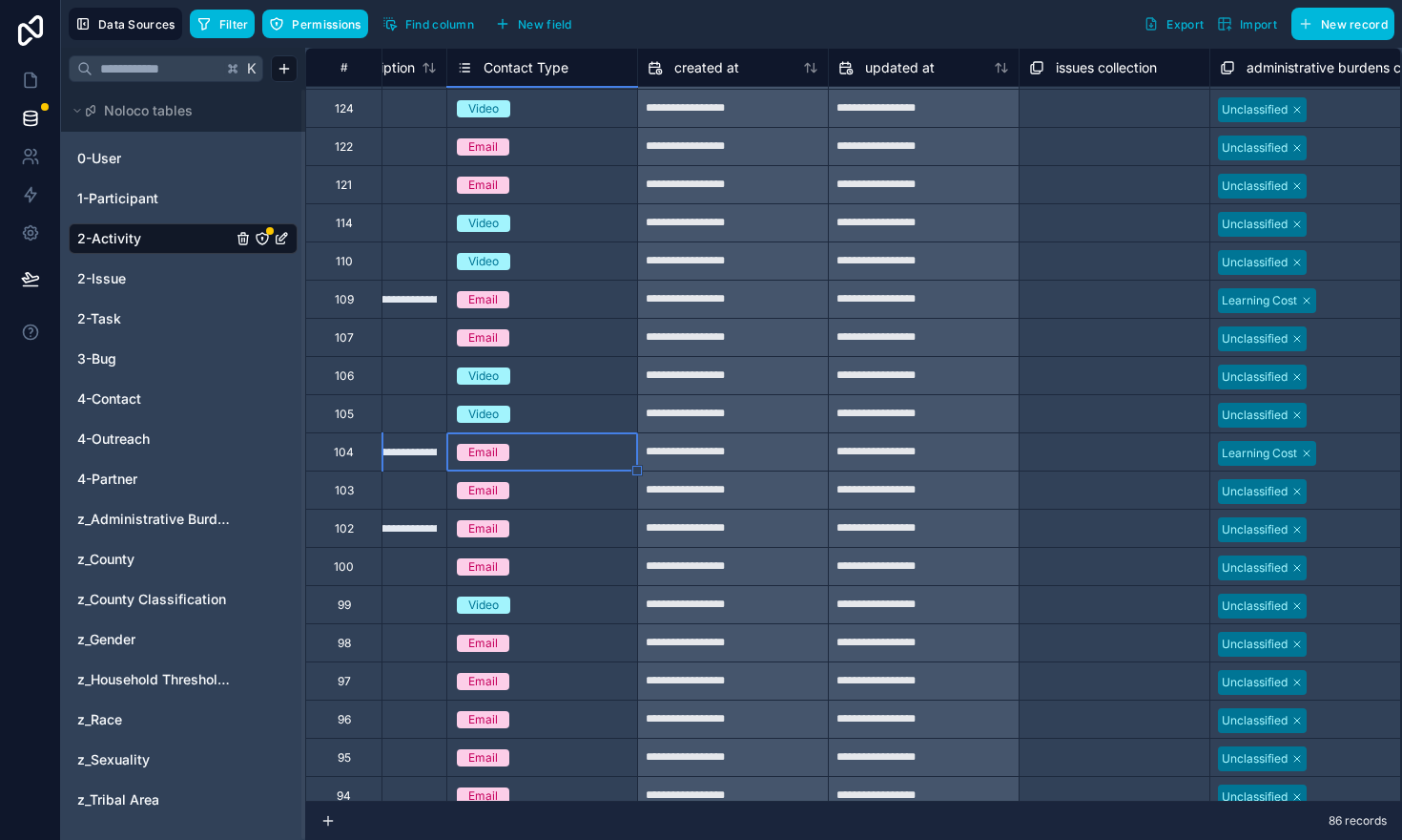
scroll to position [379, 3434]
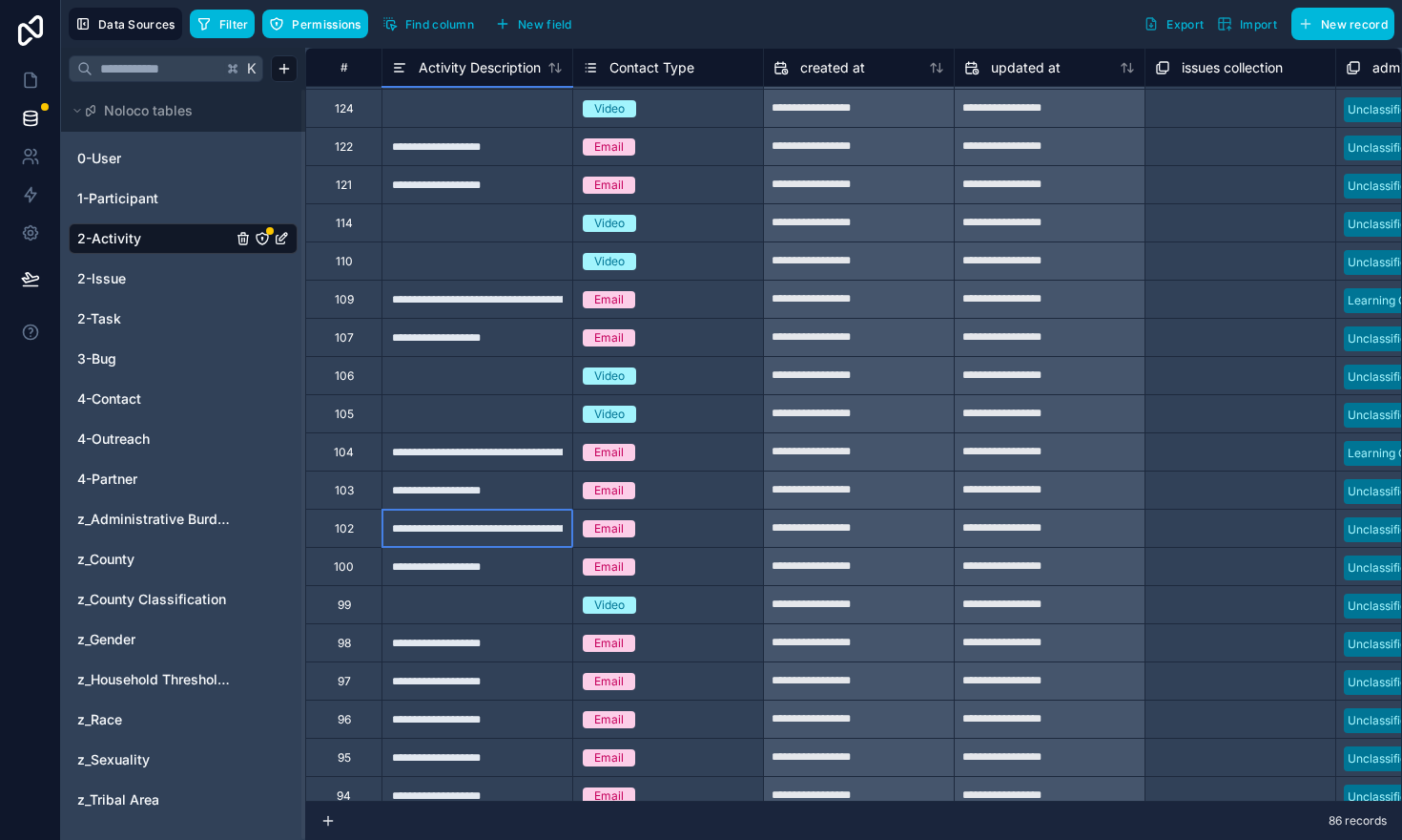
click at [528, 531] on div "**********" at bounding box center [477, 527] width 191 height 39
click at [495, 596] on div at bounding box center [477, 604] width 191 height 39
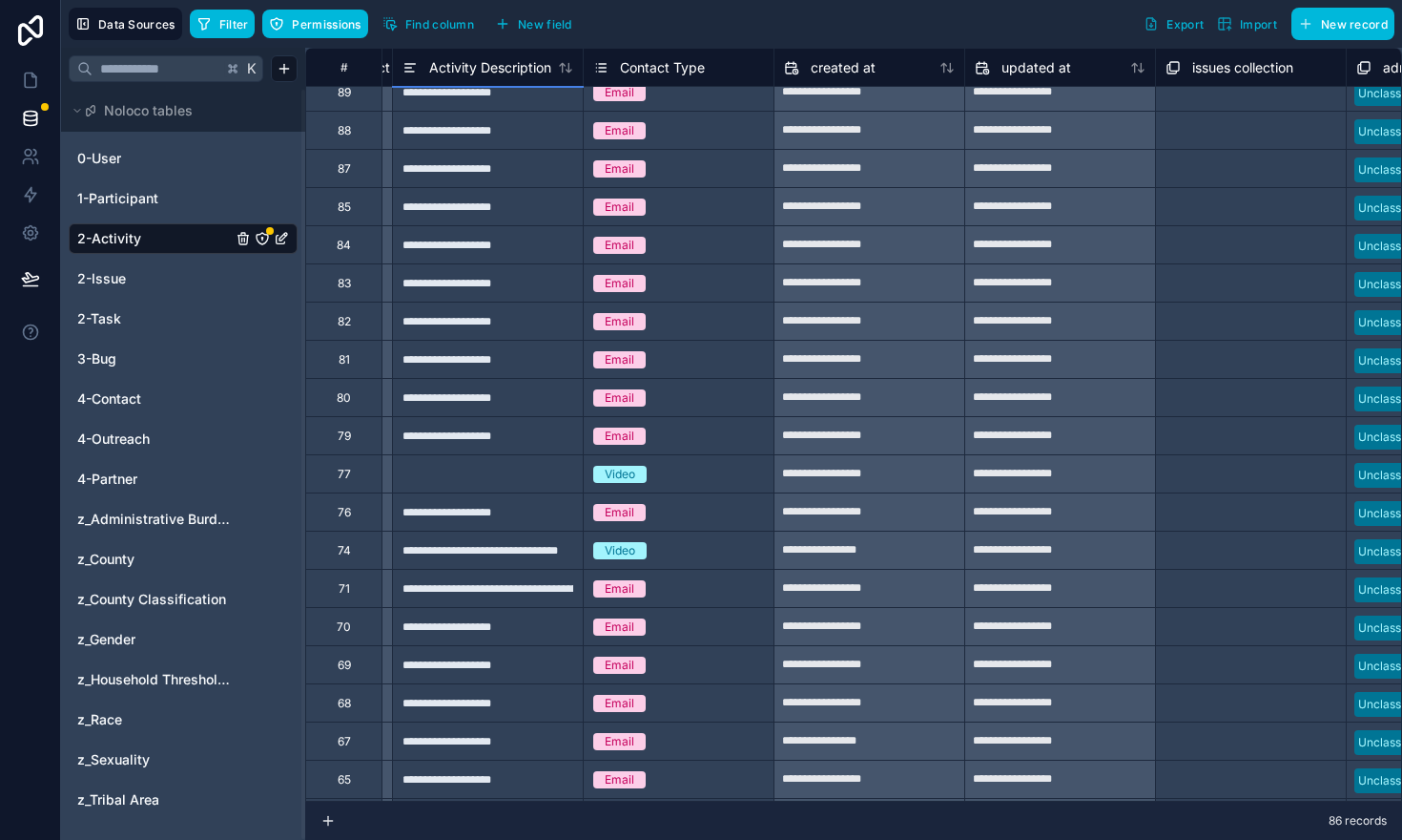
scroll to position [1245, 3421]
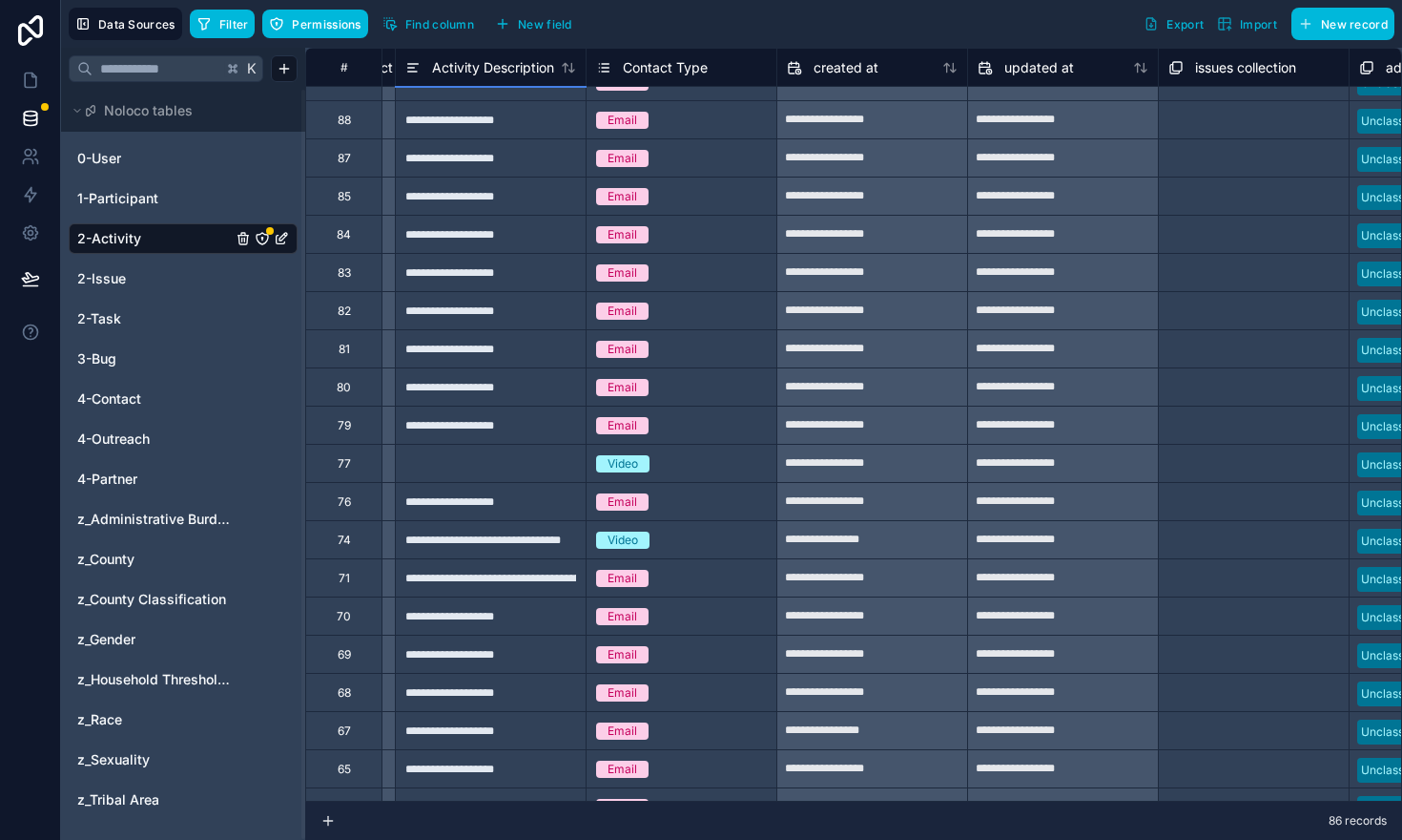
click at [506, 583] on div "**********" at bounding box center [490, 577] width 191 height 39
click at [488, 635] on div "**********" at bounding box center [490, 653] width 191 height 39
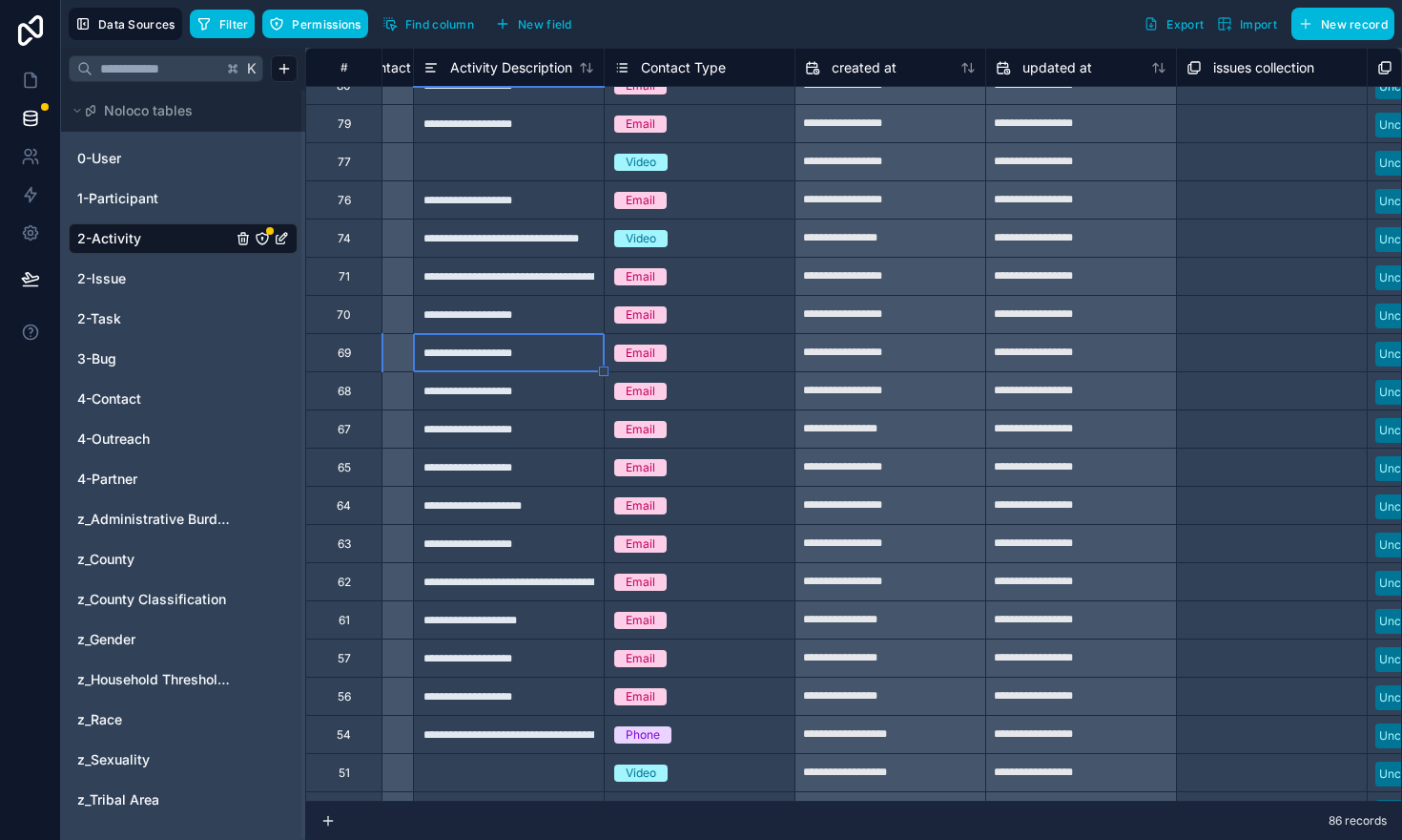
scroll to position [1551, 3404]
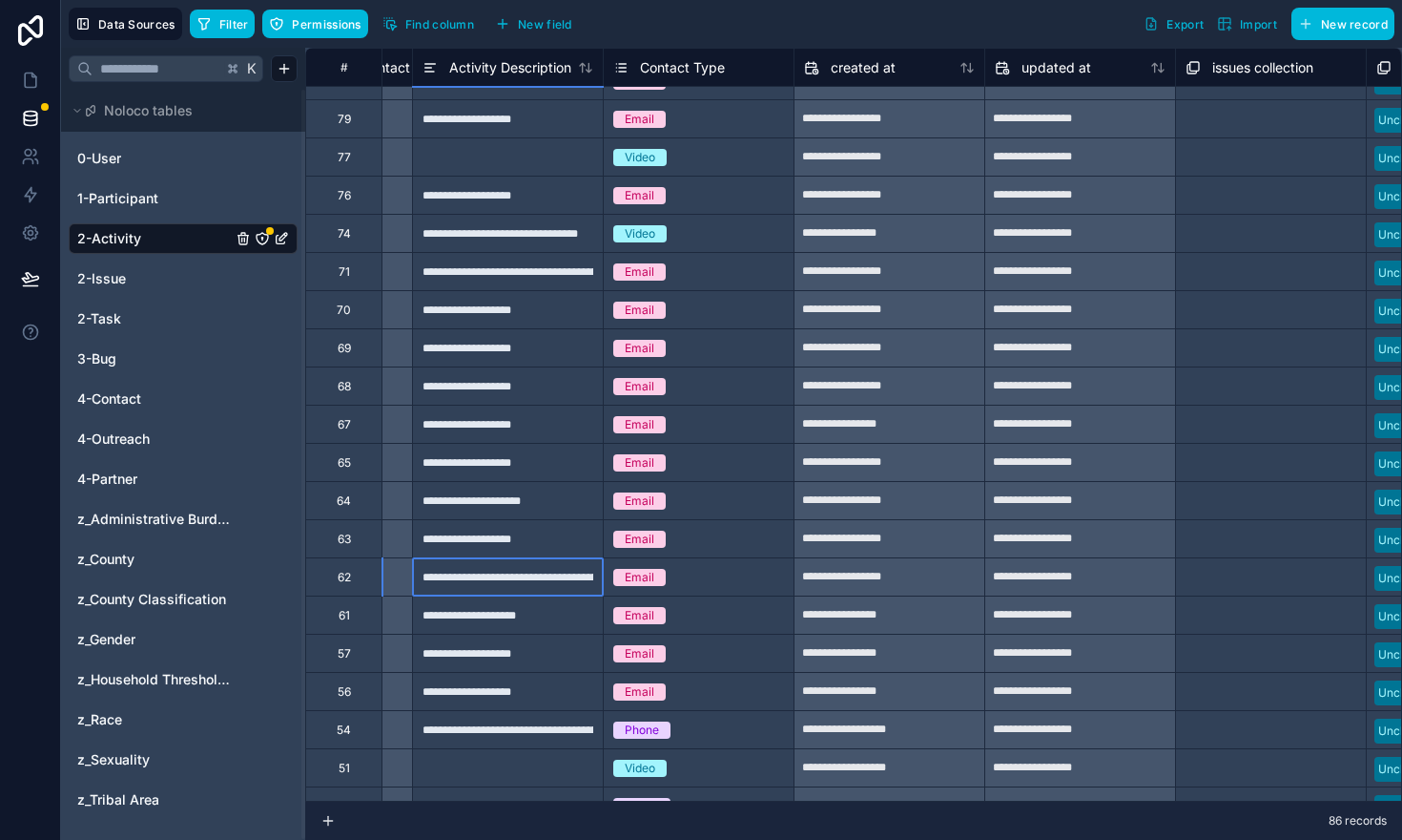
click at [473, 583] on div "**********" at bounding box center [508, 576] width 191 height 39
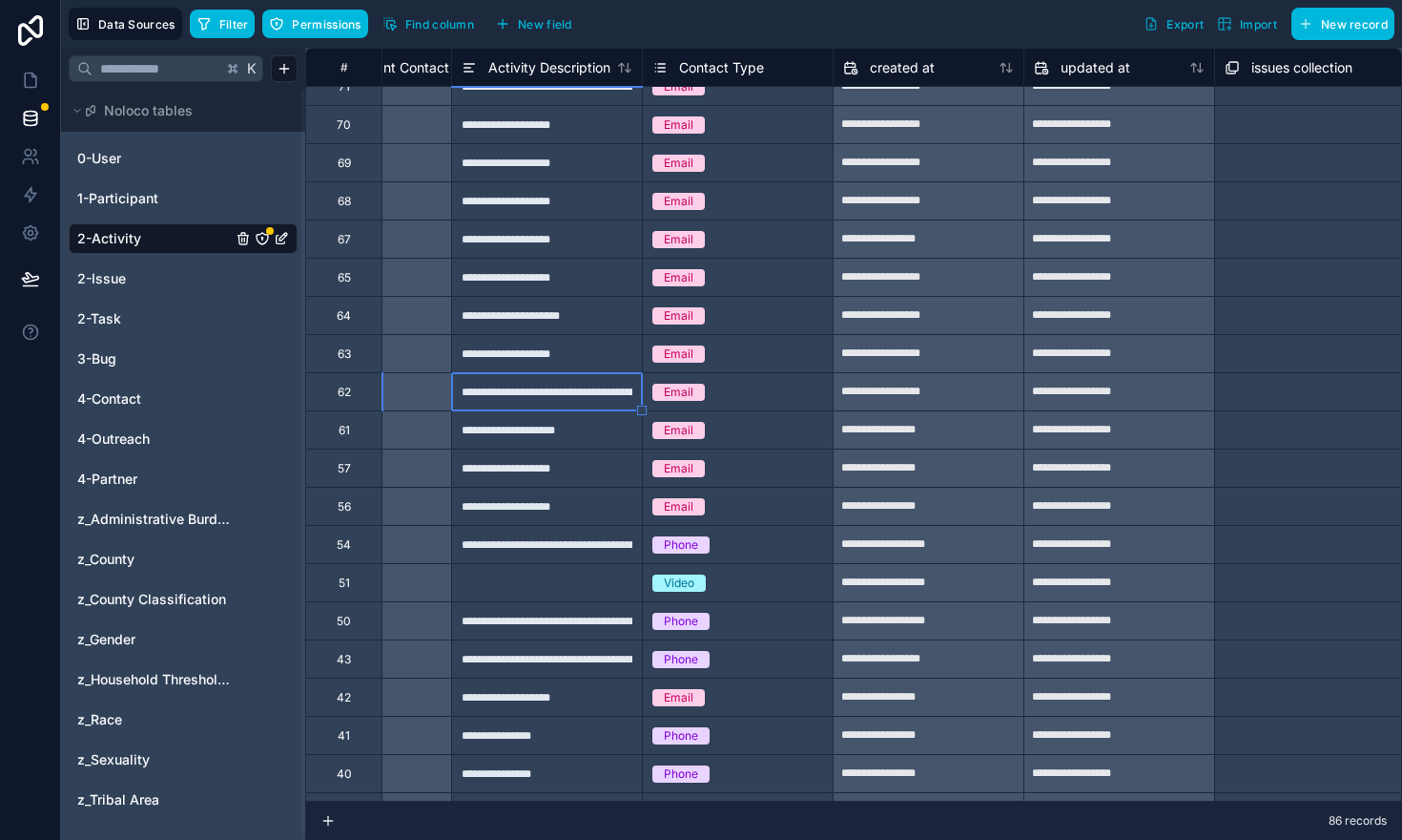
scroll to position [1745, 3362]
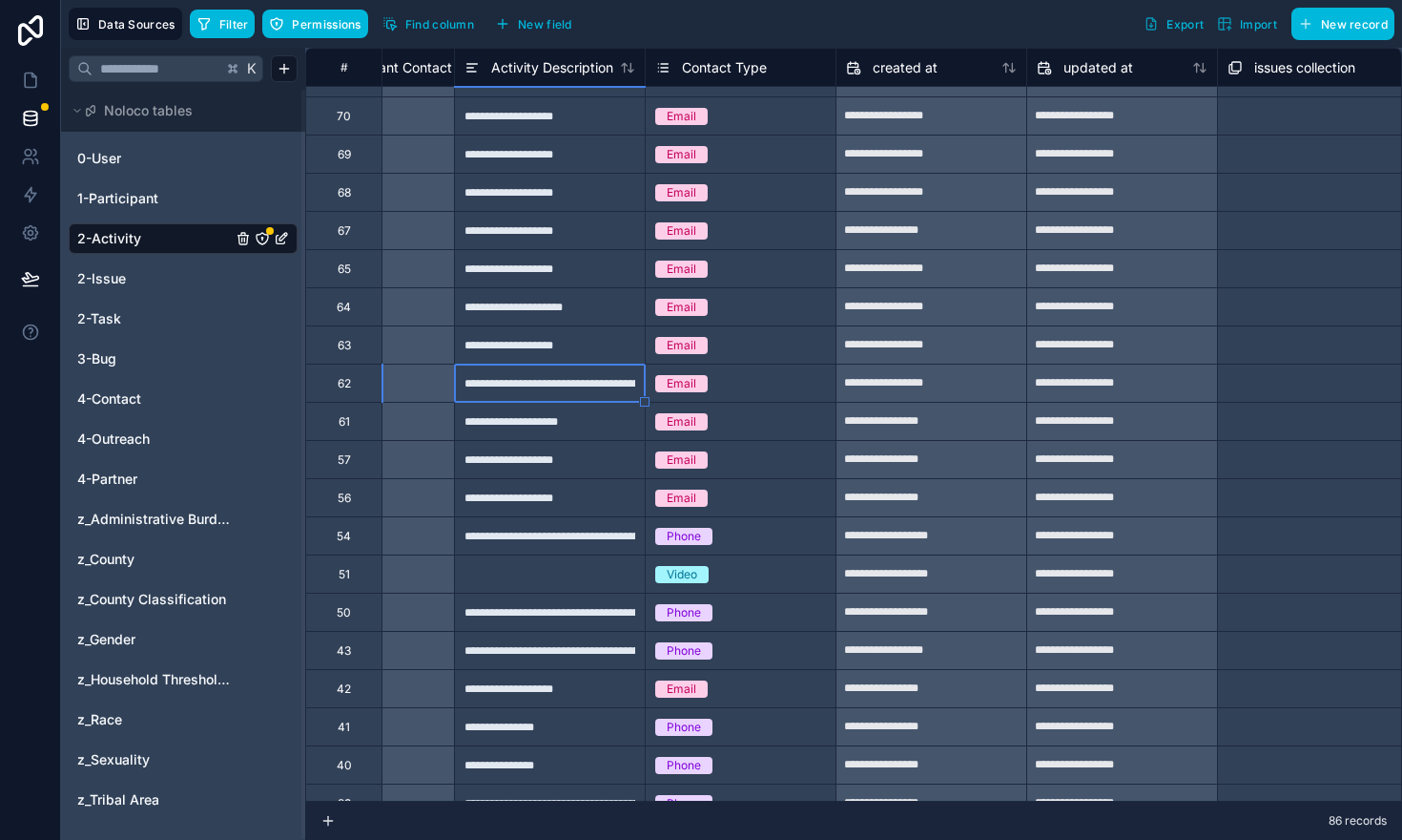
click at [543, 542] on div "**********" at bounding box center [549, 535] width 191 height 39
click at [534, 574] on div at bounding box center [549, 573] width 191 height 39
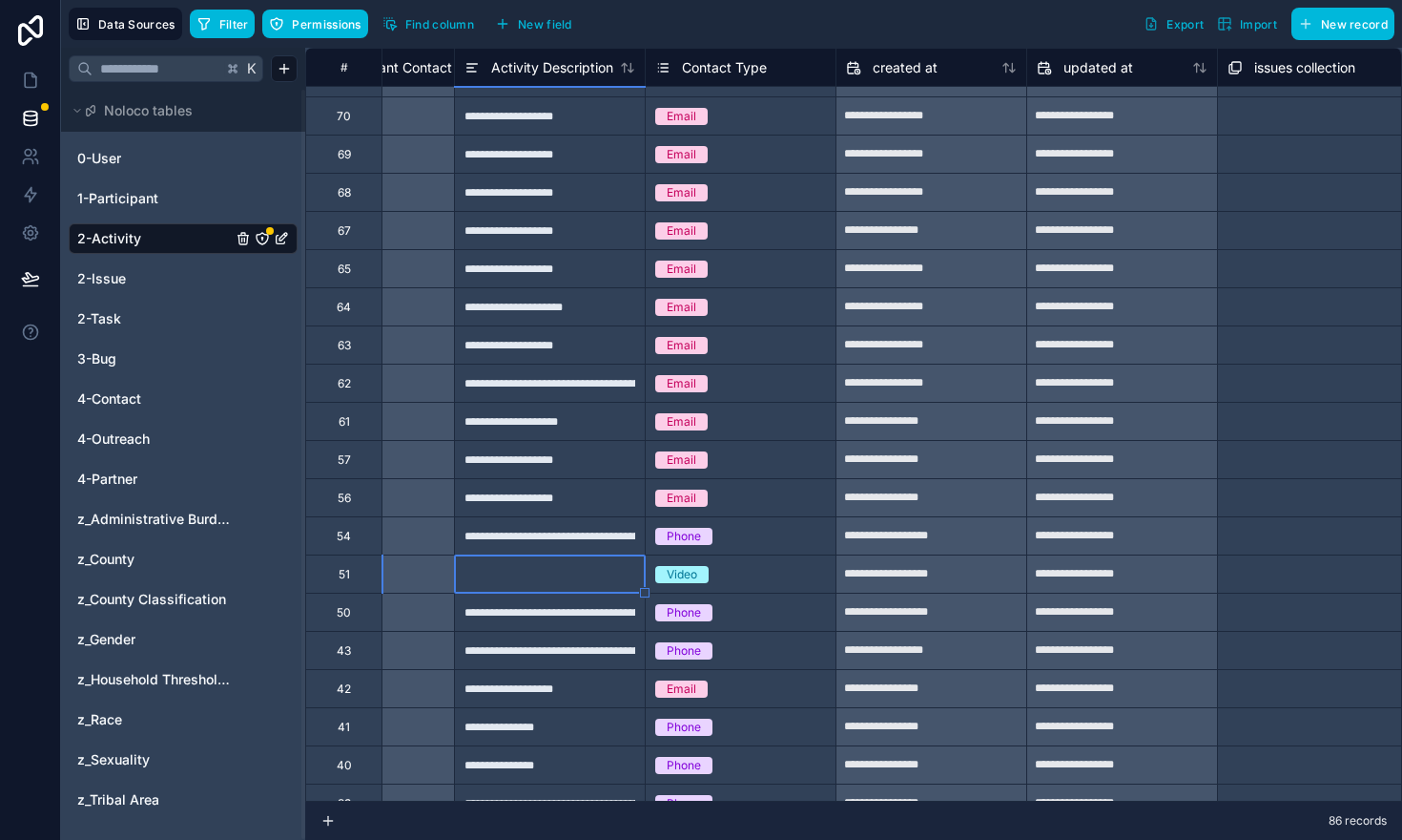
click at [556, 544] on div "**********" at bounding box center [549, 535] width 191 height 39
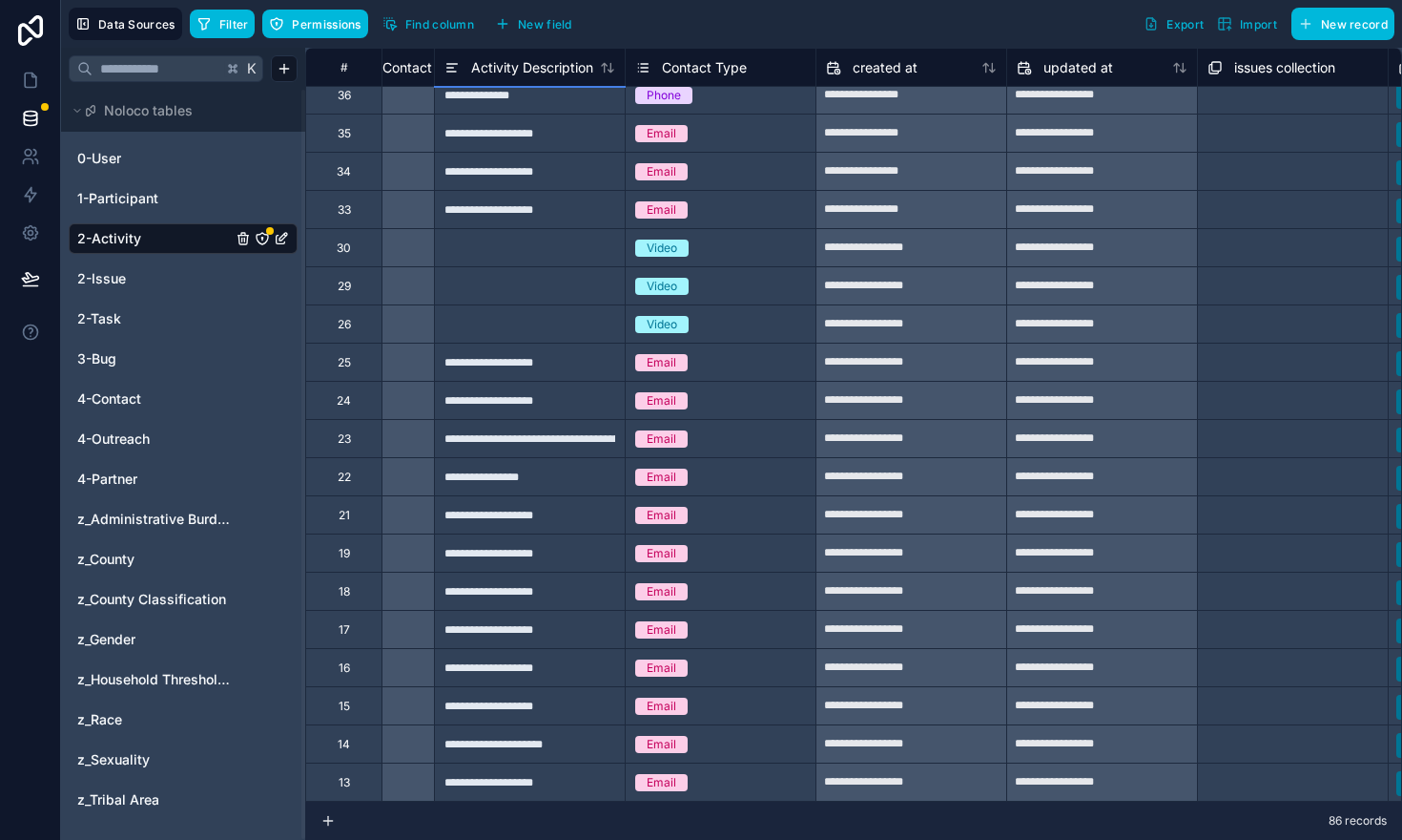
scroll to position [2567, 3379]
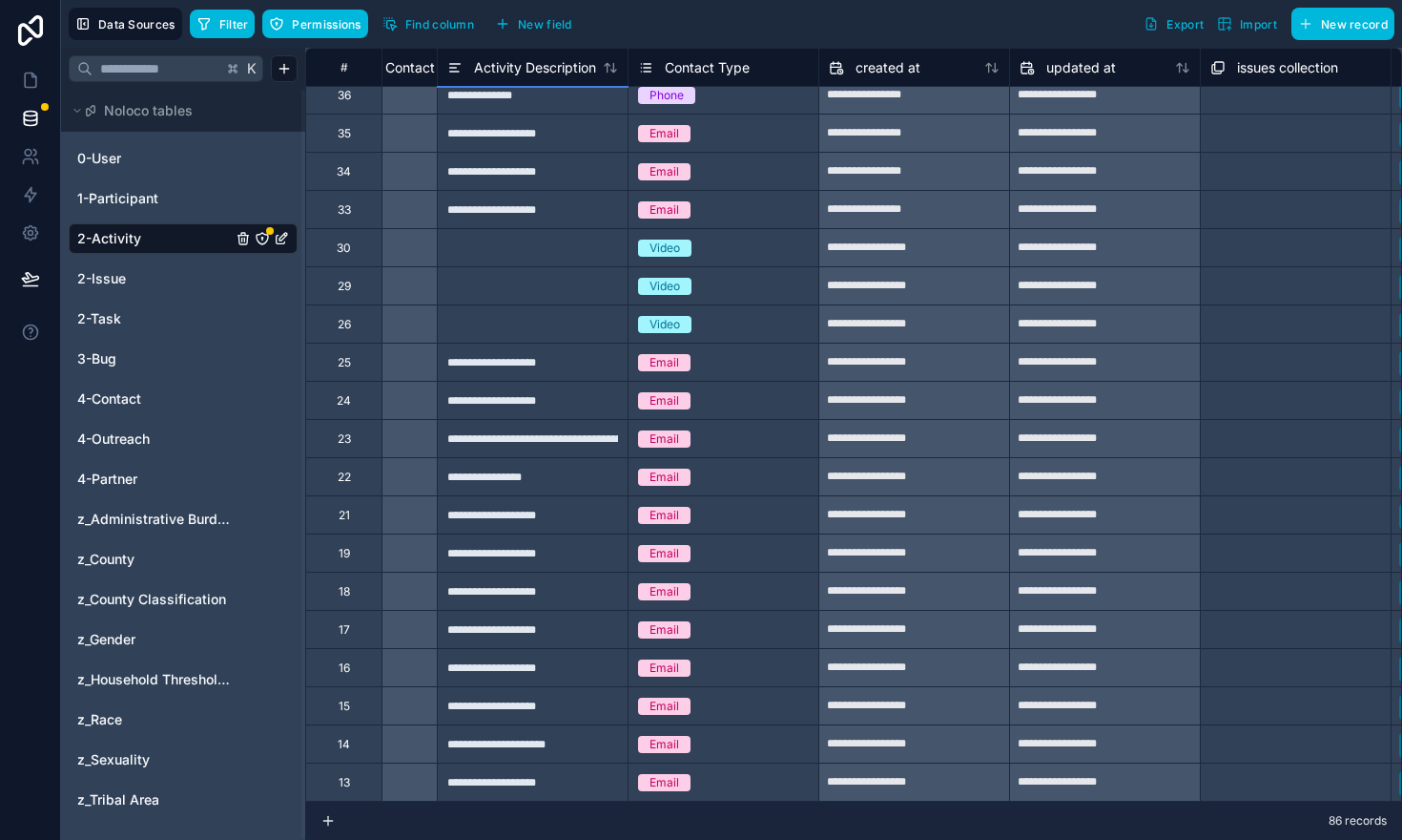
click at [589, 442] on div "**********" at bounding box center [532, 437] width 191 height 39
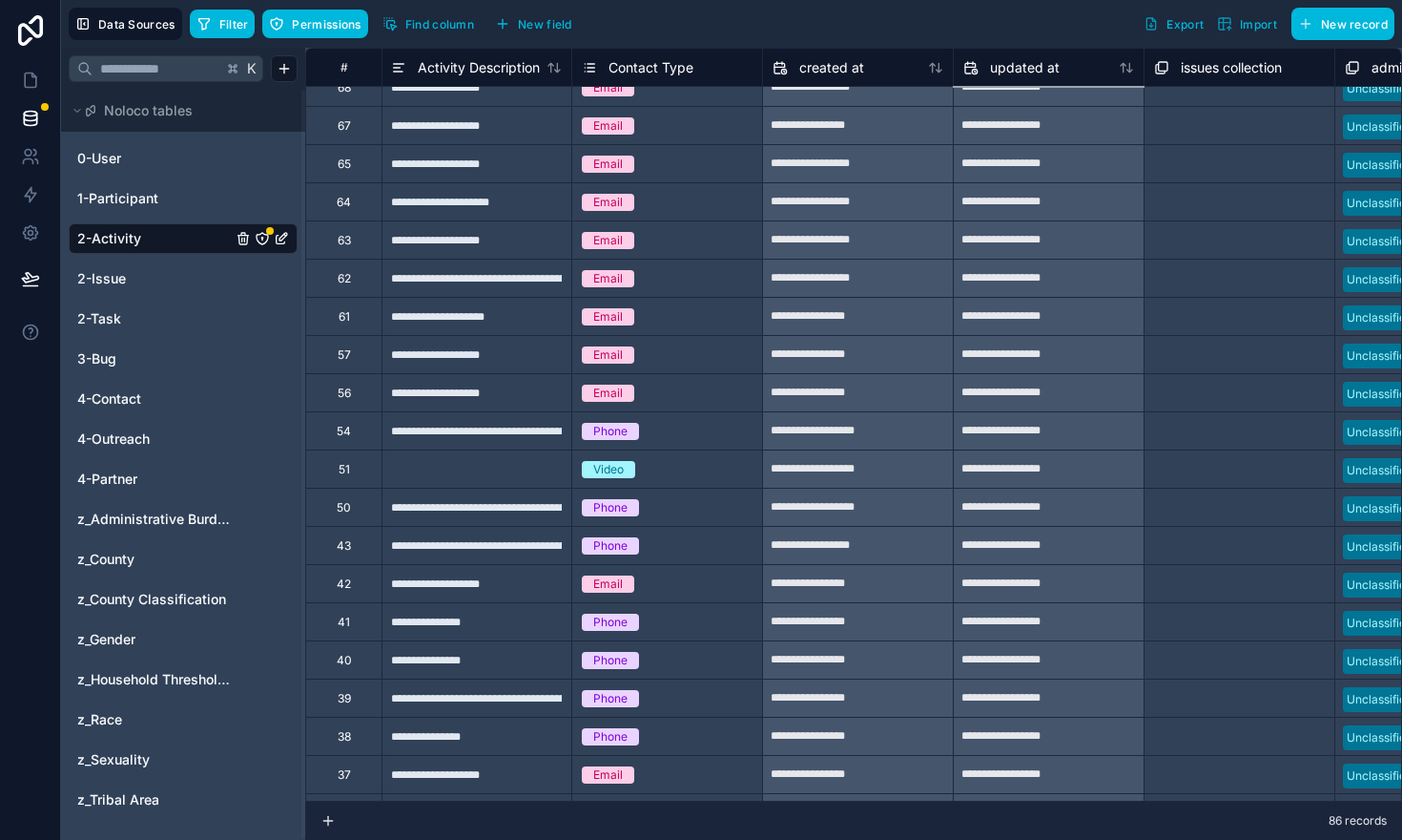
scroll to position [1850, 3436]
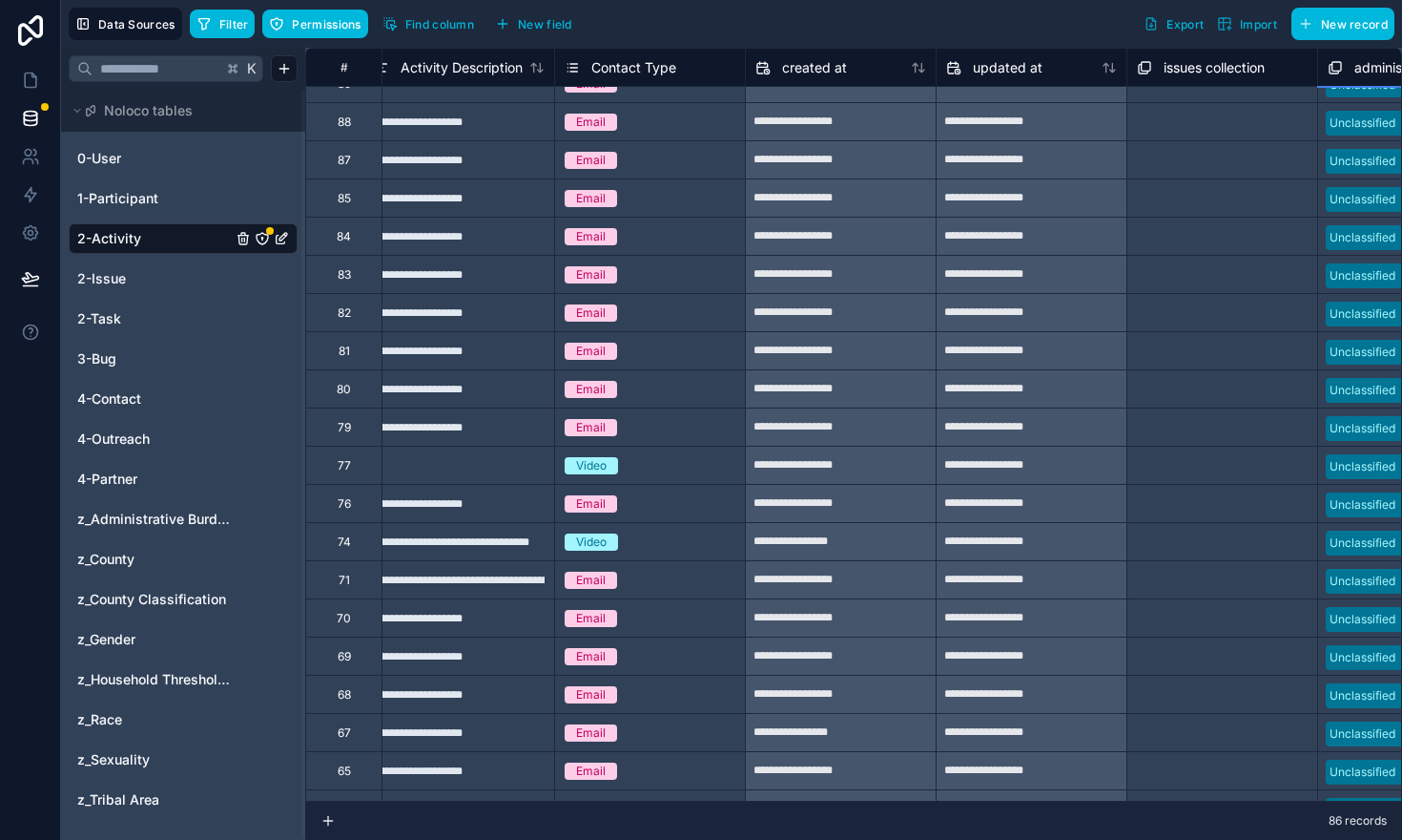
scroll to position [1242, 3453]
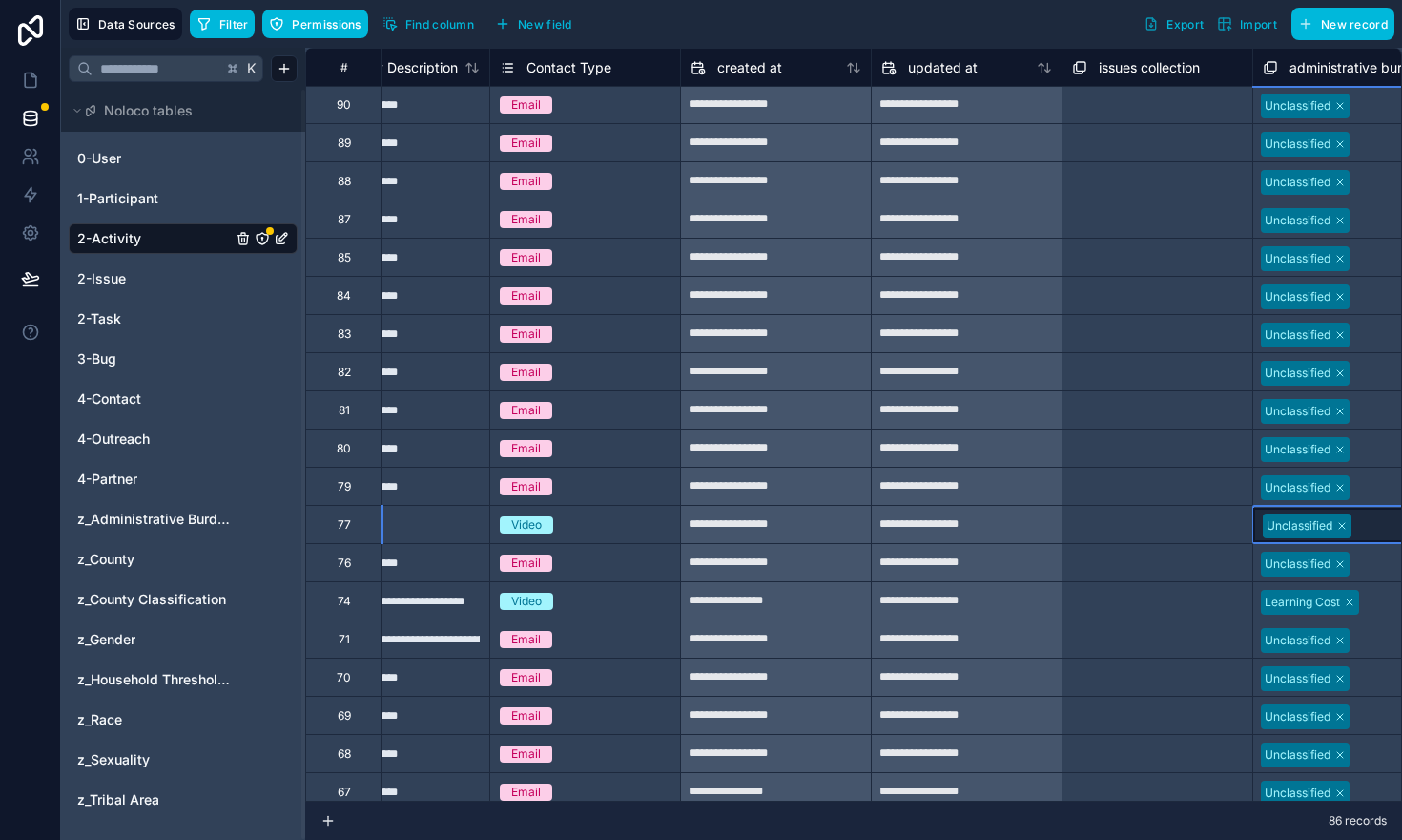
click at [1368, 516] on div at bounding box center [1394, 525] width 74 height 19
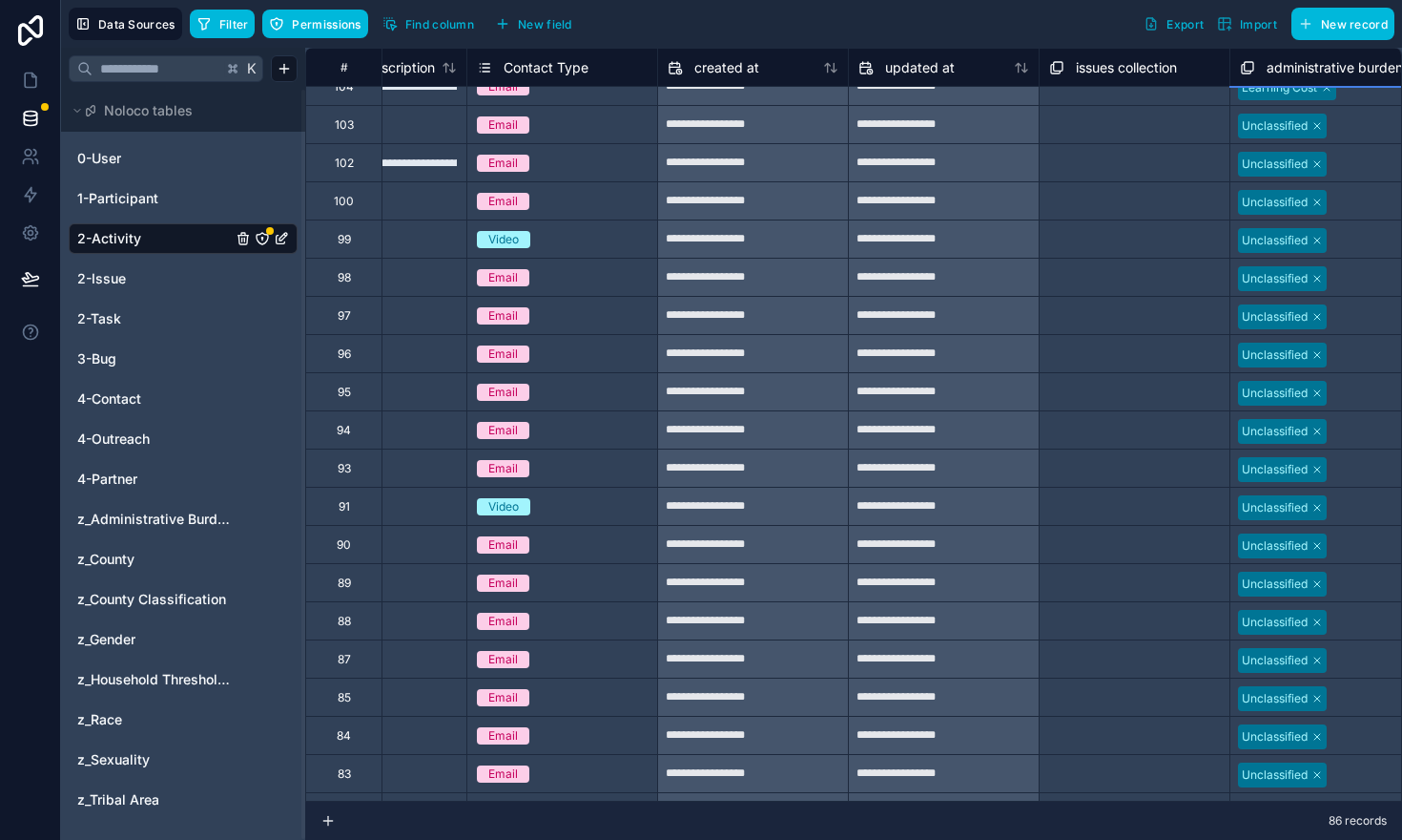
click at [1368, 513] on div at bounding box center [1371, 507] width 78 height 19
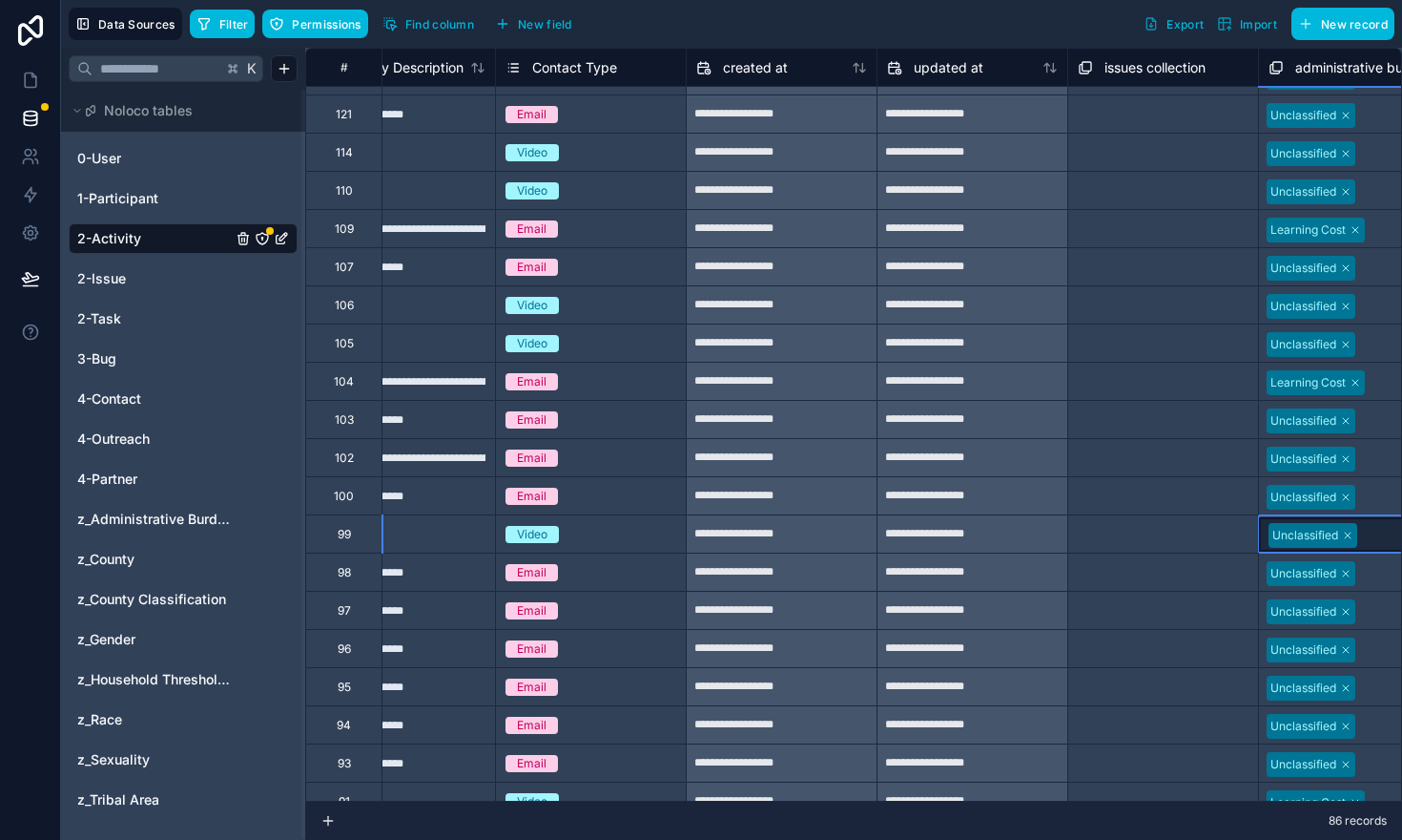
click at [1376, 529] on div at bounding box center [1400, 534] width 74 height 19
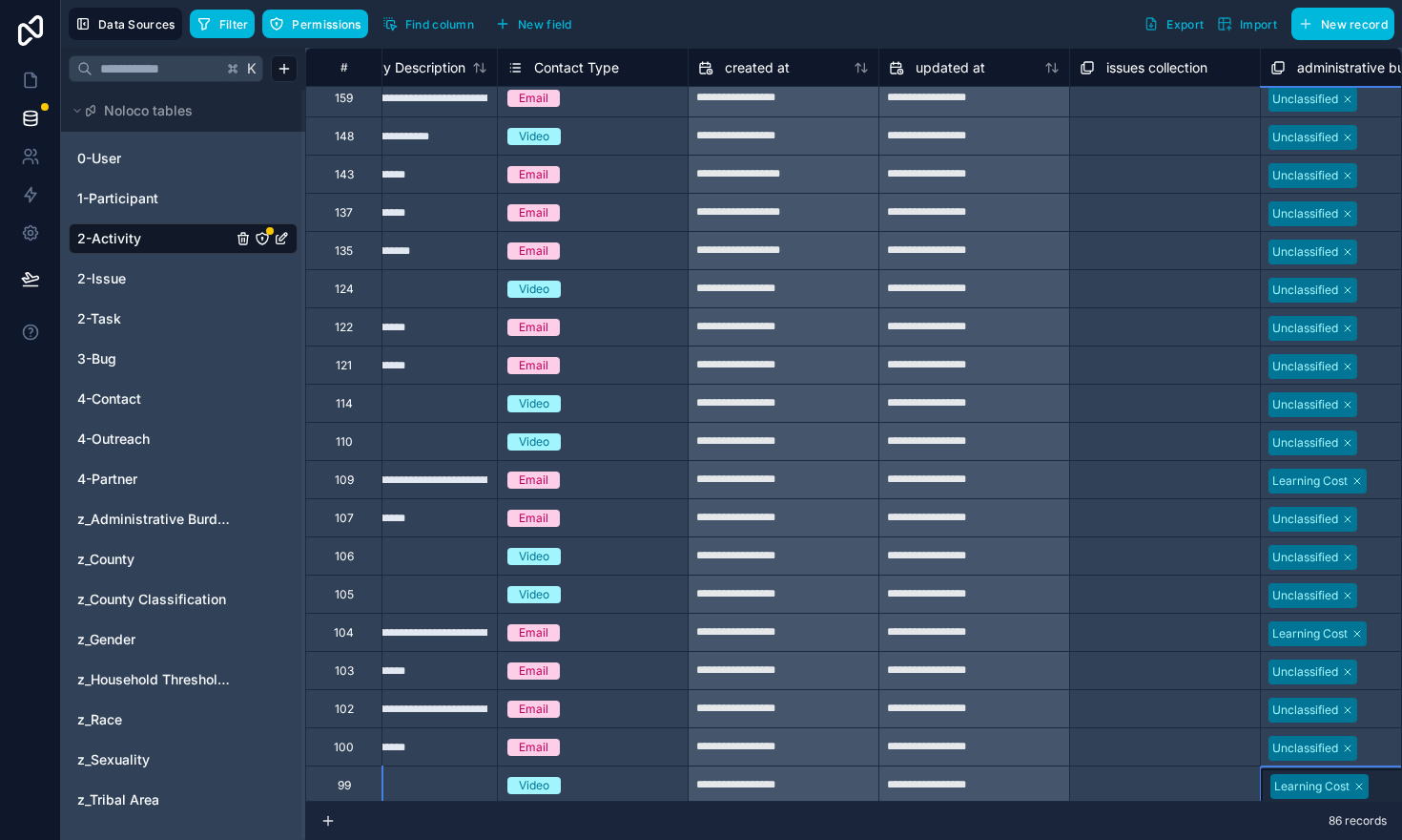
scroll to position [197, 3511]
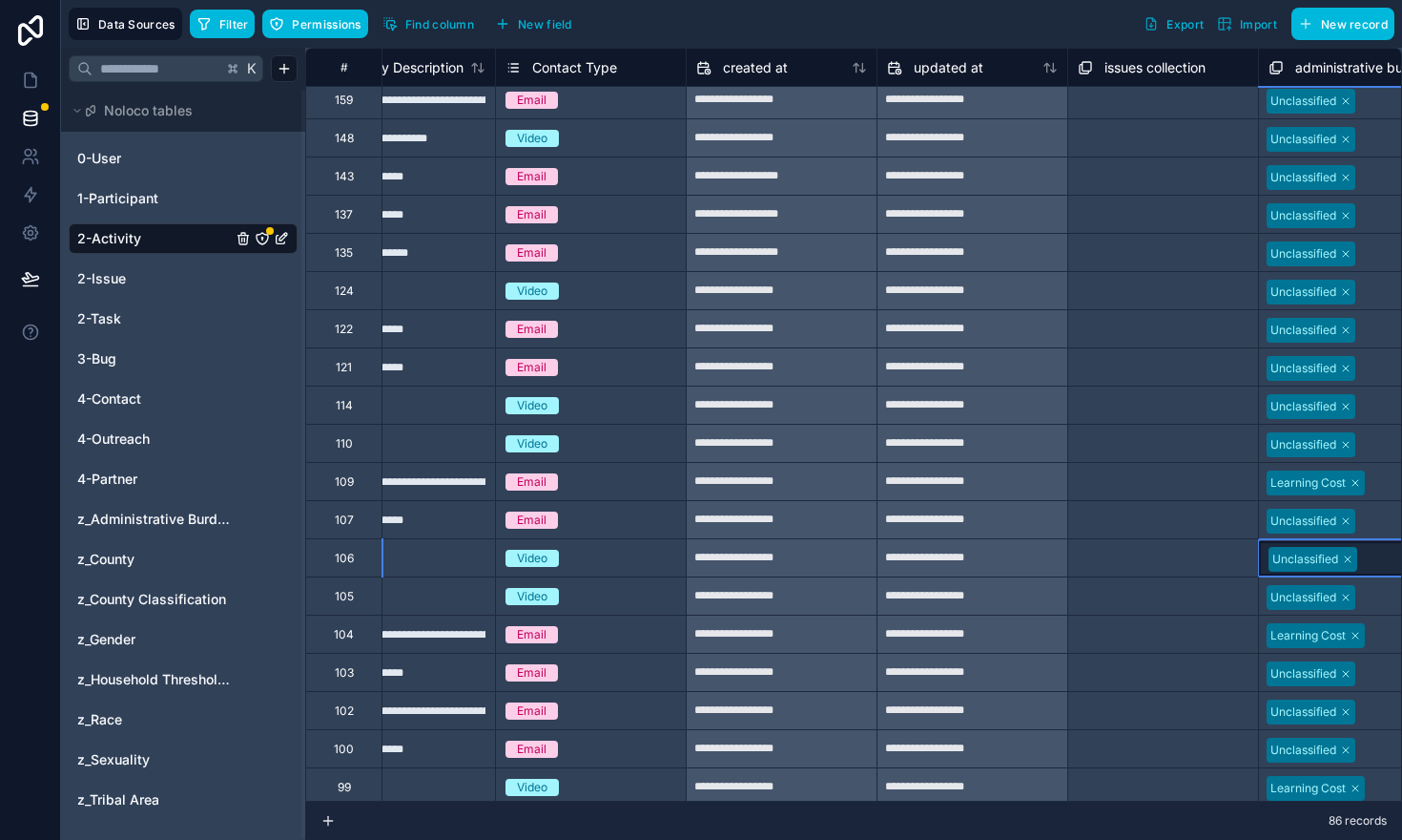
click at [1379, 556] on div at bounding box center [1400, 558] width 74 height 19
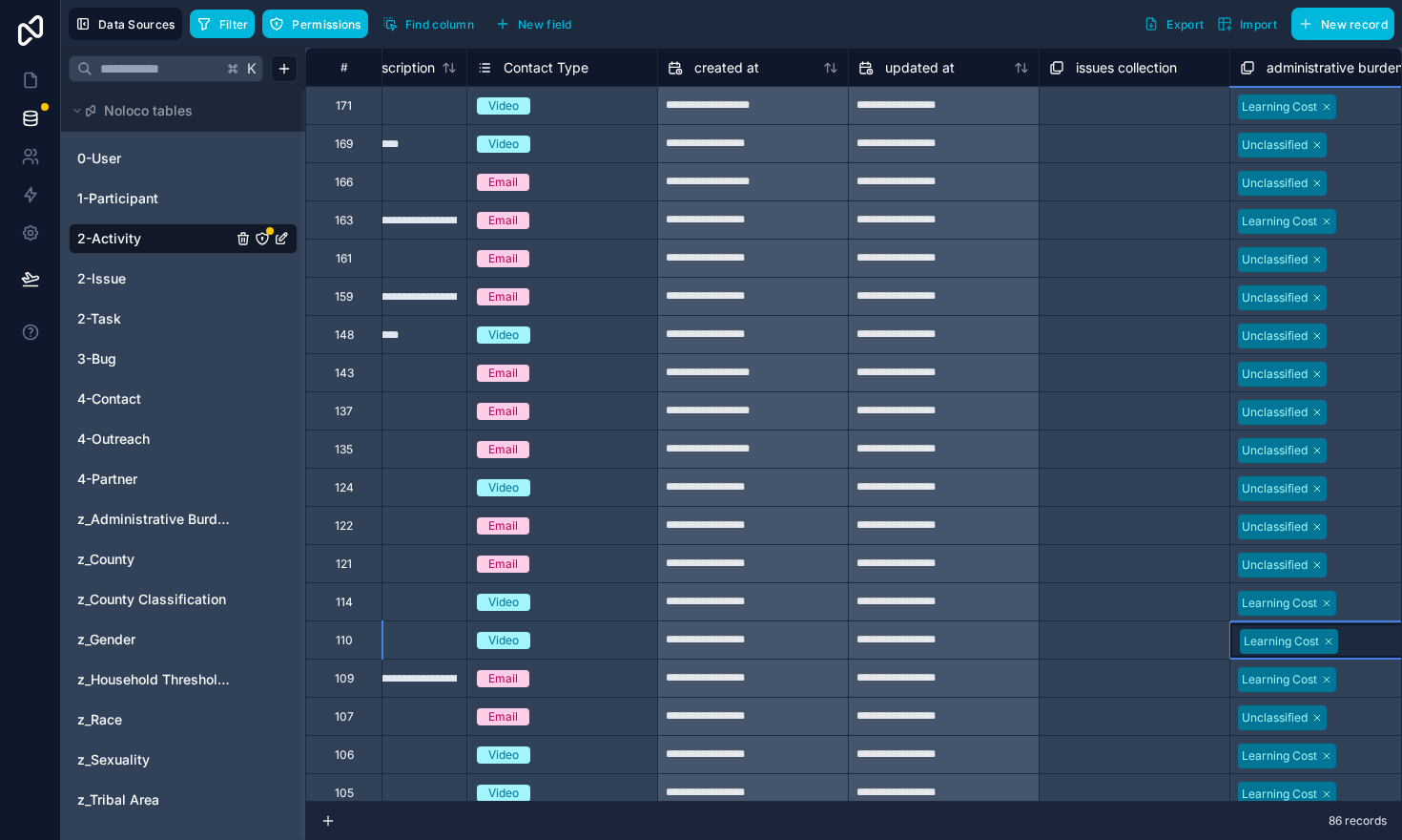
scroll to position [0, 3542]
click at [1365, 494] on div at bounding box center [1369, 488] width 78 height 19
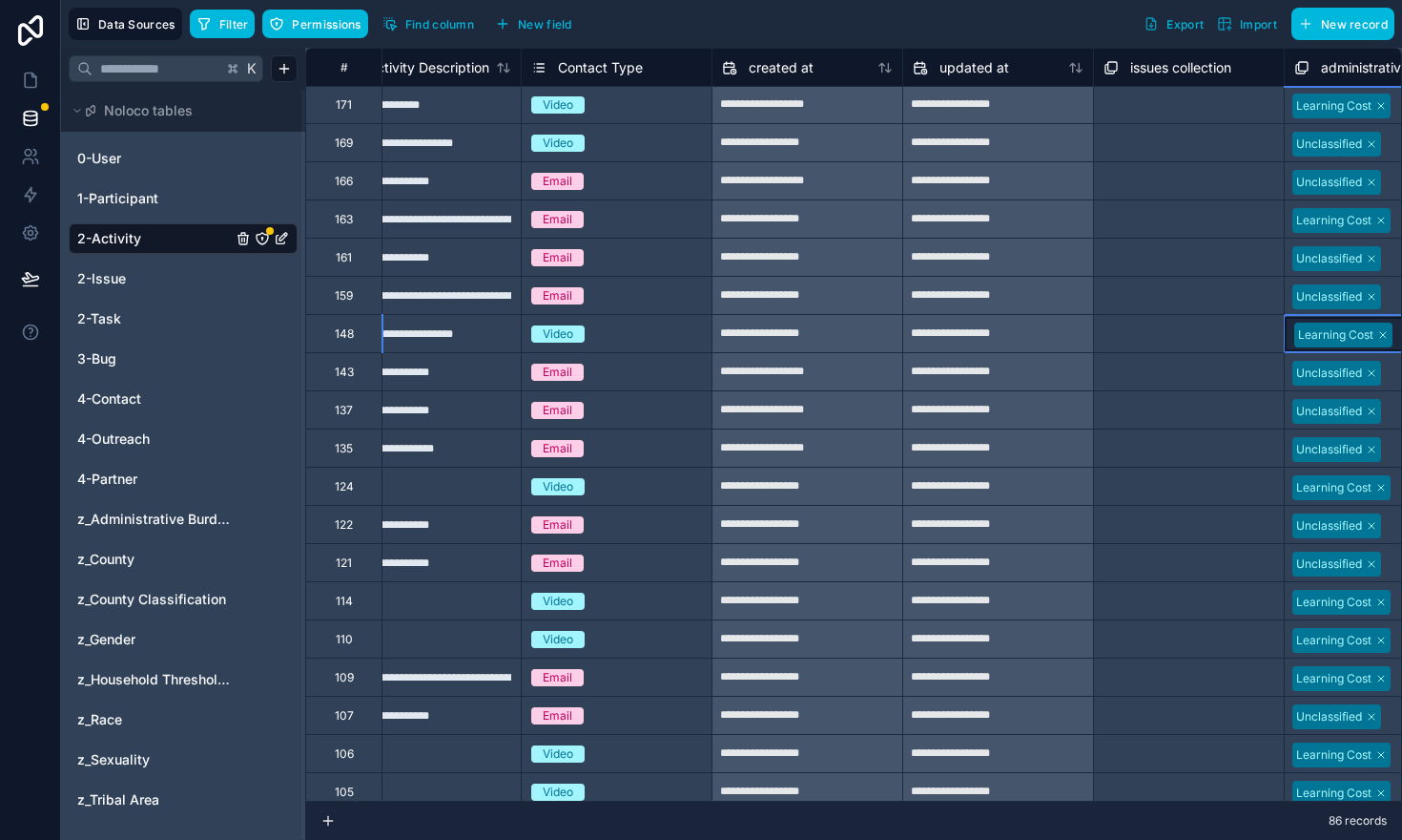
scroll to position [0, 3514]
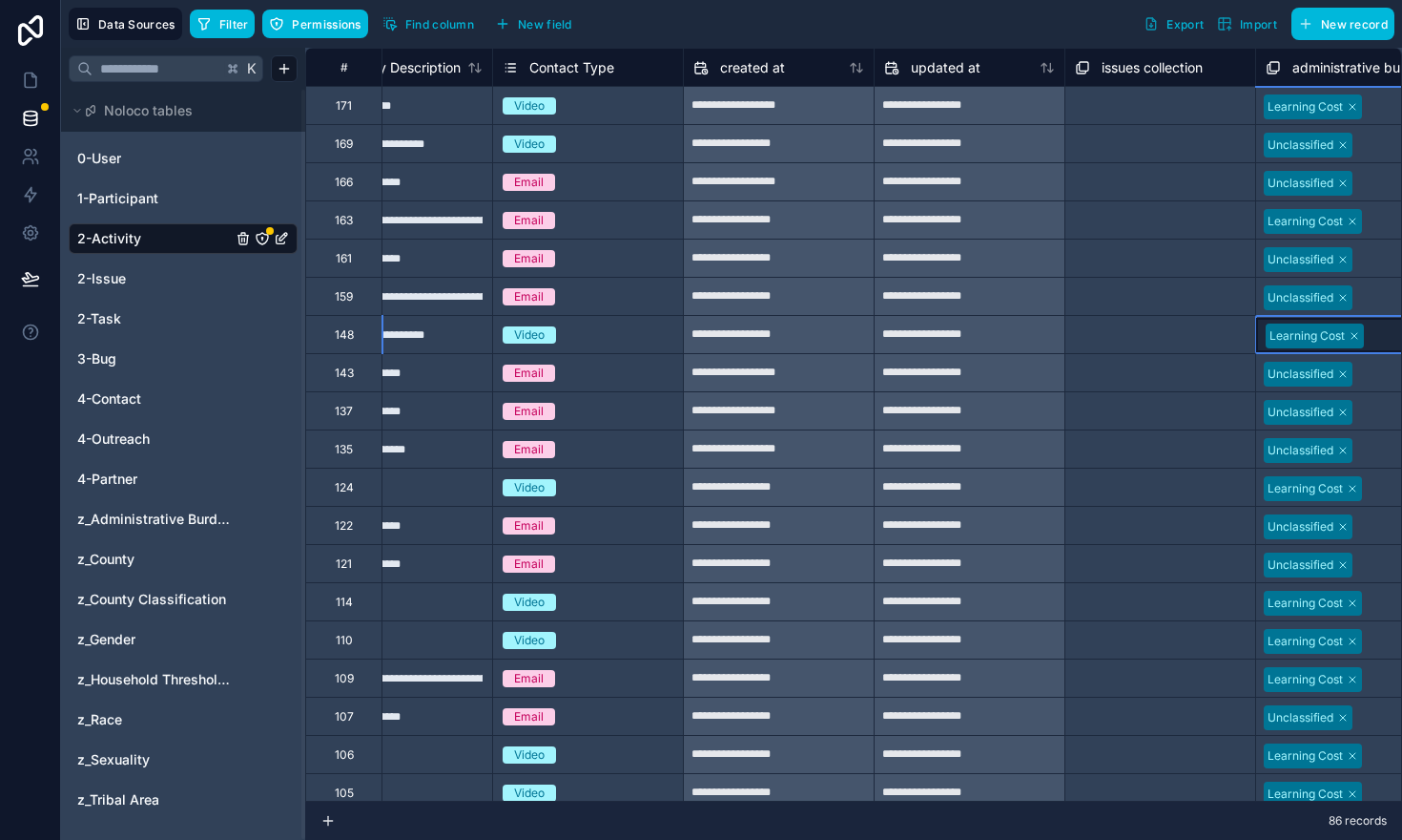
click at [1370, 142] on div at bounding box center [1397, 144] width 78 height 19
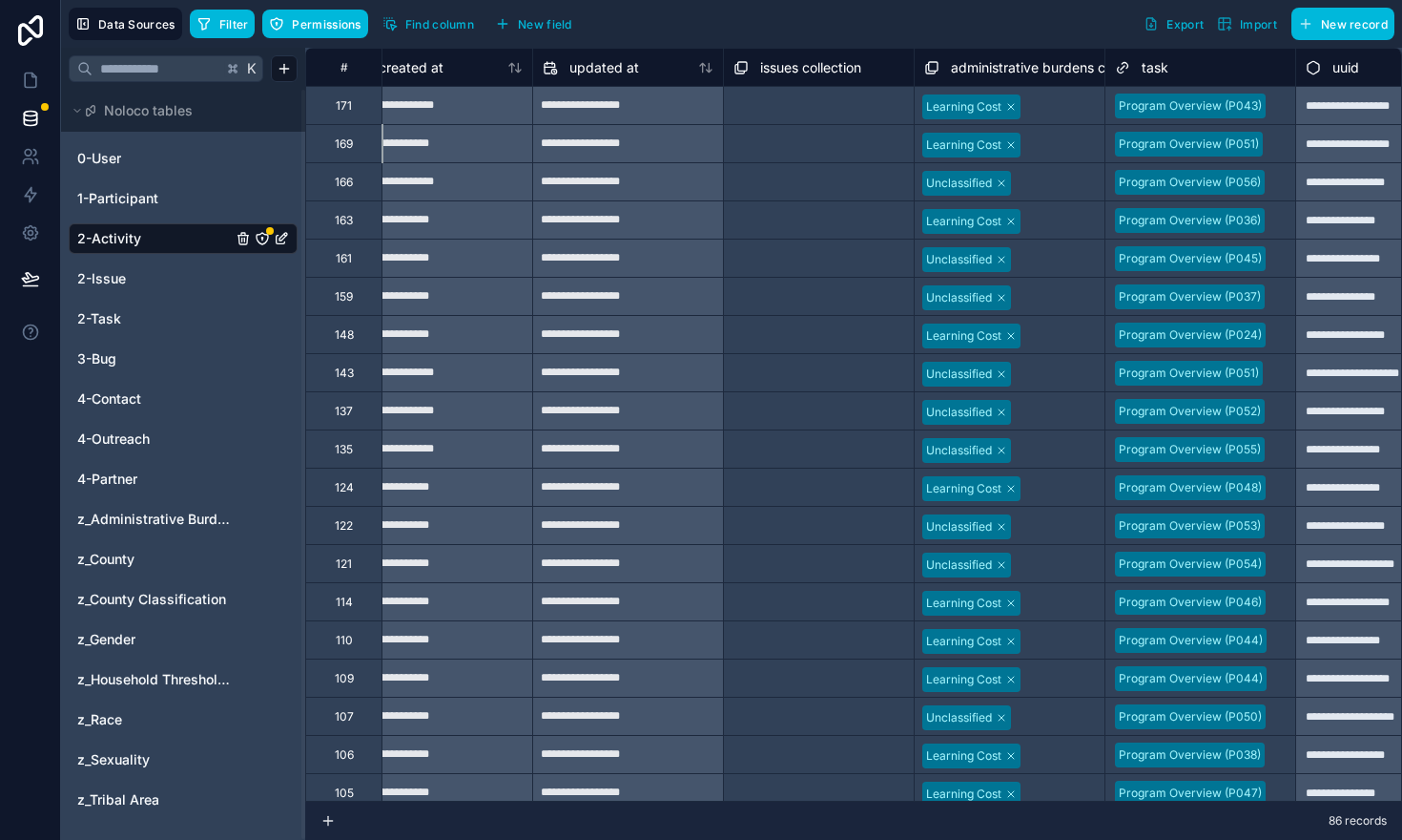
scroll to position [0, 3941]
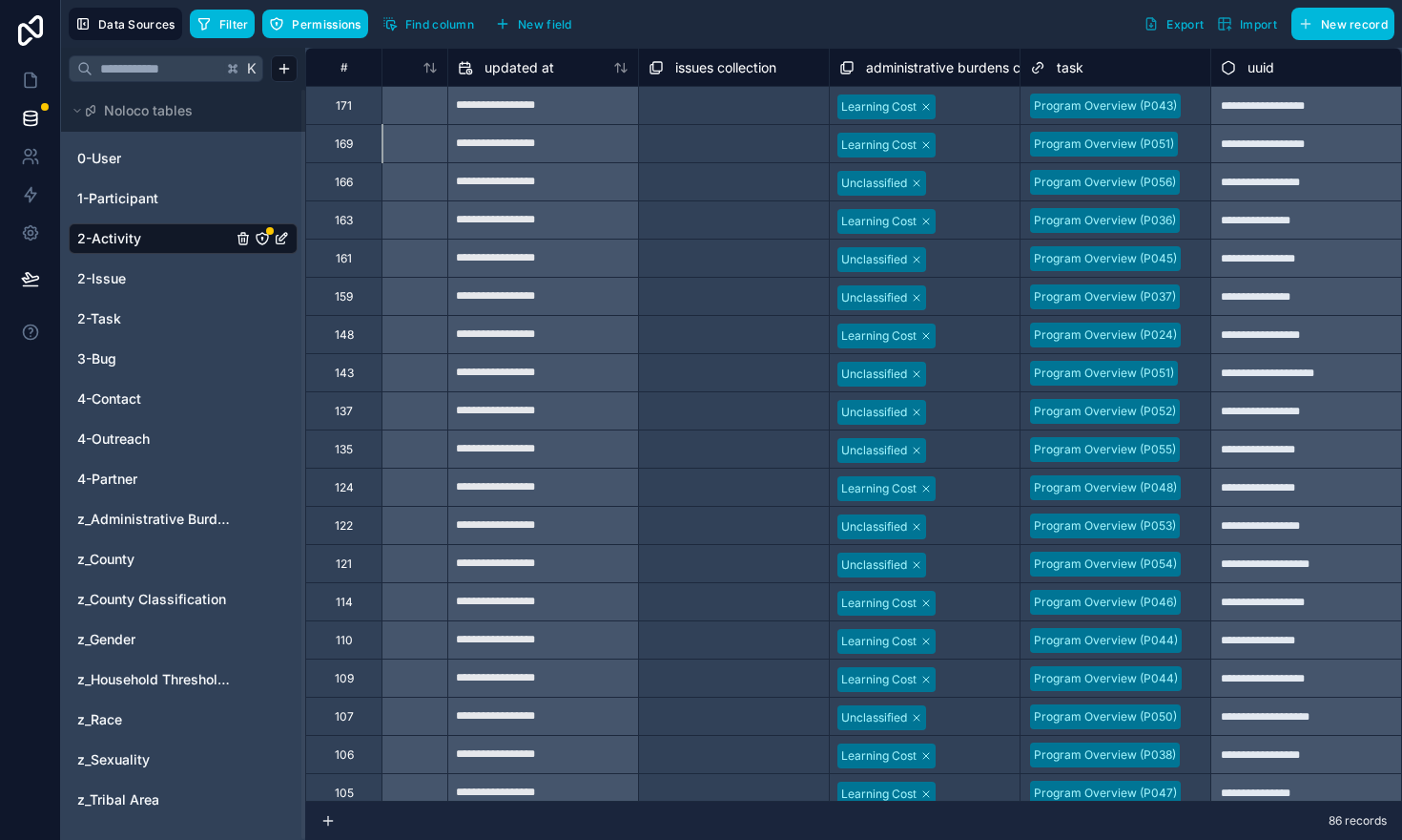
click at [529, 24] on span "New field" at bounding box center [545, 24] width 54 height 14
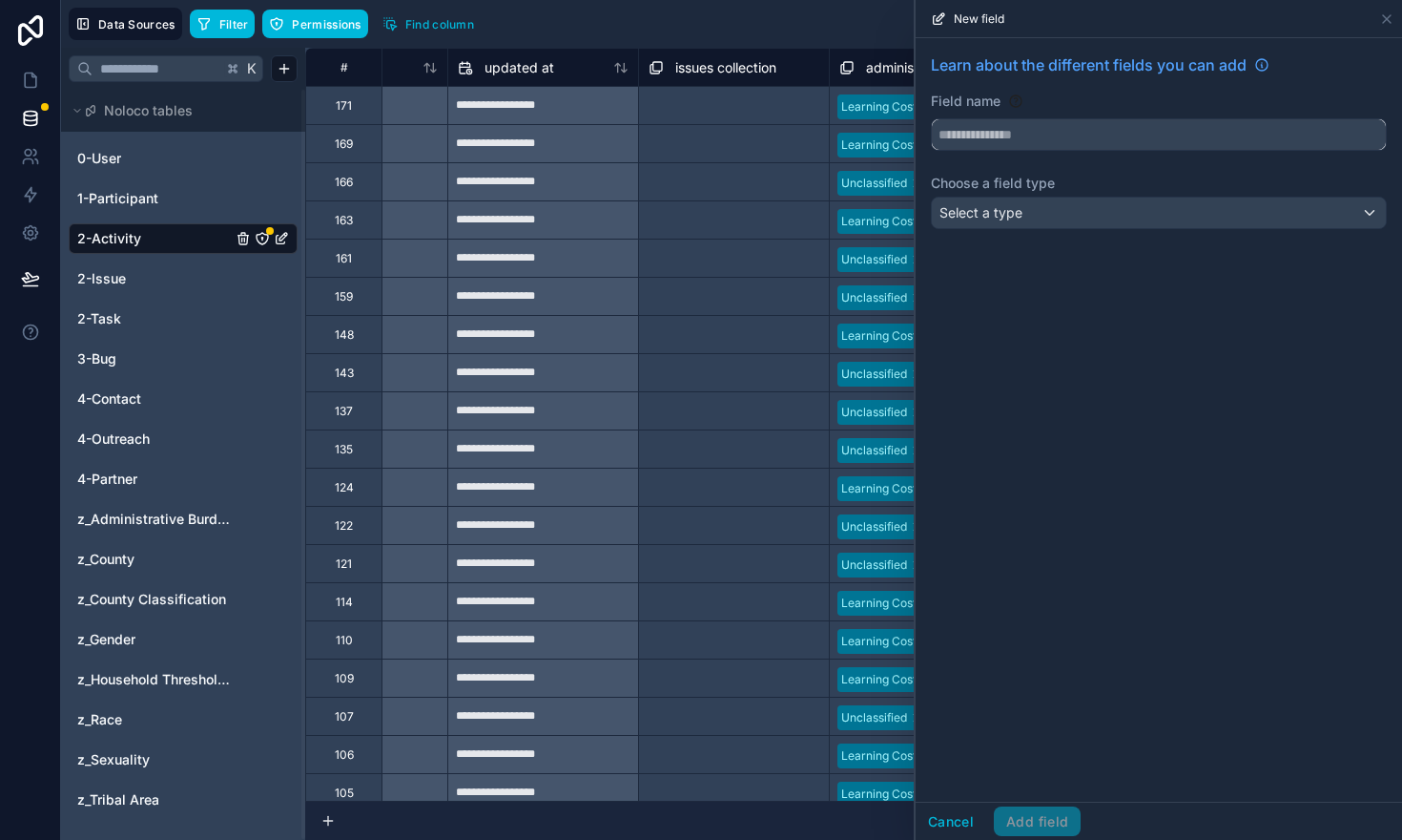
click at [964, 140] on input "text" at bounding box center [1159, 135] width 454 height 31
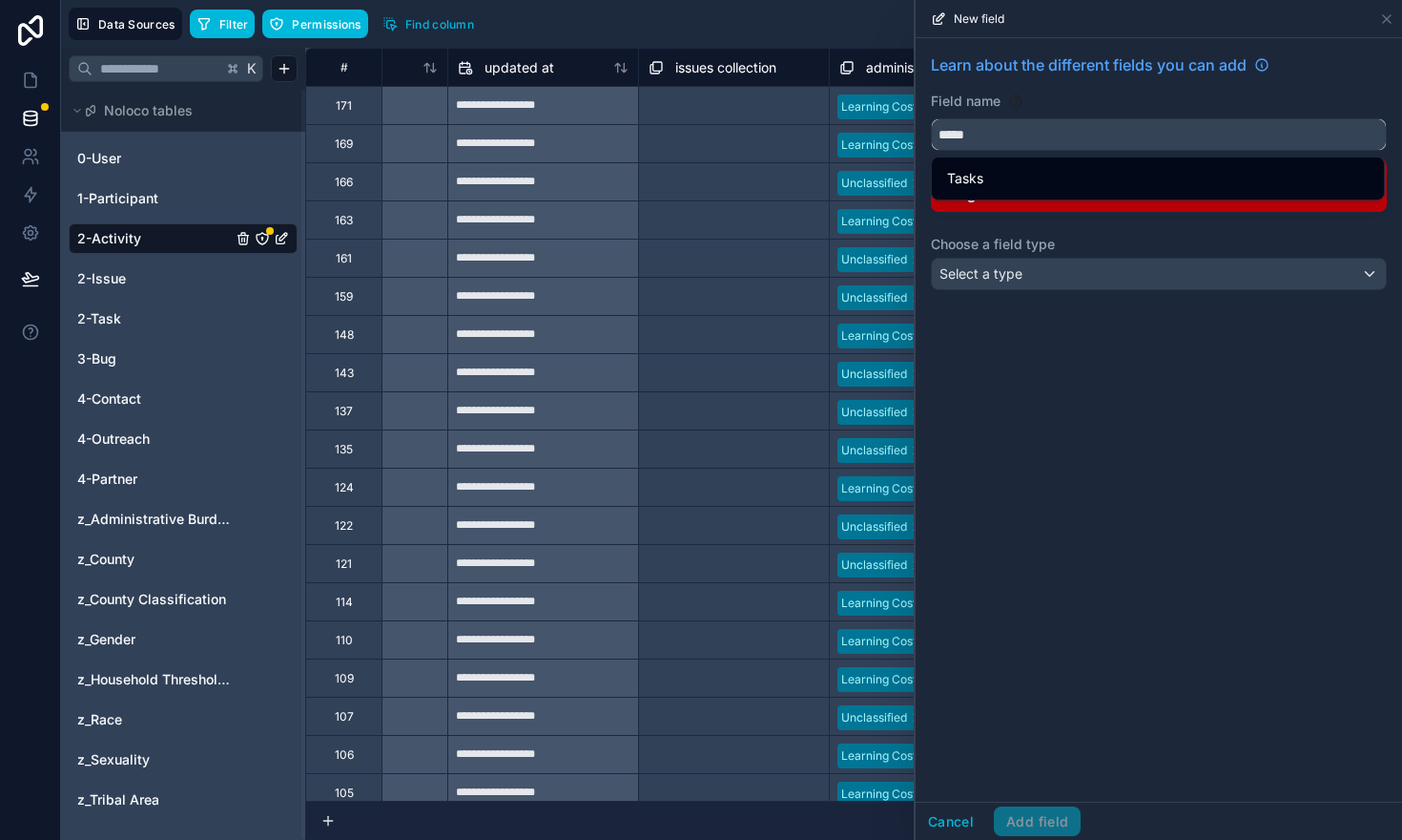
click at [931, 119] on button "****" at bounding box center [1159, 135] width 456 height 33
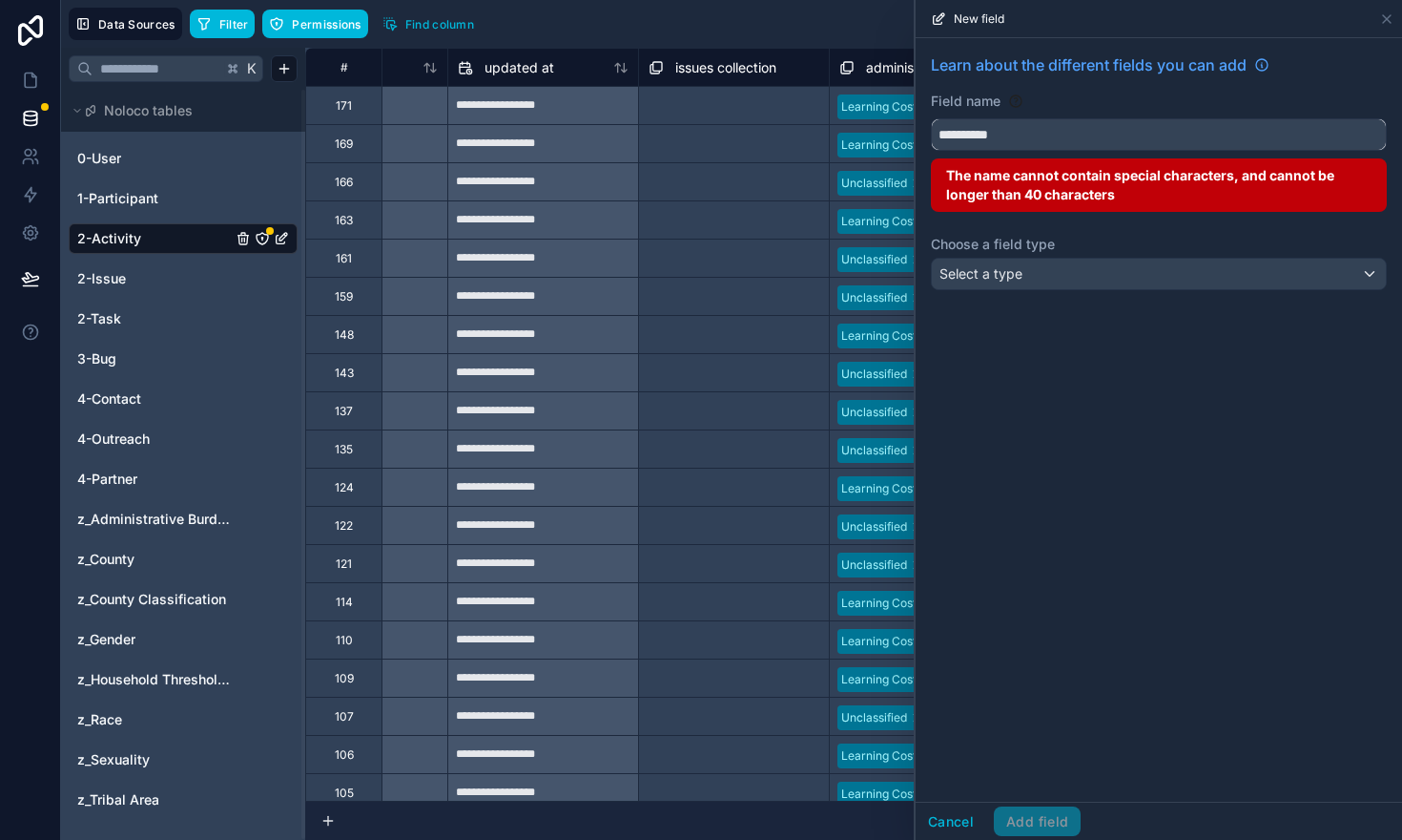
click at [931, 119] on button "*********" at bounding box center [1159, 135] width 456 height 33
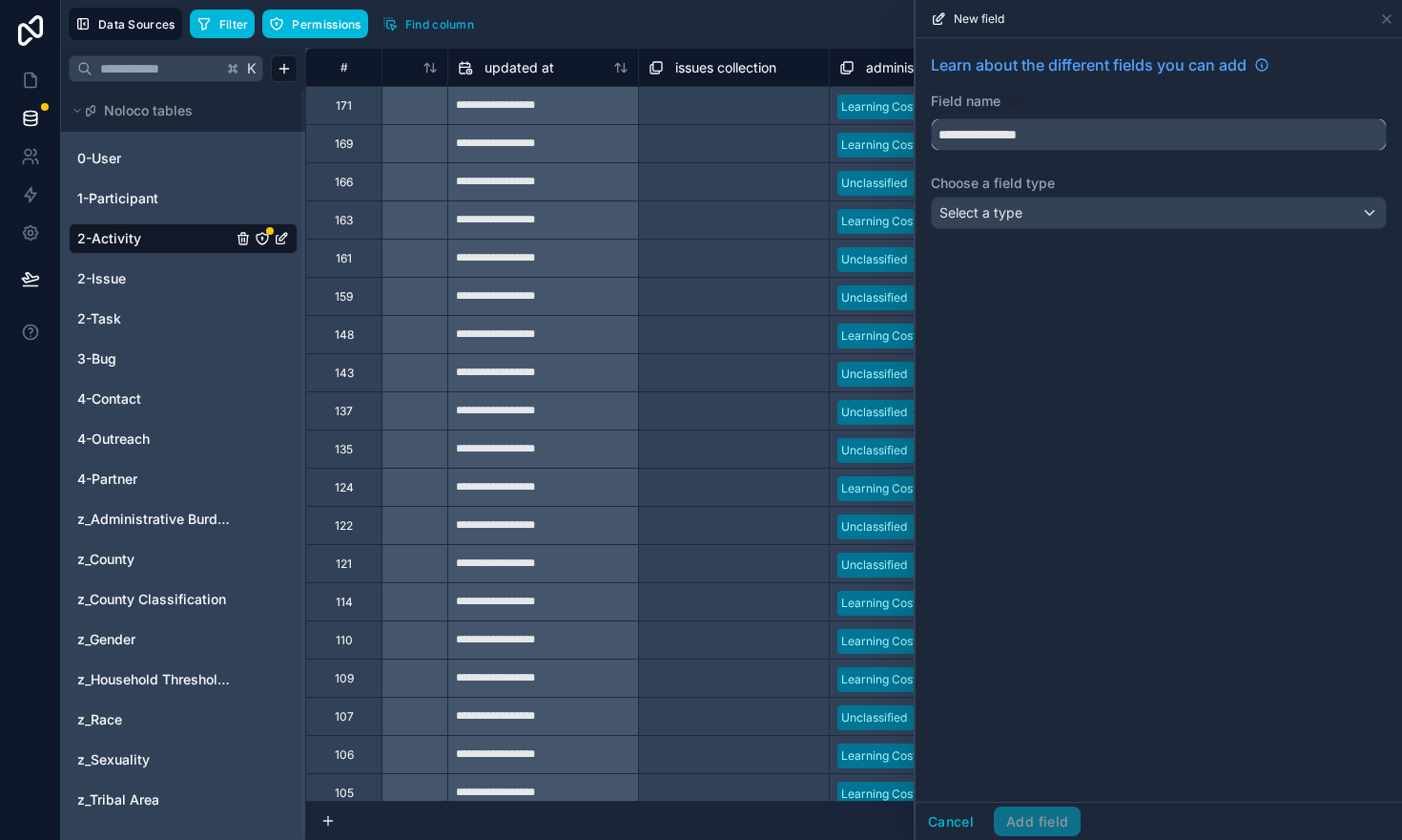
type input "**********"
click at [1008, 217] on span "Select a type" at bounding box center [981, 212] width 83 height 16
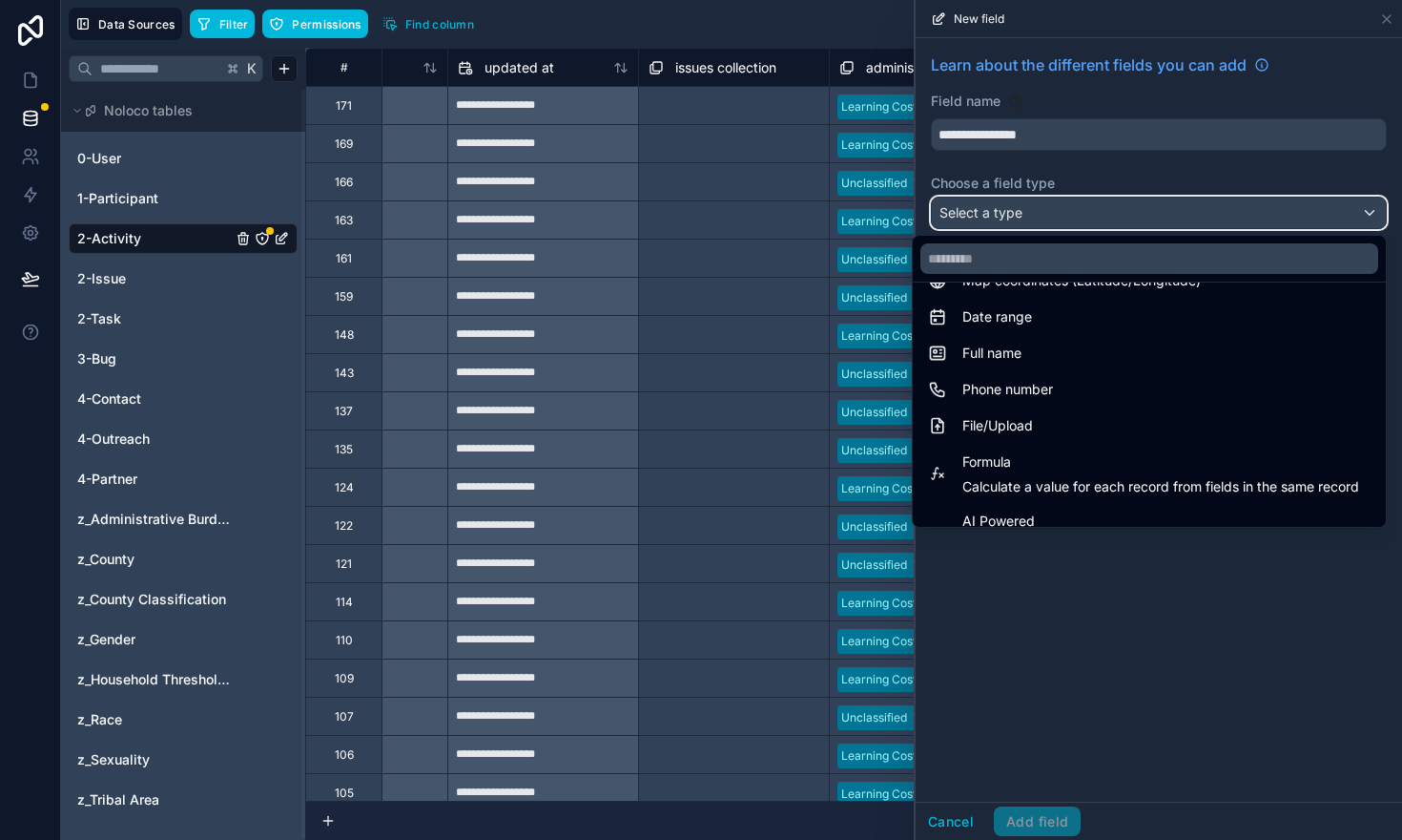
scroll to position [553, 0]
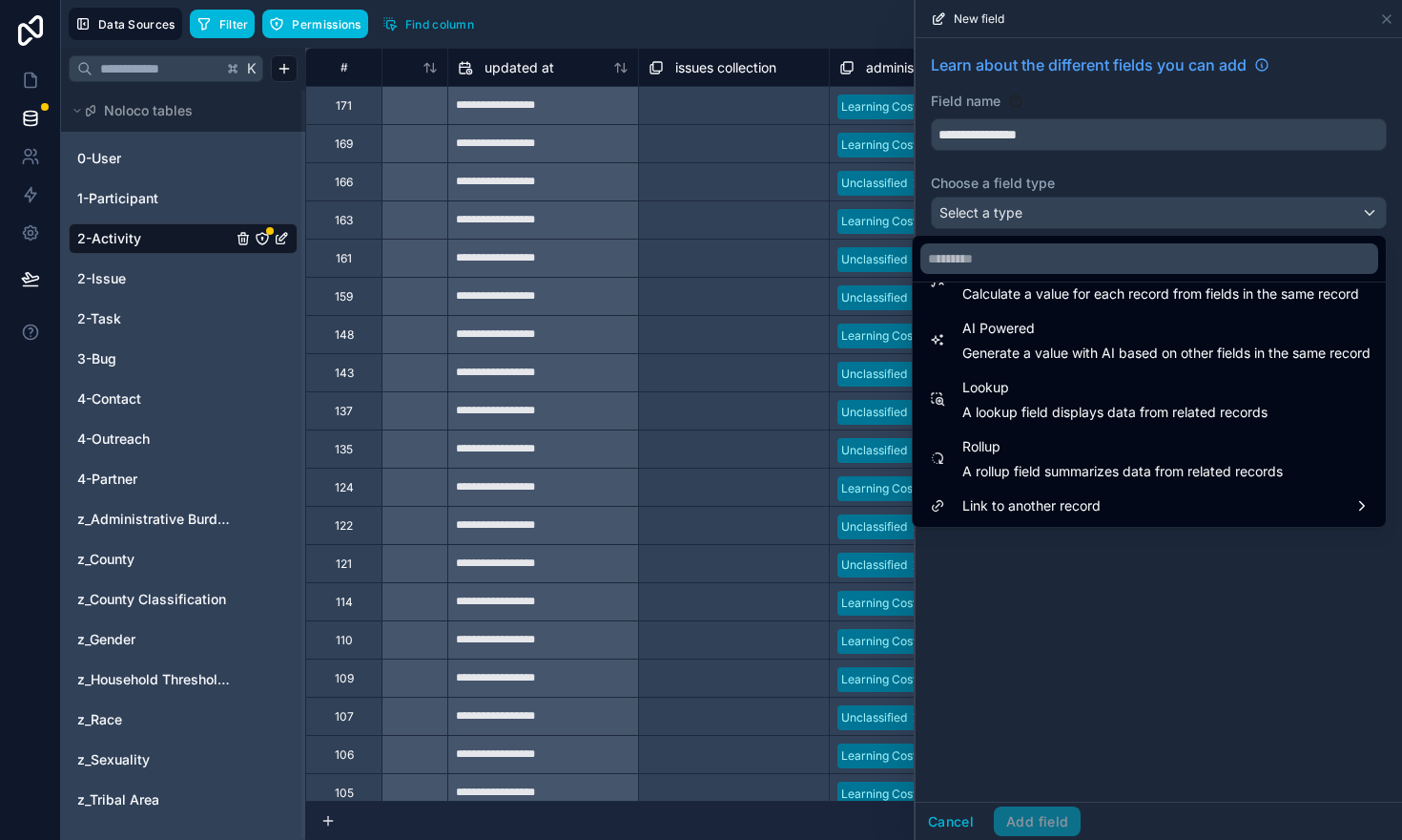
click at [1050, 410] on span "A lookup field displays data from related records" at bounding box center [1115, 412] width 306 height 19
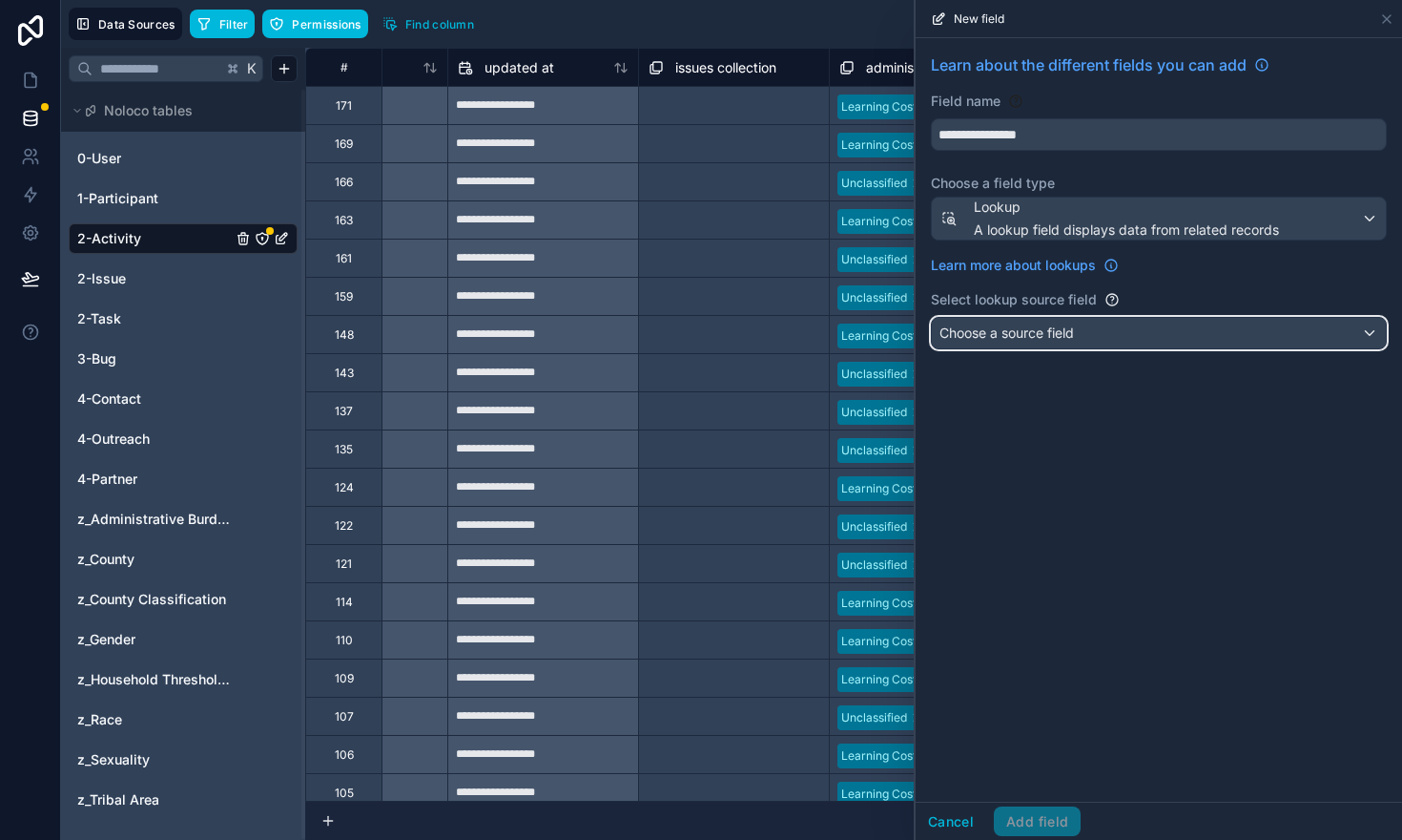
click at [999, 343] on div "Choose a source field" at bounding box center [1159, 332] width 454 height 31
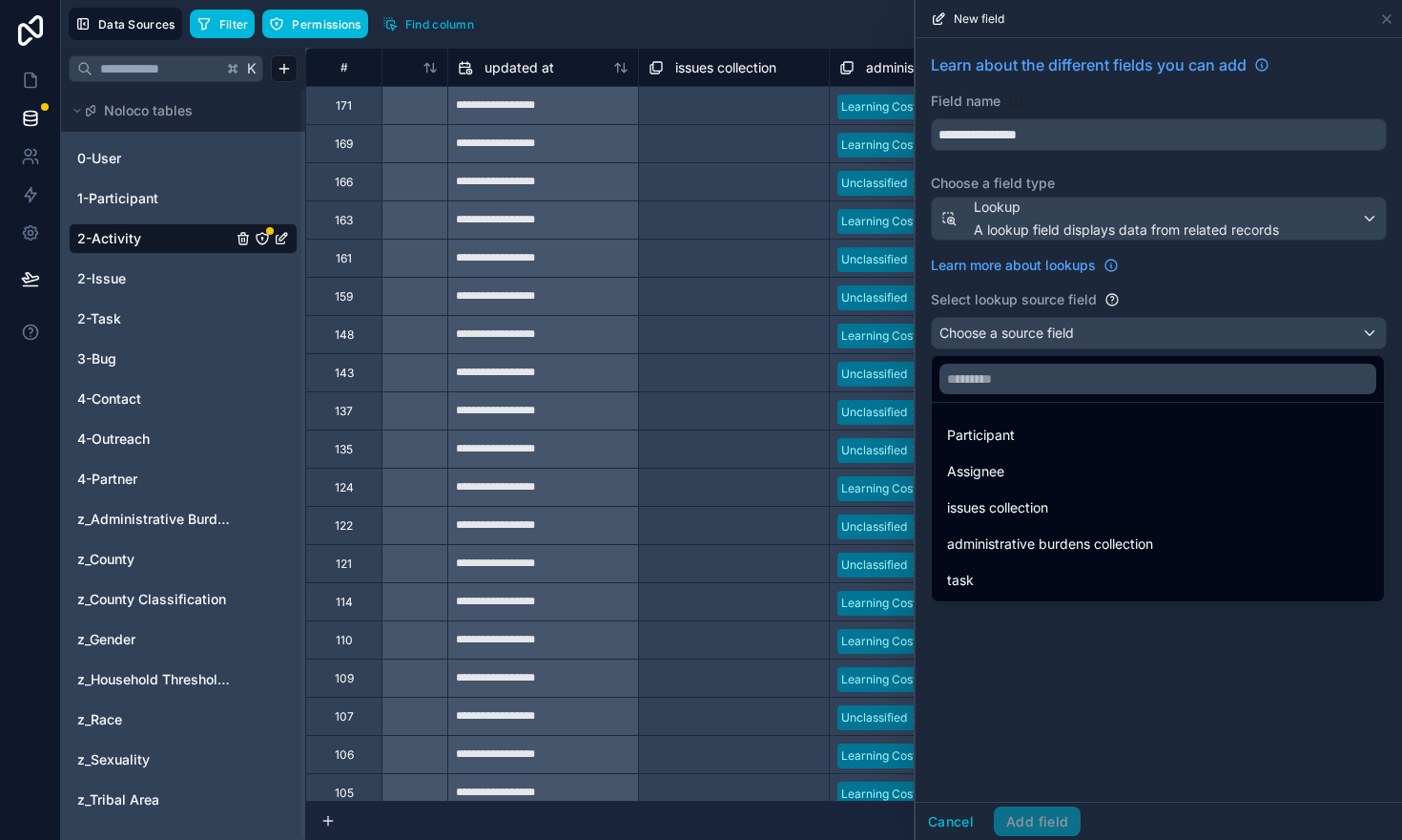
click at [1010, 569] on div "task" at bounding box center [1158, 580] width 421 height 23
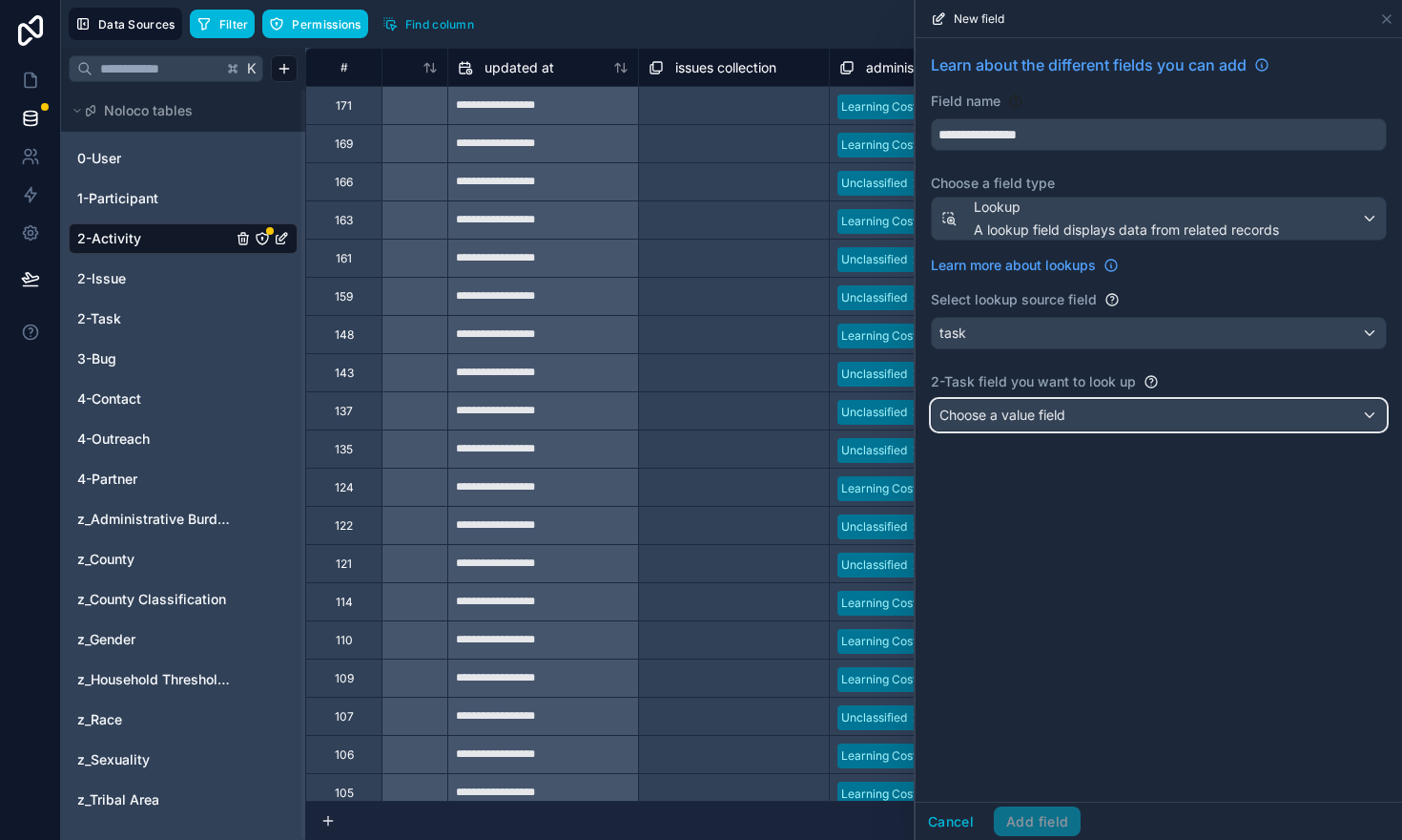
click at [1010, 421] on span "Choose a value field" at bounding box center [1002, 415] width 126 height 16
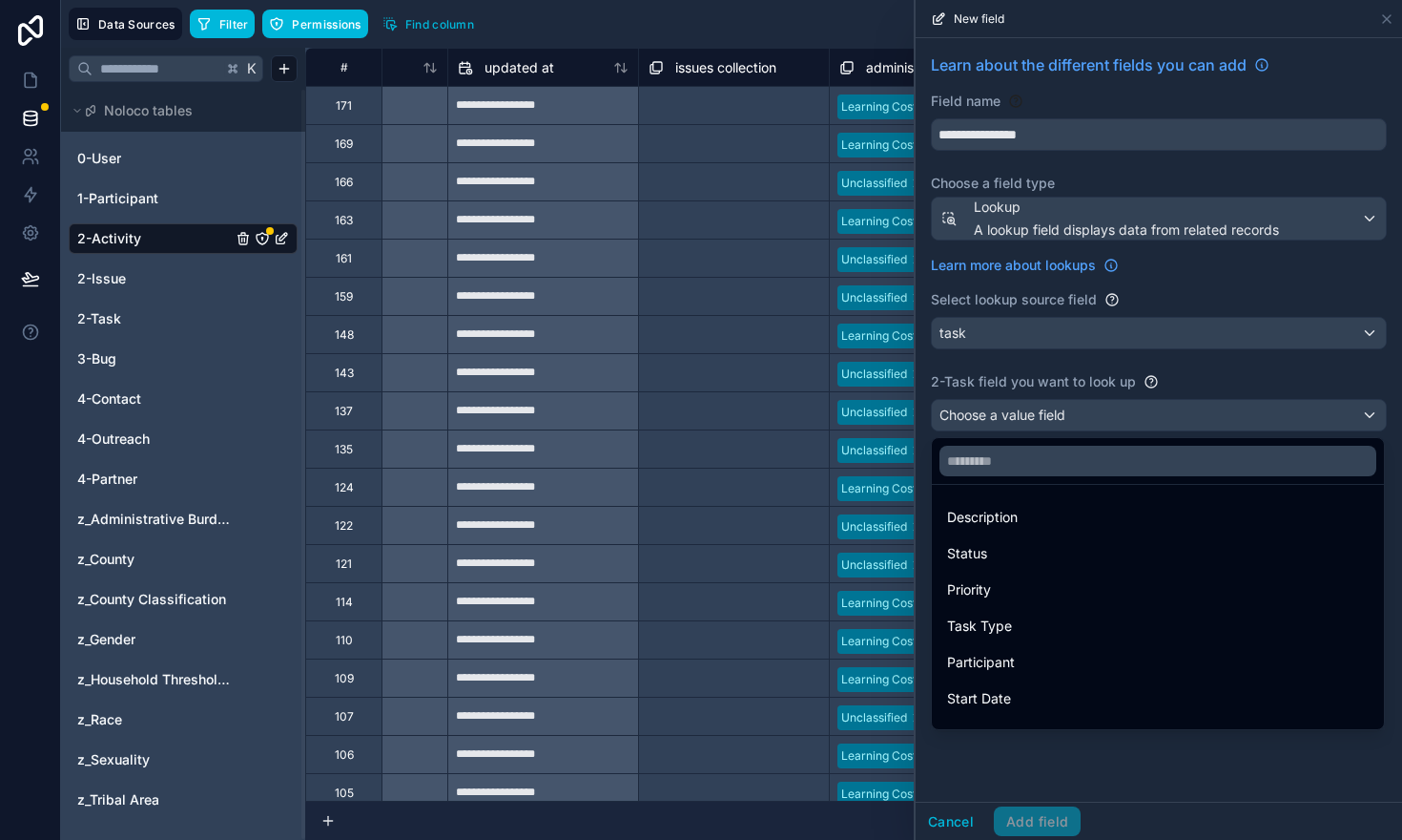
click at [1022, 618] on div "Task Type" at bounding box center [1158, 625] width 421 height 23
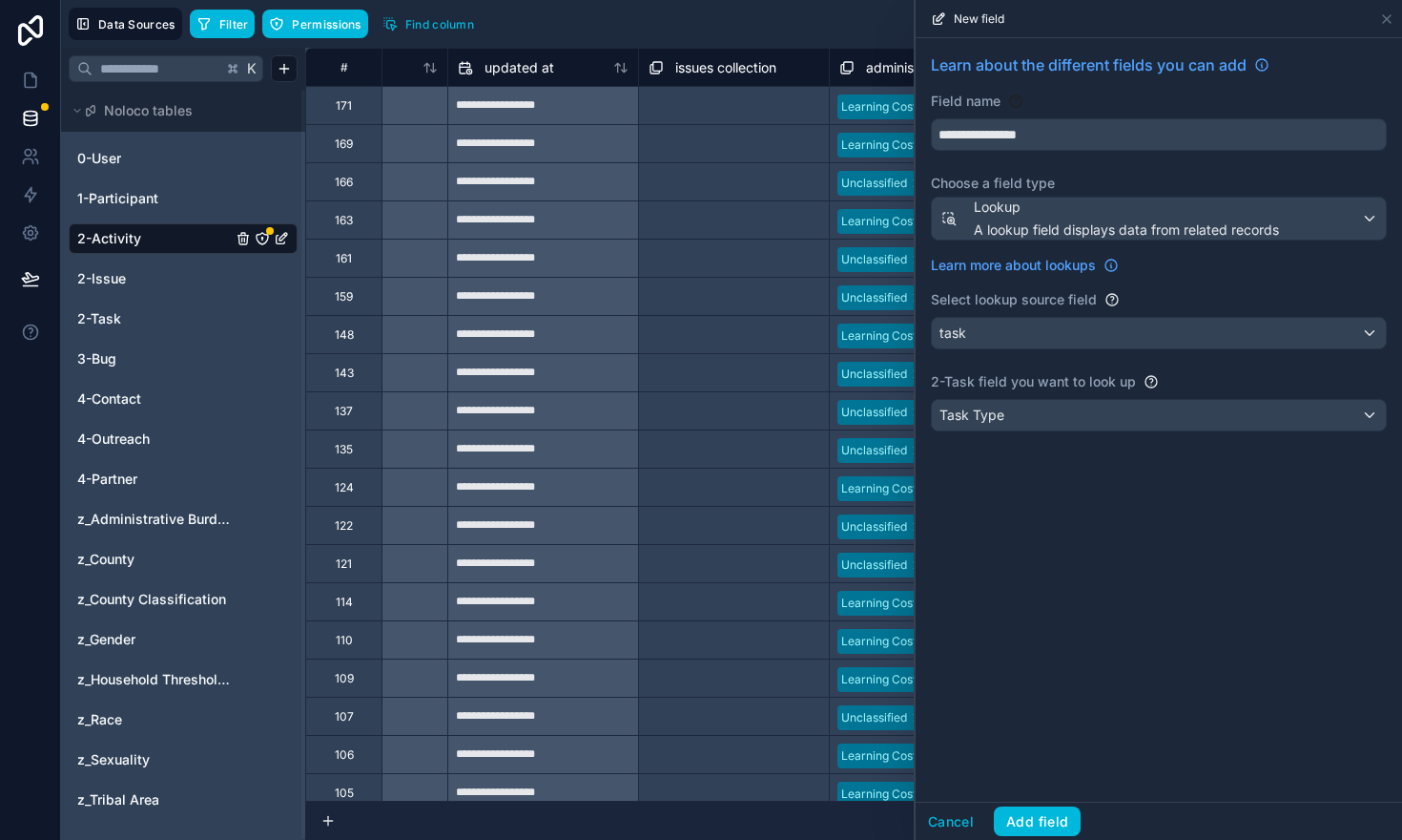
click at [1020, 817] on button "Add field" at bounding box center [1038, 821] width 87 height 31
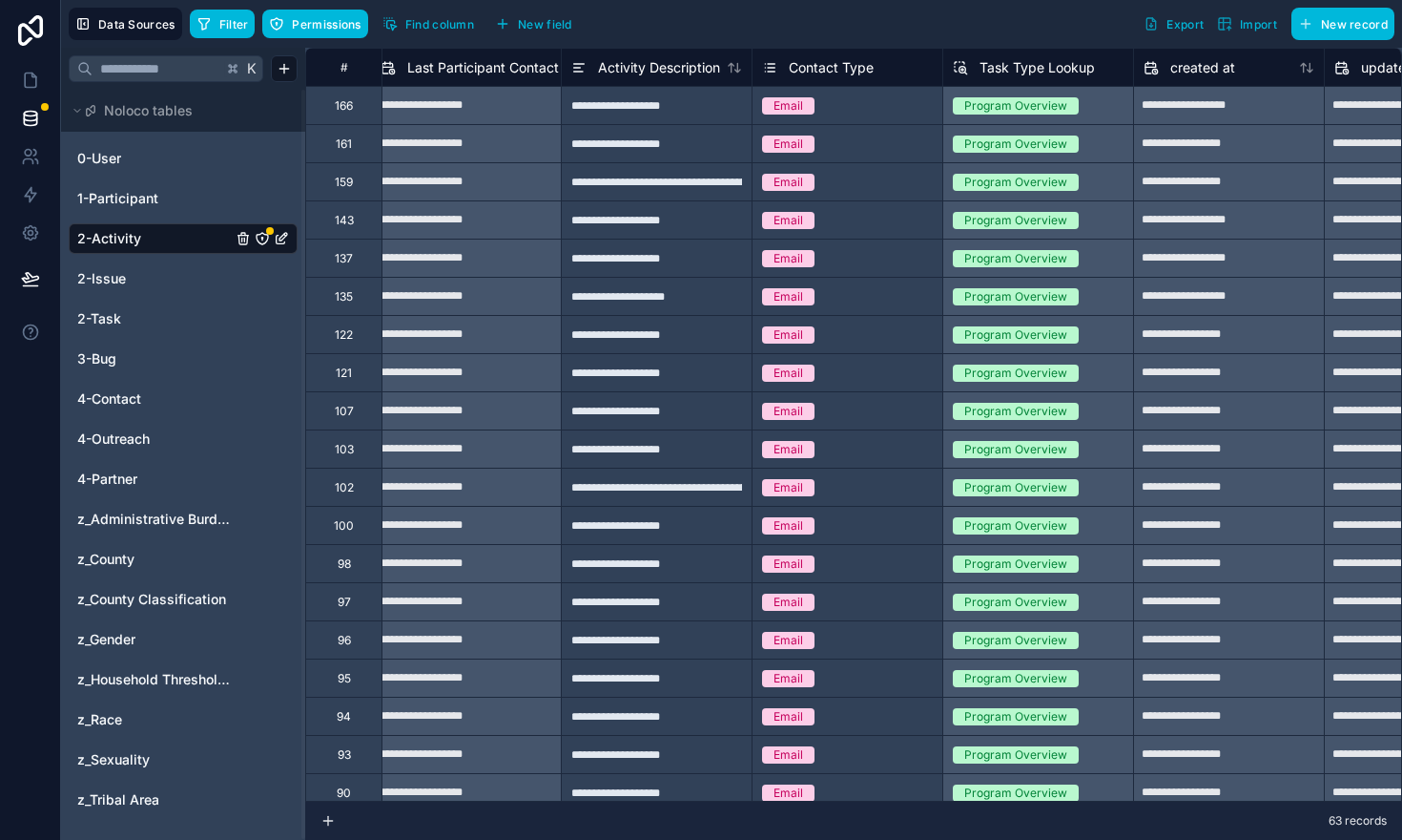
scroll to position [0, 3256]
